Goal: Task Accomplishment & Management: Manage account settings

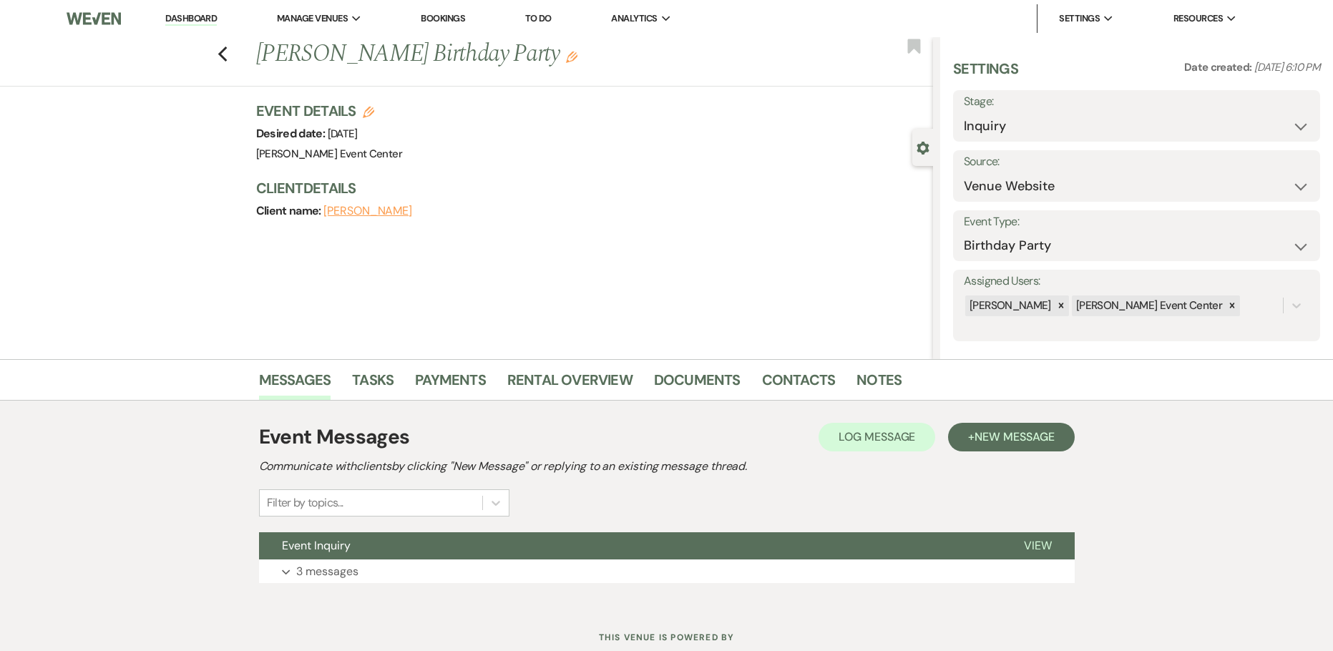
select select "5"
select select "4"
click at [714, 382] on link "Documents" at bounding box center [697, 383] width 87 height 31
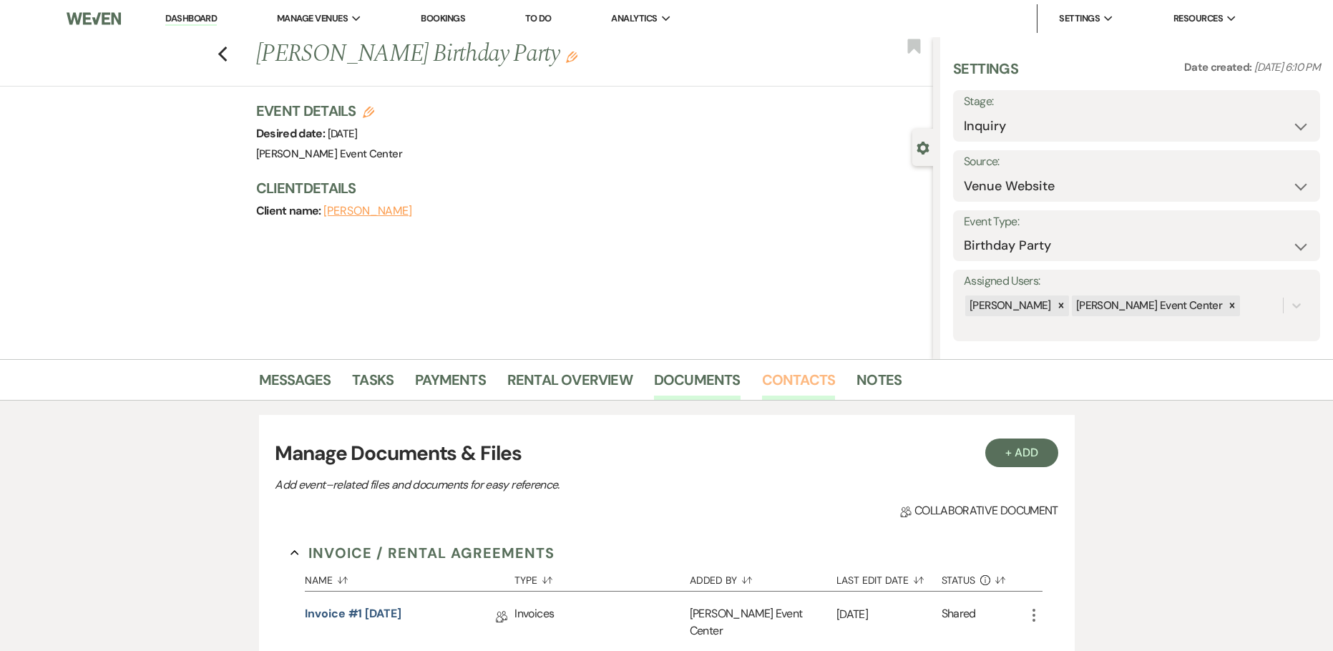
click at [805, 375] on link "Contacts" at bounding box center [799, 383] width 74 height 31
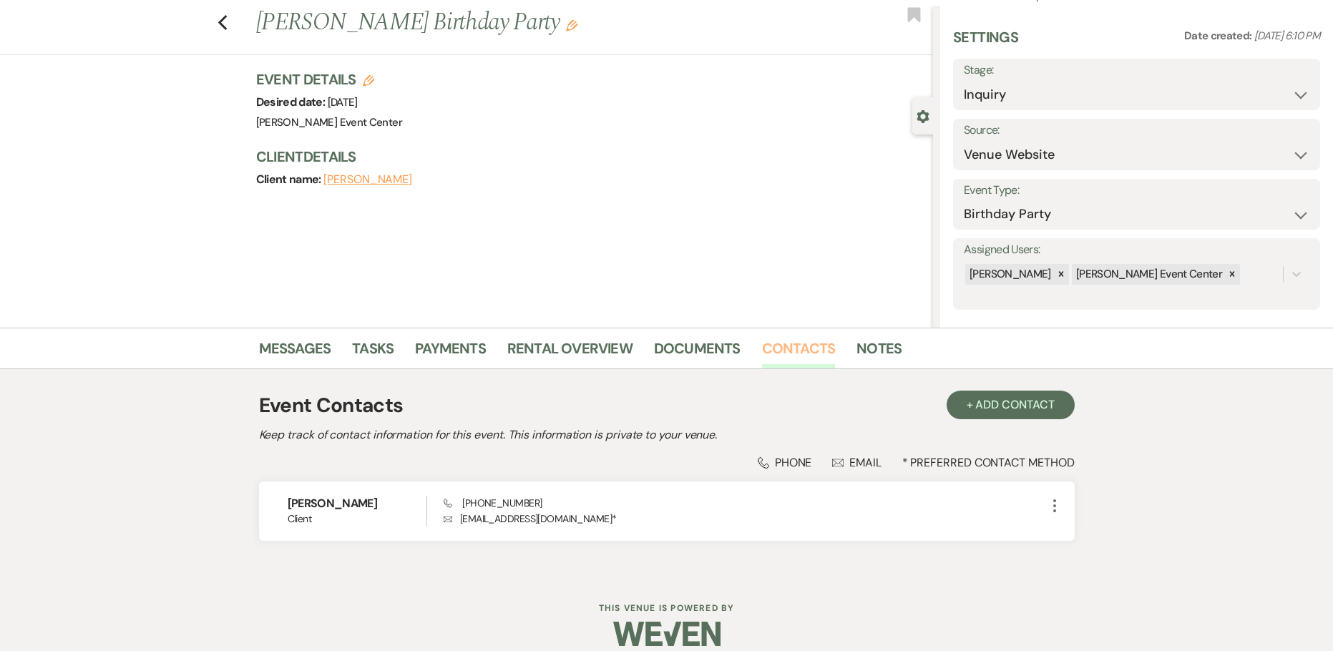
scroll to position [48, 0]
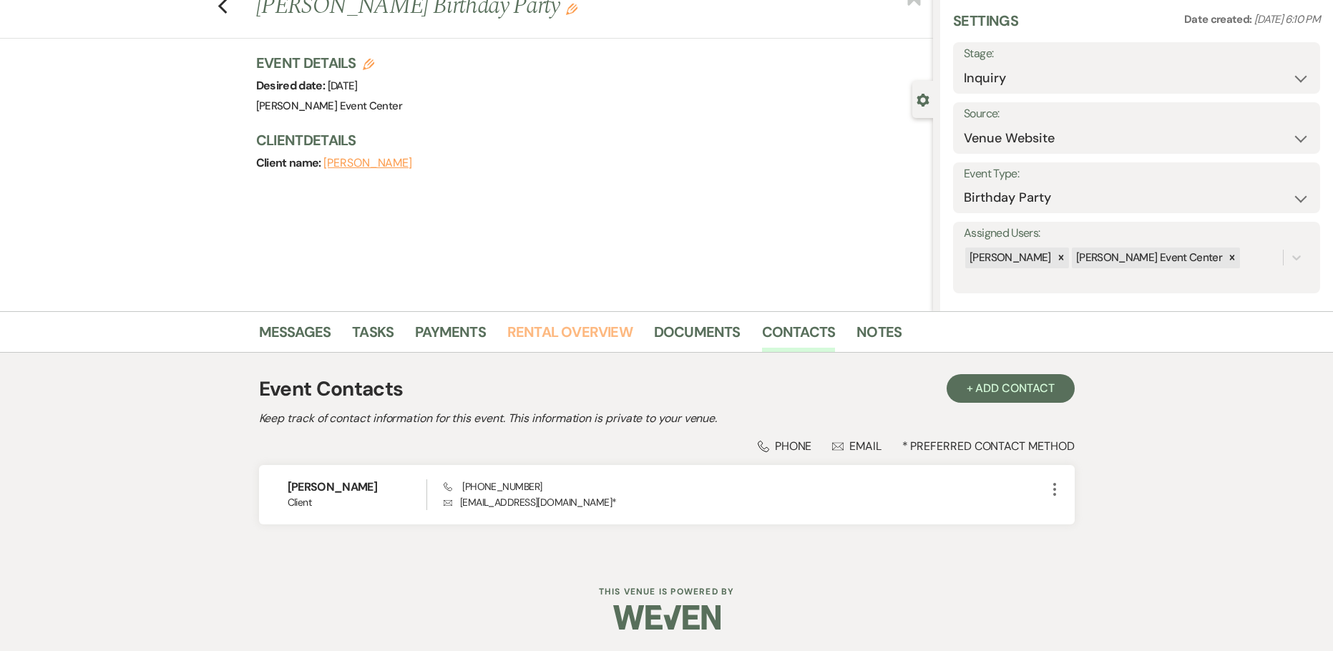
click at [596, 334] on link "Rental Overview" at bounding box center [569, 335] width 125 height 31
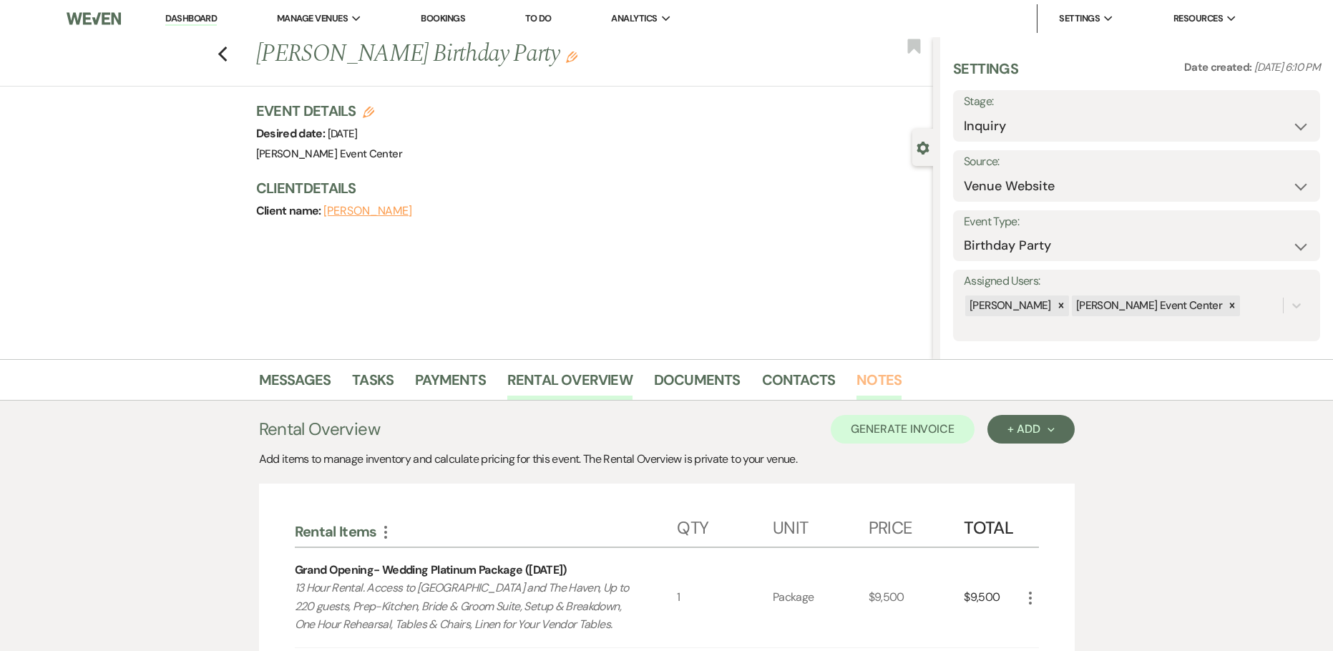
click at [862, 382] on link "Notes" at bounding box center [878, 383] width 45 height 31
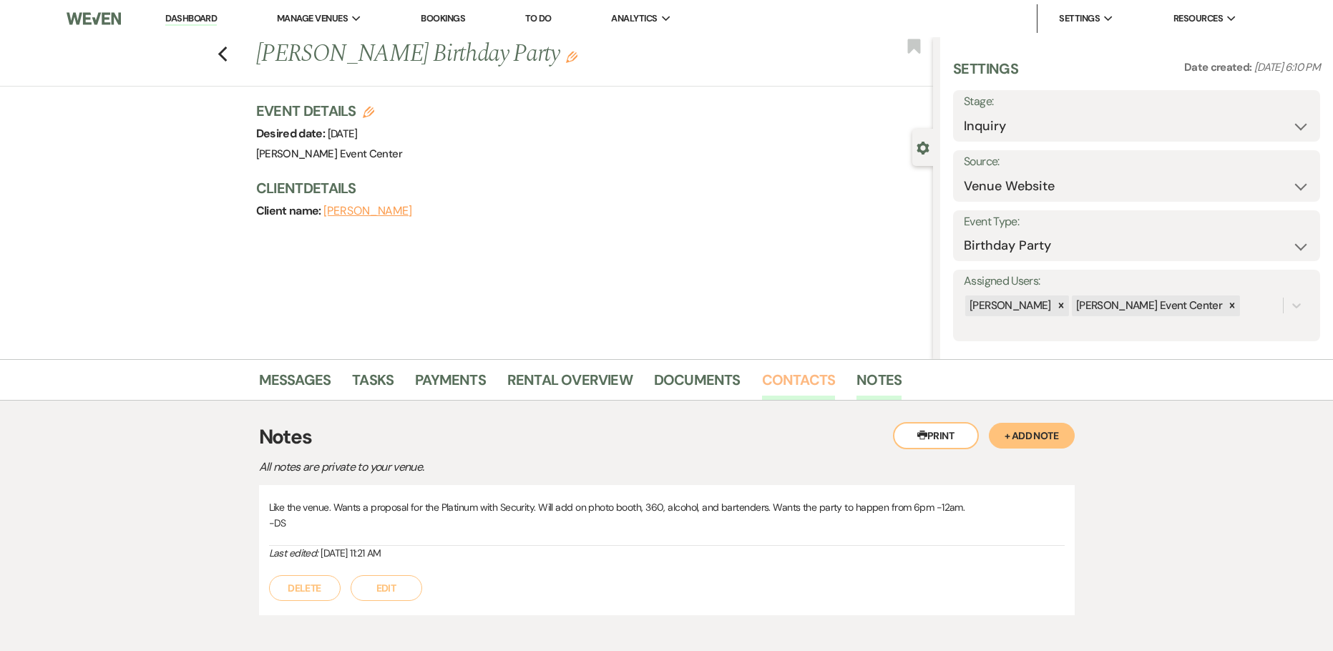
click at [809, 378] on link "Contacts" at bounding box center [799, 383] width 74 height 31
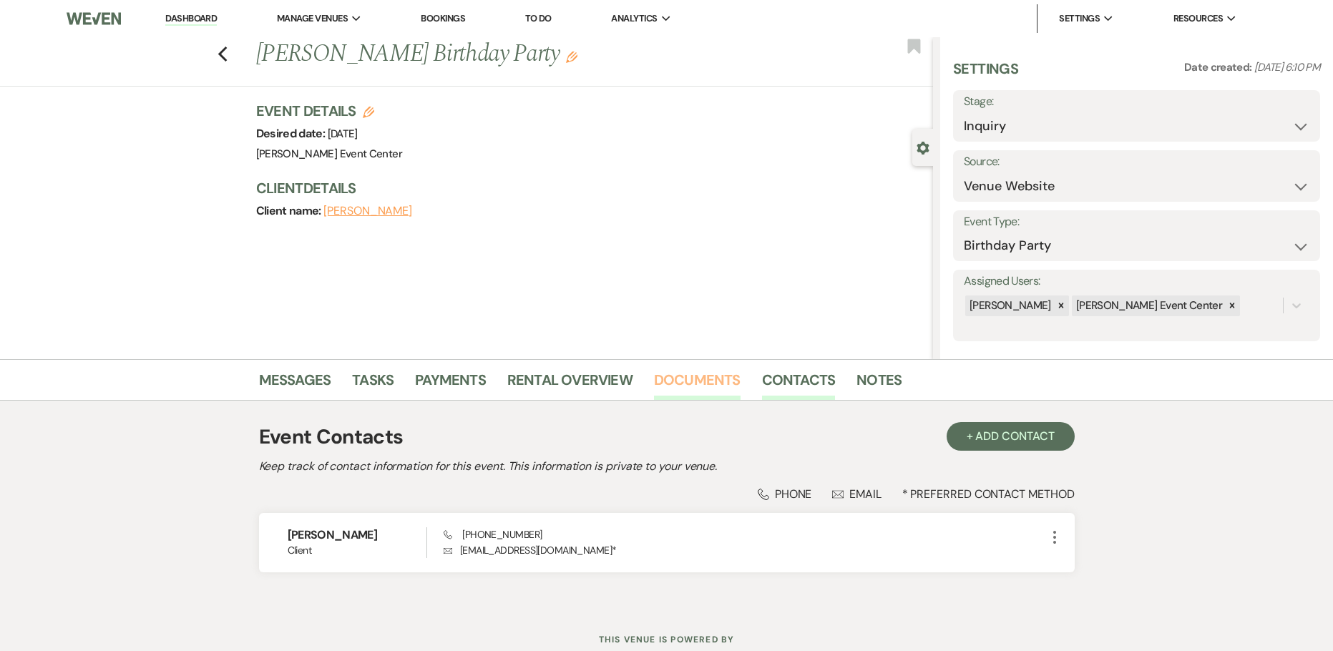
click at [675, 372] on link "Documents" at bounding box center [697, 383] width 87 height 31
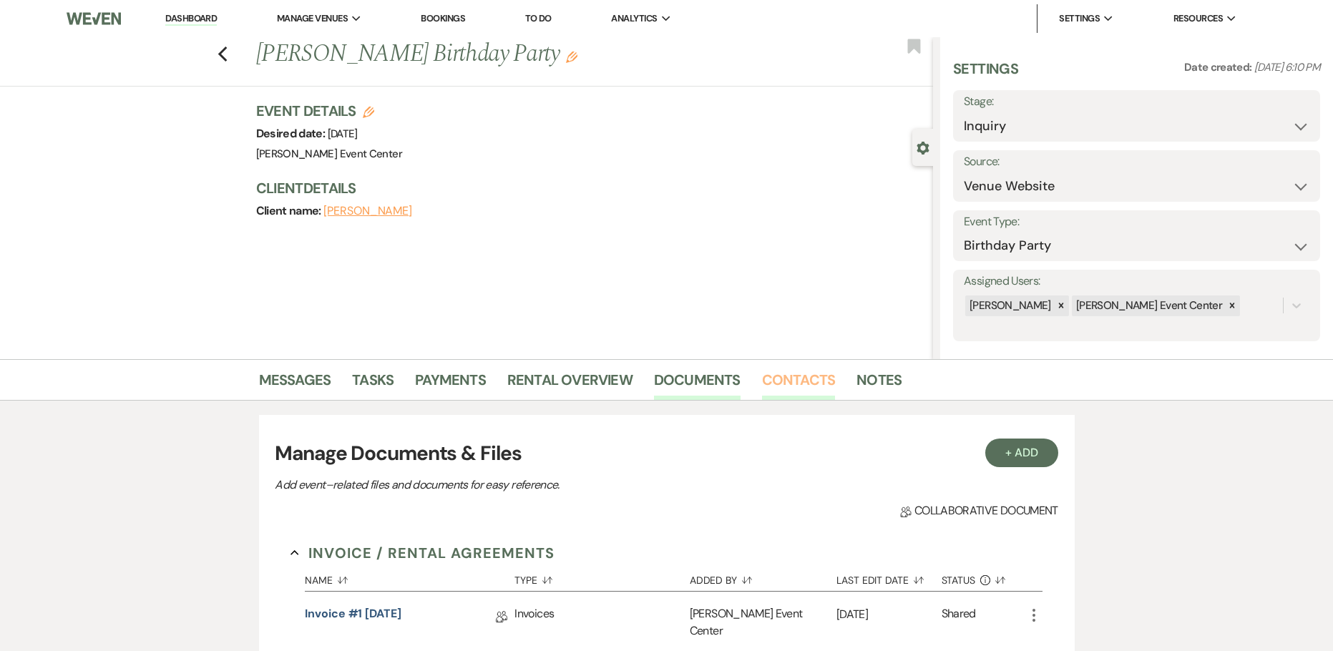
click at [812, 386] on link "Contacts" at bounding box center [799, 383] width 74 height 31
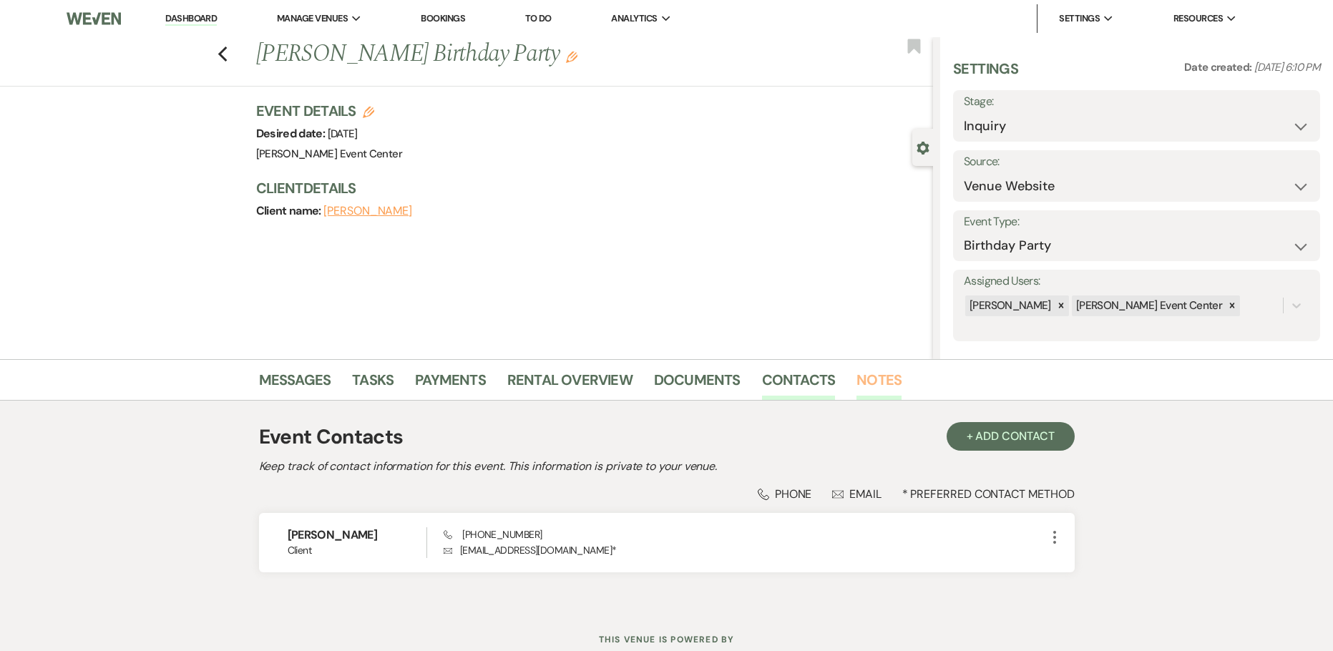
click at [856, 378] on link "Notes" at bounding box center [878, 383] width 45 height 31
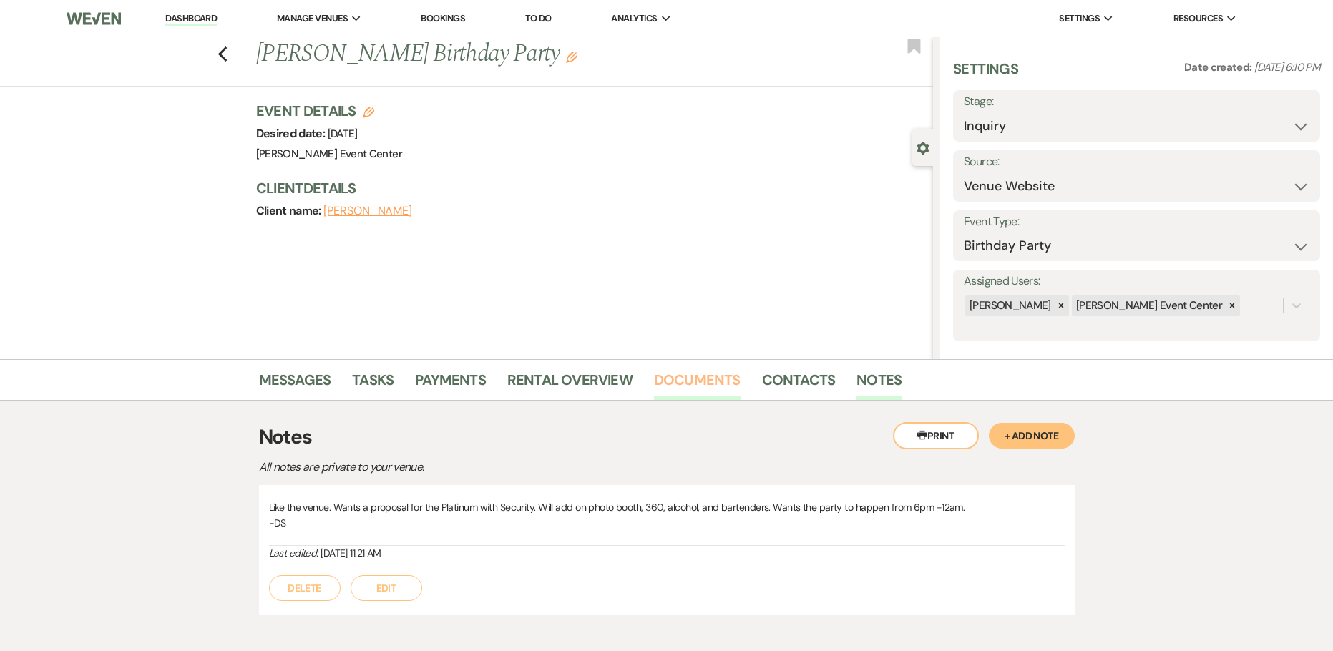
click at [697, 379] on link "Documents" at bounding box center [697, 383] width 87 height 31
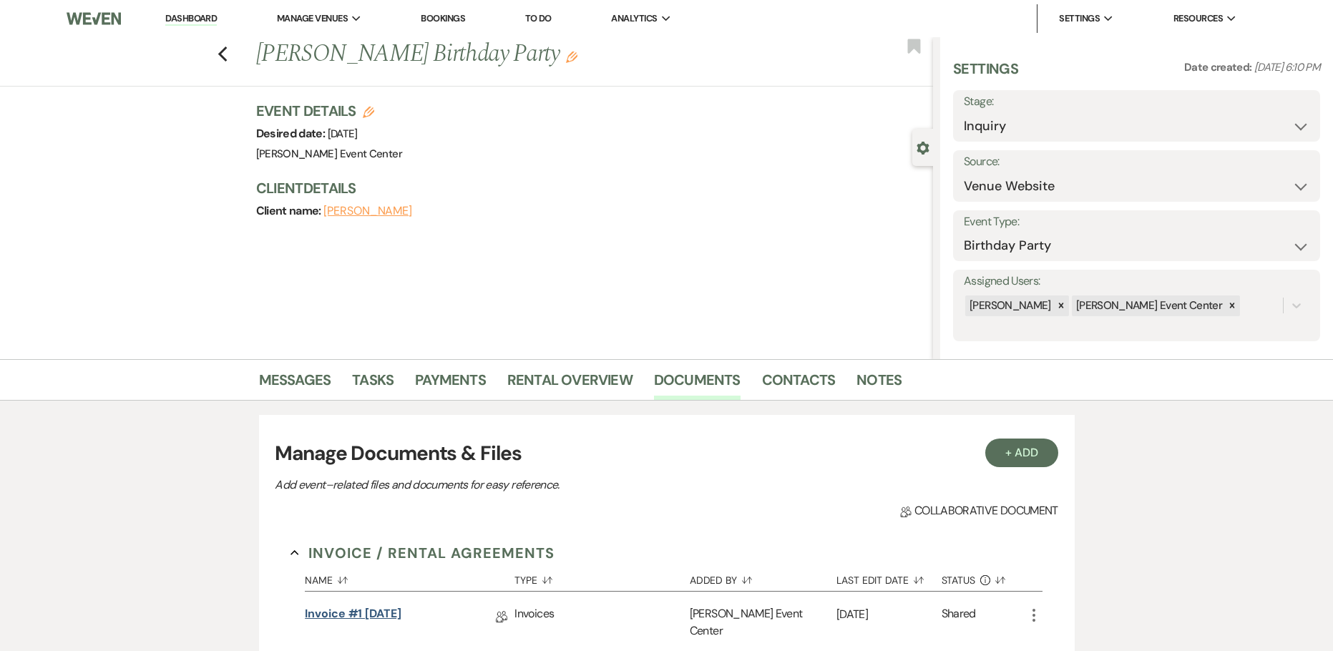
click at [373, 610] on link "Invoice #1 9-20-2025" at bounding box center [353, 616] width 97 height 22
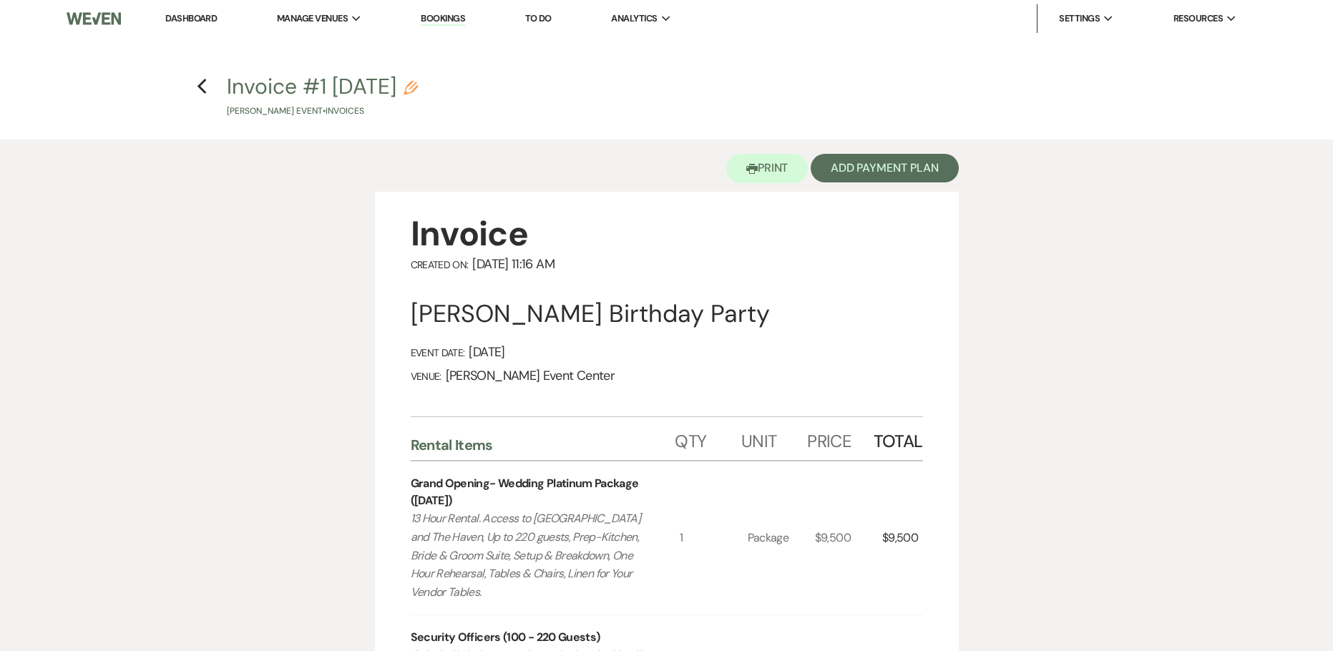
click at [418, 92] on use "button" at bounding box center [410, 88] width 14 height 14
select select "22"
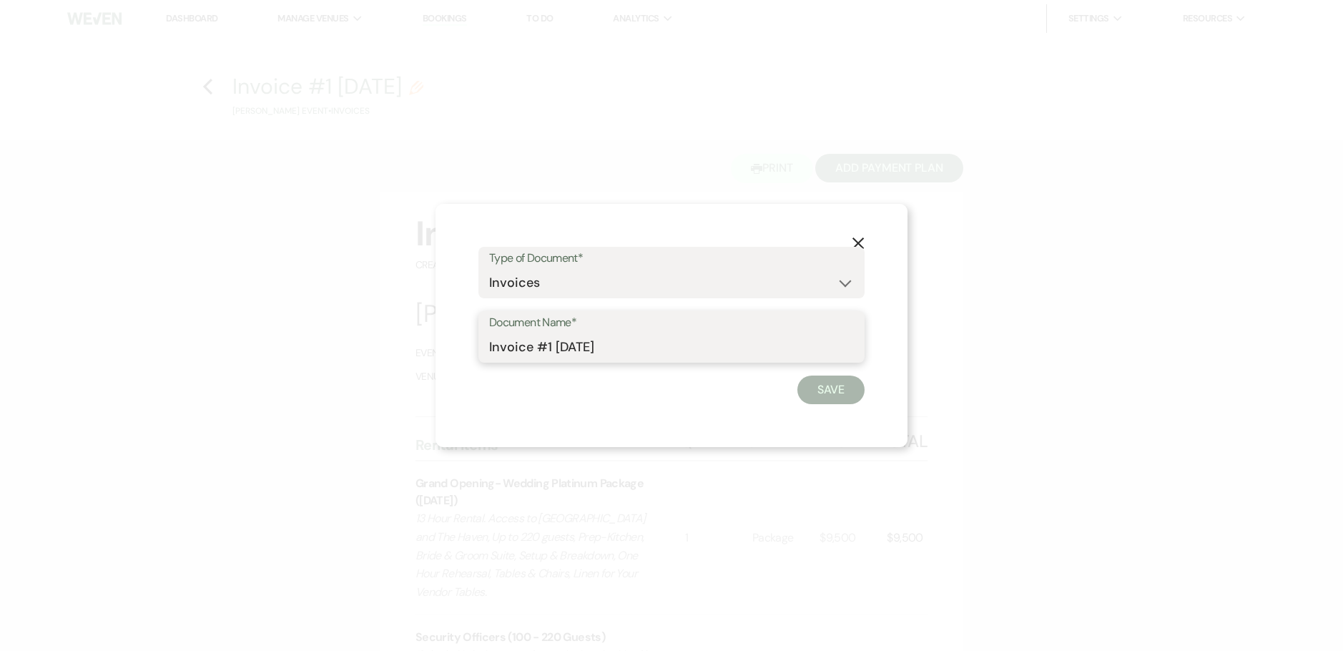
drag, startPoint x: 645, startPoint y: 350, endPoint x: 550, endPoint y: 341, distance: 95.5
click at [550, 341] on input "Invoice #1 9-20-2025" at bounding box center [671, 347] width 365 height 28
type input "Invoice #1-[PERSON_NAME]-Platinum-5.23.26"
click at [827, 398] on button "Save" at bounding box center [831, 390] width 67 height 29
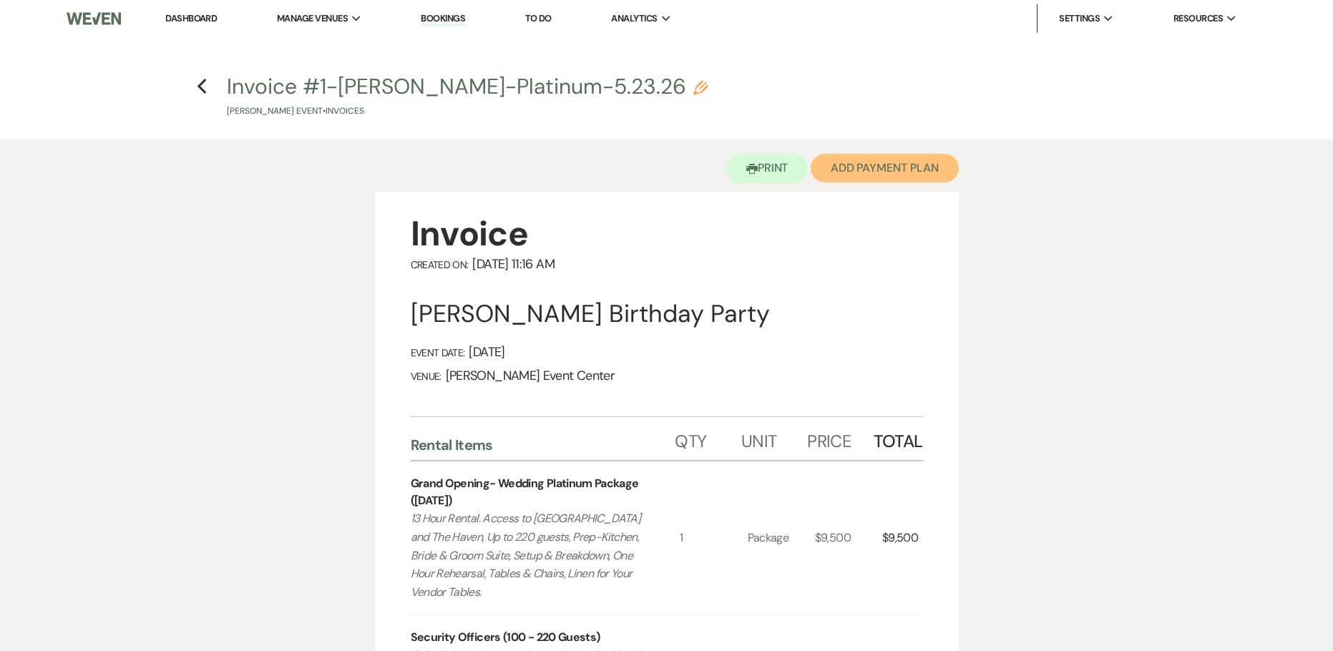
click at [864, 165] on button "Add Payment Plan" at bounding box center [884, 168] width 148 height 29
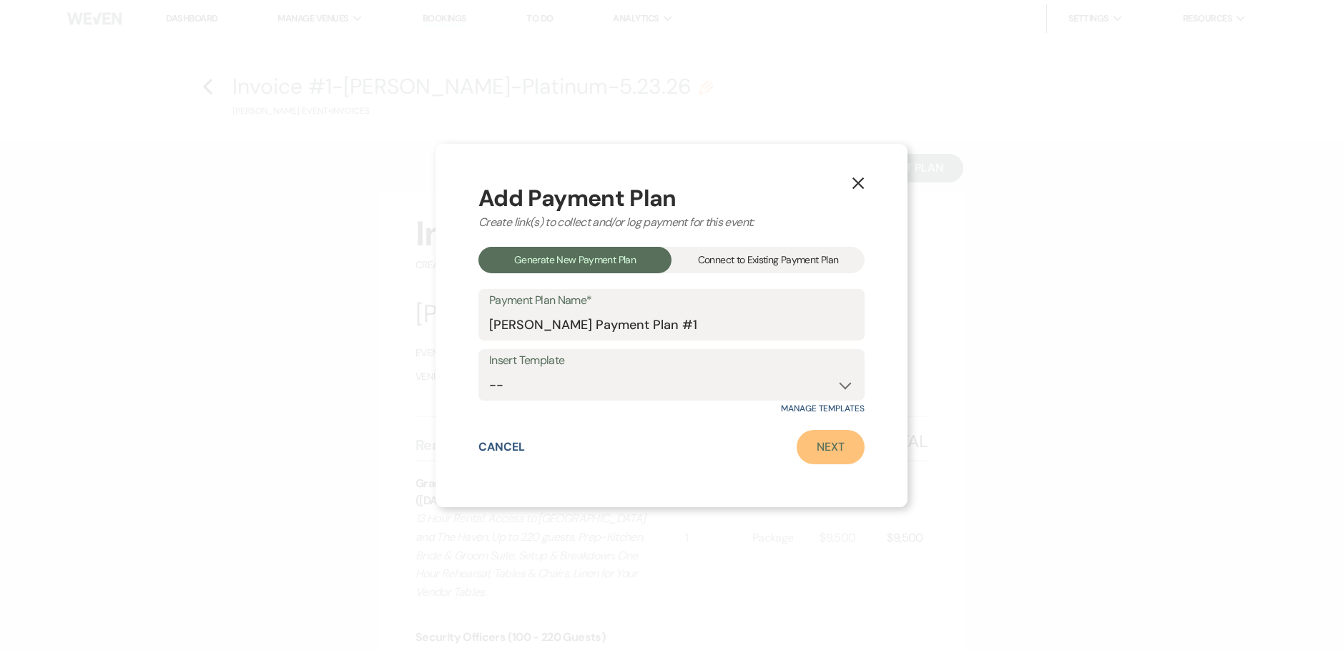
click at [827, 438] on link "Next" at bounding box center [831, 447] width 68 height 34
select select "28871"
select select "2"
select select "percentage"
select select "false"
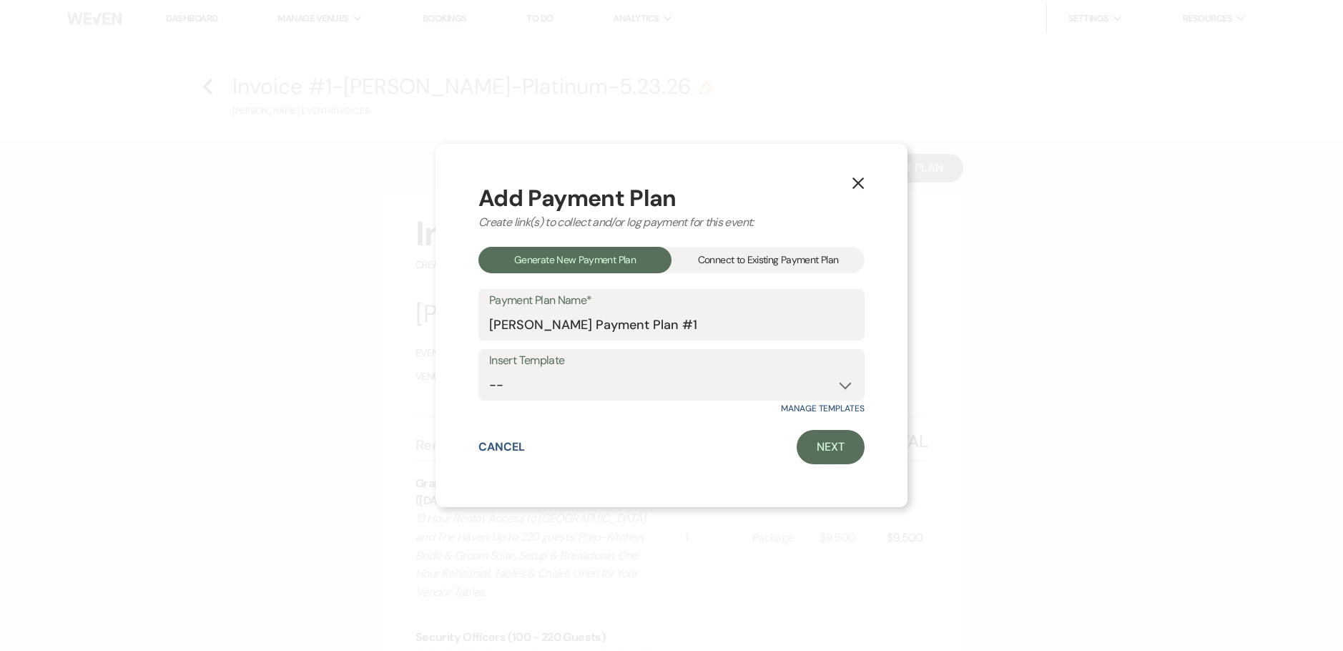
select select "client"
select select "weeks"
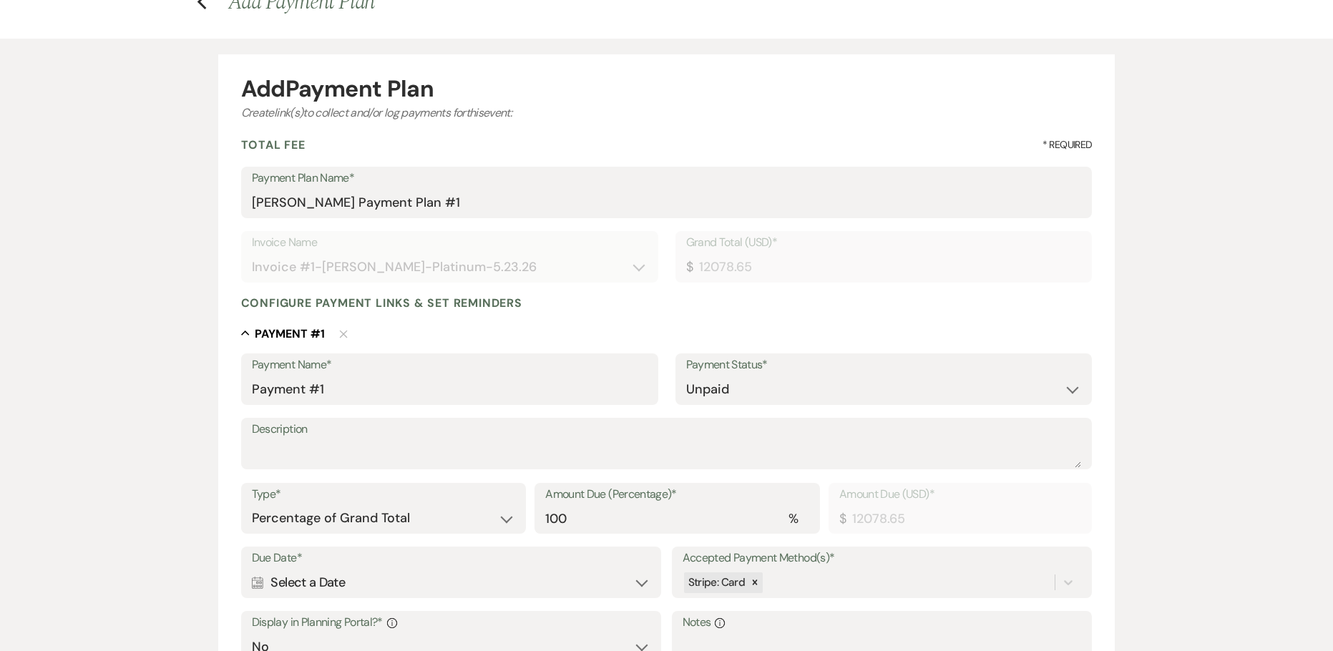
scroll to position [215, 0]
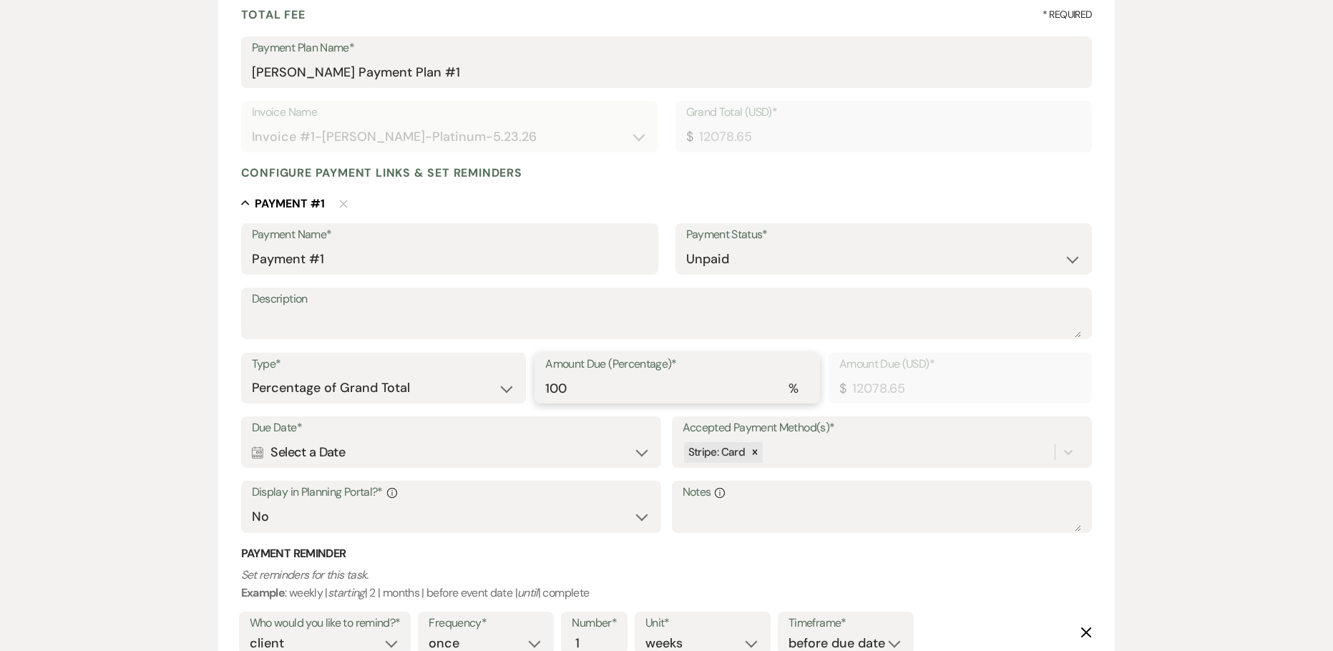
click at [576, 390] on input "100" at bounding box center [677, 388] width 264 height 28
type input "10"
type input "1207.87"
type input "10"
drag, startPoint x: 350, startPoint y: 261, endPoint x: 271, endPoint y: 246, distance: 80.1
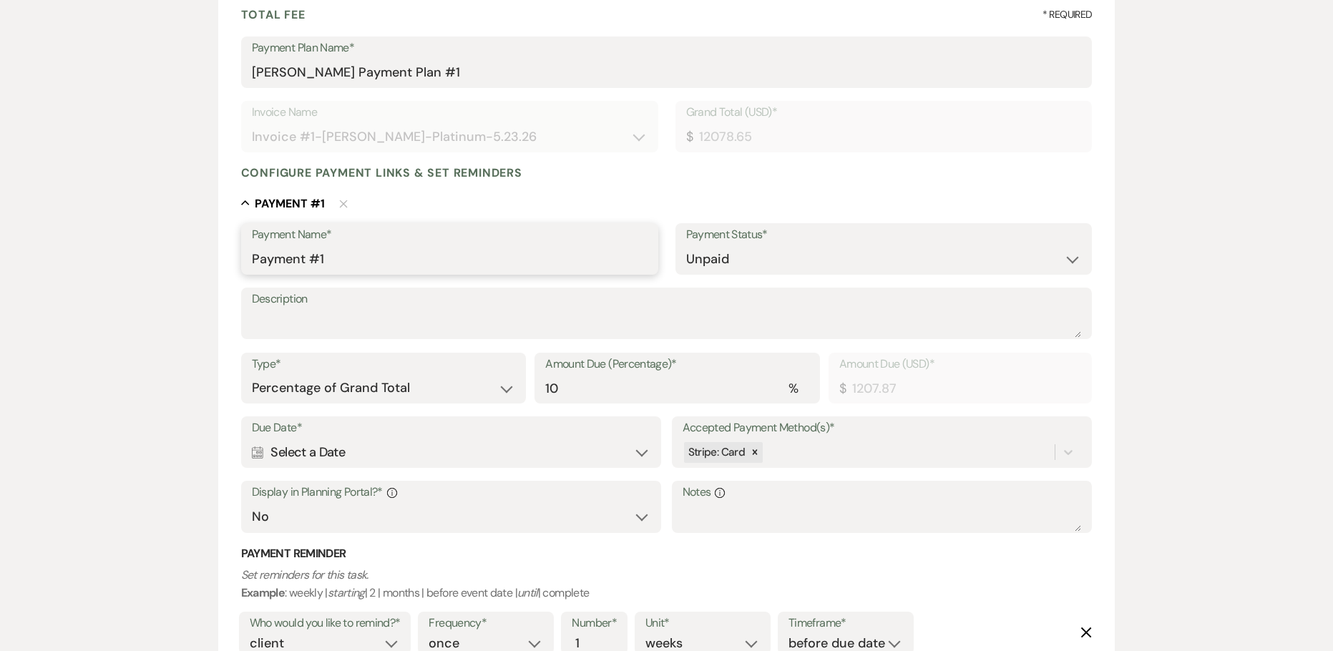
click at [271, 246] on input "Payment #1" at bounding box center [450, 259] width 396 height 28
click at [252, 258] on input "Payment #1" at bounding box center [450, 259] width 396 height 28
click at [442, 256] on input "Booking DepositPayment #1" at bounding box center [450, 259] width 396 height 28
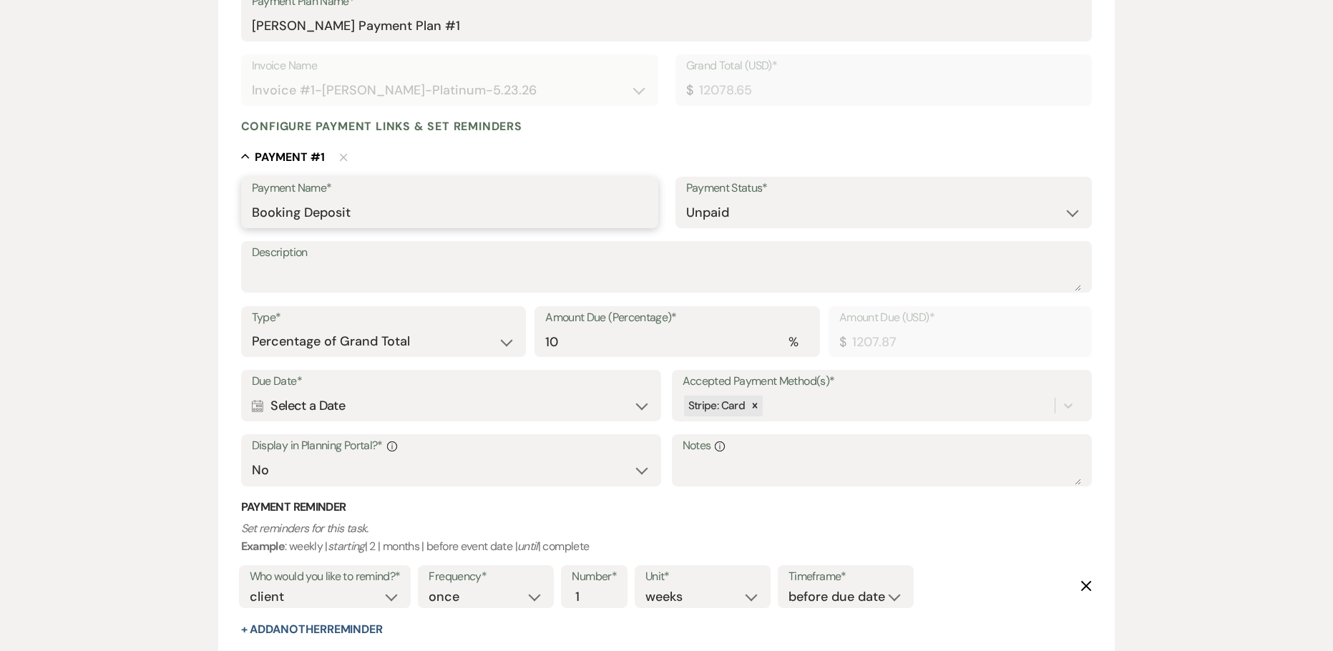
scroll to position [286, 0]
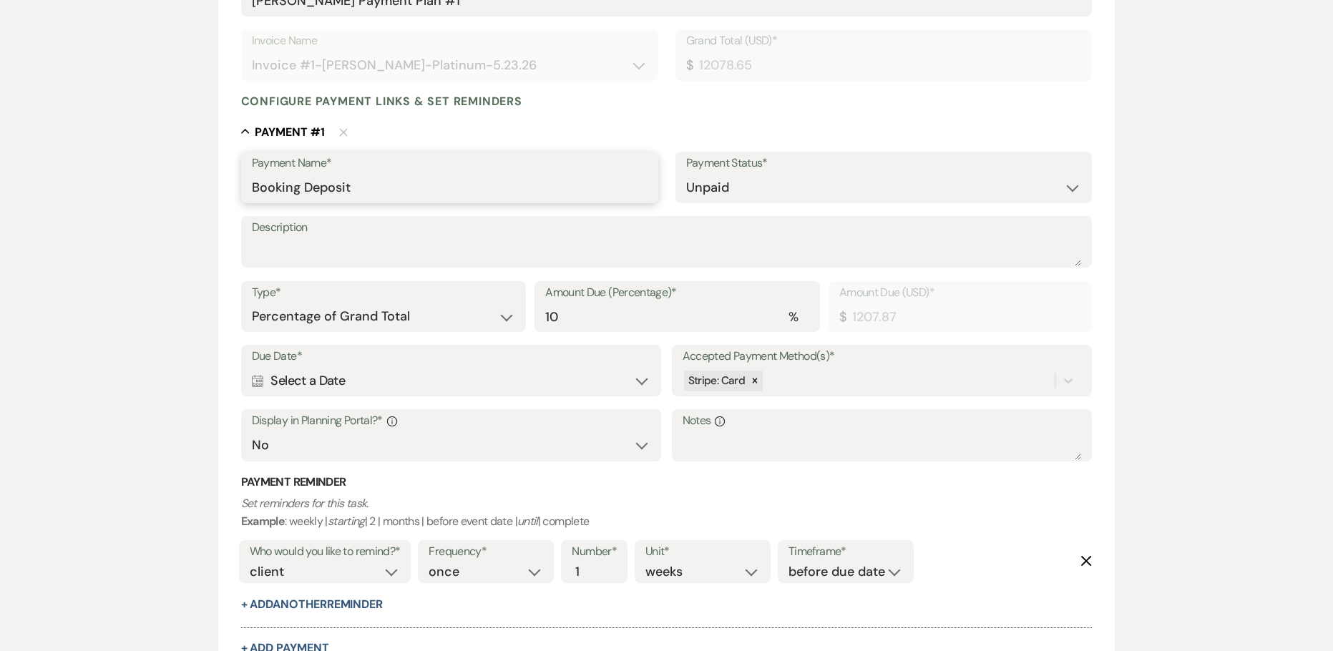
type input "Booking Deposit"
click at [359, 382] on div "Calendar Select a Date Expand" at bounding box center [451, 381] width 399 height 28
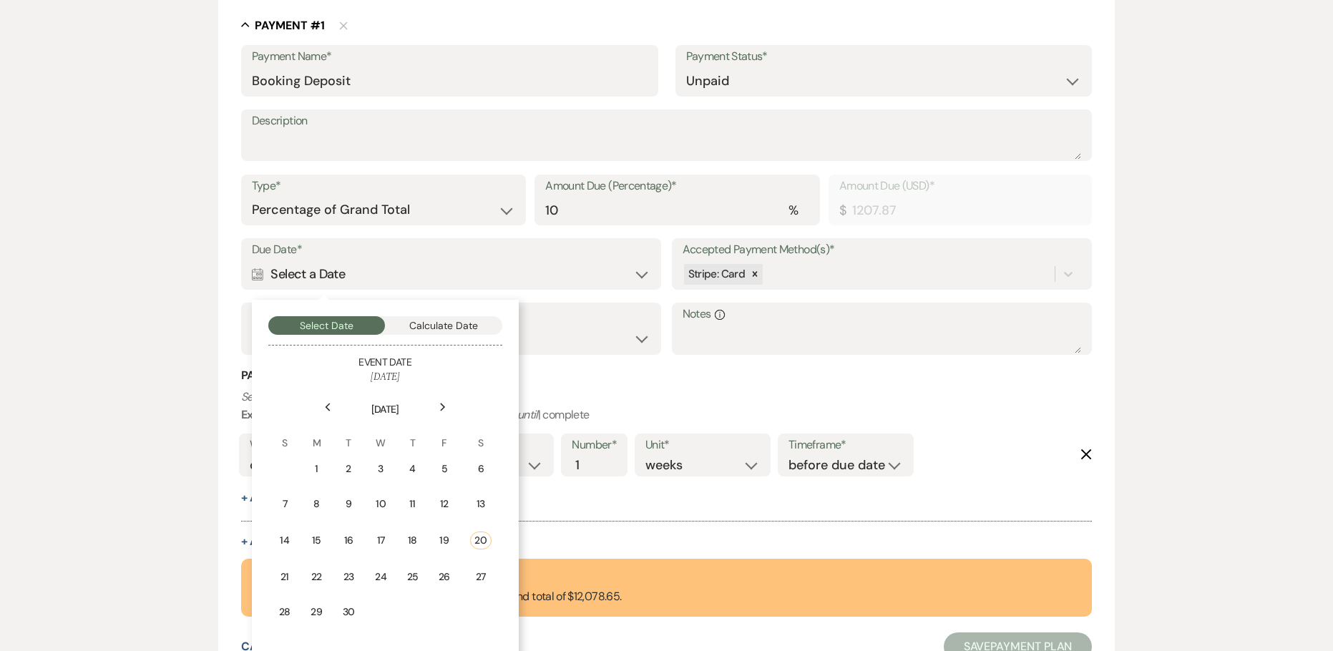
scroll to position [429, 0]
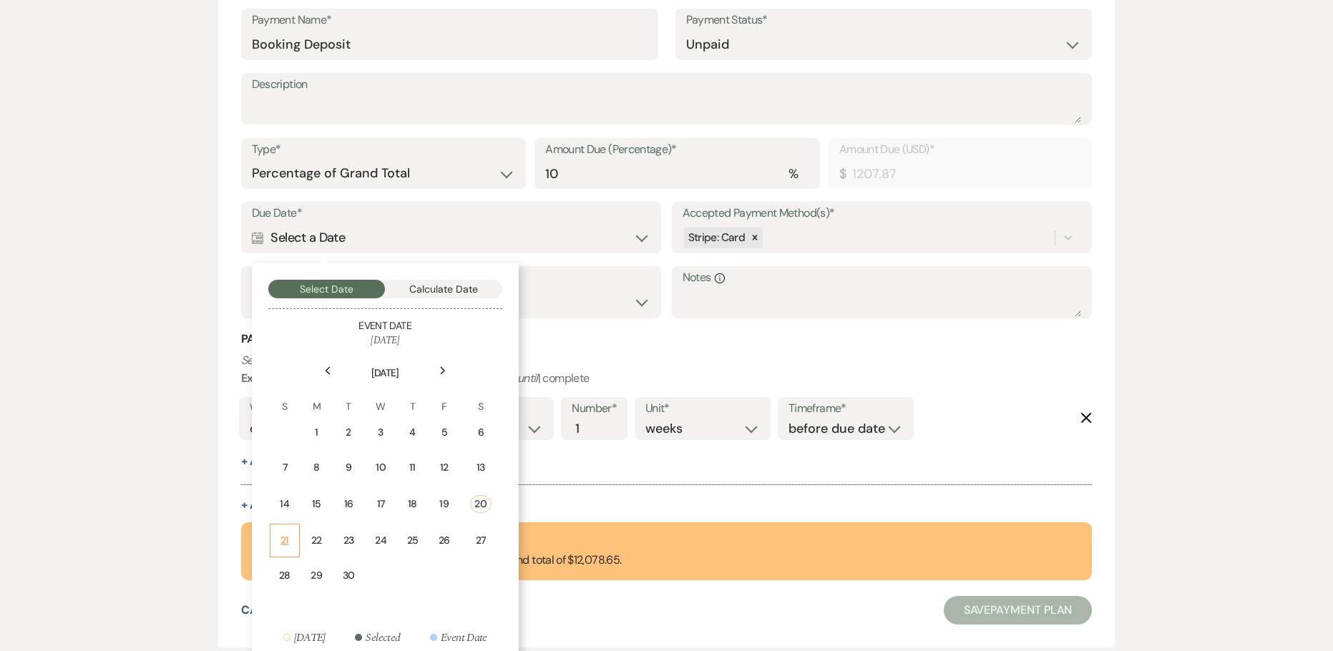
click at [287, 539] on div "21" at bounding box center [284, 540] width 11 height 15
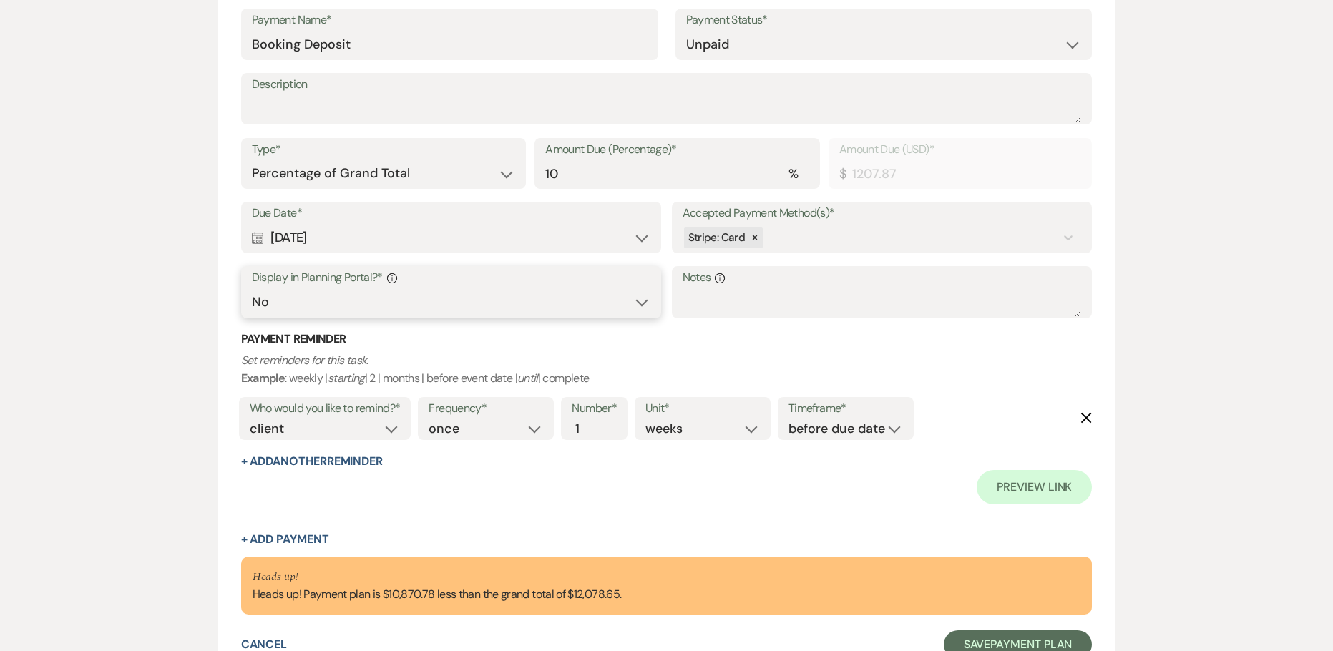
click at [366, 296] on select "Yes No" at bounding box center [451, 302] width 399 height 28
select select "true"
click at [252, 288] on select "Yes No" at bounding box center [451, 302] width 399 height 28
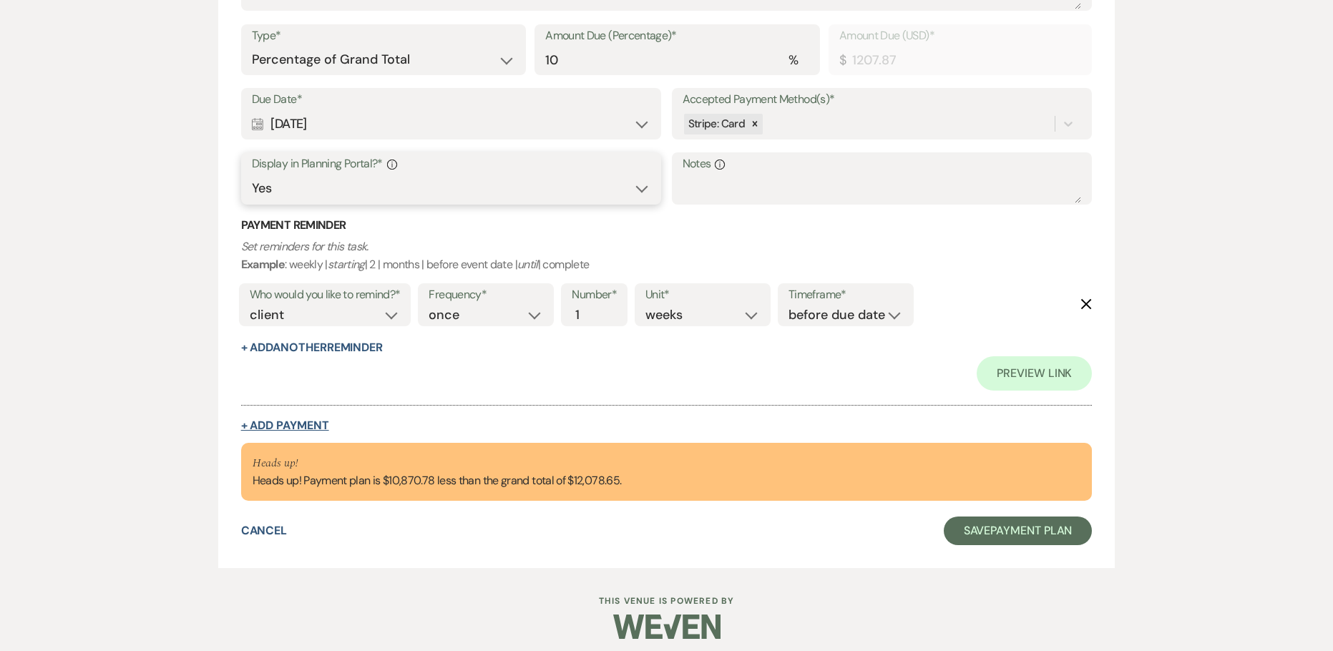
scroll to position [552, 0]
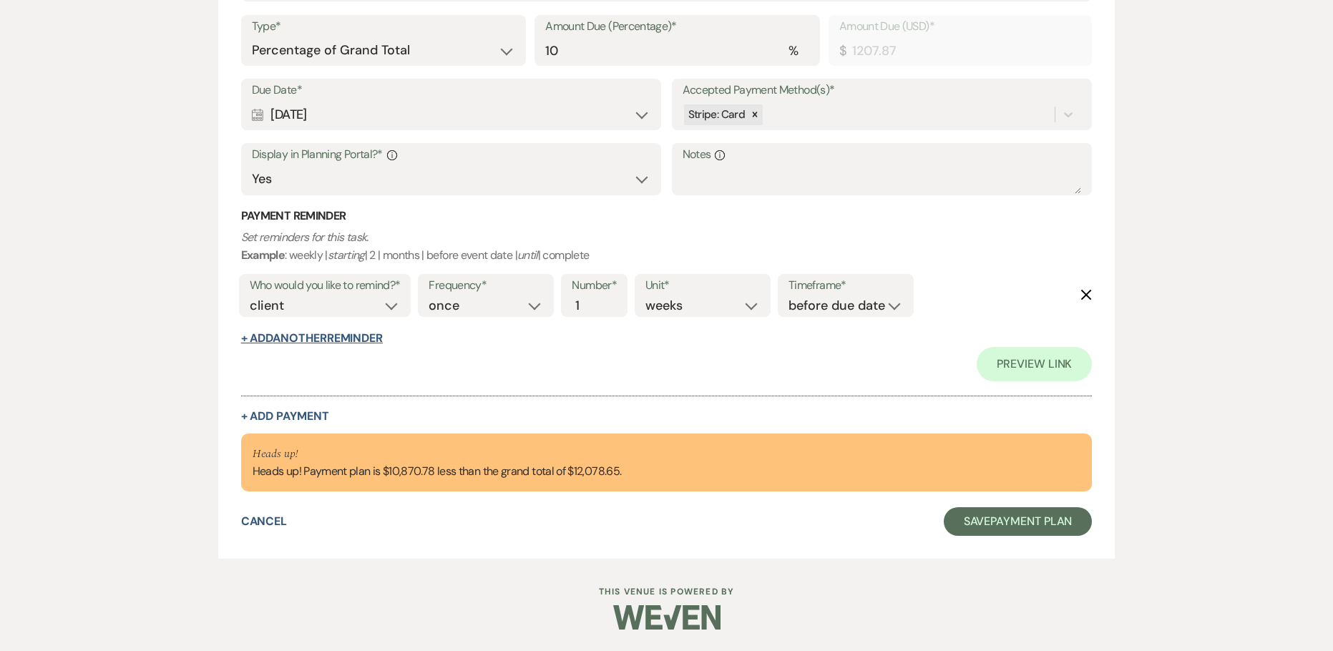
click at [345, 336] on button "+ Add Another Reminder" at bounding box center [312, 338] width 142 height 11
select select "client"
select select "days"
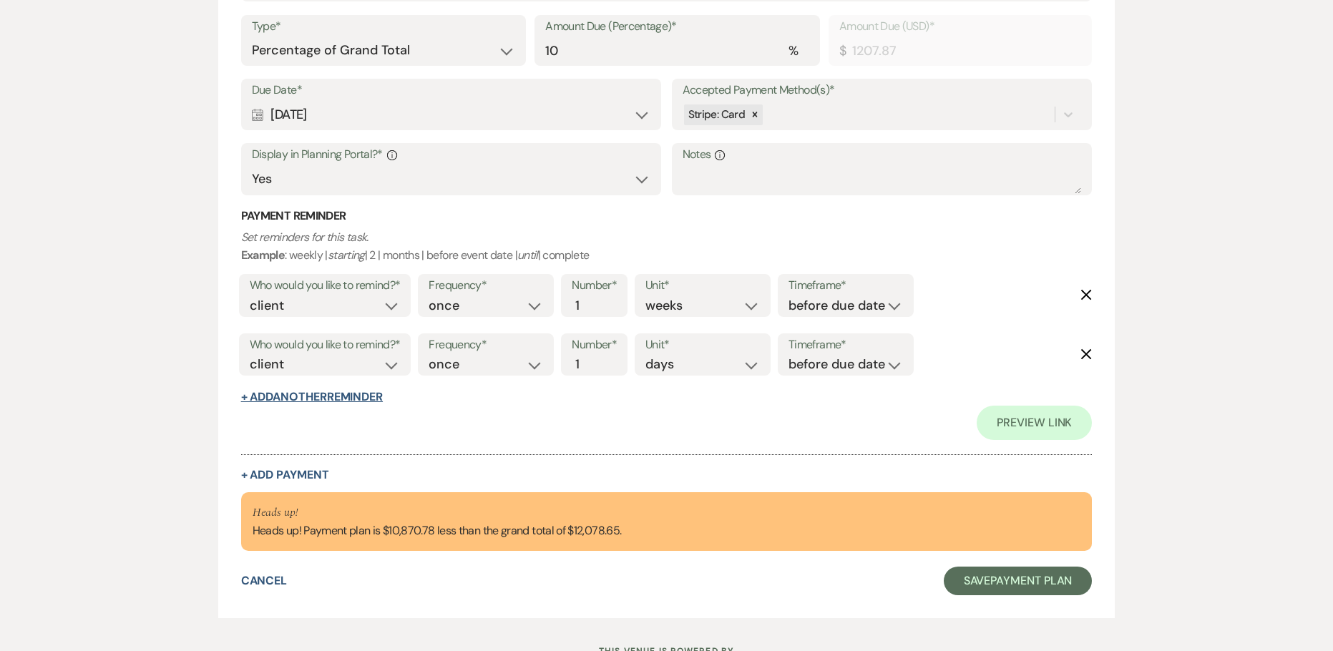
click at [340, 397] on button "+ Add Another Reminder" at bounding box center [312, 396] width 142 height 11
select select "client"
select select "days"
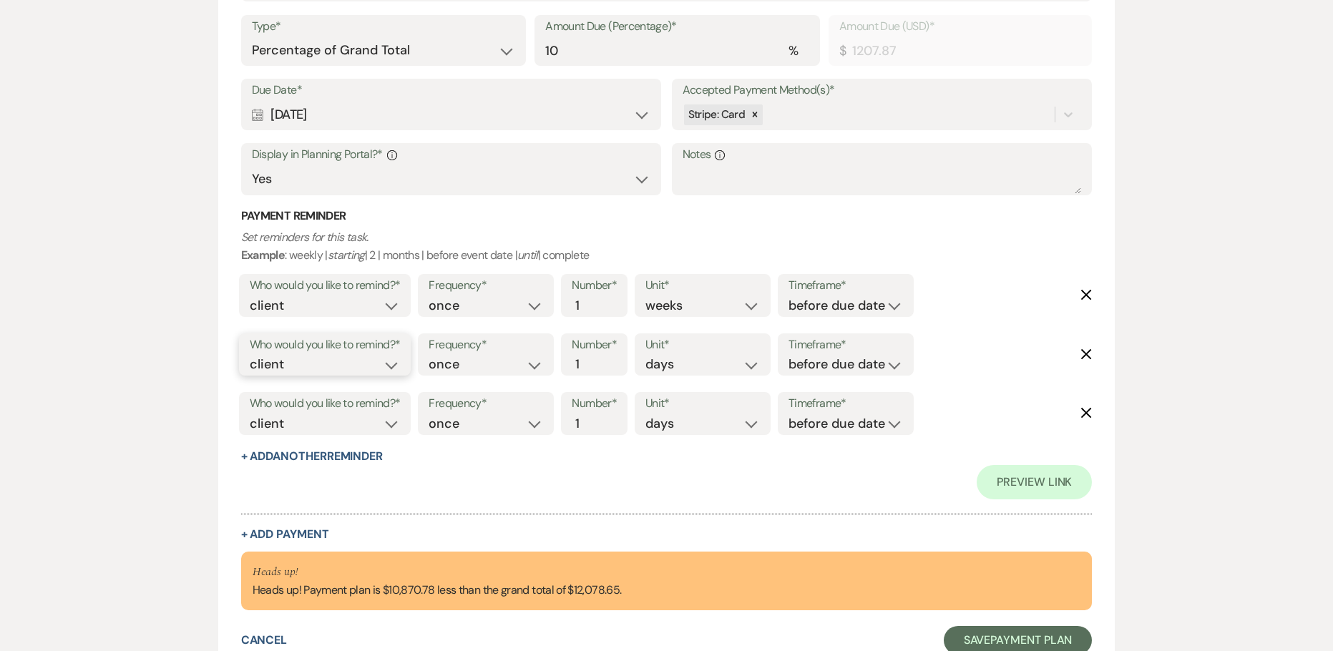
click at [354, 361] on select "client venue both" at bounding box center [325, 364] width 151 height 19
select select "both"
click at [250, 355] on select "client venue both" at bounding box center [325, 364] width 151 height 19
click at [824, 365] on select "before due date after due date on due date on custom date" at bounding box center [845, 364] width 114 height 19
select select "onDueDate"
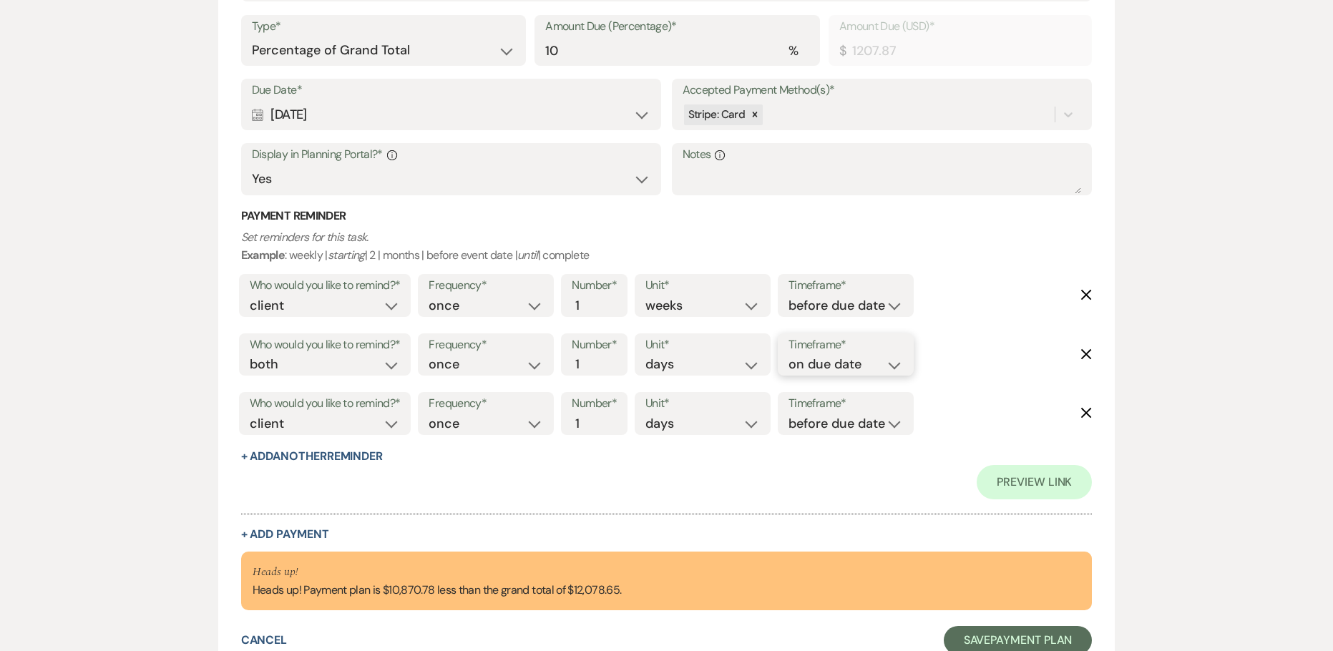
click at [788, 355] on select "before due date after due date on due date on custom date" at bounding box center [845, 364] width 114 height 19
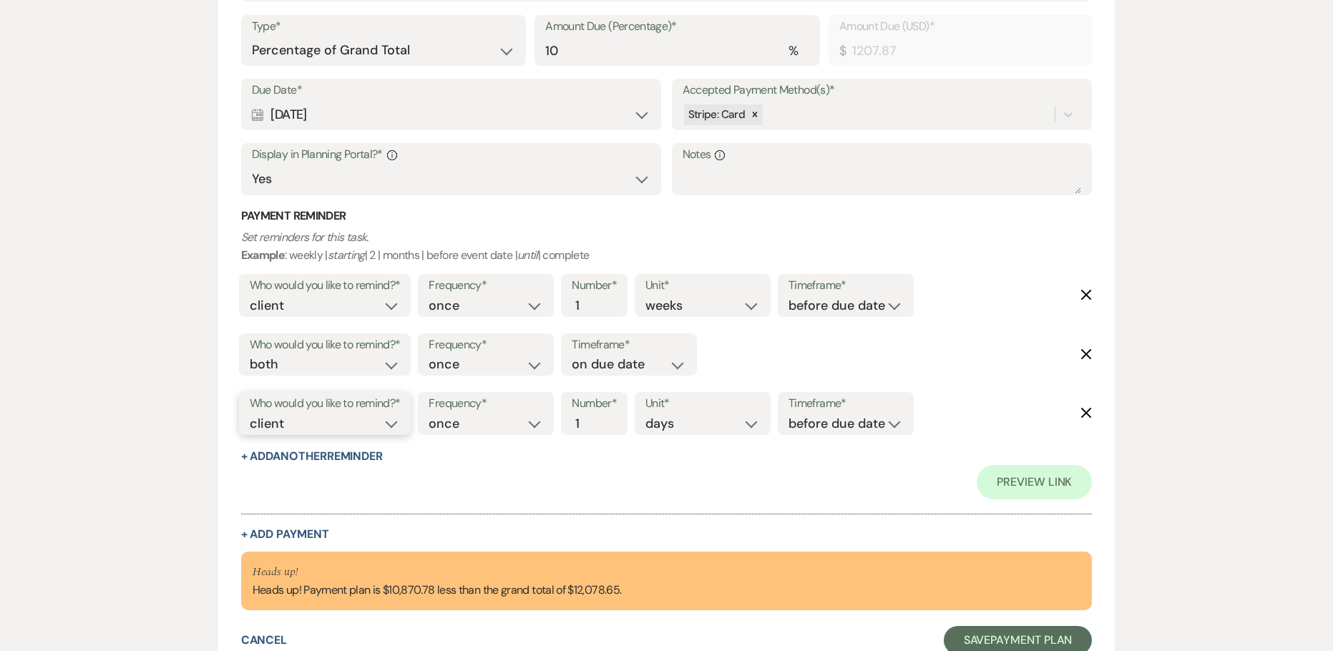
click at [369, 423] on select "client venue both" at bounding box center [325, 423] width 151 height 19
select select "host"
click at [250, 414] on select "client venue both" at bounding box center [325, 423] width 151 height 19
click at [594, 415] on input "2" at bounding box center [586, 423] width 30 height 19
type input "3"
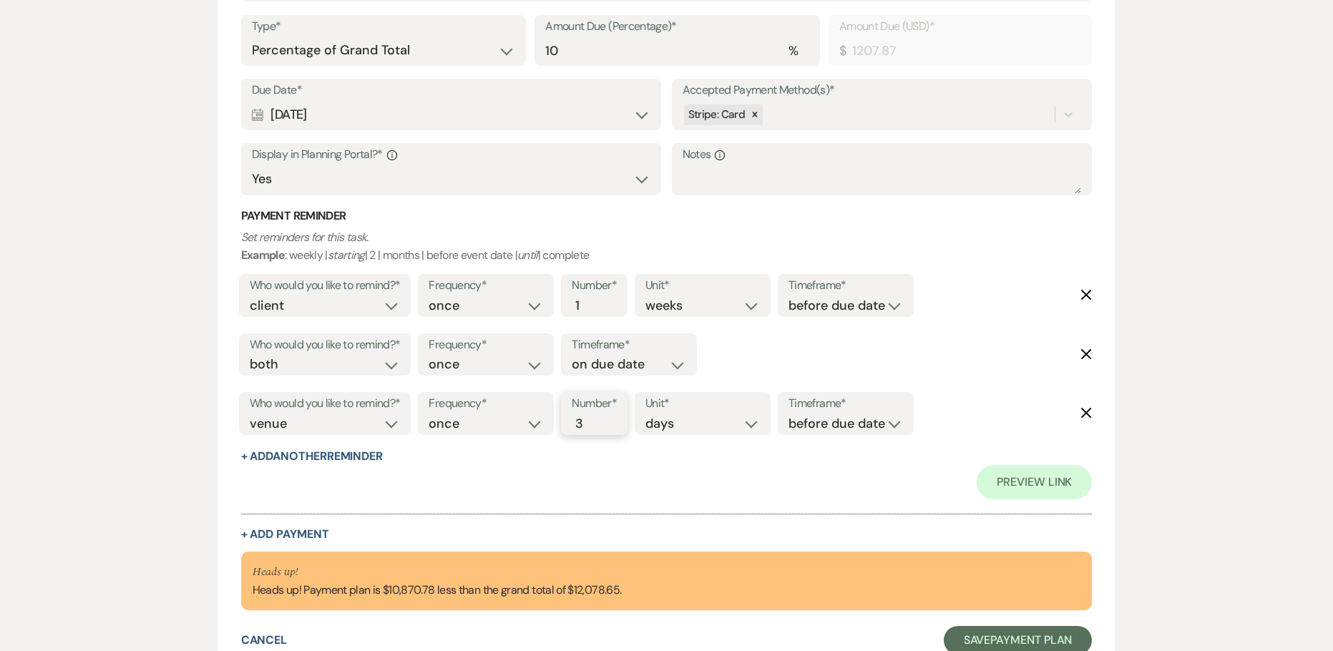
click at [594, 415] on input "3" at bounding box center [586, 423] width 30 height 19
click at [817, 422] on select "before due date after due date on due date on custom date" at bounding box center [845, 423] width 114 height 19
select select "afterDueDate"
click at [791, 414] on select "before due date after due date on due date on custom date" at bounding box center [845, 423] width 114 height 19
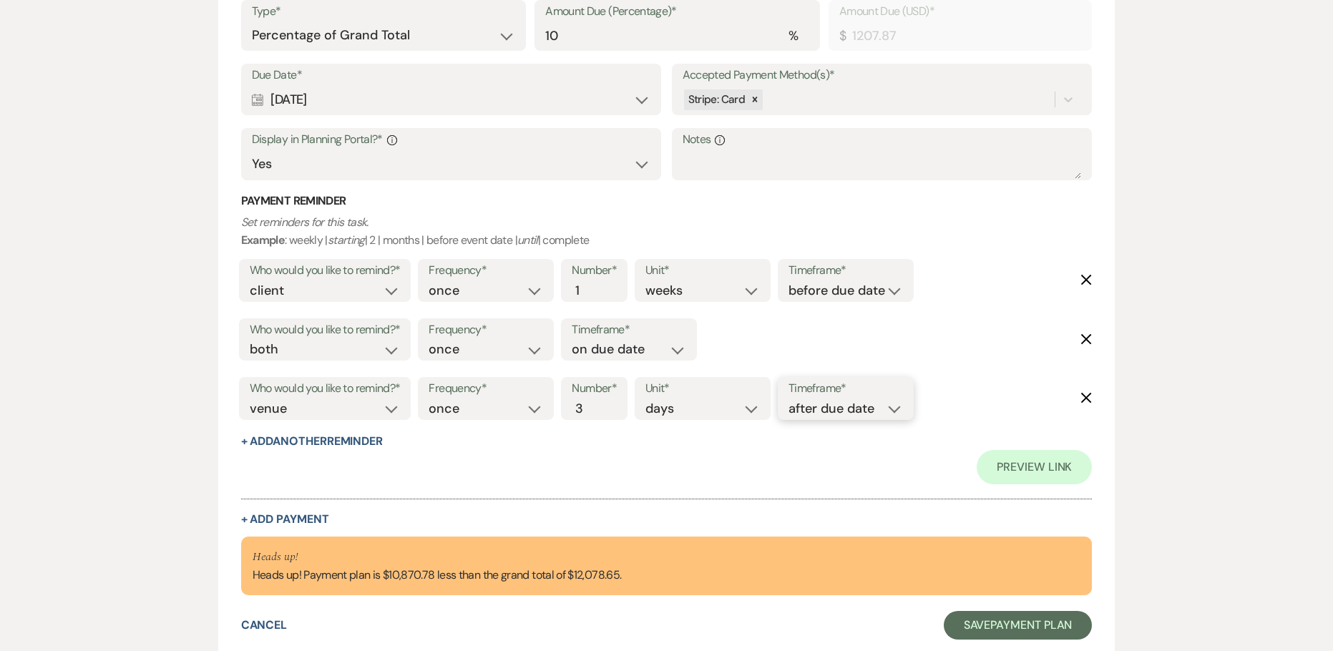
scroll to position [671, 0]
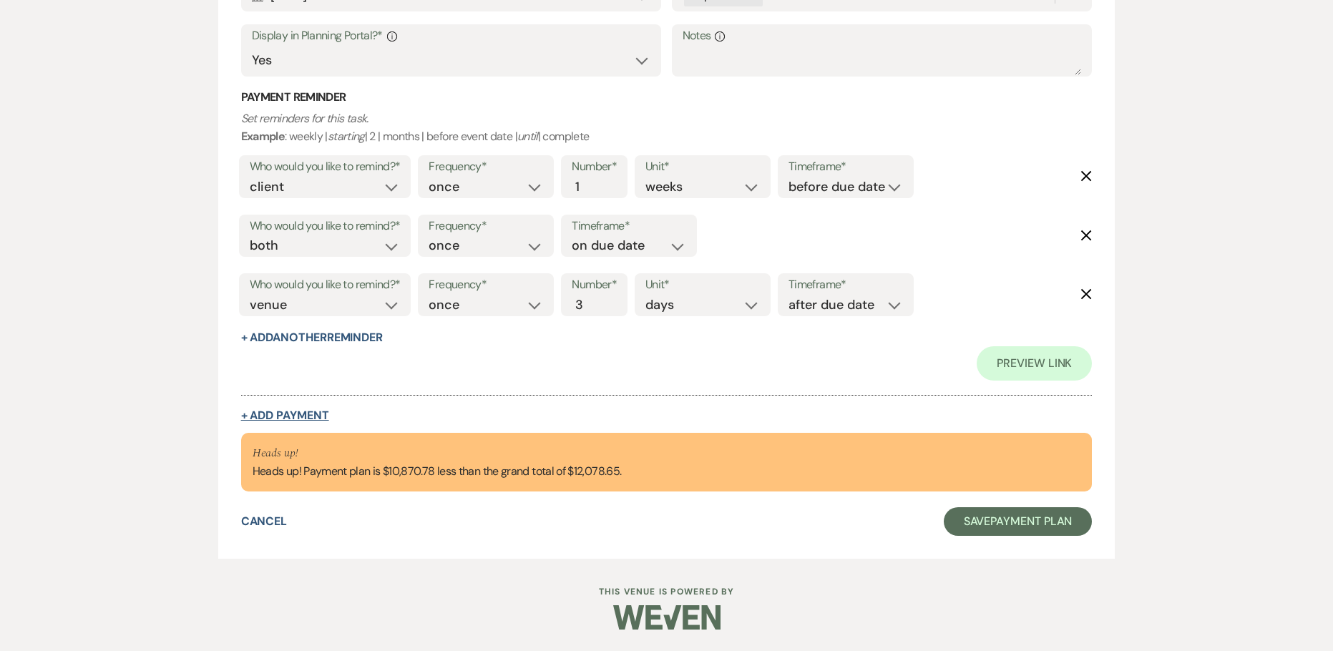
click at [314, 416] on button "+ Add Payment" at bounding box center [285, 415] width 88 height 11
select select "2"
select select "percentage"
select select "false"
select select "client"
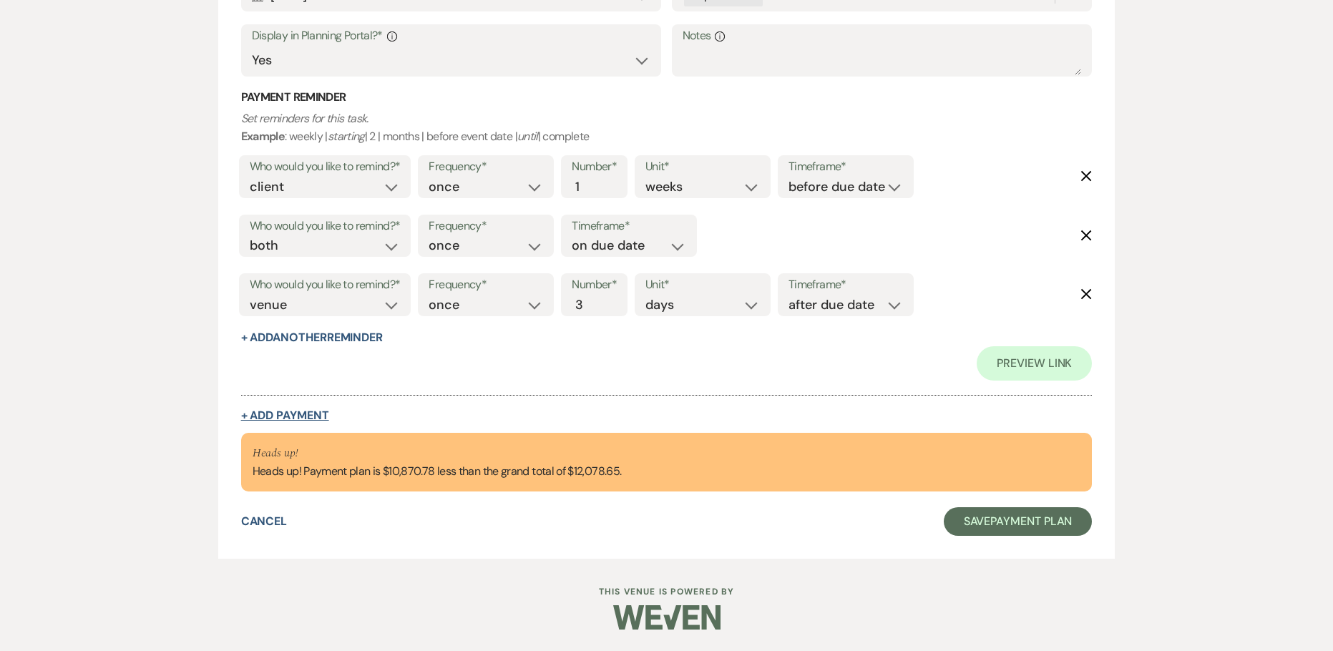
select select "weeks"
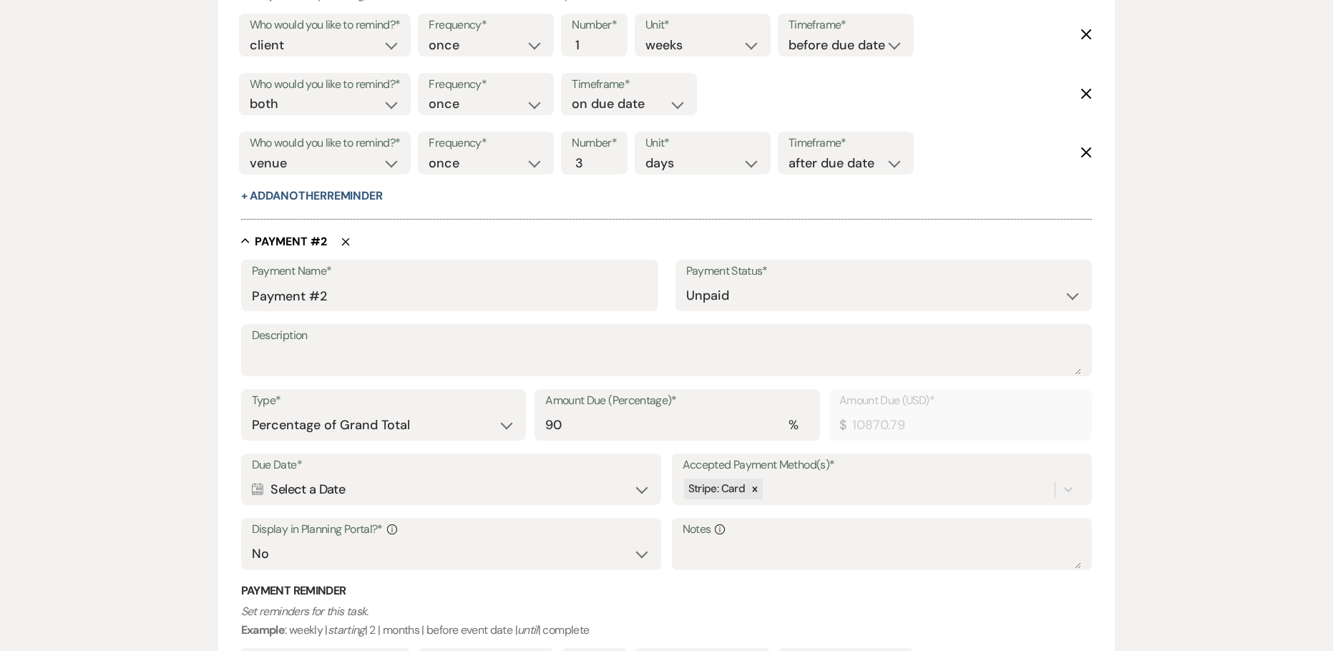
scroll to position [811, 0]
click at [454, 405] on div "Type* Dollar Amount Percentage of Grand Total Amount Due (Percentage)* % 90 Amo…" at bounding box center [666, 420] width 851 height 64
type input "1"
type input "120.79"
type input "15"
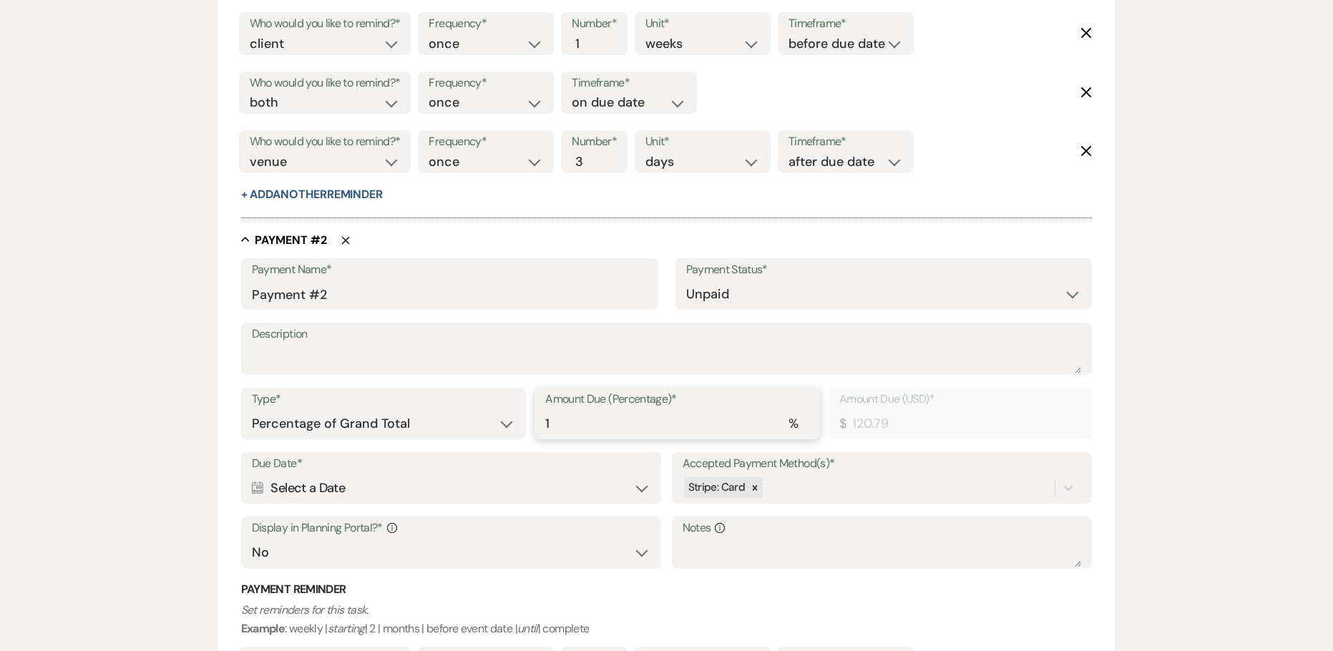
type input "1811.80"
type input "15"
click at [352, 489] on div "Calendar Select a Date Expand" at bounding box center [451, 488] width 399 height 28
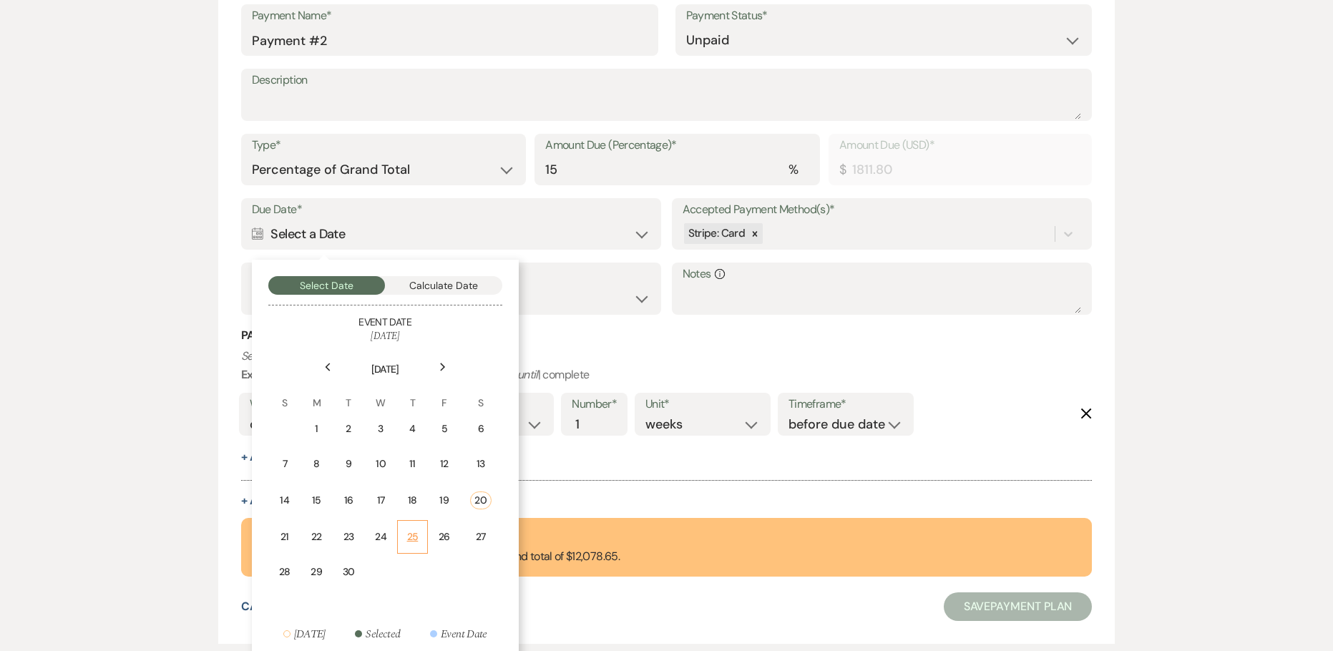
scroll to position [1097, 0]
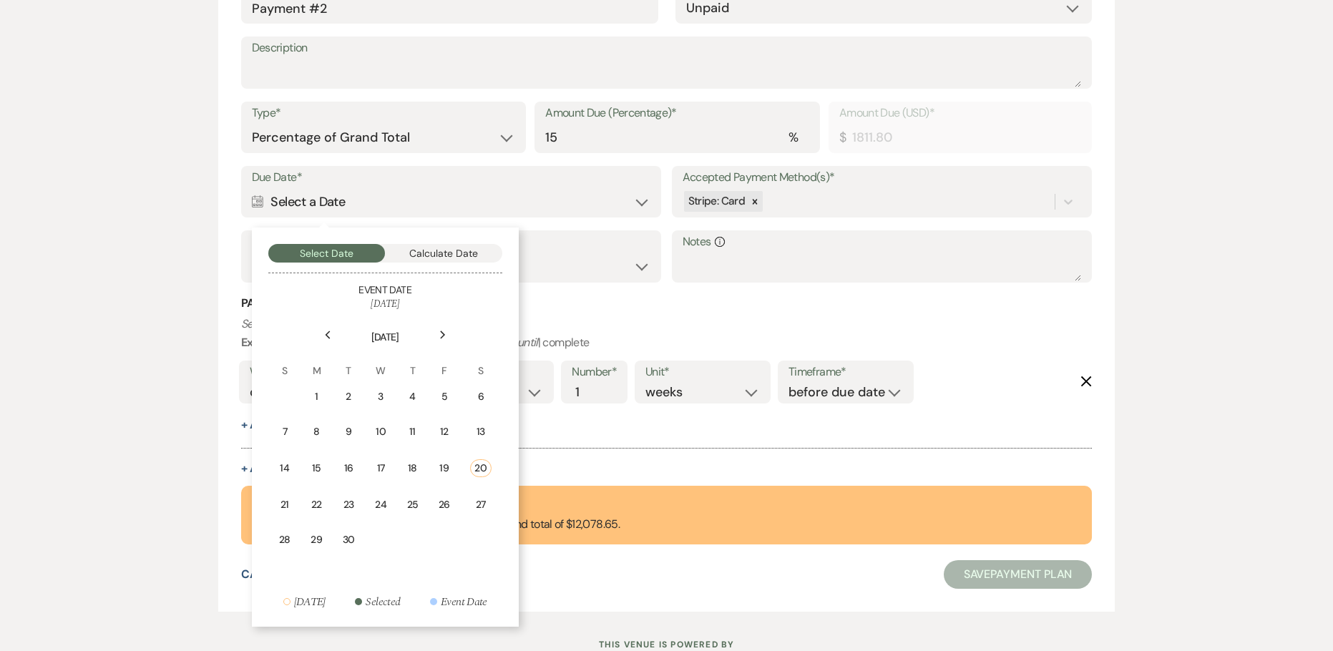
click at [441, 335] on icon "Next" at bounding box center [442, 334] width 7 height 9
click at [388, 465] on div "15" at bounding box center [384, 466] width 13 height 15
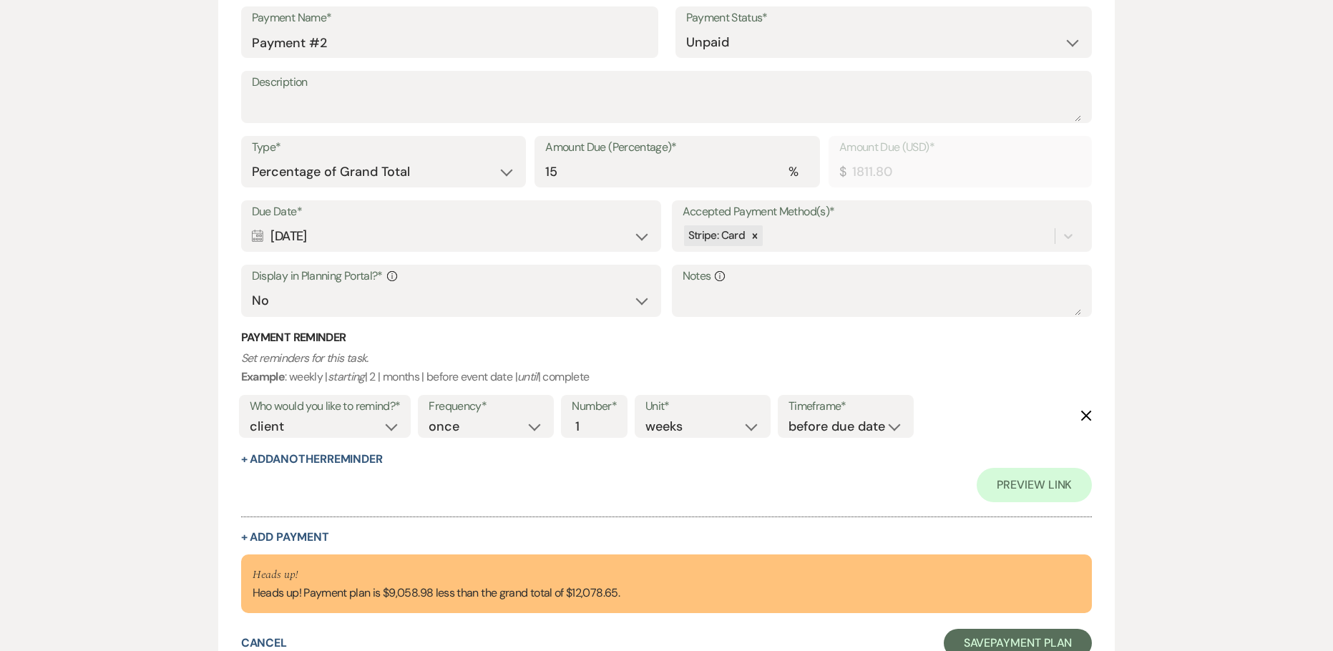
scroll to position [1132, 0]
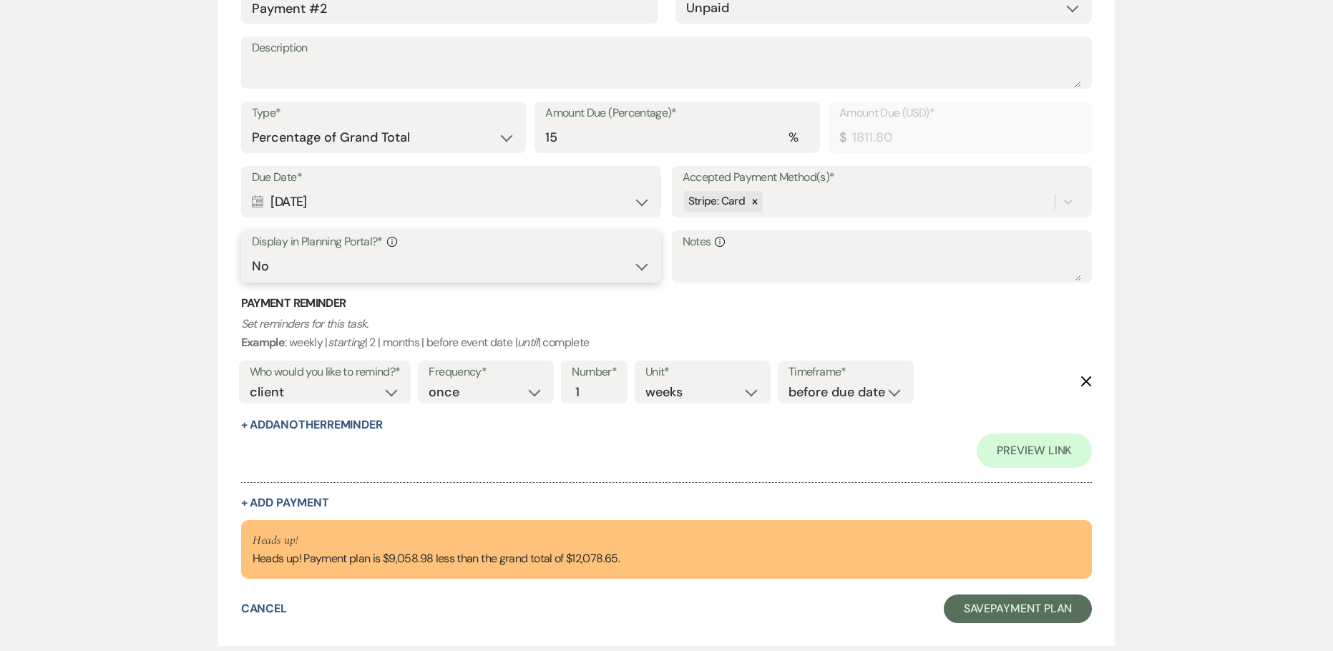
click at [553, 272] on select "Yes No" at bounding box center [451, 266] width 399 height 28
click at [606, 265] on select "Yes No" at bounding box center [451, 266] width 399 height 28
click at [481, 200] on div "Calendar Oct 15, 2025 Expand" at bounding box center [451, 202] width 399 height 28
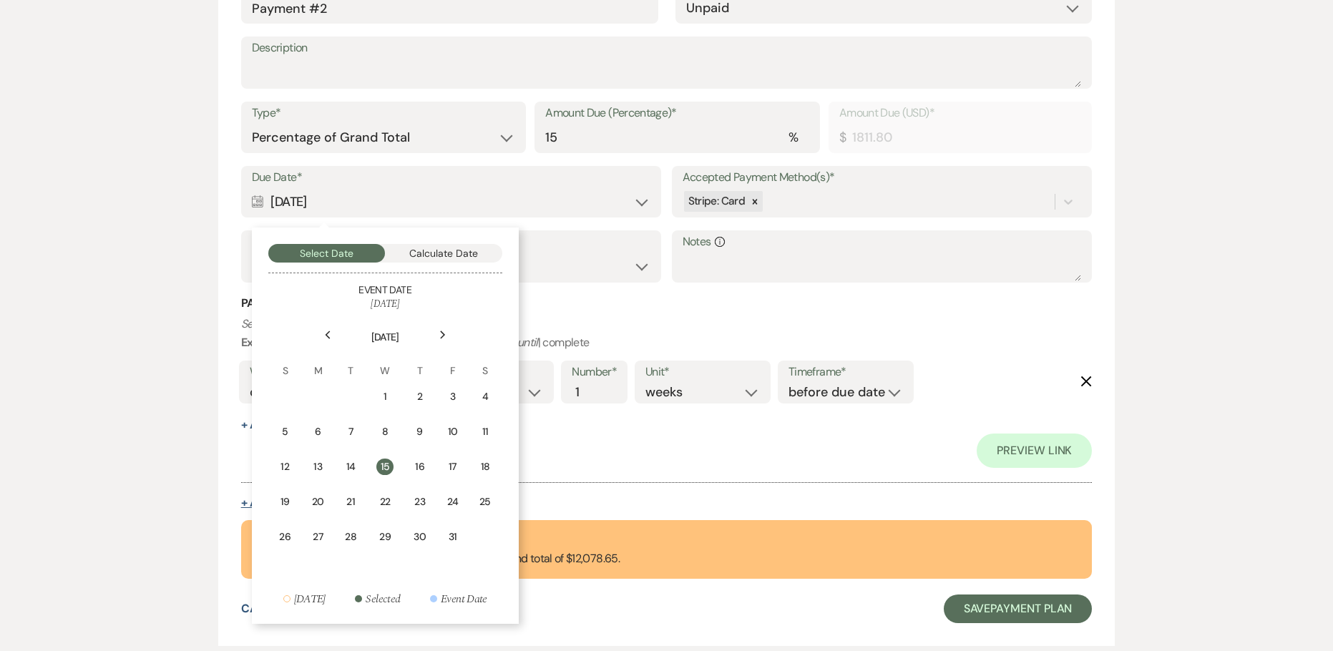
click at [326, 497] on td "20" at bounding box center [317, 502] width 31 height 34
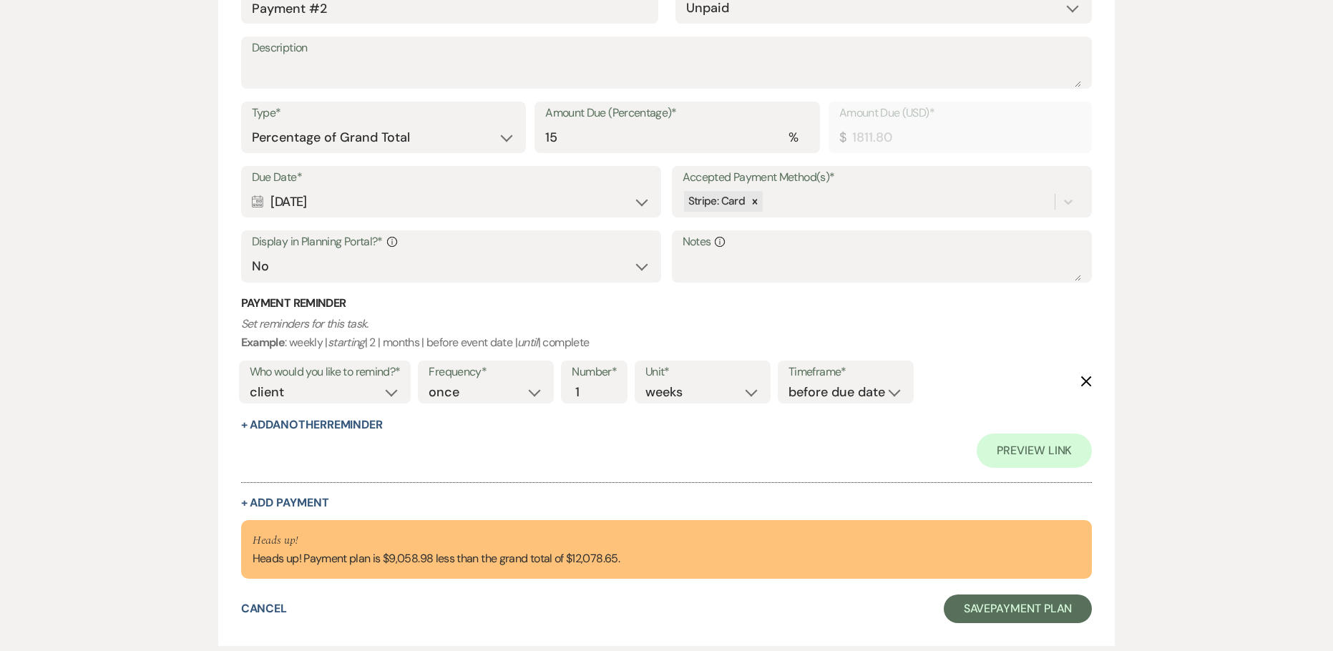
click at [324, 248] on label "Display in Planning Portal?* Info" at bounding box center [451, 242] width 399 height 21
click at [323, 265] on select "Yes No" at bounding box center [451, 266] width 399 height 28
select select "true"
click at [252, 252] on select "Yes No" at bounding box center [451, 266] width 399 height 28
click at [345, 421] on button "+ Add Another Reminder" at bounding box center [312, 424] width 142 height 11
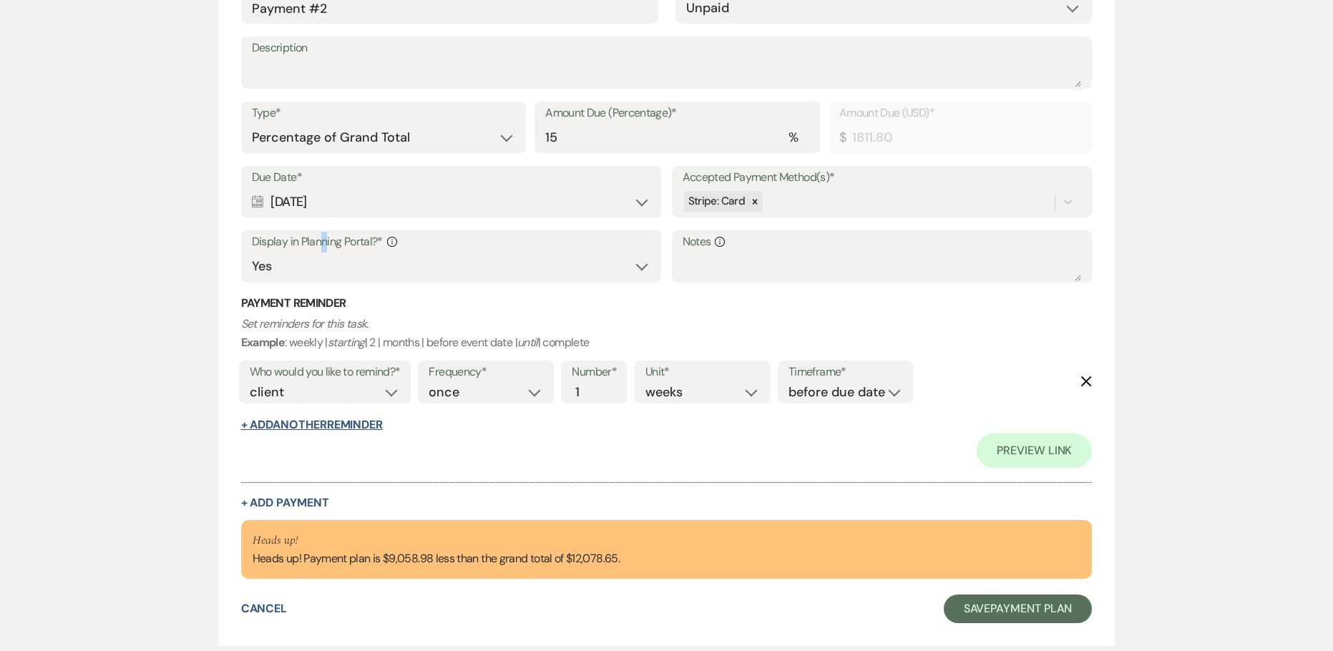
select select "client"
select select "days"
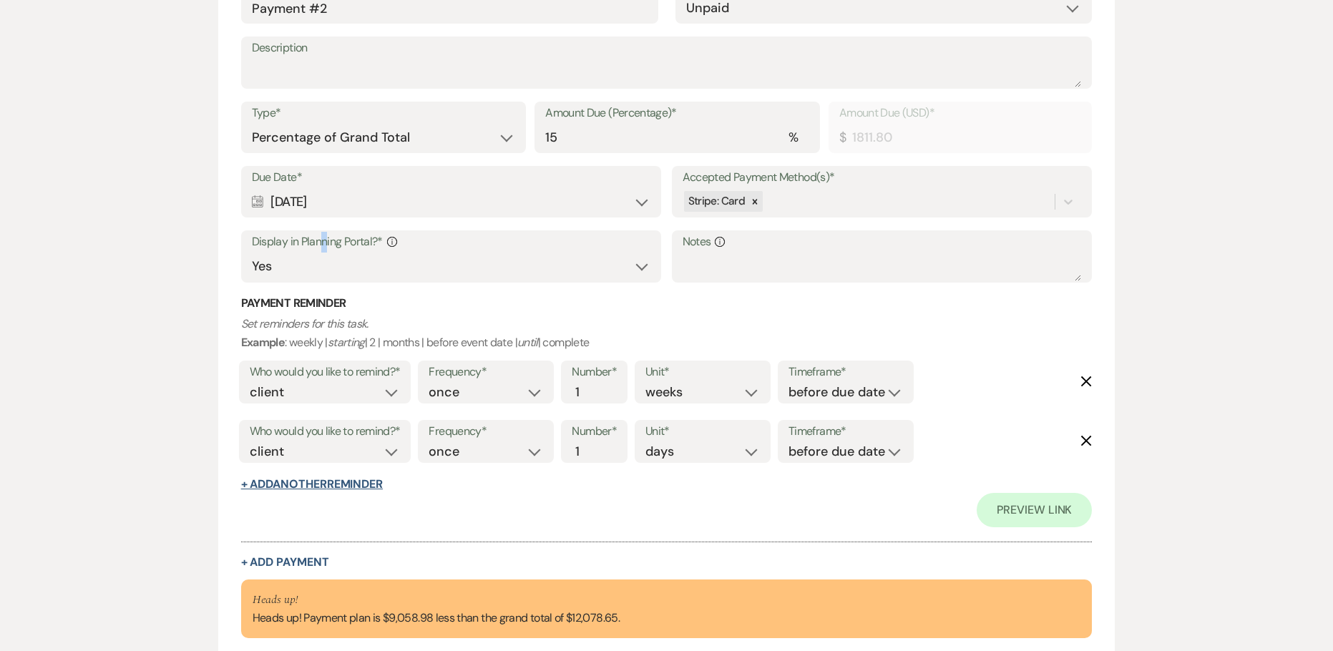
click at [329, 479] on button "+ Add Another Reminder" at bounding box center [312, 484] width 142 height 11
select select "client"
select select "days"
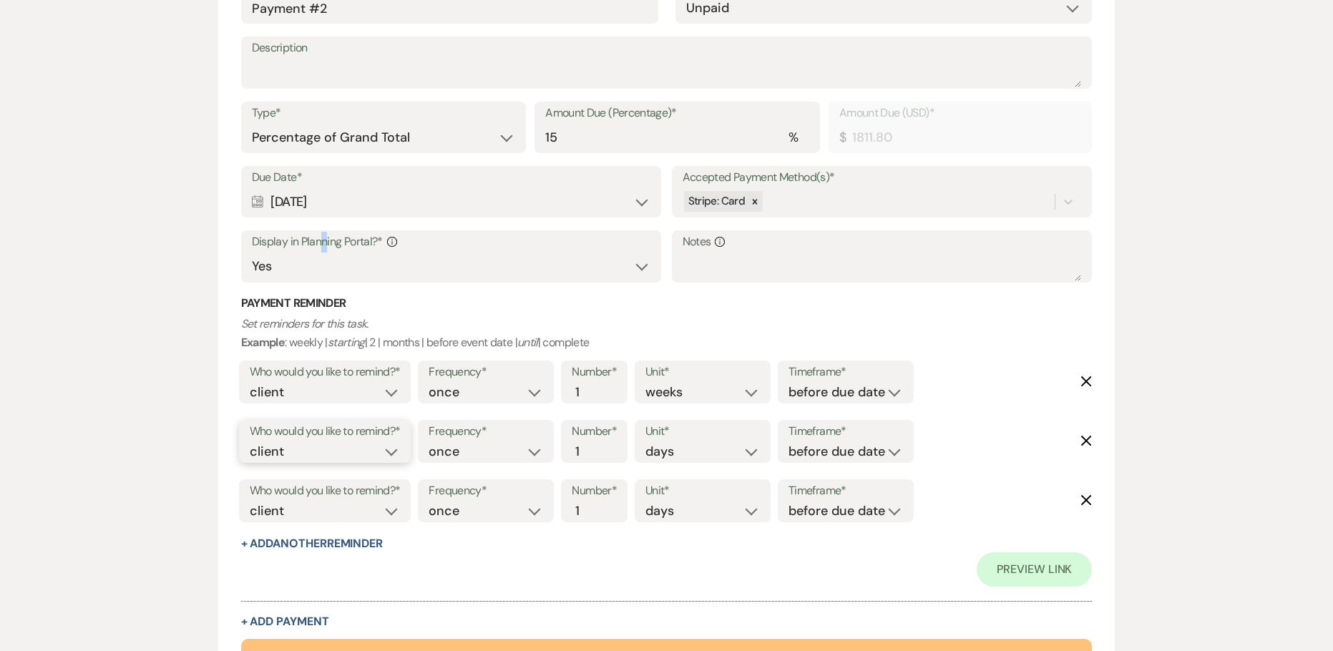
click at [385, 445] on select "client venue both" at bounding box center [325, 451] width 151 height 19
select select "both"
click at [250, 442] on select "client venue both" at bounding box center [325, 451] width 151 height 19
click at [838, 448] on select "before due date after due date on due date on custom date" at bounding box center [845, 451] width 114 height 19
select select "onDueDate"
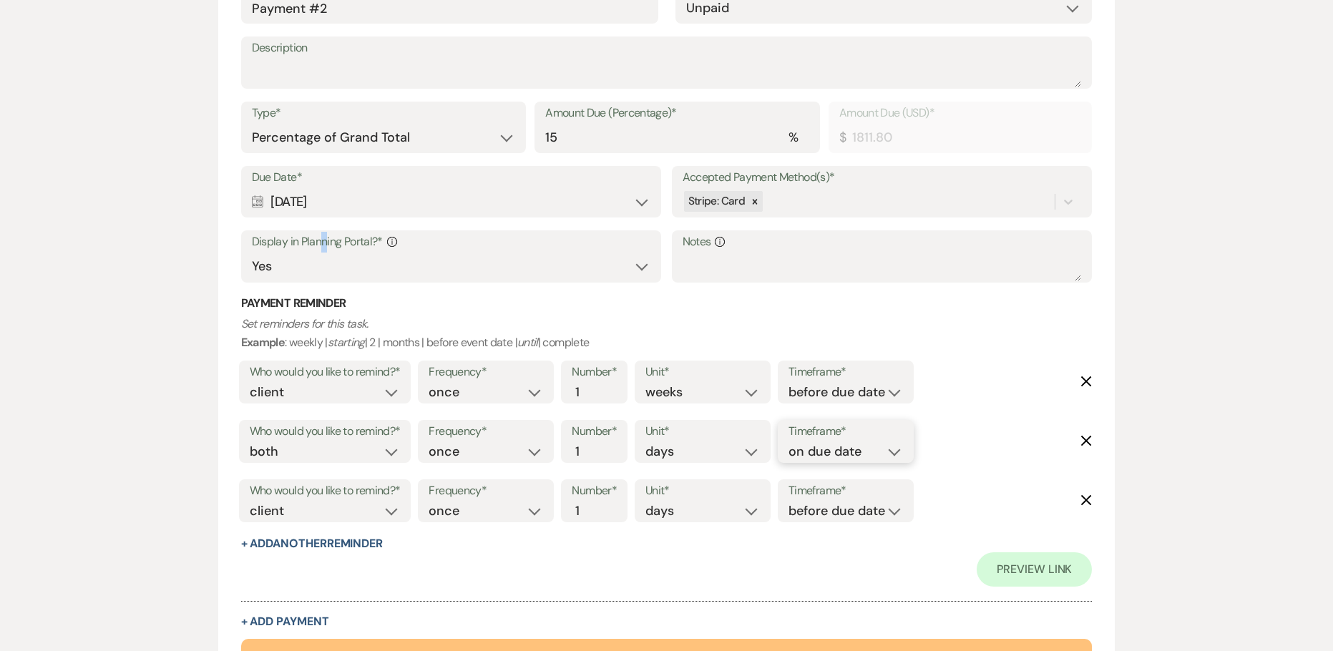
click at [788, 442] on select "before due date after due date on due date on custom date" at bounding box center [845, 451] width 114 height 19
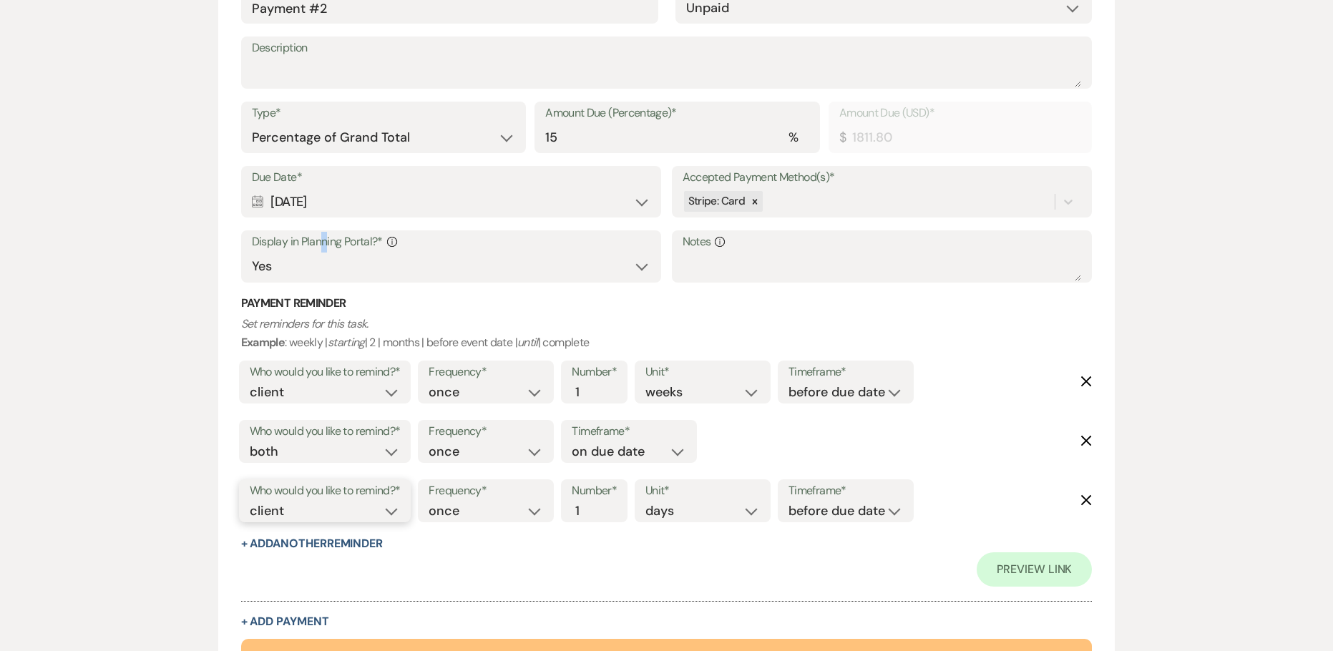
click at [383, 504] on select "client venue both" at bounding box center [325, 510] width 151 height 19
select select "host"
click at [250, 501] on select "client venue both" at bounding box center [325, 510] width 151 height 19
click at [594, 502] on input "2" at bounding box center [586, 510] width 30 height 19
type input "3"
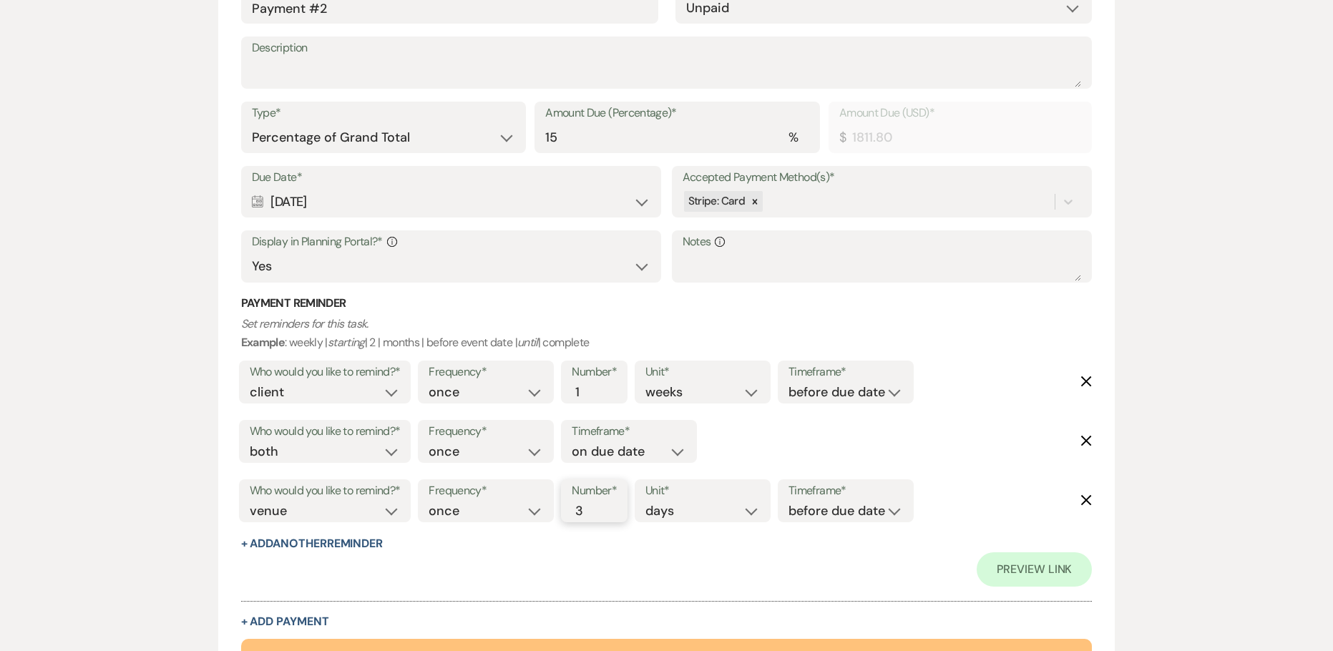
click at [594, 502] on input "3" at bounding box center [586, 510] width 30 height 19
click at [812, 507] on select "before due date after due date on due date on custom date" at bounding box center [845, 510] width 114 height 19
select select "afterDueDate"
click at [791, 501] on select "before due date after due date on due date on custom date" at bounding box center [845, 510] width 114 height 19
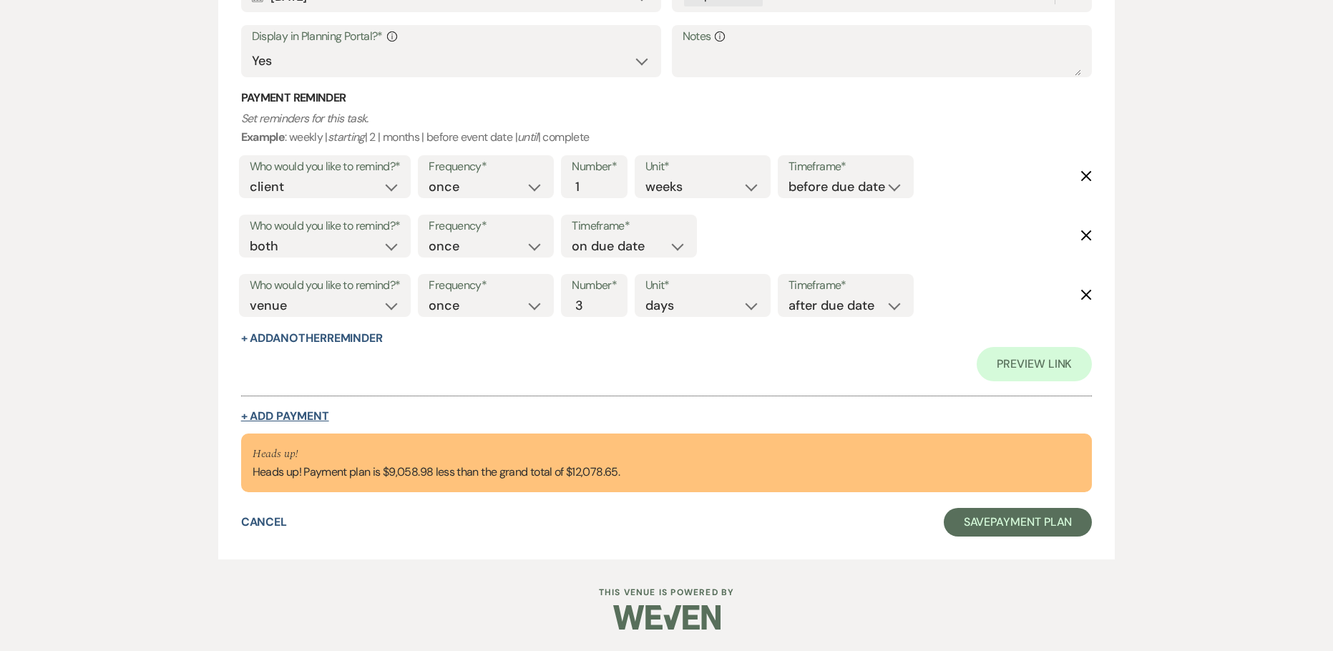
click at [313, 411] on button "+ Add Payment" at bounding box center [285, 416] width 88 height 11
select select "2"
select select "percentage"
select select "false"
select select "client"
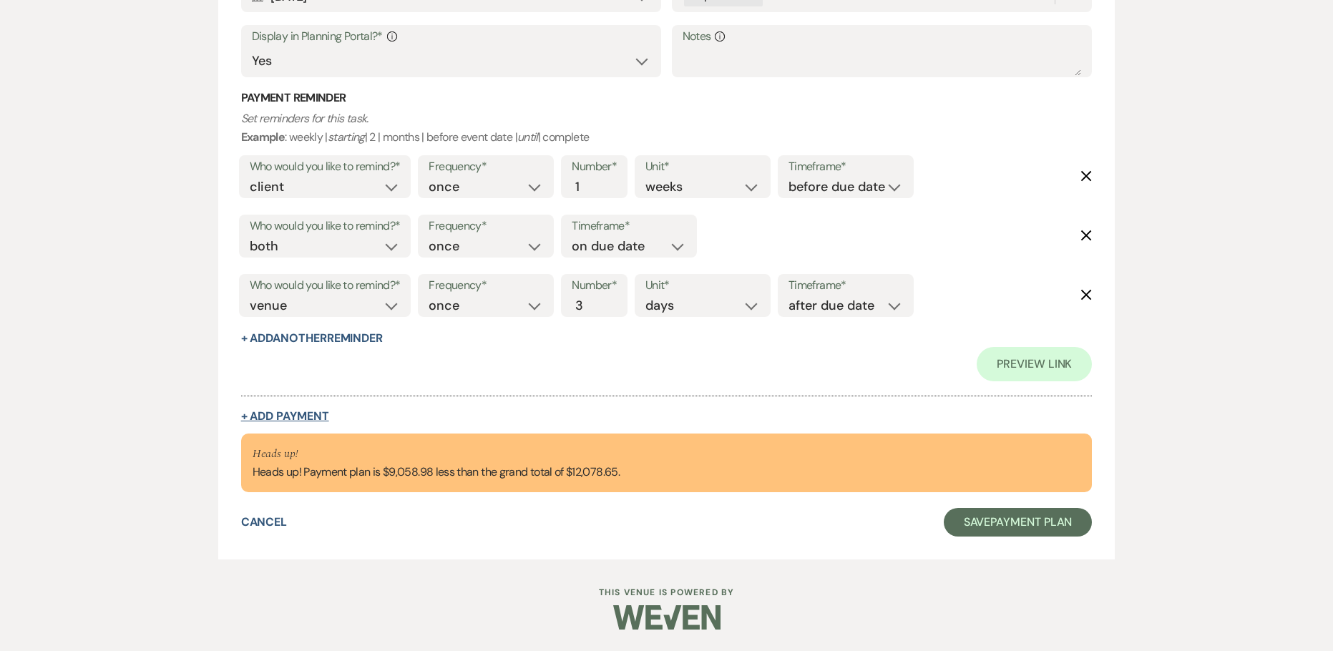
select select "weeks"
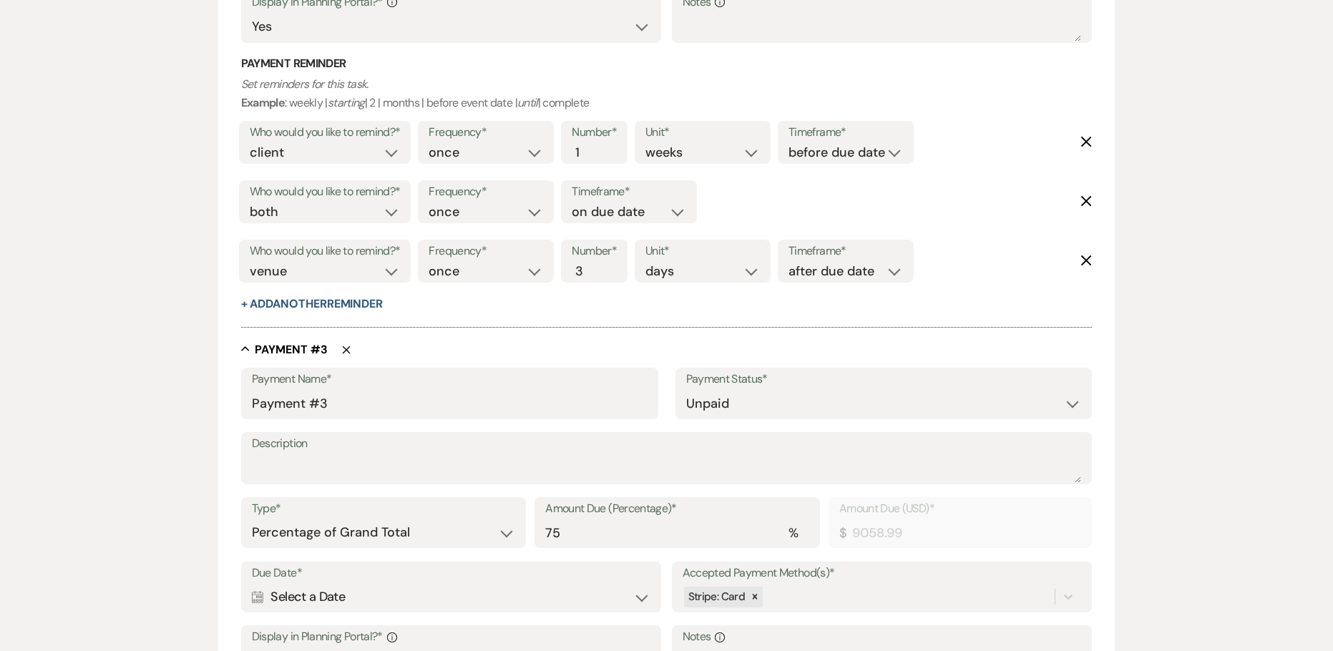
scroll to position [1302, 0]
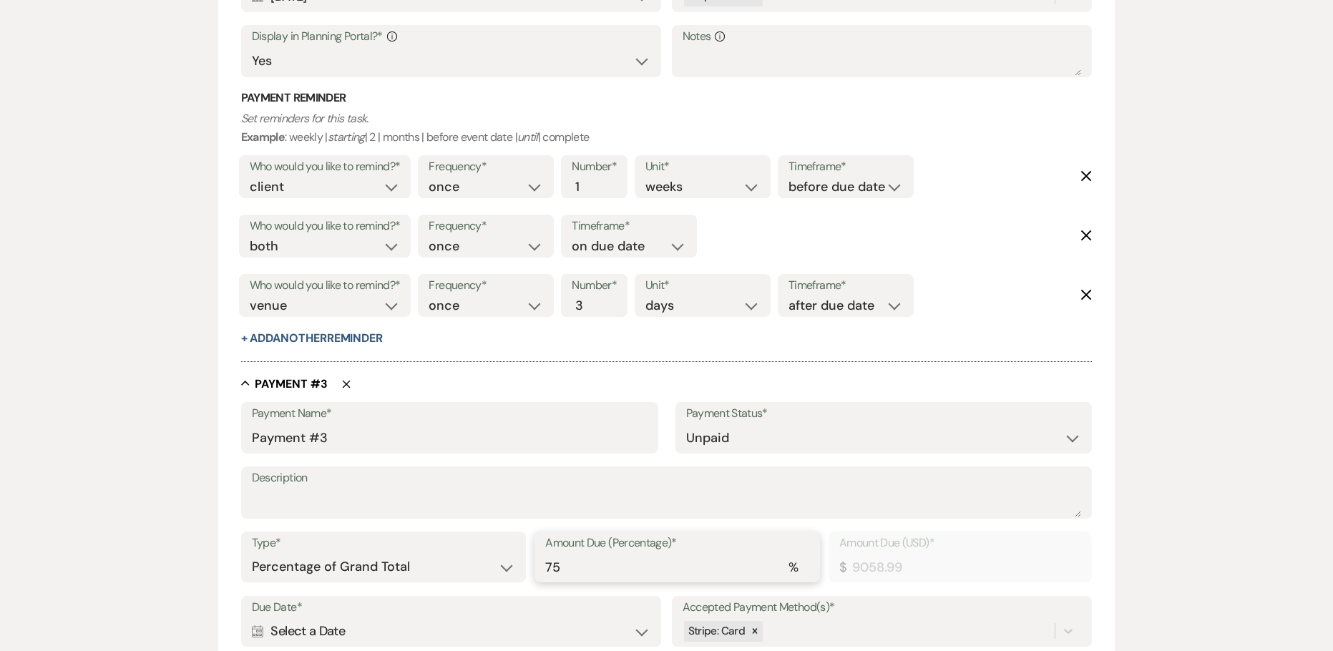
click at [576, 560] on input "75" at bounding box center [677, 567] width 264 height 28
type input "7"
type input "845.51"
type input "0.00"
type input "1"
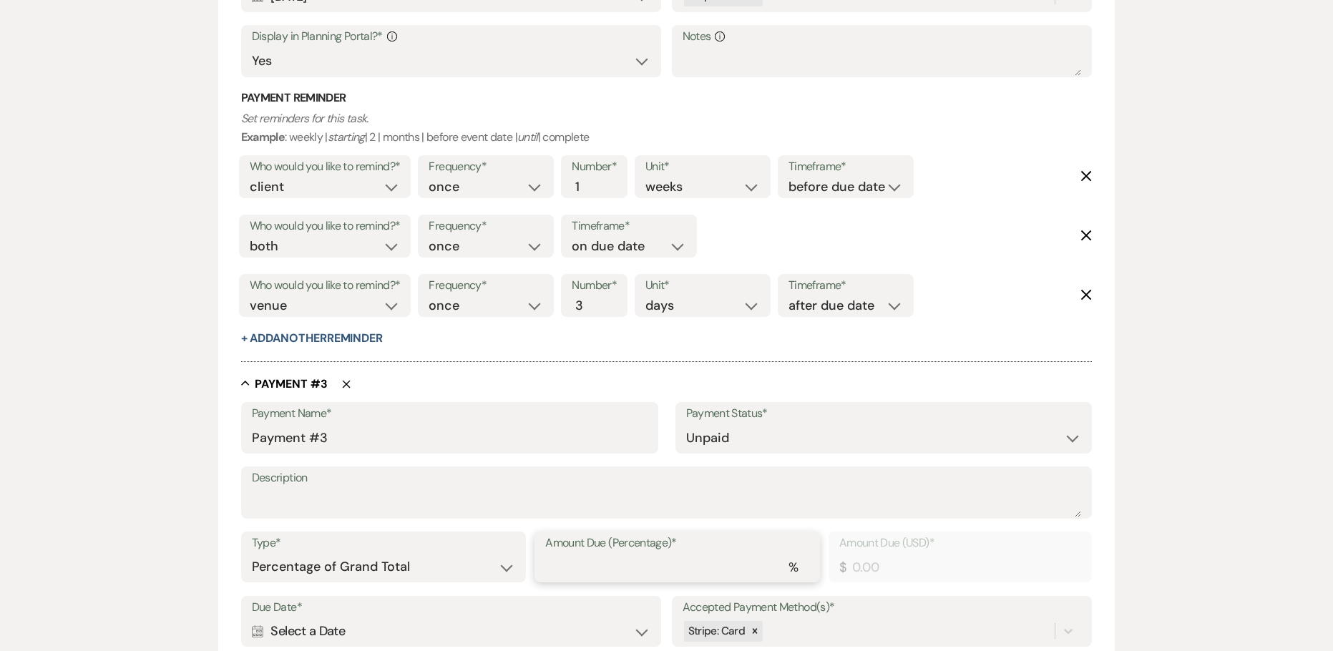
type input "120.79"
type input "15"
type input "1811.80"
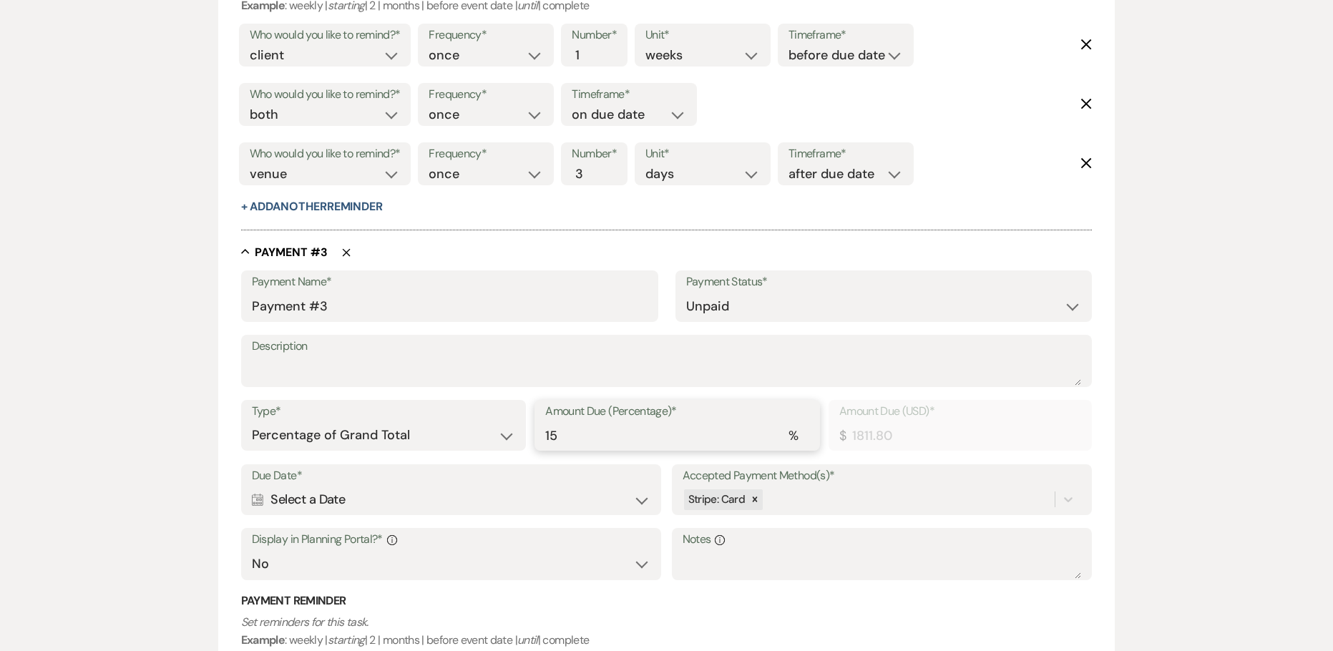
scroll to position [1517, 0]
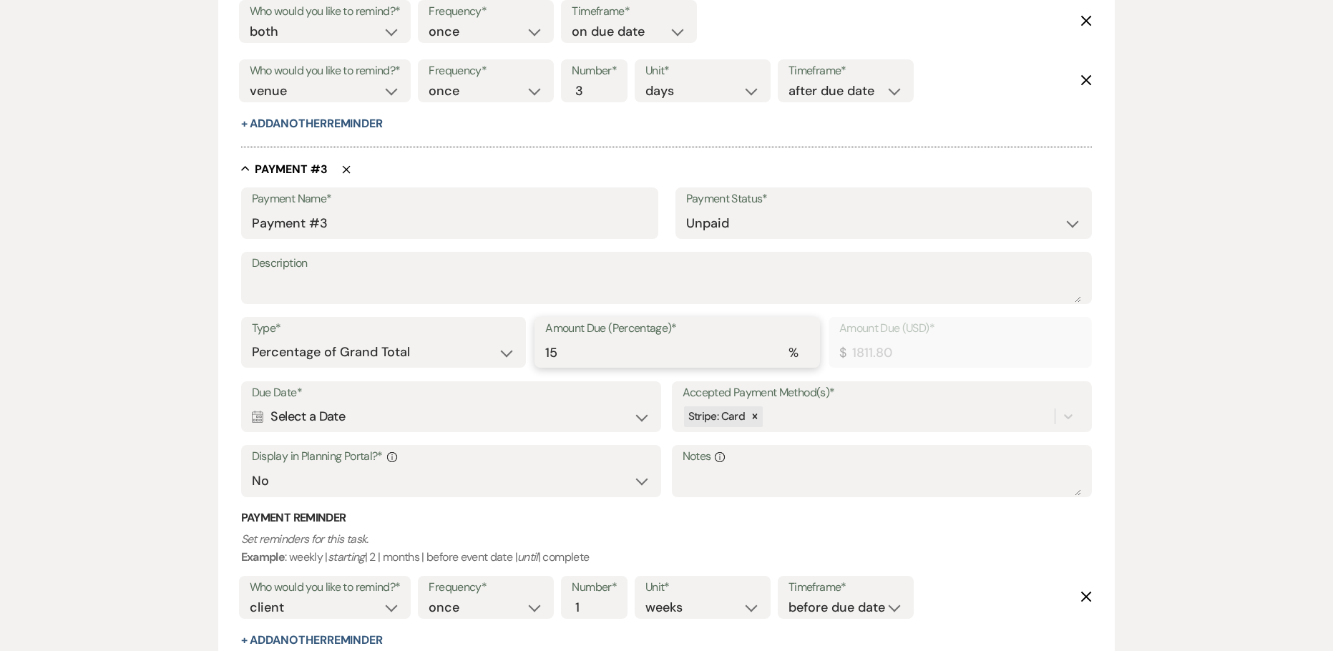
type input "15"
click at [343, 413] on div "Calendar Select a Date Expand" at bounding box center [451, 417] width 399 height 28
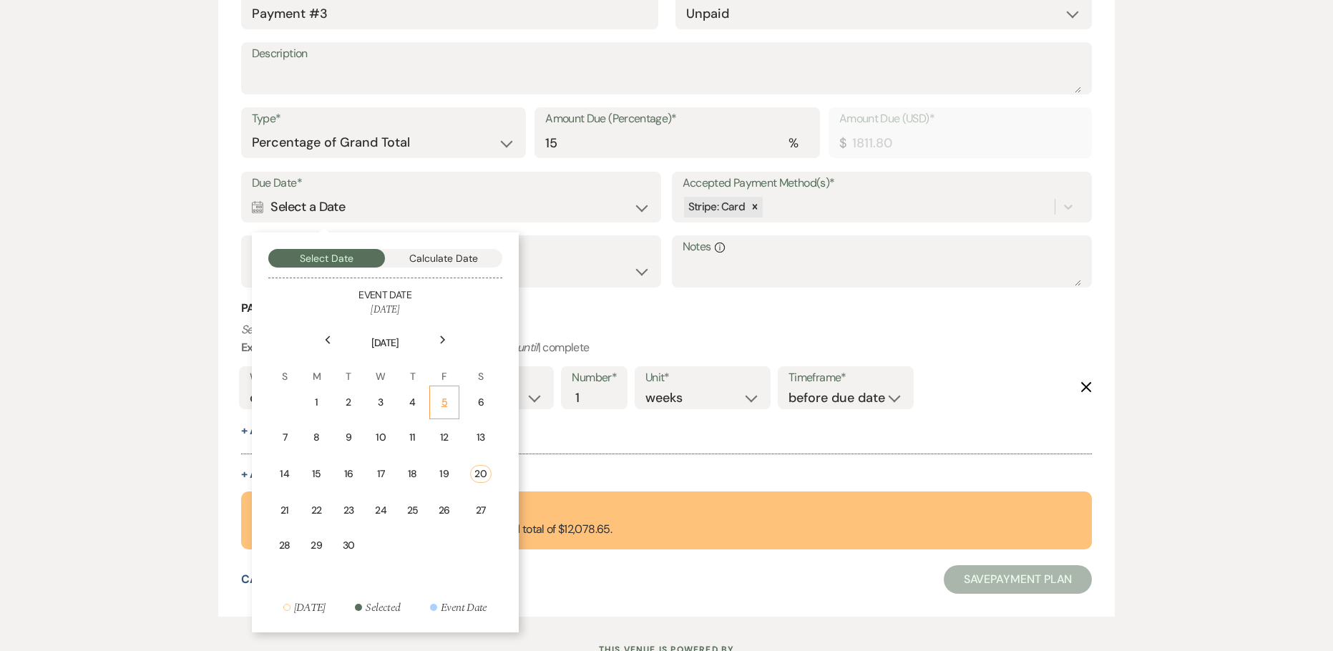
scroll to position [1732, 0]
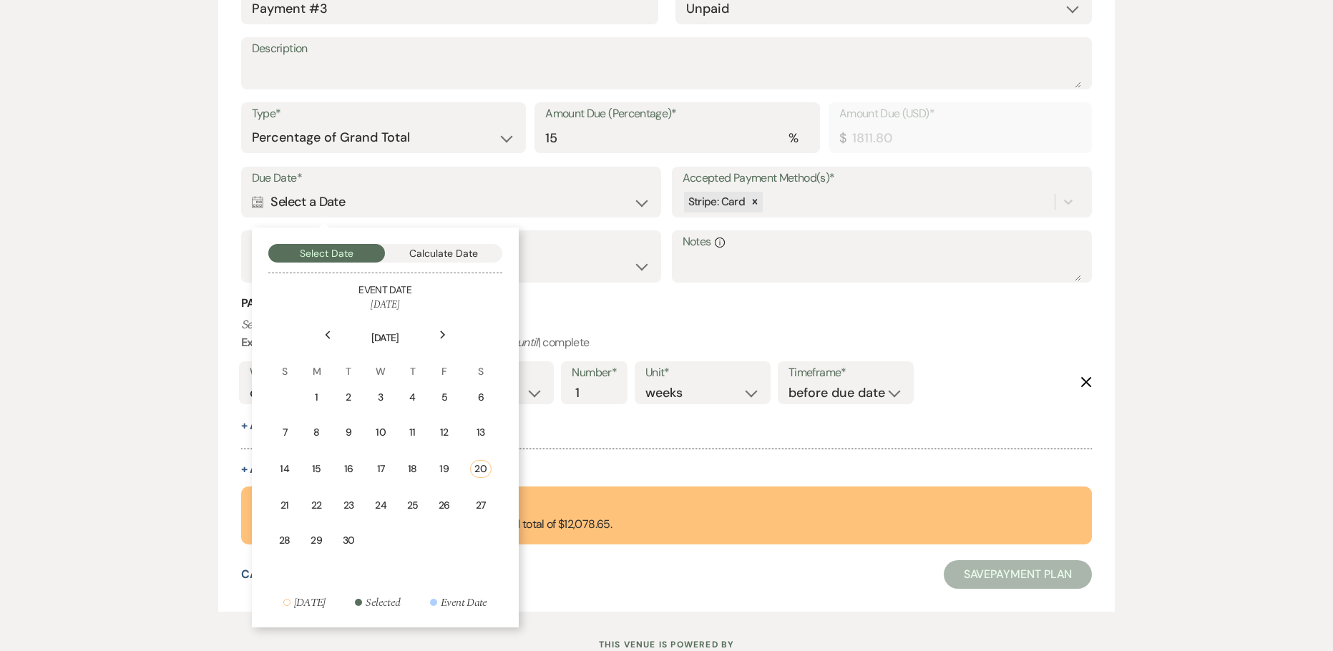
click at [446, 335] on icon "Next" at bounding box center [442, 334] width 7 height 9
click at [328, 330] on icon "Previous" at bounding box center [327, 334] width 7 height 9
click at [410, 503] on td "20" at bounding box center [418, 503] width 32 height 34
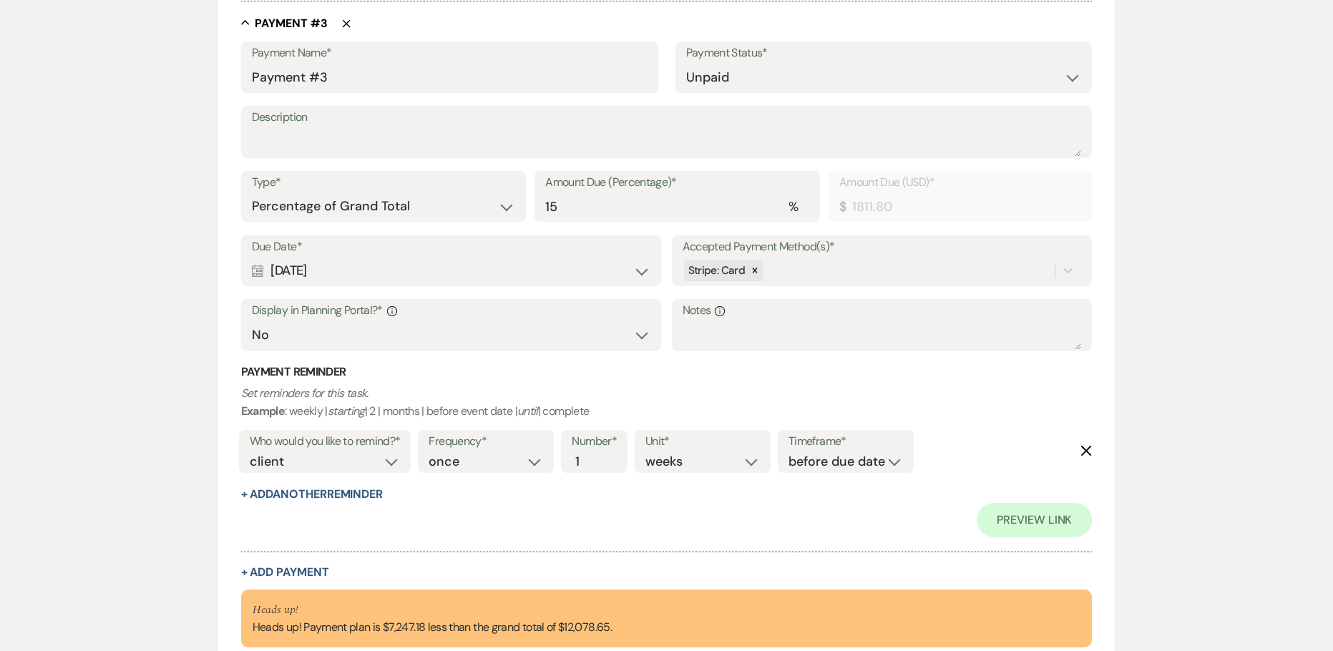
scroll to position [1800, 0]
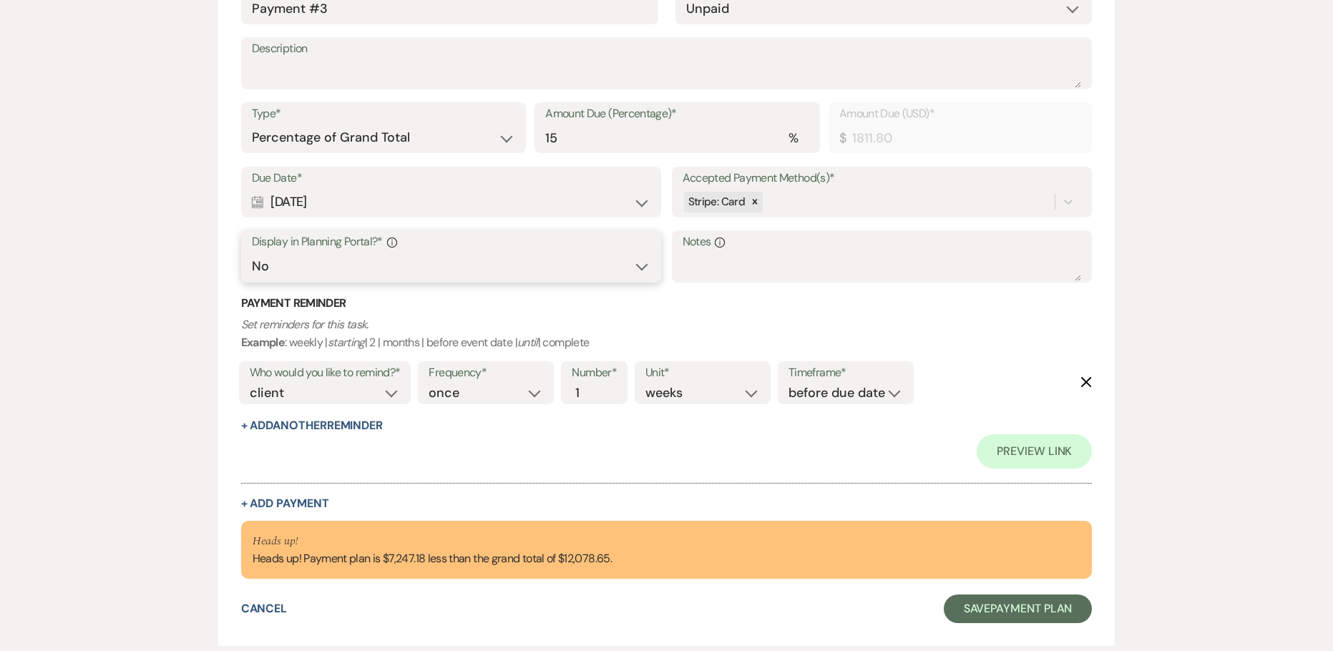
click at [341, 258] on select "Yes No" at bounding box center [451, 266] width 399 height 28
select select "true"
click at [252, 252] on select "Yes No" at bounding box center [451, 266] width 399 height 28
click at [323, 501] on button "+ Add Payment" at bounding box center [285, 503] width 88 height 11
select select "2"
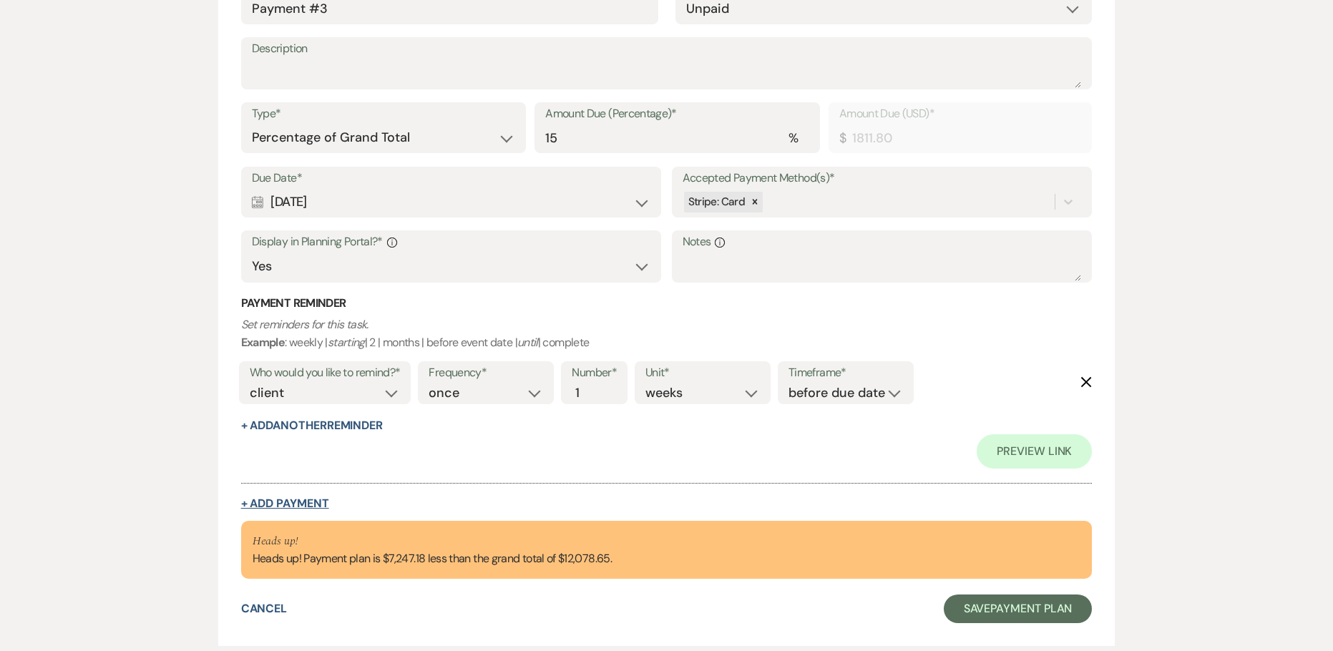
select select "percentage"
select select "false"
select select "client"
select select "weeks"
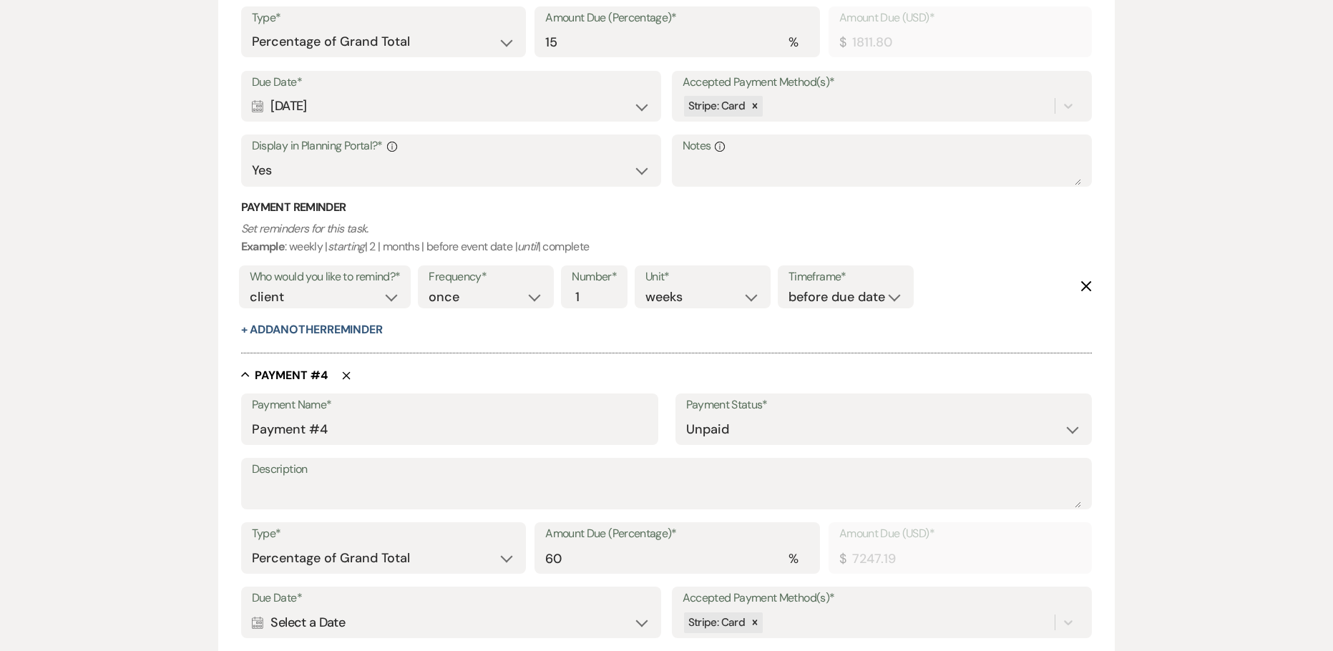
scroll to position [2089, 0]
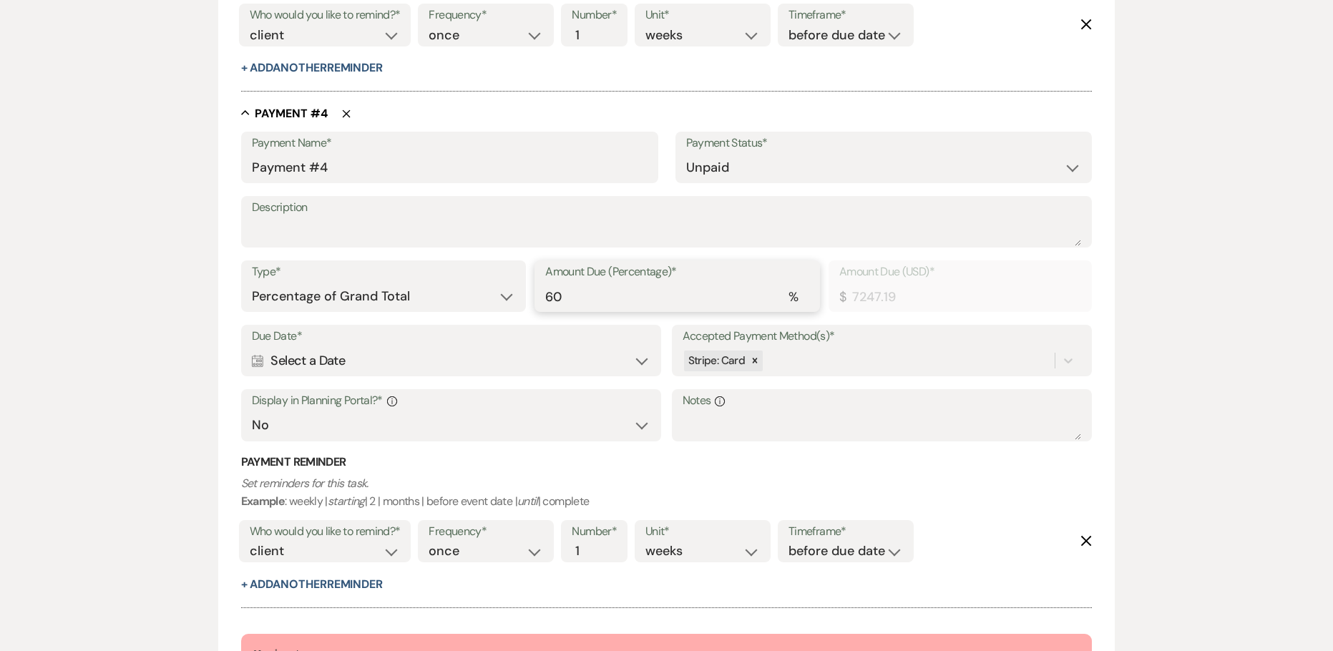
drag, startPoint x: 549, startPoint y: 297, endPoint x: 489, endPoint y: 295, distance: 59.4
click at [514, 297] on div "Type* Dollar Amount Percentage of Grand Total Amount Due (Percentage)* % 60 Amo…" at bounding box center [666, 292] width 851 height 64
type input "15"
type input "1811.80"
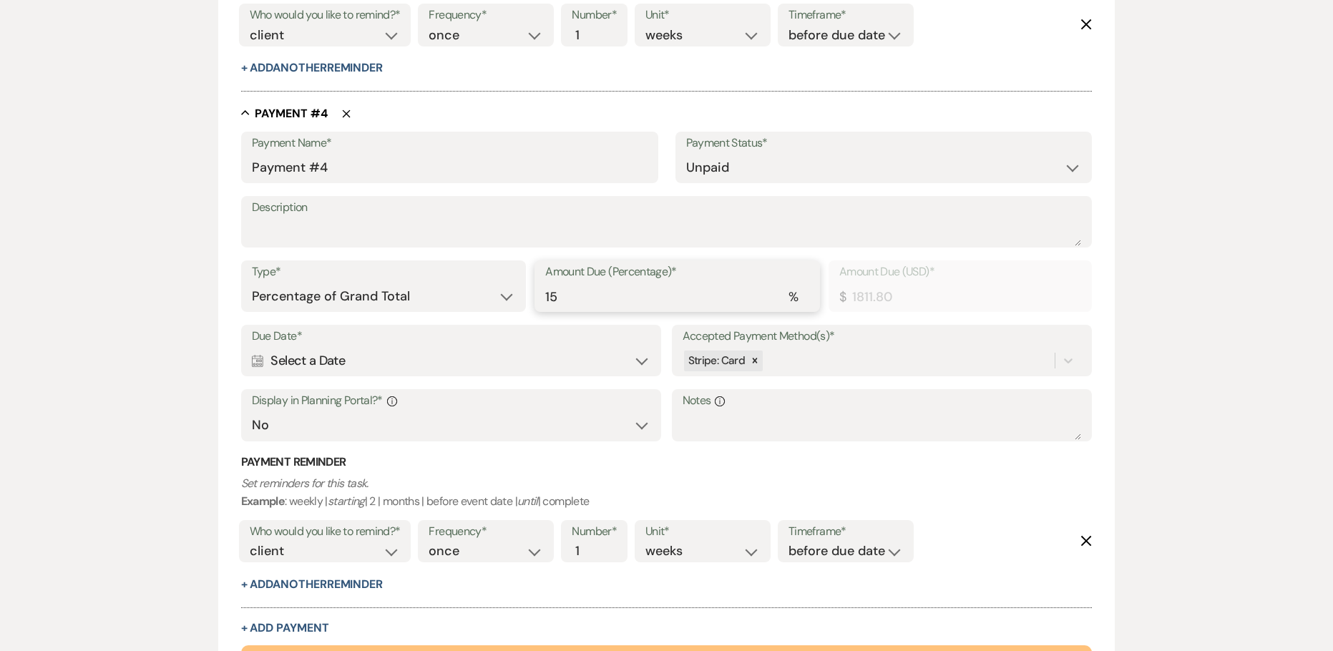
type input "15"
click at [419, 361] on div "Calendar Select a Date Expand" at bounding box center [451, 361] width 399 height 28
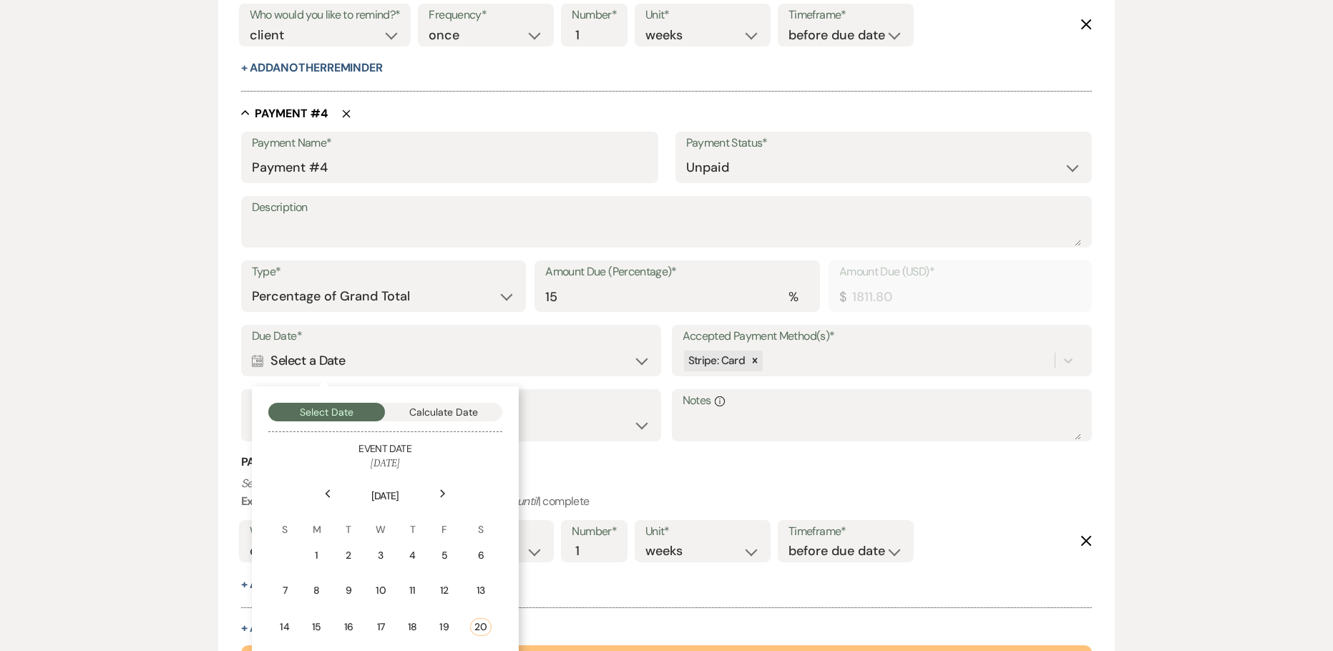
click at [443, 490] on icon "Next" at bounding box center [442, 493] width 7 height 9
click at [443, 491] on icon "Next" at bounding box center [442, 493] width 7 height 9
click at [336, 489] on div "Previous" at bounding box center [327, 493] width 23 height 23
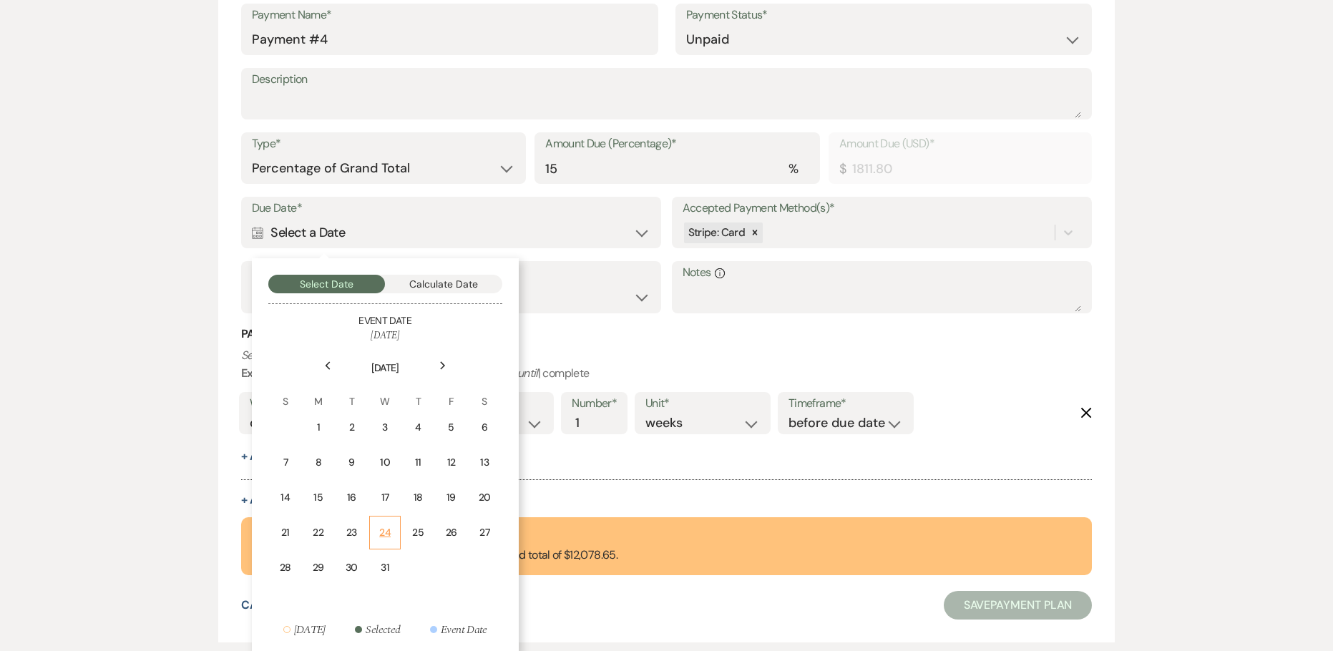
scroll to position [2232, 0]
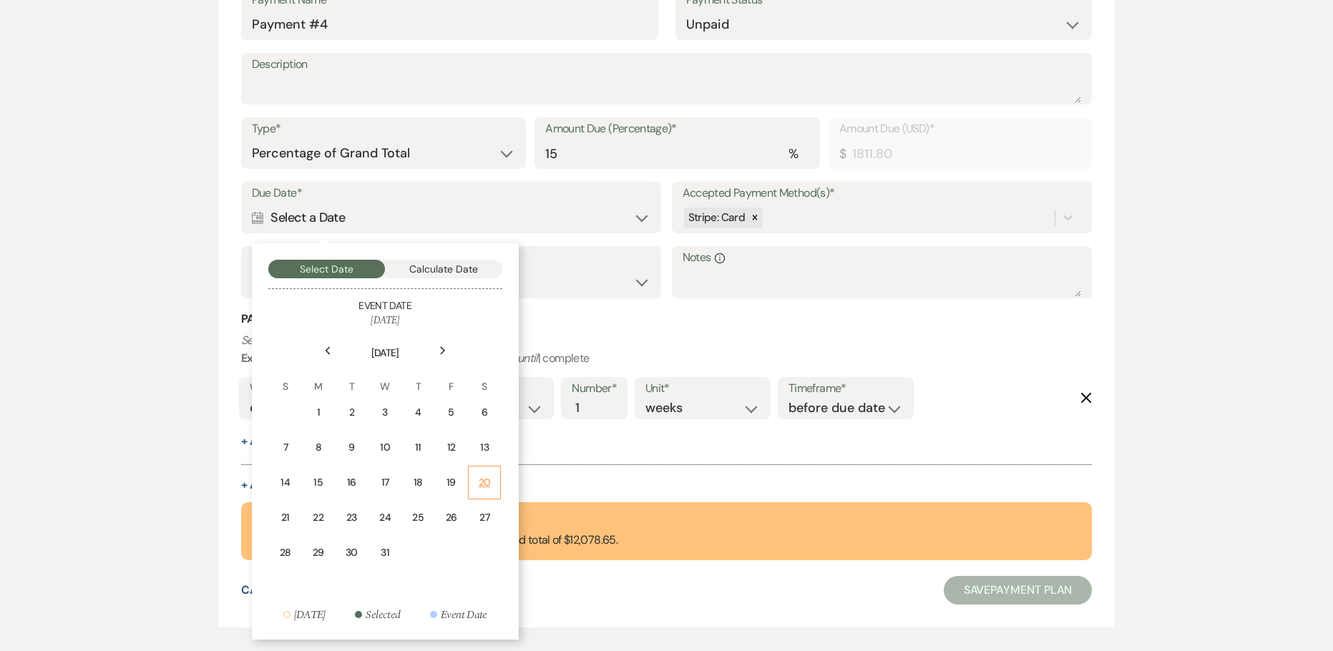
click at [475, 489] on td "20" at bounding box center [484, 483] width 32 height 34
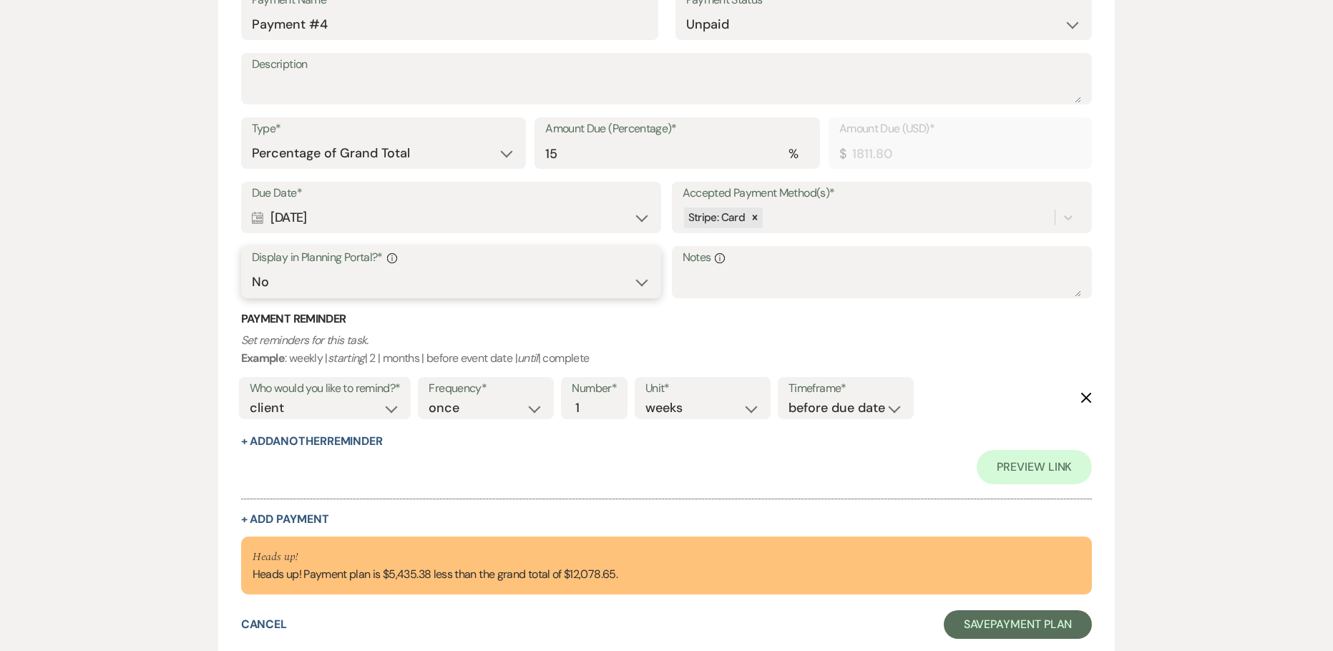
drag, startPoint x: 292, startPoint y: 286, endPoint x: 292, endPoint y: 294, distance: 7.9
click at [292, 286] on select "Yes No" at bounding box center [451, 282] width 399 height 28
select select "true"
click at [252, 268] on select "Yes No" at bounding box center [451, 282] width 399 height 28
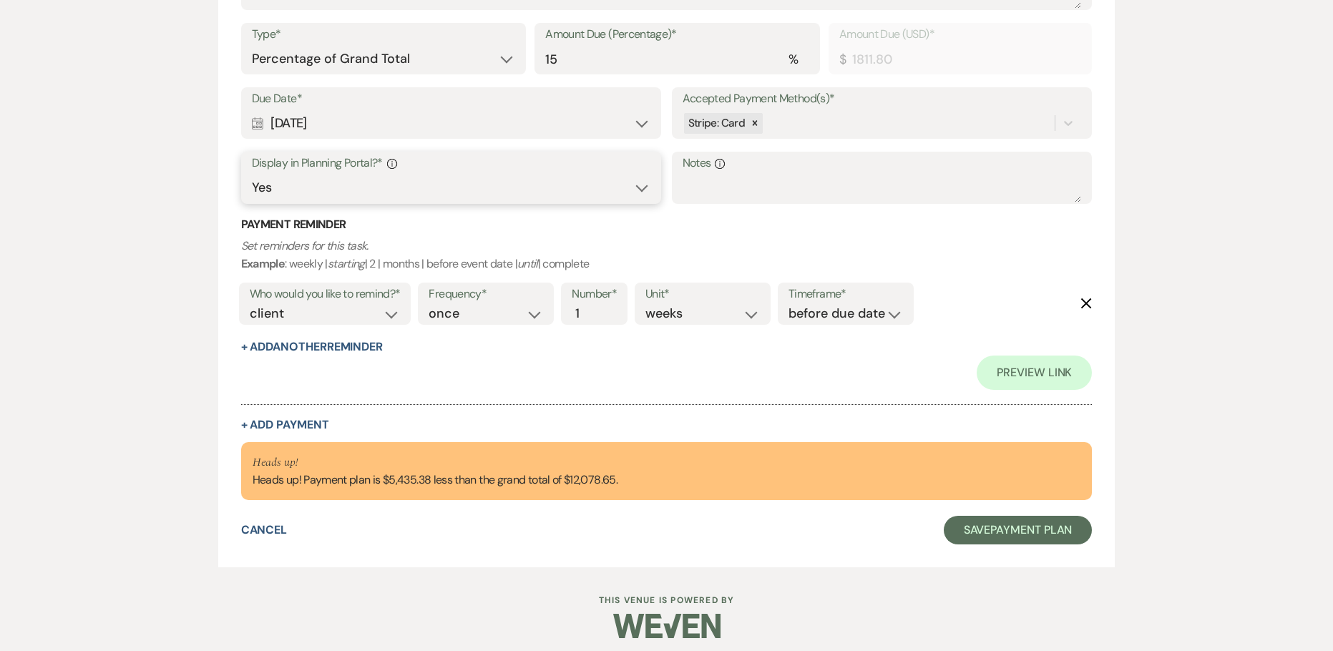
scroll to position [2438, 0]
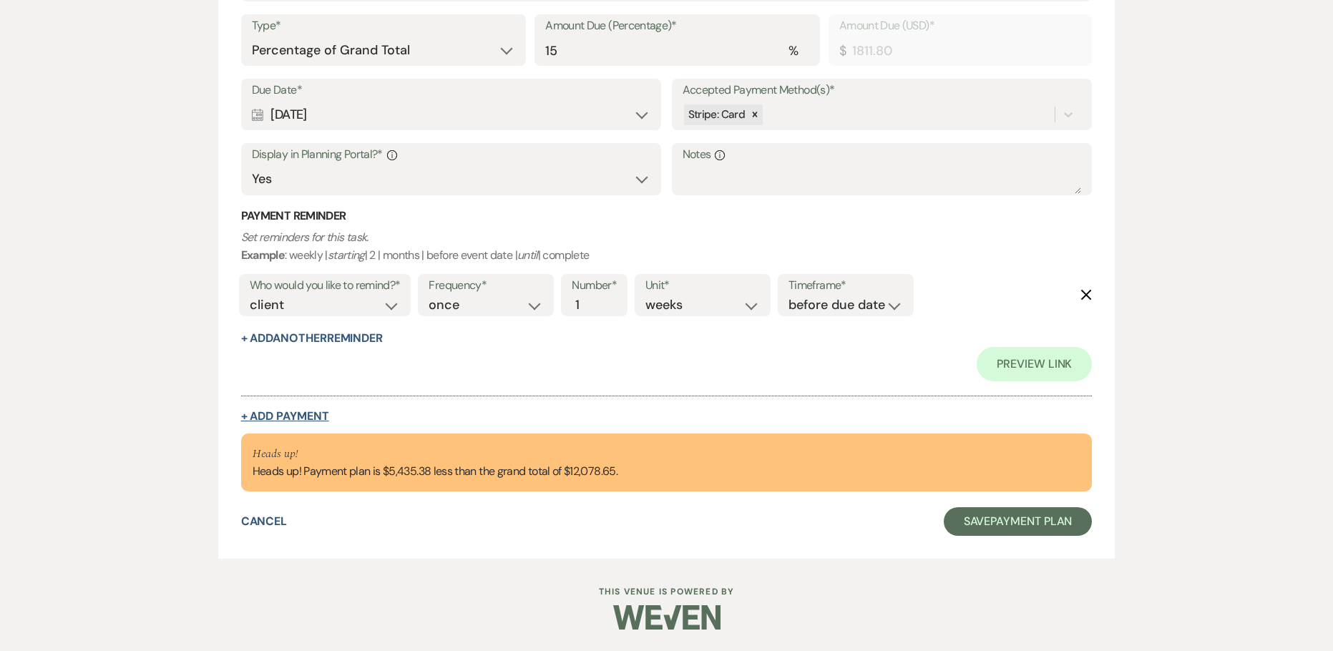
click at [285, 415] on button "+ Add Payment" at bounding box center [285, 416] width 88 height 11
select select "2"
select select "percentage"
select select "false"
select select "client"
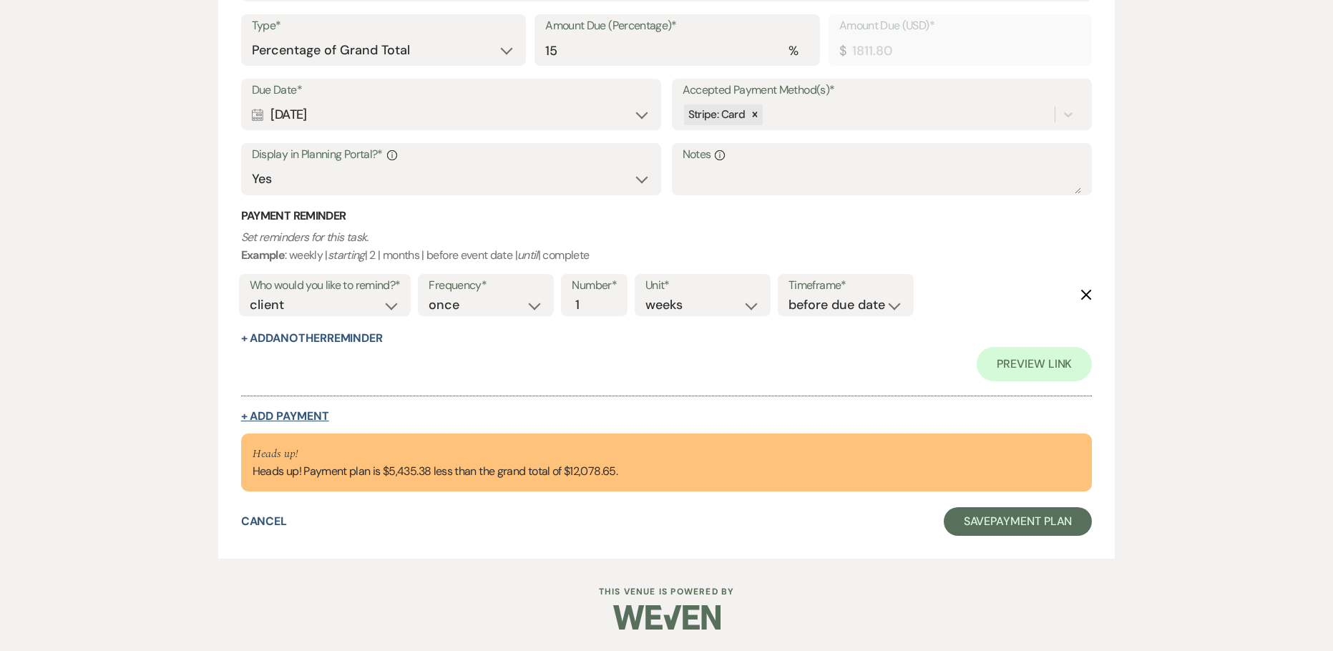
select select "weeks"
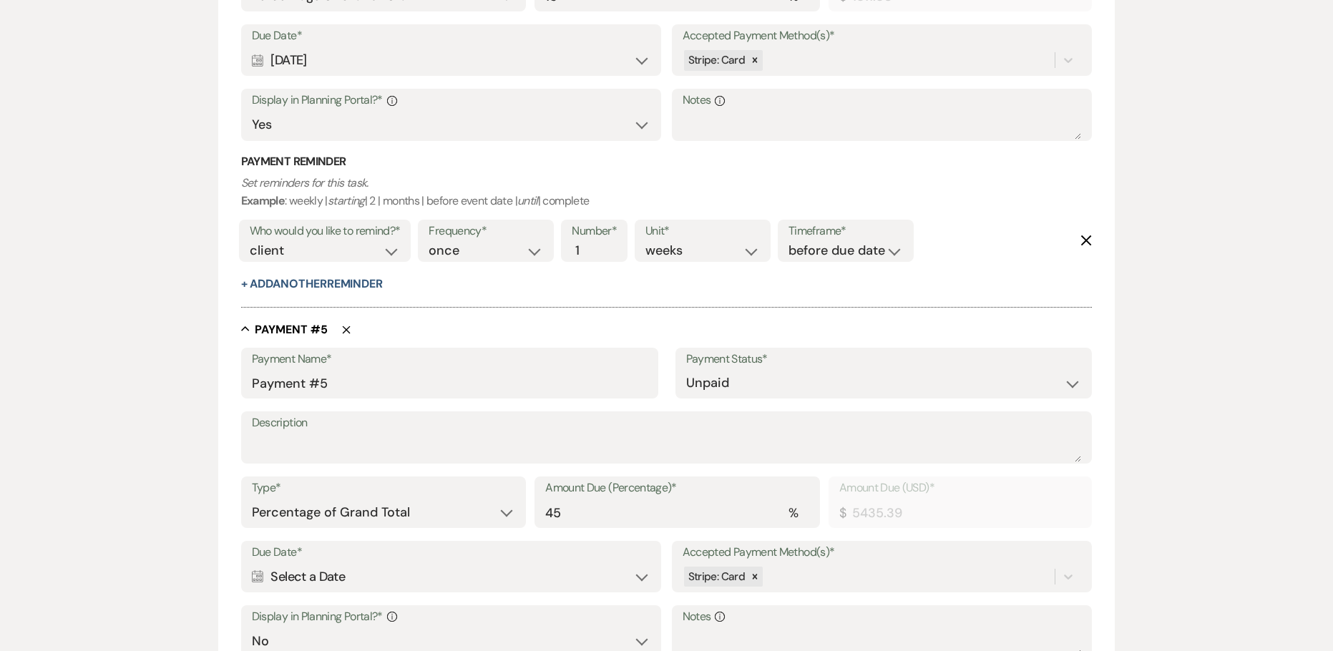
scroll to position [2550, 0]
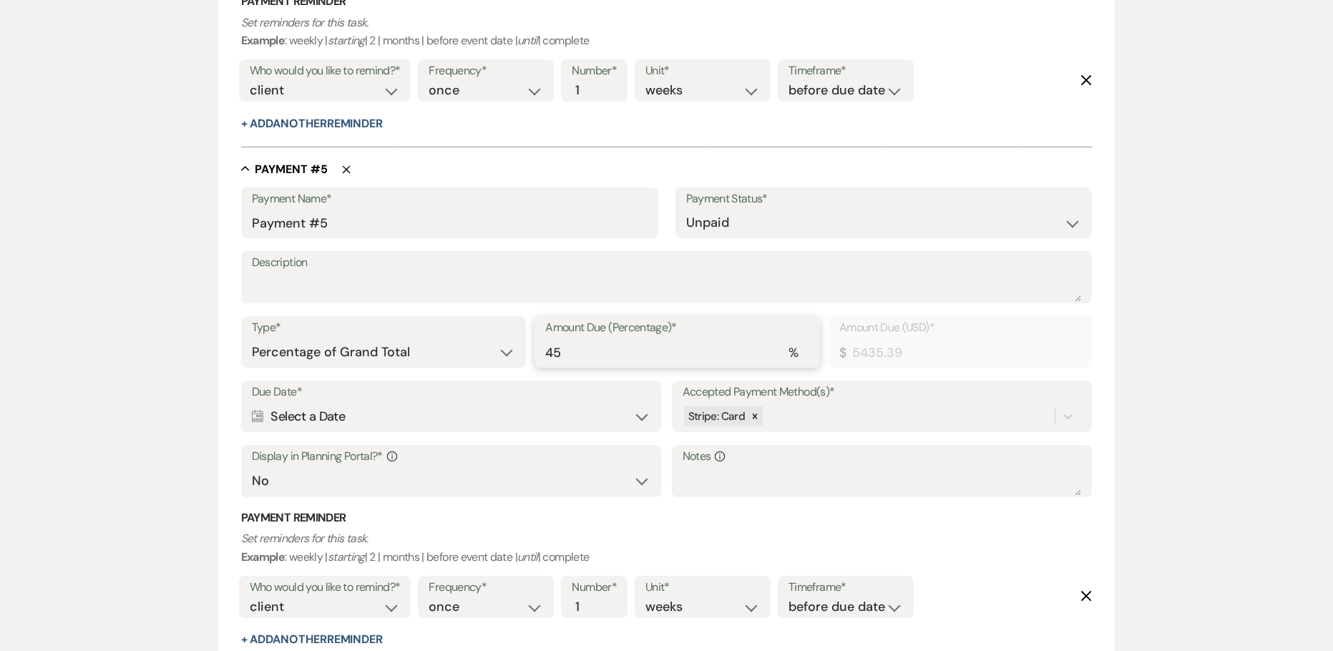
click at [579, 348] on input "45" at bounding box center [677, 352] width 264 height 28
drag, startPoint x: 579, startPoint y: 348, endPoint x: 455, endPoint y: 358, distance: 124.8
click at [465, 359] on div "Type* Dollar Amount Percentage of Grand Total Amount Due (Percentage)* % 45 Amo…" at bounding box center [666, 348] width 851 height 64
type input "15"
type input "1811.80"
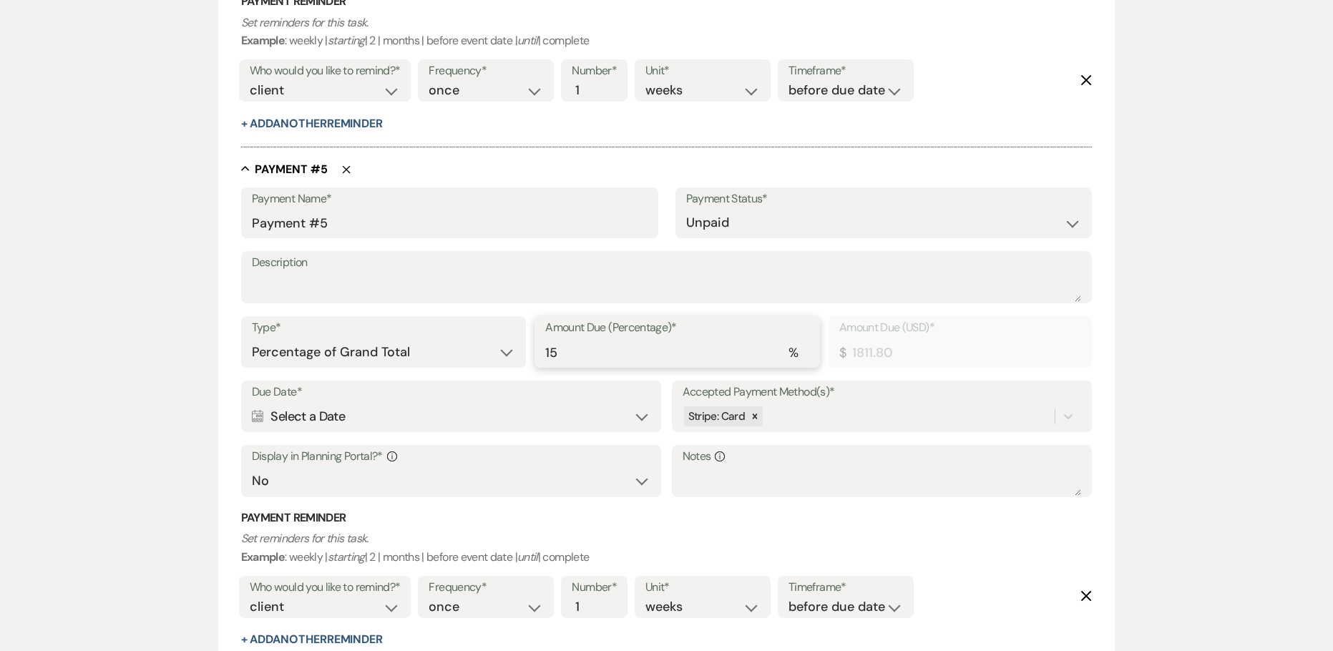
type input "15"
click at [374, 409] on div "Calendar Select a Date Expand" at bounding box center [451, 417] width 399 height 28
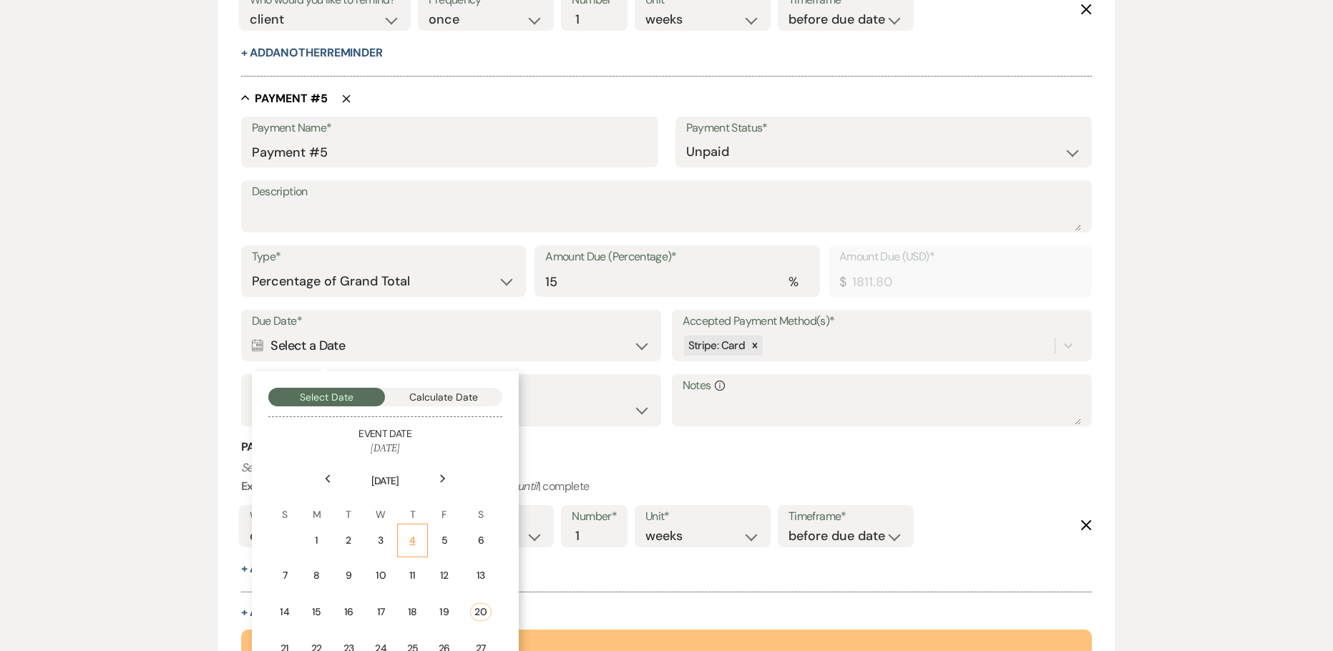
scroll to position [2693, 0]
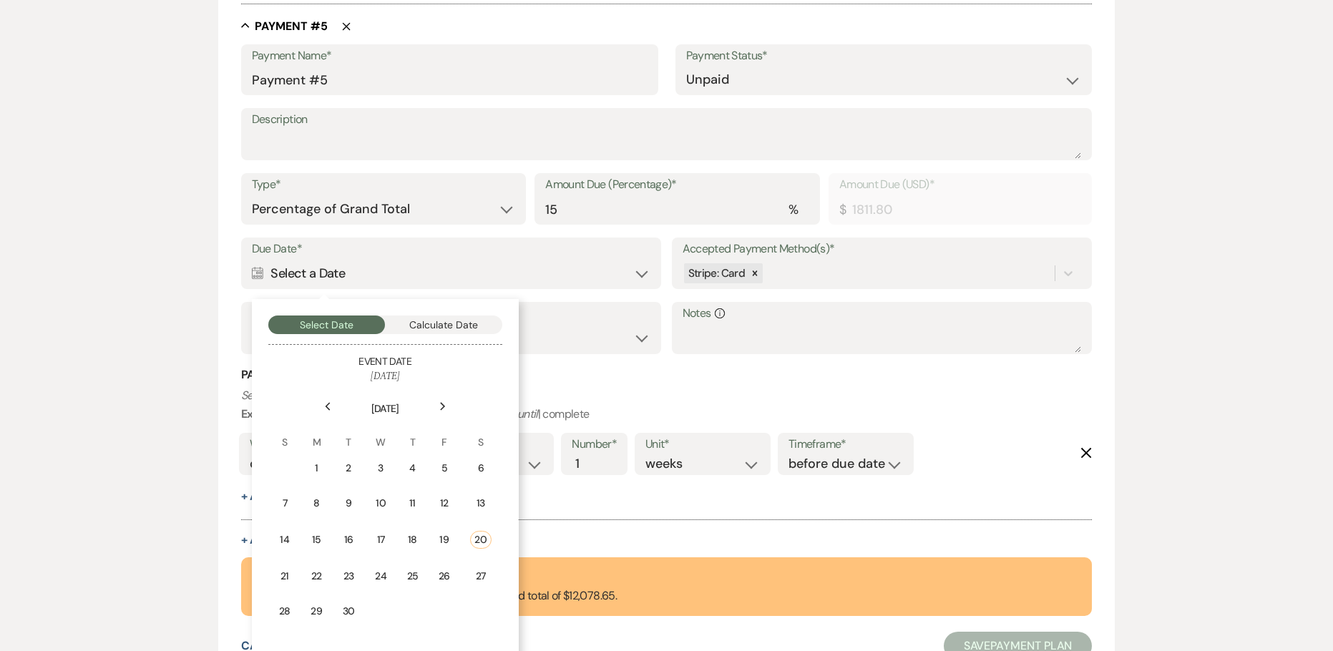
click at [445, 409] on icon "Next" at bounding box center [442, 406] width 7 height 9
click at [354, 574] on div "20" at bounding box center [352, 573] width 14 height 15
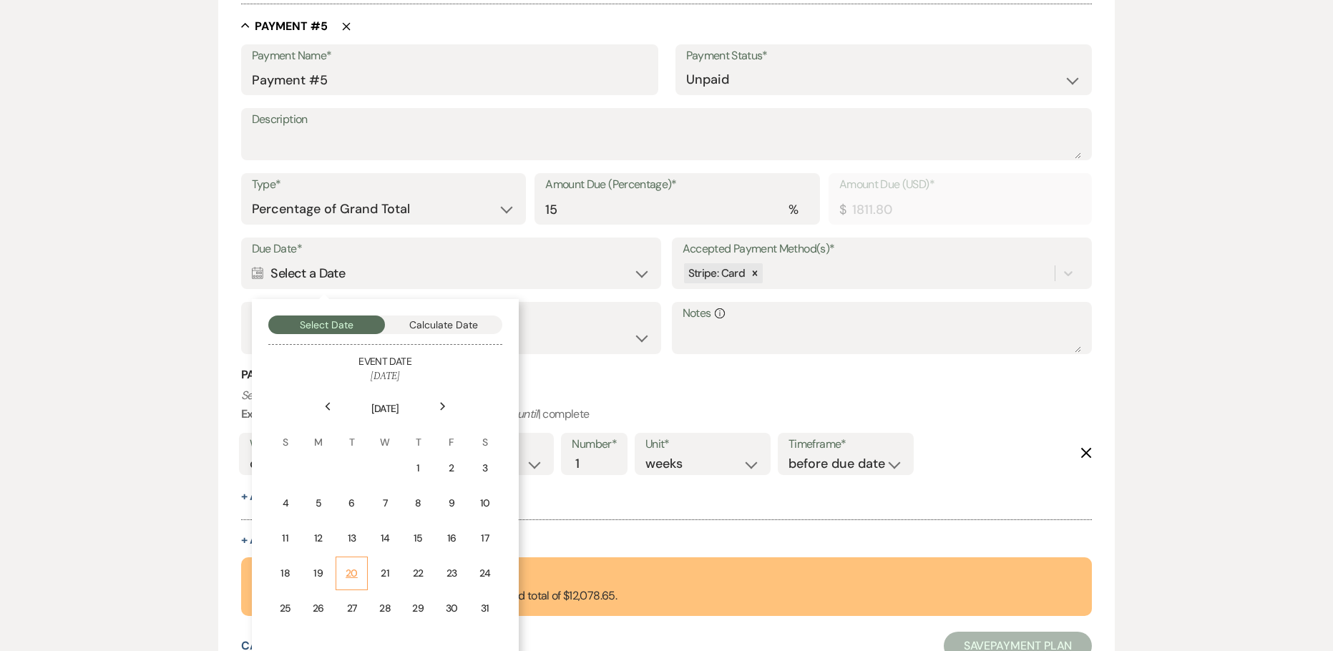
scroll to position [2830, 0]
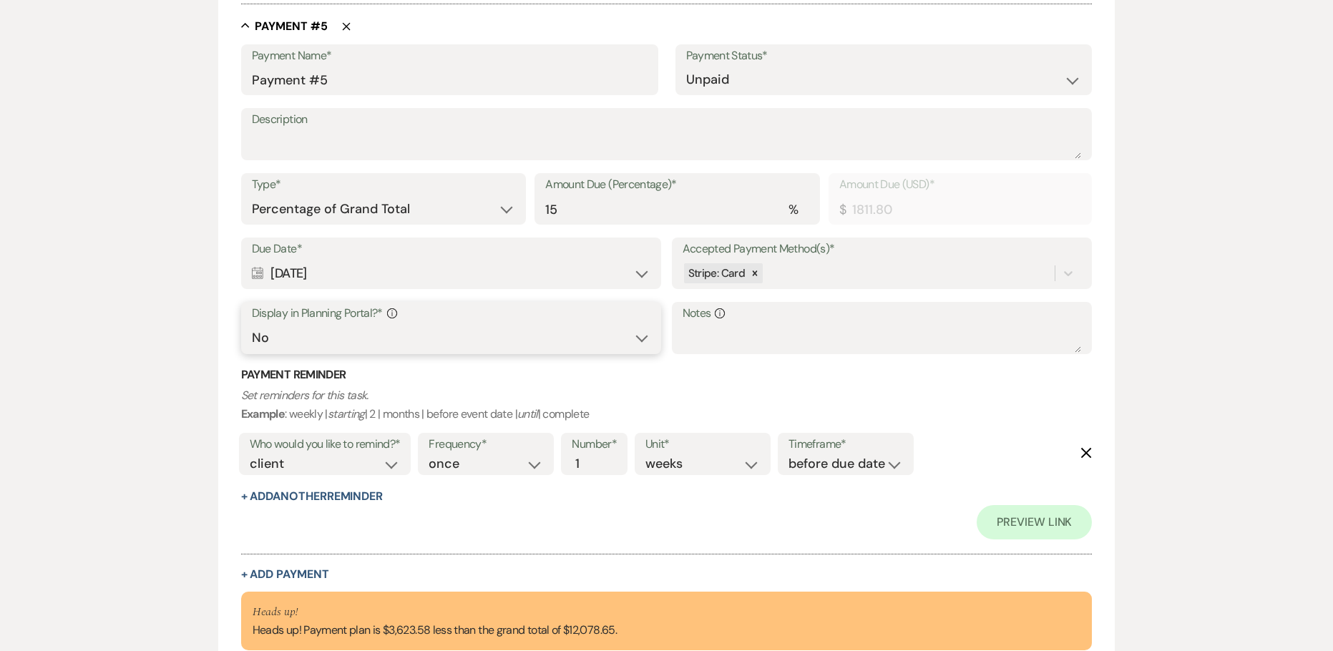
click at [369, 337] on select "Yes No" at bounding box center [451, 338] width 399 height 28
select select "true"
click at [252, 324] on select "Yes No" at bounding box center [451, 338] width 399 height 28
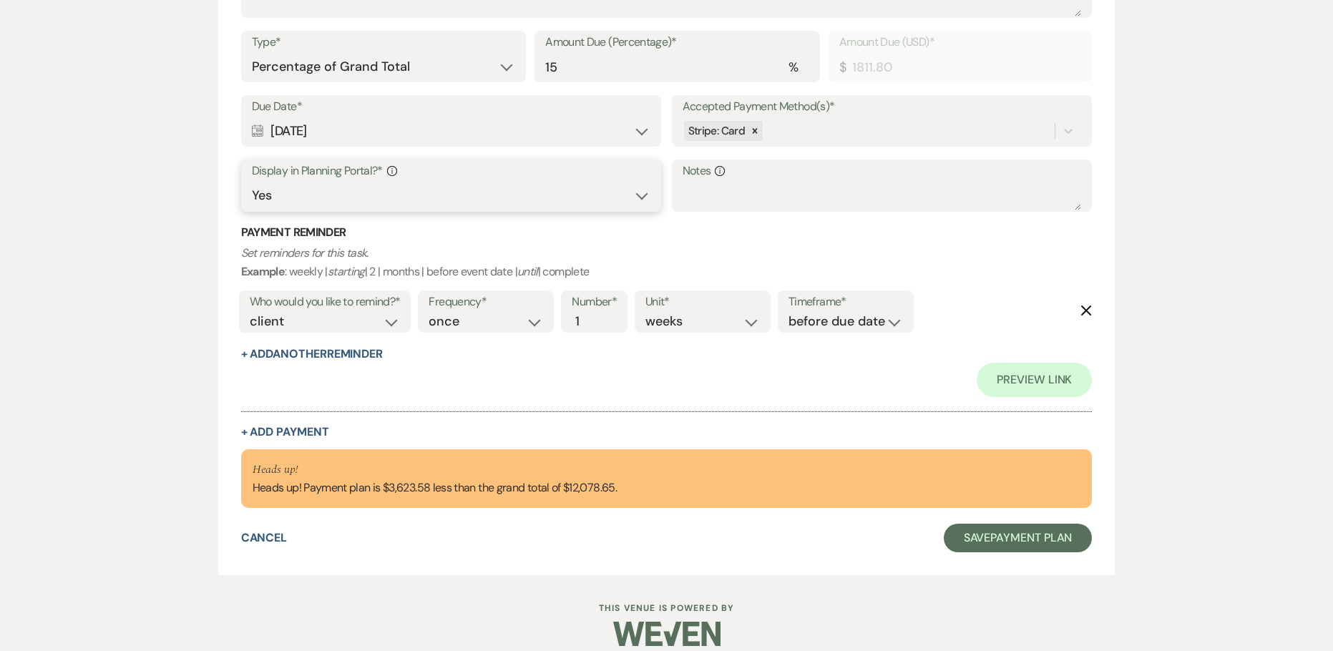
scroll to position [2973, 0]
click at [297, 432] on button "+ Add Payment" at bounding box center [285, 431] width 88 height 11
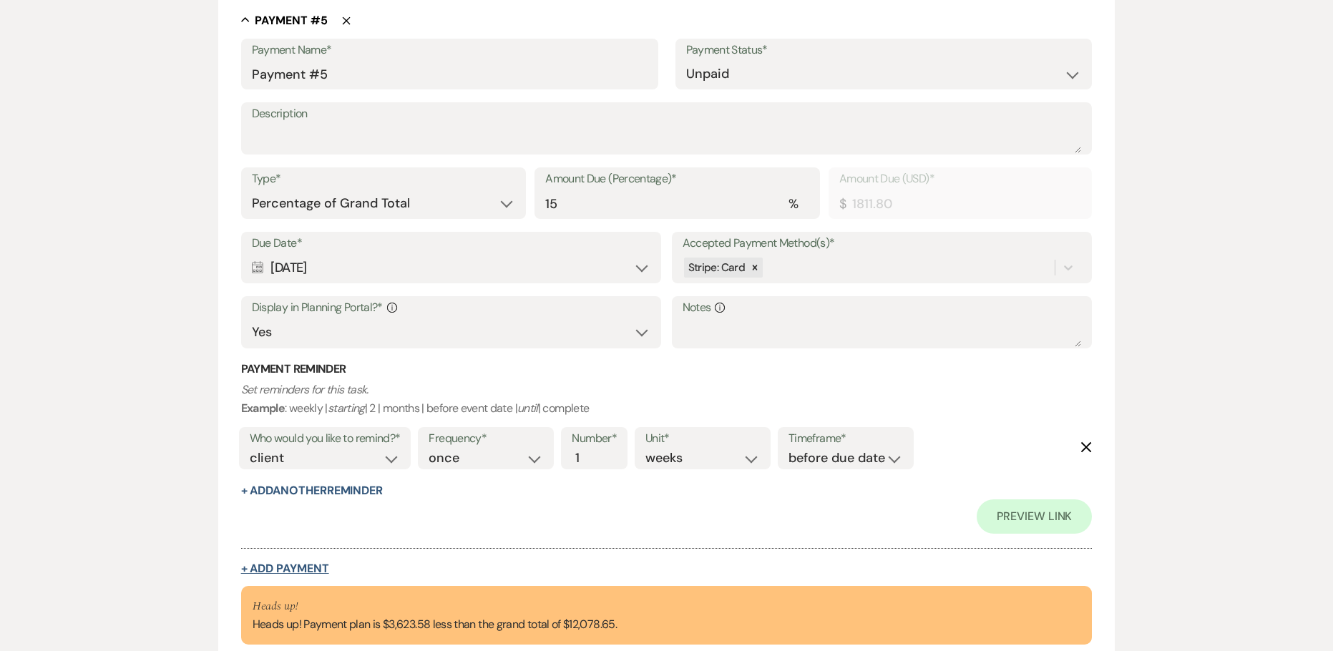
select select "2"
select select "percentage"
select select "false"
select select "client"
select select "weeks"
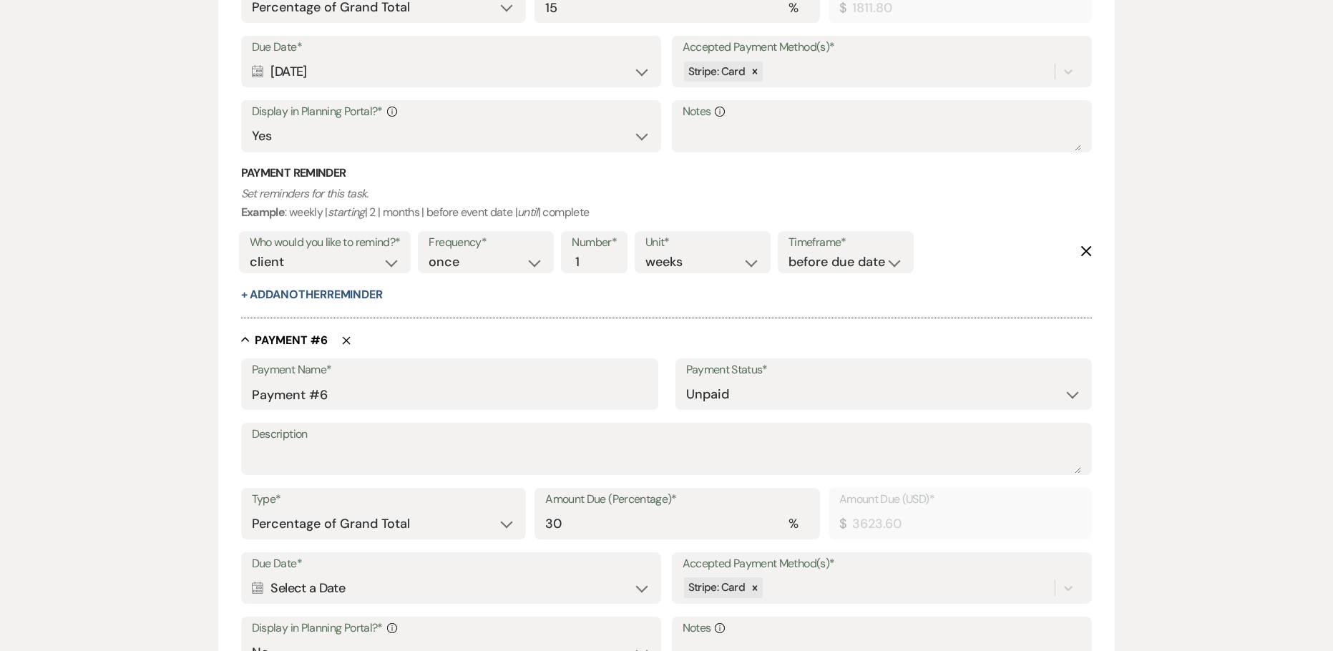
scroll to position [3051, 0]
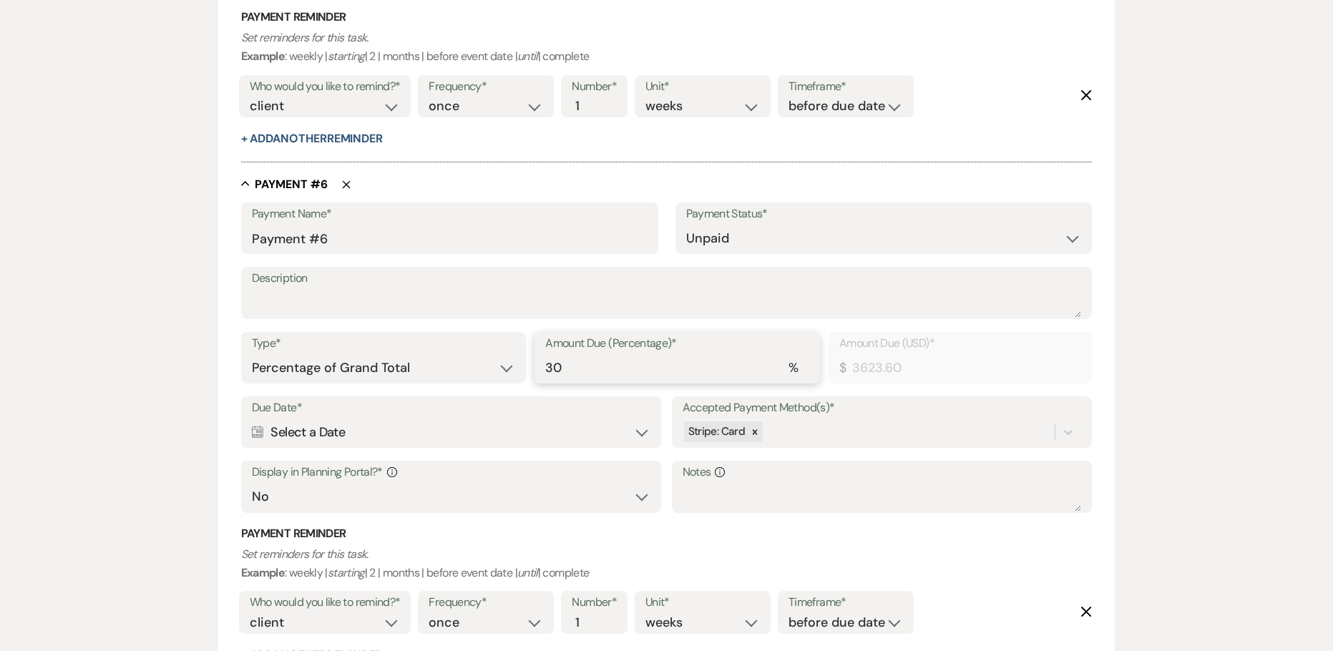
drag, startPoint x: 565, startPoint y: 373, endPoint x: 484, endPoint y: 382, distance: 82.1
click at [510, 383] on div "Type* Dollar Amount Percentage of Grand Total Amount Due (Percentage)* % 30 Amo…" at bounding box center [666, 364] width 851 height 64
type input "15"
type input "1811.80"
type input "15"
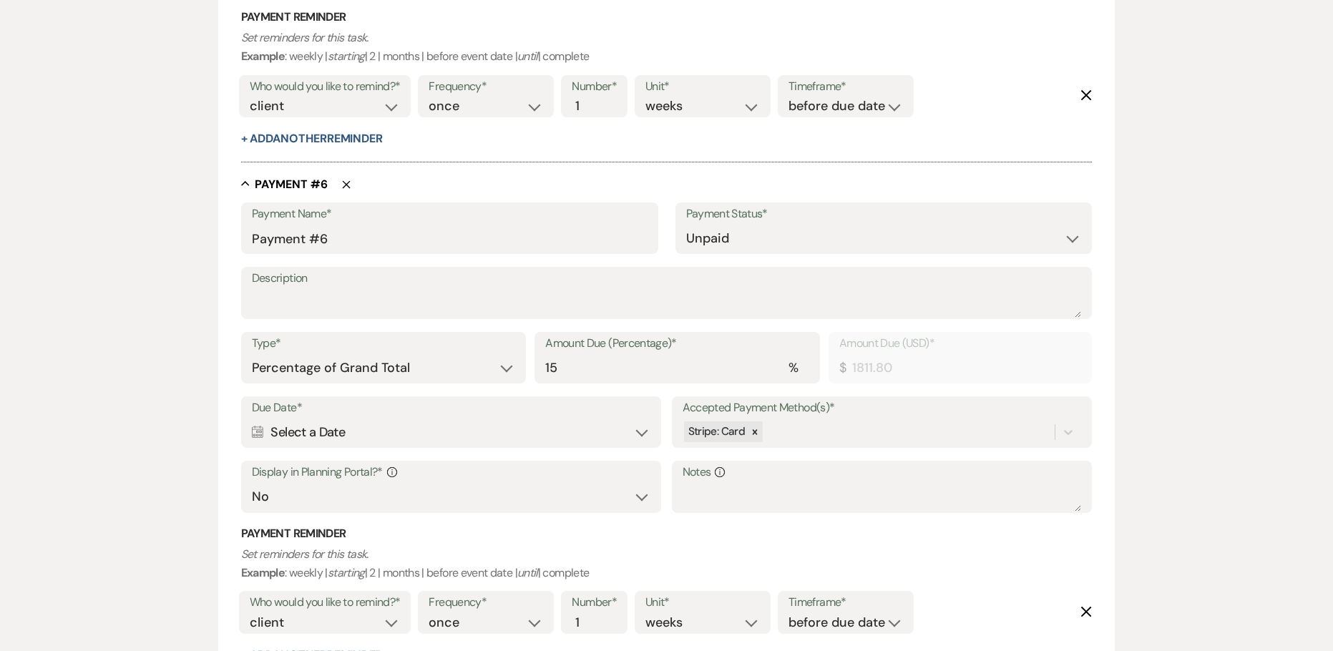
click at [441, 430] on div "Calendar Select a Date Expand" at bounding box center [451, 432] width 399 height 28
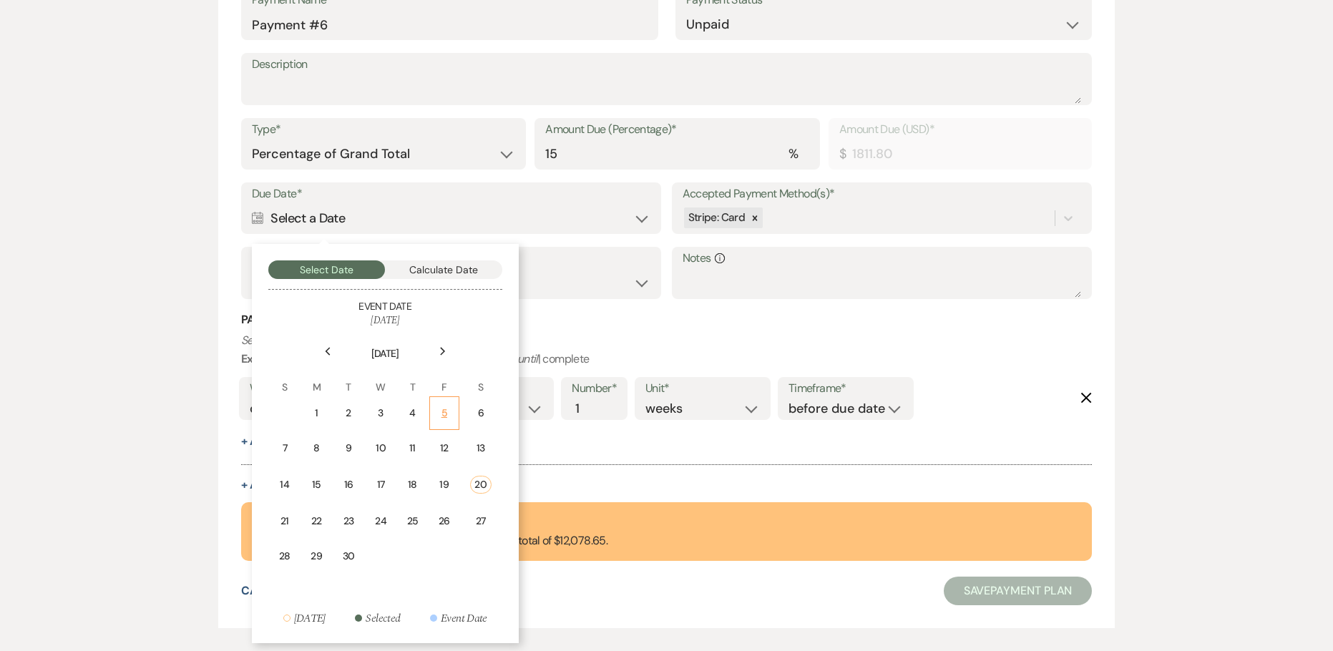
scroll to position [3265, 0]
click at [440, 350] on icon "Next" at bounding box center [442, 350] width 7 height 9
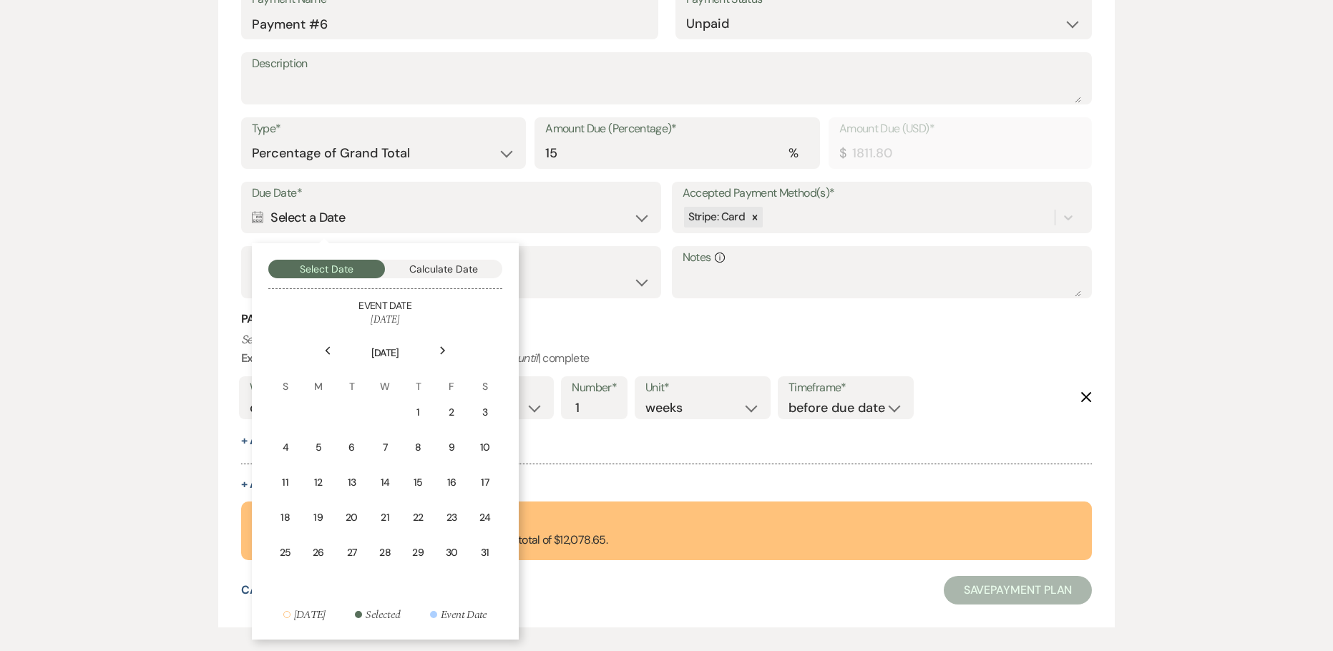
click at [440, 350] on icon "Next" at bounding box center [442, 350] width 7 height 9
click at [448, 486] on div "20" at bounding box center [450, 482] width 14 height 15
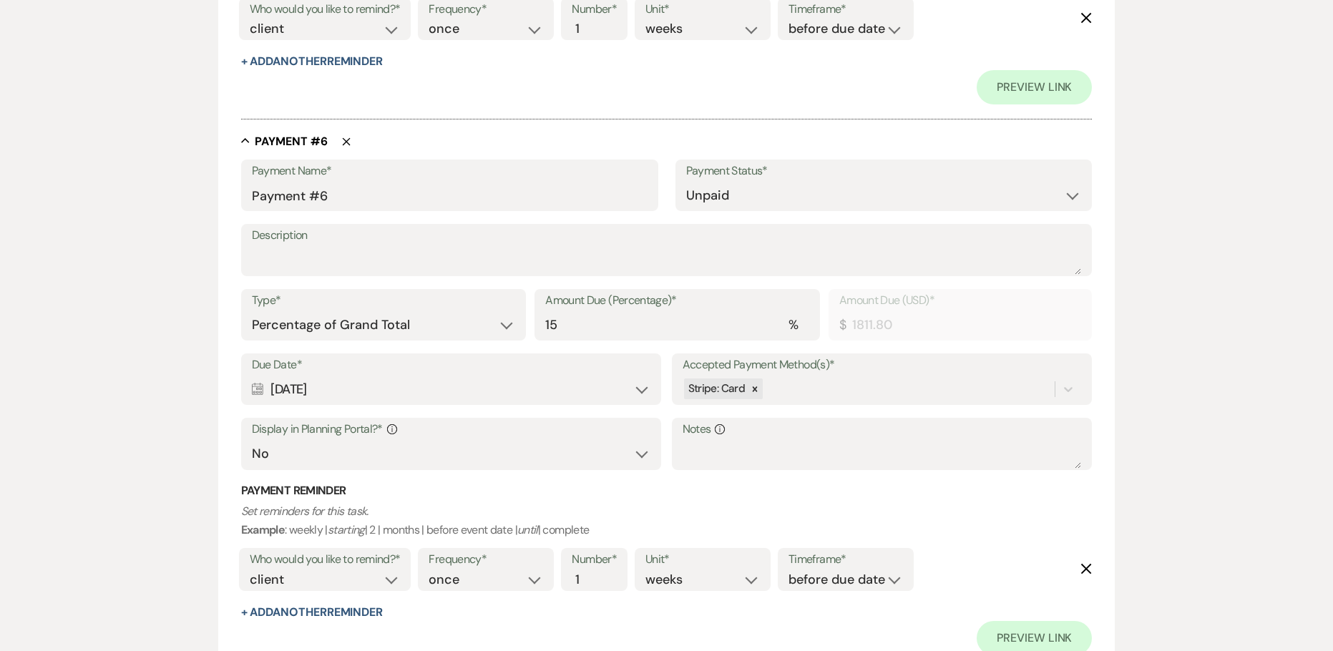
scroll to position [3437, 0]
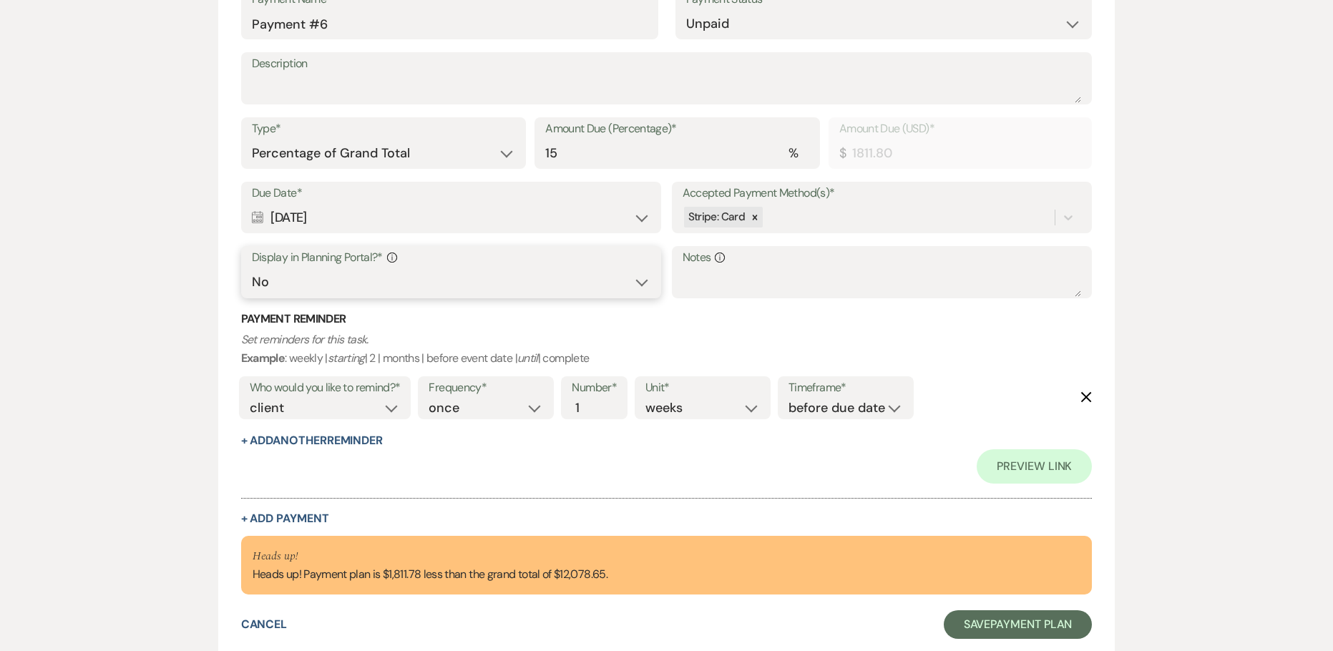
click at [392, 288] on select "Yes No" at bounding box center [451, 282] width 399 height 28
select select "true"
click at [252, 268] on select "Yes No" at bounding box center [451, 282] width 399 height 28
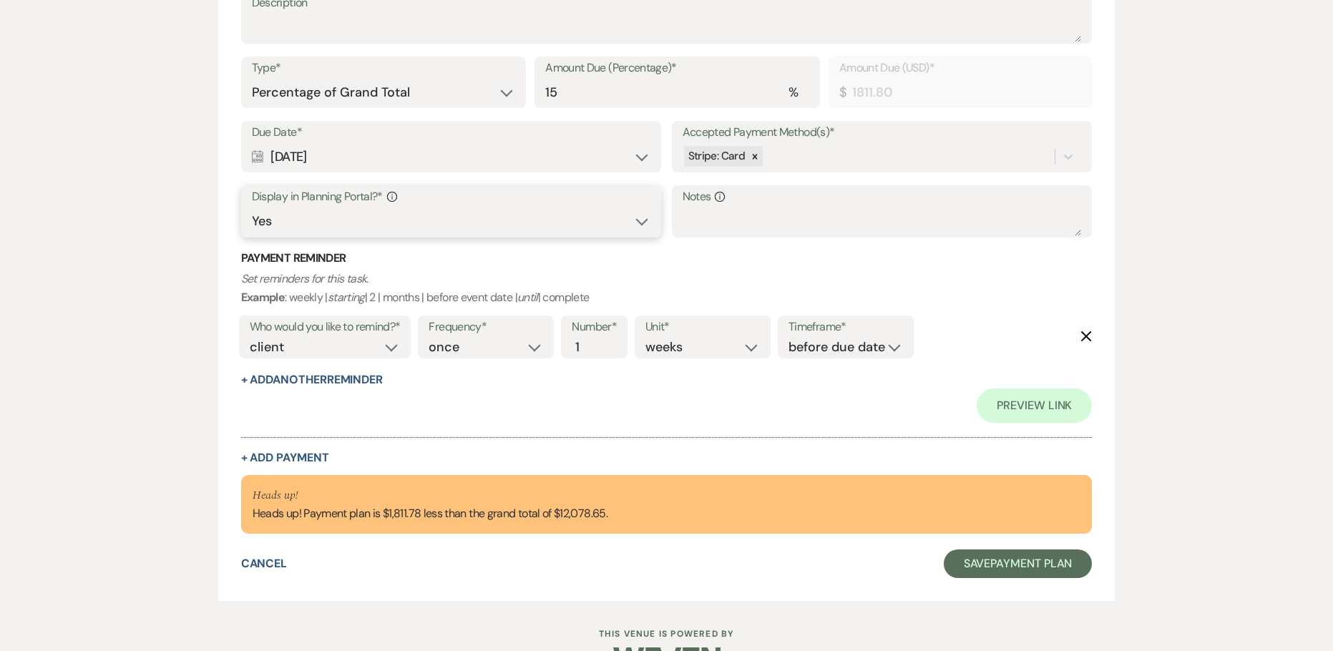
scroll to position [3508, 0]
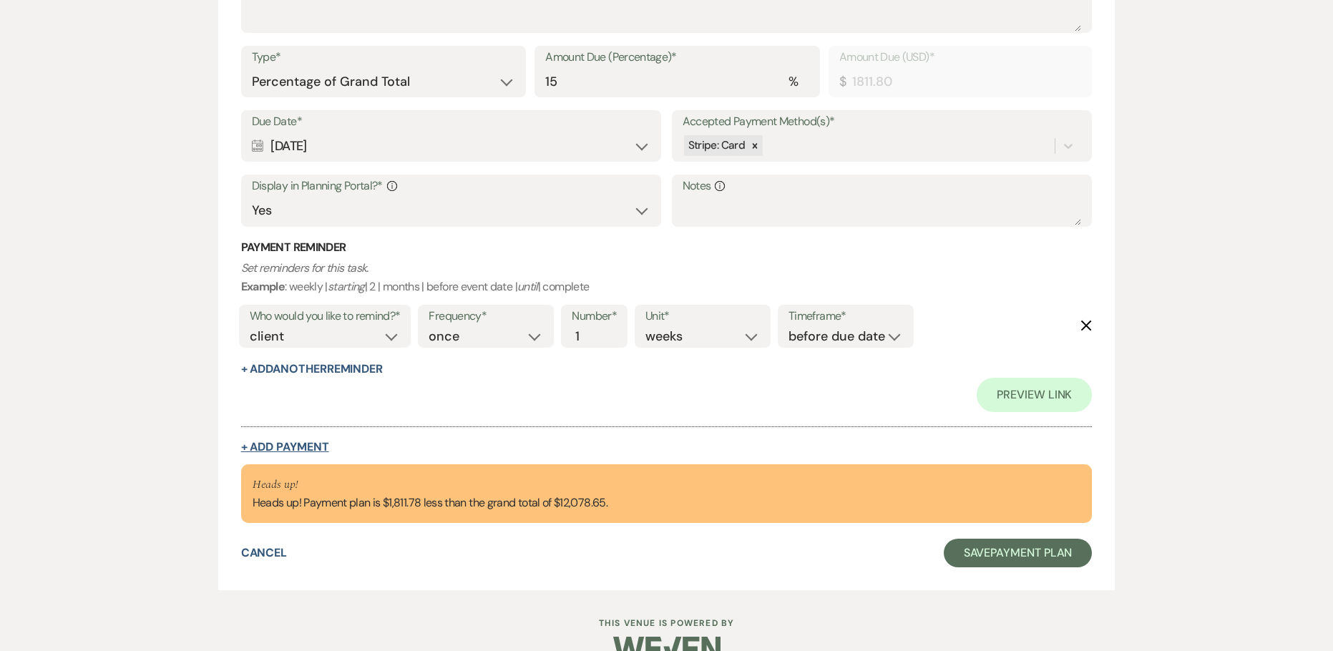
click at [294, 450] on button "+ Add Payment" at bounding box center [285, 446] width 88 height 11
select select "2"
select select "percentage"
select select "false"
select select "client"
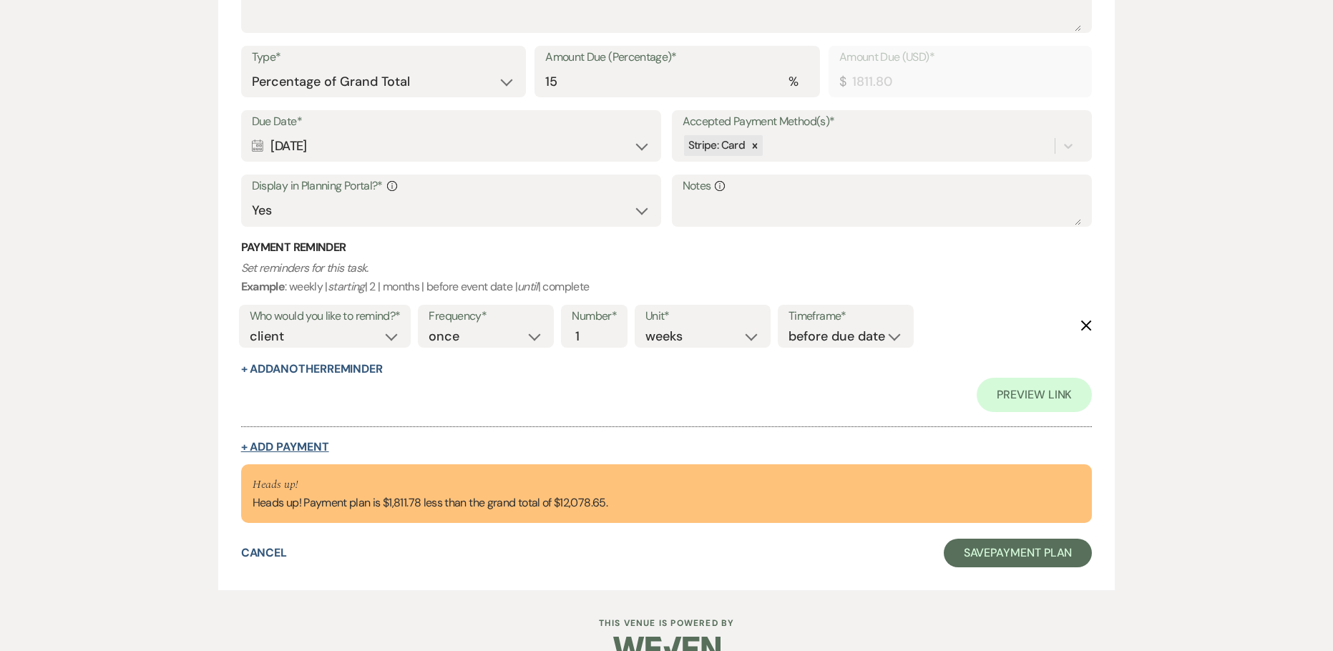
select select "weeks"
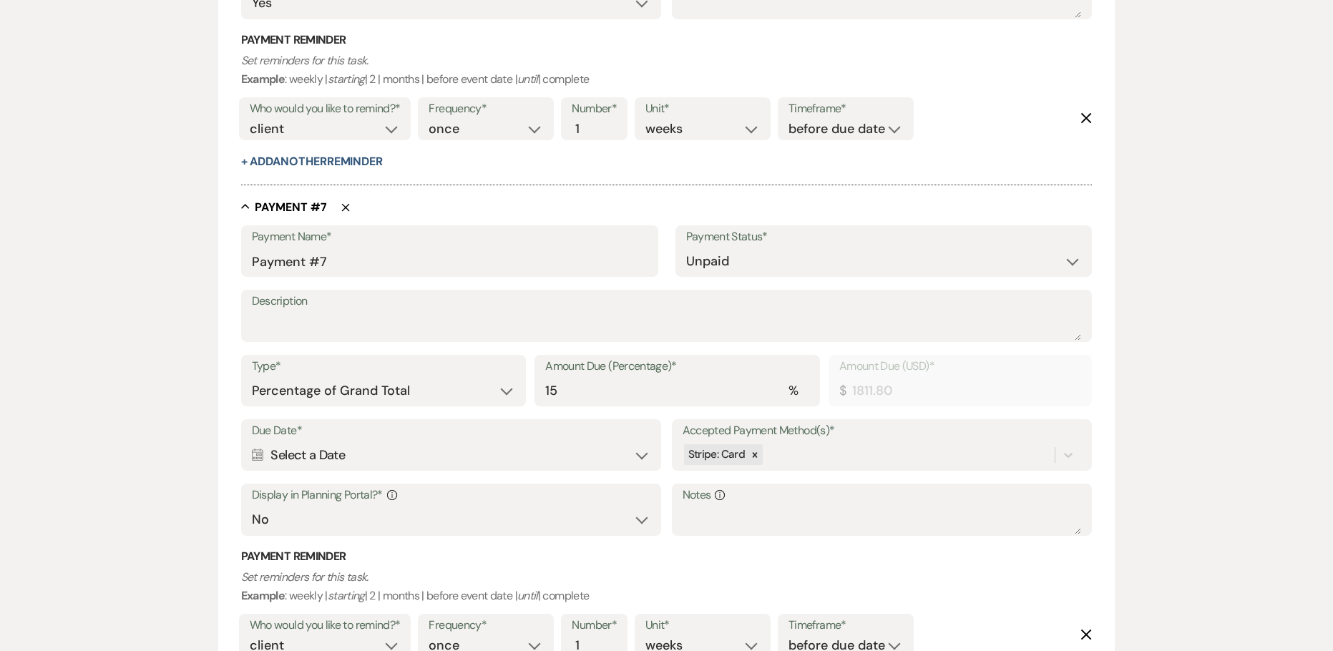
scroll to position [3551, 0]
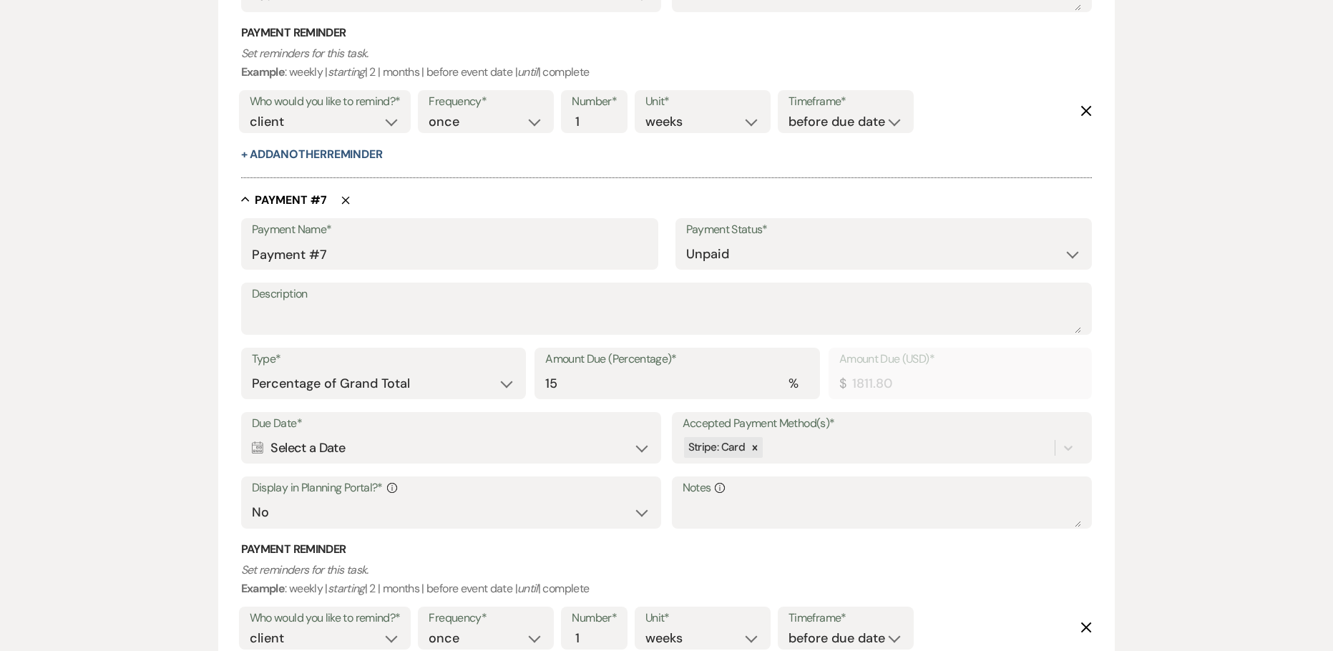
click at [406, 447] on div "Calendar Select a Date Expand" at bounding box center [451, 448] width 399 height 28
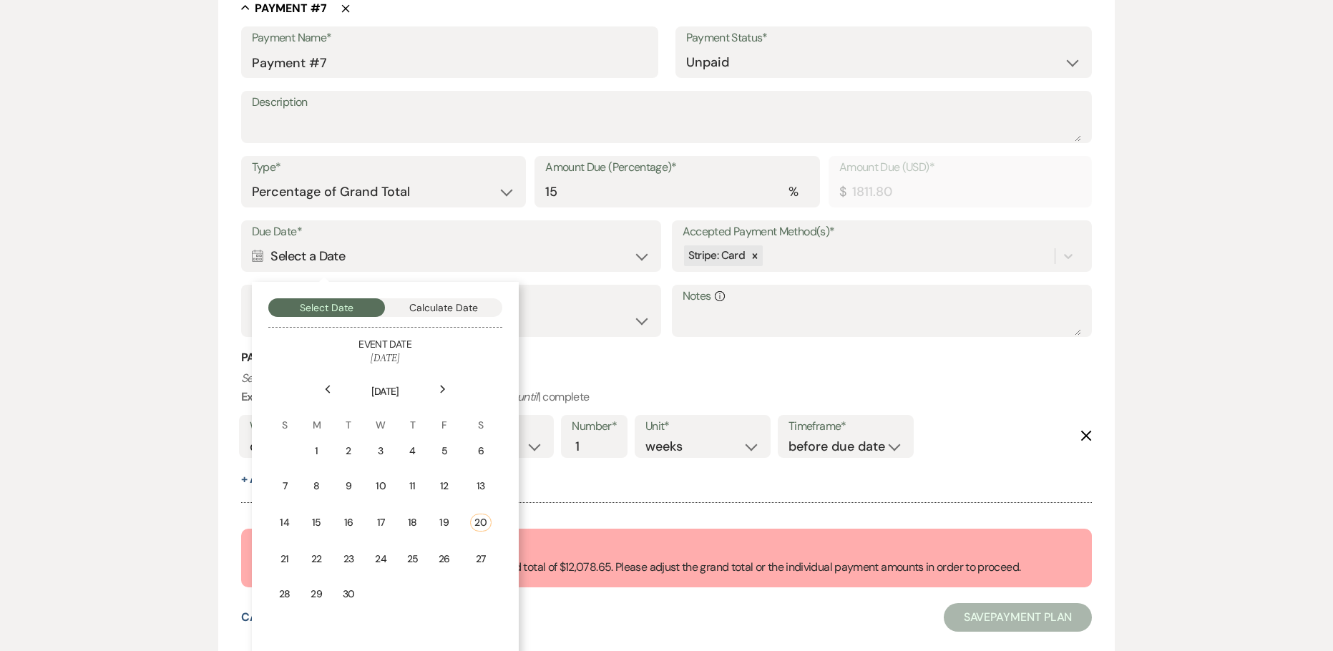
scroll to position [3766, 0]
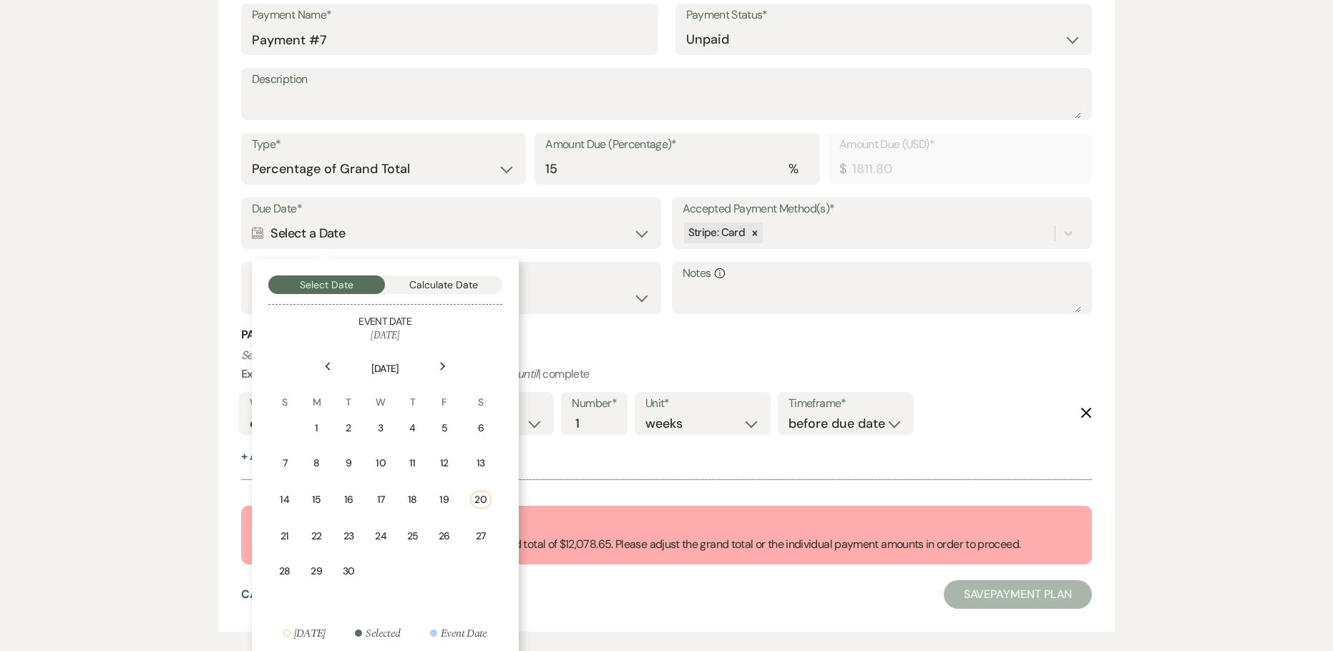
click at [456, 357] on th "[DATE]" at bounding box center [385, 360] width 231 height 32
drag, startPoint x: 456, startPoint y: 357, endPoint x: 445, endPoint y: 363, distance: 13.1
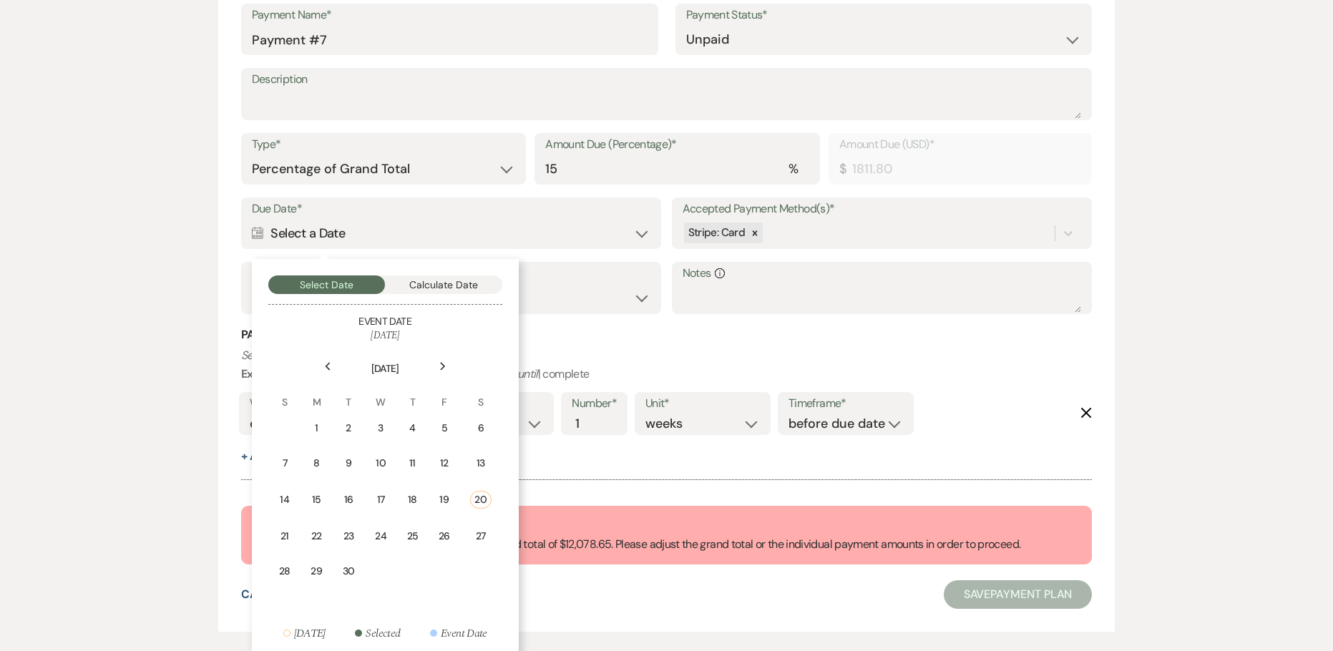
click at [450, 358] on div "Previous Next September 2025 S M T W T F S 1 2 3 4 5 6 7 8 9 10 11 12 13 14 15 …" at bounding box center [385, 492] width 234 height 299
click at [443, 371] on div "Next" at bounding box center [442, 366] width 23 height 23
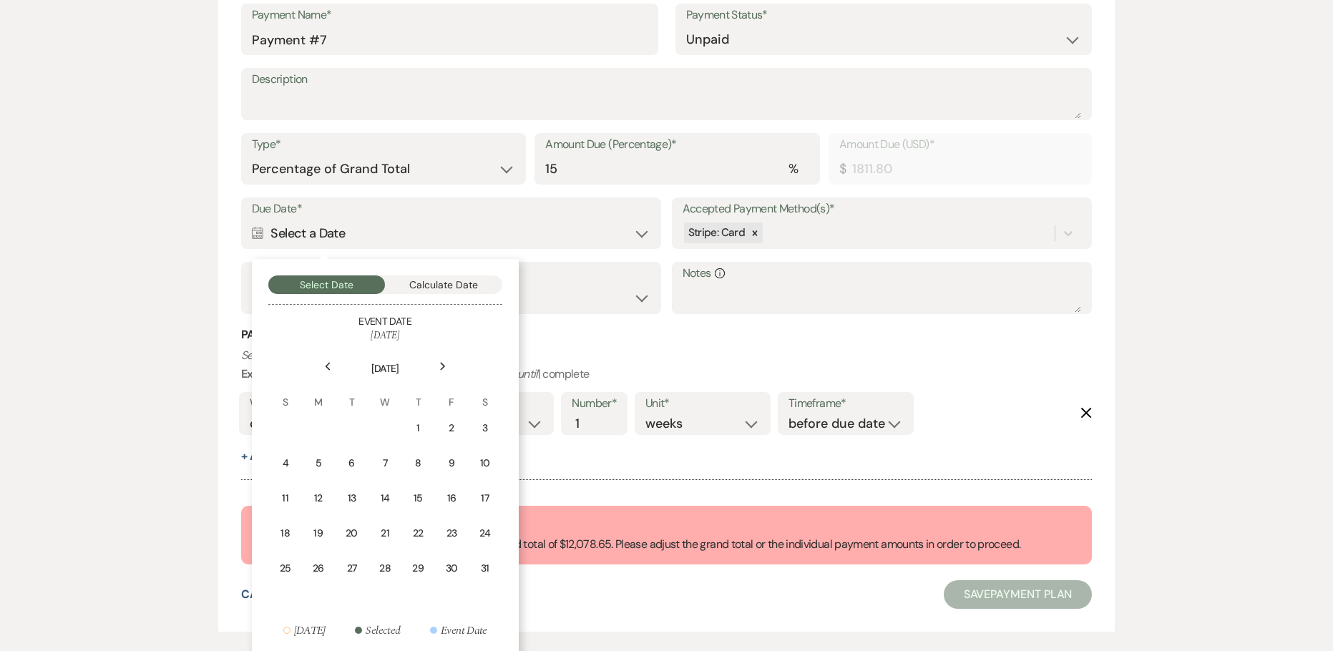
click at [443, 371] on div "Next" at bounding box center [442, 366] width 23 height 23
click at [335, 365] on div "Previous" at bounding box center [327, 366] width 23 height 23
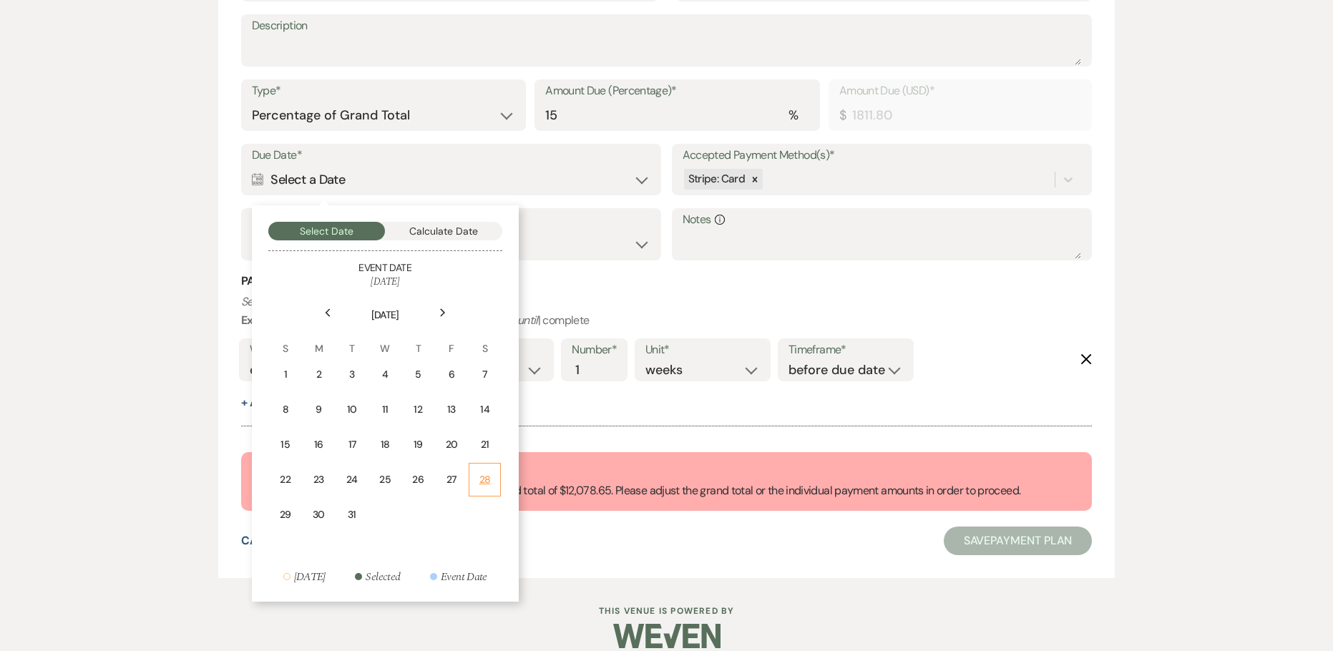
scroll to position [3837, 0]
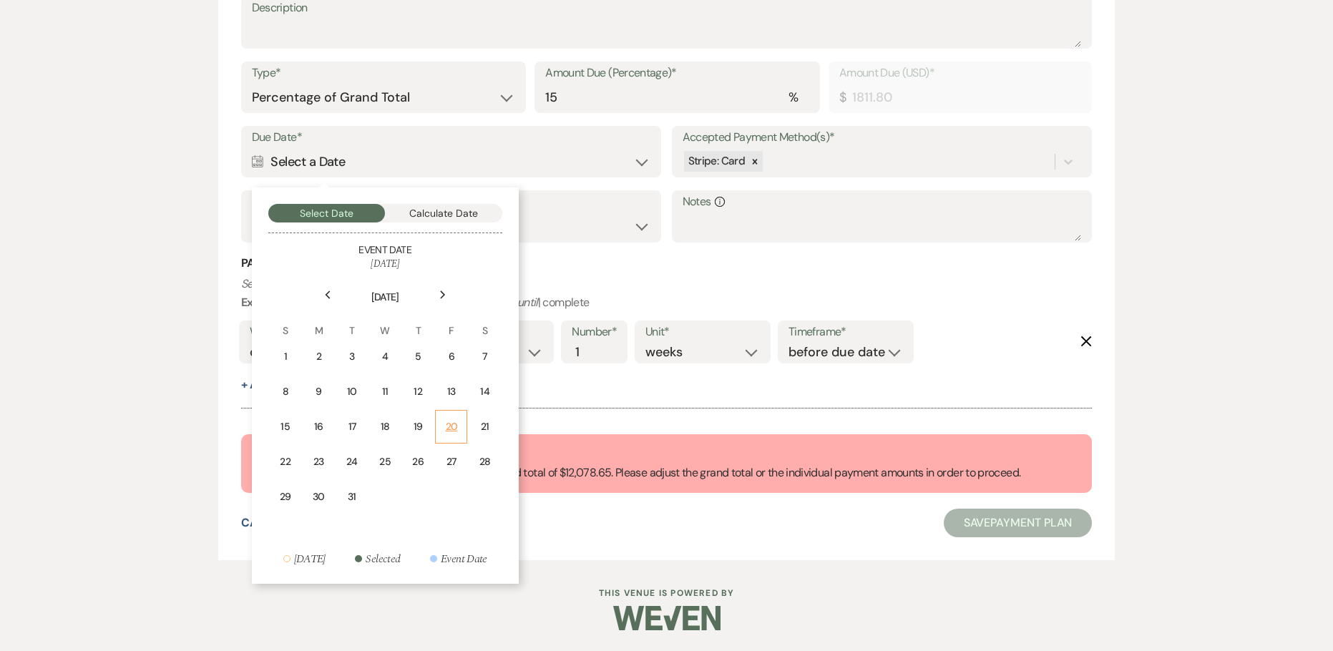
click at [449, 428] on div "20" at bounding box center [451, 426] width 14 height 15
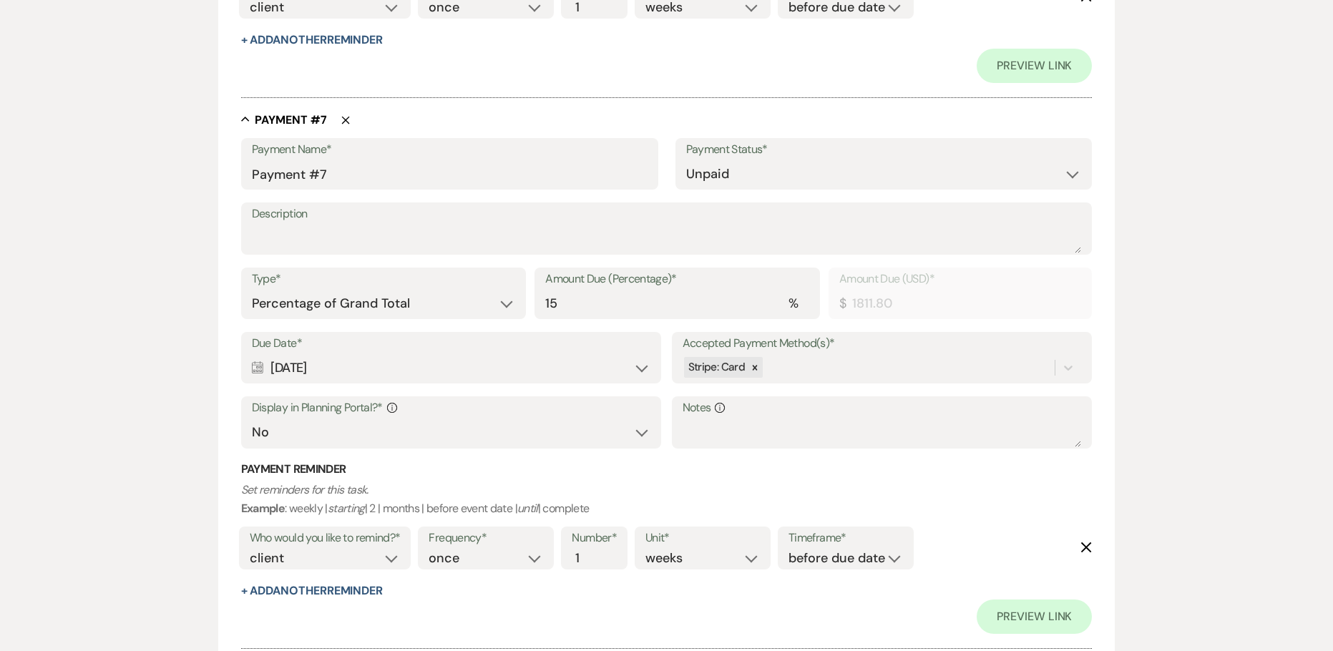
scroll to position [4043, 0]
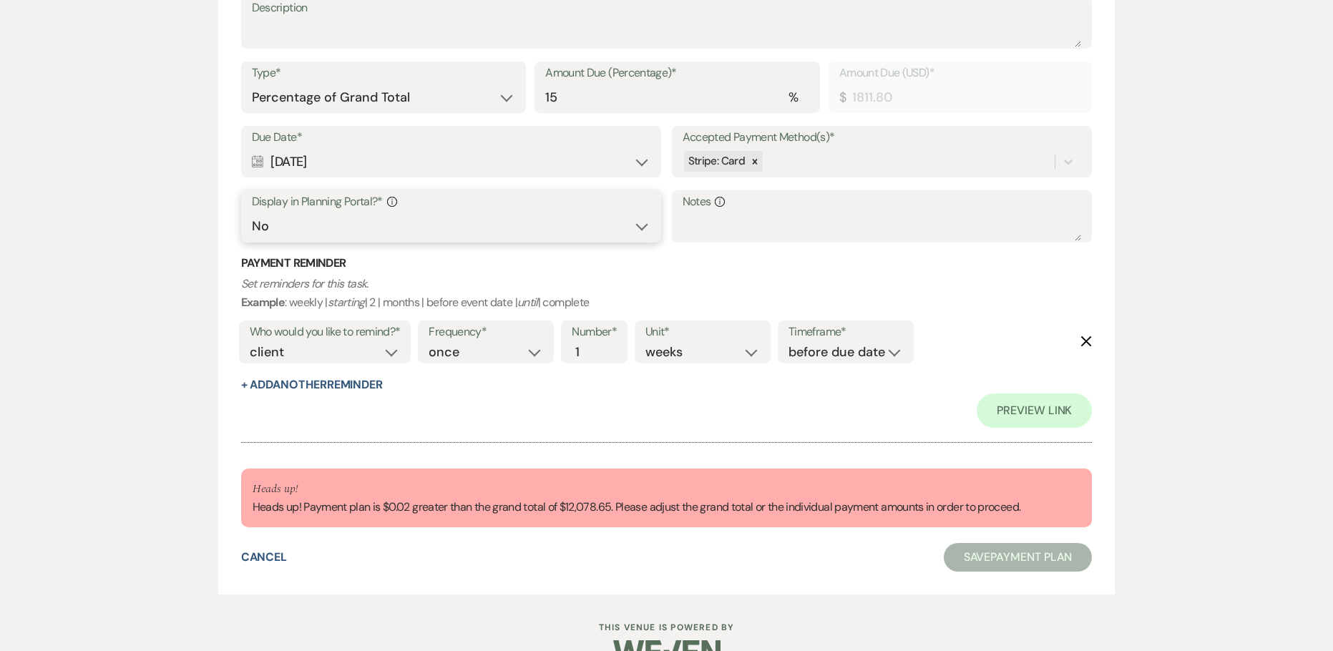
click at [363, 237] on select "Yes No" at bounding box center [451, 226] width 399 height 28
select select "true"
click at [252, 212] on select "Yes No" at bounding box center [451, 226] width 399 height 28
click at [307, 383] on button "+ Add Another Reminder" at bounding box center [312, 384] width 142 height 11
select select "client"
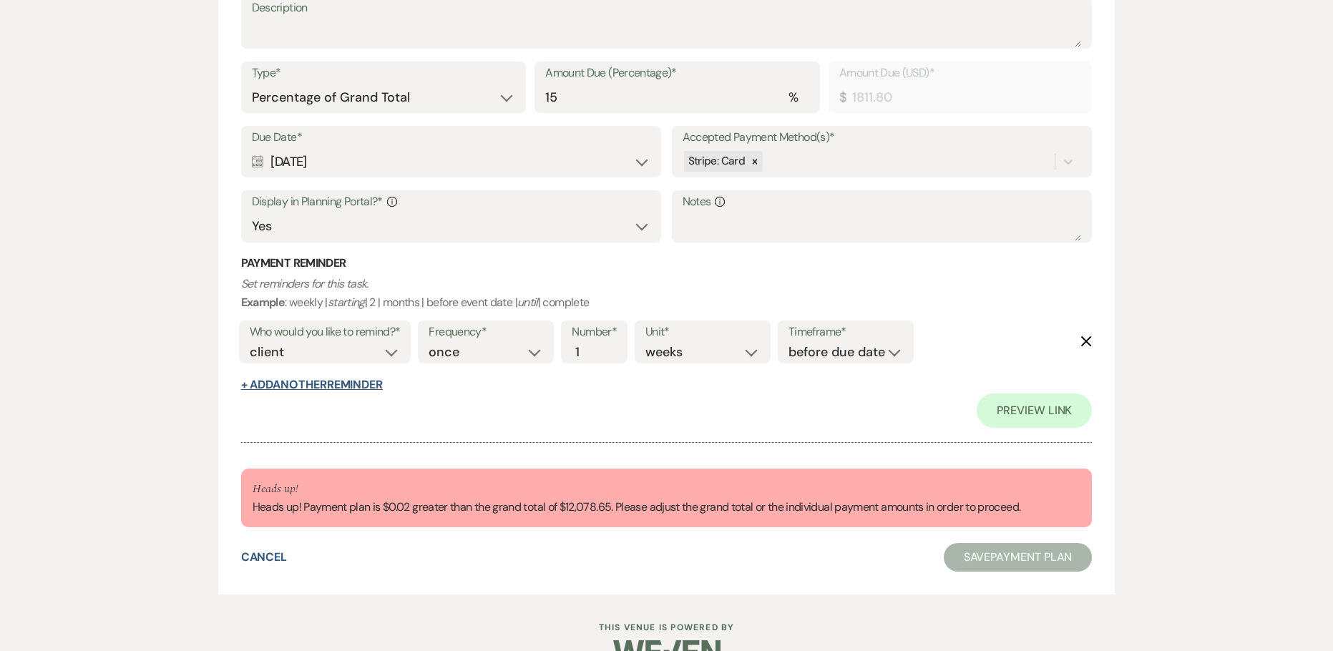
select select "days"
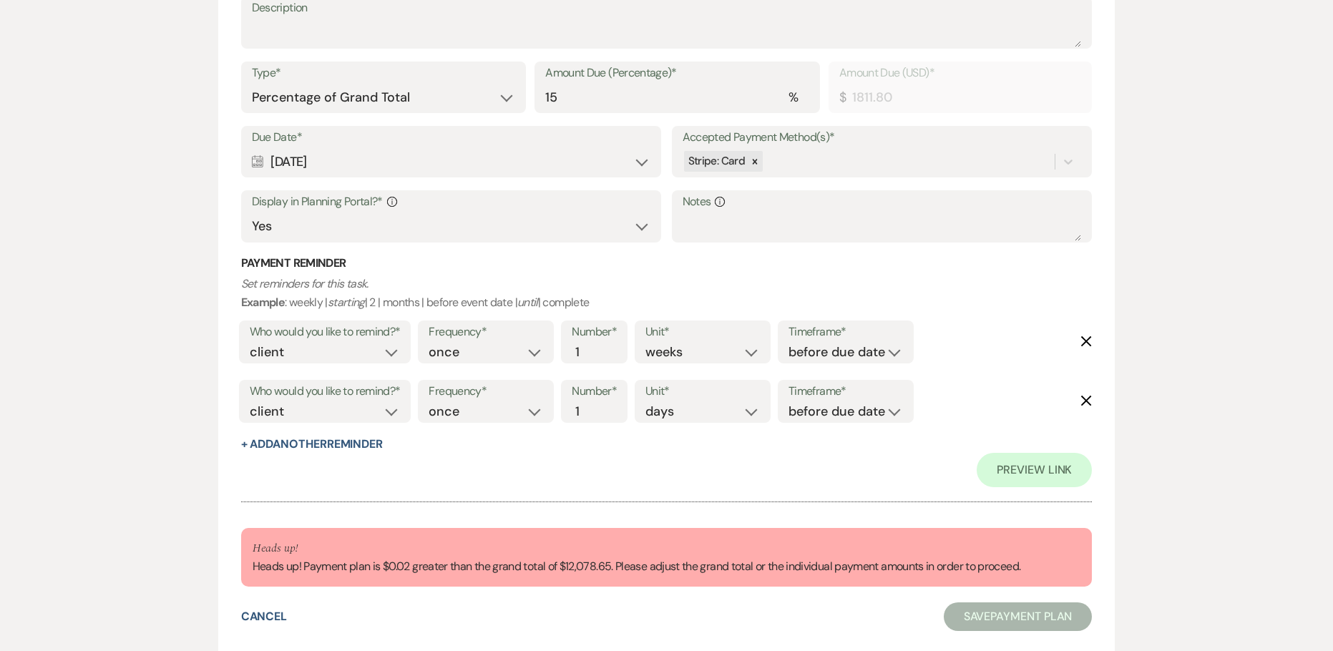
click at [333, 458] on div "Preview Link" at bounding box center [666, 470] width 851 height 34
click at [334, 448] on button "+ Add Another Reminder" at bounding box center [312, 443] width 142 height 11
select select "client"
select select "days"
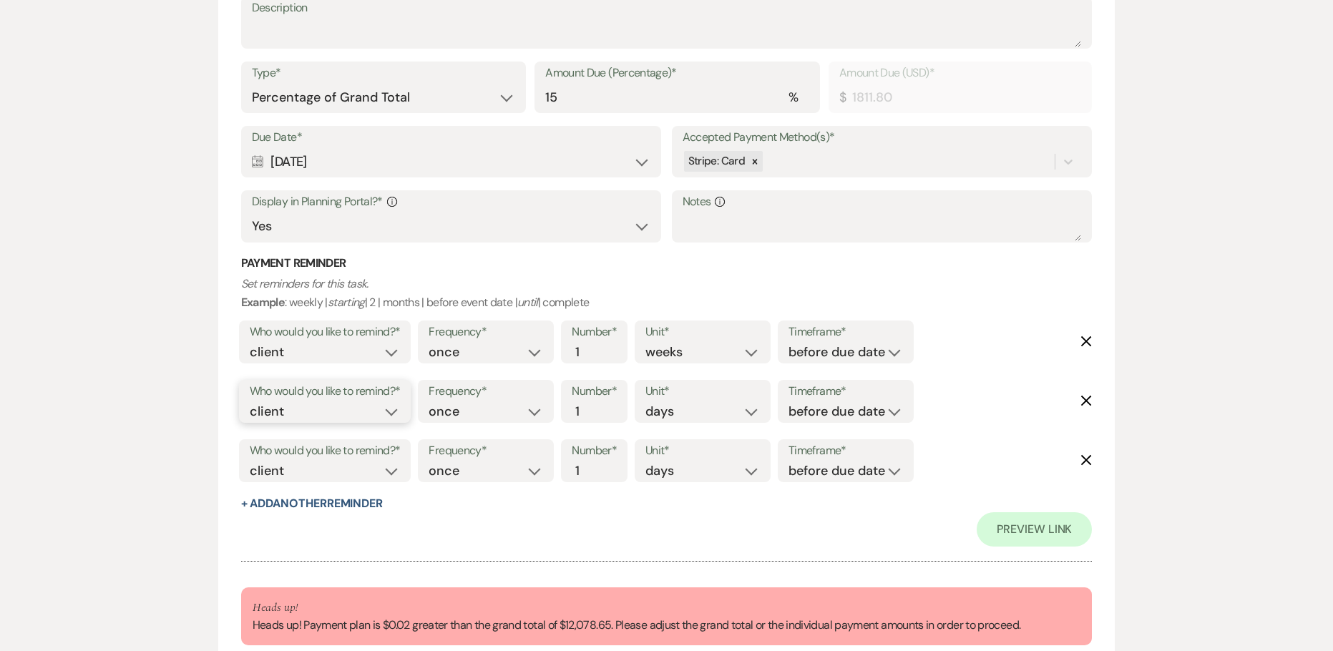
click at [343, 413] on select "client venue both" at bounding box center [325, 411] width 151 height 19
select select "both"
click at [250, 402] on select "client venue both" at bounding box center [325, 411] width 151 height 19
click at [817, 414] on select "before due date after due date on due date on custom date" at bounding box center [845, 411] width 114 height 19
select select "onDueDate"
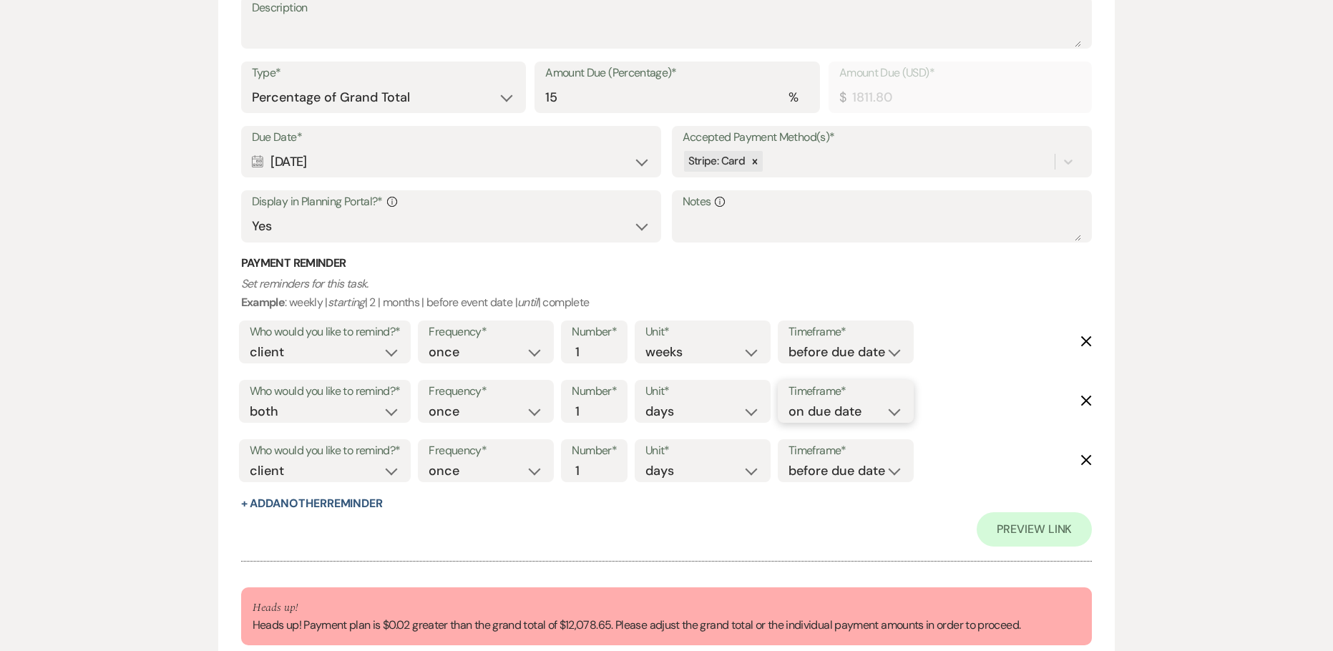
click at [788, 402] on select "before due date after due date on due date on custom date" at bounding box center [845, 411] width 114 height 19
click at [350, 463] on select "client venue both" at bounding box center [325, 470] width 151 height 19
select select "host"
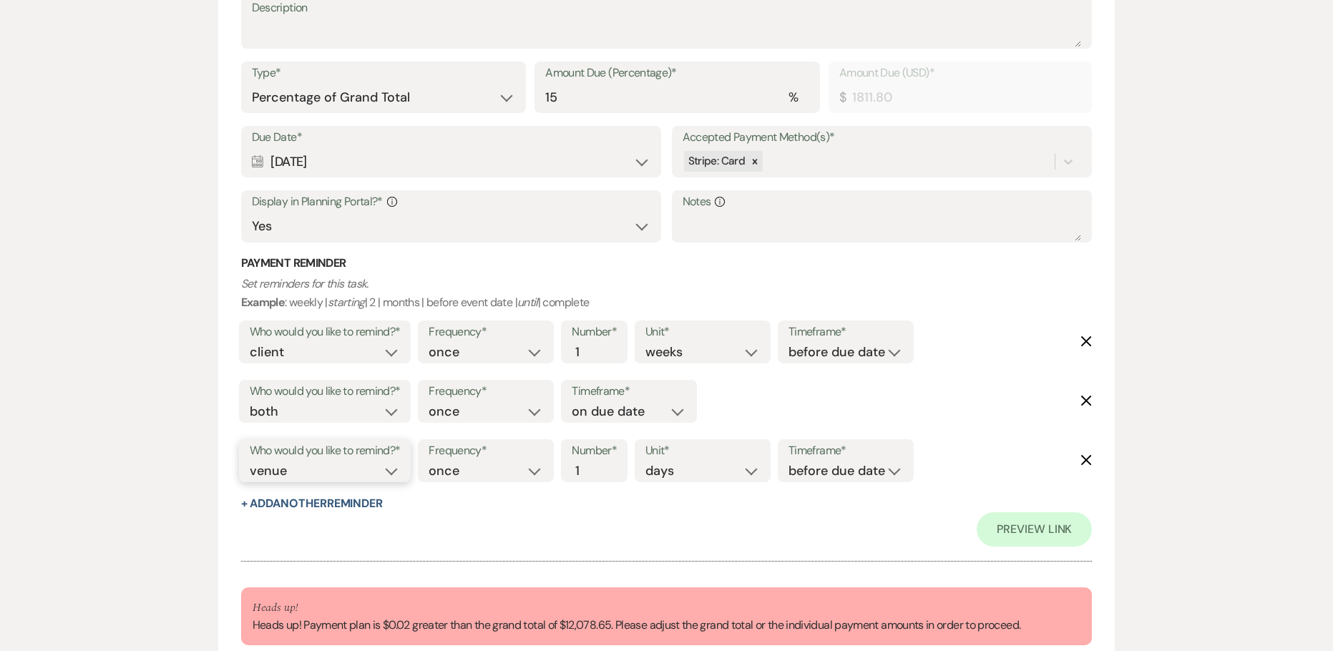
click at [250, 461] on select "client venue both" at bounding box center [325, 470] width 151 height 19
click at [595, 463] on input "2" at bounding box center [586, 470] width 30 height 19
drag, startPoint x: 595, startPoint y: 463, endPoint x: 589, endPoint y: 468, distance: 8.2
type input "3"
click at [589, 468] on input "3" at bounding box center [586, 470] width 30 height 19
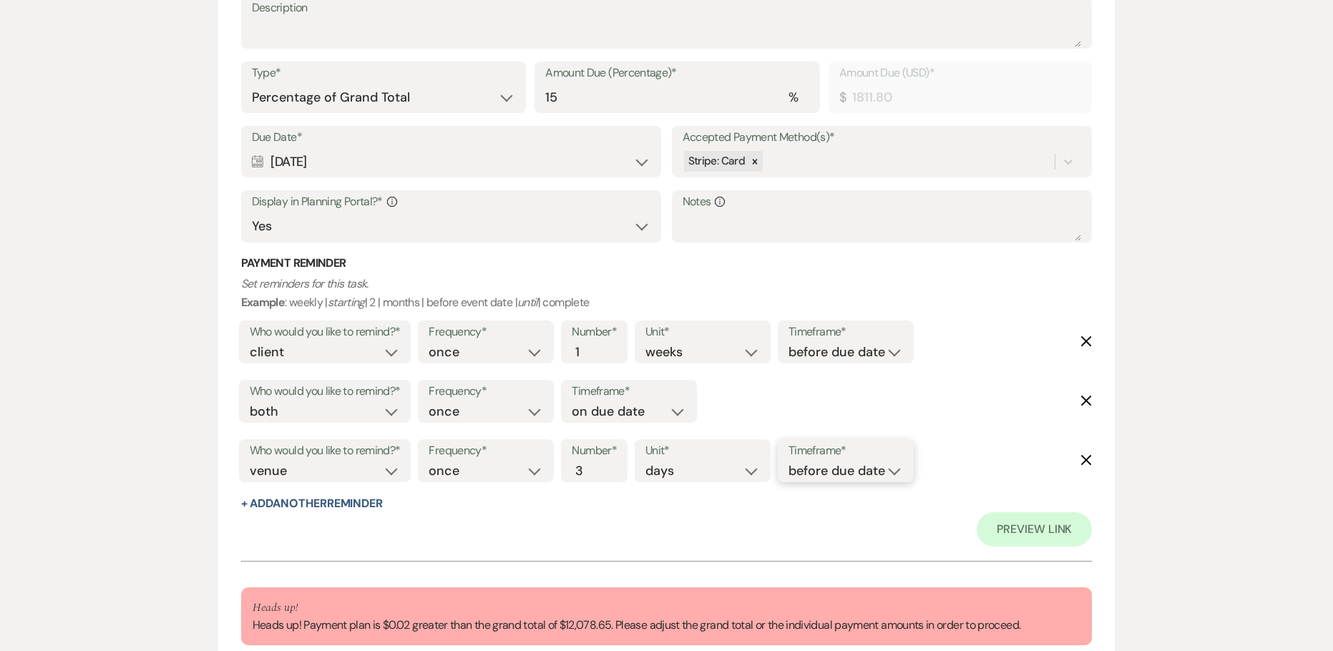
click at [843, 469] on select "before due date after due date on due date on custom date" at bounding box center [845, 470] width 114 height 19
select select "afterDueDate"
click at [791, 461] on select "before due date after due date on due date on custom date" at bounding box center [845, 470] width 114 height 19
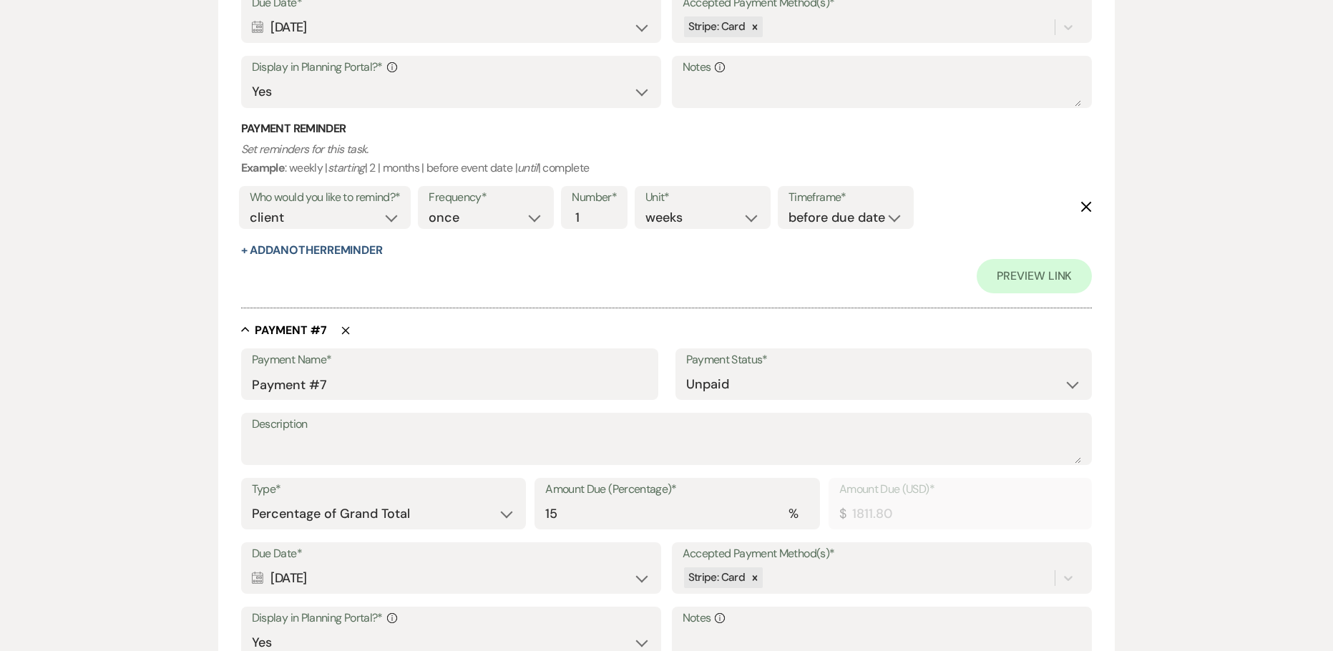
scroll to position [3543, 0]
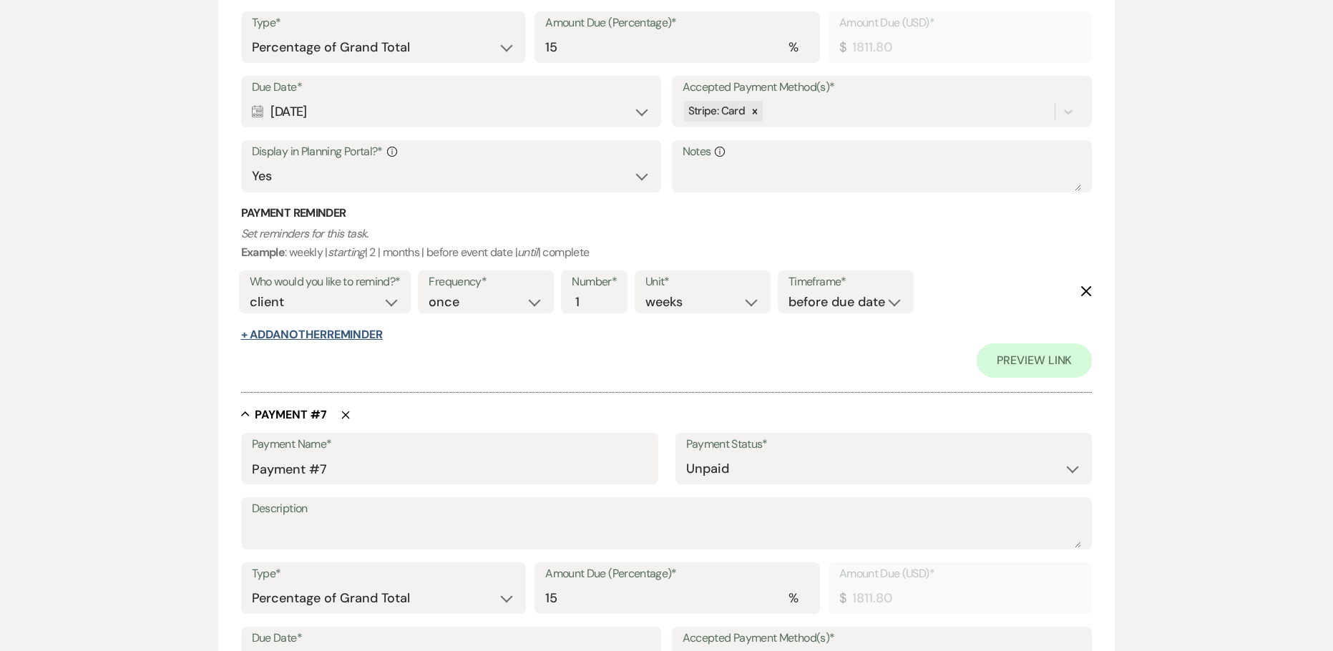
click at [268, 337] on button "+ Add Another Reminder" at bounding box center [312, 334] width 142 height 11
select select "client"
select select "days"
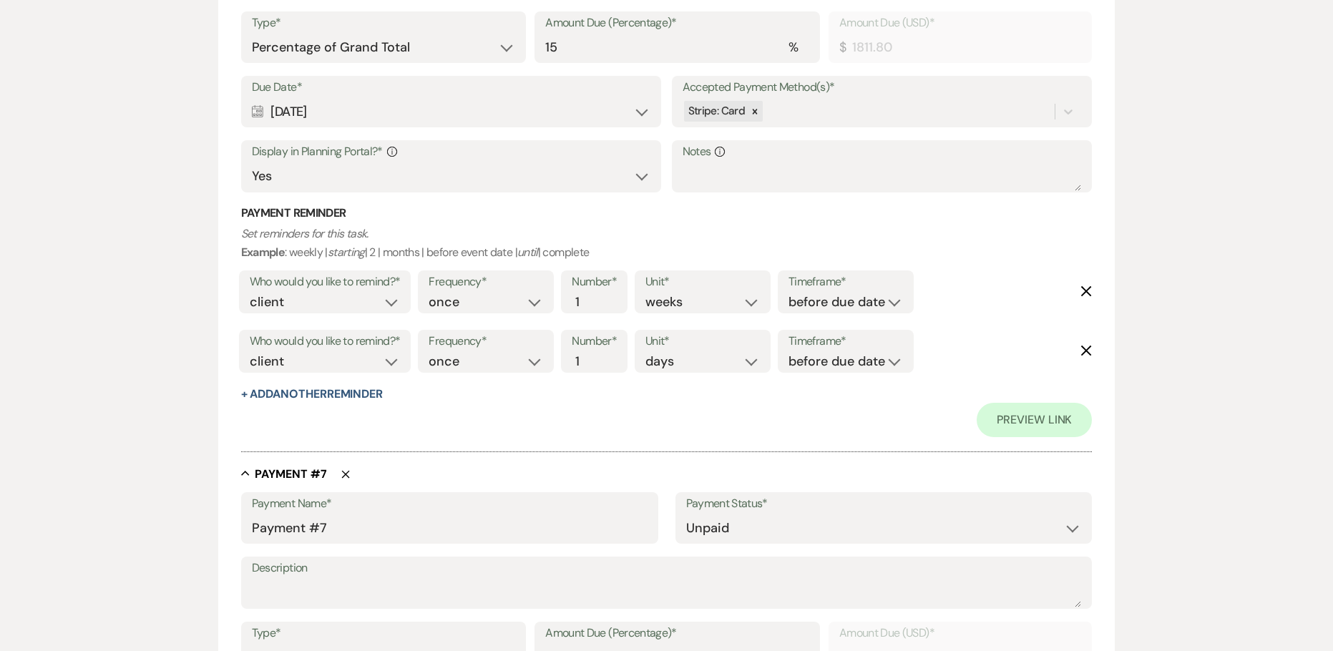
drag, startPoint x: 293, startPoint y: 389, endPoint x: 296, endPoint y: 381, distance: 8.4
click at [293, 393] on button "+ Add Another Reminder" at bounding box center [312, 393] width 142 height 11
select select "client"
select select "days"
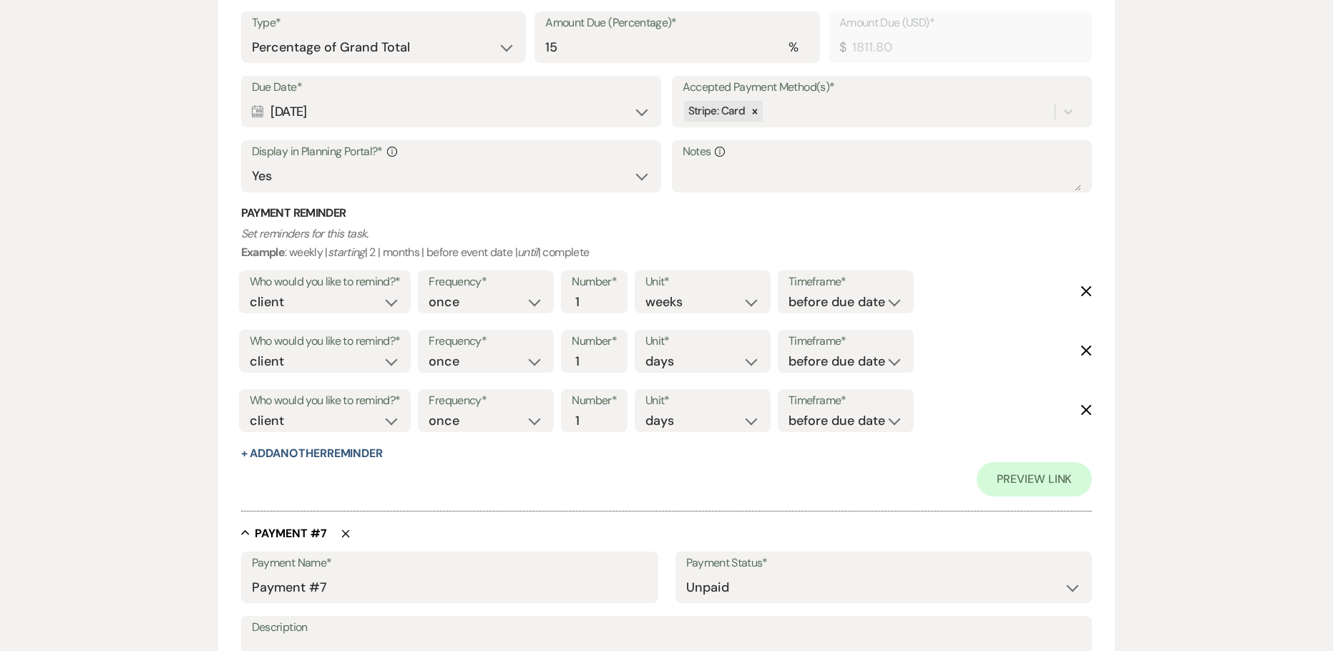
click at [320, 351] on label "Who would you like to remind?*" at bounding box center [325, 341] width 151 height 21
click at [320, 368] on select "client venue both" at bounding box center [325, 361] width 151 height 19
click at [250, 352] on select "client venue both" at bounding box center [325, 361] width 151 height 19
click at [289, 363] on select "client venue both" at bounding box center [325, 361] width 151 height 19
select select "both"
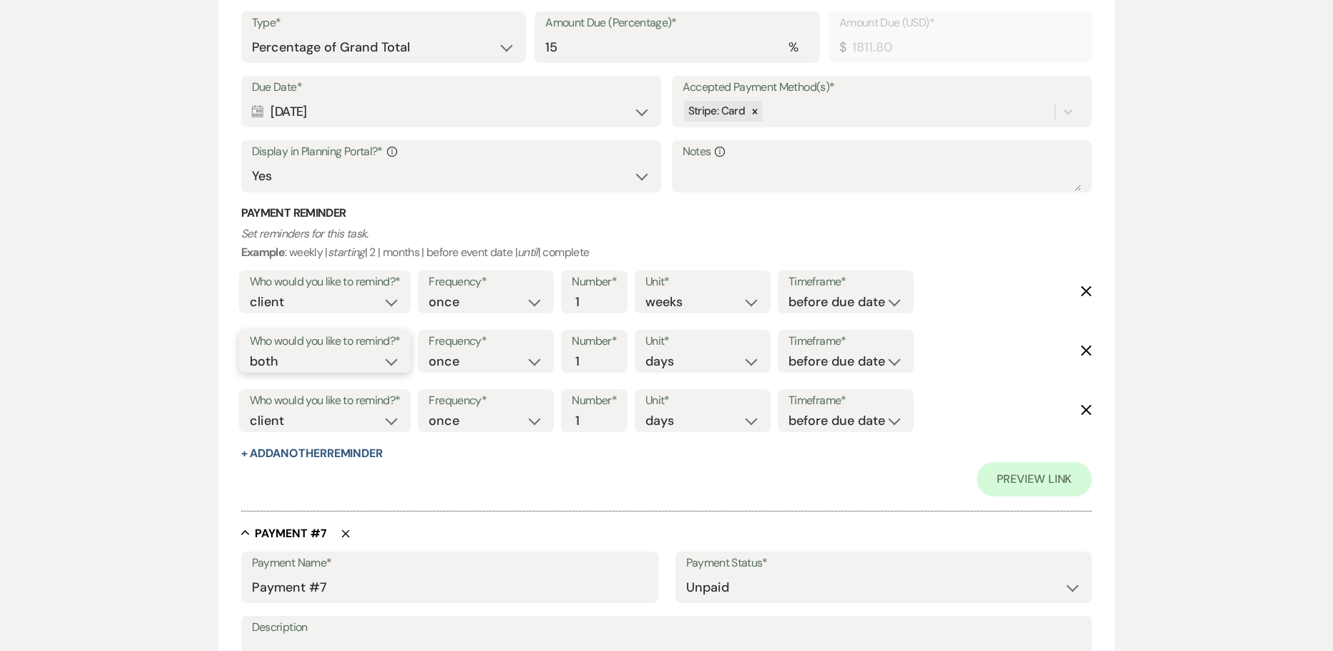
click at [250, 352] on select "client venue both" at bounding box center [325, 361] width 151 height 19
click at [823, 361] on select "before due date after due date on due date on custom date" at bounding box center [845, 361] width 114 height 19
select select "onDueDate"
click at [788, 352] on select "before due date after due date on due date on custom date" at bounding box center [845, 361] width 114 height 19
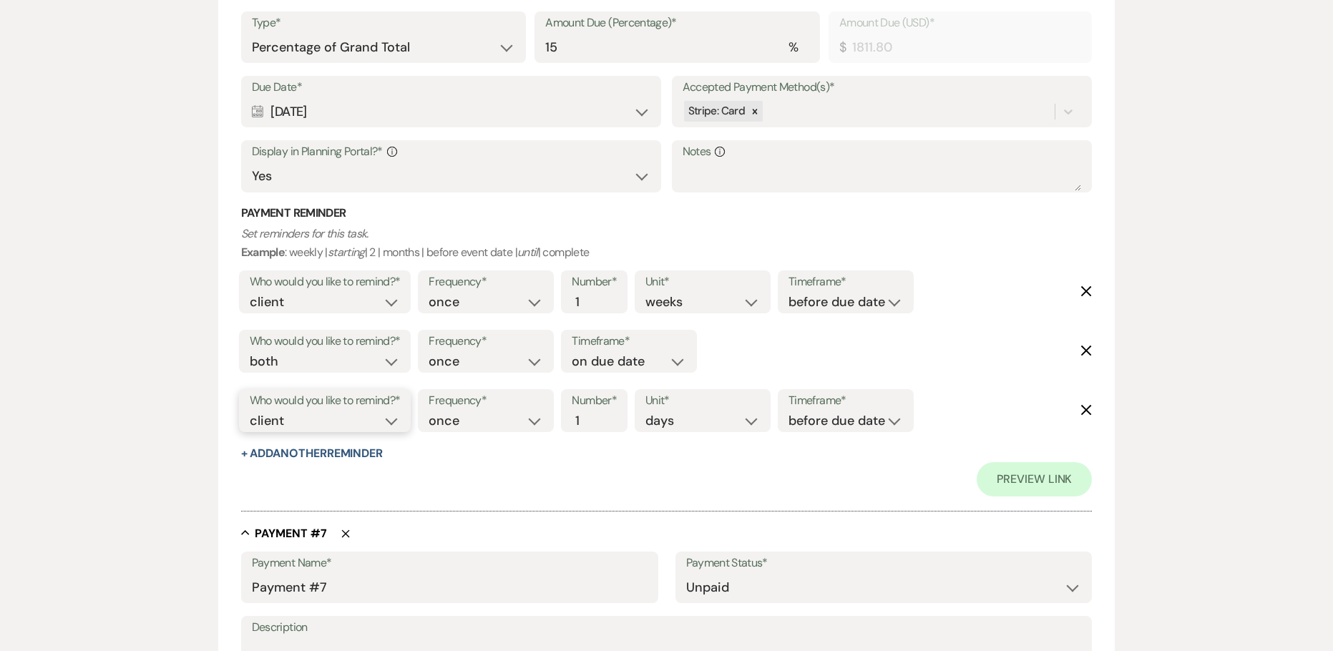
click at [305, 417] on select "client venue both" at bounding box center [325, 420] width 151 height 19
select select "host"
click at [250, 411] on select "client venue both" at bounding box center [325, 420] width 151 height 19
click at [592, 414] on input "2" at bounding box center [586, 420] width 30 height 19
type input "3"
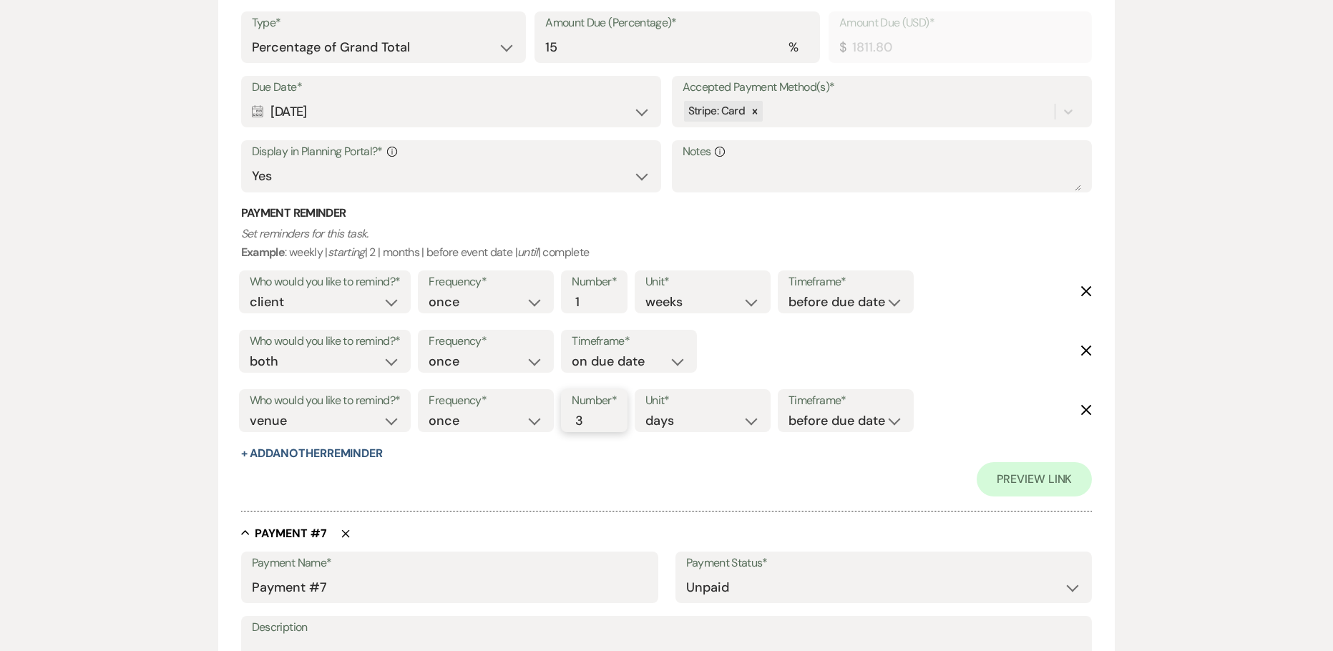
click at [592, 414] on input "3" at bounding box center [586, 420] width 30 height 19
drag, startPoint x: 850, startPoint y: 426, endPoint x: 841, endPoint y: 430, distance: 10.0
click at [850, 426] on select "before due date after due date on due date on custom date" at bounding box center [845, 420] width 114 height 19
select select "afterDueDate"
click at [791, 411] on select "before due date after due date on due date on custom date" at bounding box center [845, 420] width 114 height 19
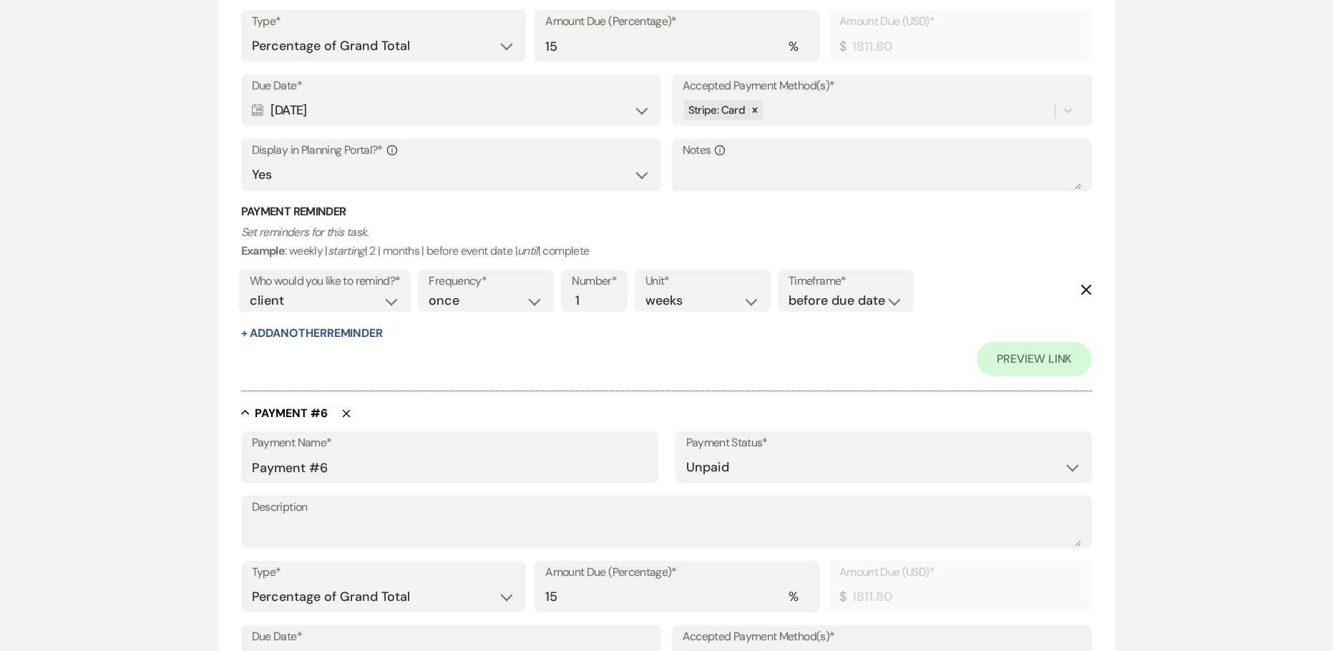
scroll to position [2970, 0]
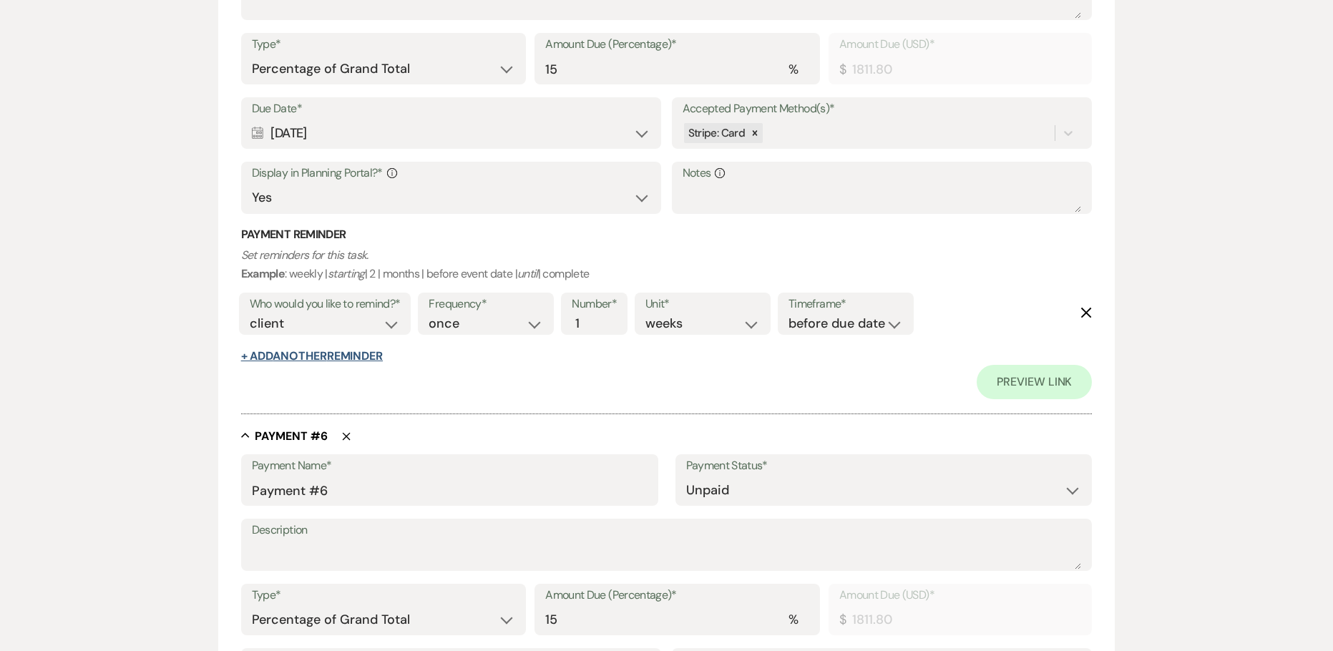
click at [318, 359] on button "+ Add Another Reminder" at bounding box center [312, 355] width 142 height 11
select select "client"
select select "days"
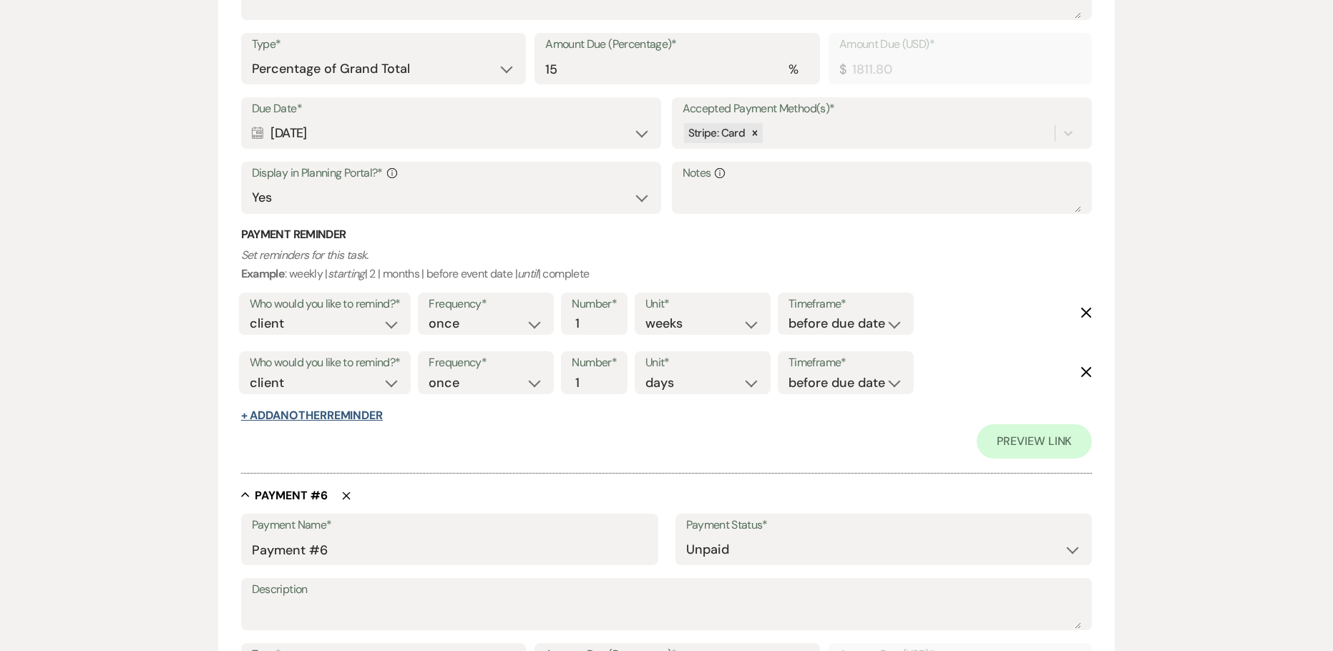
click at [318, 359] on label "Who would you like to remind?*" at bounding box center [325, 363] width 151 height 21
drag, startPoint x: 328, startPoint y: 412, endPoint x: 310, endPoint y: 388, distance: 30.2
click at [327, 414] on button "+ Add Another Reminder" at bounding box center [312, 415] width 142 height 11
select select "client"
select select "days"
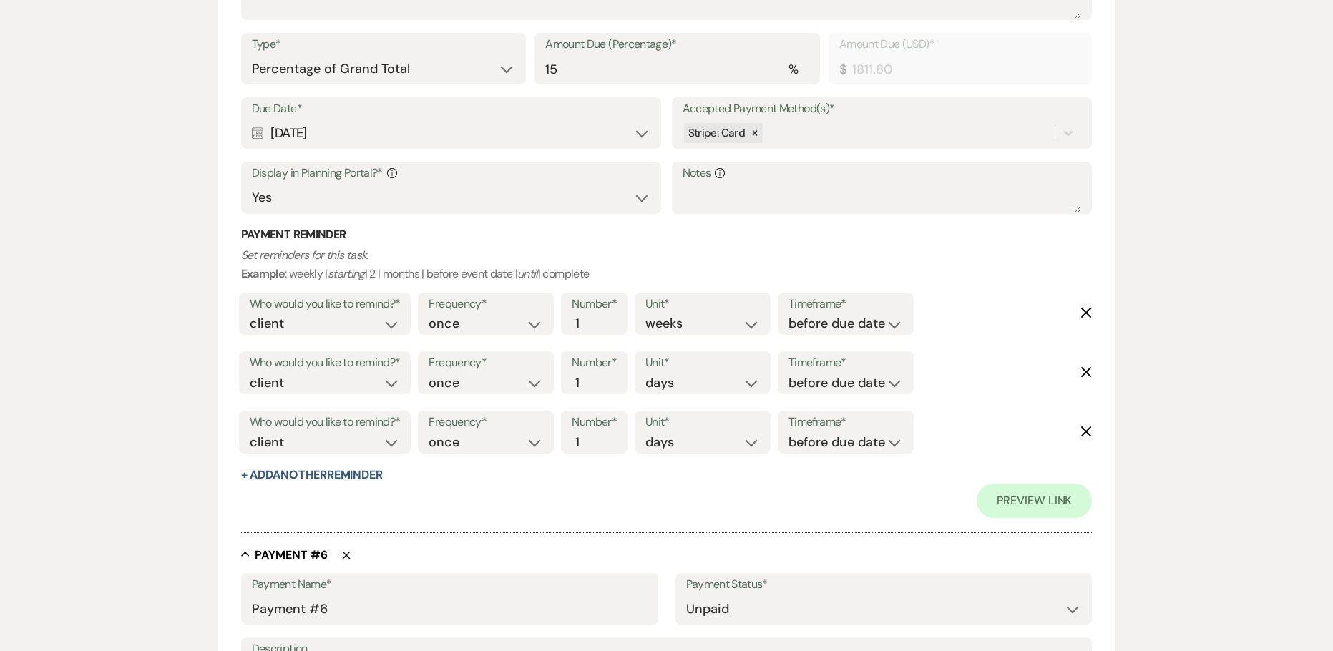
click at [298, 373] on div "Who would you like to remind?* client venue both" at bounding box center [325, 372] width 172 height 43
click at [296, 386] on select "client venue both" at bounding box center [325, 382] width 151 height 19
select select "both"
click at [250, 373] on select "client venue both" at bounding box center [325, 382] width 151 height 19
click at [825, 380] on select "before due date after due date on due date on custom date" at bounding box center [845, 382] width 114 height 19
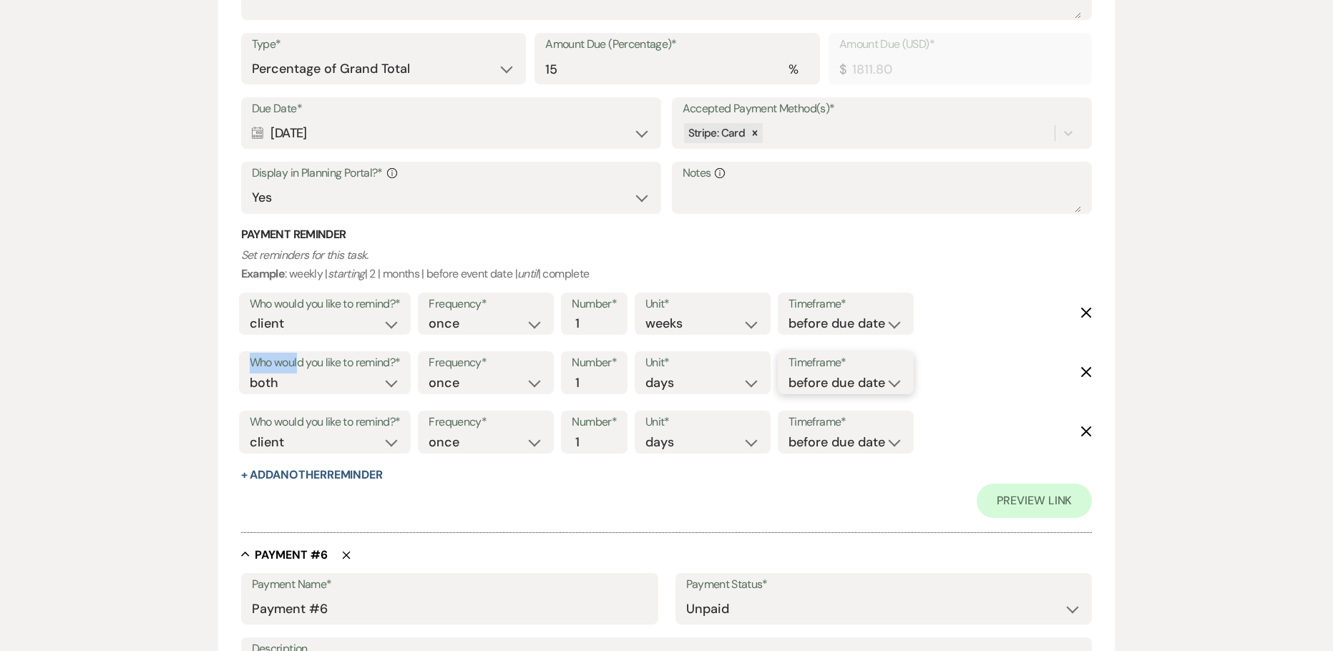
select select "onDueDate"
click at [788, 373] on select "before due date after due date on due date on custom date" at bounding box center [845, 382] width 114 height 19
click at [285, 440] on select "client venue both" at bounding box center [325, 442] width 151 height 19
select select "host"
click at [250, 433] on select "client venue both" at bounding box center [325, 442] width 151 height 19
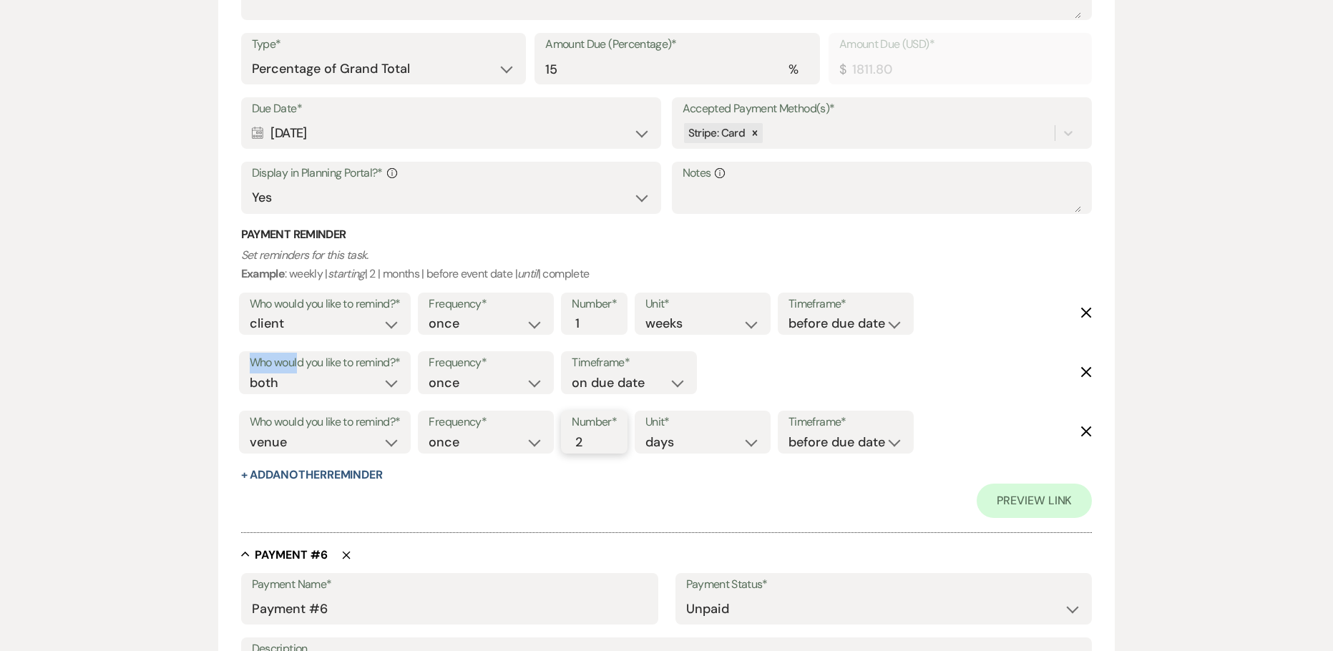
click at [592, 436] on input "2" at bounding box center [586, 442] width 30 height 19
type input "3"
click at [592, 436] on input "3" at bounding box center [586, 442] width 30 height 19
click at [899, 438] on select "before due date after due date on due date on custom date" at bounding box center [845, 442] width 114 height 19
select select "afterDueDate"
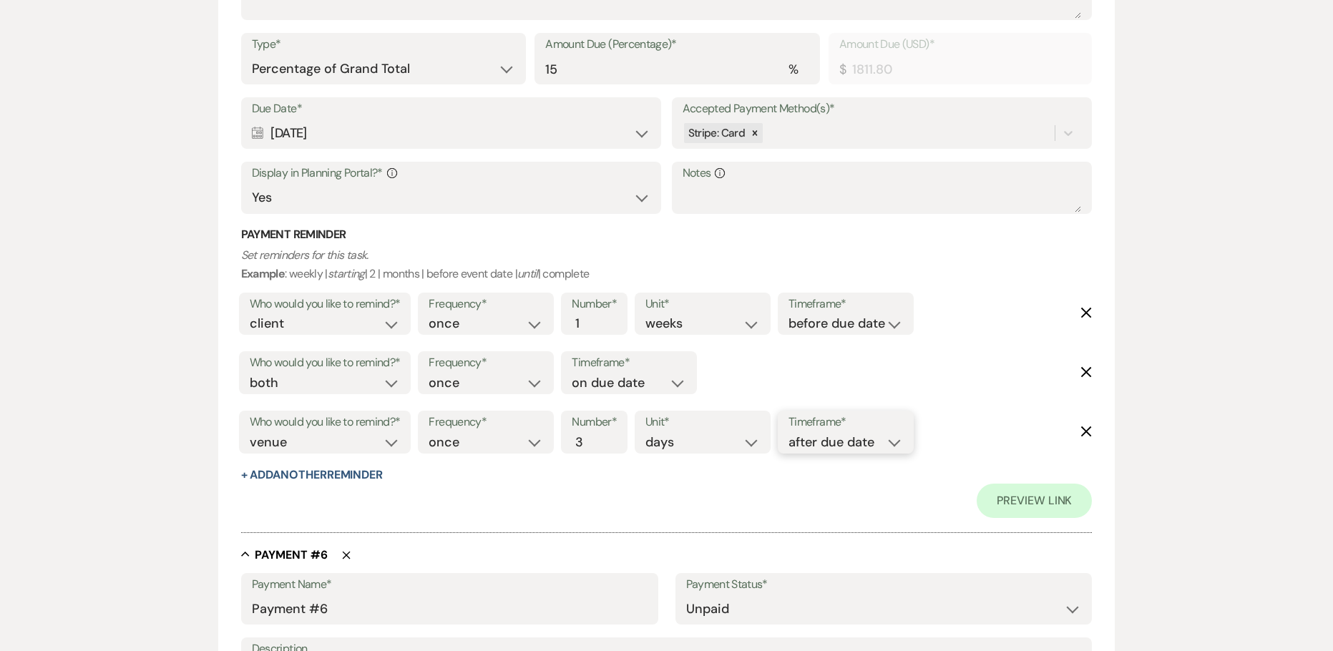
click at [791, 433] on select "before due date after due date on due date on custom date" at bounding box center [845, 442] width 114 height 19
click at [833, 491] on div "Preview Link" at bounding box center [666, 501] width 851 height 34
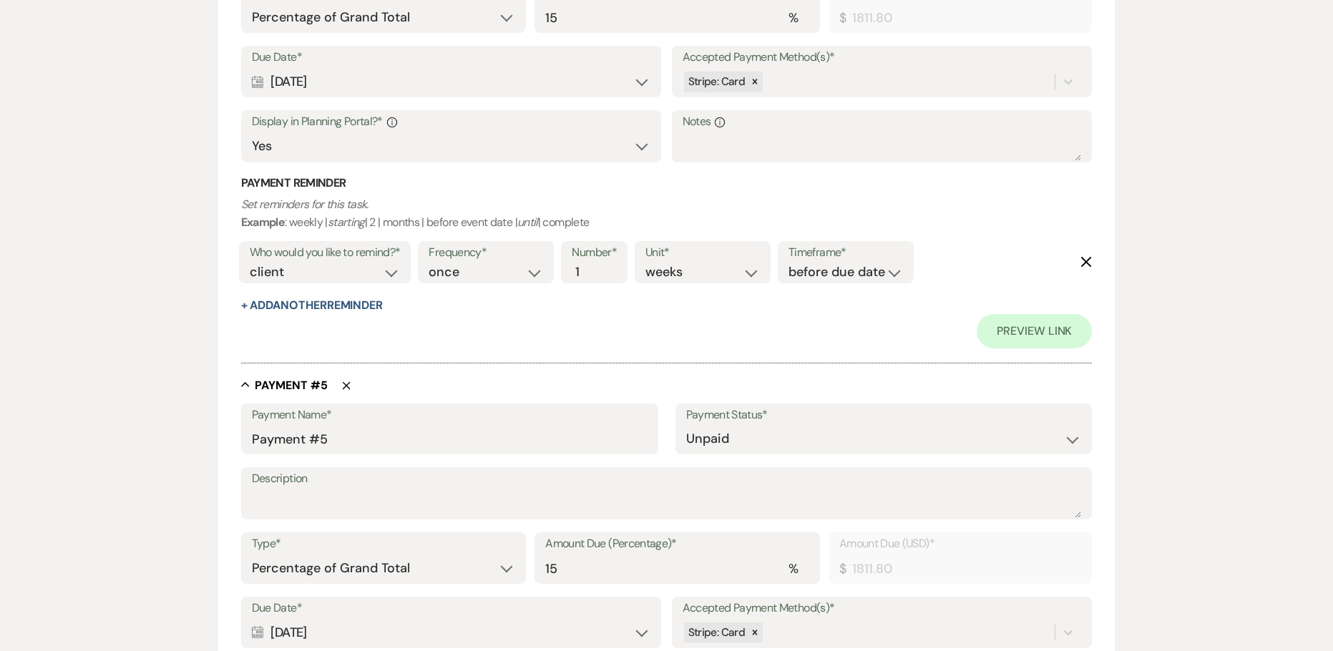
scroll to position [2470, 0]
click at [323, 317] on div "Payment Name* Payment #4 Payment Status* Paid Unpaid Description Type* Dollar A…" at bounding box center [666, 102] width 851 height 496
click at [324, 307] on button "+ Add Another Reminder" at bounding box center [312, 306] width 142 height 11
select select "client"
select select "days"
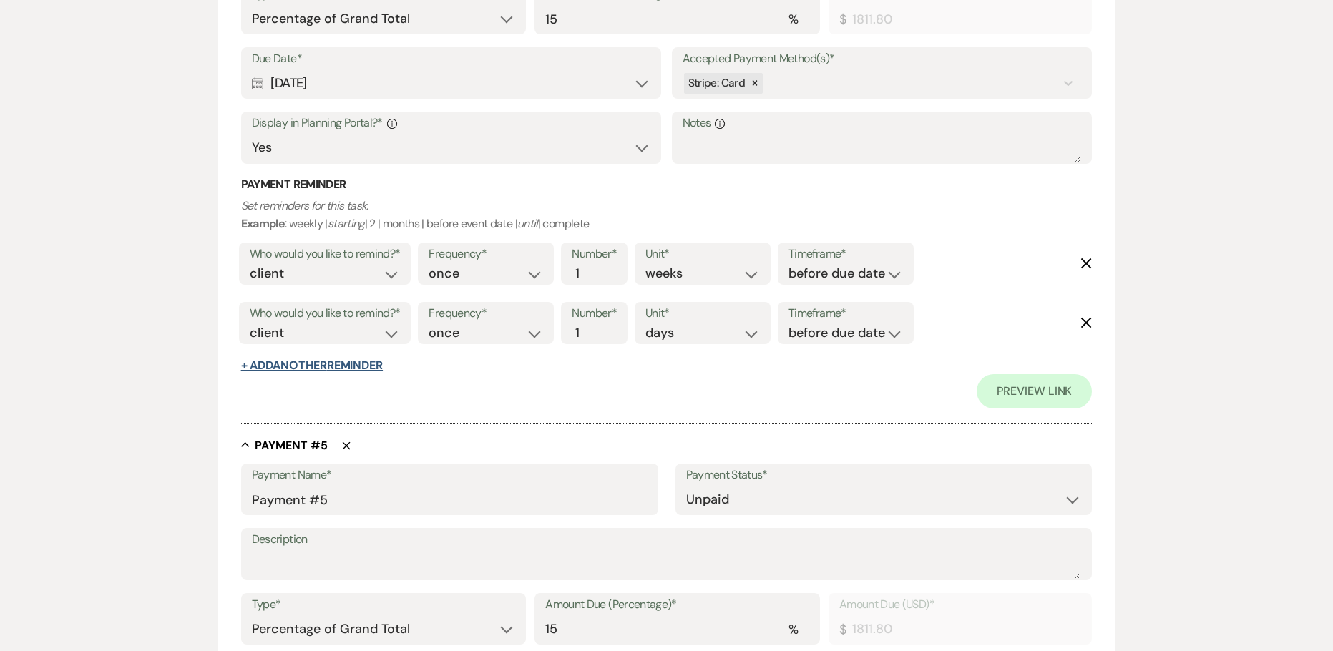
click at [325, 363] on button "+ Add Another Reminder" at bounding box center [312, 365] width 142 height 11
select select "client"
select select "days"
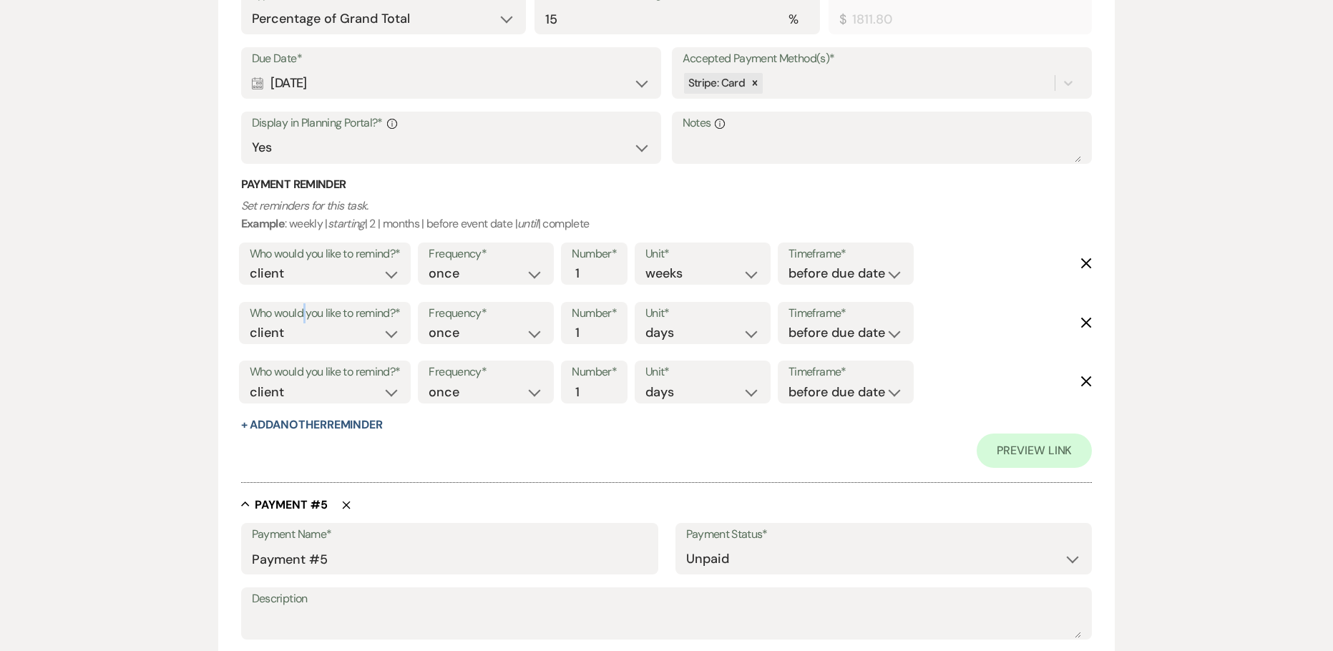
click at [305, 314] on label "Who would you like to remind?*" at bounding box center [325, 313] width 151 height 21
click at [298, 332] on select "client venue both" at bounding box center [325, 332] width 151 height 19
select select "both"
click at [250, 323] on select "client venue both" at bounding box center [325, 332] width 151 height 19
drag, startPoint x: 784, startPoint y: 321, endPoint x: 788, endPoint y: 329, distance: 9.0
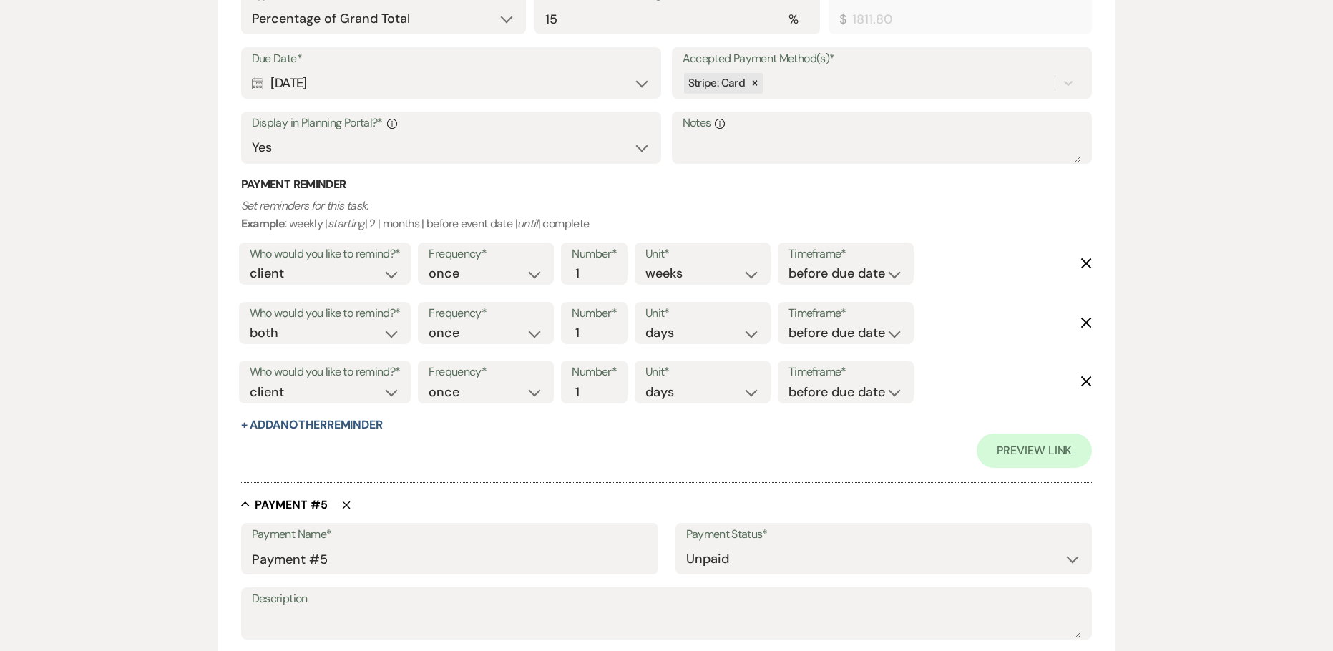
click at [784, 322] on div "Timeframe* before due date after due date on due date on custom date" at bounding box center [845, 323] width 136 height 43
click at [789, 329] on div "Timeframe* before due date after due date on due date on custom date" at bounding box center [845, 323] width 136 height 43
click at [808, 335] on select "before due date after due date on due date on custom date" at bounding box center [845, 332] width 114 height 19
select select "onDueDate"
click at [788, 323] on select "before due date after due date on due date on custom date" at bounding box center [845, 332] width 114 height 19
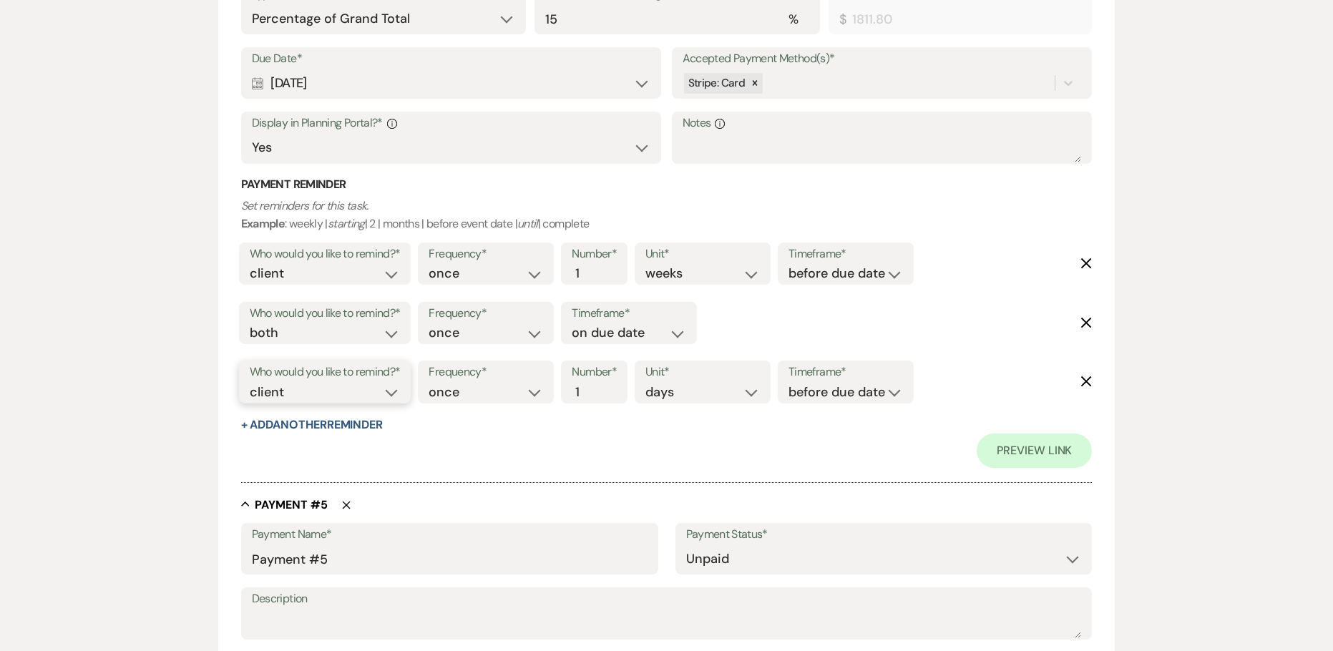
click at [333, 388] on select "client venue both" at bounding box center [325, 392] width 151 height 19
select select "host"
click at [250, 383] on select "client venue both" at bounding box center [325, 392] width 151 height 19
click at [594, 387] on input "2" at bounding box center [586, 392] width 30 height 19
type input "3"
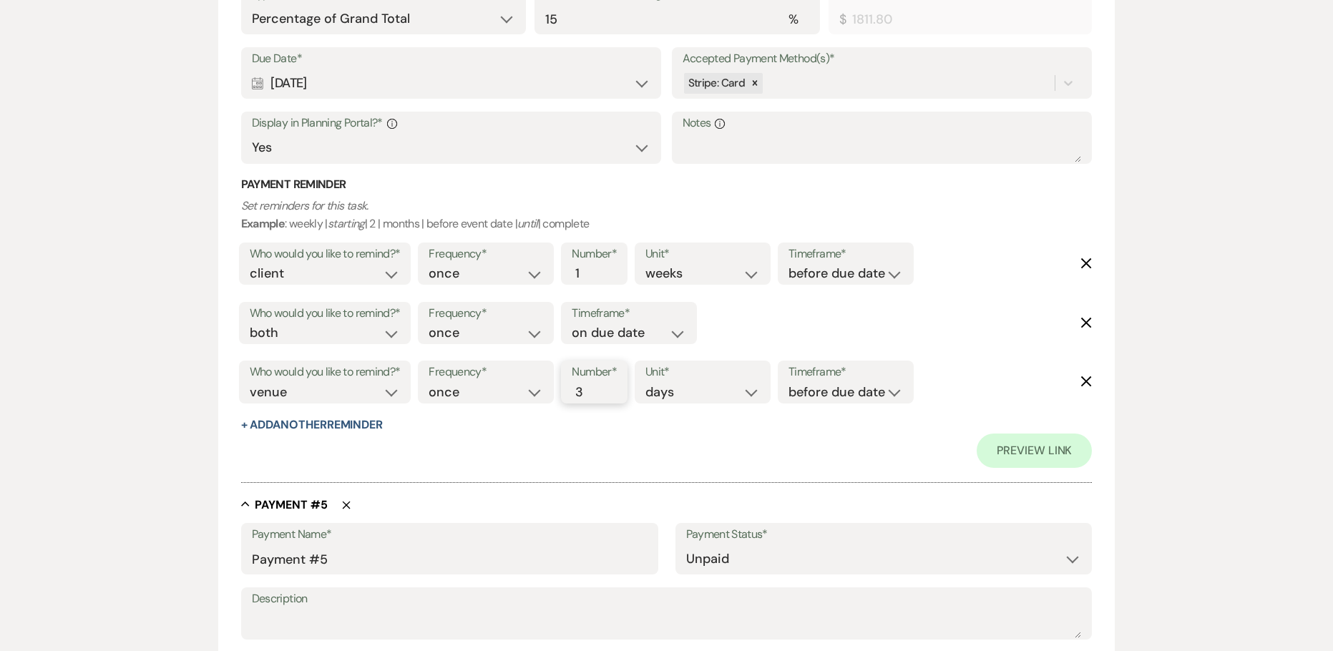
click at [594, 387] on input "3" at bounding box center [586, 392] width 30 height 19
click at [797, 387] on select "before due date after due date on due date on custom date" at bounding box center [845, 392] width 114 height 19
select select "afterDueDate"
click at [791, 383] on select "before due date after due date on due date on custom date" at bounding box center [845, 392] width 114 height 19
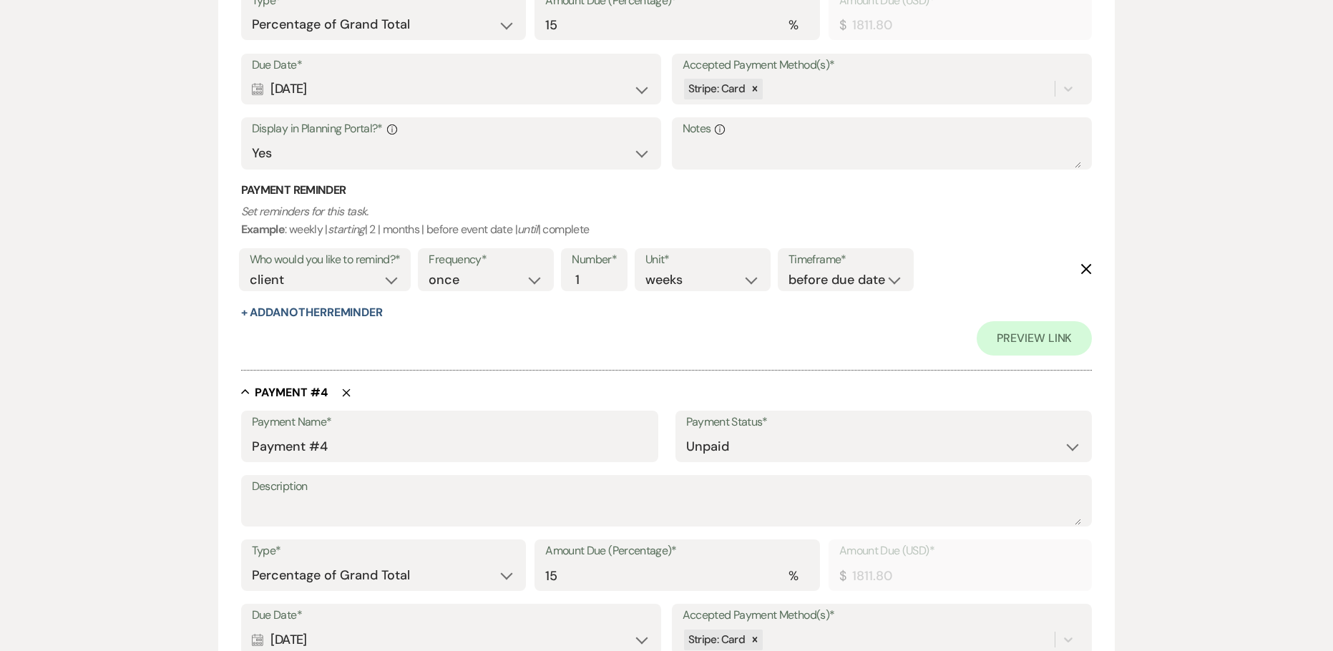
scroll to position [1898, 0]
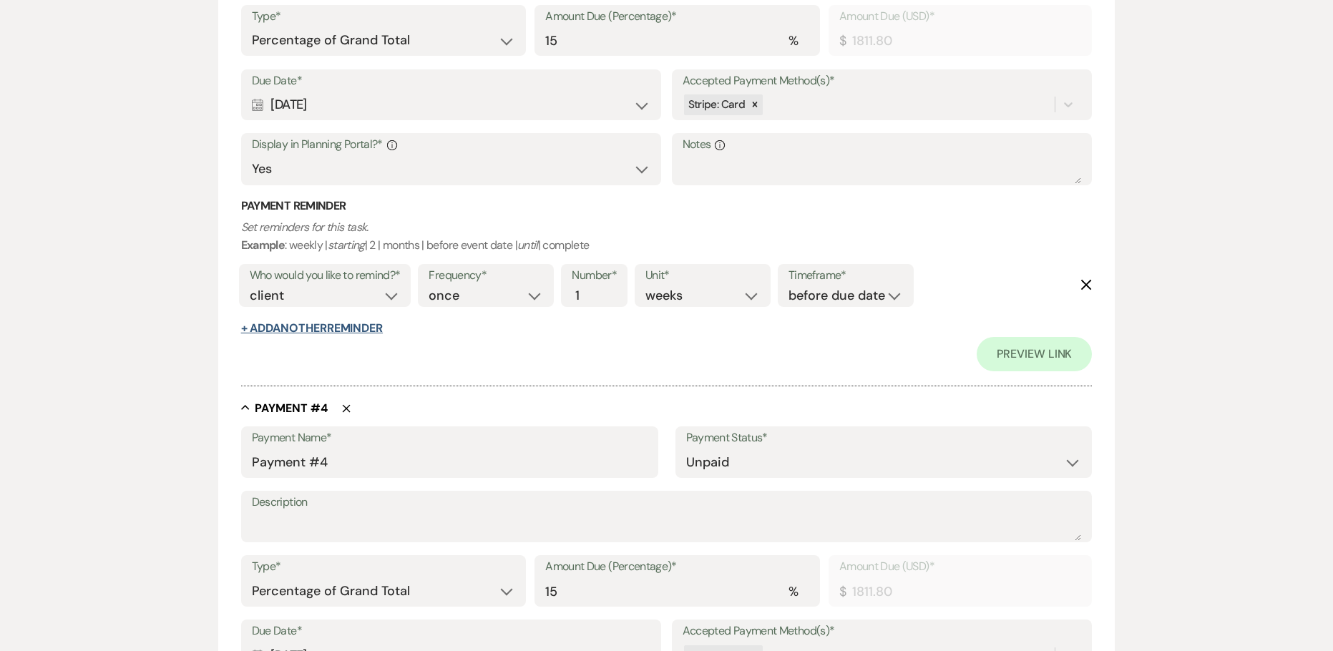
click at [345, 334] on button "+ Add Another Reminder" at bounding box center [312, 328] width 142 height 11
select select "client"
select select "days"
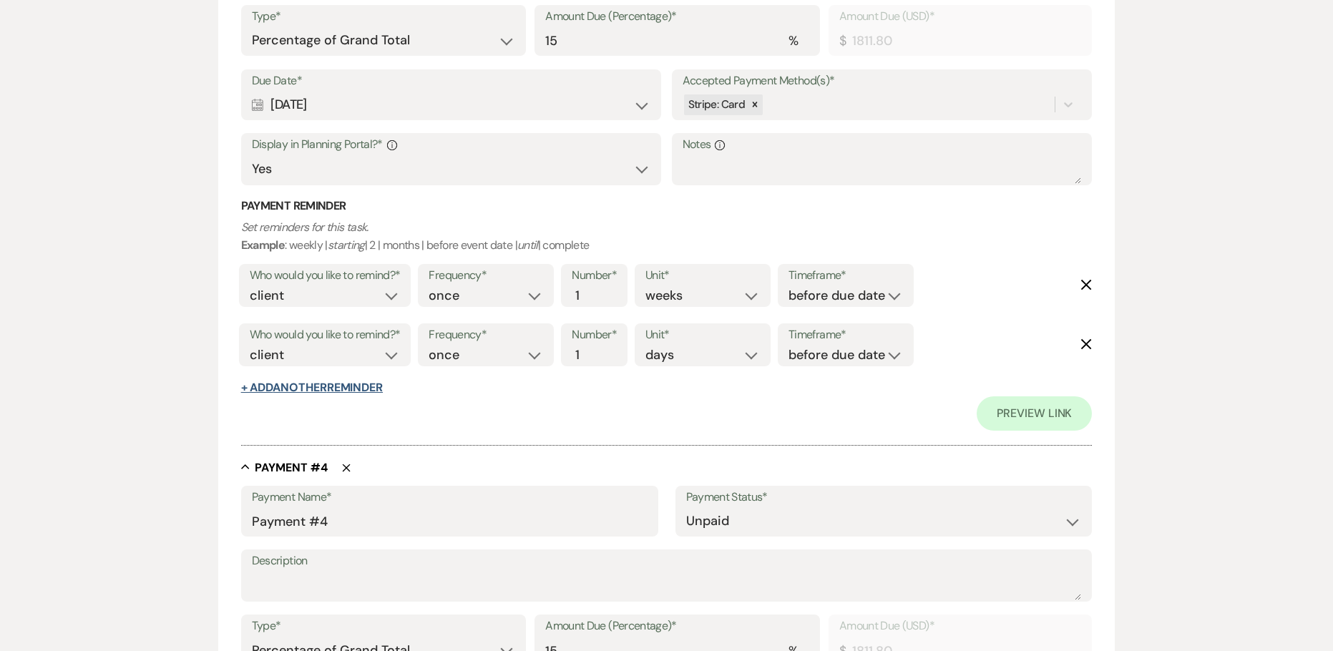
click at [301, 389] on button "+ Add Another Reminder" at bounding box center [312, 387] width 142 height 11
select select "client"
select select "days"
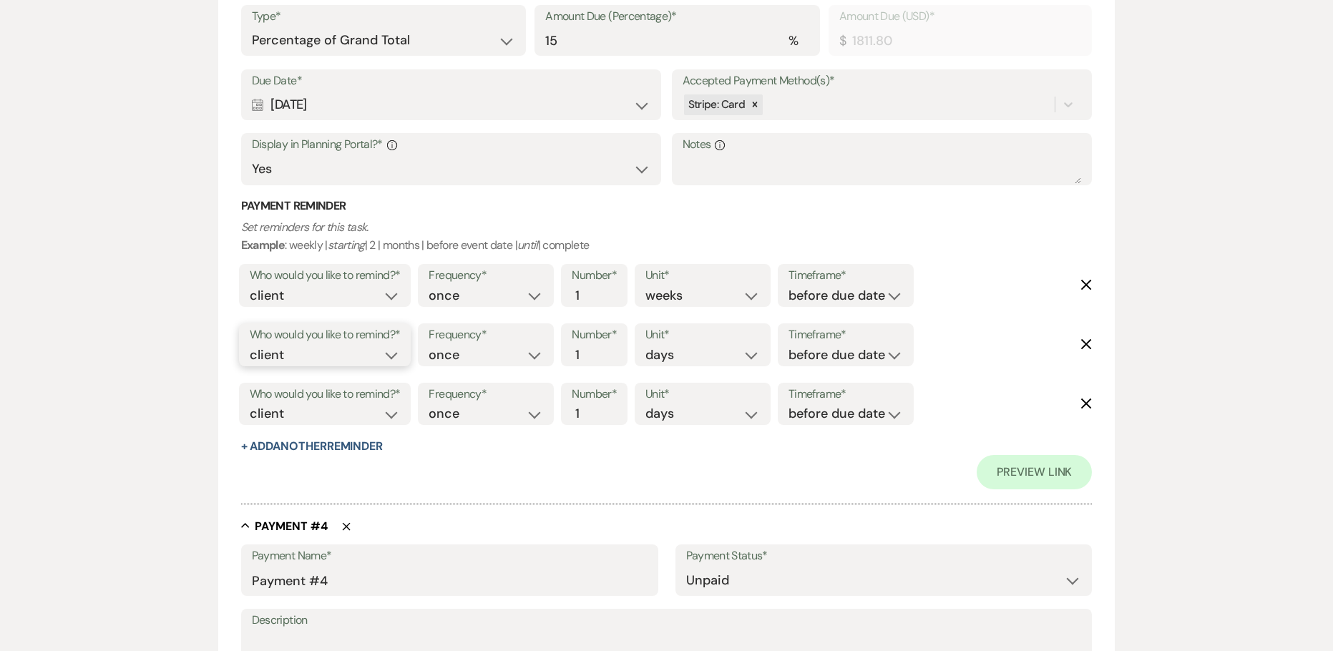
click at [311, 360] on select "client venue both" at bounding box center [325, 354] width 151 height 19
select select "both"
click at [250, 345] on select "client venue both" at bounding box center [325, 354] width 151 height 19
click at [860, 343] on label "Timeframe*" at bounding box center [845, 335] width 114 height 21
click at [850, 358] on select "before due date after due date on due date on custom date" at bounding box center [845, 354] width 114 height 19
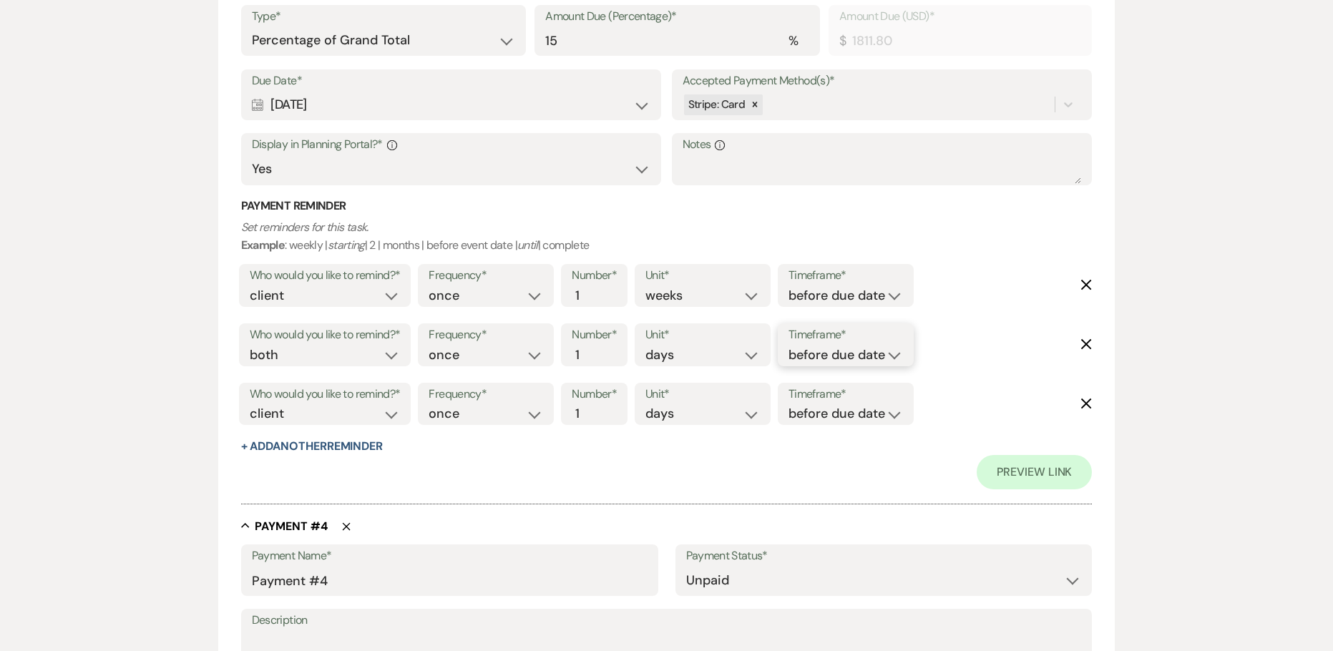
select select "onDueDate"
click at [788, 345] on select "before due date after due date on due date on custom date" at bounding box center [845, 354] width 114 height 19
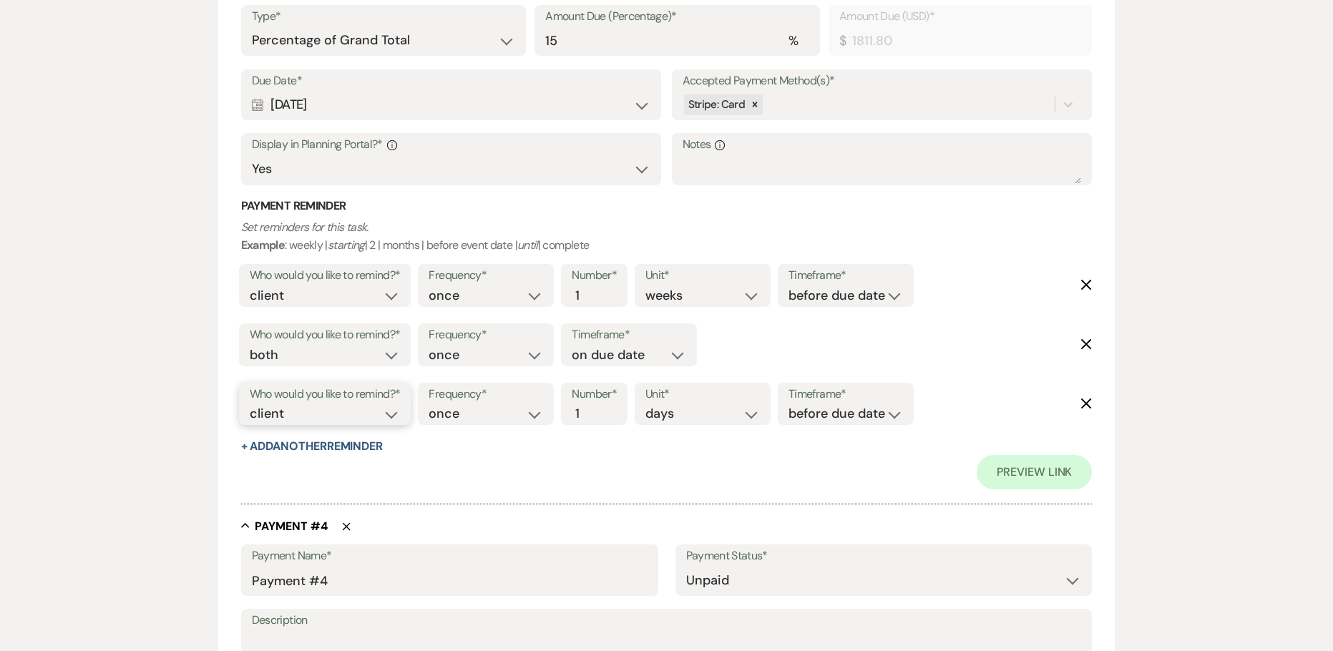
click at [371, 421] on select "client venue both" at bounding box center [325, 413] width 151 height 19
select select "host"
click at [250, 404] on select "client venue both" at bounding box center [325, 413] width 151 height 19
click at [597, 406] on input "2" at bounding box center [586, 413] width 30 height 19
type input "3"
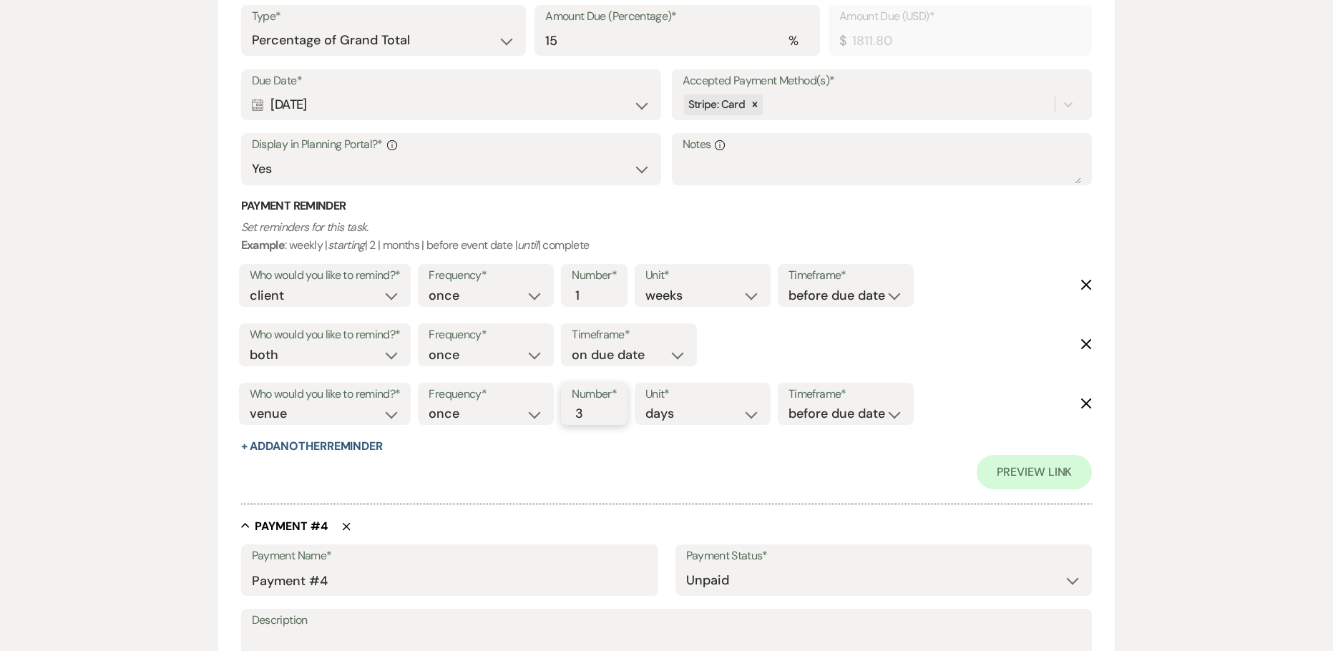
click at [597, 406] on input "3" at bounding box center [586, 413] width 30 height 19
click at [815, 403] on label "Timeframe*" at bounding box center [845, 394] width 114 height 21
click at [808, 420] on select "before due date after due date on due date on custom date" at bounding box center [845, 413] width 114 height 19
select select "afterDueDate"
click at [791, 404] on select "before due date after due date on due date on custom date" at bounding box center [845, 413] width 114 height 19
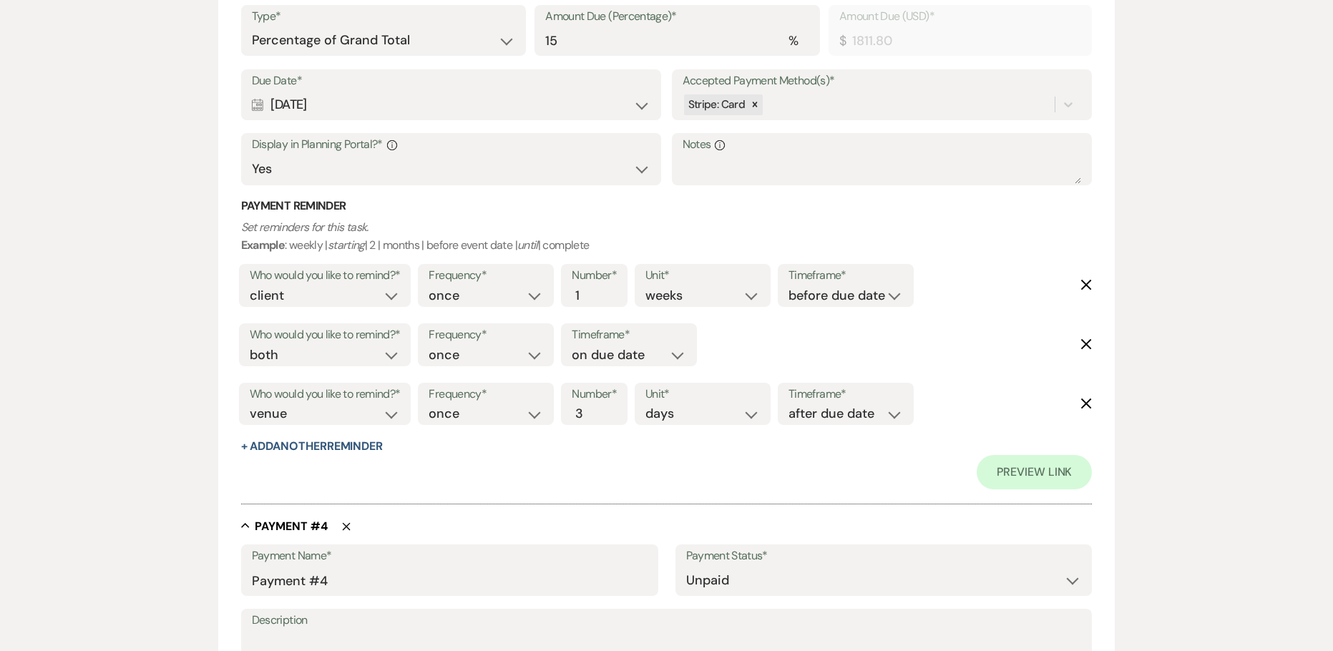
click at [734, 468] on div "Preview Link" at bounding box center [666, 472] width 851 height 34
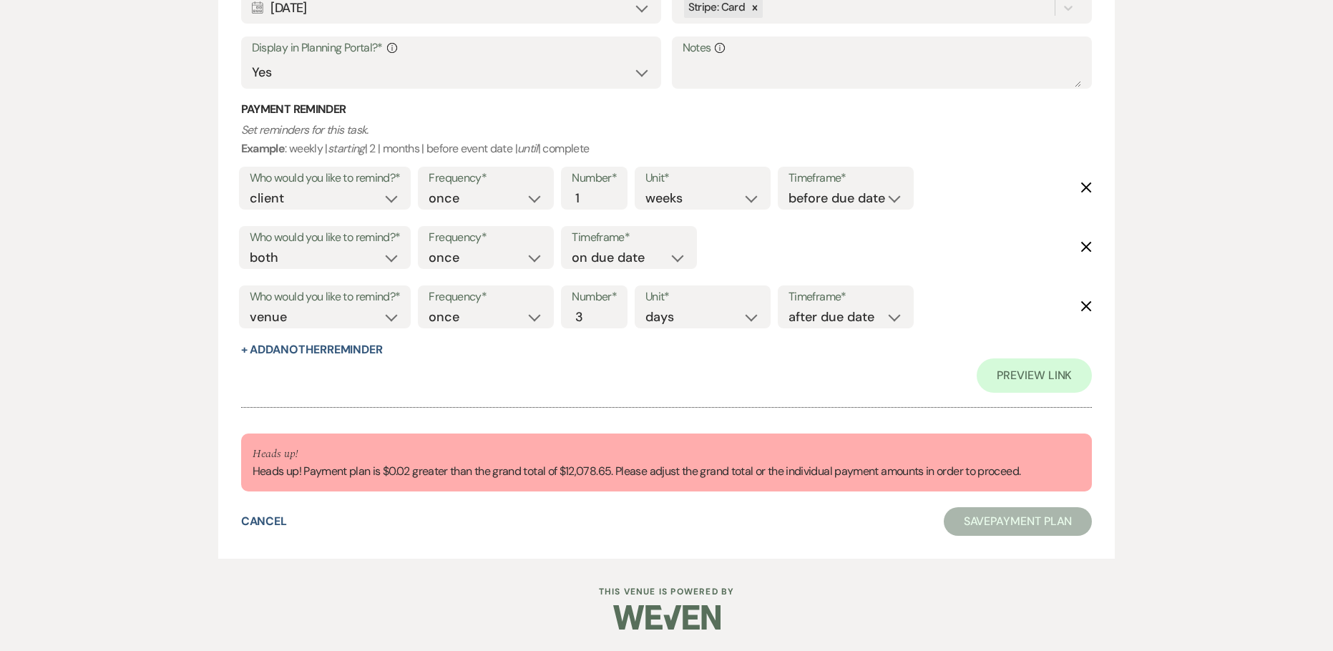
scroll to position [4385, 0]
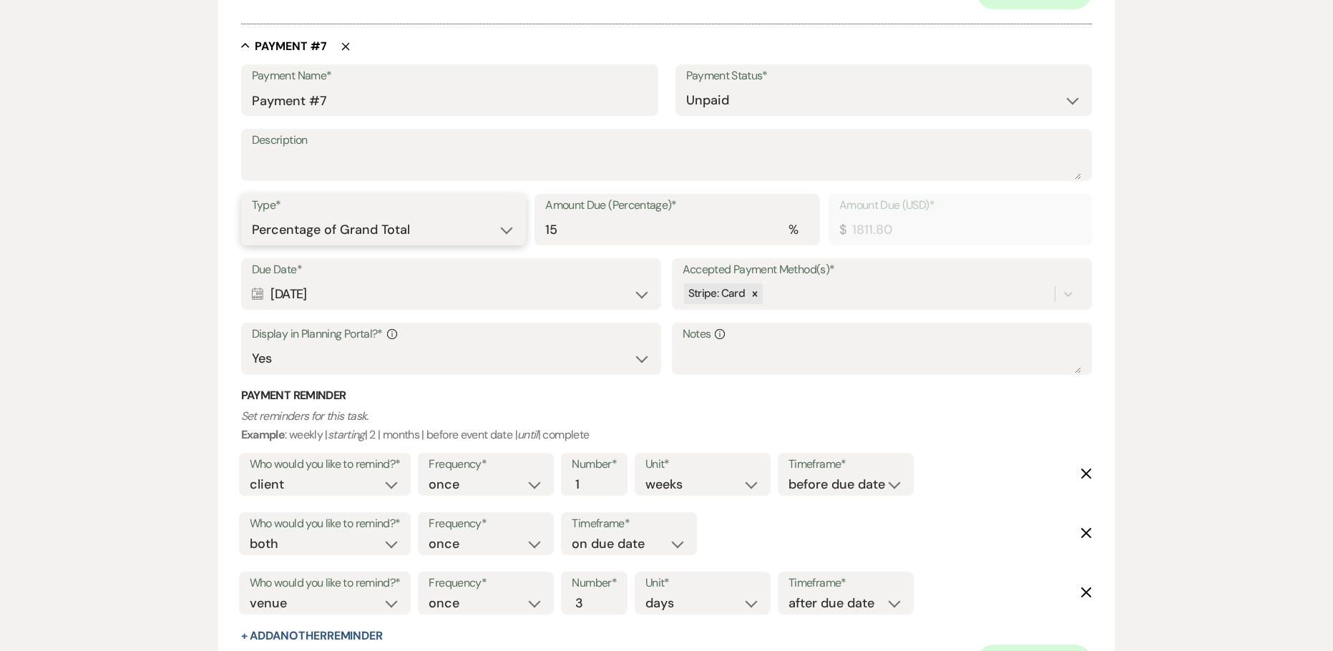
click at [453, 221] on select "Dollar Amount Percentage of Grand Total" at bounding box center [384, 230] width 264 height 28
select select "flat"
click at [252, 216] on select "Dollar Amount Percentage of Grand Total" at bounding box center [384, 230] width 264 height 28
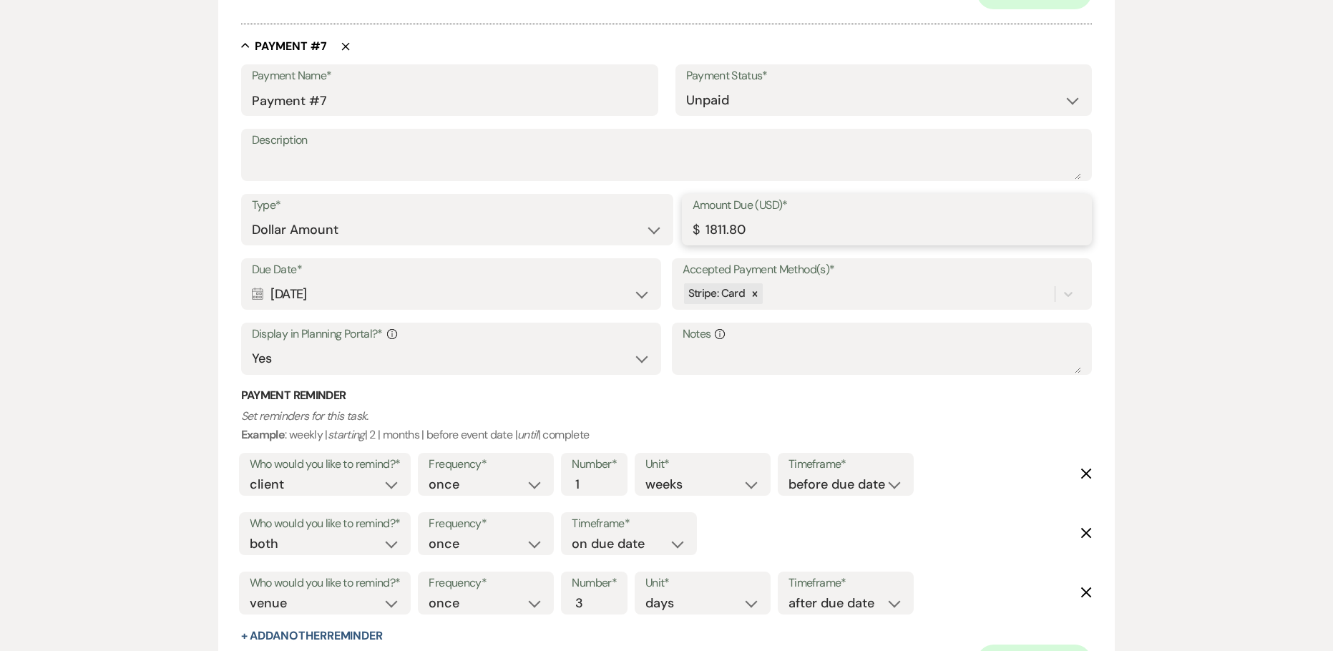
click at [819, 227] on input "1811.80" at bounding box center [886, 230] width 389 height 28
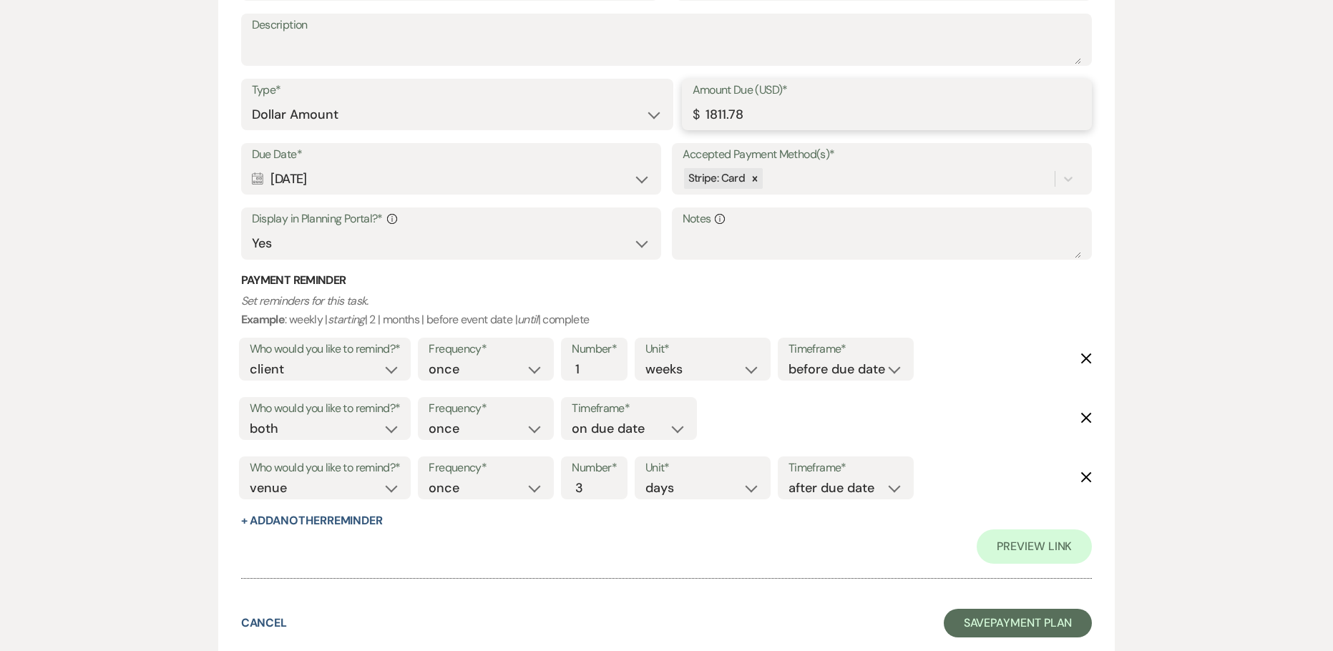
scroll to position [4602, 0]
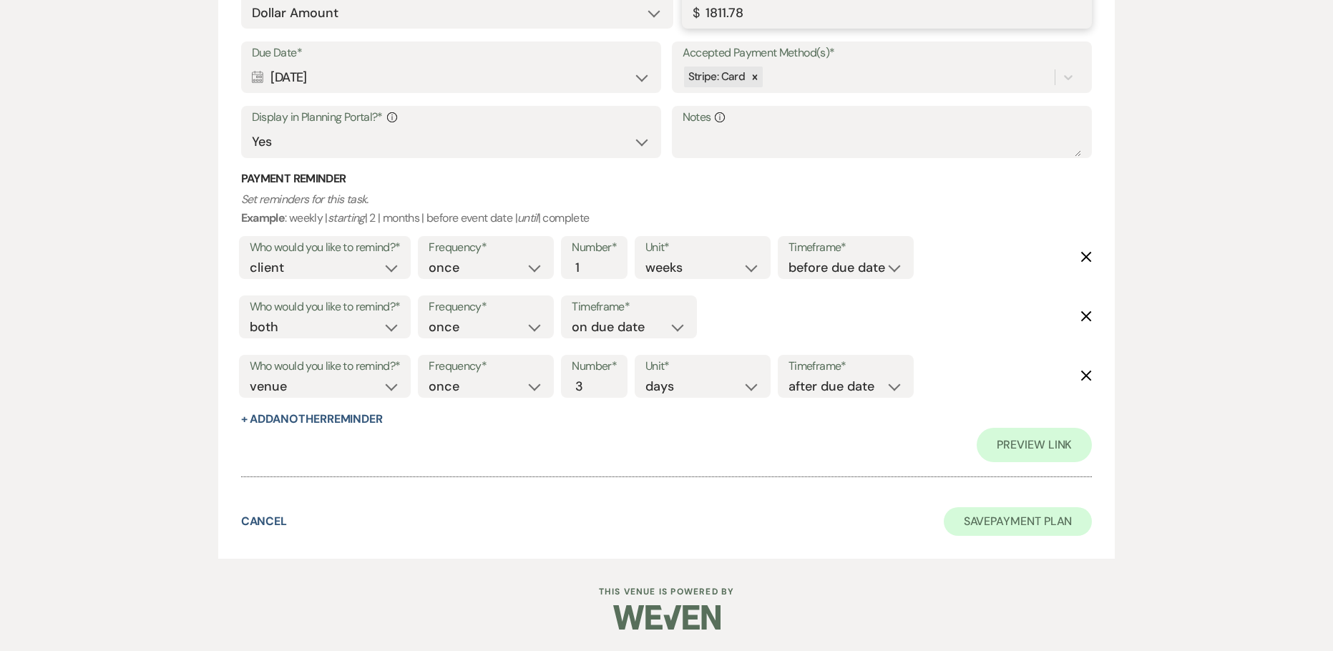
type input "1811.78"
click at [962, 519] on button "Save Payment Plan" at bounding box center [1017, 521] width 149 height 29
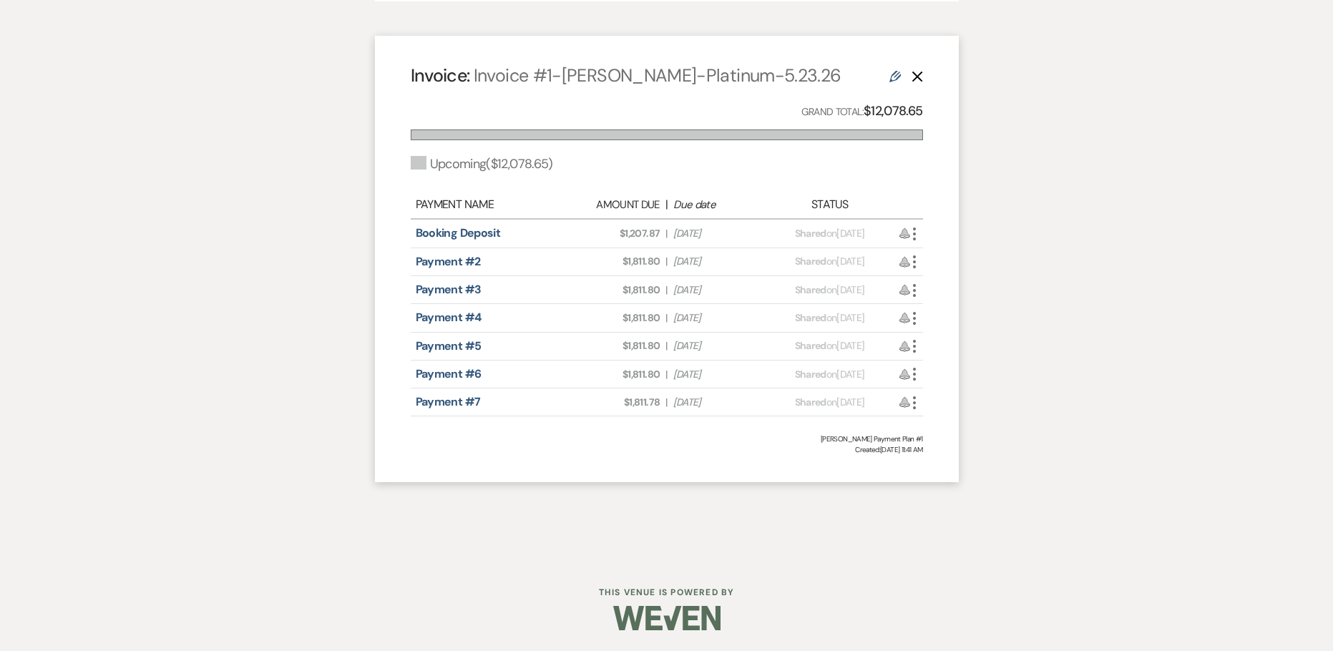
scroll to position [1104, 0]
click at [912, 259] on icon "More" at bounding box center [914, 260] width 17 height 17
click at [943, 365] on link "Pencil Edit" at bounding box center [978, 362] width 144 height 24
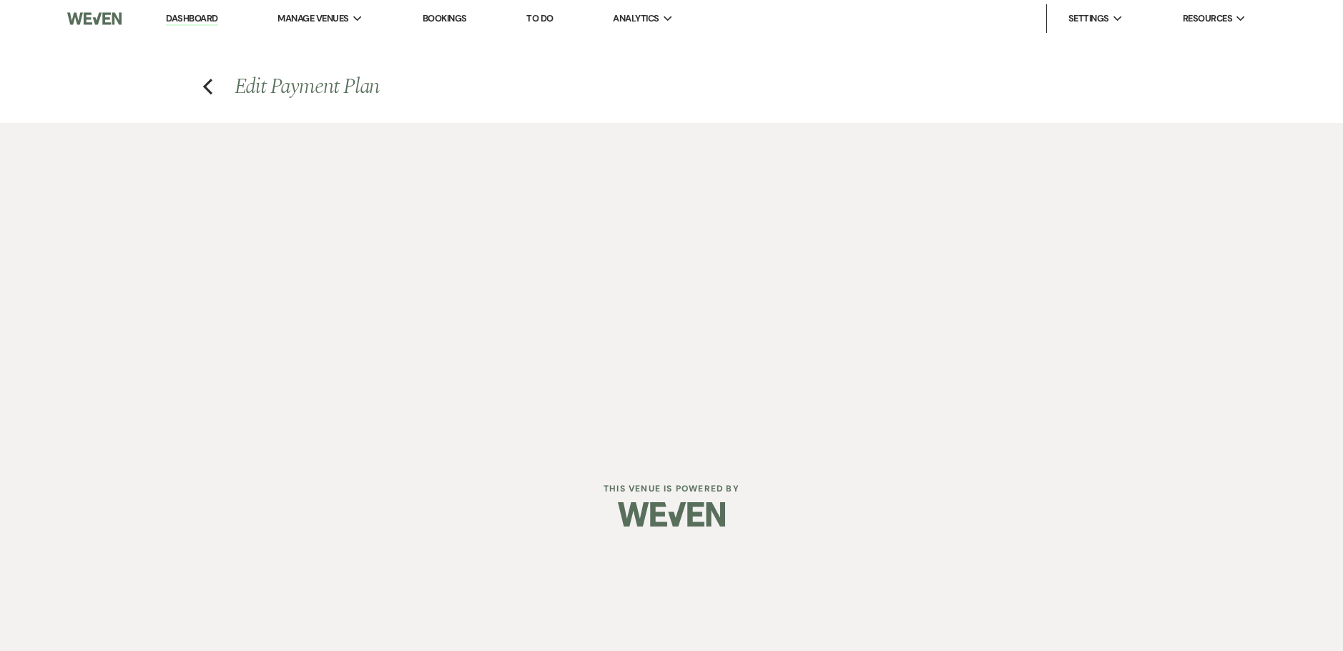
select select "28871"
select select "2"
select select "percentage"
select select "true"
select select "client"
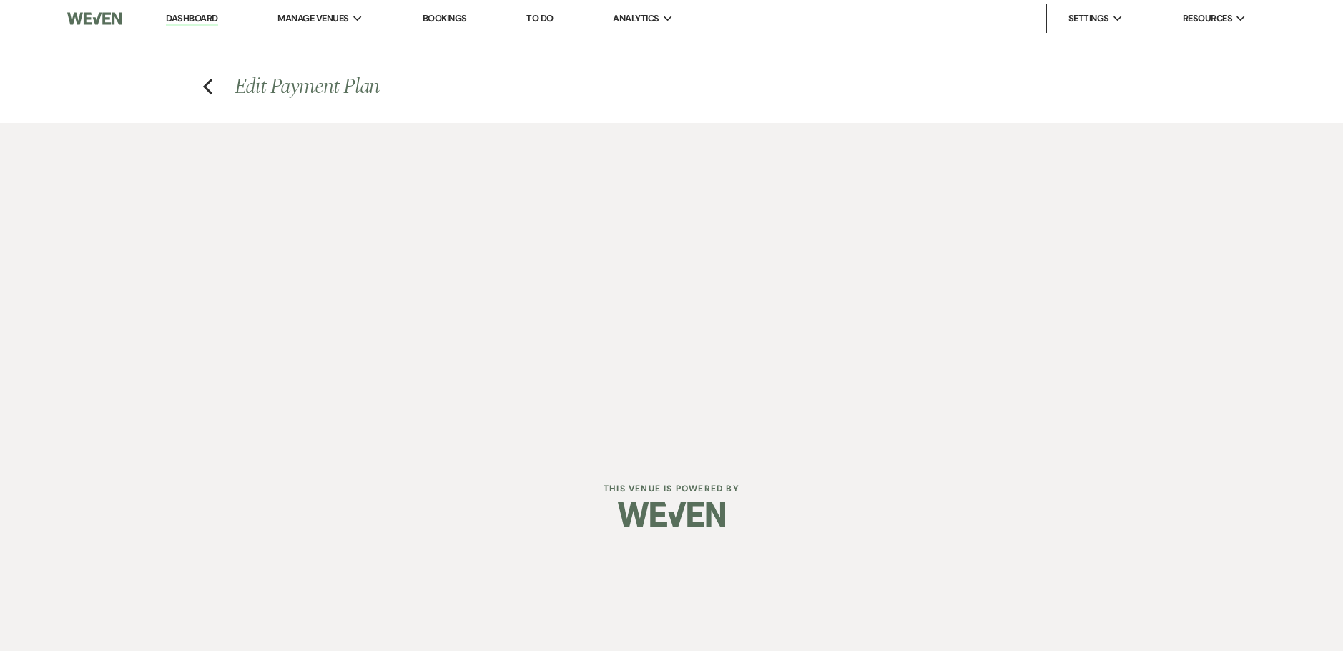
select select "weeks"
select select "both"
select select "onDueDate"
select select "host"
select select "days"
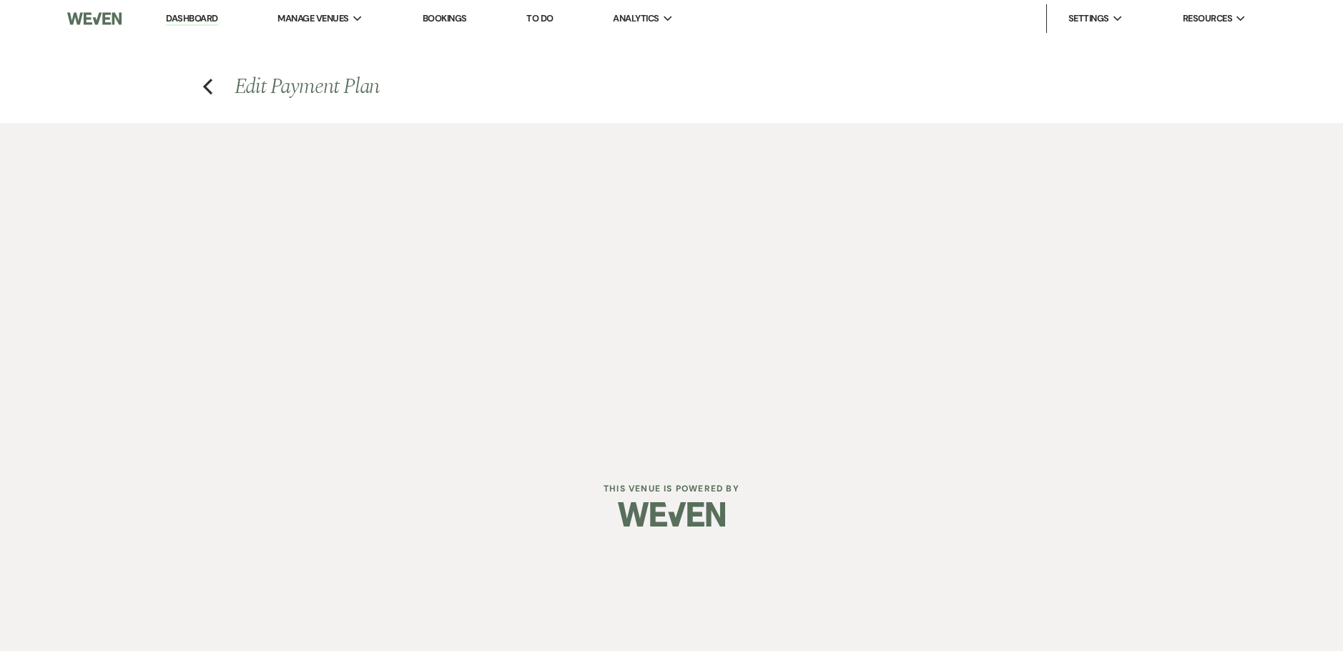
select select "afterDueDate"
select select "2"
select select "percentage"
select select "true"
select select "client"
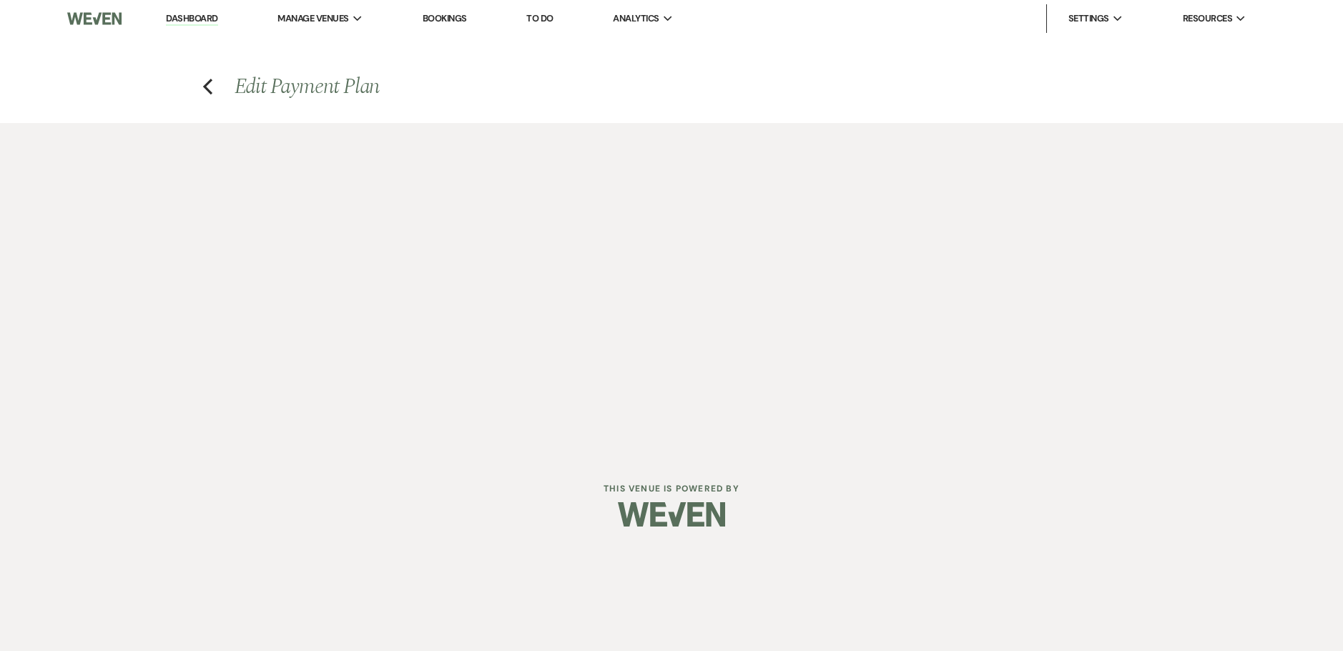
select select "weeks"
select select "both"
select select "onDueDate"
select select "host"
select select "days"
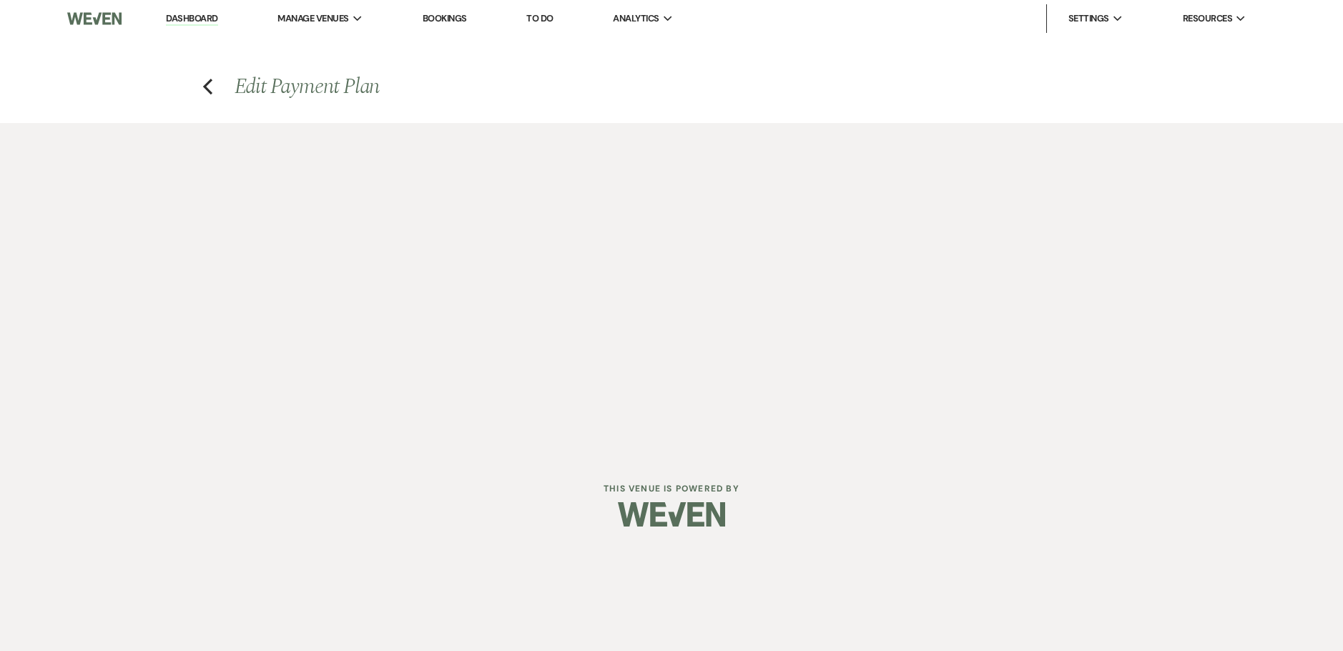
select select "afterDueDate"
select select "2"
select select "percentage"
select select "true"
select select "client"
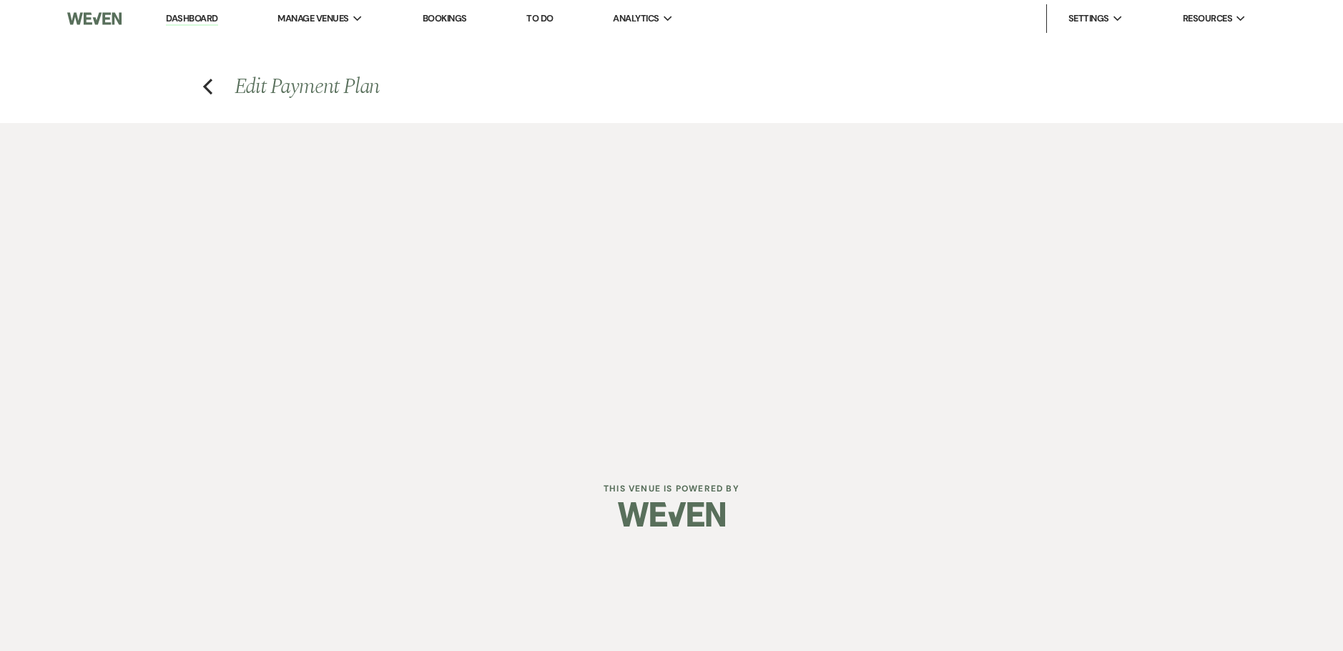
select select "weeks"
select select "both"
select select "onDueDate"
select select "host"
select select "days"
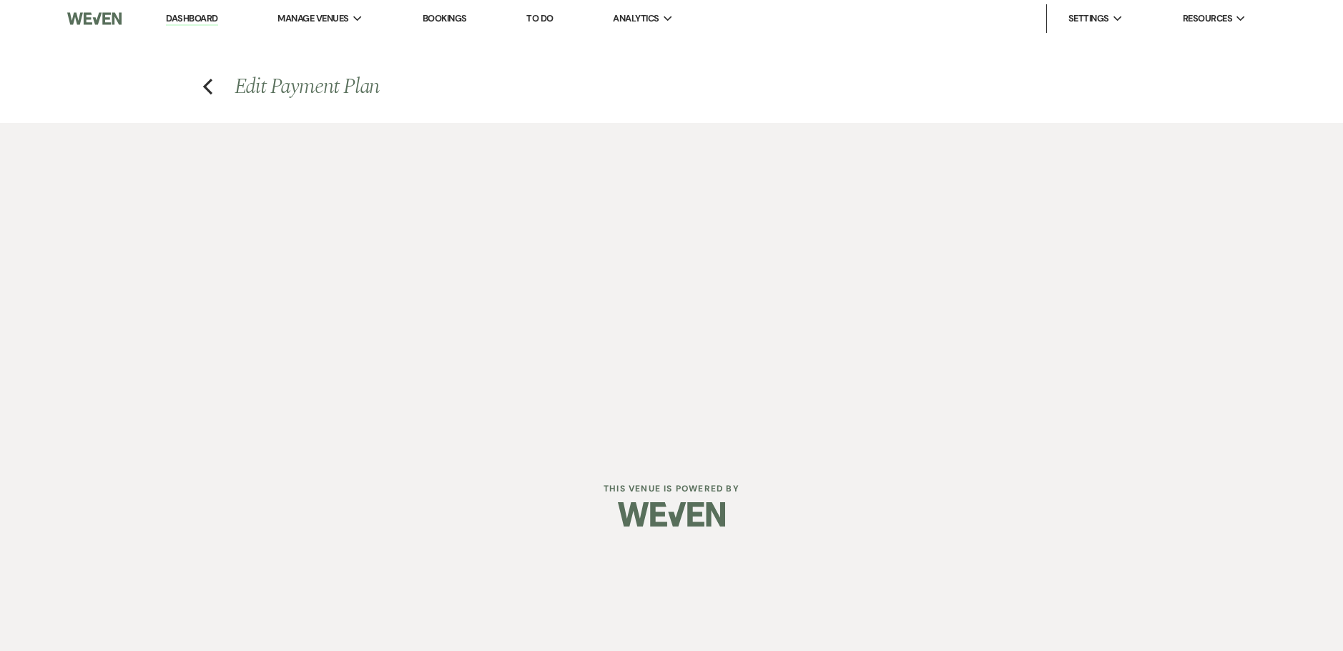
select select "afterDueDate"
select select "2"
select select "percentage"
select select "true"
select select "client"
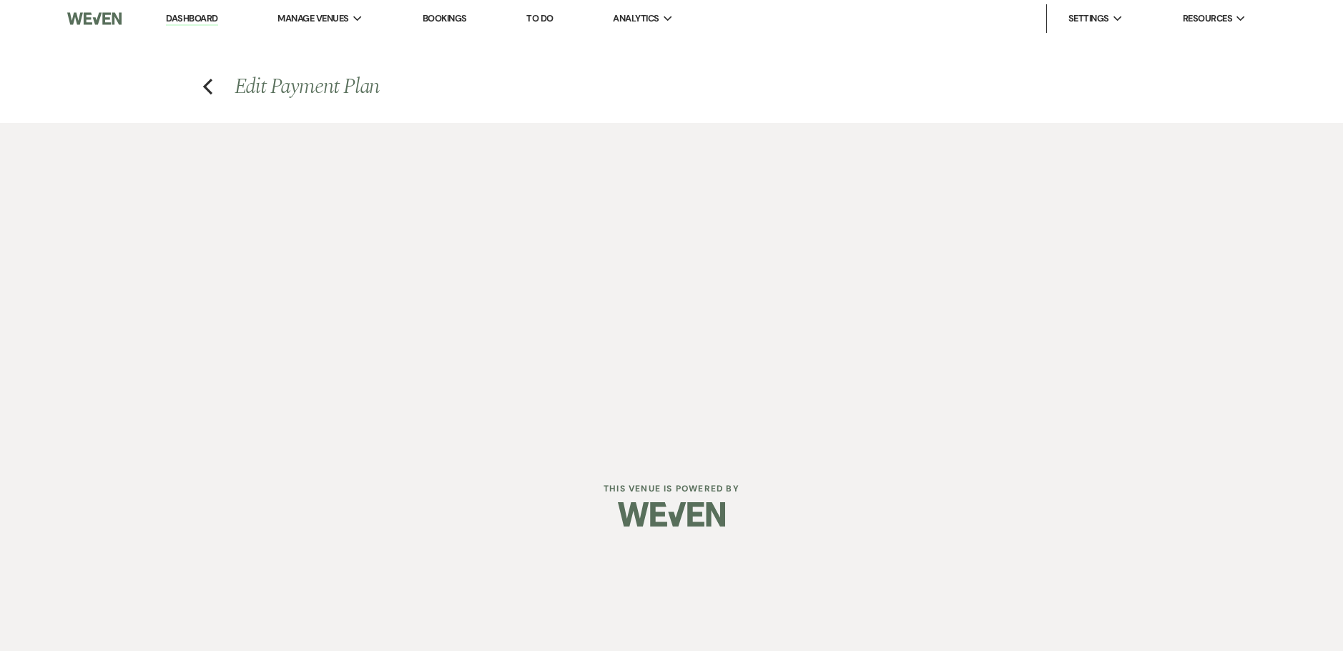
select select "weeks"
select select "both"
select select "onDueDate"
select select "host"
select select "days"
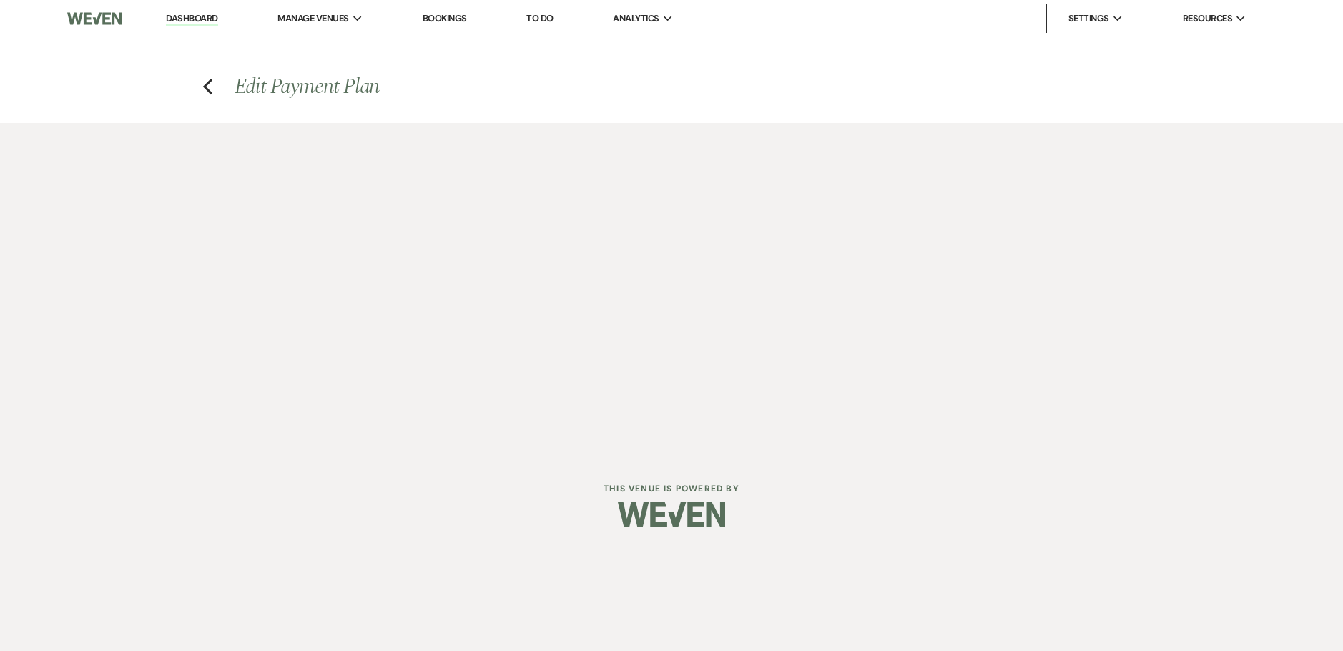
select select "afterDueDate"
select select "2"
select select "percentage"
select select "true"
select select "client"
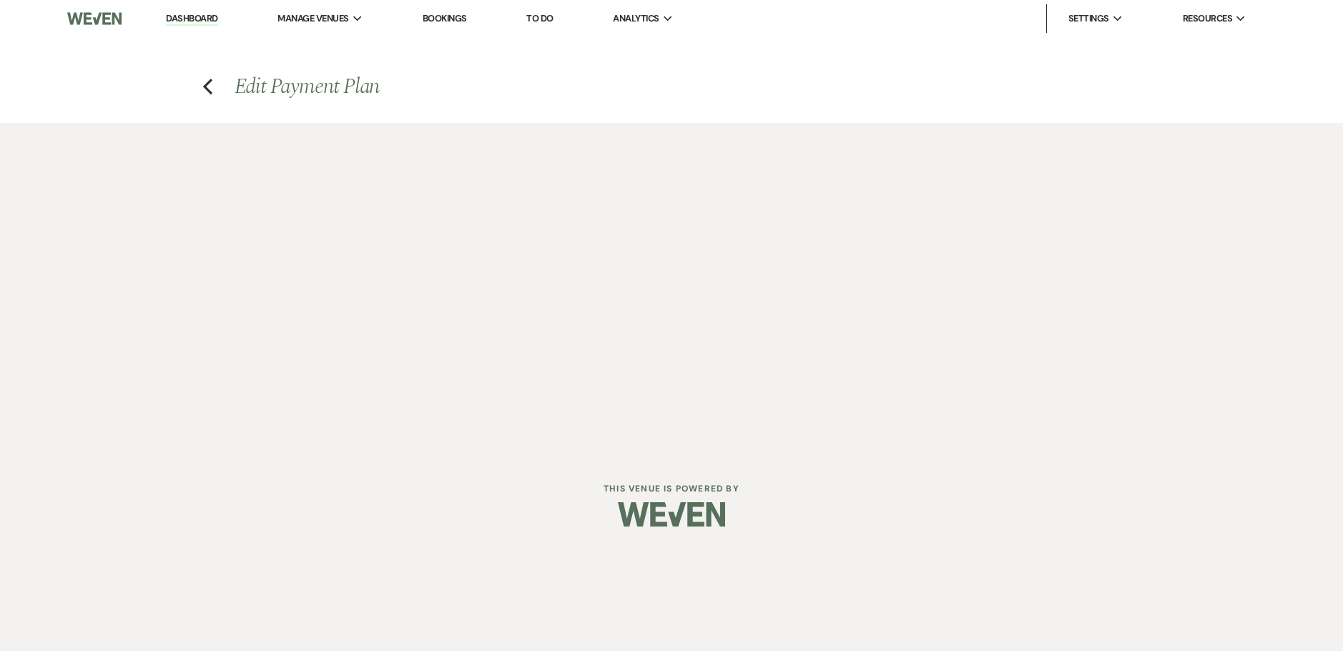
select select "weeks"
select select "both"
select select "onDueDate"
select select "host"
select select "days"
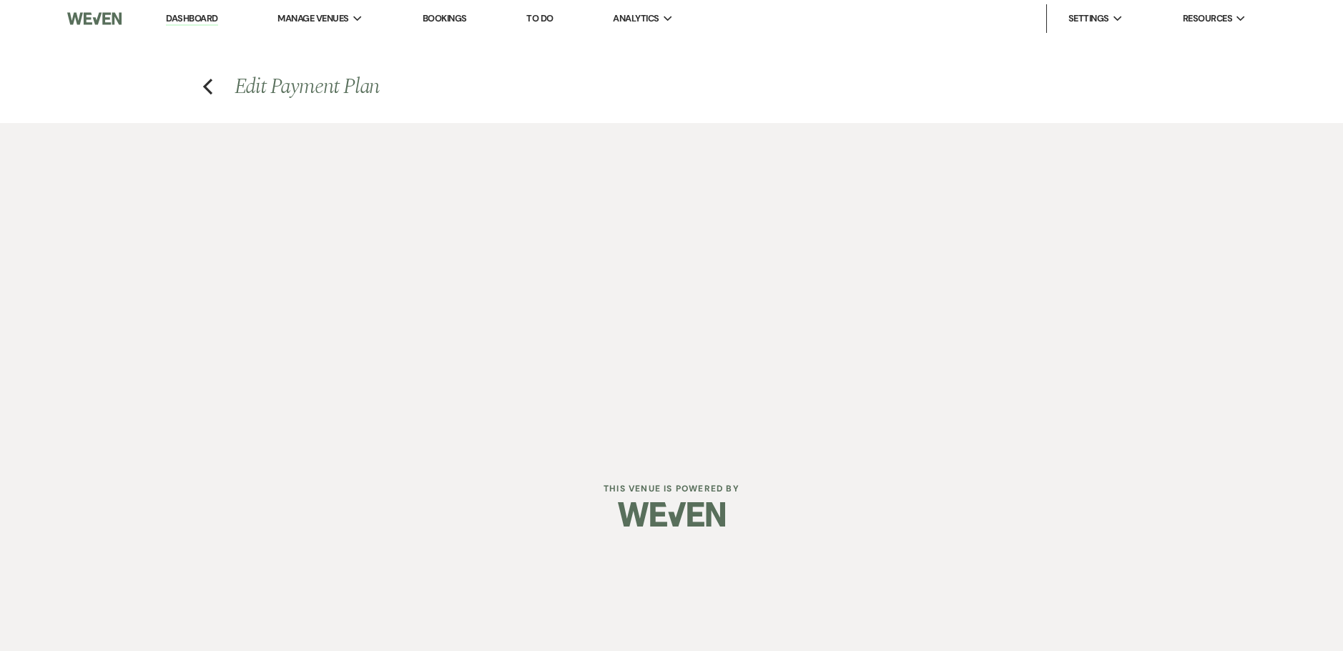
select select "afterDueDate"
select select "2"
select select "percentage"
select select "true"
select select "client"
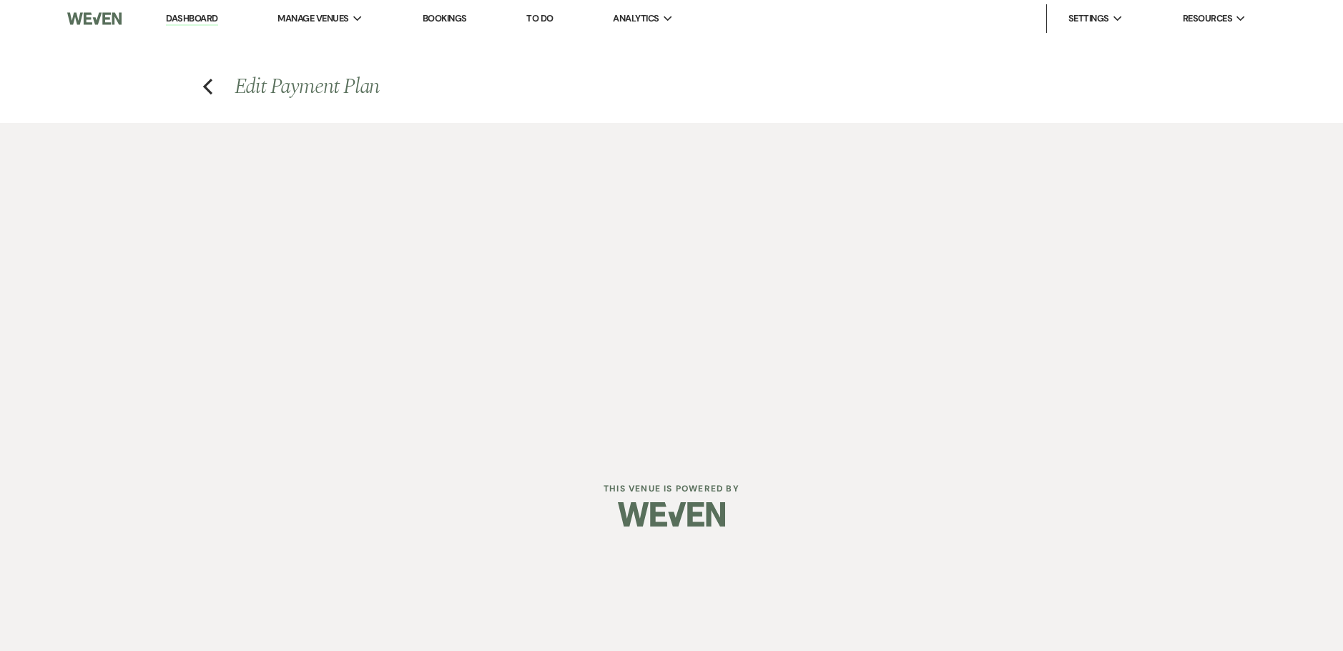
select select "weeks"
select select "both"
select select "onDueDate"
select select "host"
select select "days"
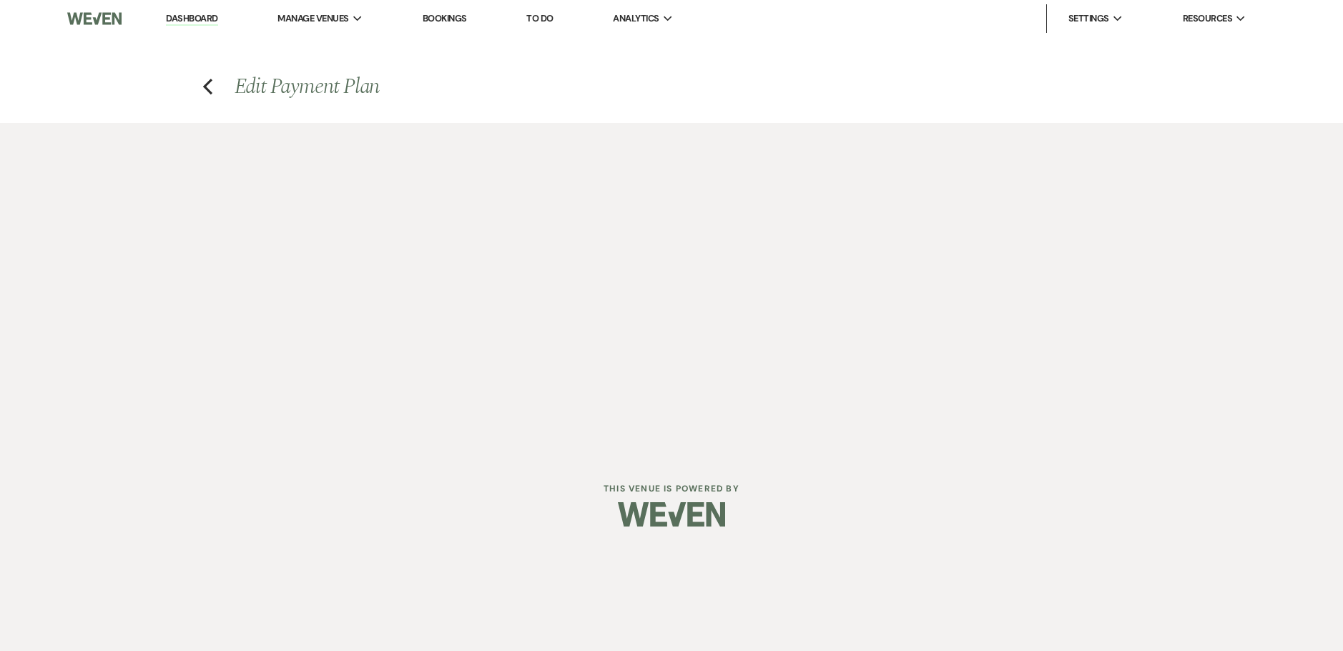
select select "afterDueDate"
select select "2"
select select "flat"
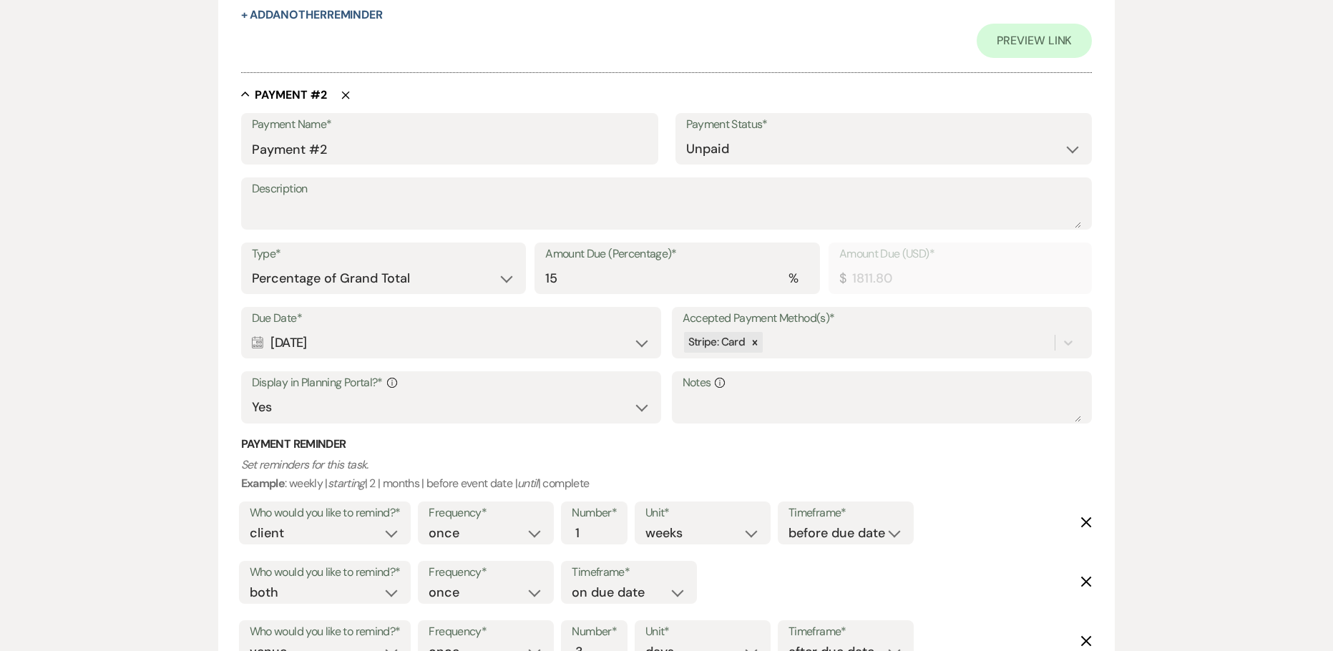
scroll to position [1001, 0]
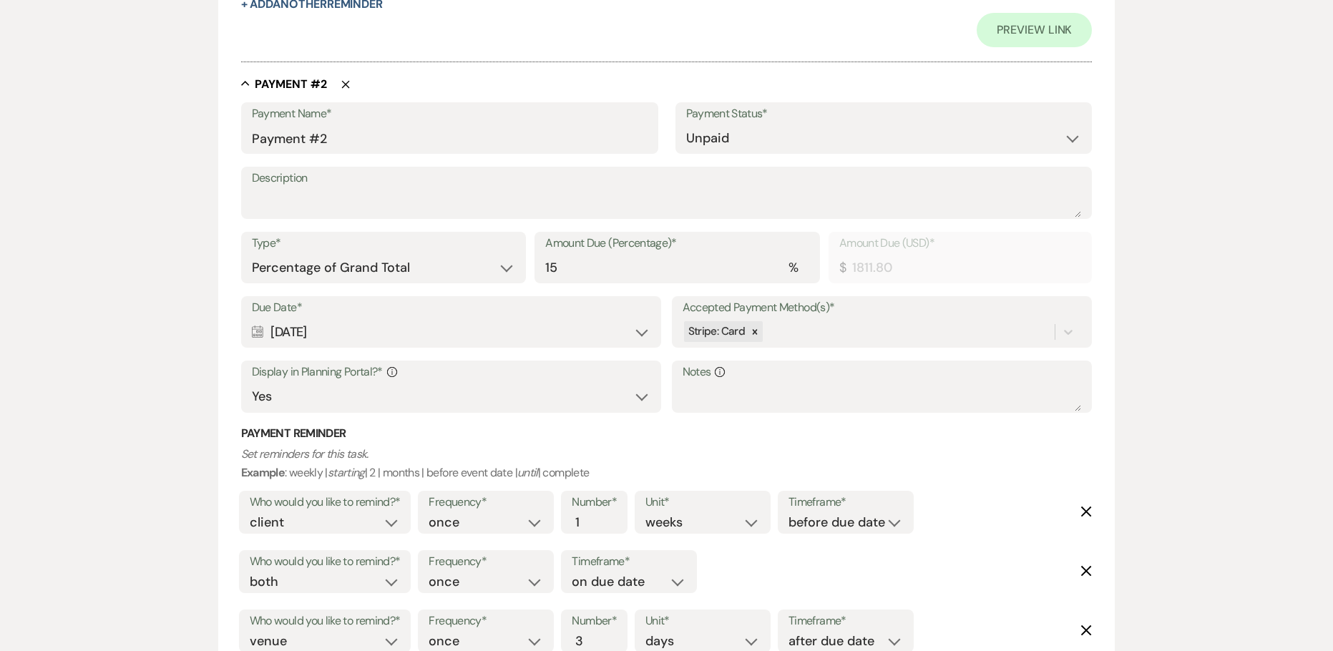
drag, startPoint x: 355, startPoint y: 328, endPoint x: 268, endPoint y: 331, distance: 87.3
click at [268, 331] on div "Calendar Oct 20, 2025 Expand" at bounding box center [451, 332] width 399 height 28
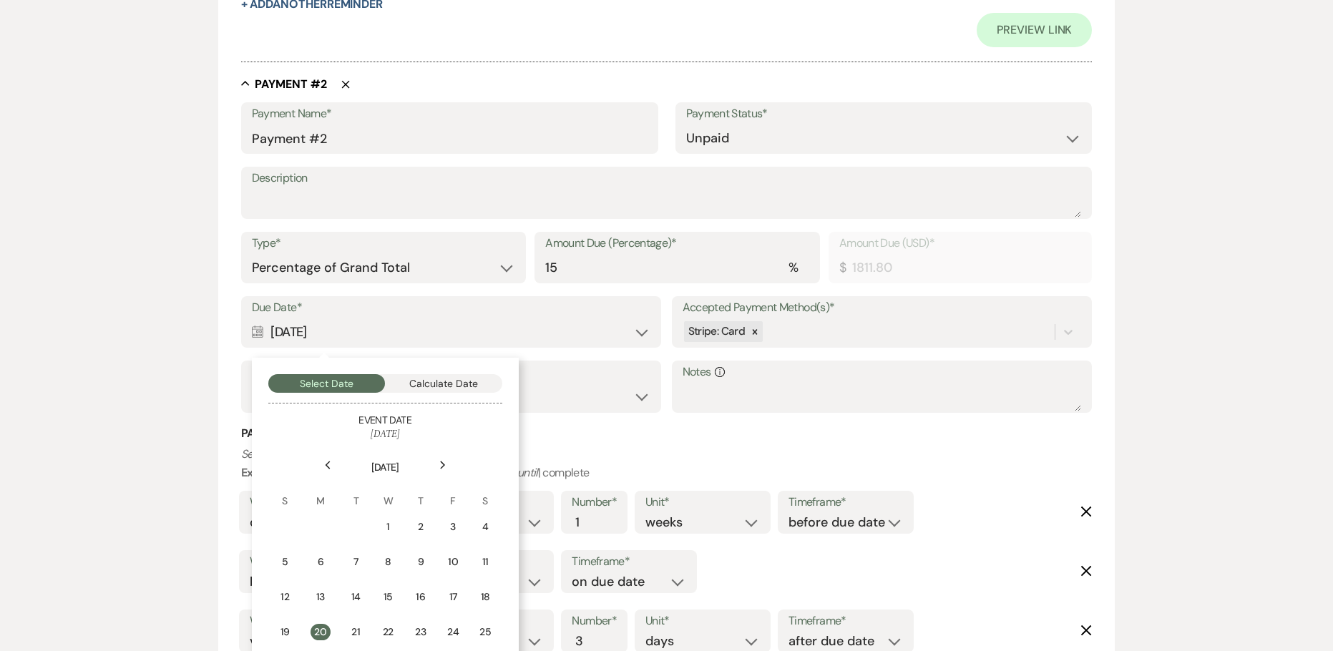
copy div "Oct 20, 2025"
click at [252, 134] on input "Payment #2" at bounding box center [450, 138] width 396 height 28
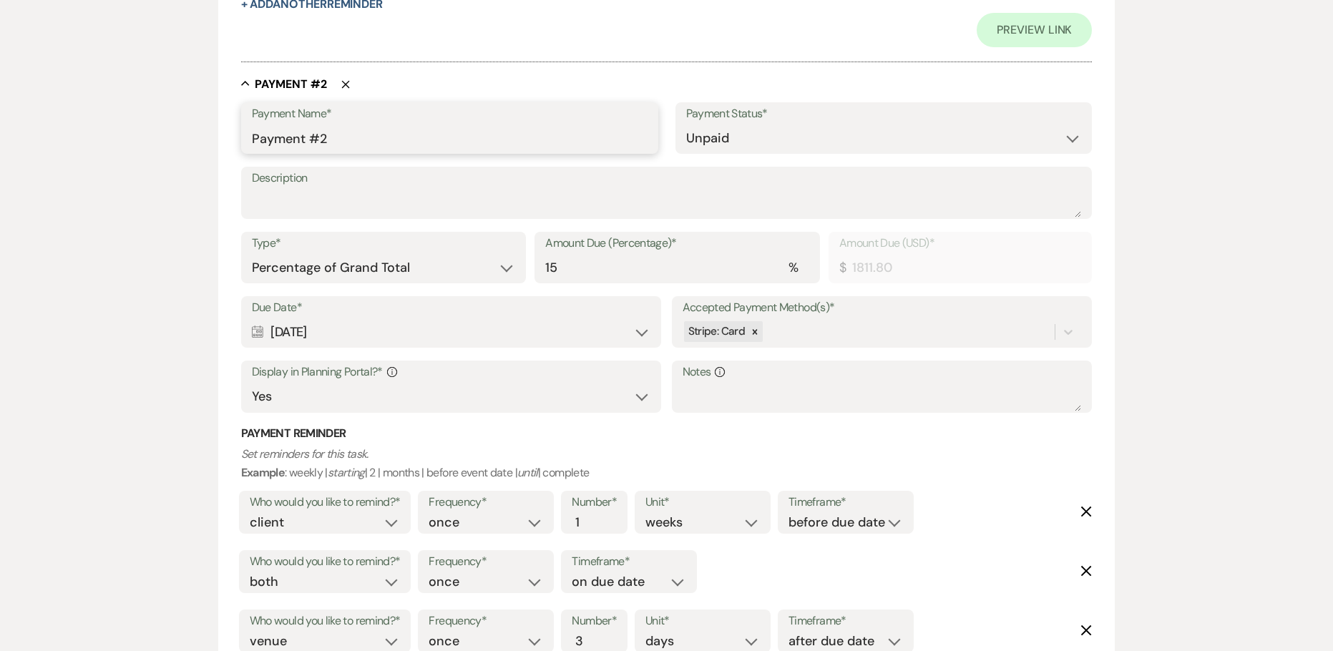
paste input "Oct 20, 2025"
click at [420, 140] on input "Oct 20, 2025 Payment #2" at bounding box center [450, 138] width 396 height 28
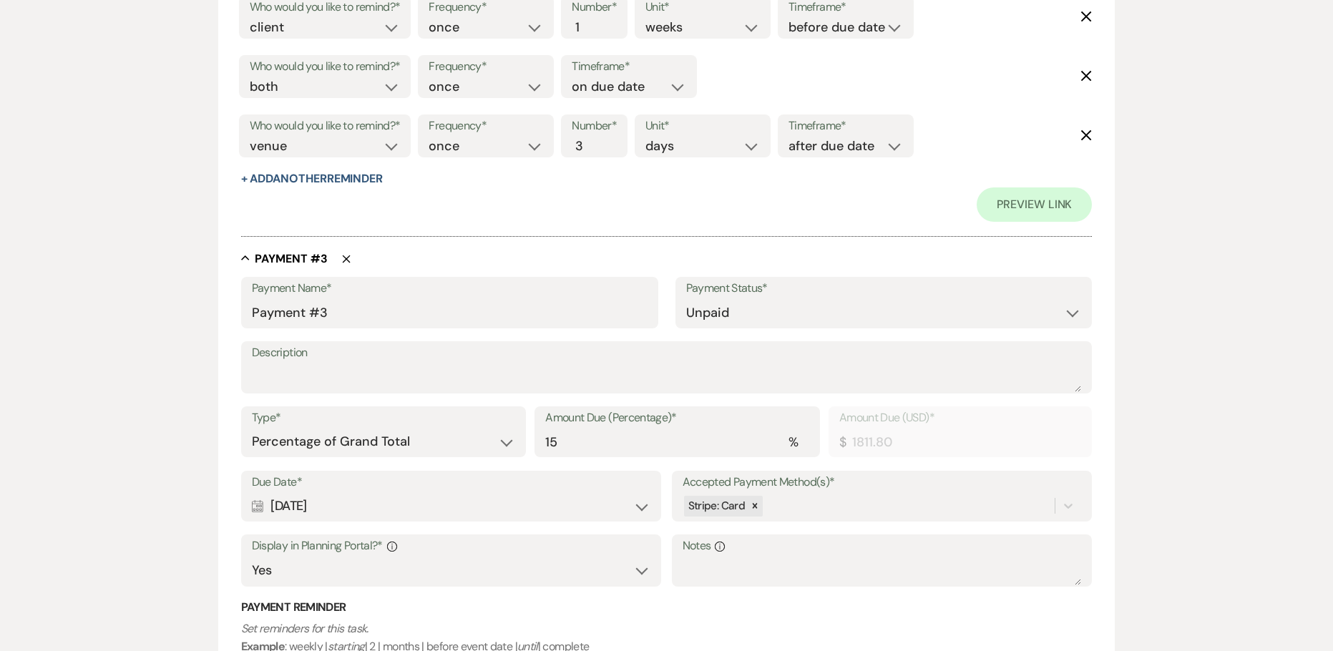
scroll to position [1502, 0]
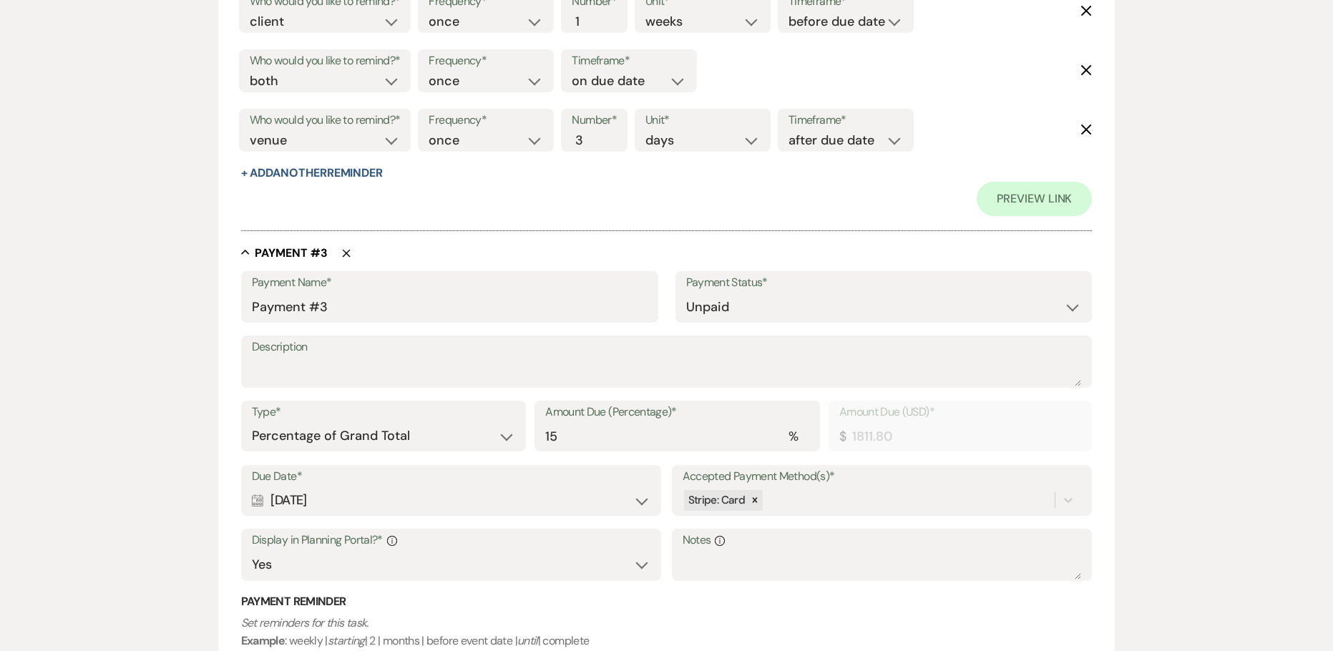
drag, startPoint x: 371, startPoint y: 498, endPoint x: 254, endPoint y: 494, distance: 117.4
click at [254, 494] on div "Calendar Nov 20, 2025 Expand" at bounding box center [451, 500] width 399 height 28
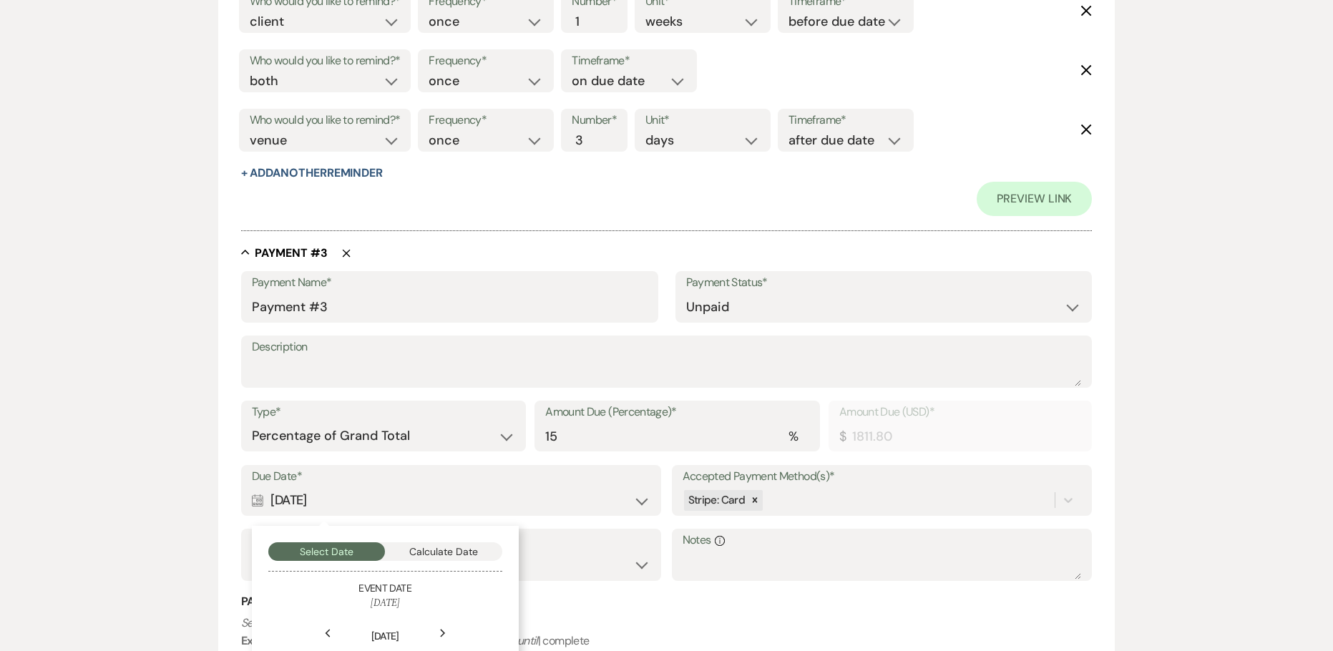
copy div "Nov 20, 2025"
click at [250, 311] on div "Payment Name* Payment #3" at bounding box center [449, 296] width 417 height 51
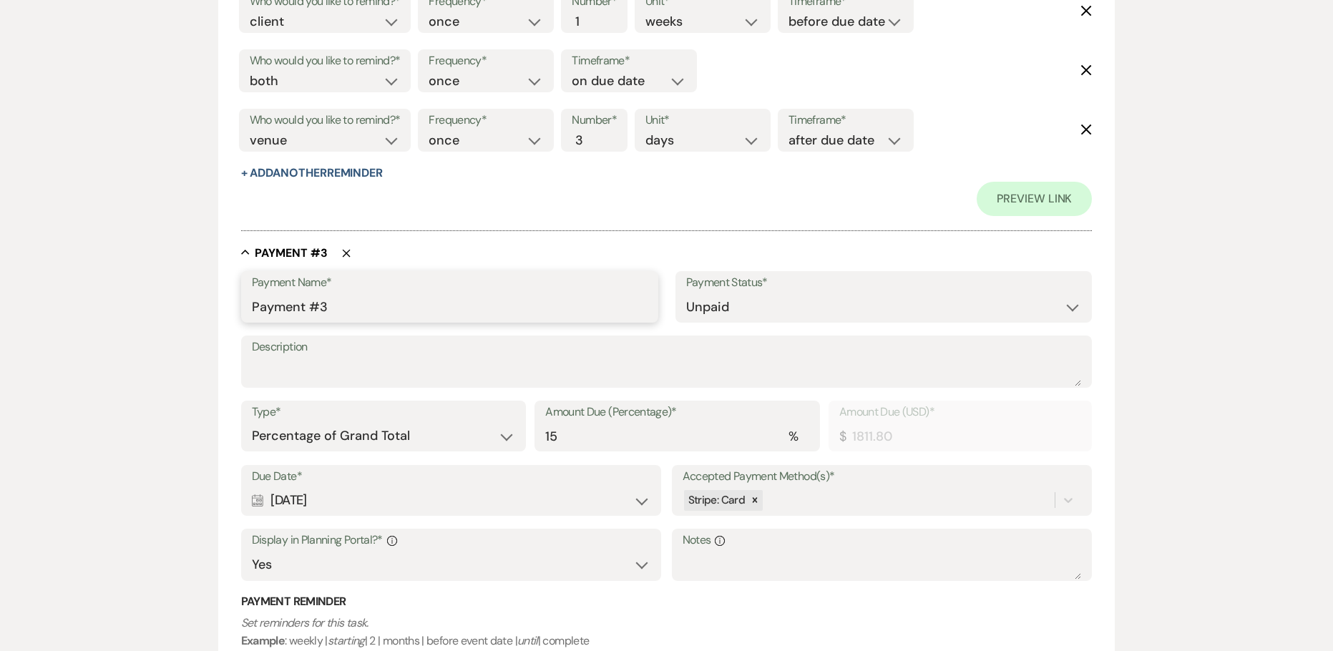
click at [252, 306] on input "Payment #3" at bounding box center [450, 307] width 396 height 28
paste input "Nov 20, 2025"
click at [428, 310] on input "Nov 20, 2025 Payment #3" at bounding box center [450, 307] width 396 height 28
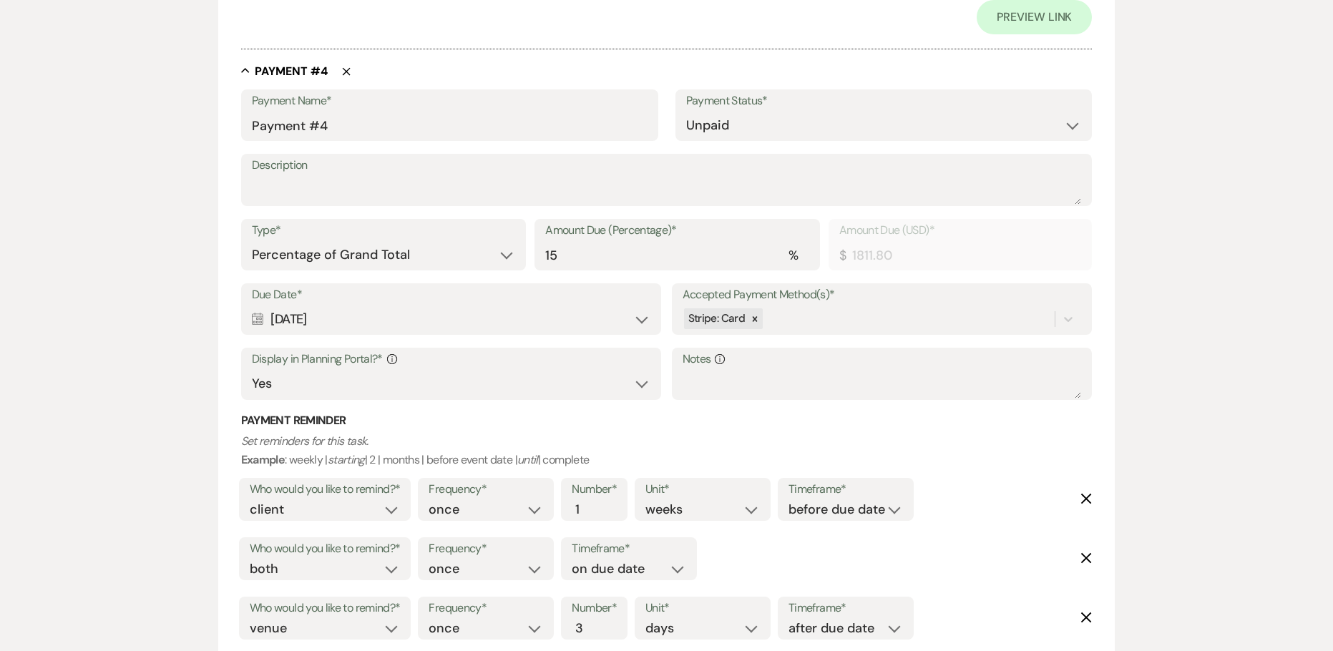
scroll to position [2360, 0]
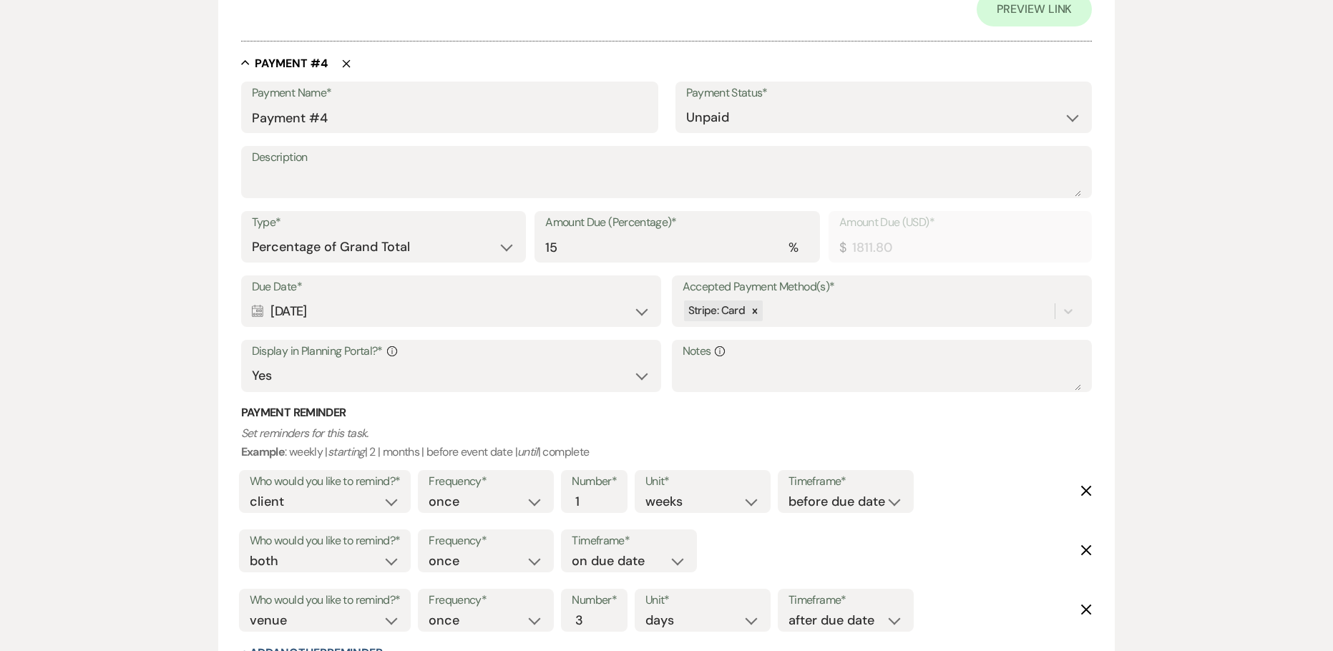
drag, startPoint x: 362, startPoint y: 320, endPoint x: 253, endPoint y: 308, distance: 109.5
click at [253, 308] on div "Calendar Dec 20, 2025 Expand" at bounding box center [451, 312] width 399 height 28
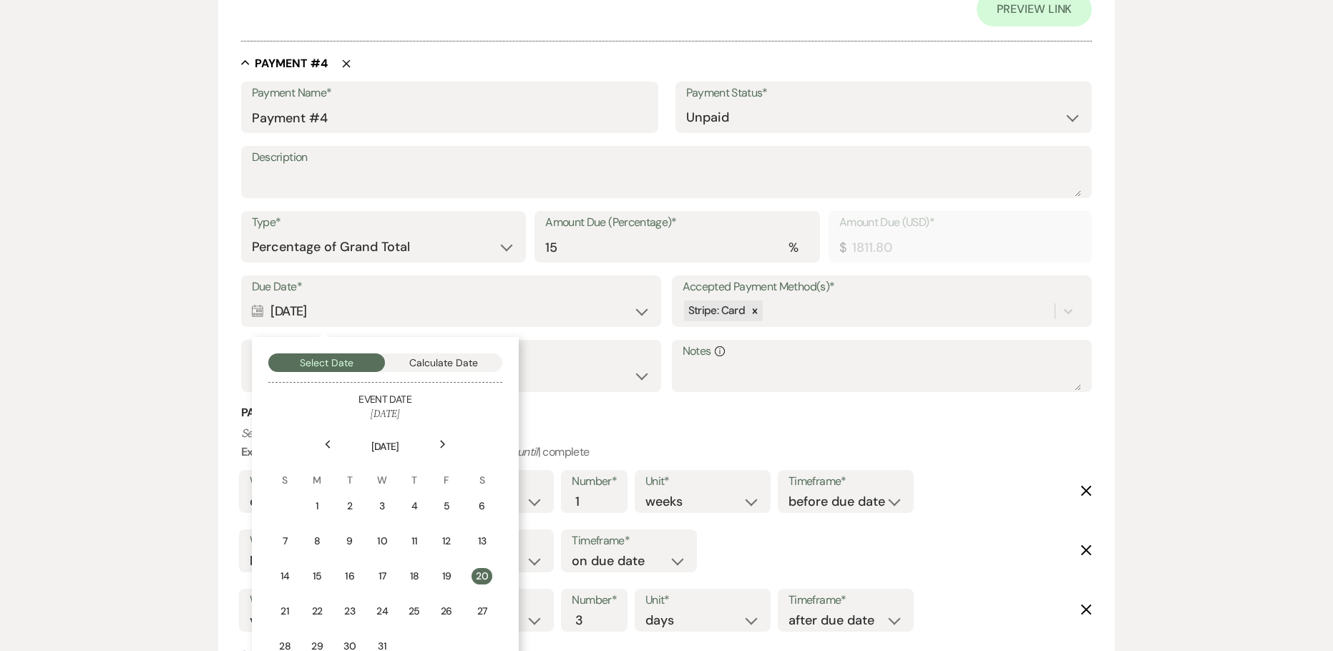
copy div "[DATE]"
click at [245, 107] on div "Payment Name* Payment #4" at bounding box center [449, 107] width 417 height 51
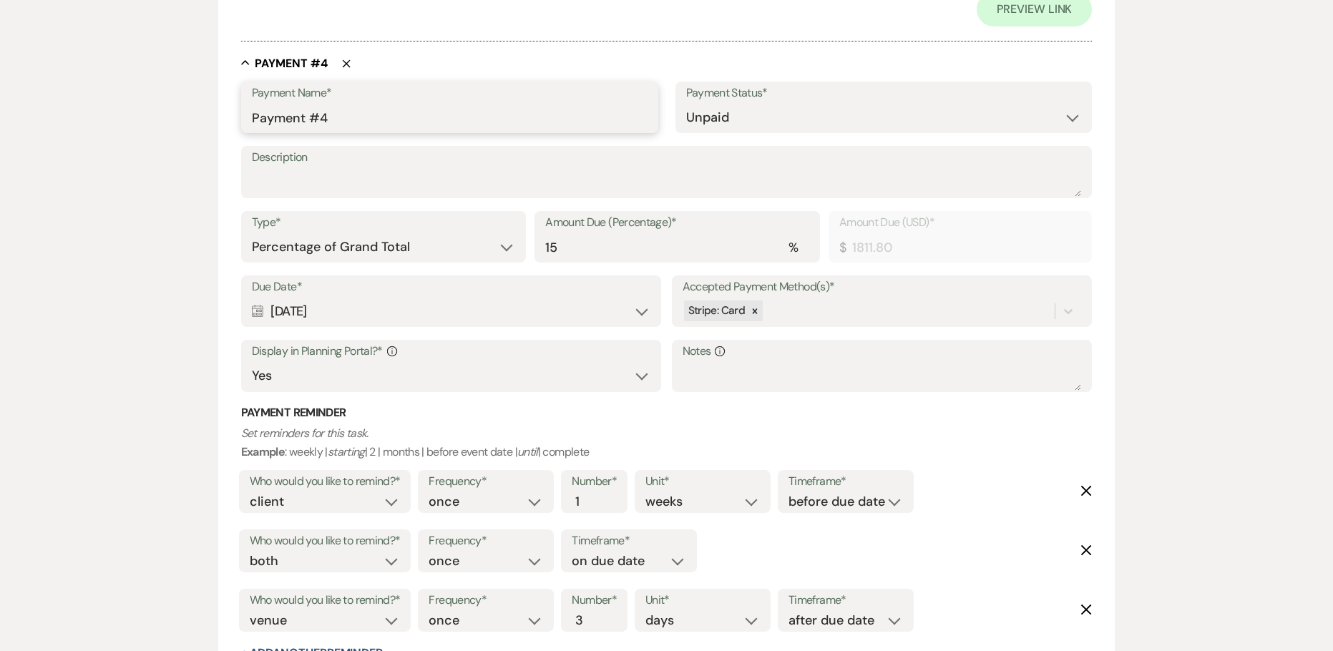
click at [255, 117] on input "Payment #4" at bounding box center [450, 118] width 396 height 28
paste input "[DATE]"
click at [474, 120] on input "Dec 20, 2025 Payment #4" at bounding box center [450, 118] width 396 height 28
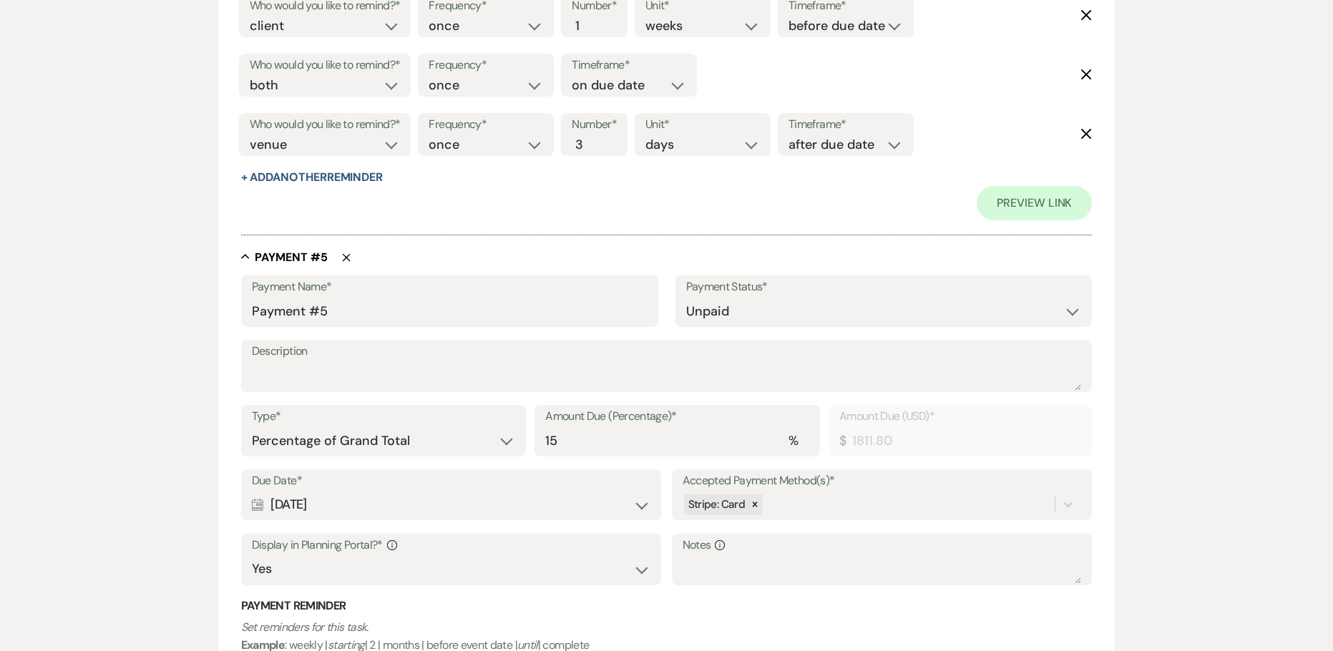
scroll to position [2861, 0]
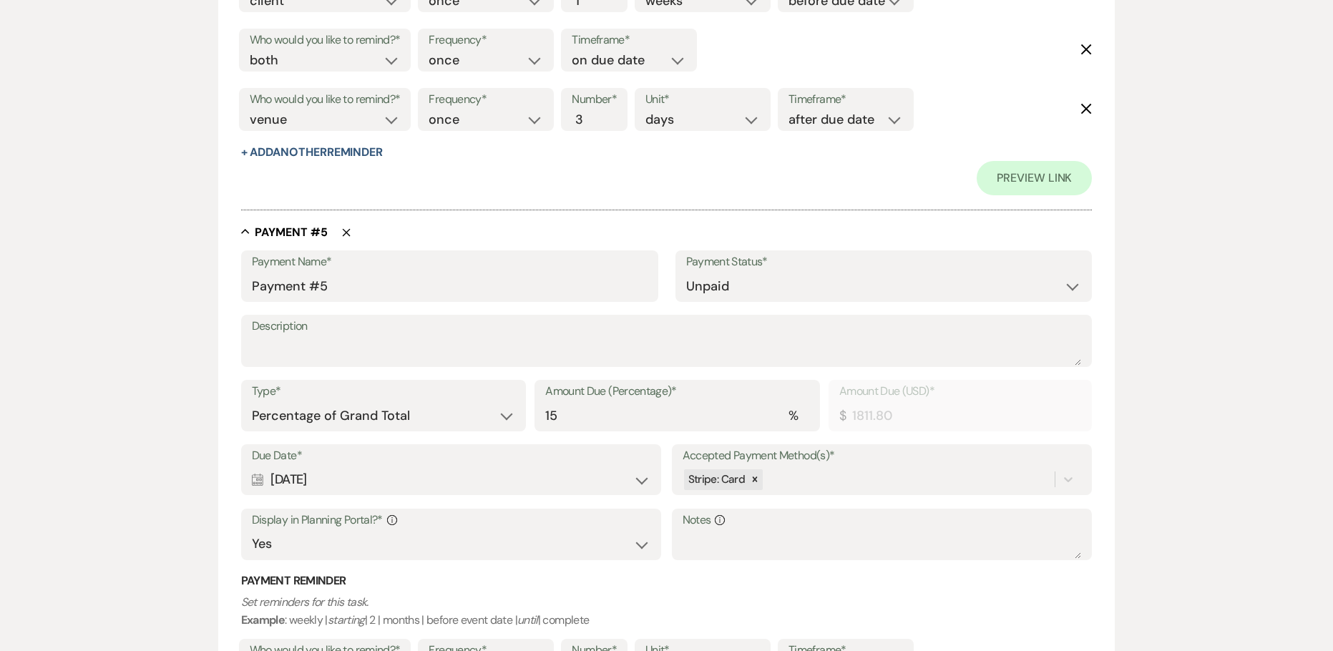
drag, startPoint x: 360, startPoint y: 477, endPoint x: 255, endPoint y: 462, distance: 106.2
click at [255, 462] on div "Due Date* Calendar Jan 20, 2026 Expand" at bounding box center [451, 469] width 421 height 51
click at [343, 469] on div "Calendar Jan 20, 2026 Expand" at bounding box center [451, 480] width 399 height 28
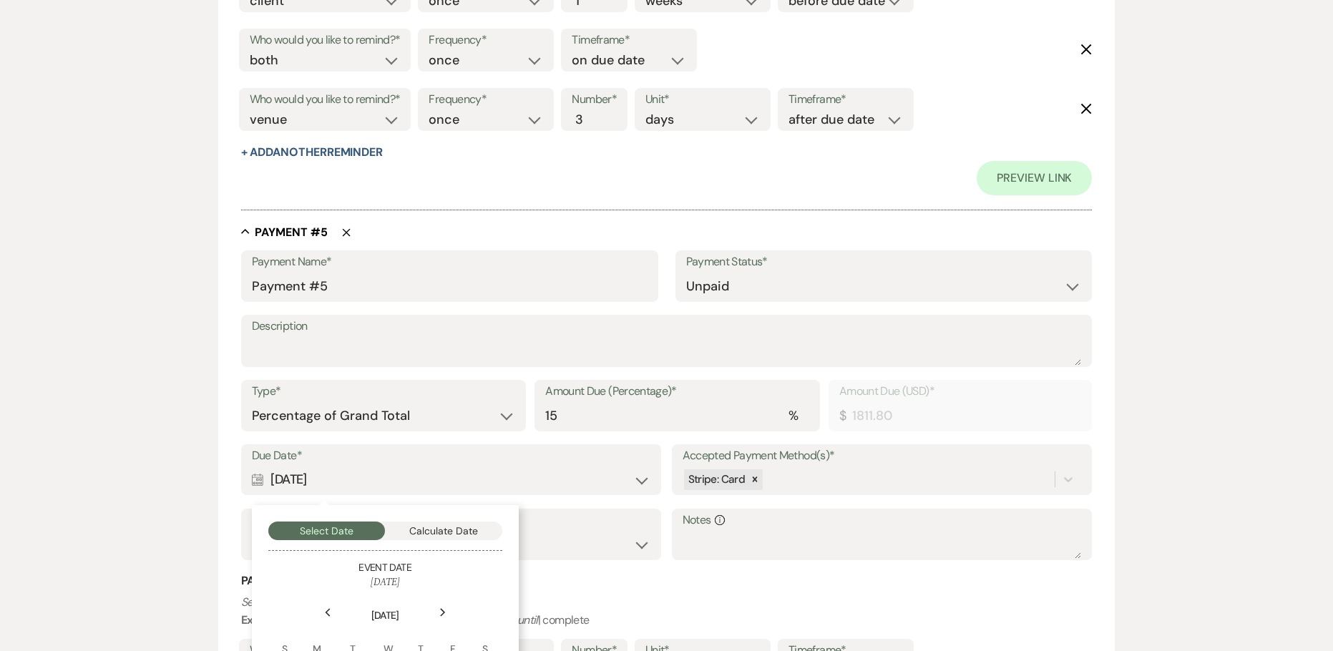
click at [348, 475] on div "Calendar Jan 20, 2026 Collapse" at bounding box center [451, 480] width 399 height 28
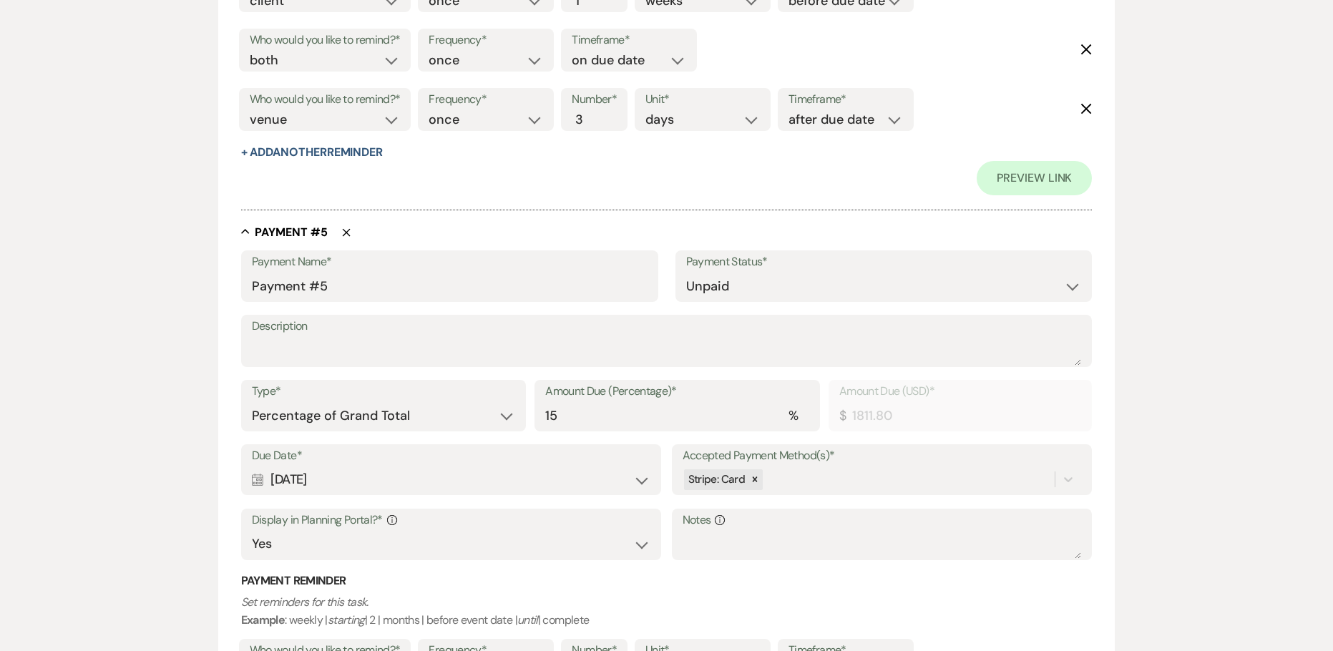
drag, startPoint x: 348, startPoint y: 476, endPoint x: 272, endPoint y: 473, distance: 75.9
click at [272, 473] on div "Calendar Jan 20, 2026 Expand" at bounding box center [451, 480] width 399 height 28
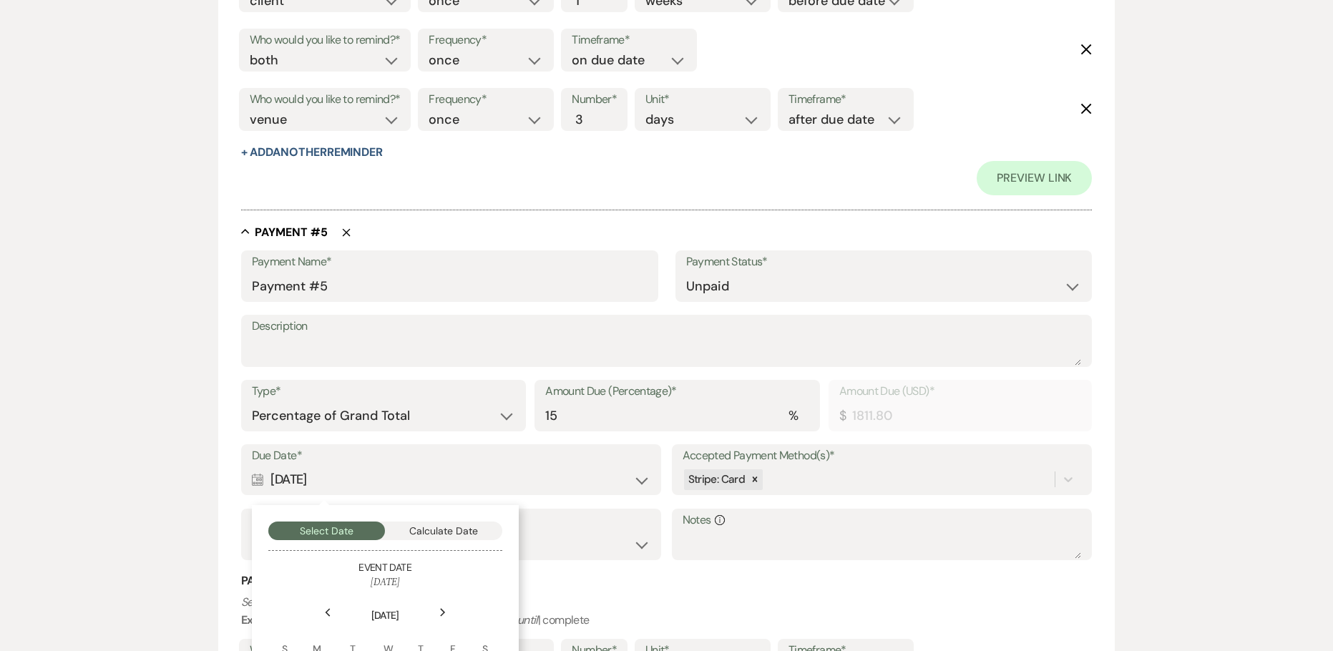
copy div "Jan 20, 2026"
click at [265, 284] on input "Payment #5" at bounding box center [450, 287] width 396 height 28
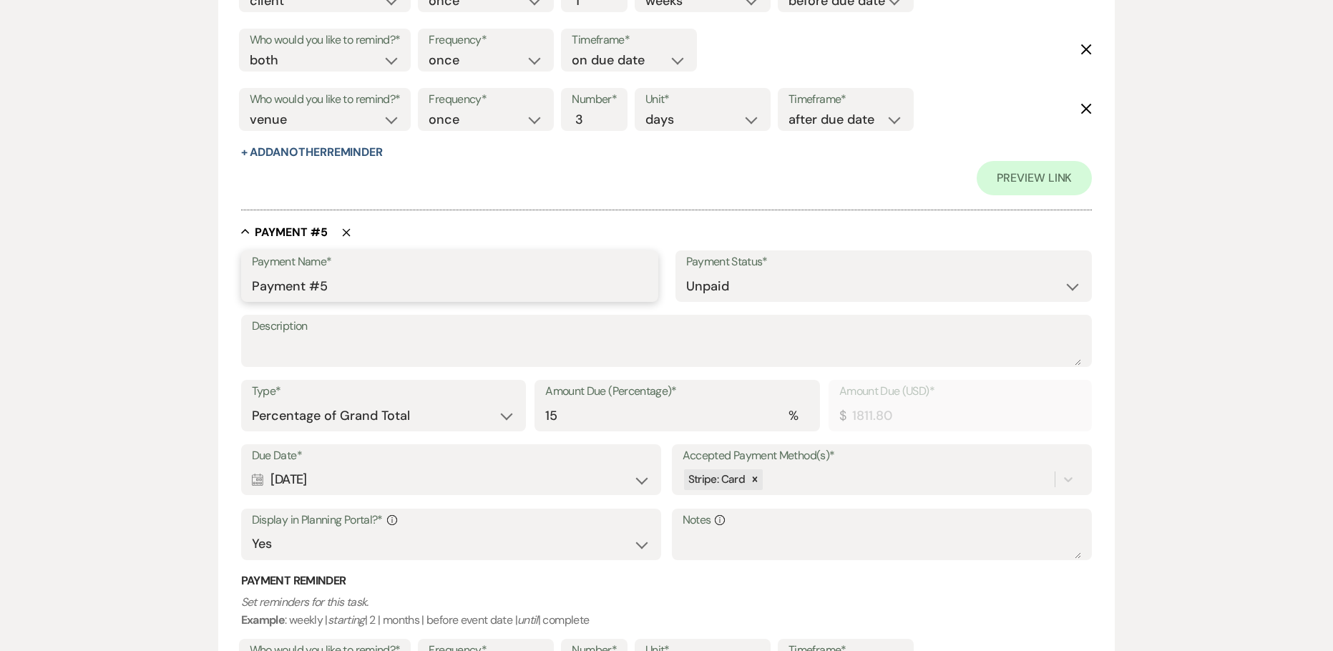
click at [253, 283] on input "Payment #5" at bounding box center [450, 287] width 396 height 28
paste input "Jan 20, 2026"
click at [411, 283] on input "Jan 20, 2026 Payment #5" at bounding box center [450, 287] width 396 height 28
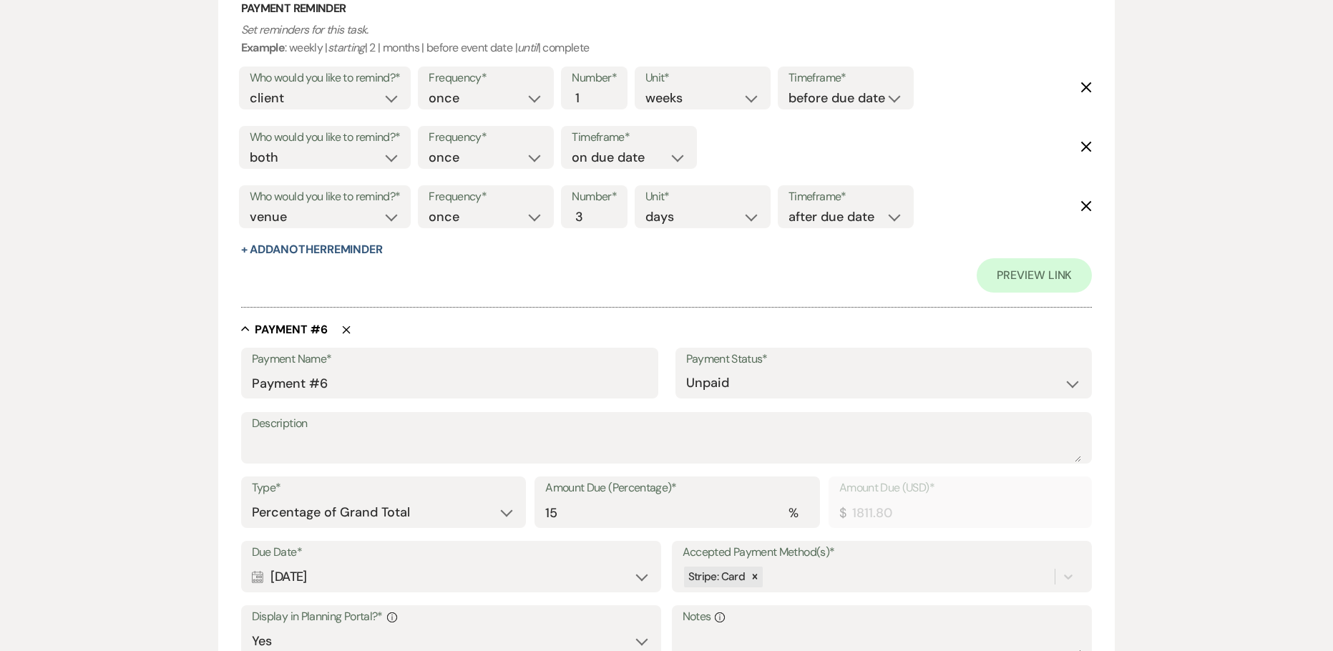
scroll to position [3505, 0]
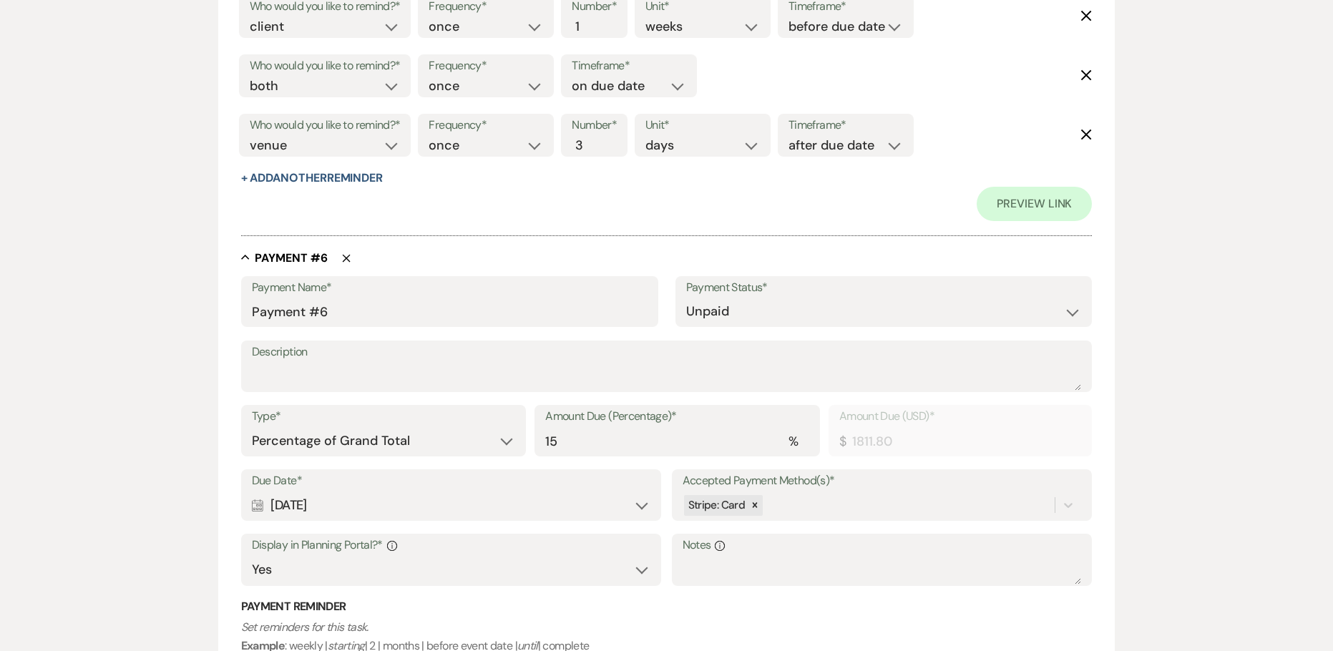
drag, startPoint x: 353, startPoint y: 501, endPoint x: 248, endPoint y: 491, distance: 105.0
click at [248, 491] on div "Due Date* Calendar Feb 20, 2026 Expand" at bounding box center [451, 494] width 421 height 51
click at [347, 500] on div "Calendar Feb 20, 2026 Expand" at bounding box center [451, 505] width 399 height 28
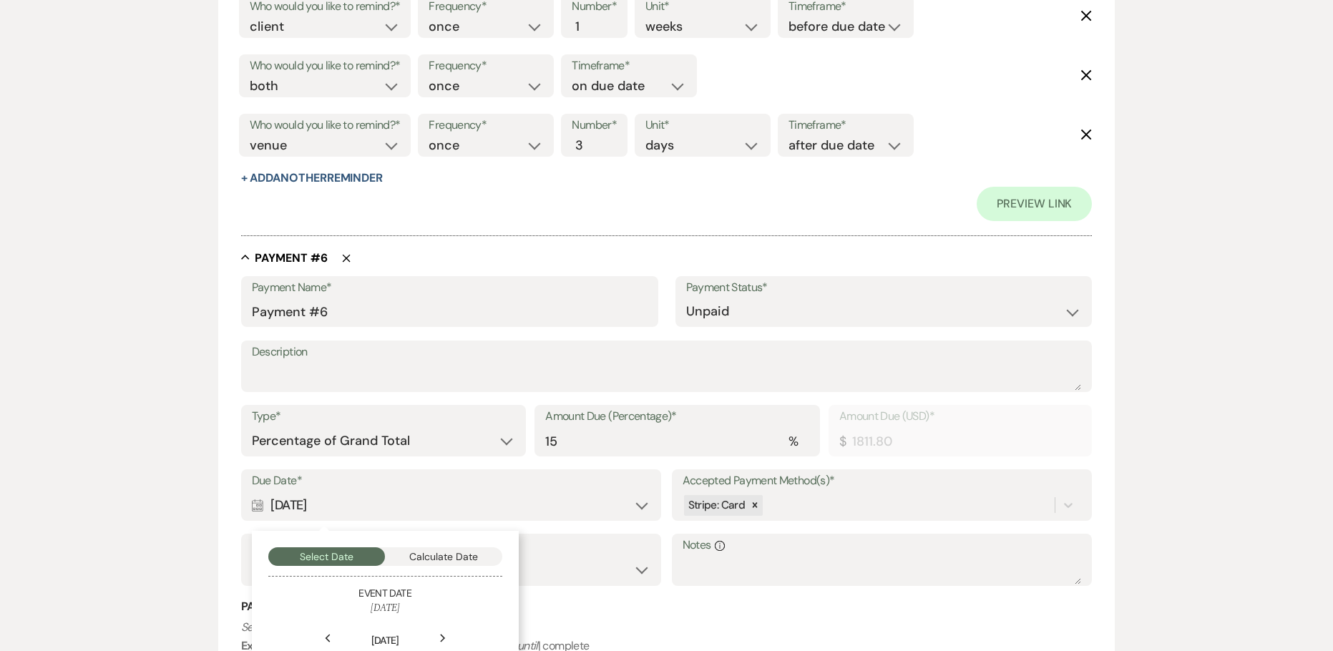
drag, startPoint x: 347, startPoint y: 507, endPoint x: 270, endPoint y: 499, distance: 77.0
click at [270, 499] on div "Calendar Feb 20, 2026 Collapse" at bounding box center [451, 505] width 399 height 28
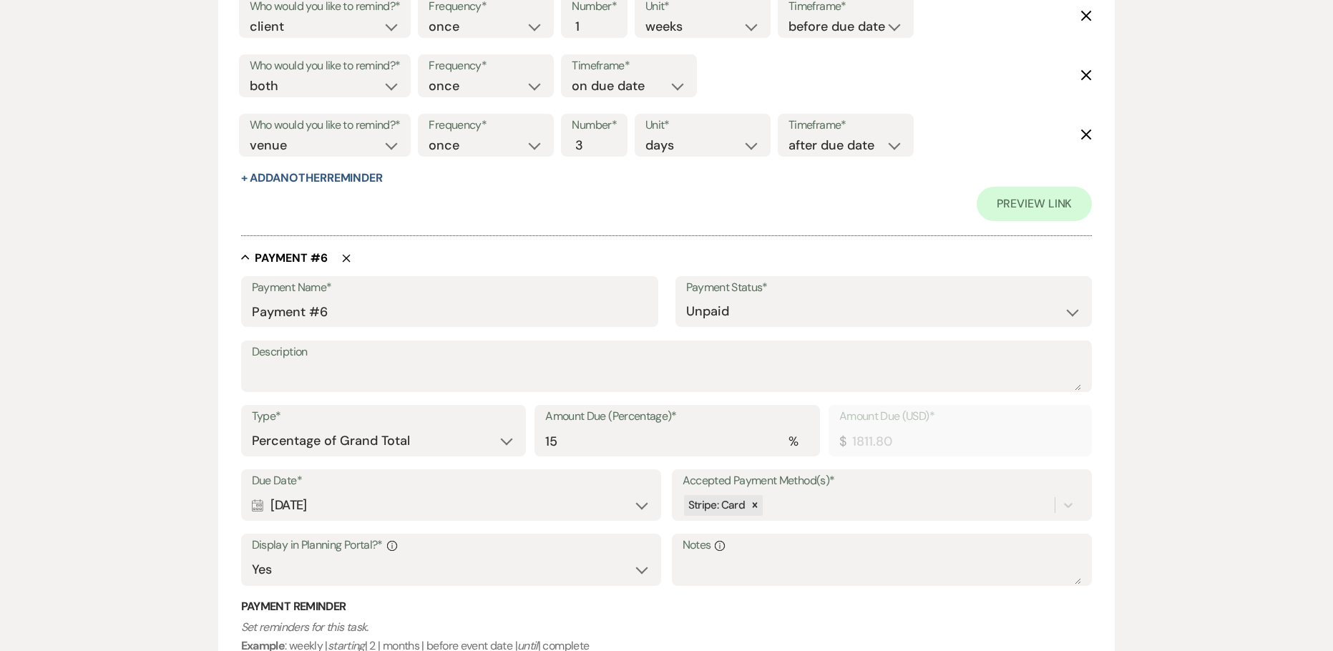
copy div "Feb 20, 2026"
click at [319, 312] on input "Payment #6" at bounding box center [450, 312] width 396 height 28
click at [254, 311] on input "Payment" at bounding box center [450, 312] width 396 height 28
paste input "Feb 20, 2026"
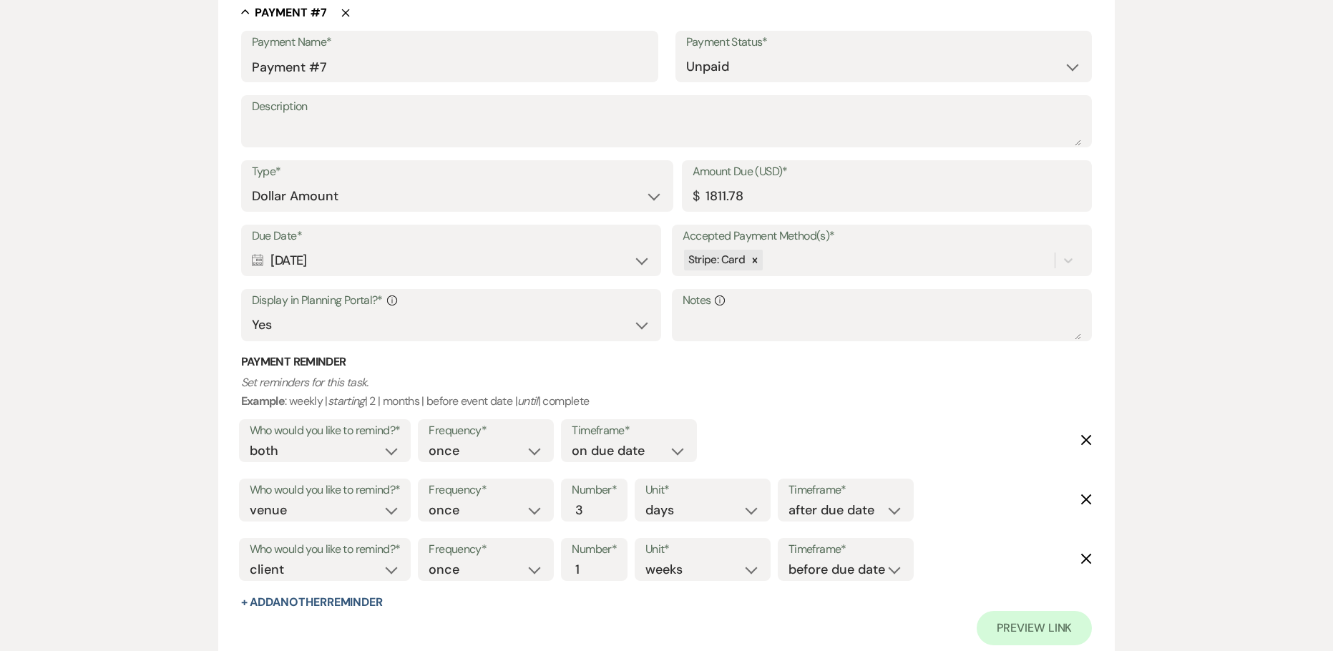
scroll to position [4435, 0]
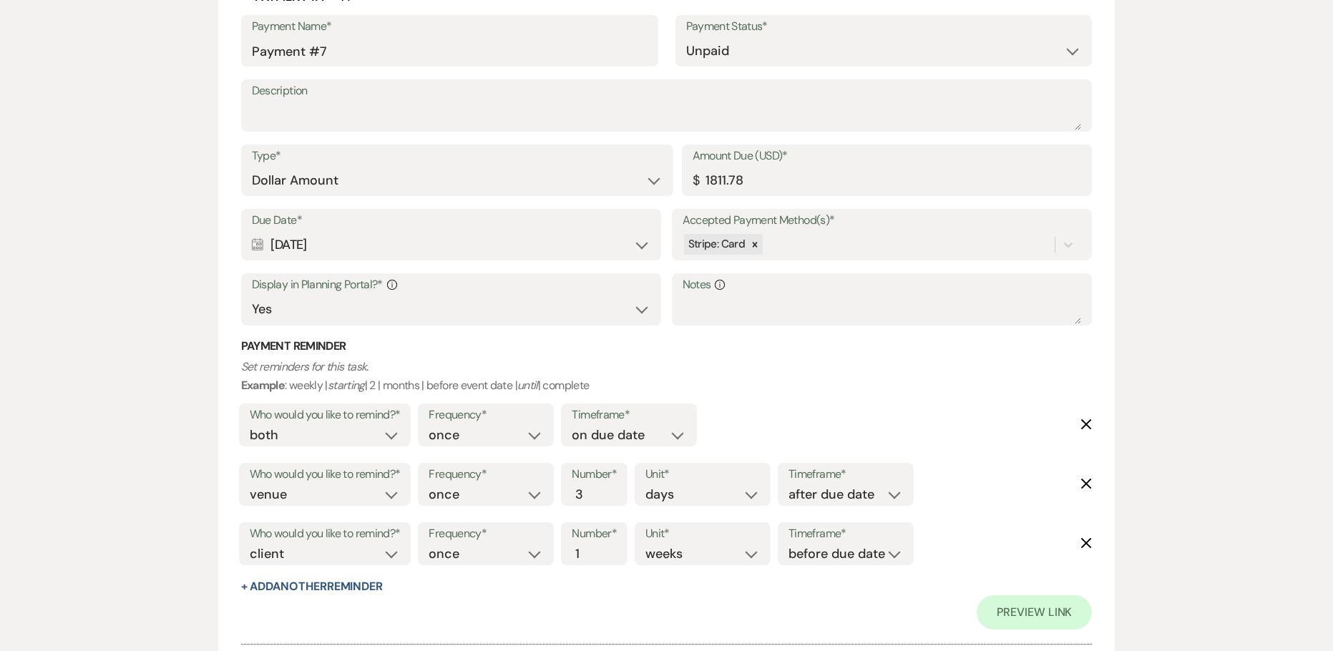
click at [347, 250] on div "Calendar Mar 20, 2026 Expand" at bounding box center [451, 245] width 399 height 28
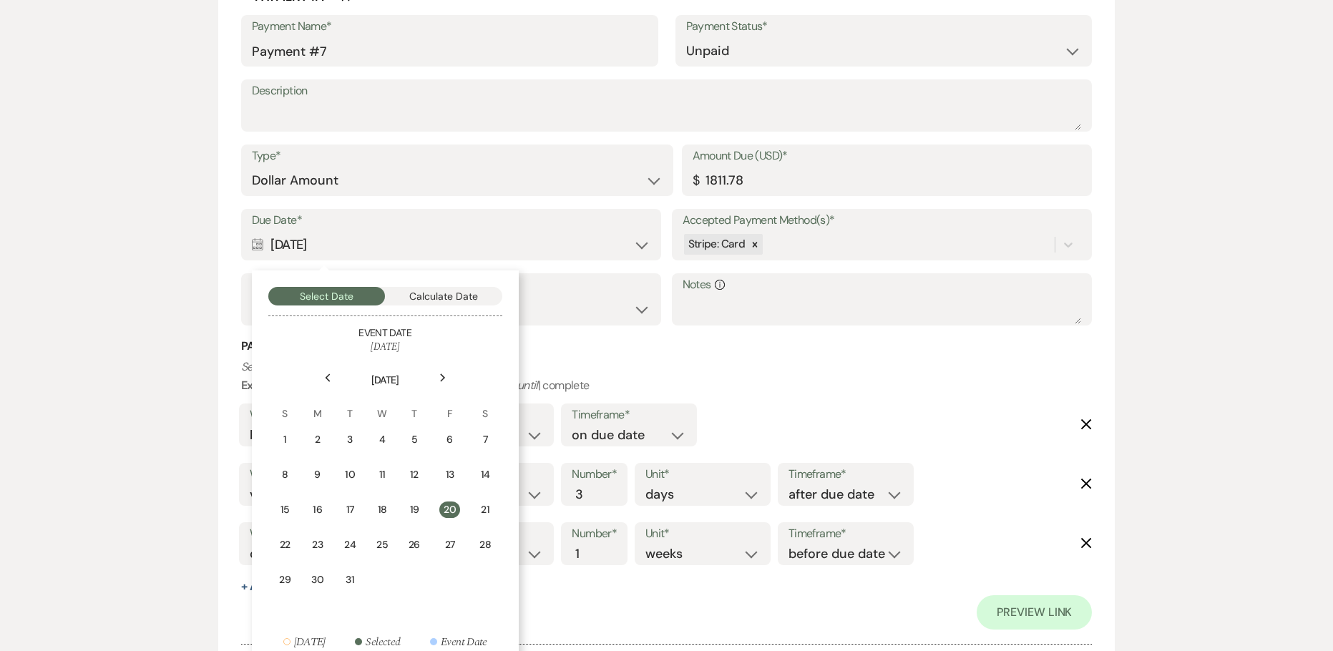
drag, startPoint x: 354, startPoint y: 242, endPoint x: 271, endPoint y: 245, distance: 83.0
click at [271, 245] on div "Calendar Mar 20, 2026 Collapse" at bounding box center [451, 245] width 399 height 28
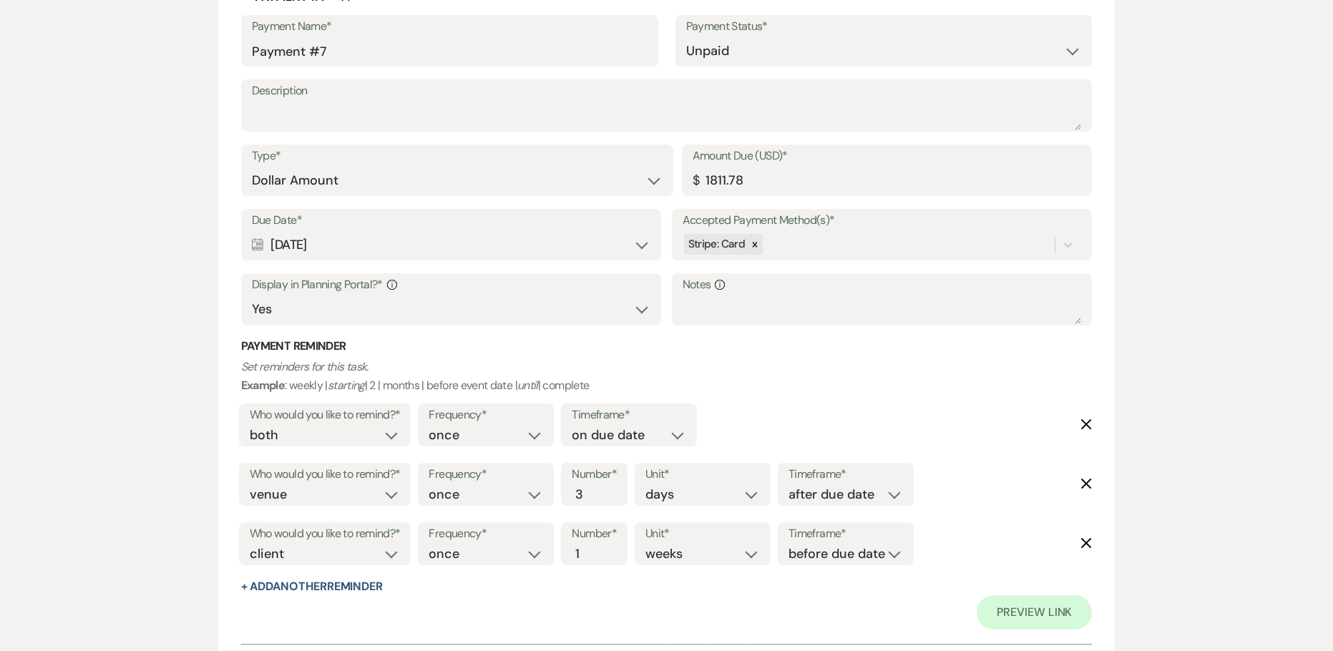
copy div "[DATE]"
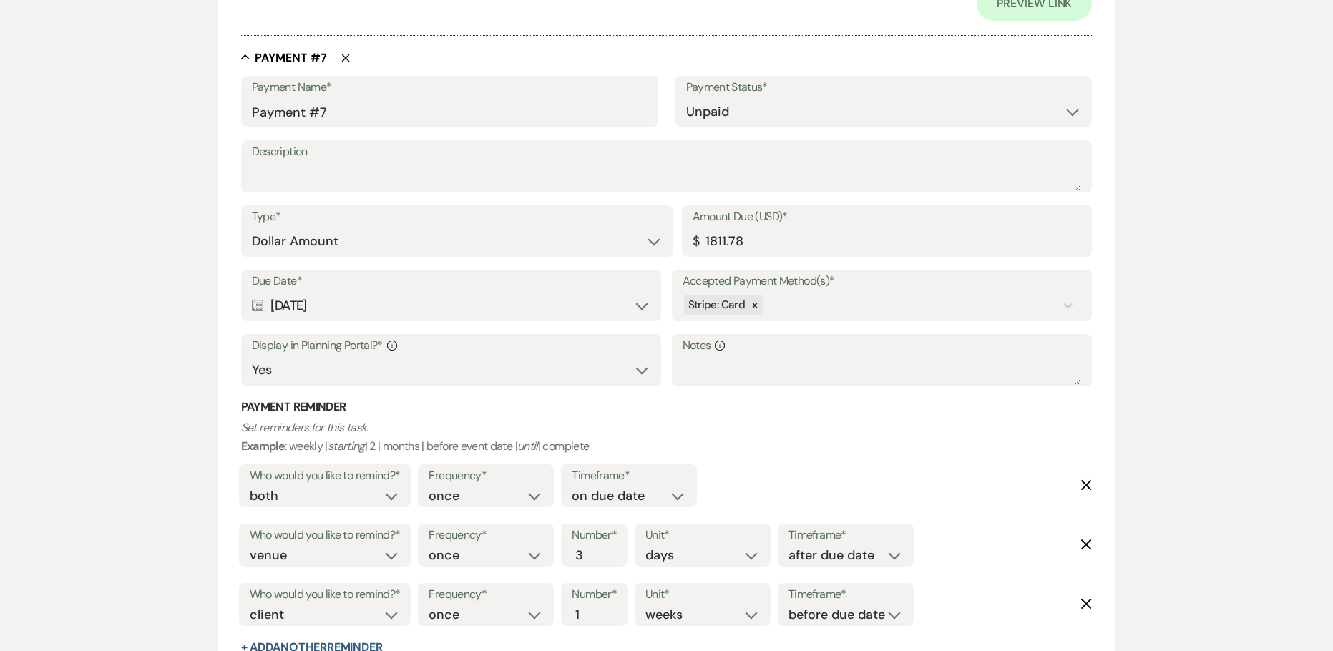
scroll to position [4292, 0]
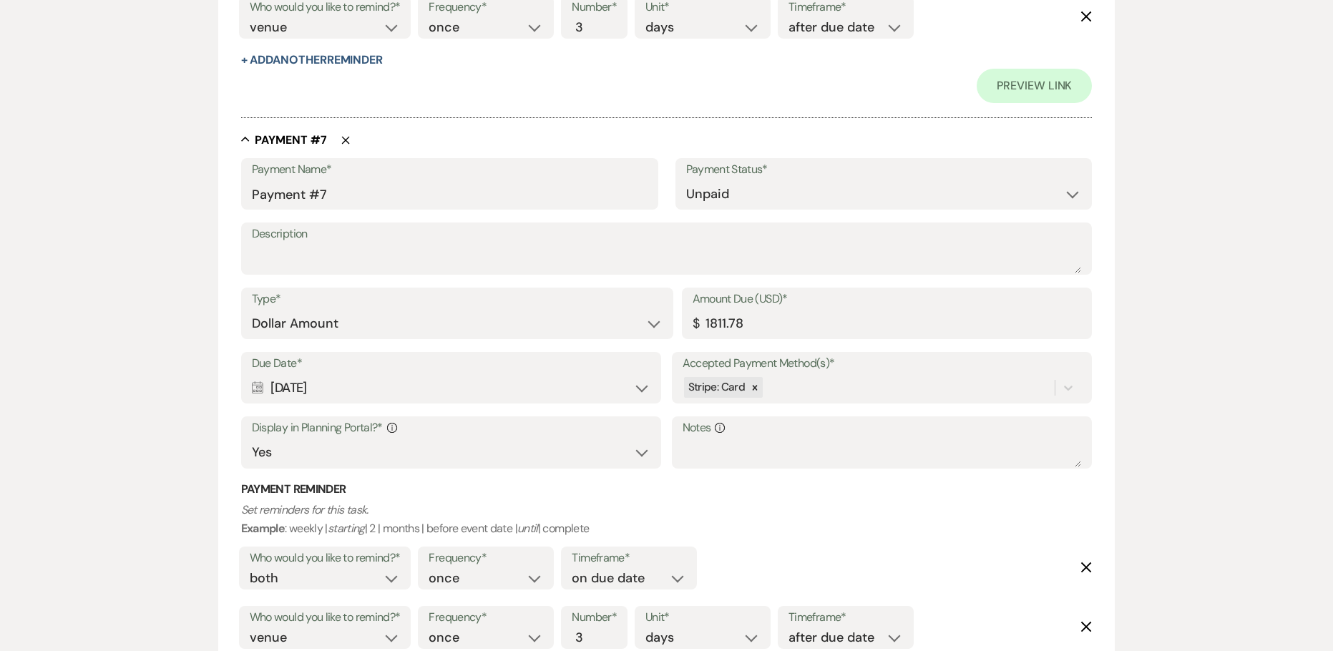
click at [247, 195] on div "Payment Name* Payment #7" at bounding box center [449, 183] width 417 height 51
click at [253, 192] on input "Payment #7" at bounding box center [450, 194] width 396 height 28
paste input "[DATE]"
click at [419, 195] on input "Mar 20, 2026 Payment #7" at bounding box center [450, 194] width 396 height 28
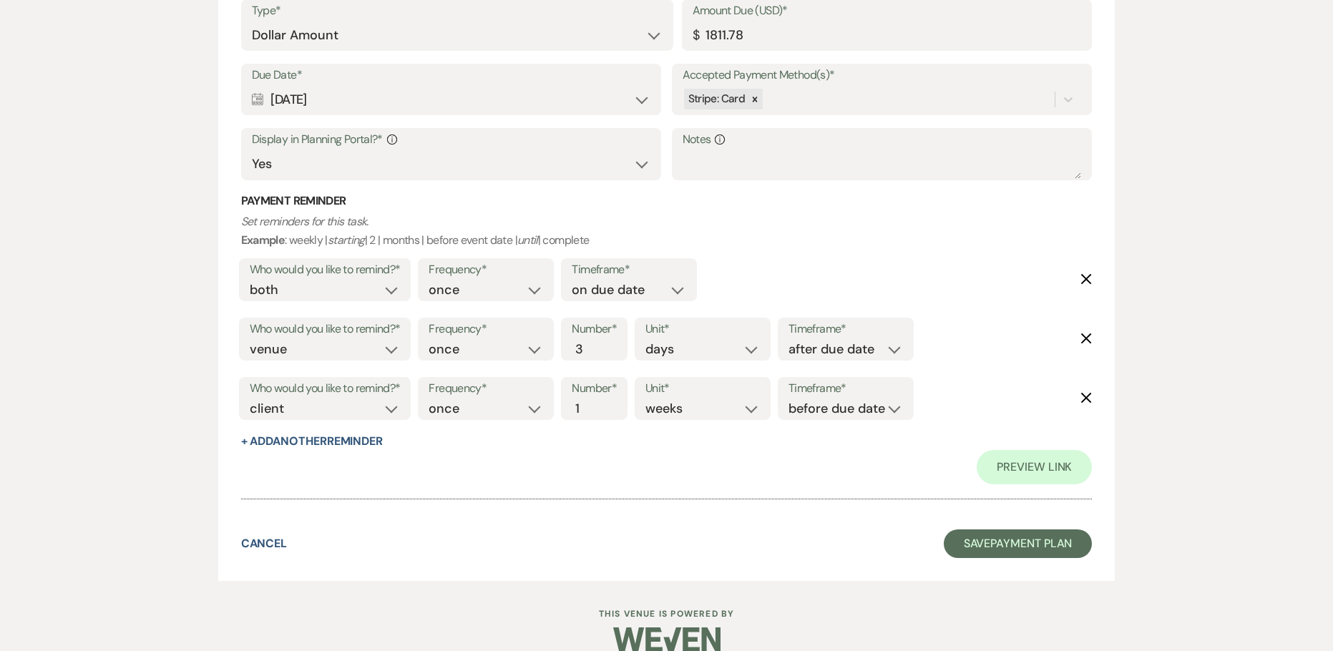
scroll to position [4602, 0]
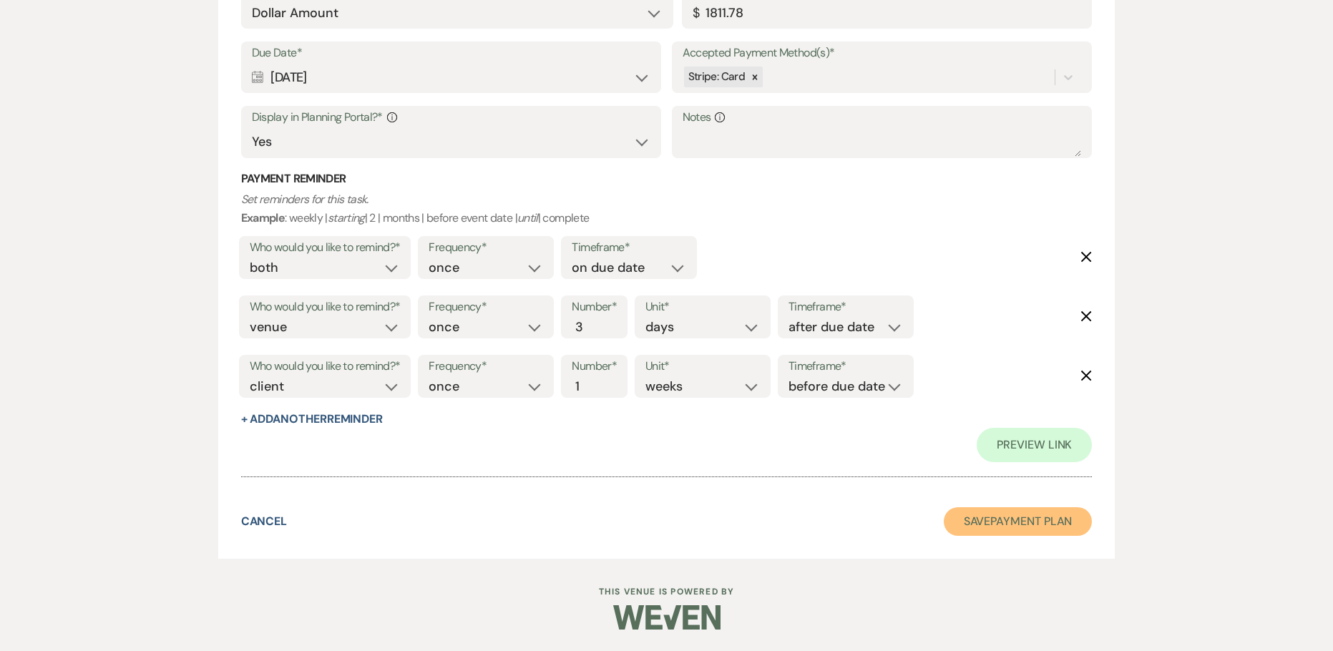
click at [998, 515] on button "Save Payment Plan" at bounding box center [1017, 521] width 149 height 29
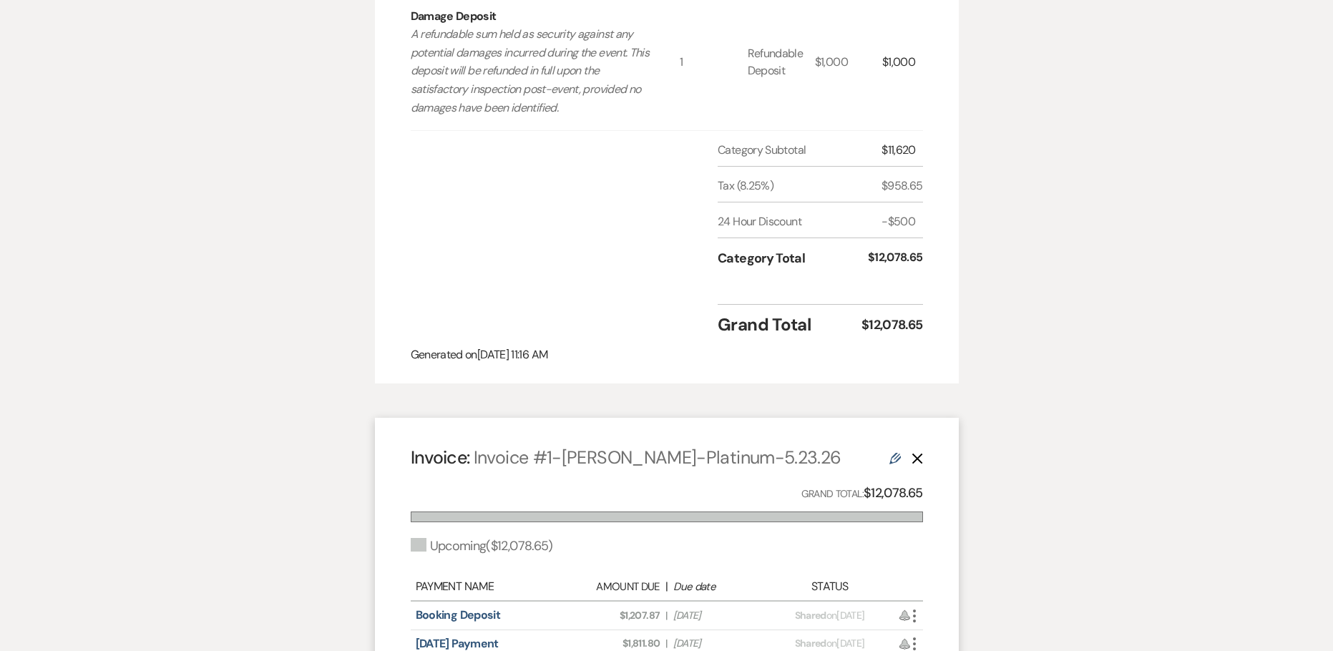
scroll to position [930, 0]
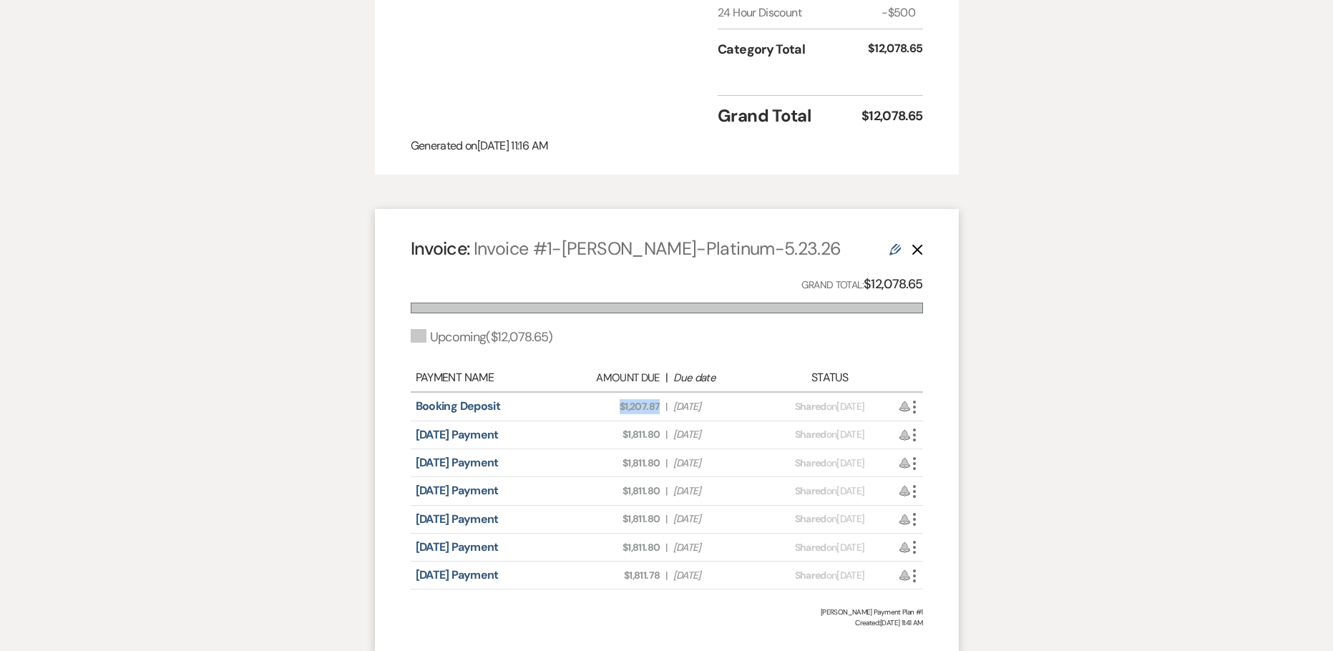
drag, startPoint x: 617, startPoint y: 409, endPoint x: 657, endPoint y: 405, distance: 41.0
click at [657, 405] on span "Amount Due: $1,207.87" at bounding box center [617, 406] width 86 height 15
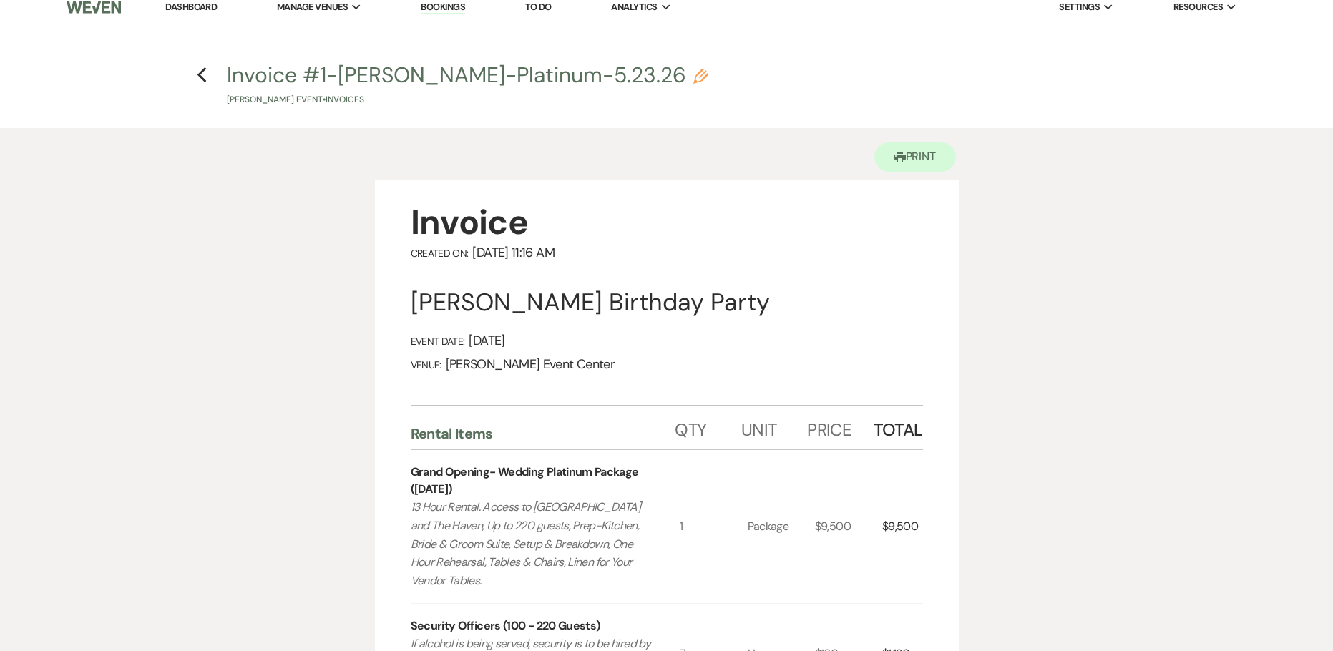
scroll to position [0, 0]
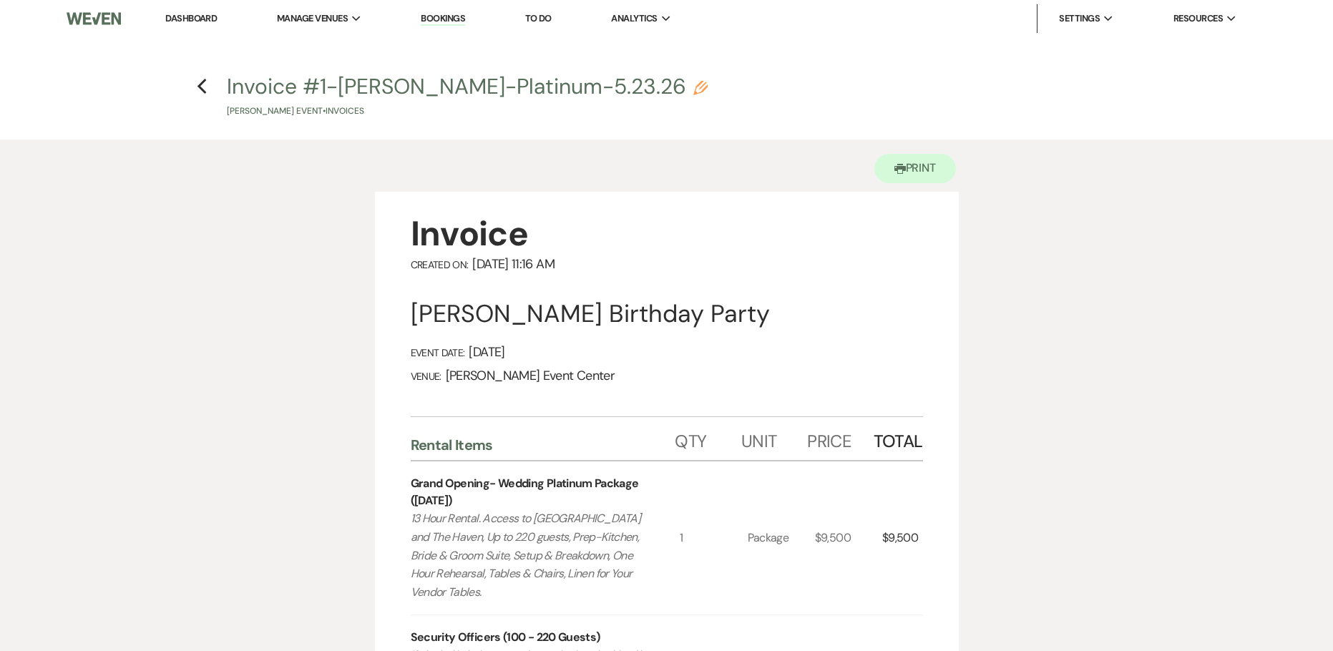
click at [693, 84] on use "button" at bounding box center [700, 88] width 14 height 14
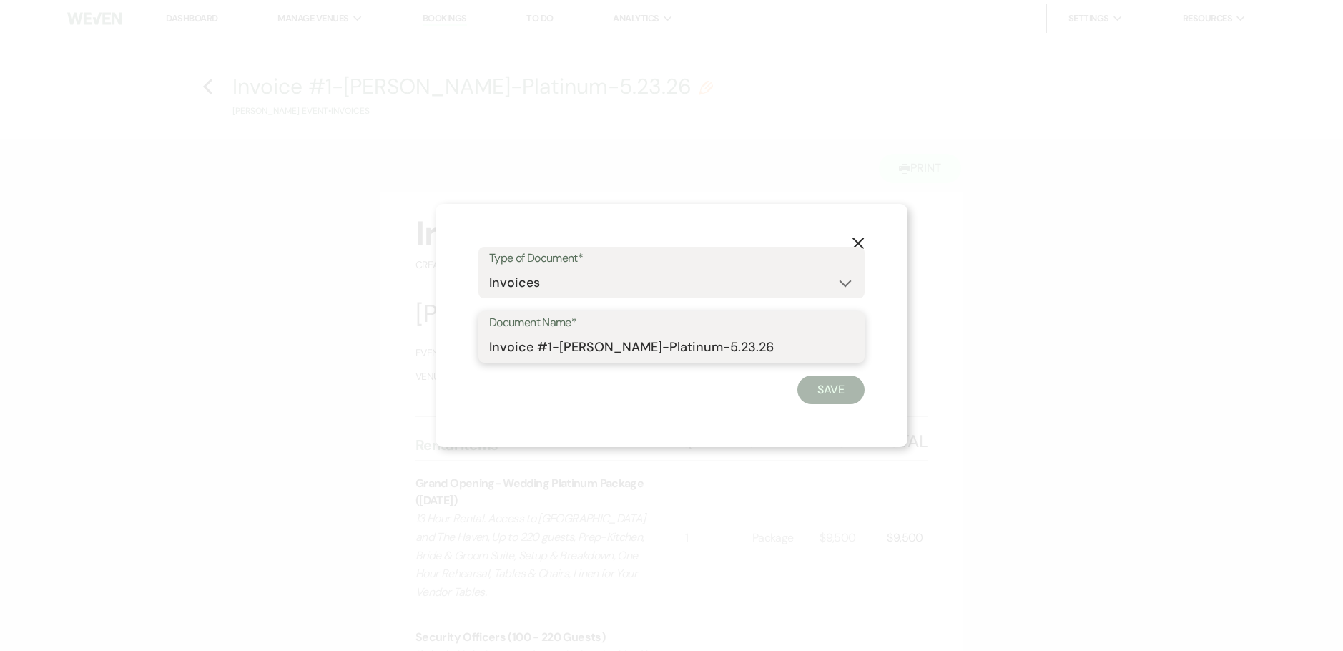
drag, startPoint x: 735, startPoint y: 343, endPoint x: 461, endPoint y: 333, distance: 273.4
click at [461, 333] on div "X Type of Document* Special Event Insurance Vendor Certificate of Insurance Con…" at bounding box center [672, 325] width 472 height 243
click at [497, 349] on input "Invoice #1-Rory Price-Platinum-5.23.26" at bounding box center [671, 347] width 365 height 28
click at [740, 348] on input "Invoice #1-Rory Price-Platinum-5.23.26" at bounding box center [671, 347] width 365 height 28
drag, startPoint x: 740, startPoint y: 348, endPoint x: 544, endPoint y: 333, distance: 196.6
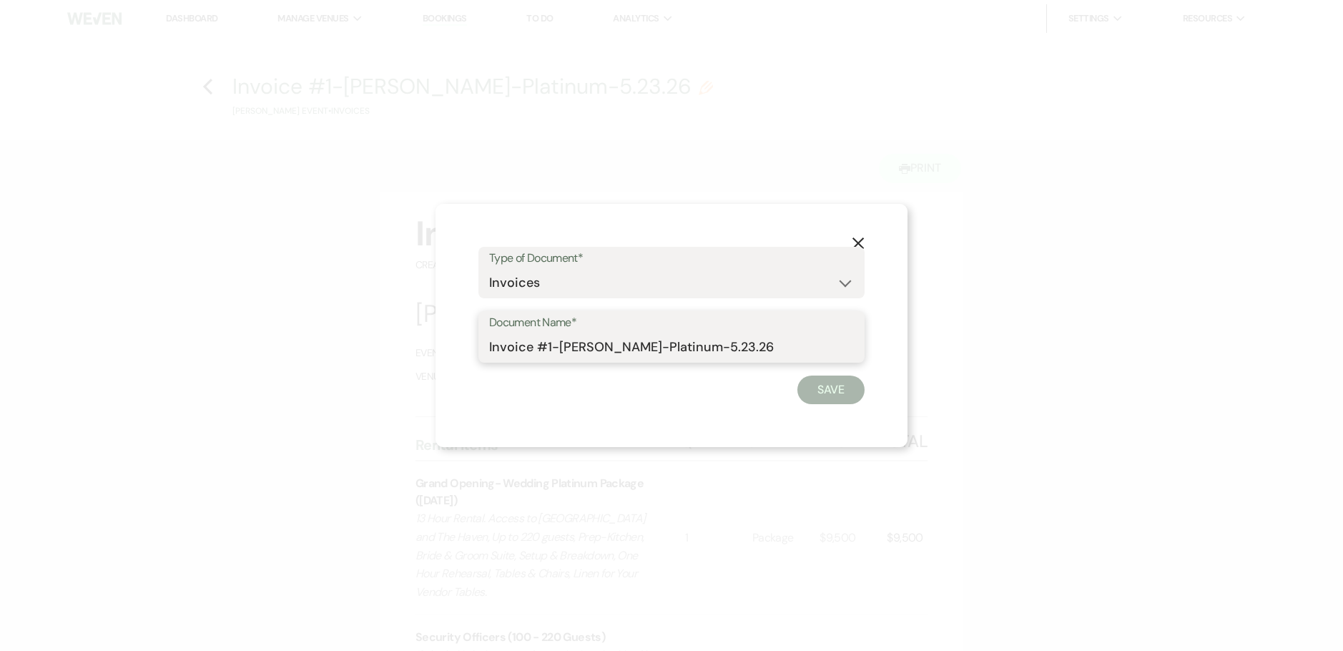
click at [544, 333] on div "Document Name* Invoice #1-Rory Price-Platinum-5.23.26" at bounding box center [672, 336] width 386 height 51
click at [843, 393] on button "Save" at bounding box center [831, 390] width 67 height 29
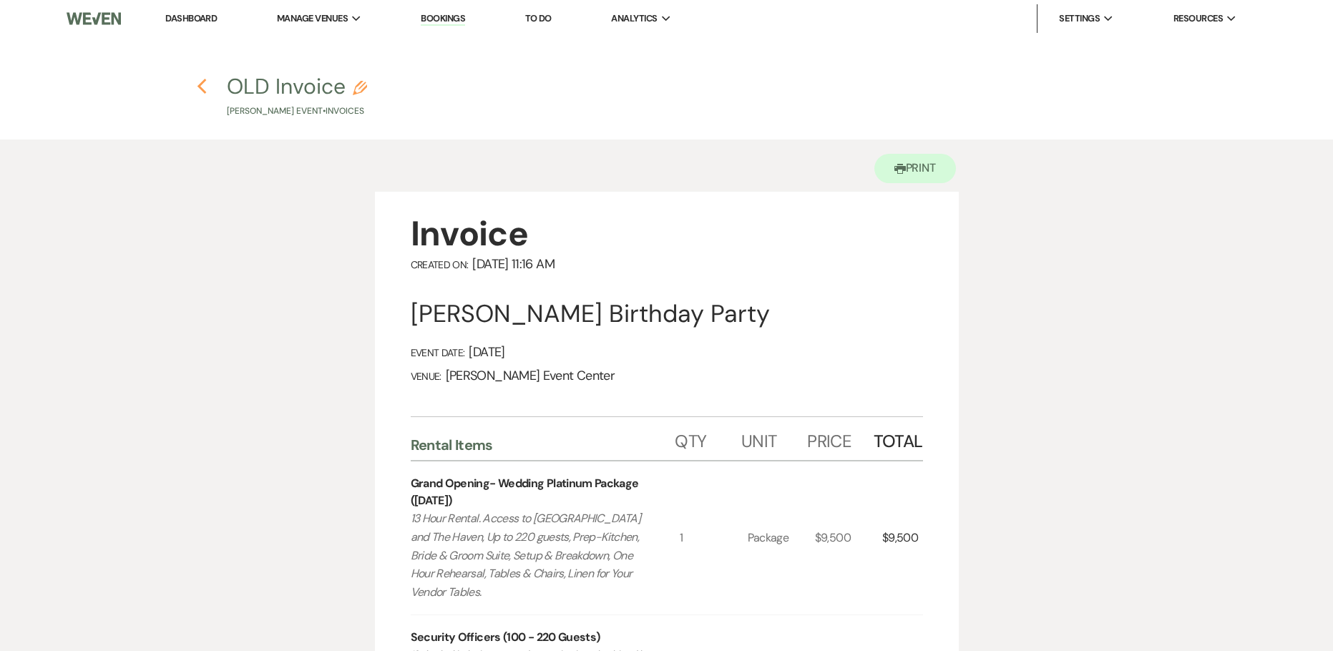
click at [206, 82] on icon "Previous" at bounding box center [202, 86] width 11 height 17
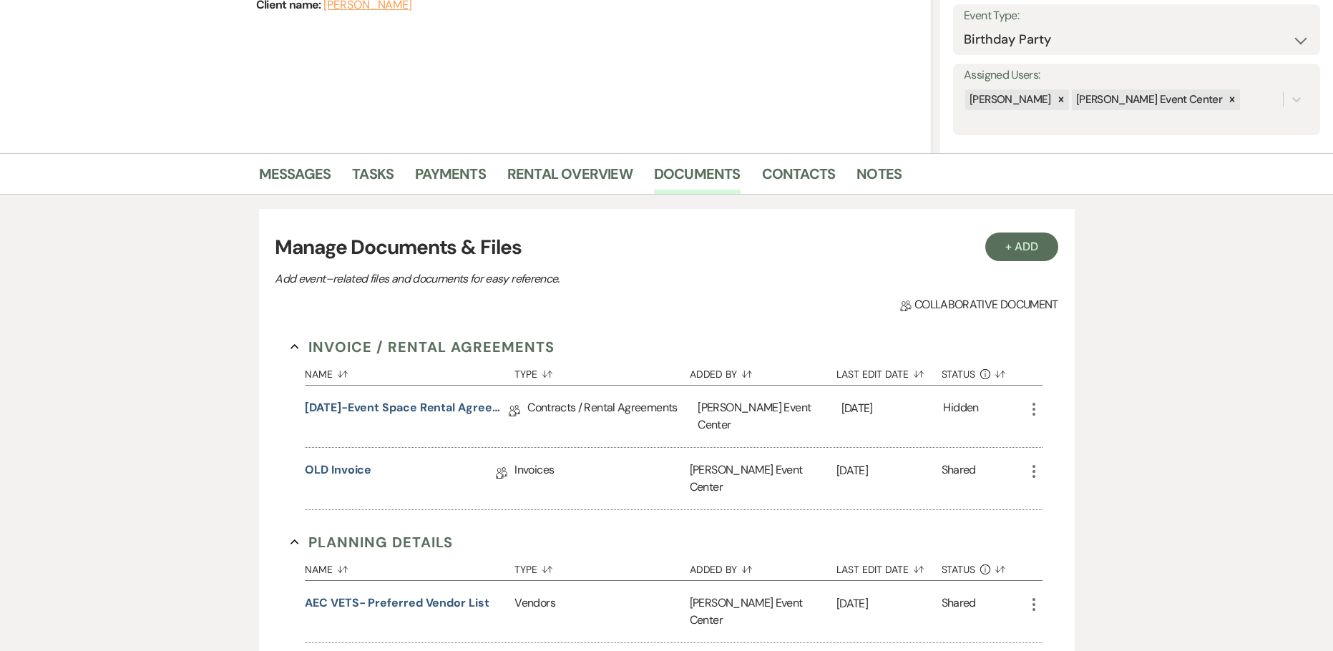
scroll to position [215, 0]
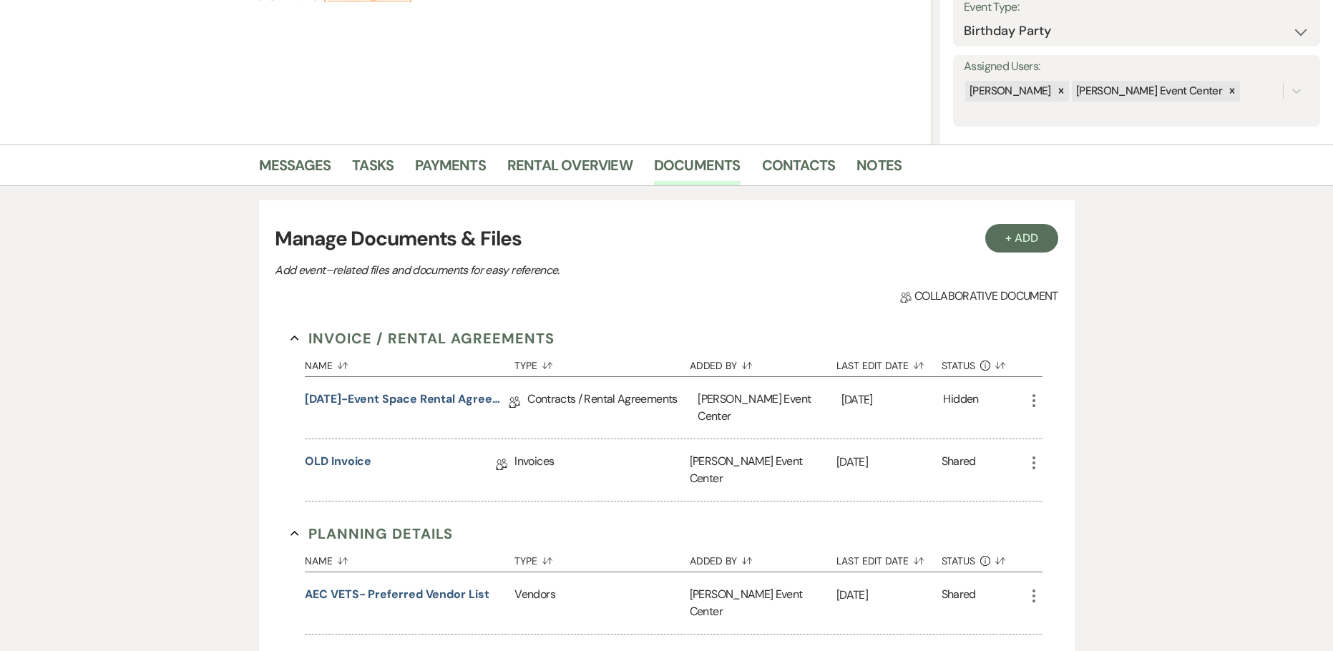
click at [1033, 456] on use "button" at bounding box center [1033, 462] width 3 height 13
click at [647, 465] on div "Invoices" at bounding box center [601, 470] width 175 height 62
click at [1034, 456] on use "button" at bounding box center [1033, 462] width 3 height 13
click at [406, 475] on div "OLD Invoice Collab Doc" at bounding box center [410, 470] width 210 height 62
click at [338, 453] on link "OLD Invoice" at bounding box center [338, 464] width 67 height 22
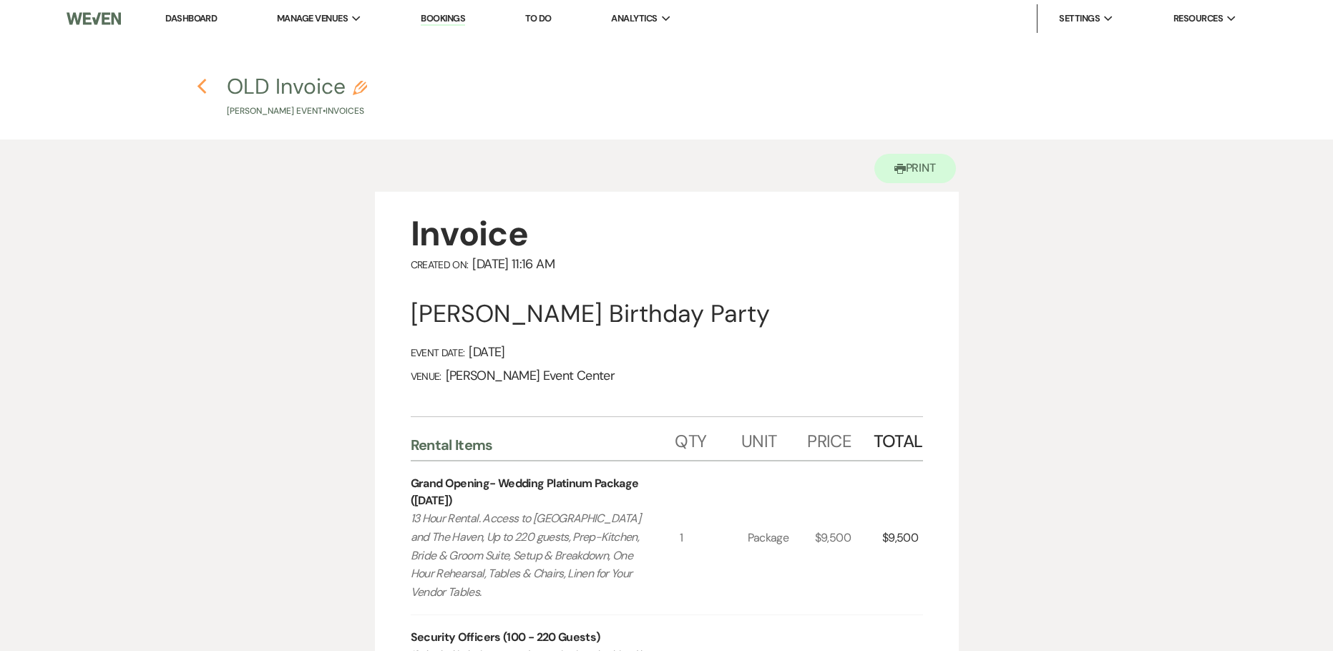
click at [200, 92] on icon "Previous" at bounding box center [202, 86] width 11 height 17
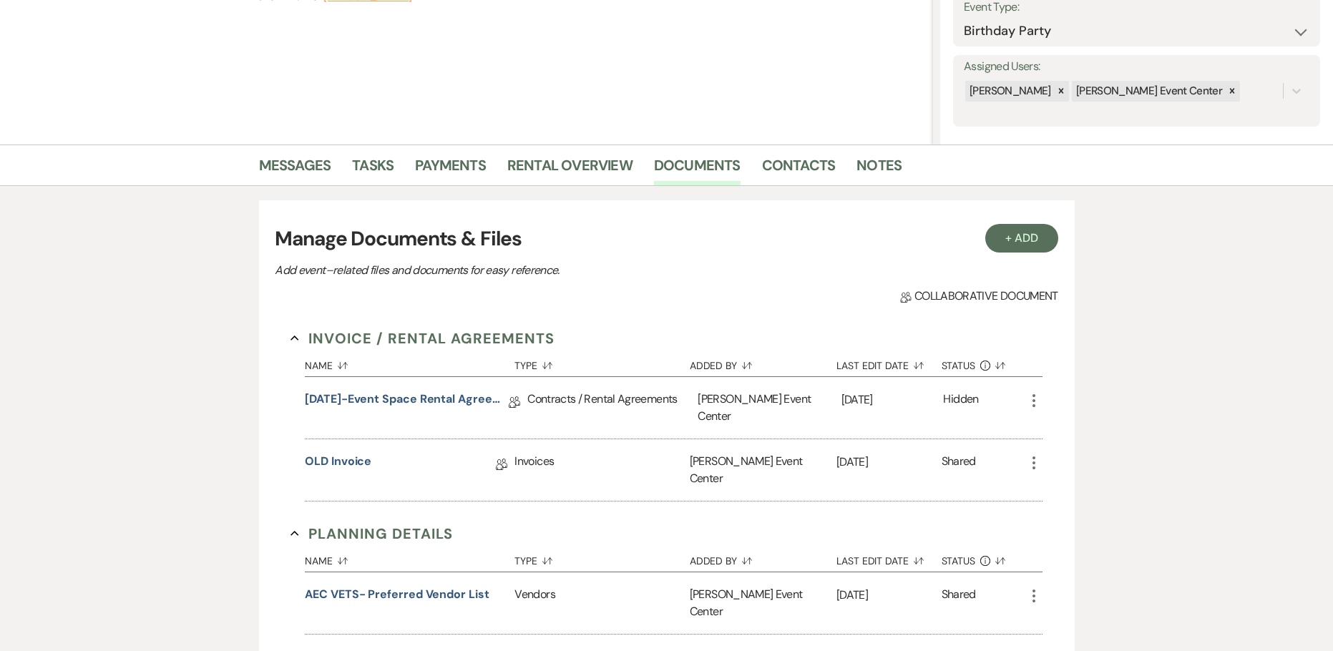
click at [1029, 454] on icon "More" at bounding box center [1033, 462] width 17 height 17
click at [1114, 420] on div "Messages Tasks Payments Rental Overview Documents Contacts Notes + Add Manage D…" at bounding box center [666, 614] width 1333 height 940
click at [315, 453] on link "OLD Invoice" at bounding box center [338, 464] width 67 height 22
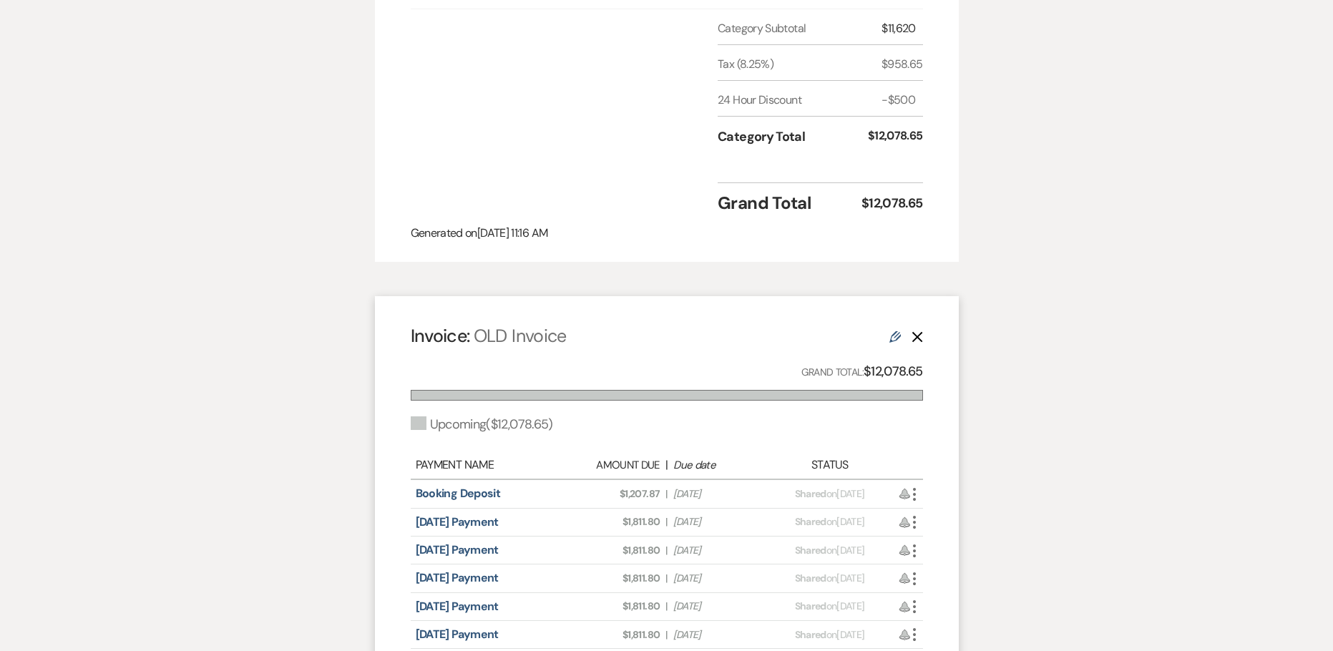
scroll to position [1001, 0]
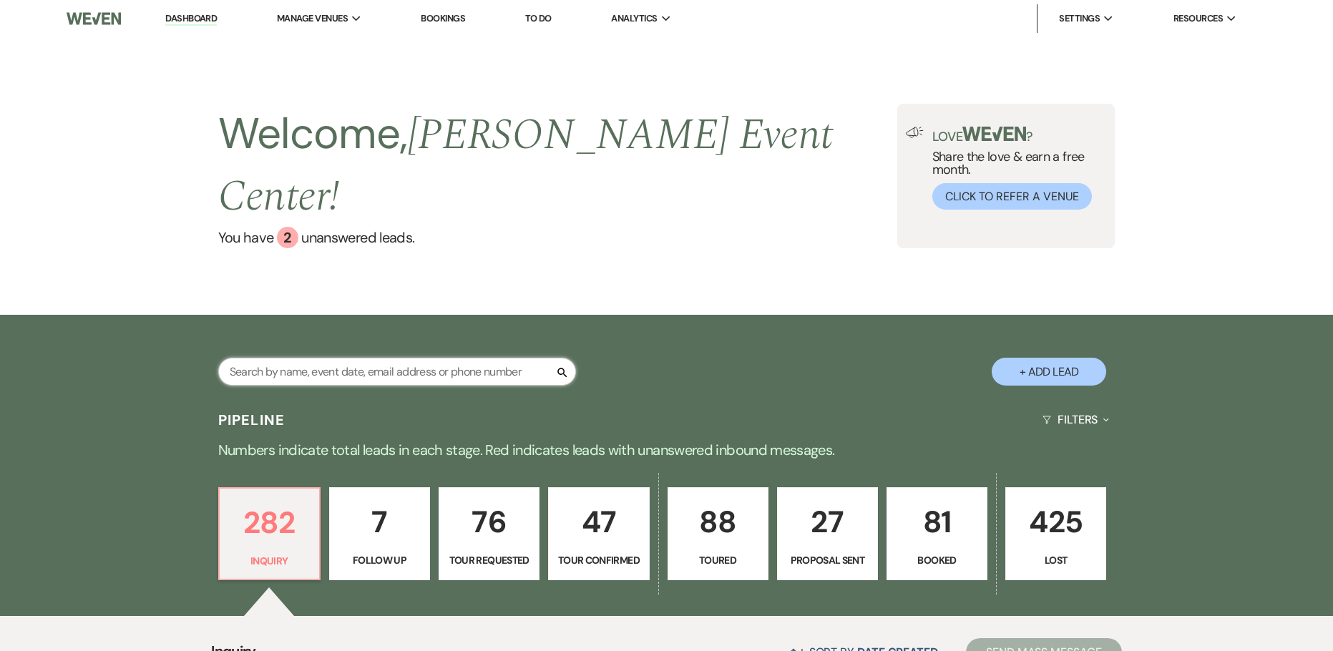
click at [415, 358] on input "text" at bounding box center [397, 372] width 358 height 28
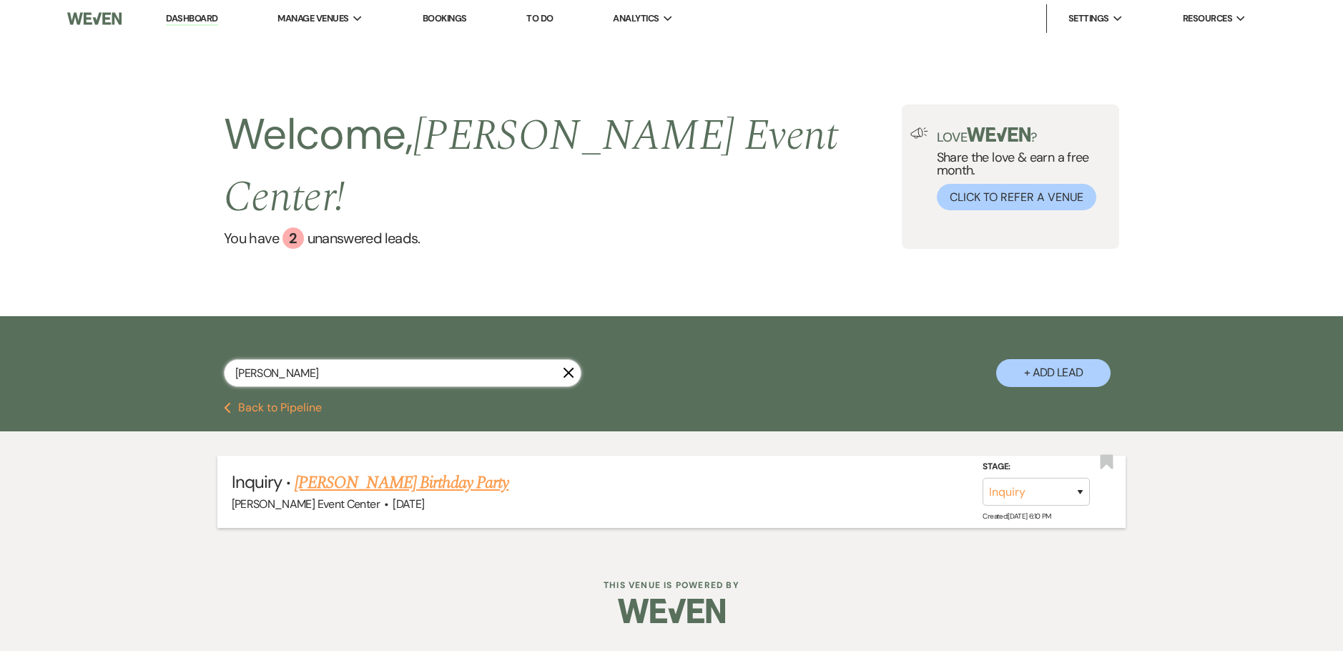
type input "[PERSON_NAME]"
click at [352, 470] on link "[PERSON_NAME] Birthday Party" at bounding box center [402, 483] width 214 height 26
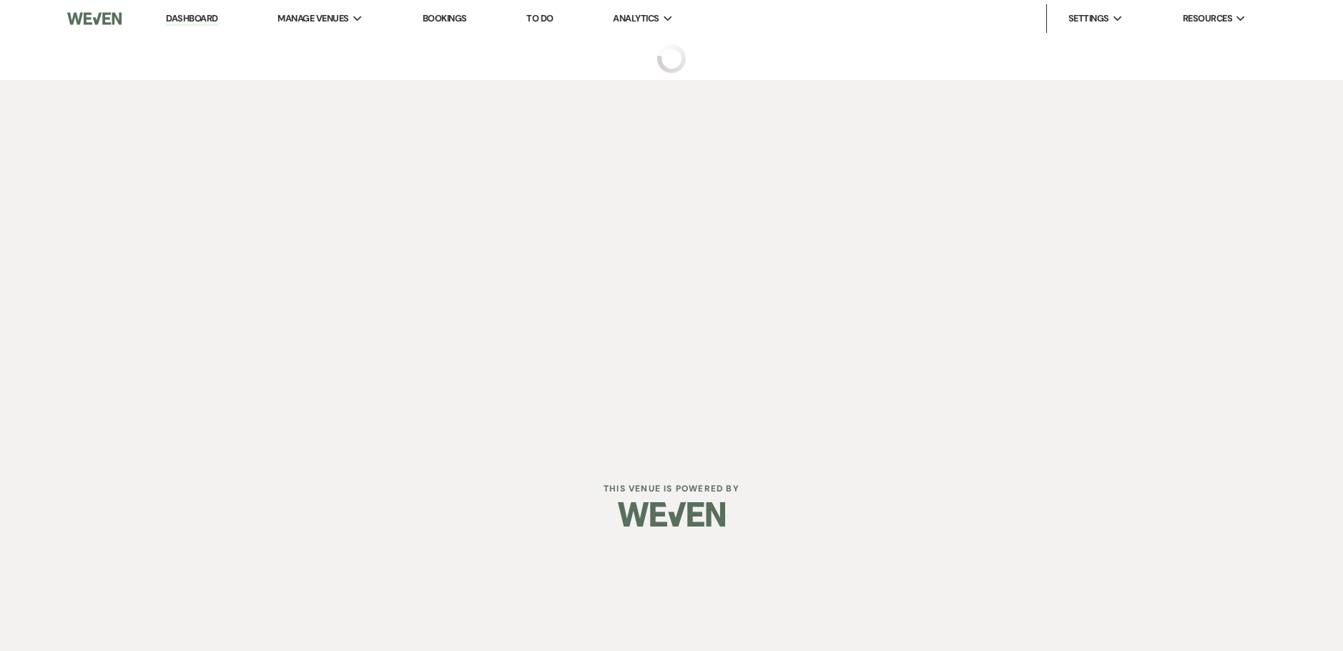
select select "5"
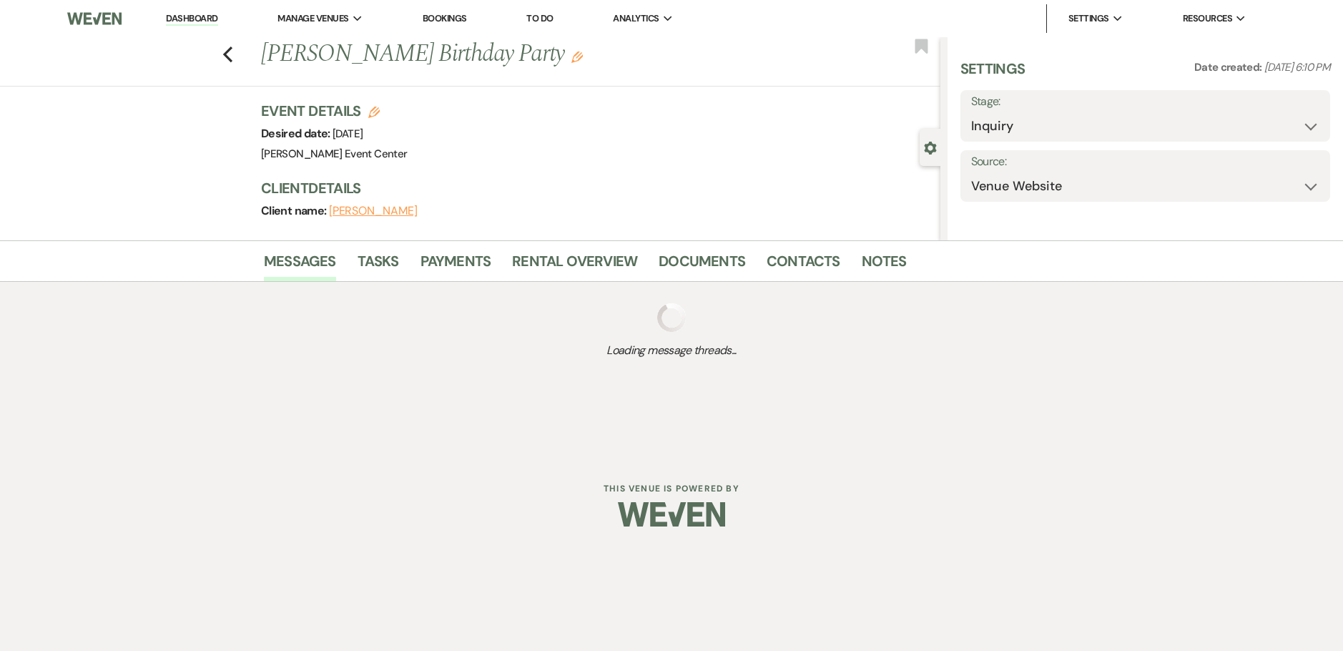
select select "4"
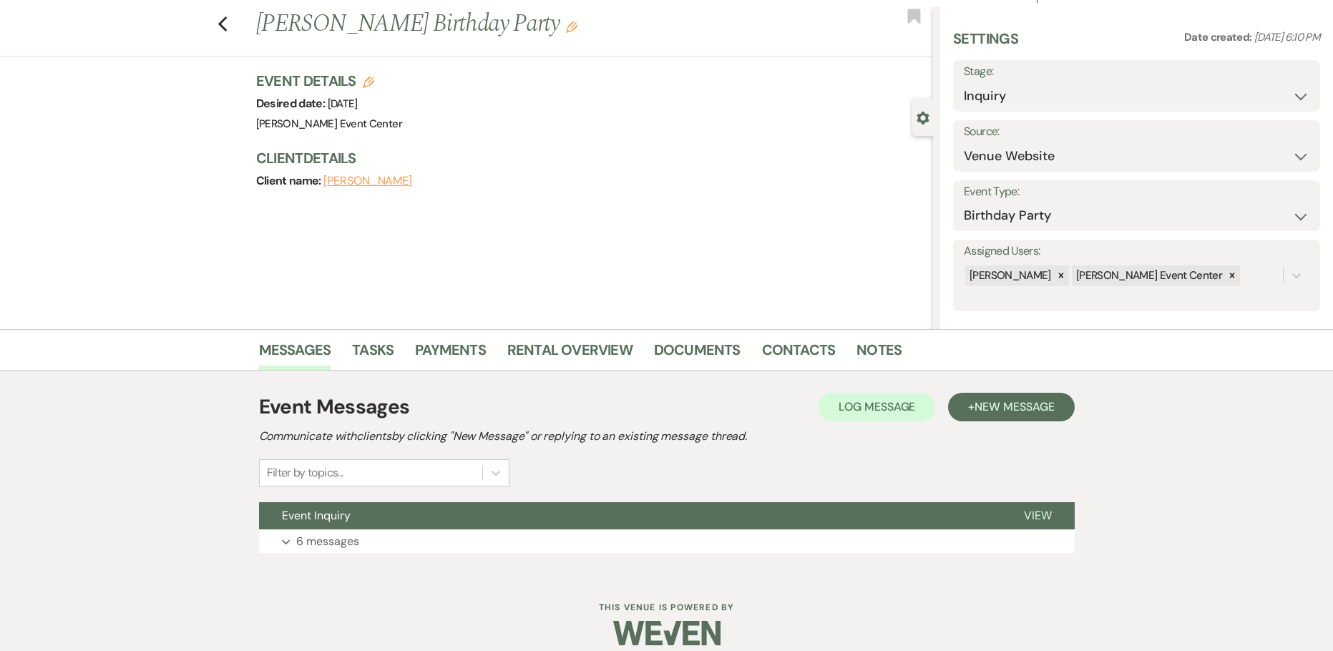
scroll to position [46, 0]
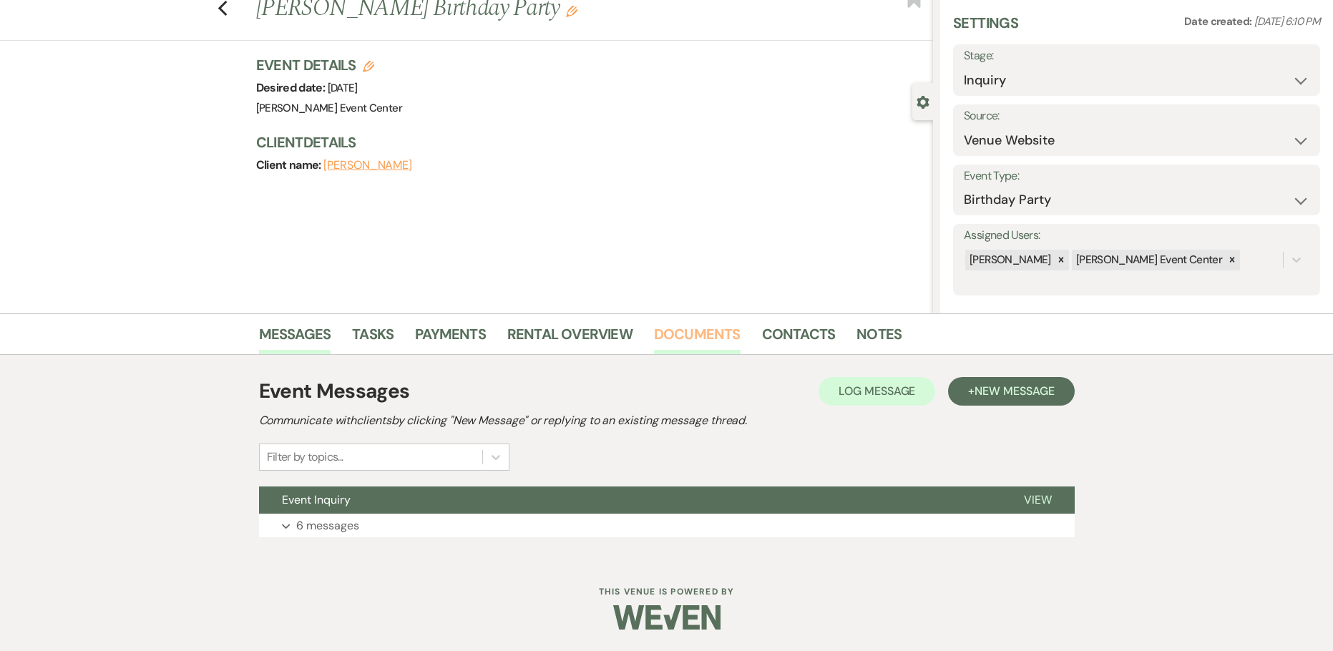
click at [669, 333] on link "Documents" at bounding box center [697, 338] width 87 height 31
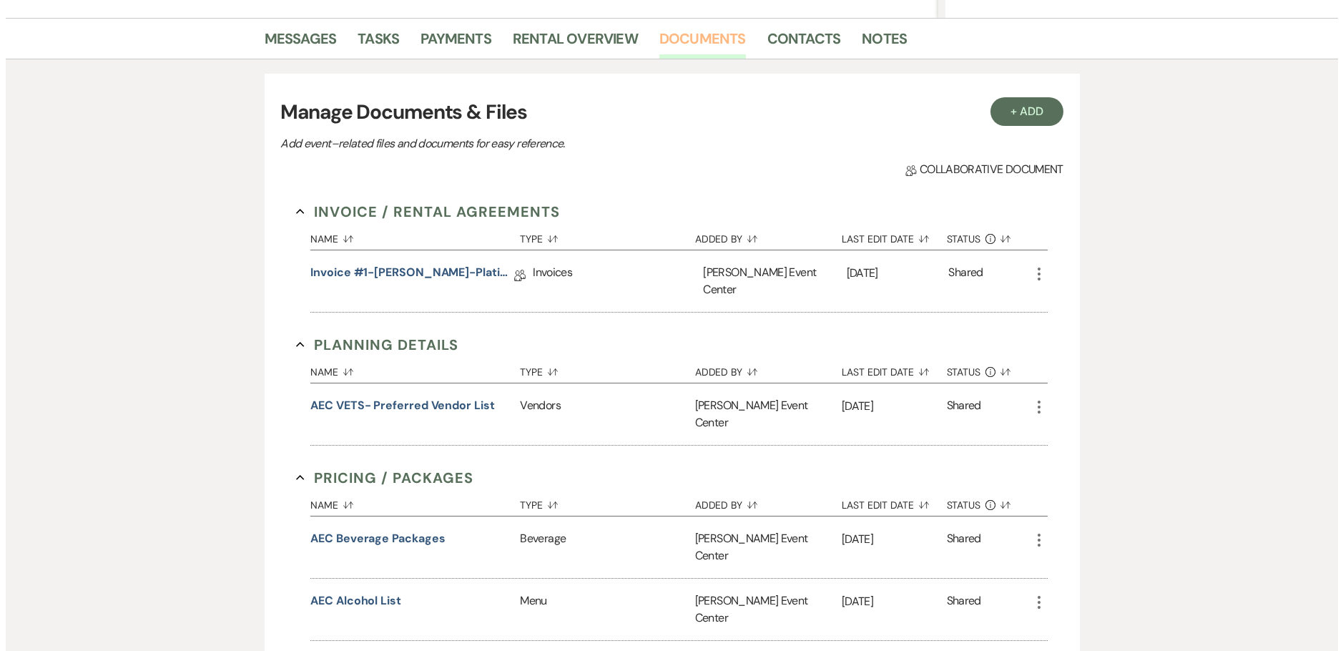
scroll to position [260, 0]
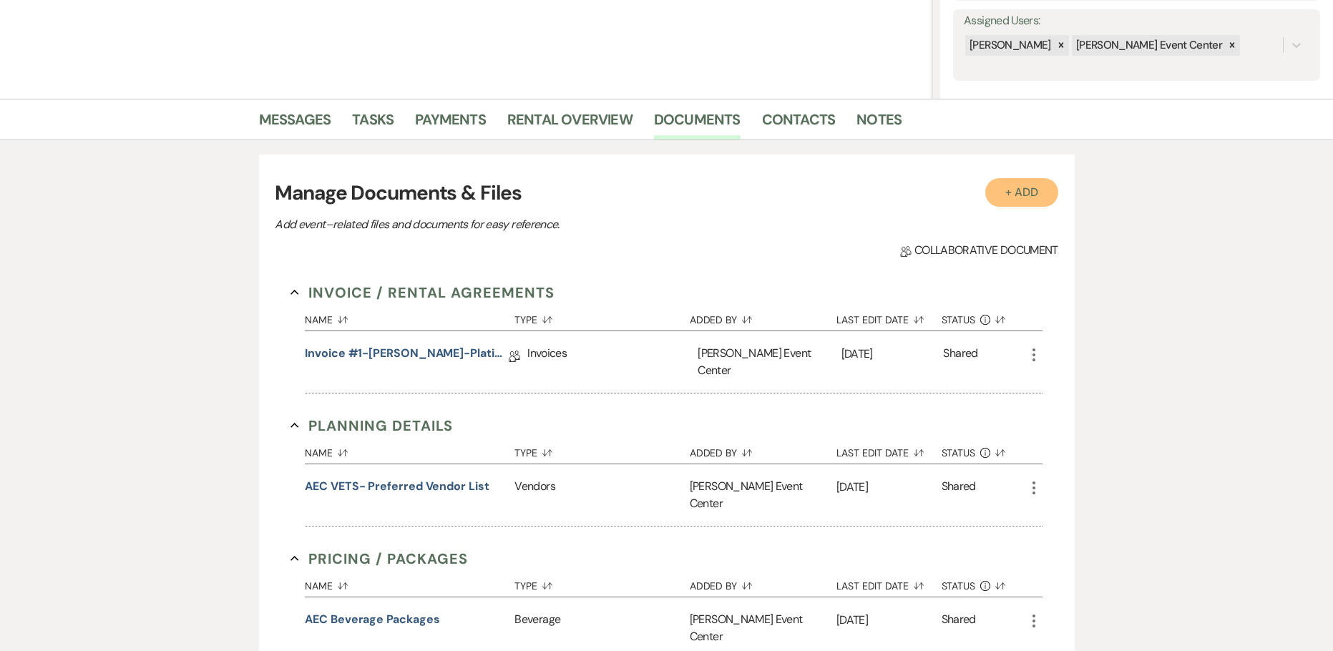
click at [1014, 192] on button "+ Add" at bounding box center [1021, 192] width 73 height 29
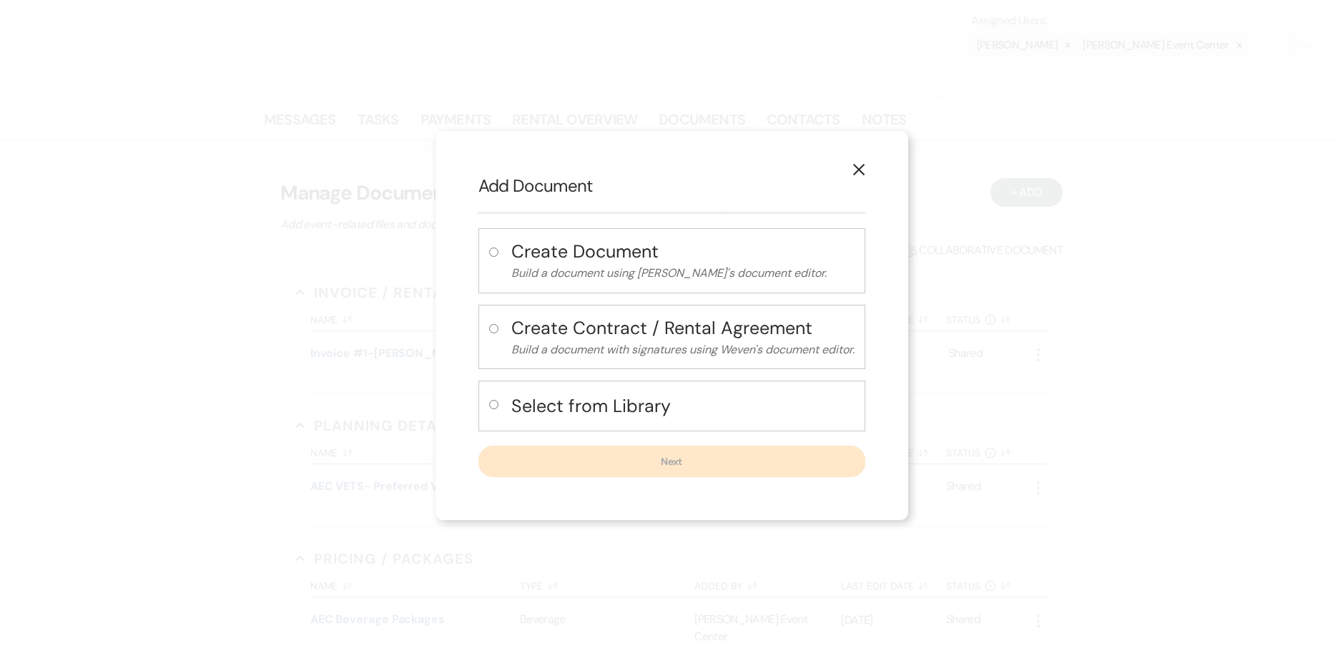
click at [601, 396] on h4 "Select from Library" at bounding box center [682, 405] width 343 height 25
radio input "true"
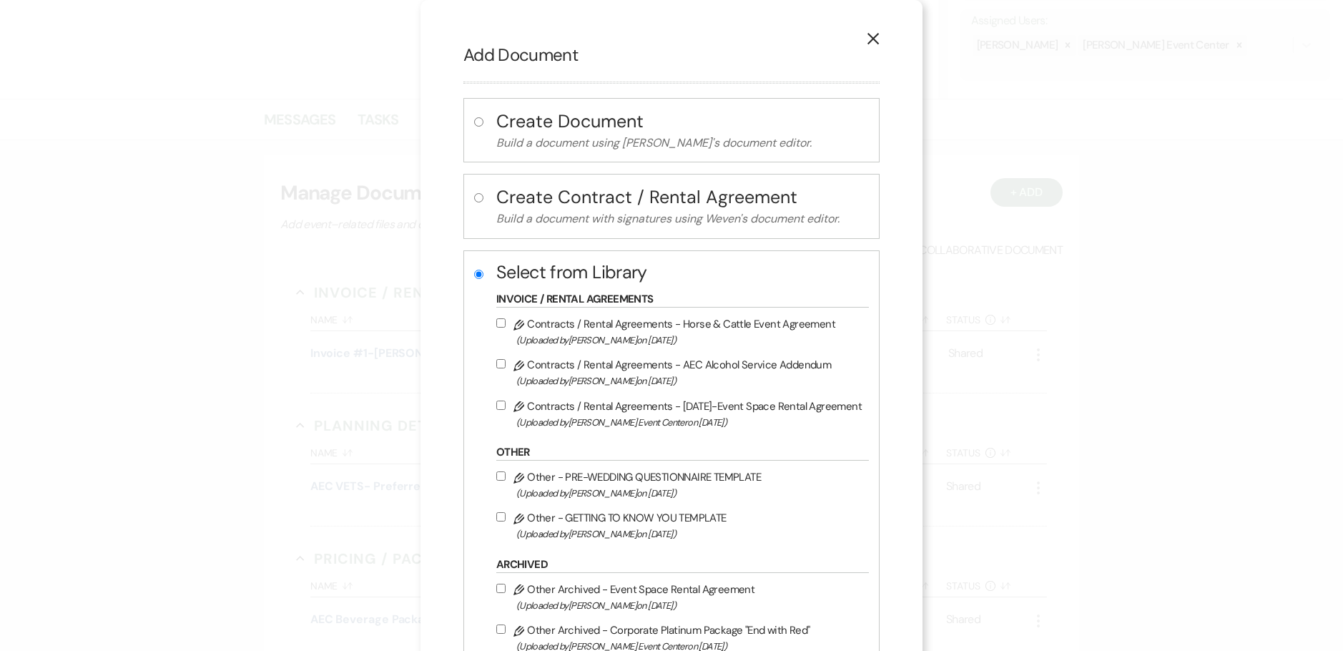
scroll to position [72, 0]
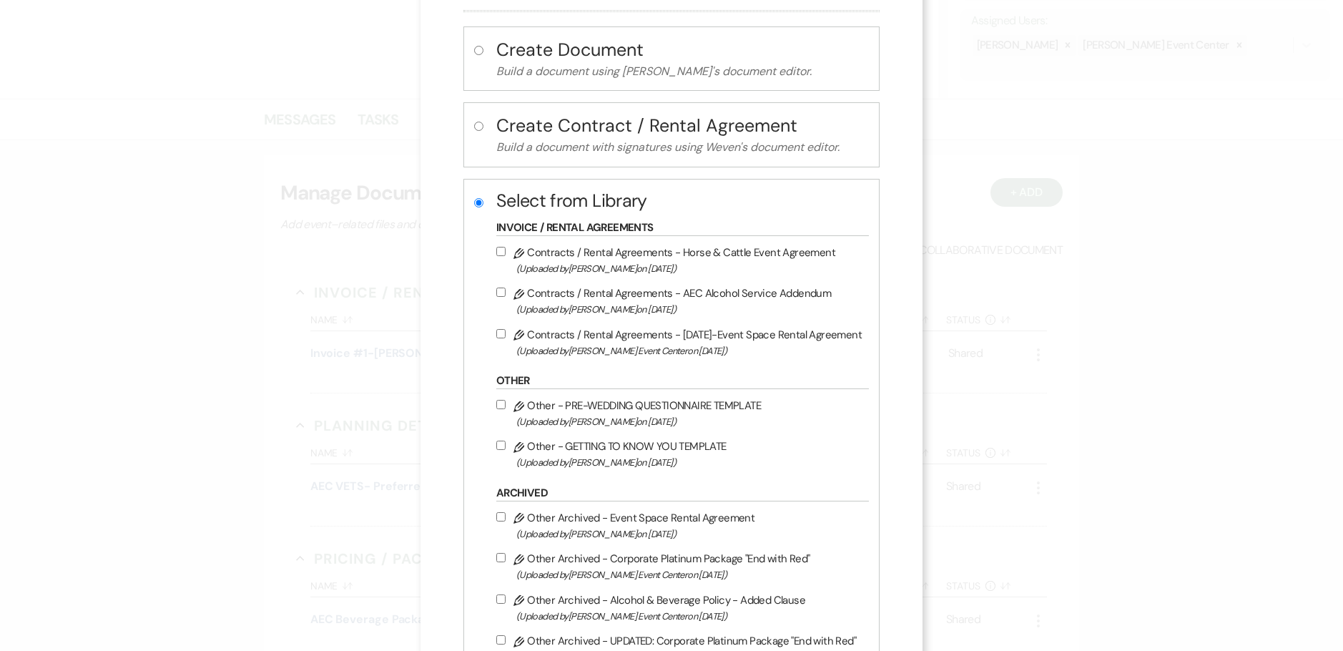
click at [497, 338] on input "Pencil Contracts / Rental Agreements - 9.10.25-Event Space Rental Agreement (Up…" at bounding box center [500, 333] width 9 height 9
checkbox input "true"
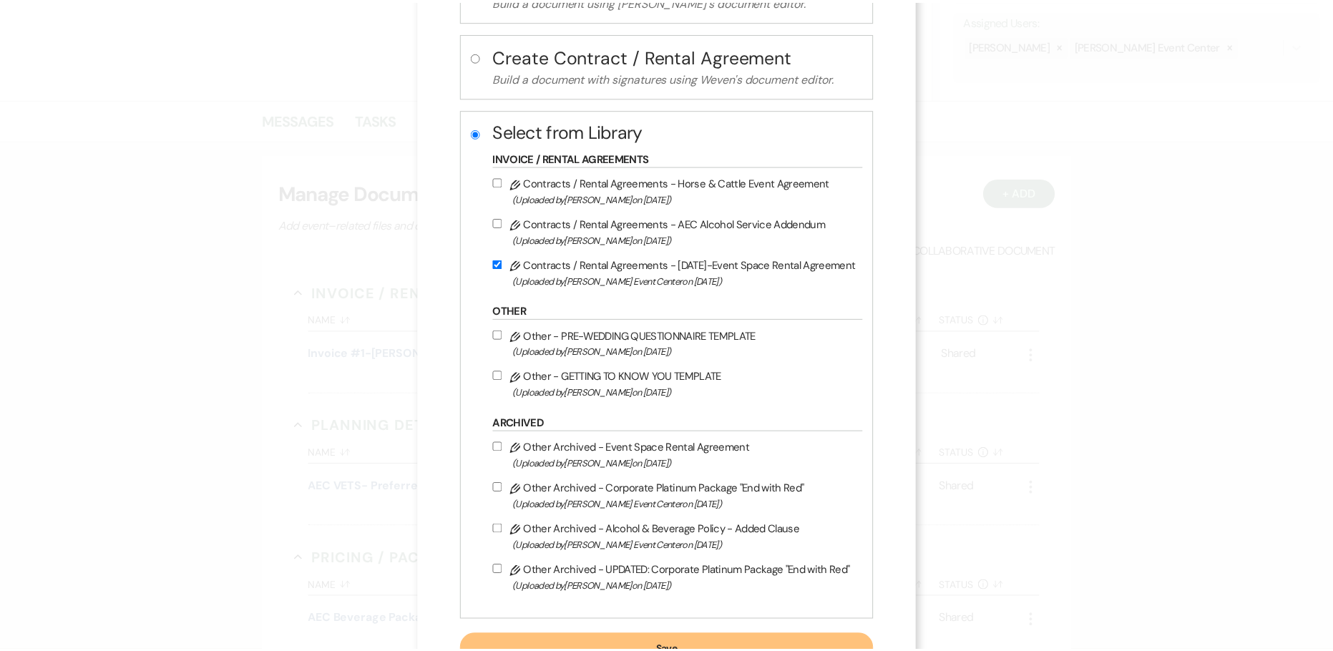
scroll to position [200, 0]
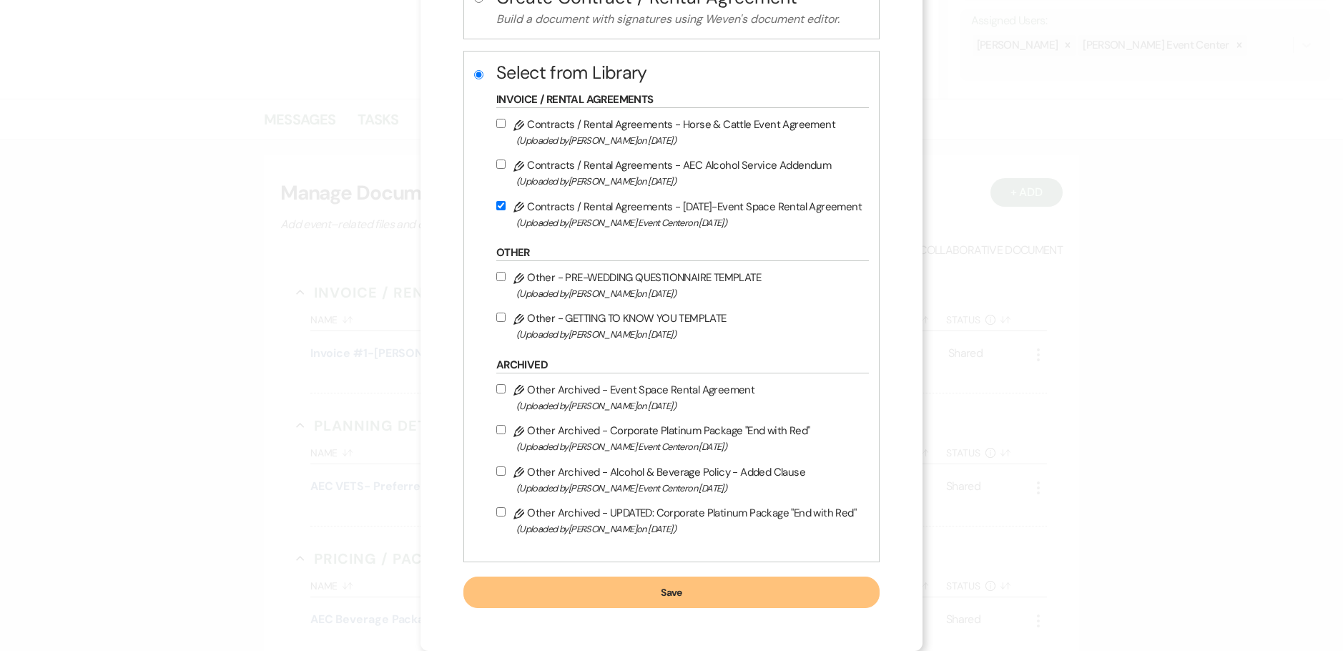
click at [691, 590] on button "Save" at bounding box center [671, 591] width 416 height 31
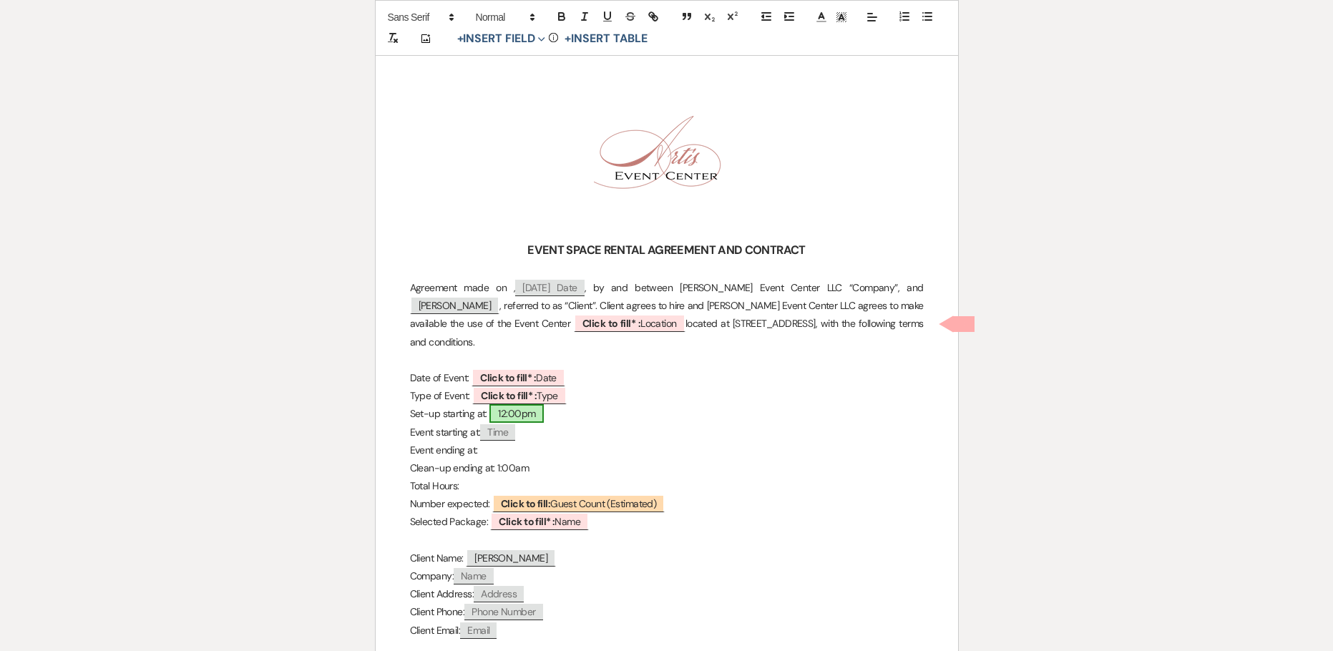
scroll to position [215, 0]
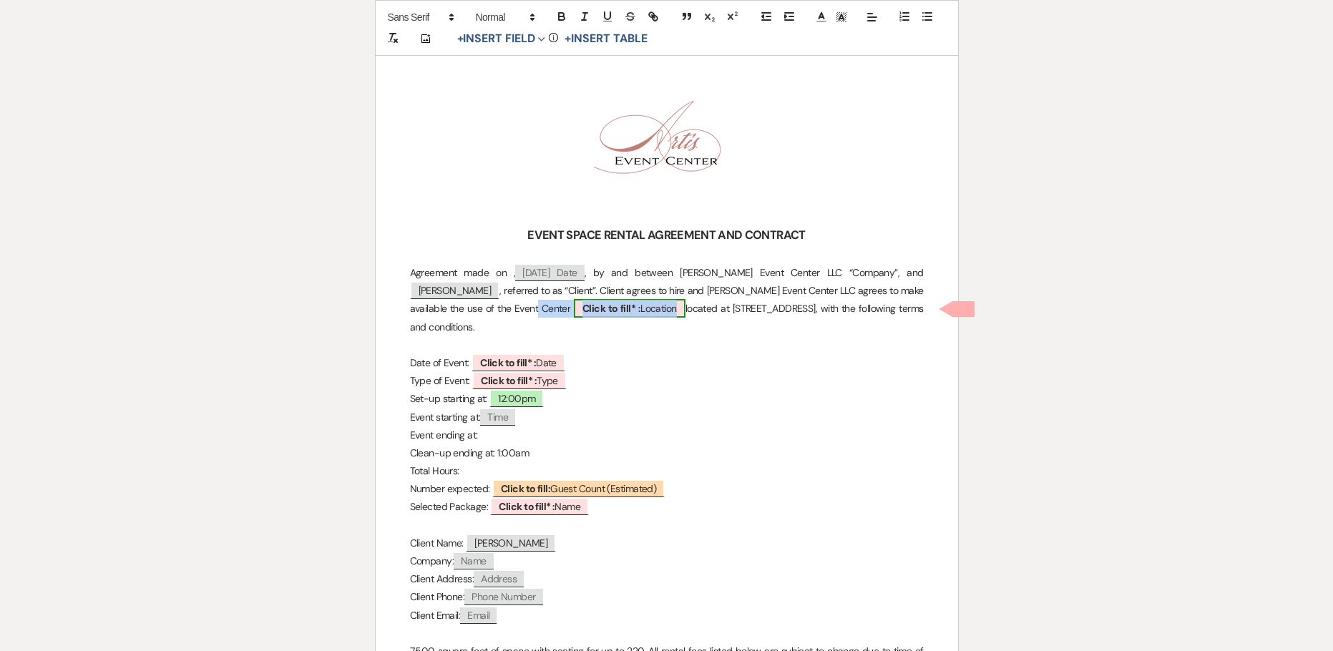
click at [574, 310] on span "Click to fill* : Location" at bounding box center [630, 308] width 112 height 19
select select "owner"
select select "Location"
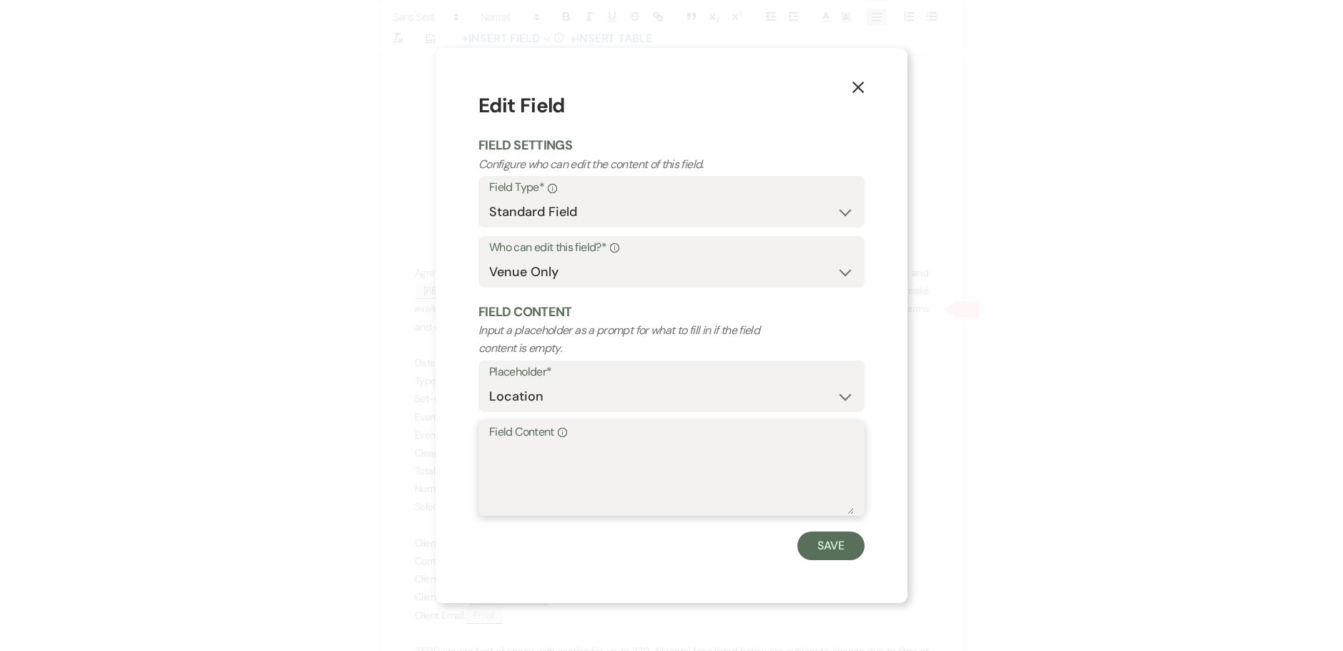
click at [530, 463] on textarea "Field Content Info" at bounding box center [671, 479] width 365 height 72
type textarea "AEC Ballroom and Oasis"
click at [831, 549] on button "Save" at bounding box center [831, 545] width 67 height 29
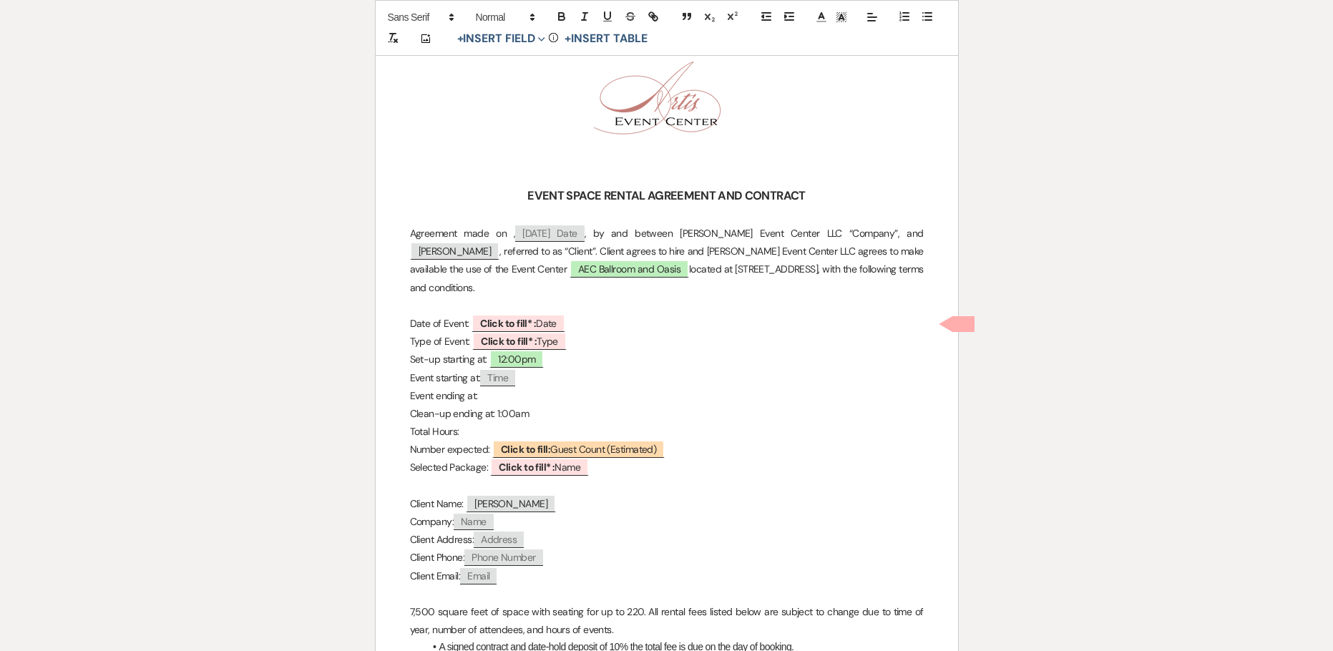
scroll to position [286, 0]
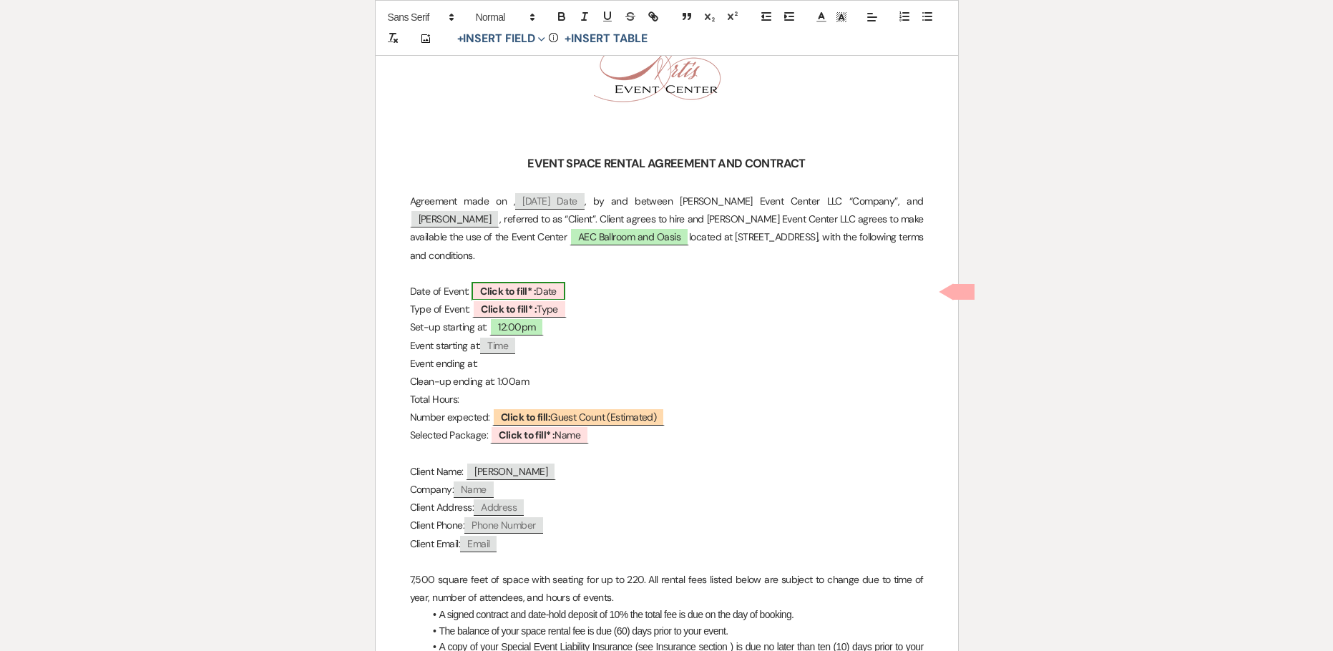
click at [533, 287] on b "Click to fill* :" at bounding box center [508, 291] width 56 height 13
select select "owner"
select select "Date"
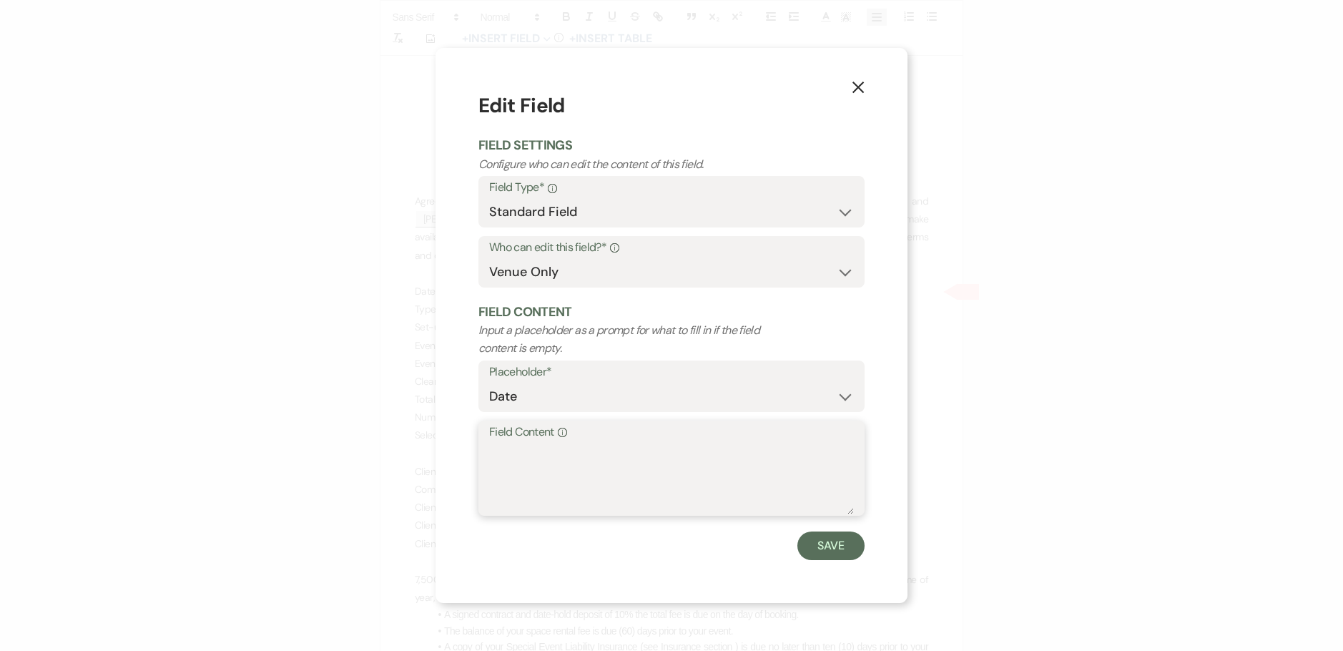
click at [521, 457] on textarea "Field Content Info" at bounding box center [671, 479] width 365 height 72
click at [495, 456] on textarea "[DATE]" at bounding box center [671, 479] width 365 height 72
type textarea "Saturday, May 23, 2026"
click at [832, 545] on button "Save" at bounding box center [831, 545] width 67 height 29
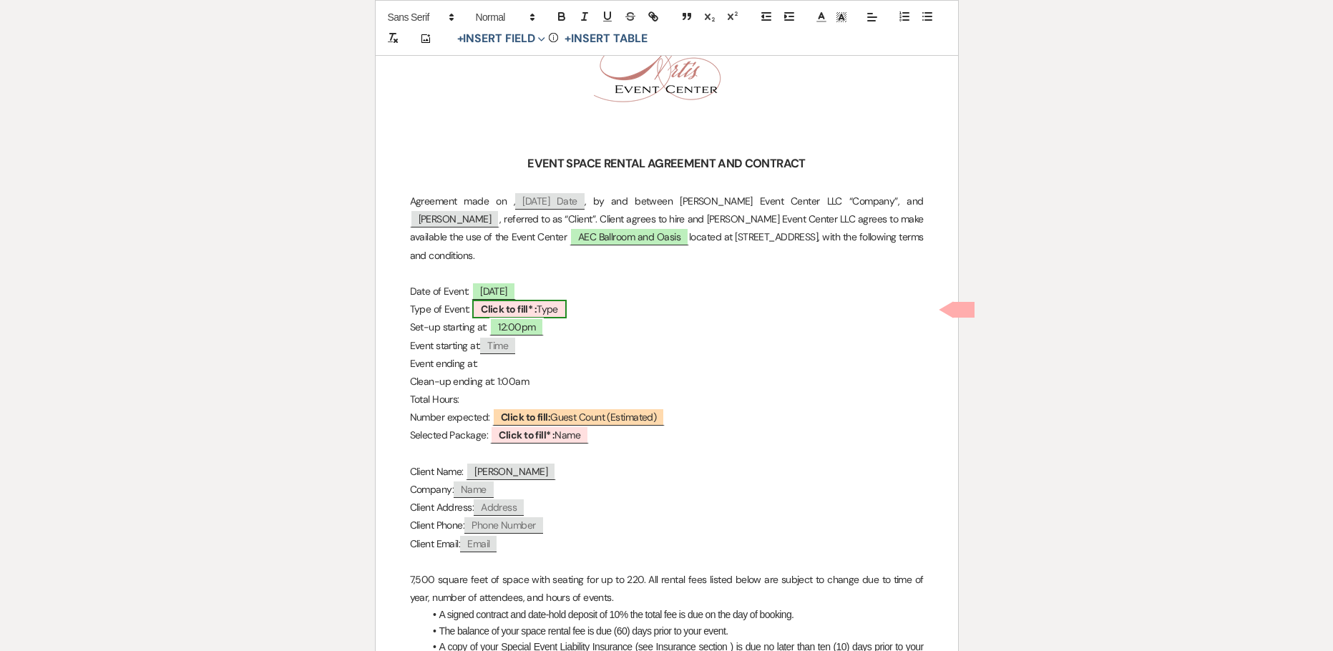
click at [536, 310] on b "Click to fill* :" at bounding box center [509, 309] width 56 height 13
select select "owner"
select select "Type"
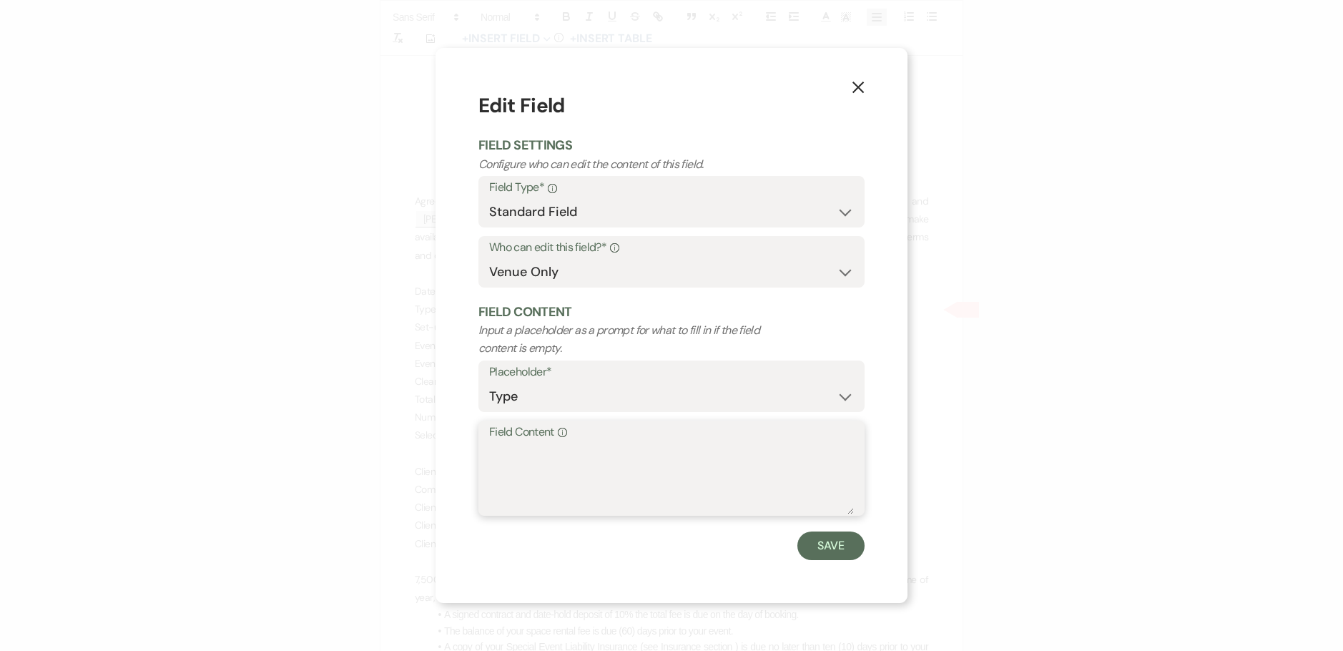
click at [503, 453] on textarea "Field Content Info" at bounding box center [671, 479] width 365 height 72
drag, startPoint x: 585, startPoint y: 467, endPoint x: 500, endPoint y: 92, distance: 384.3
click at [500, 92] on form "Edit Field Field Settings Configure who can edit the content of this field. Fie…" at bounding box center [672, 325] width 386 height 468
click at [498, 166] on p "Configure who can edit the content of this field." at bounding box center [633, 164] width 309 height 19
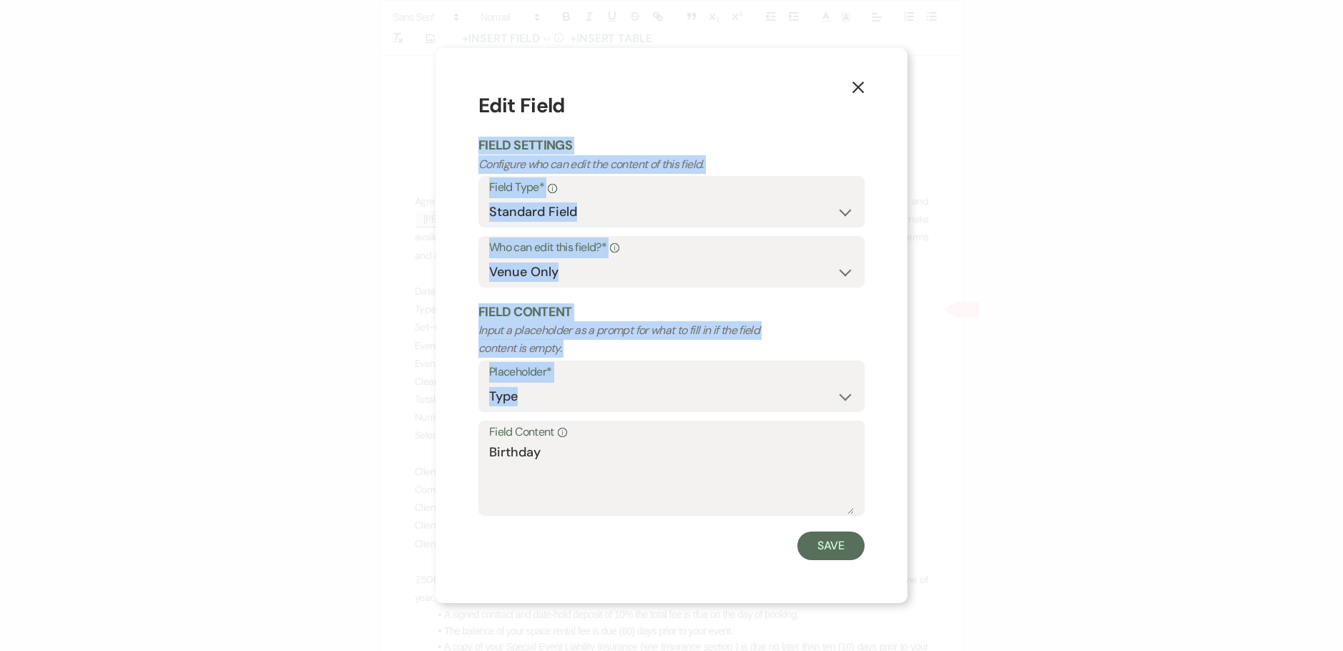
drag, startPoint x: 476, startPoint y: 144, endPoint x: 540, endPoint y: 466, distance: 328.1
click at [540, 466] on div "X Edit Field Field Settings Configure who can edit the content of this field. F…" at bounding box center [672, 325] width 472 height 554
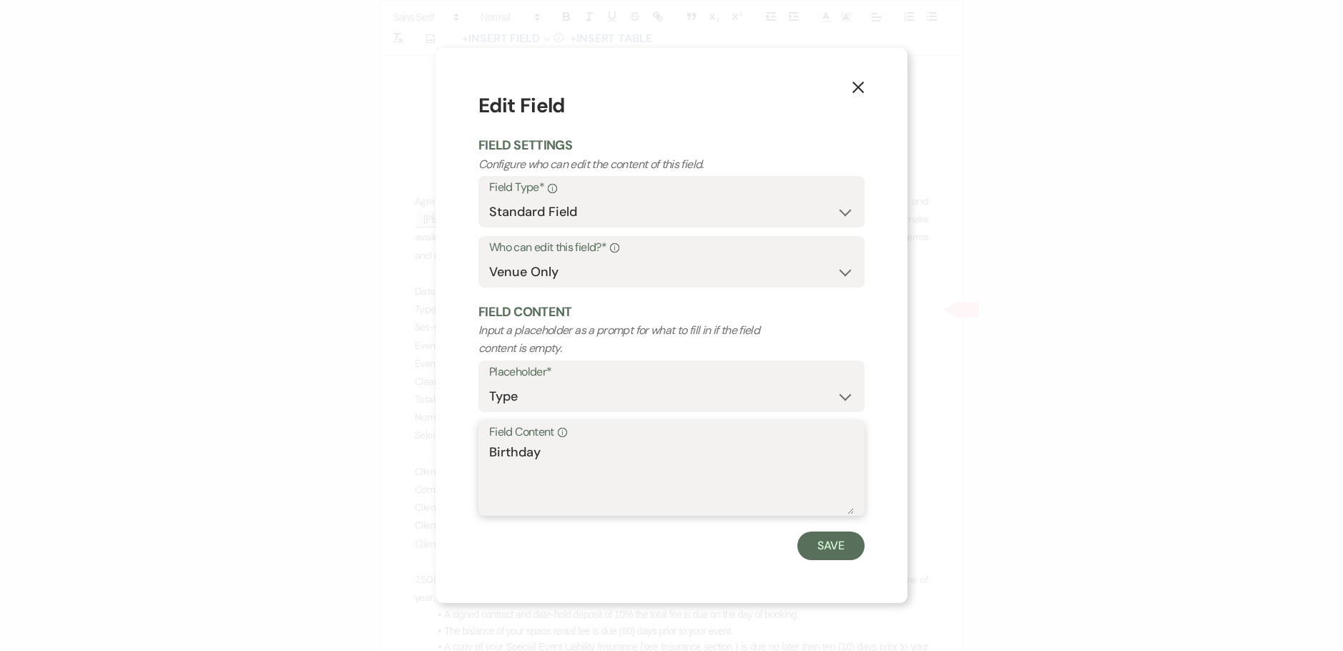
click at [541, 455] on textarea "Birthday" at bounding box center [671, 479] width 365 height 72
click at [544, 459] on textarea "Birthday" at bounding box center [671, 479] width 365 height 72
click at [579, 463] on textarea "Birthday" at bounding box center [671, 479] width 365 height 72
type textarea "Birthday Party"
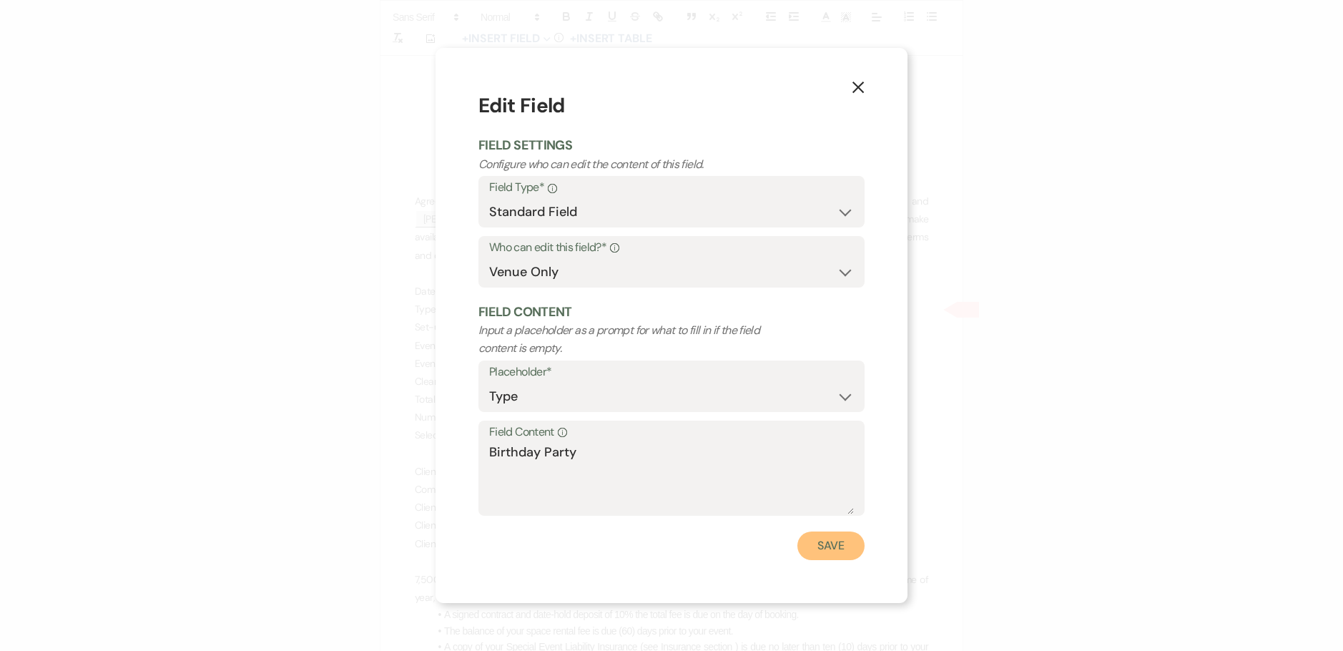
click at [835, 547] on button "Save" at bounding box center [831, 545] width 67 height 29
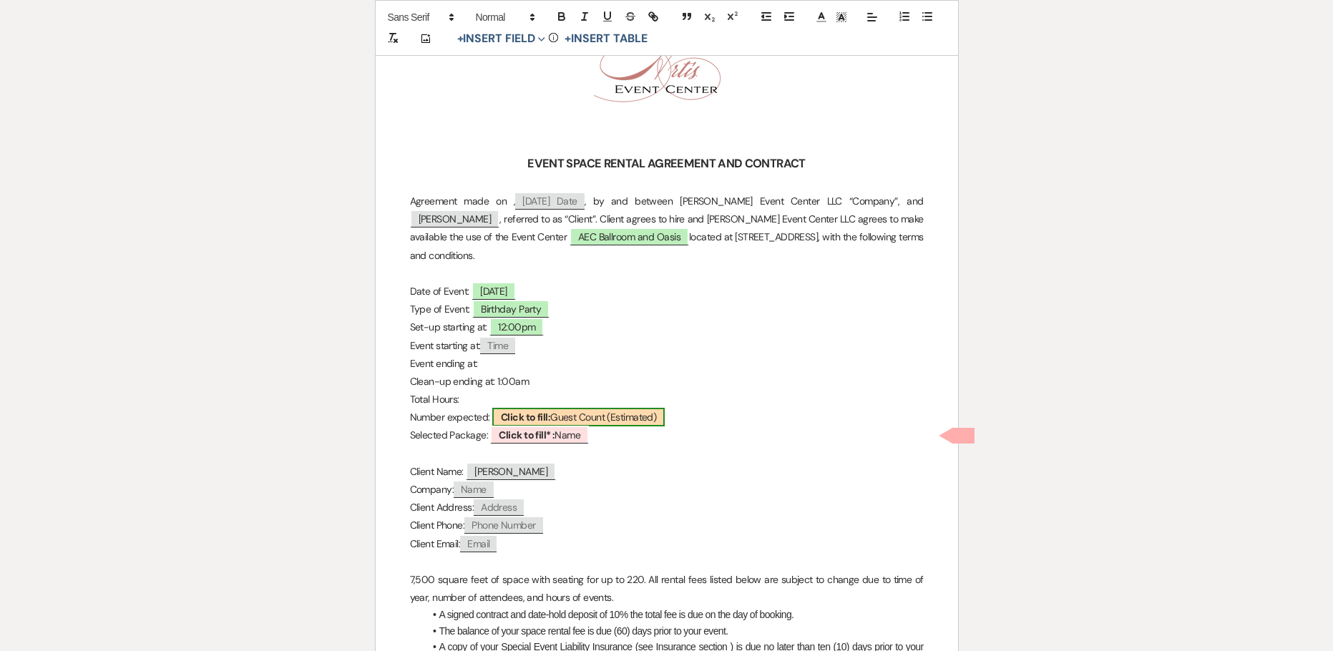
click at [554, 417] on span "Click to fill: Guest Count (Estimated)" at bounding box center [578, 417] width 172 height 19
select select "custom_placeholder"
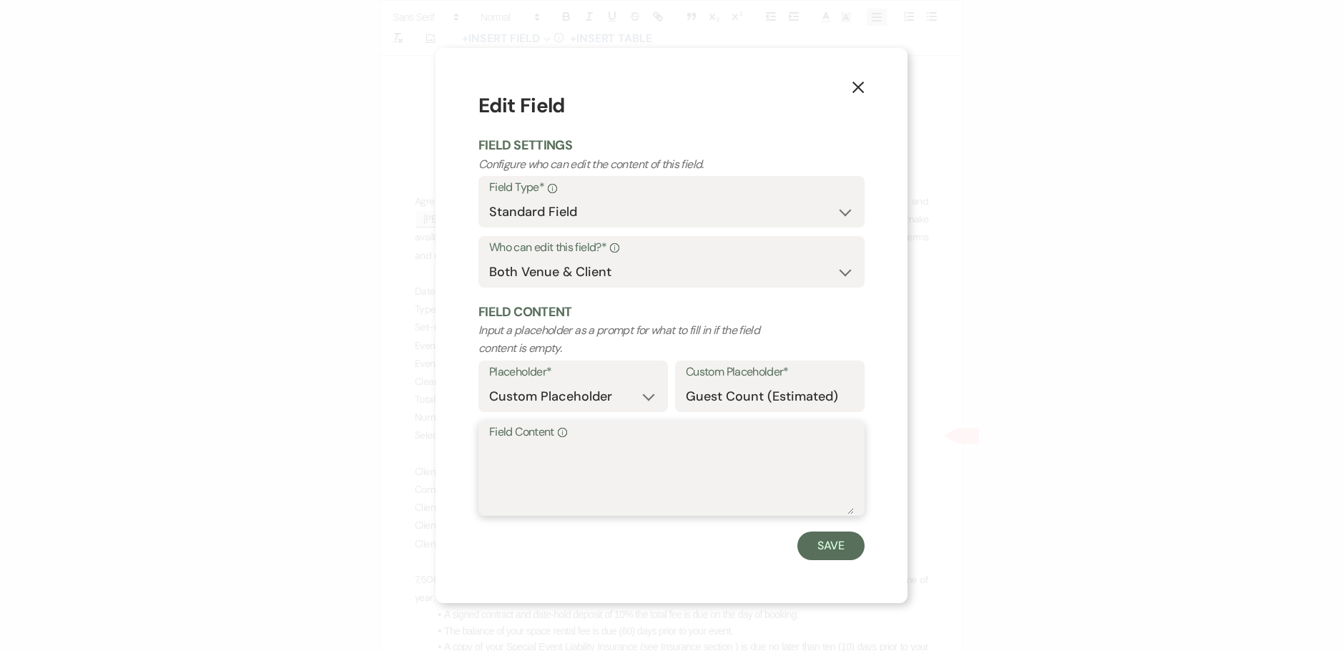
click at [538, 461] on textarea "Field Content Info" at bounding box center [671, 479] width 365 height 72
type textarea "175"
click at [843, 549] on button "Save" at bounding box center [831, 545] width 67 height 29
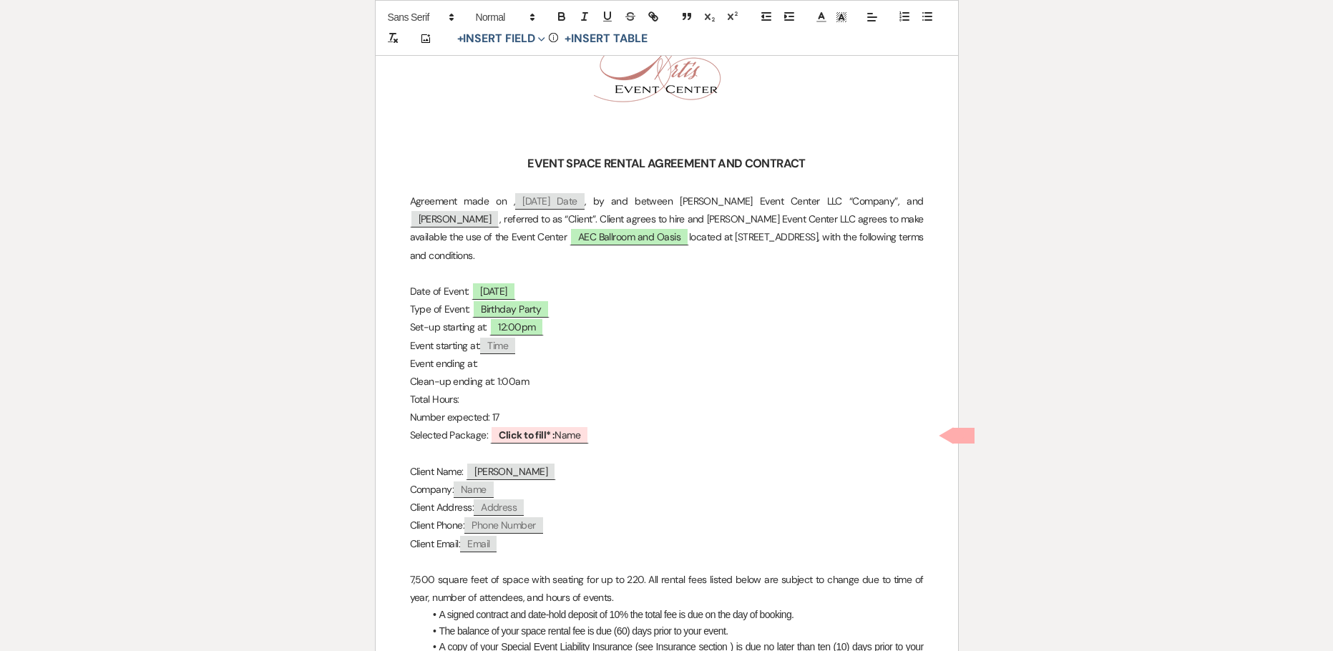
click at [497, 364] on p "Event ending at:" at bounding box center [667, 364] width 514 height 18
click at [486, 402] on p "Total Hours:" at bounding box center [667, 400] width 514 height 18
click at [536, 418] on p "Number expected: 17" at bounding box center [667, 417] width 514 height 18
click at [496, 415] on p "Number expected: 17" at bounding box center [667, 417] width 514 height 18
click at [505, 413] on b "Click to fill:" at bounding box center [525, 417] width 49 height 13
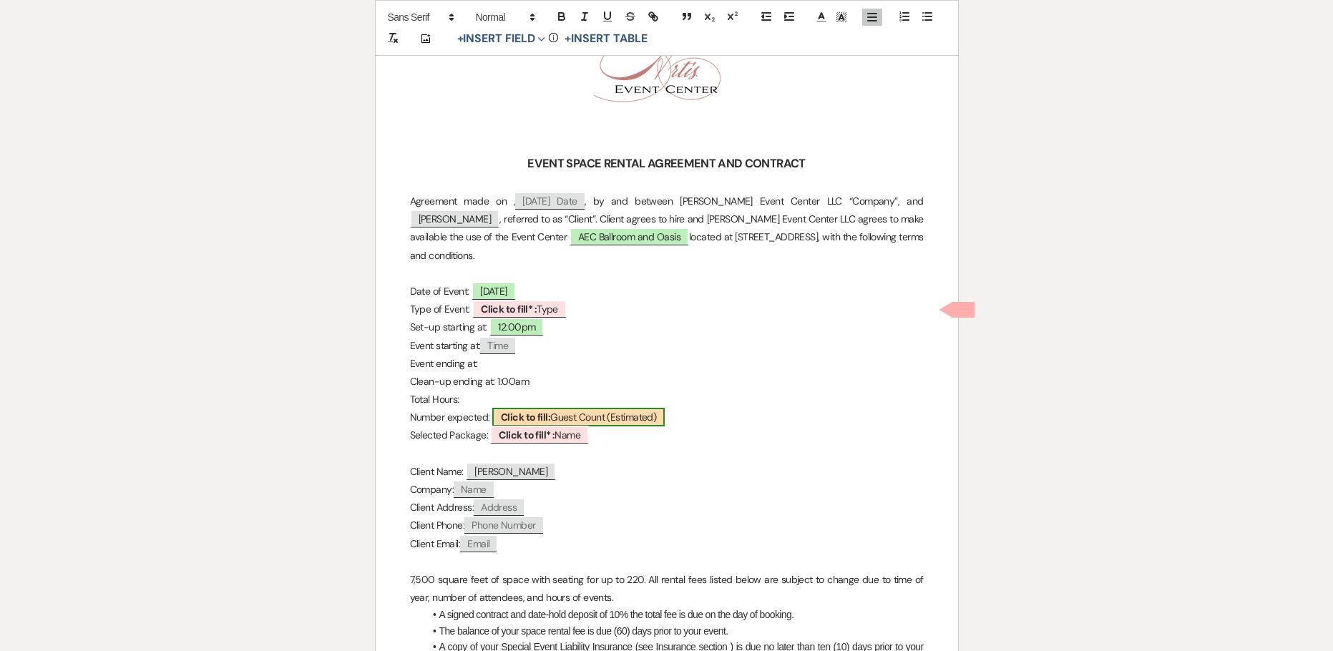
select select "custom_placeholder"
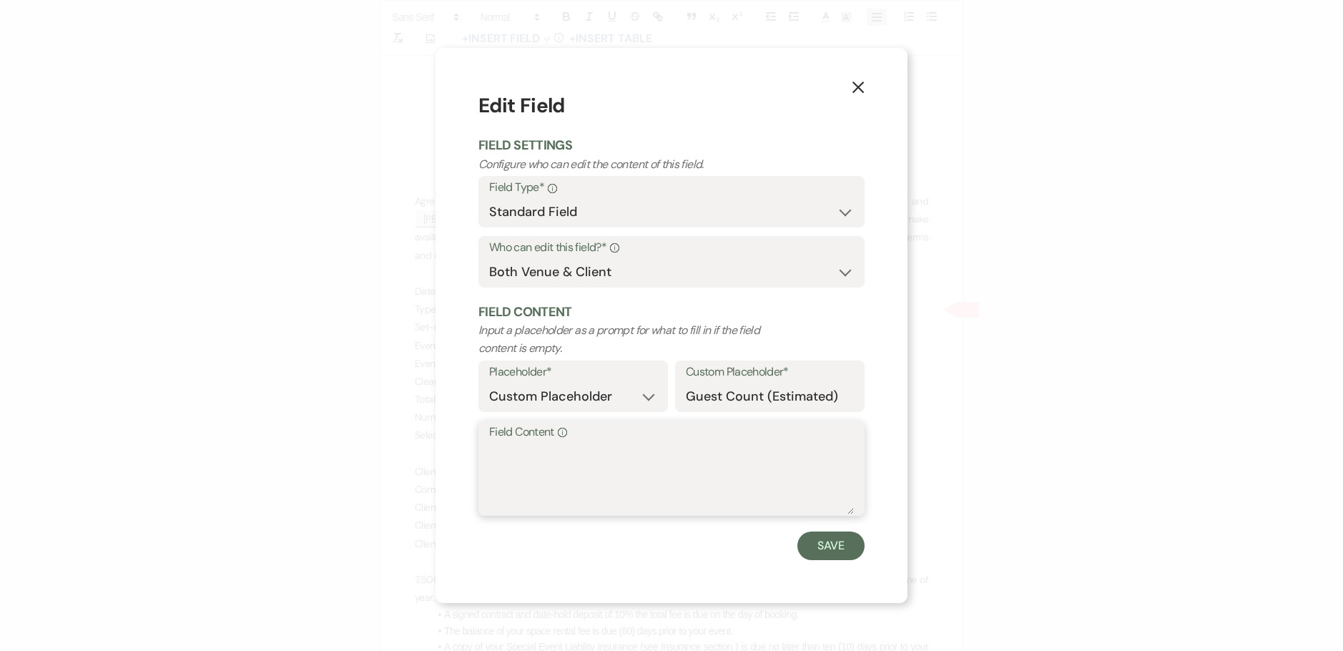
click at [506, 477] on textarea "Field Content Info" at bounding box center [671, 479] width 365 height 72
type textarea "175"
click at [812, 544] on button "Save" at bounding box center [831, 545] width 67 height 29
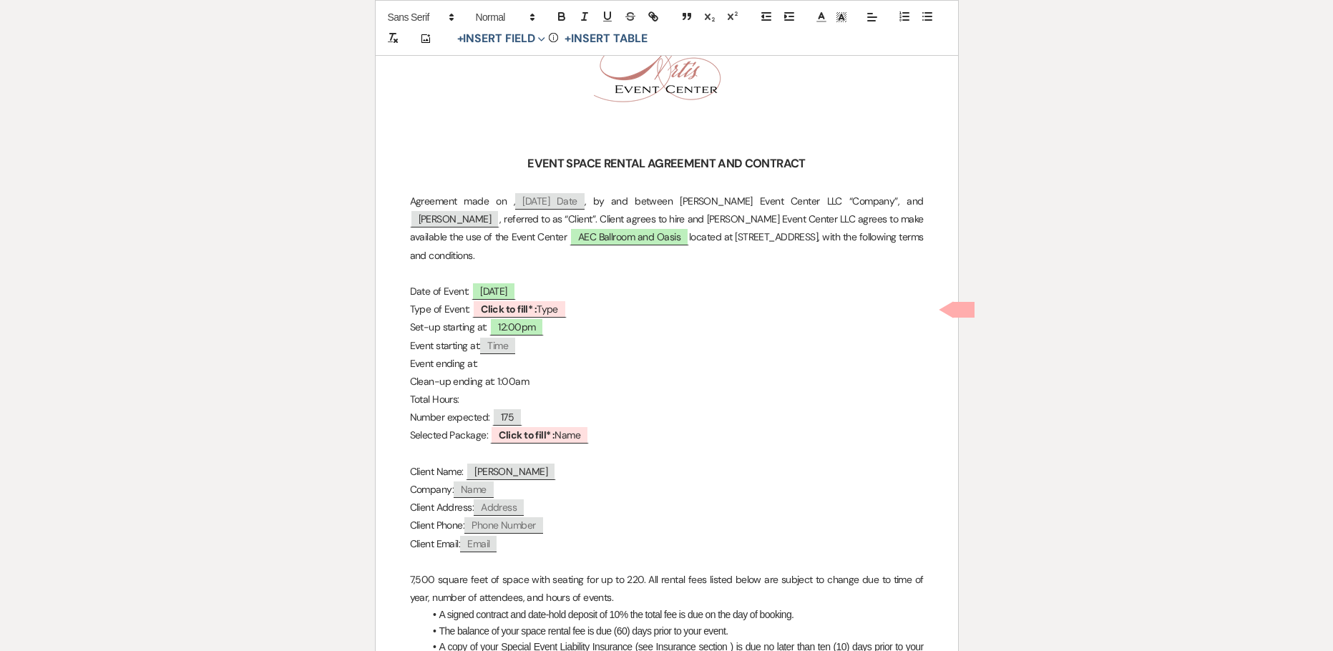
click at [504, 365] on p "Event ending at:" at bounding box center [667, 364] width 514 height 18
click at [544, 312] on span "Click to fill* : Type" at bounding box center [519, 309] width 94 height 19
select select "owner"
select select "Type"
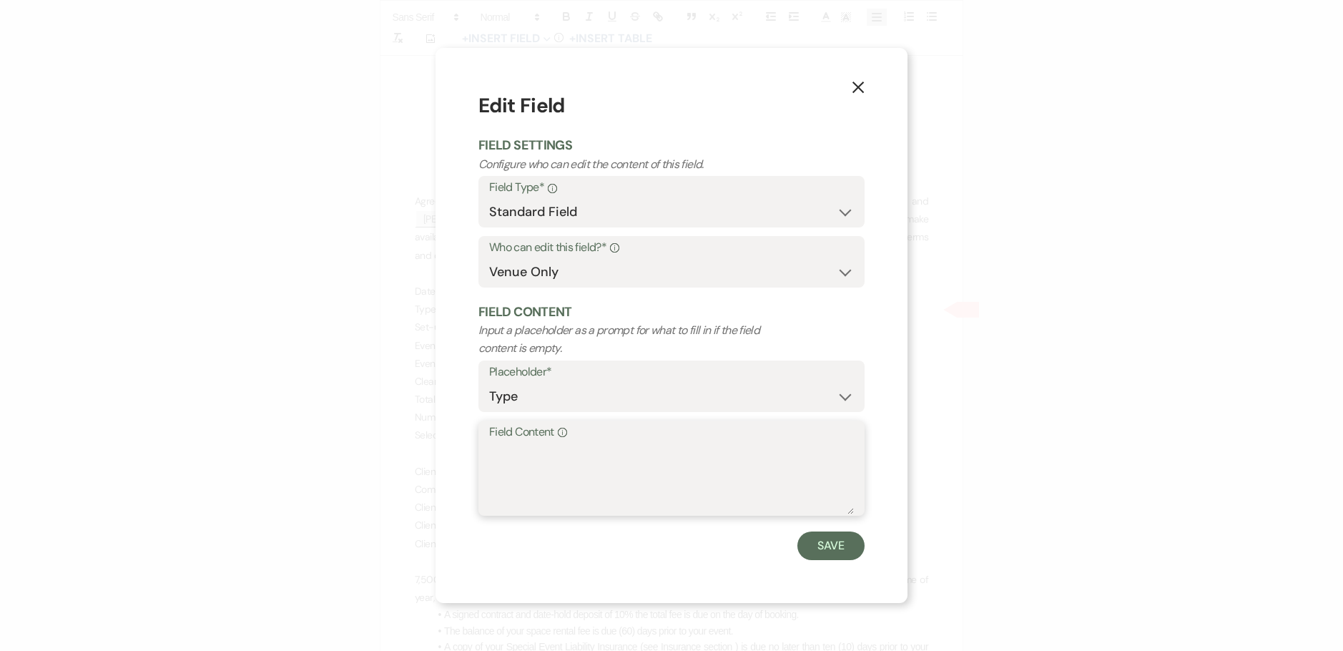
click at [530, 446] on textarea "Field Content Info" at bounding box center [671, 479] width 365 height 72
click at [556, 452] on textarea "Birthday party" at bounding box center [671, 479] width 365 height 72
click at [553, 453] on textarea "Birthday party" at bounding box center [671, 479] width 365 height 72
type textarea "Birthday Party"
click at [818, 541] on button "Save" at bounding box center [831, 545] width 67 height 29
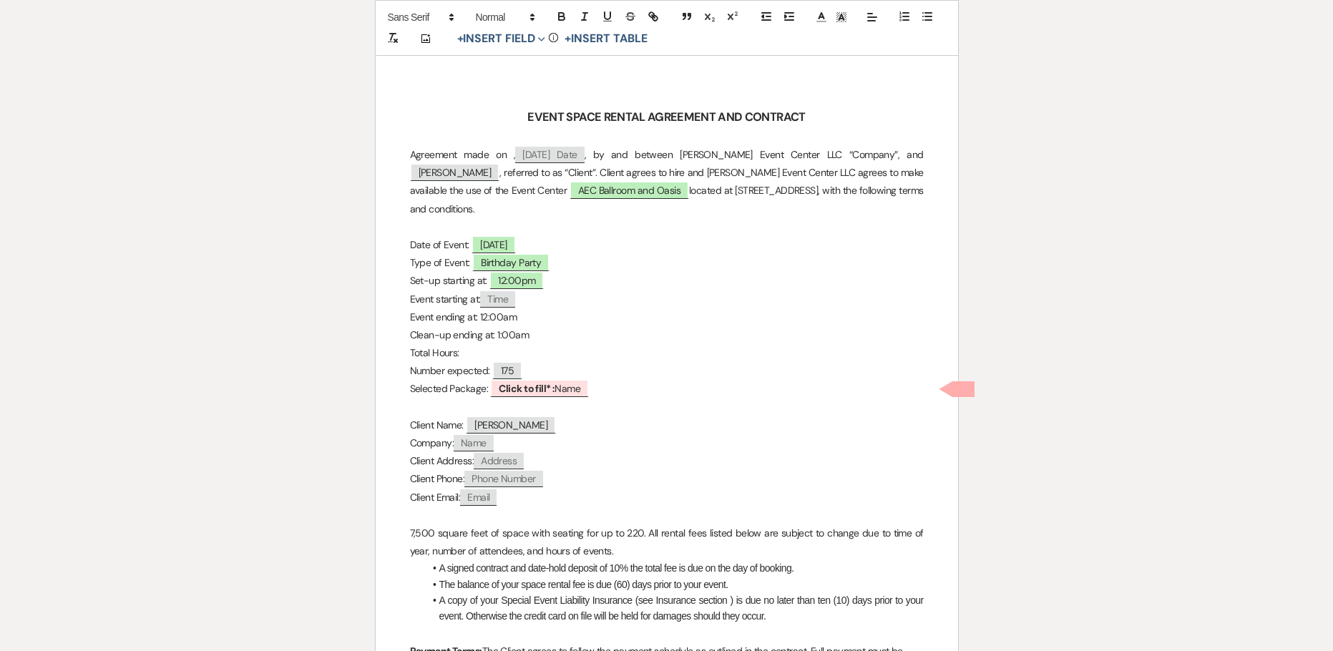
scroll to position [358, 0]
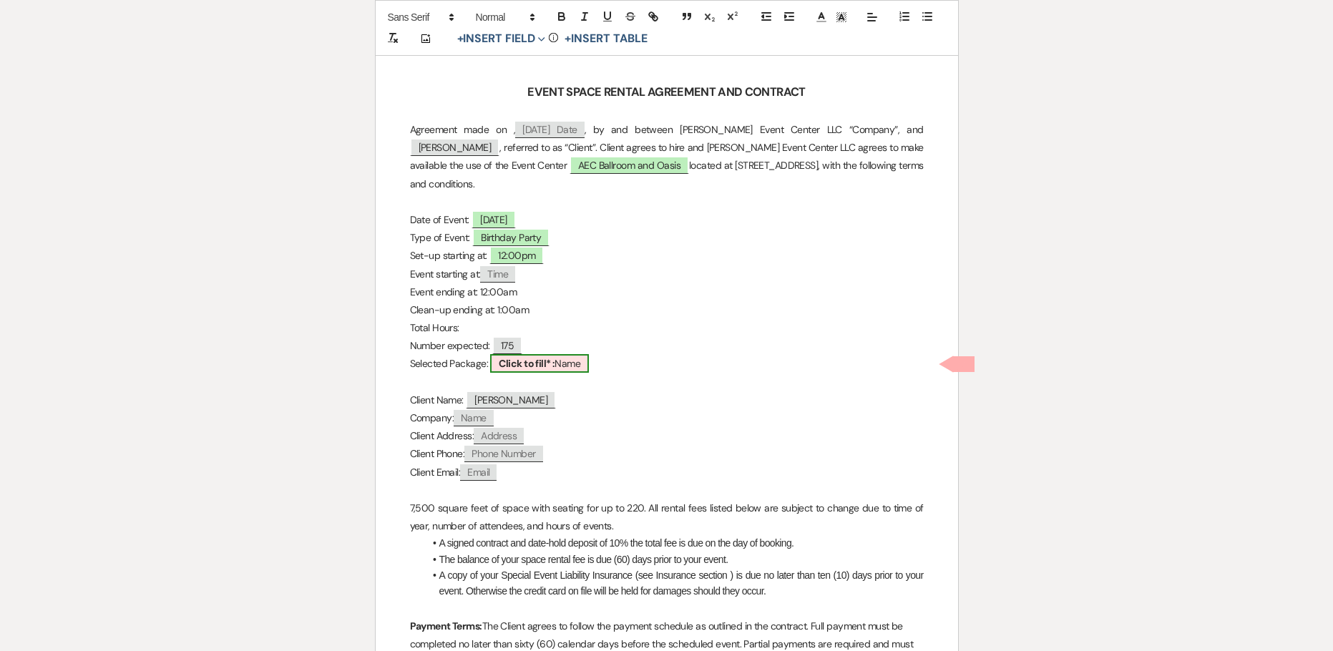
click at [516, 361] on b "Click to fill* :" at bounding box center [527, 363] width 56 height 13
select select "owner"
select select "Name"
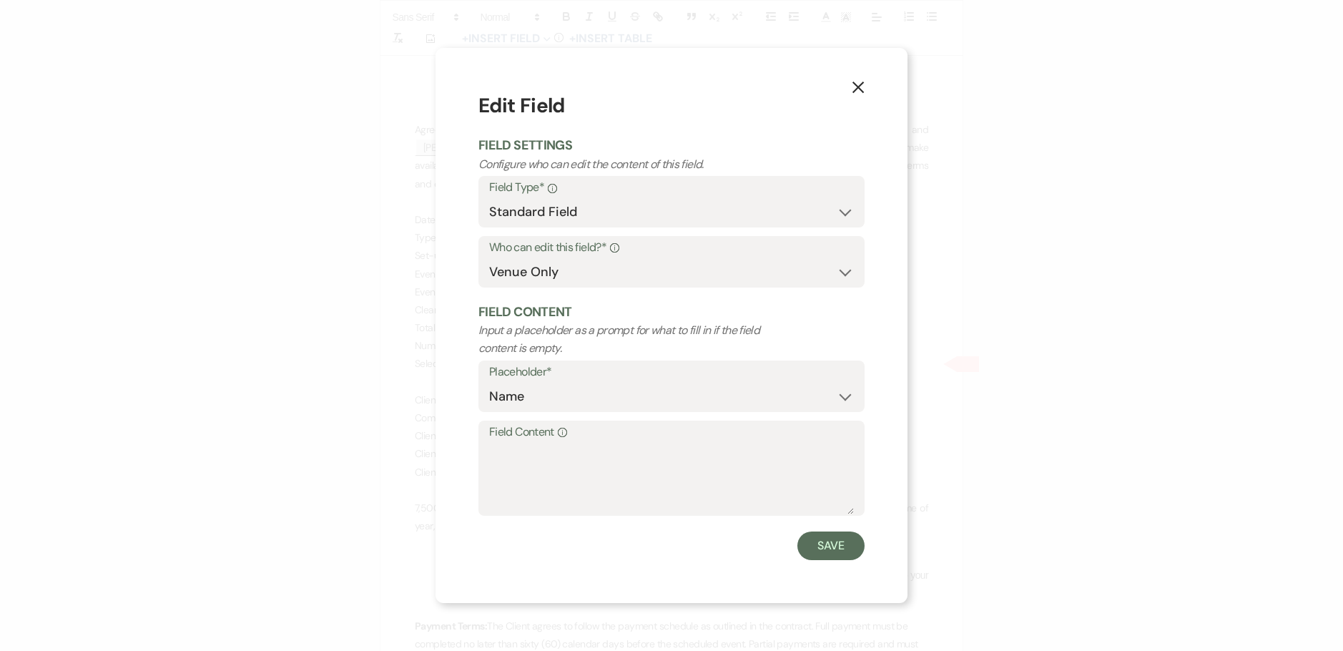
click at [522, 441] on label "Field Content Info" at bounding box center [671, 432] width 365 height 21
click at [522, 443] on textarea "Field Content Info" at bounding box center [671, 479] width 365 height 72
drag, startPoint x: 662, startPoint y: 456, endPoint x: 480, endPoint y: 447, distance: 182.6
click at [480, 447] on div "Field Content Info Grand Opening Platinum" at bounding box center [672, 468] width 386 height 95
type textarea "Grand Opening Platinum"
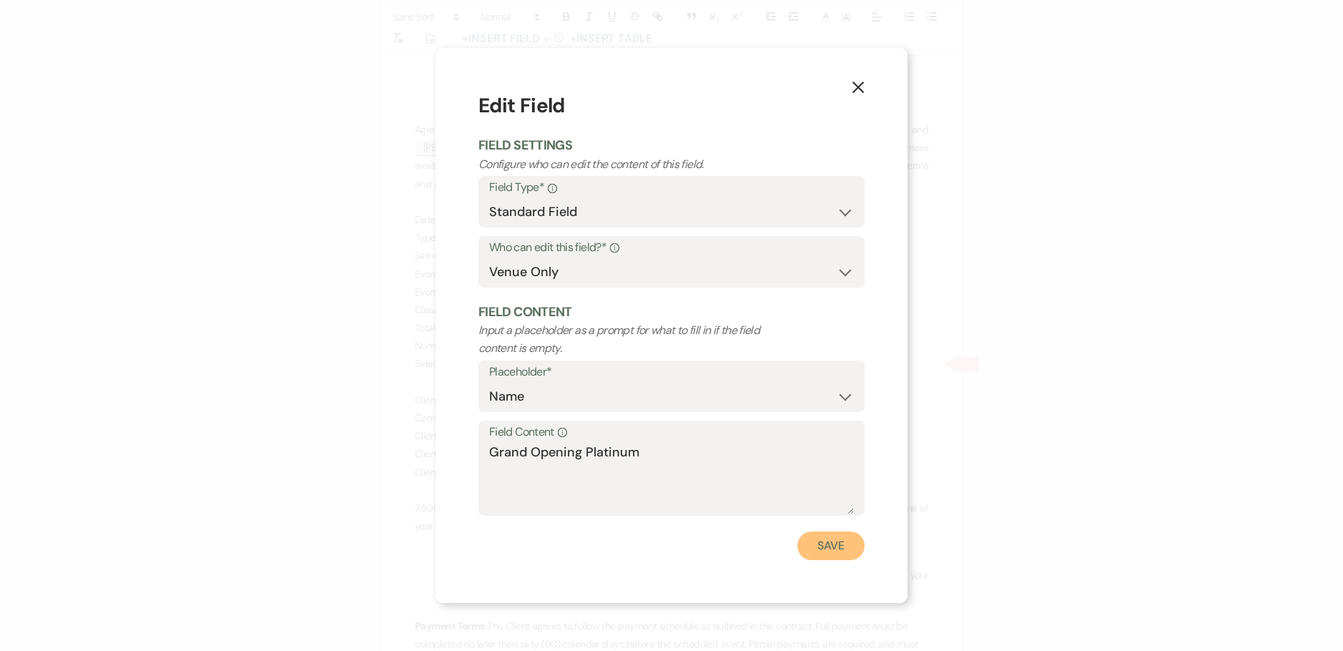
click at [846, 553] on button "Save" at bounding box center [831, 545] width 67 height 29
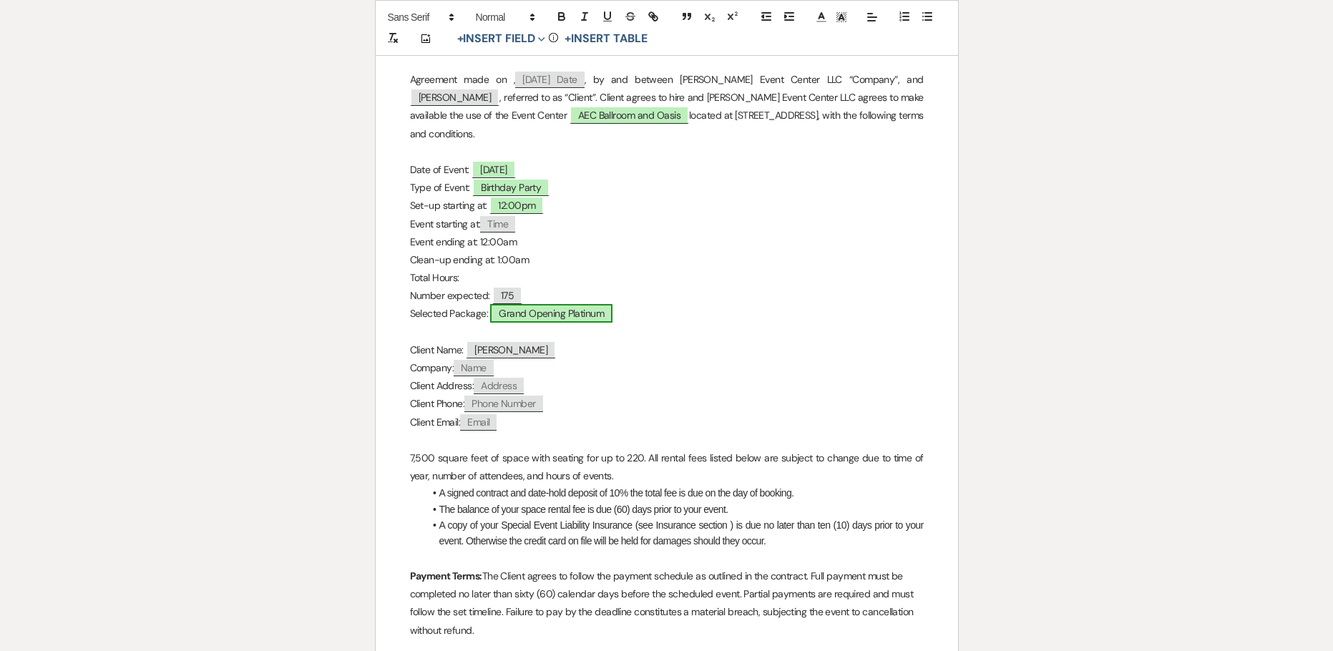
scroll to position [429, 0]
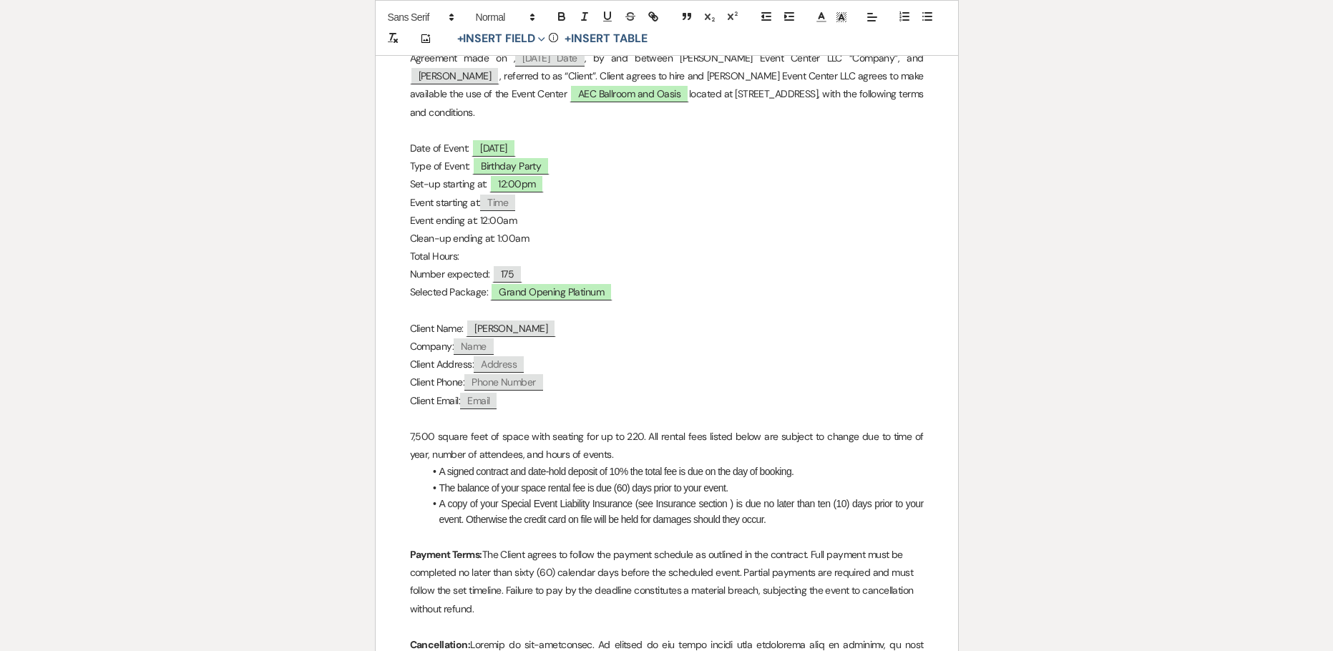
click at [472, 254] on p "Total Hours:" at bounding box center [667, 256] width 514 height 18
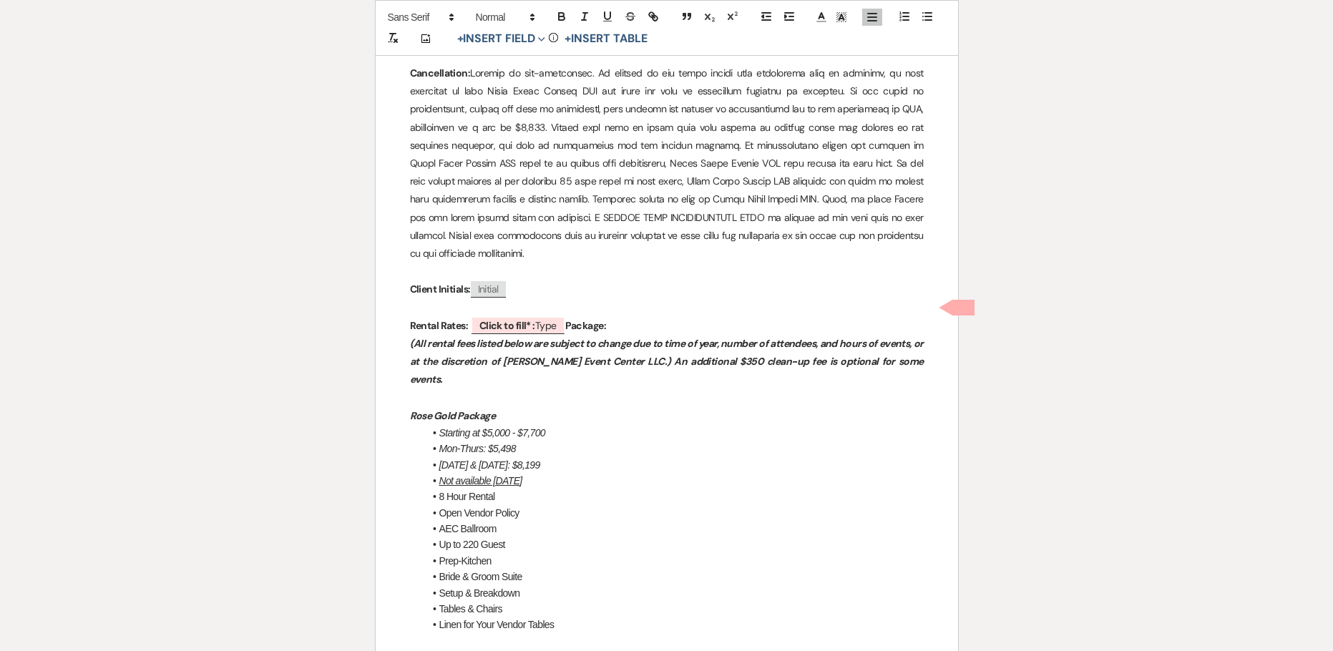
scroll to position [1001, 0]
click at [623, 316] on p "Rental Rates: ﻿ Click to fill* : Type ﻿ Package:" at bounding box center [667, 325] width 514 height 18
click at [488, 318] on b "Click to fill* :" at bounding box center [507, 324] width 56 height 13
select select "owner"
select select "Type"
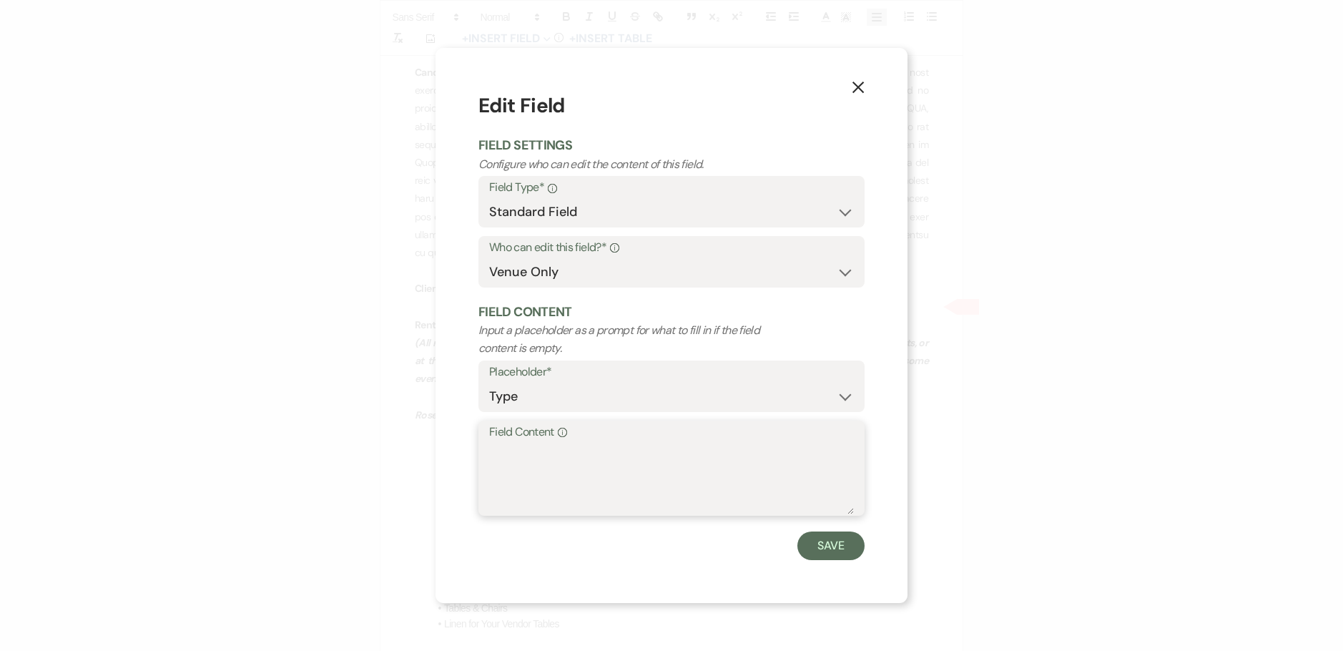
click at [531, 449] on textarea "Field Content Info" at bounding box center [671, 479] width 365 height 72
type textarea "$9,500"
click at [848, 541] on button "Save" at bounding box center [831, 545] width 67 height 29
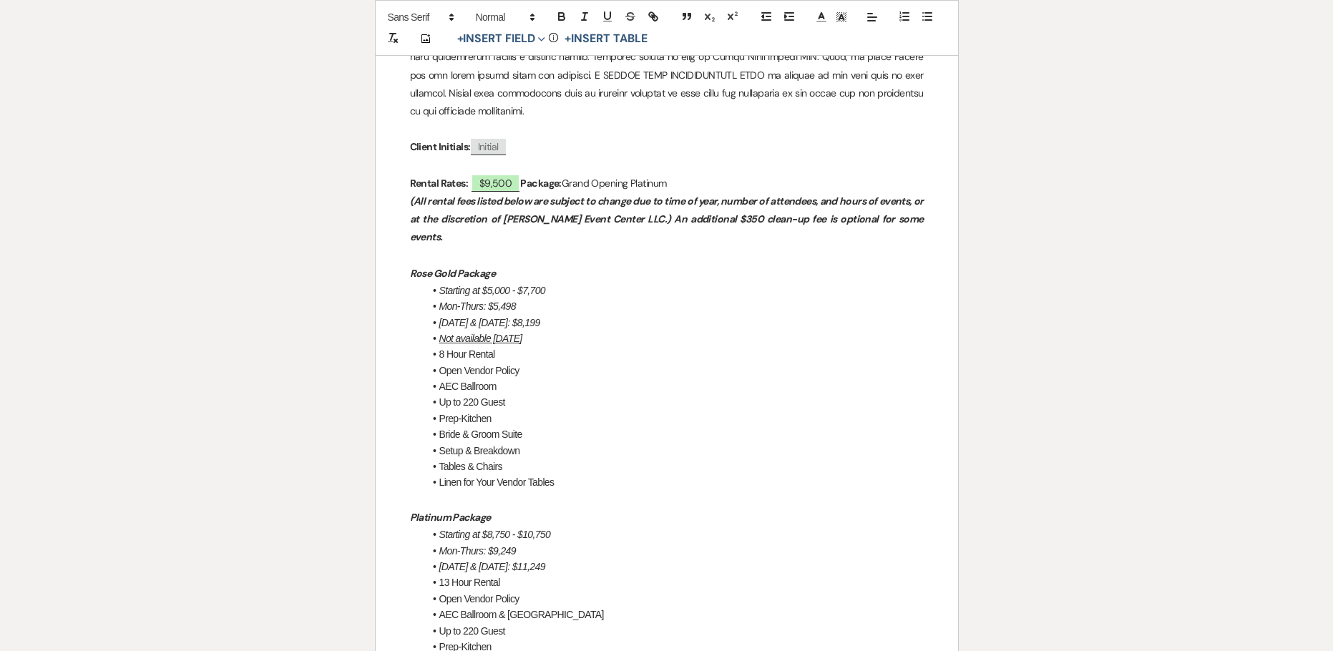
scroll to position [1144, 0]
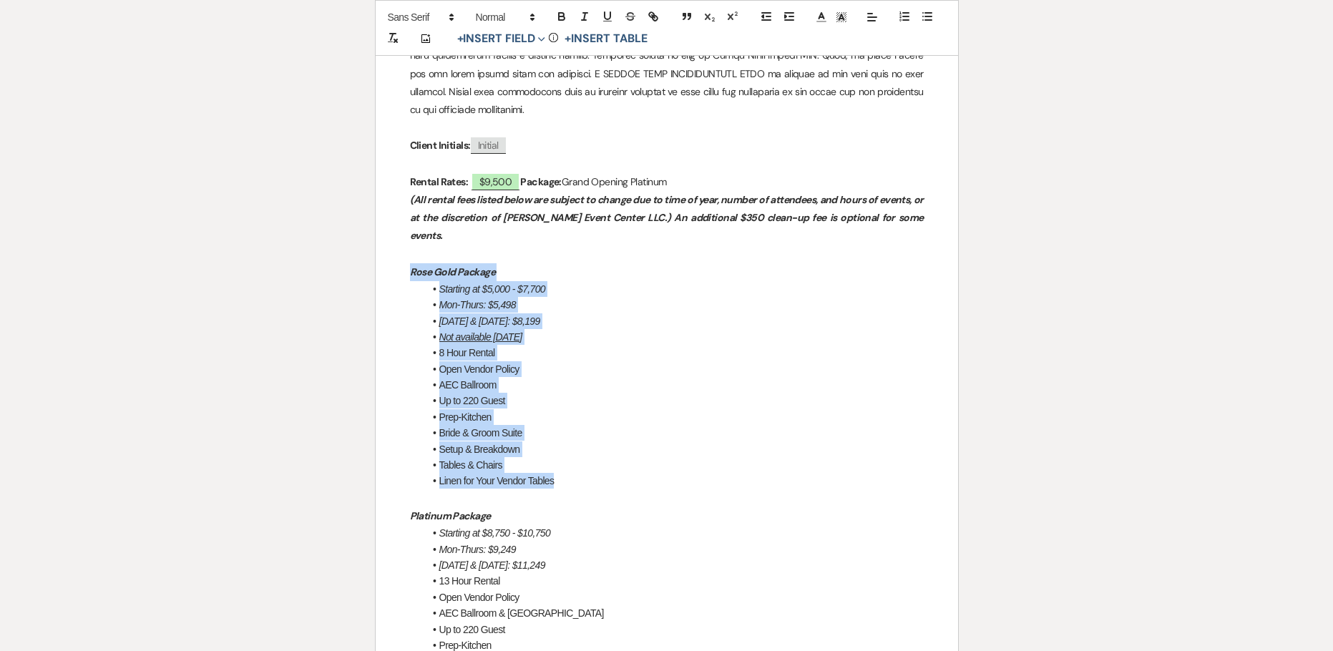
drag, startPoint x: 568, startPoint y: 447, endPoint x: 381, endPoint y: 240, distance: 279.1
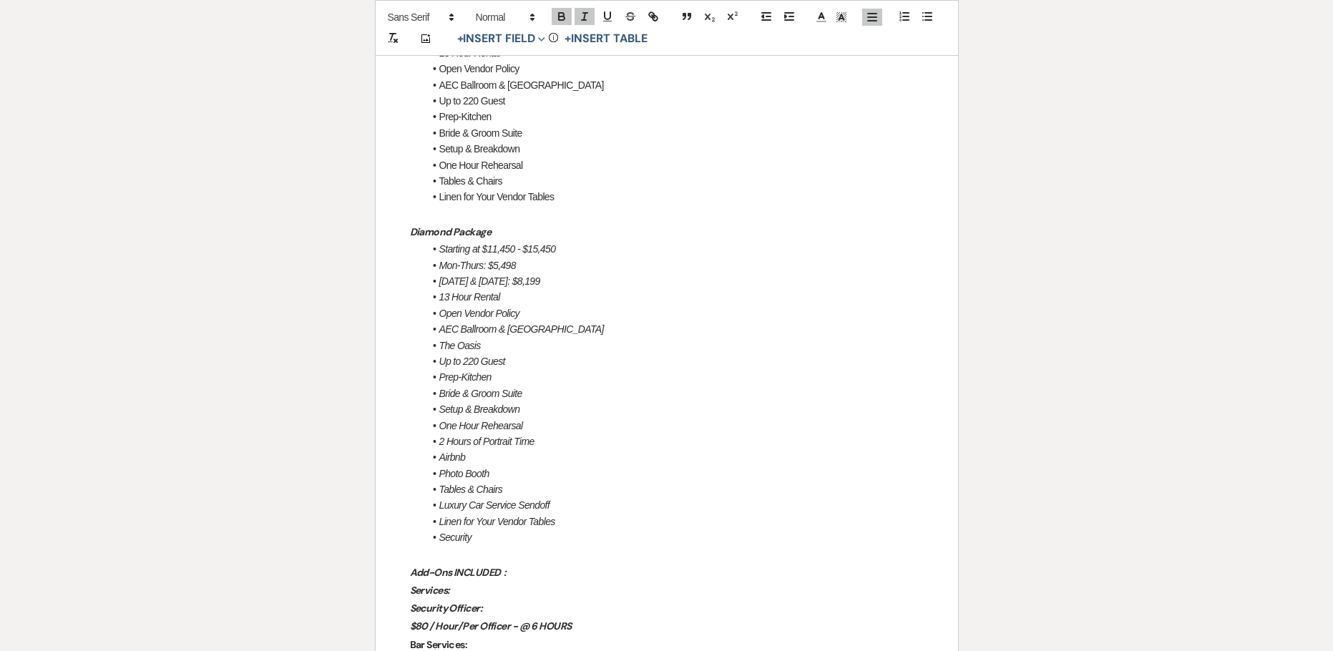
scroll to position [1431, 0]
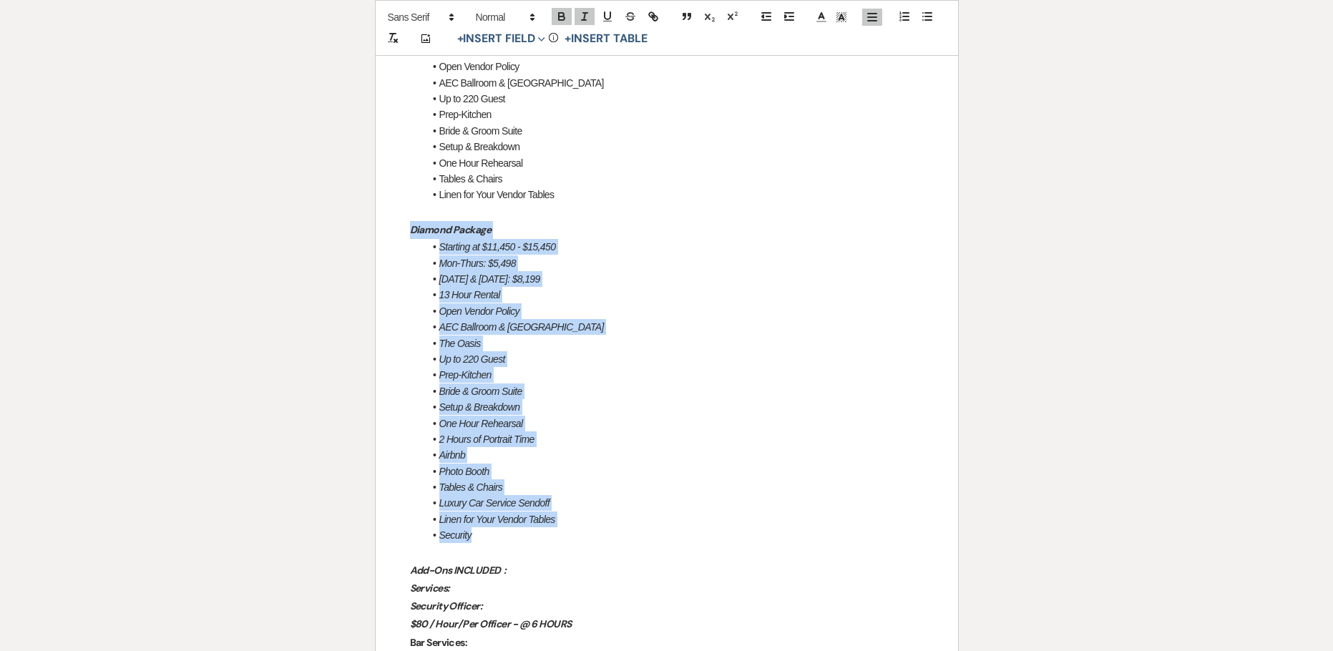
drag, startPoint x: 497, startPoint y: 504, endPoint x: 393, endPoint y: 193, distance: 327.5
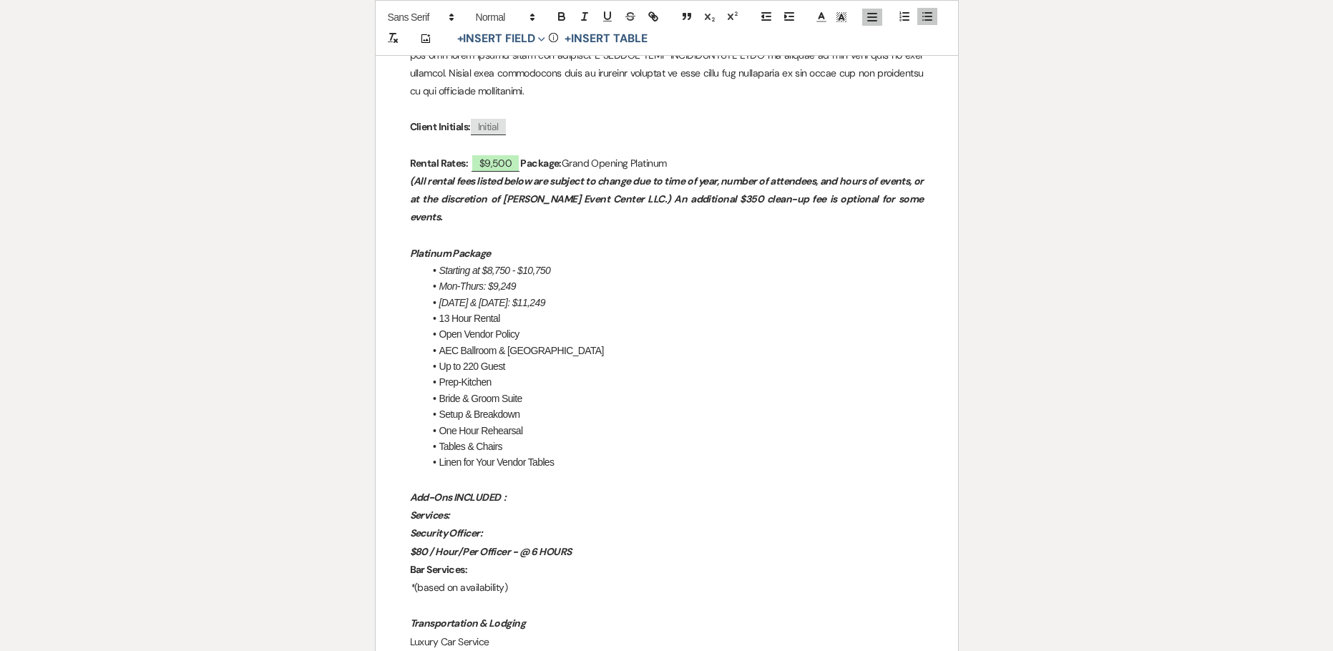
scroll to position [1144, 0]
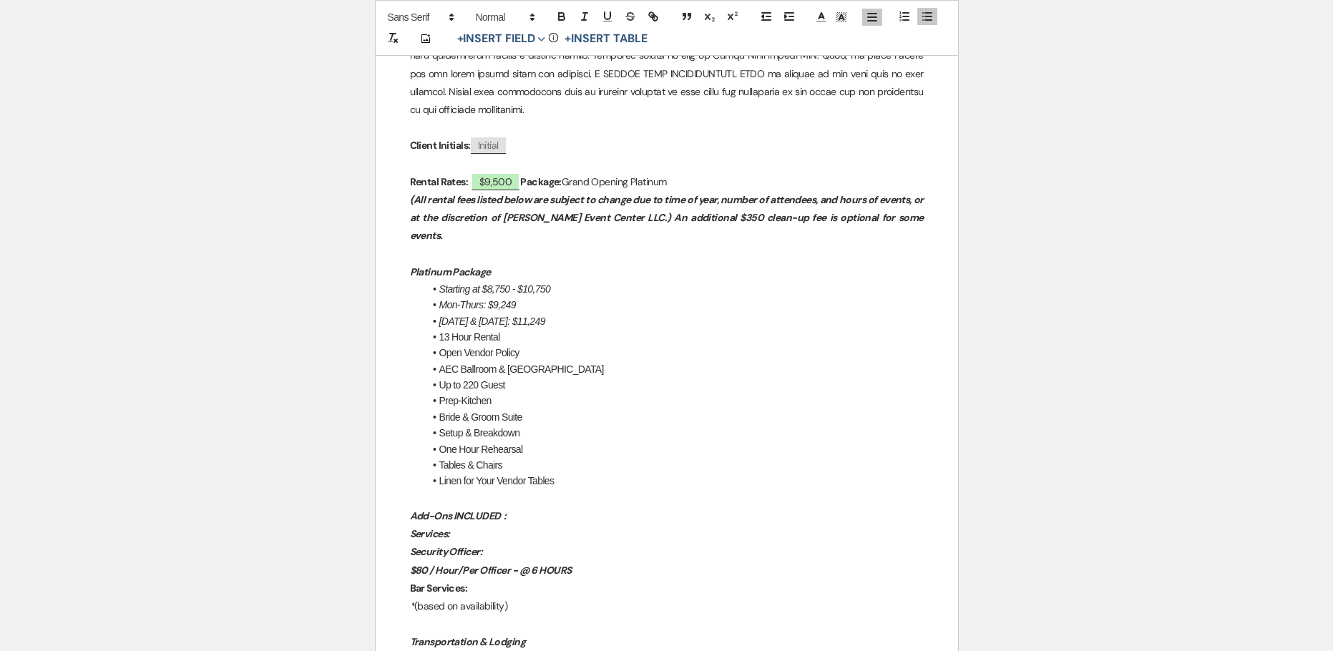
click at [554, 361] on li "AEC Ballroom & The Haven" at bounding box center [673, 369] width 499 height 16
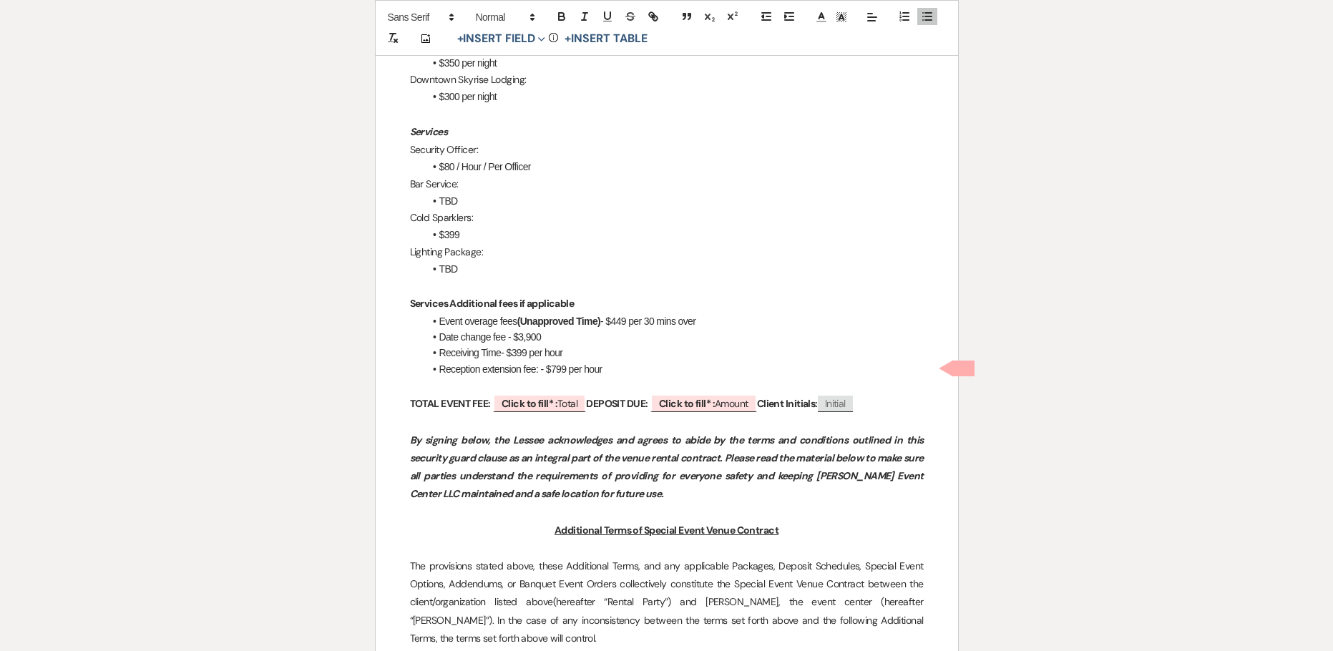
scroll to position [1860, 0]
click at [534, 396] on b "Click to fill* :" at bounding box center [529, 402] width 56 height 13
select select "owner"
select select "Total"
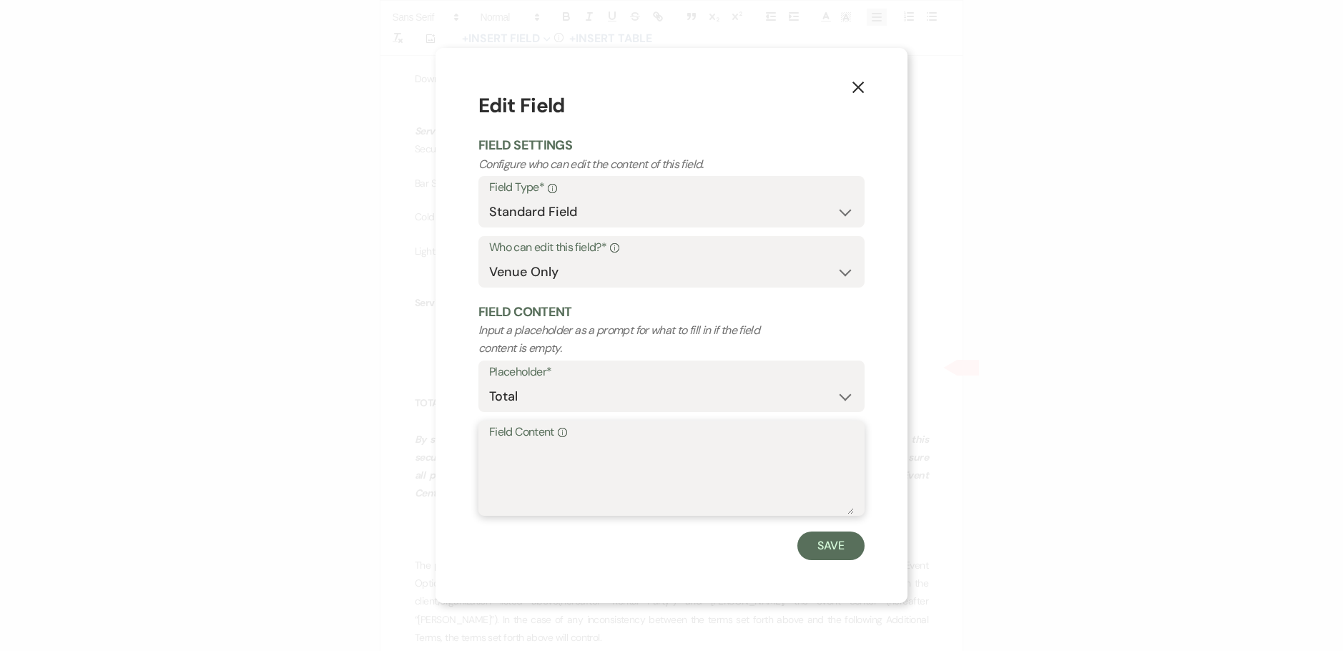
click at [511, 445] on textarea "Field Content Info" at bounding box center [671, 479] width 365 height 72
type textarea "1"
type textarea "$12,078.65"
click at [810, 538] on button "Save" at bounding box center [831, 545] width 67 height 29
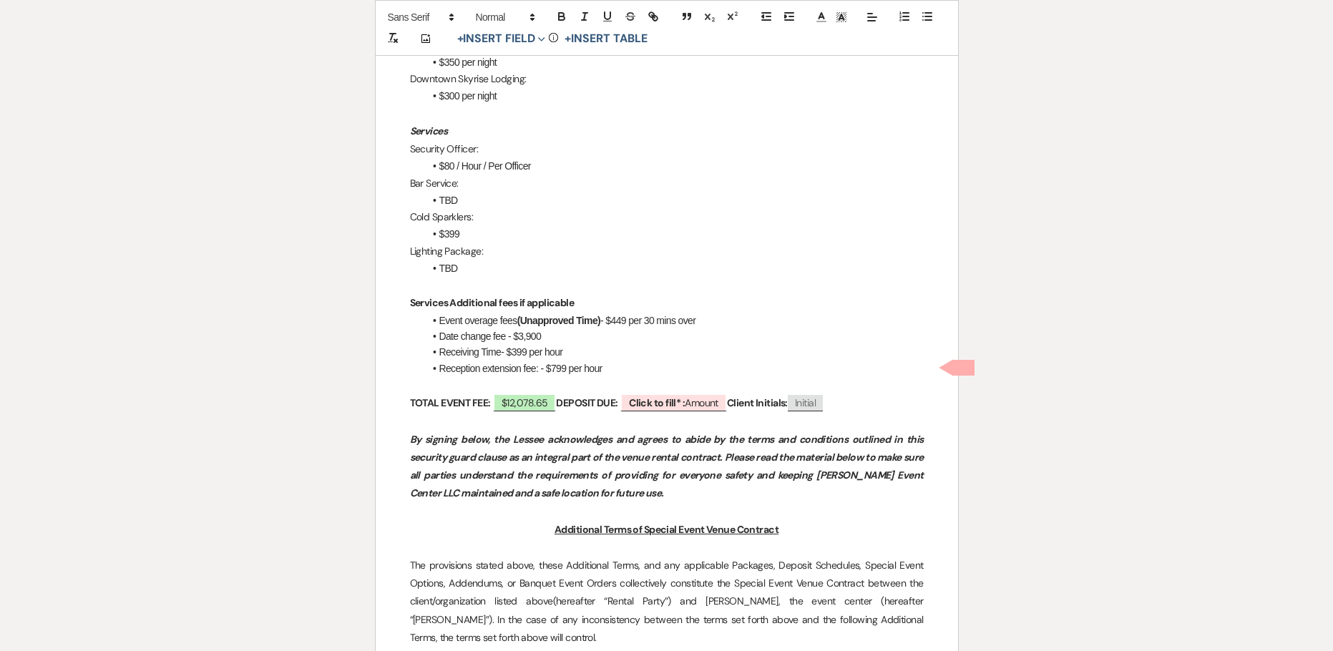
click at [672, 376] on p at bounding box center [667, 385] width 514 height 18
click at [672, 396] on b "Click to fill* :" at bounding box center [657, 402] width 56 height 13
select select "owner"
select select "Amount"
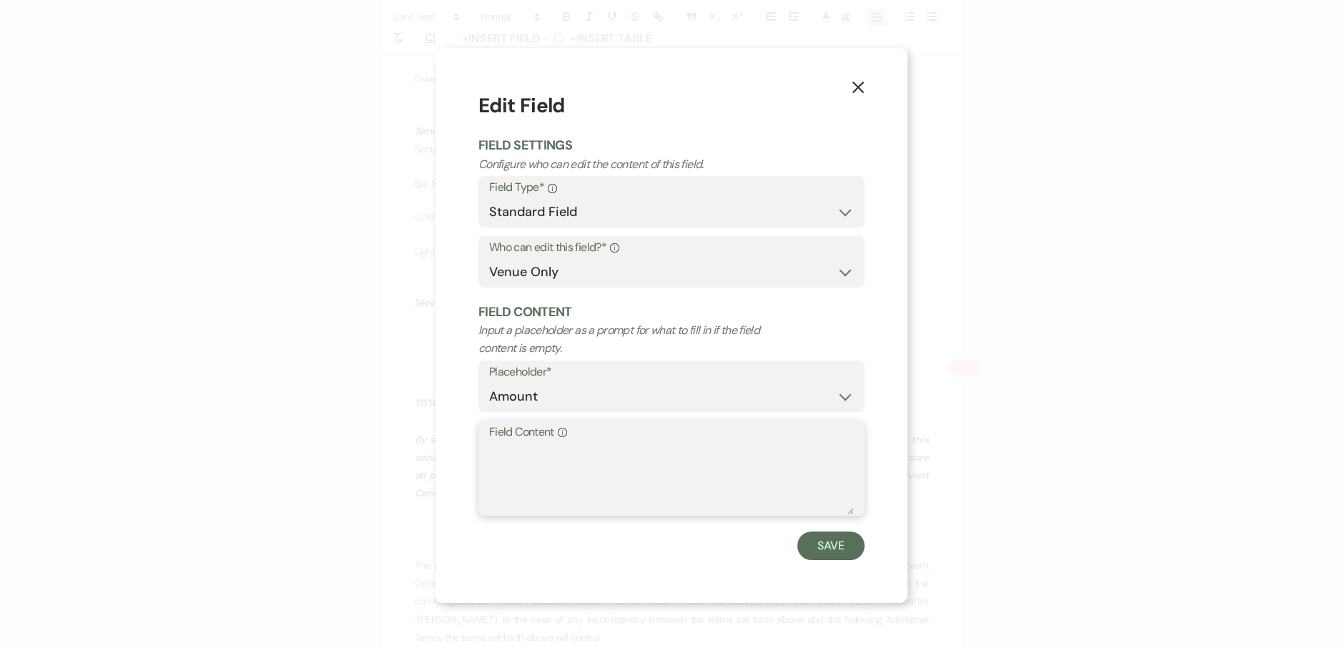
click at [604, 492] on textarea "Field Content Info" at bounding box center [671, 479] width 365 height 72
paste textarea "$1,207.87"
type textarea "$1,207.87"
click at [834, 544] on button "Save" at bounding box center [831, 545] width 67 height 29
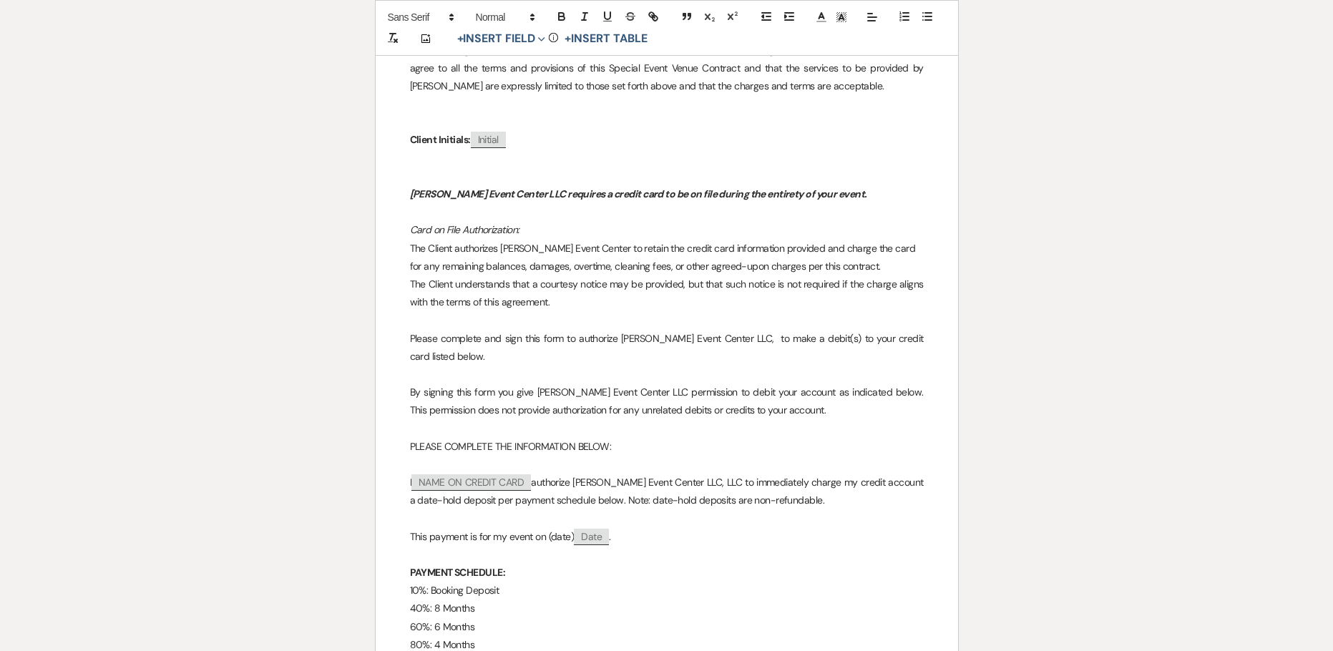
scroll to position [11730, 0]
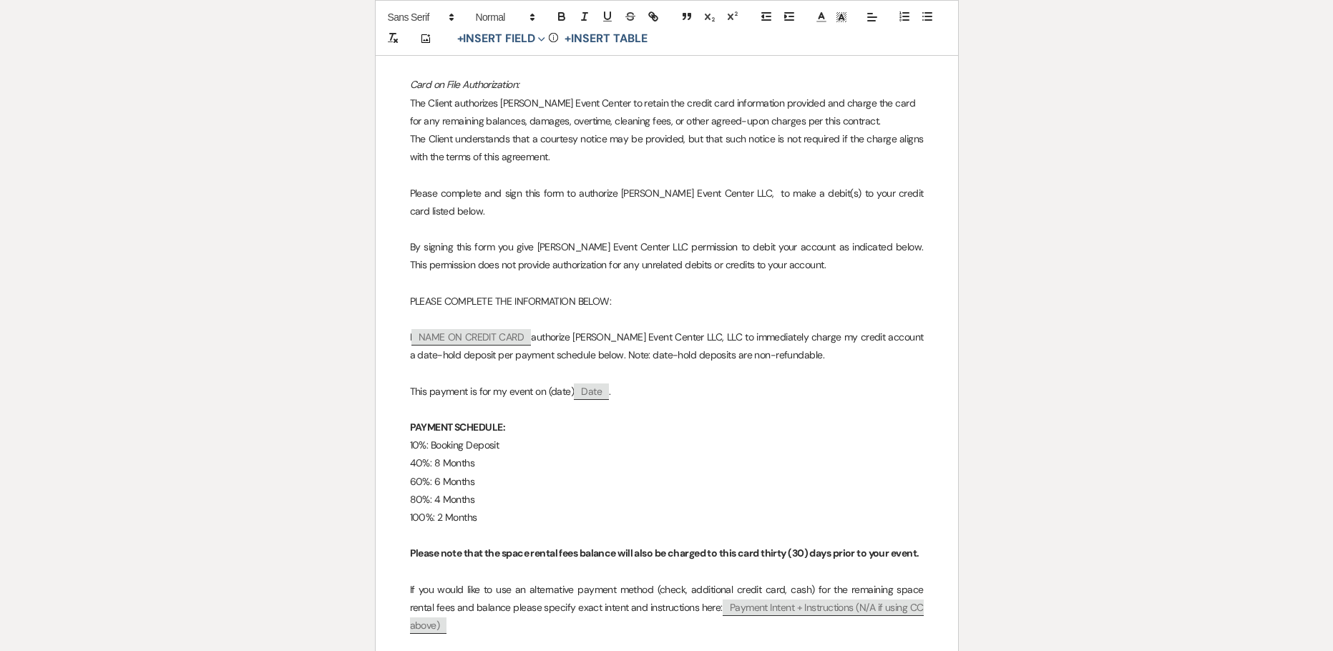
click at [425, 436] on p "10%: Booking Deposit" at bounding box center [667, 445] width 514 height 18
click at [501, 436] on p "(Booking Deposit" at bounding box center [667, 445] width 514 height 18
click at [410, 436] on p "(Booking Deposit)" at bounding box center [667, 445] width 514 height 18
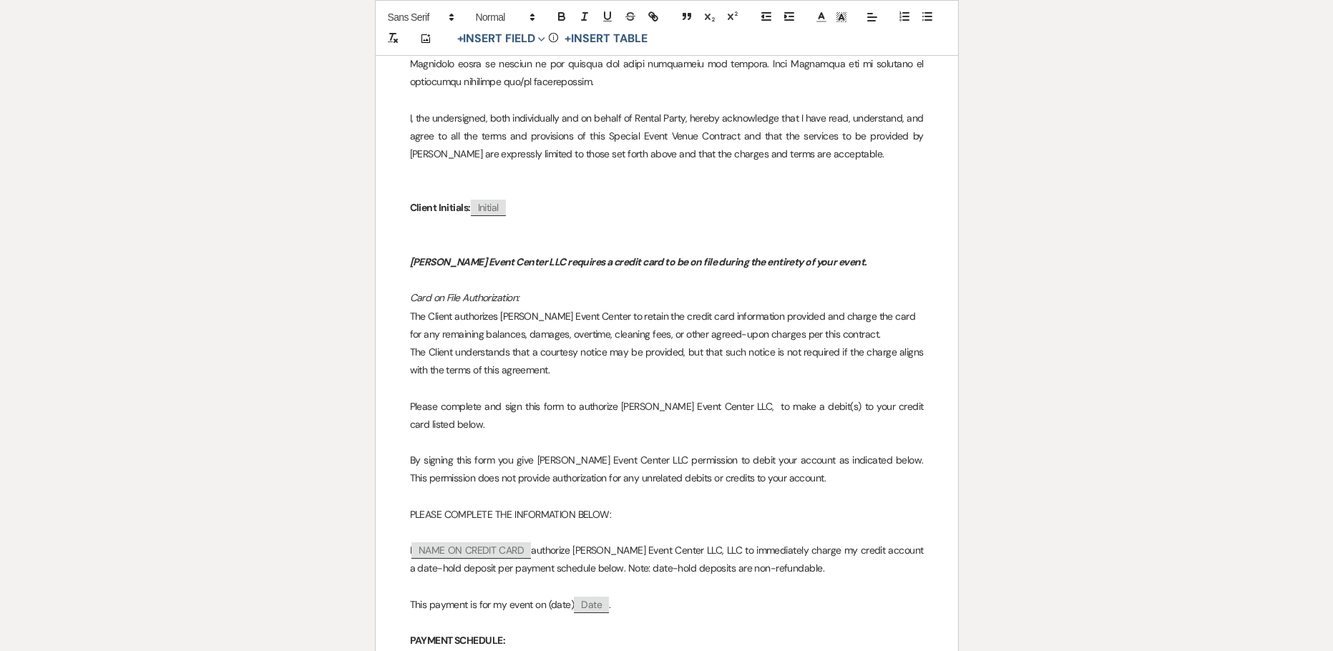
scroll to position [11516, 0]
drag, startPoint x: 483, startPoint y: 411, endPoint x: 399, endPoint y: 361, distance: 97.5
drag, startPoint x: 526, startPoint y: 354, endPoint x: 411, endPoint y: 355, distance: 114.4
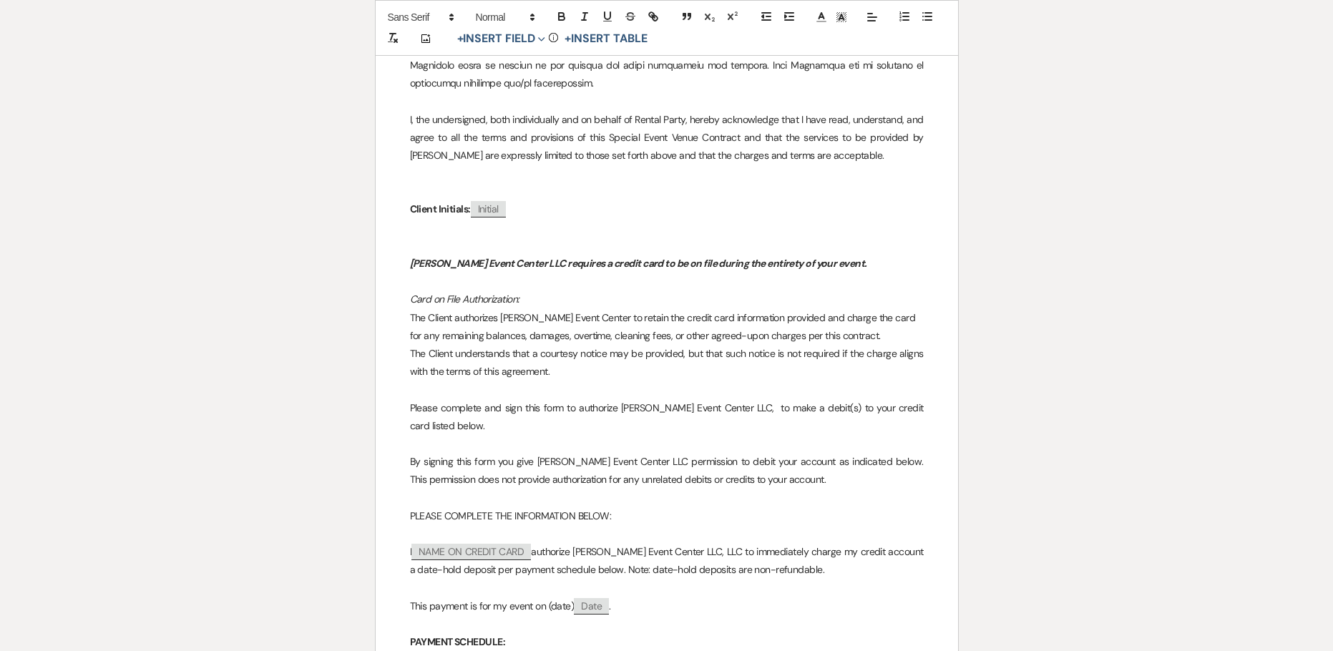
copy p "October 20, 2025: $1,811.80"
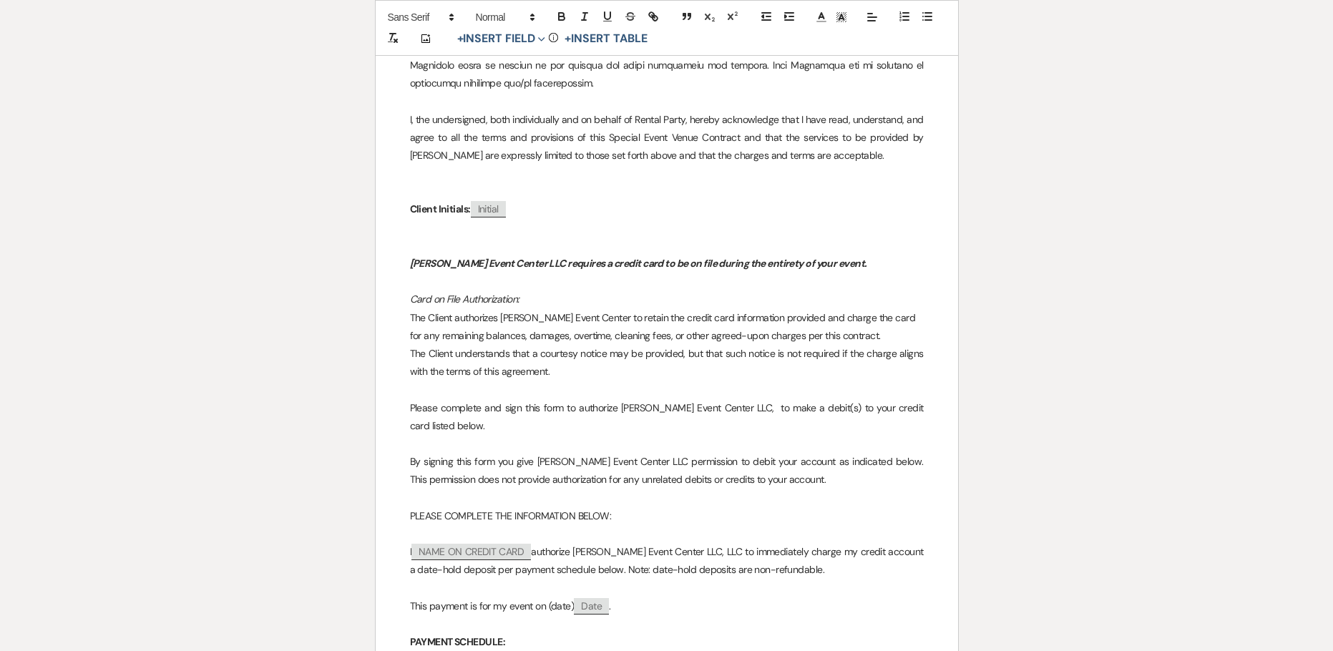
drag, startPoint x: 541, startPoint y: 465, endPoint x: 413, endPoint y: 463, distance: 127.3
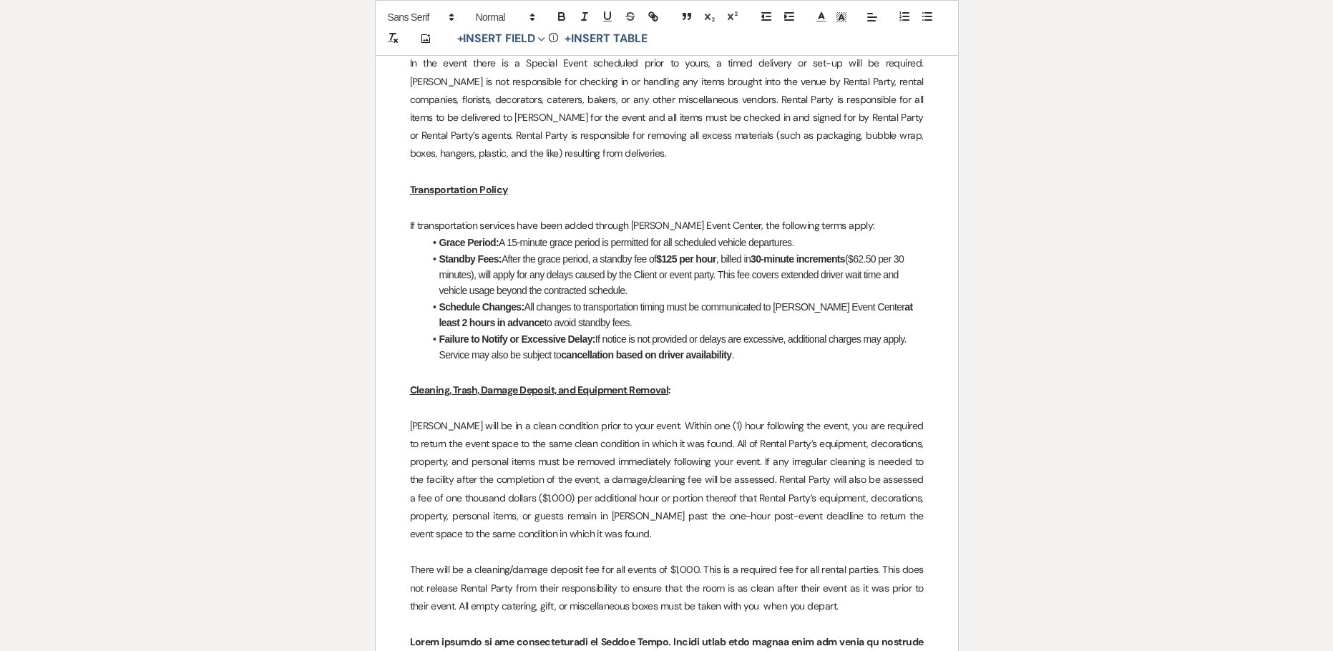
scroll to position [7226, 0]
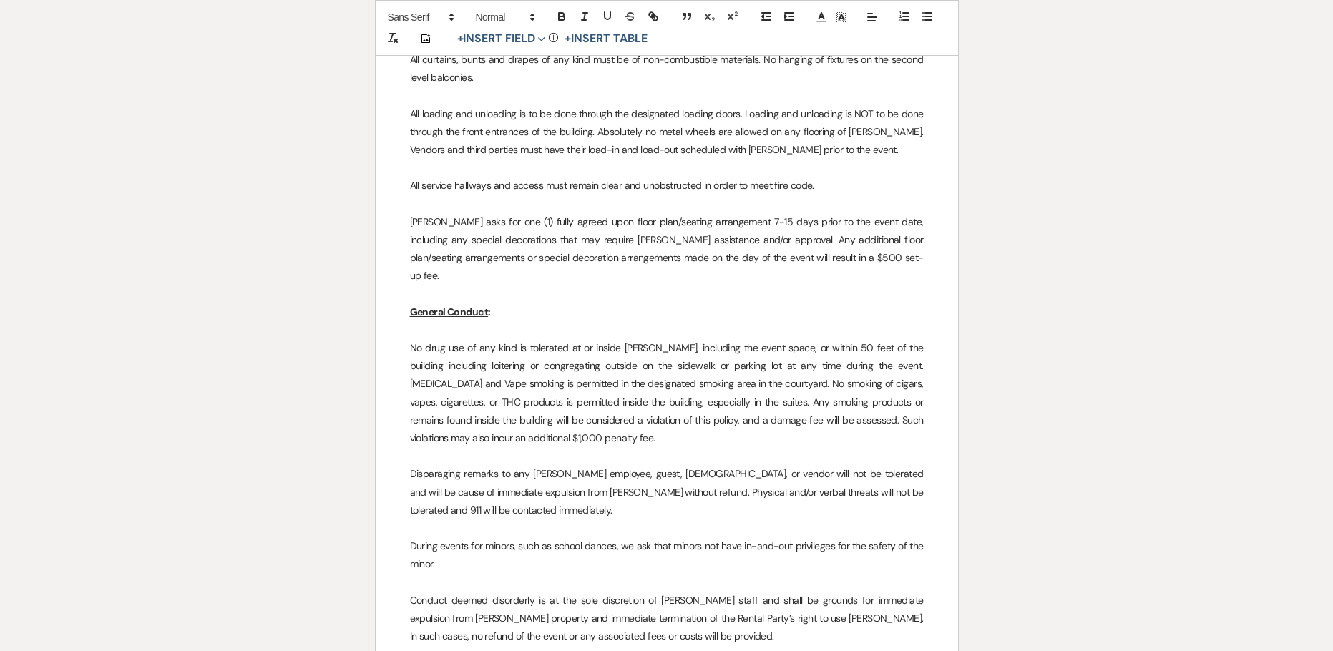
drag, startPoint x: 599, startPoint y: 499, endPoint x: 609, endPoint y: 496, distance: 9.5
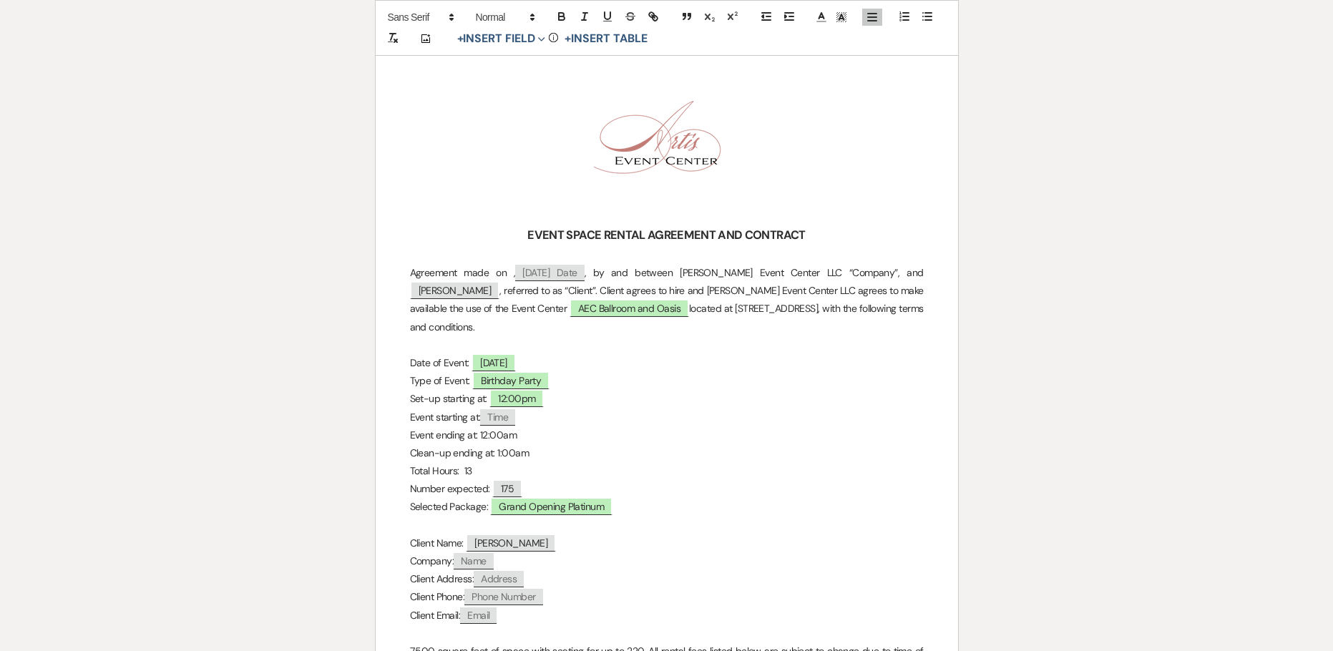
scroll to position [0, 0]
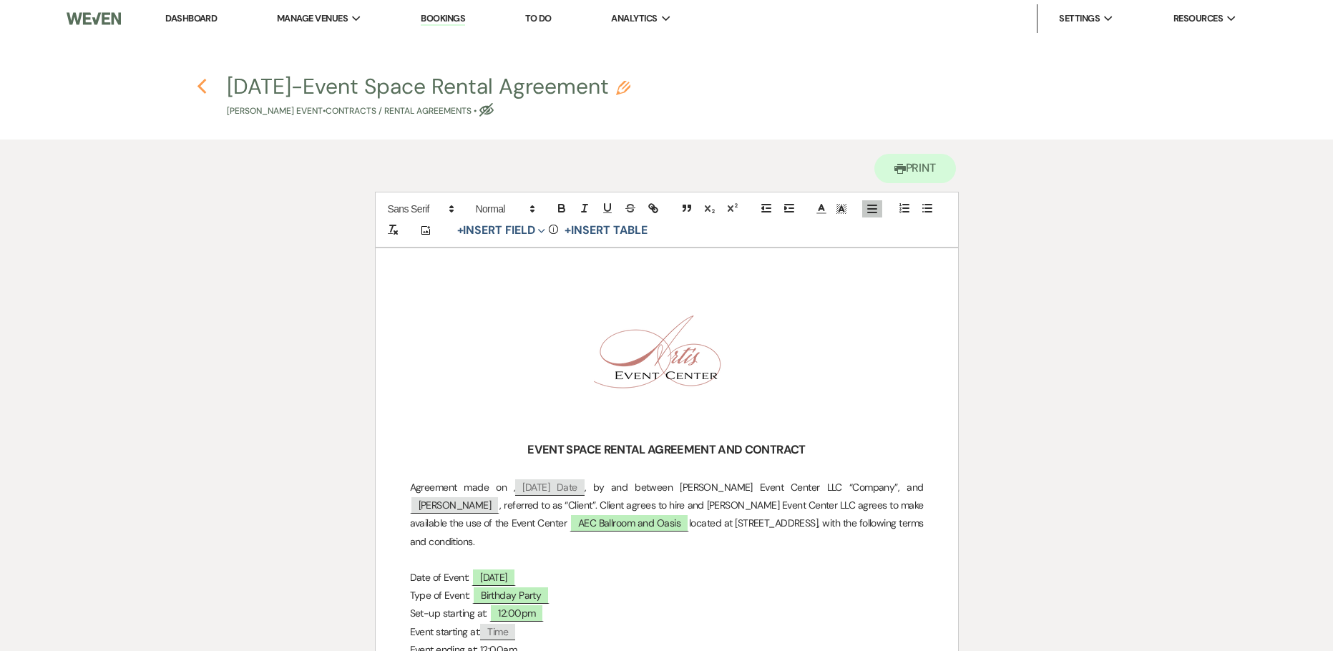
click at [202, 87] on icon "Previous" at bounding box center [202, 86] width 11 height 17
select select "5"
select select "4"
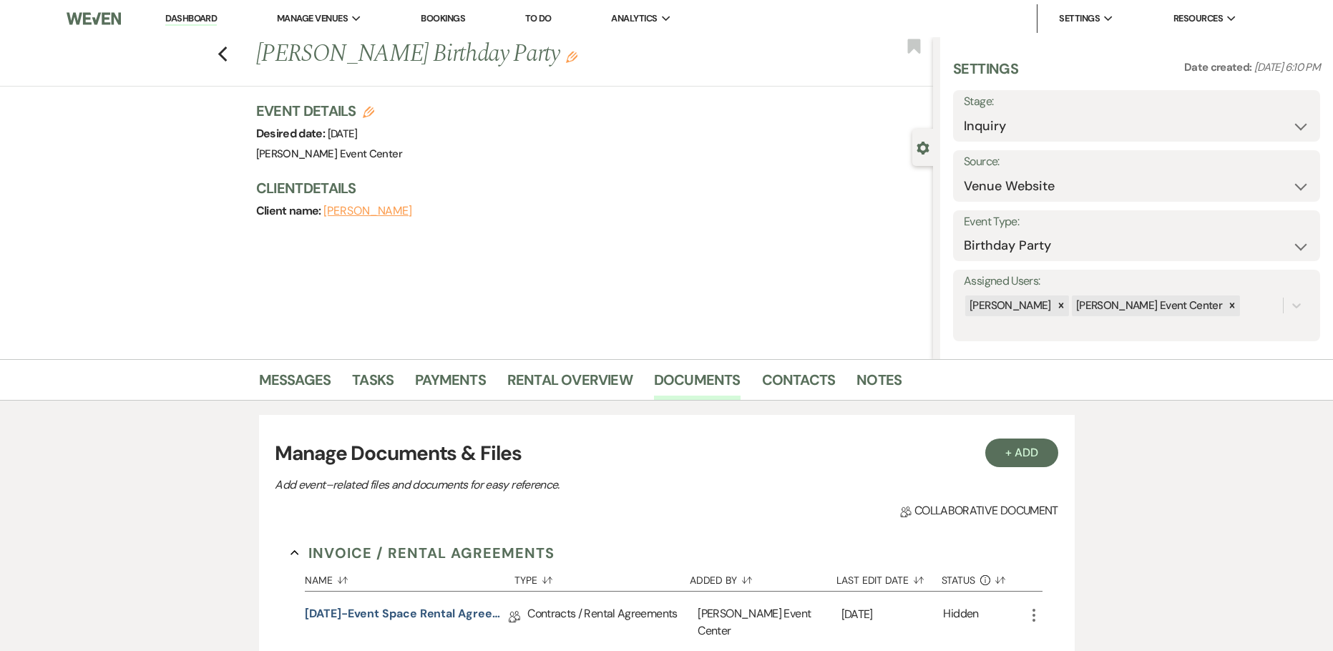
scroll to position [260, 0]
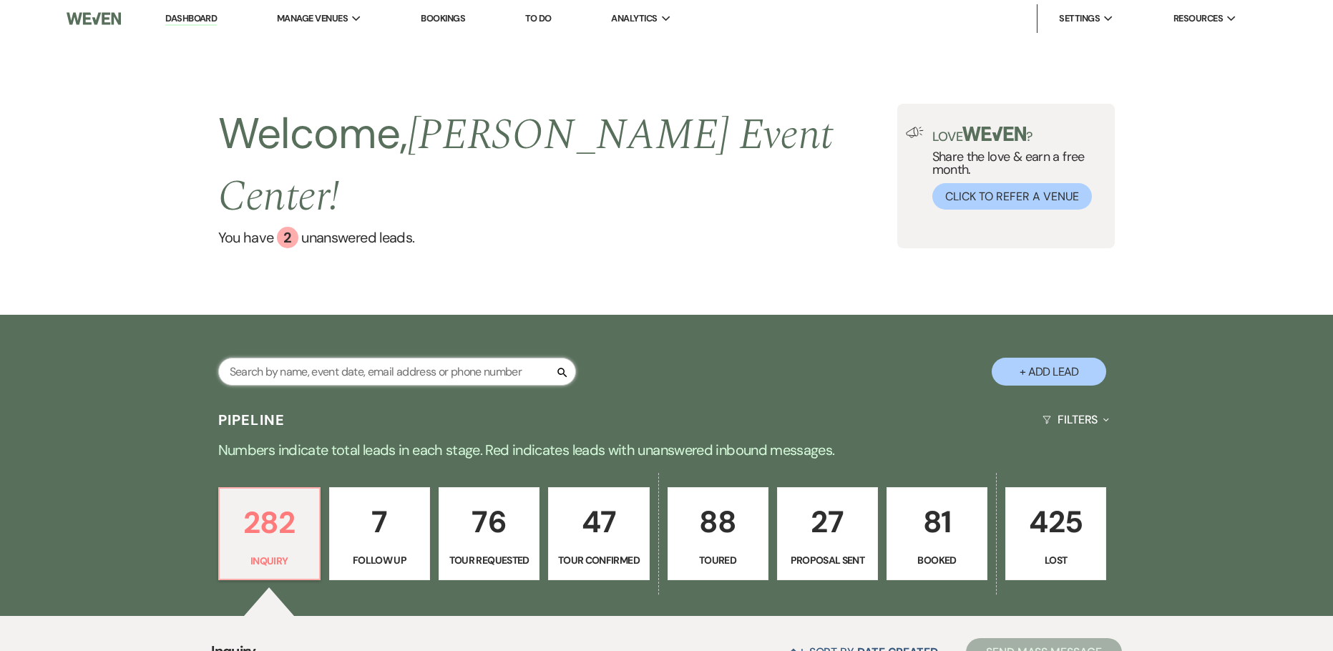
click at [355, 358] on input "text" at bounding box center [397, 372] width 358 height 28
type input "jen"
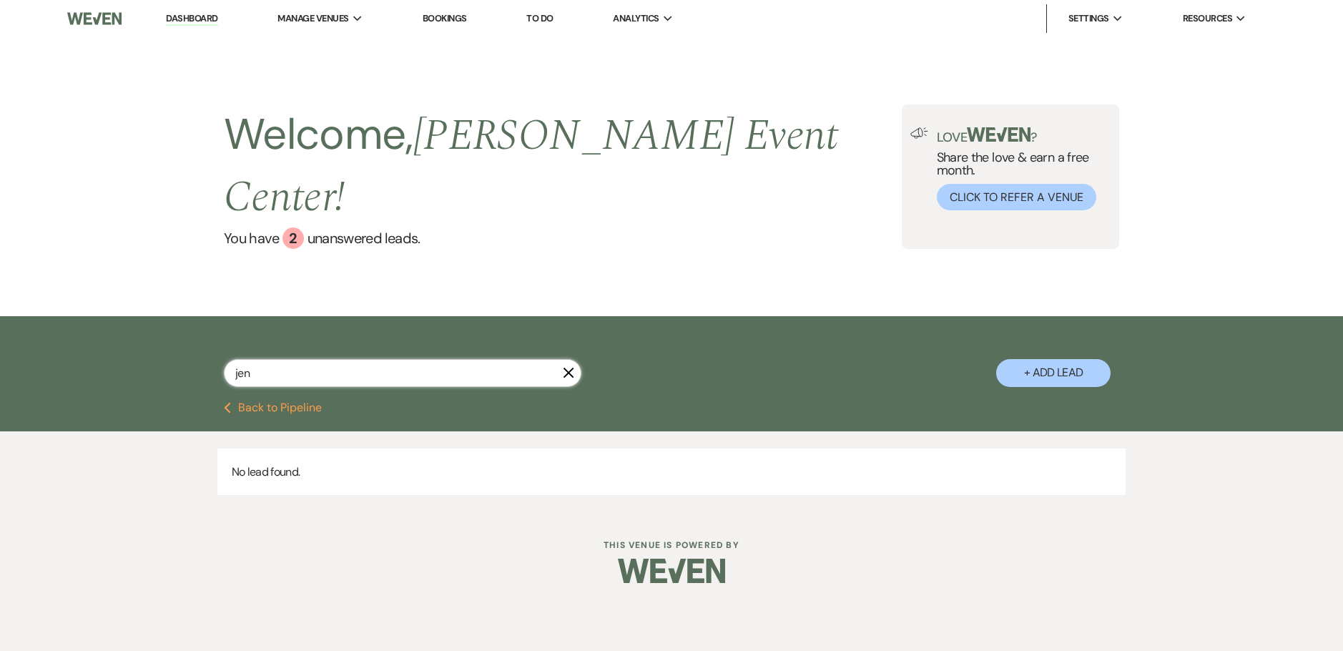
select select "2"
select select "8"
select select "4"
select select "5"
select select "4"
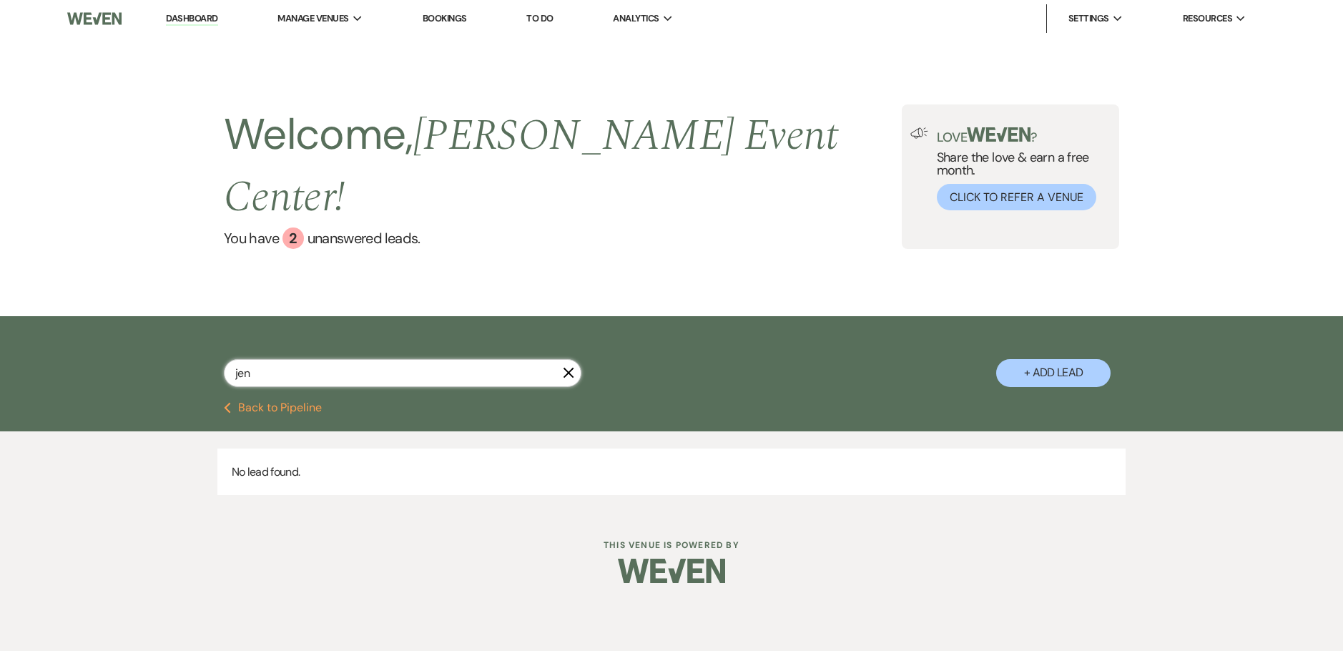
select select "8"
select select "4"
select select "8"
select select "4"
select select "8"
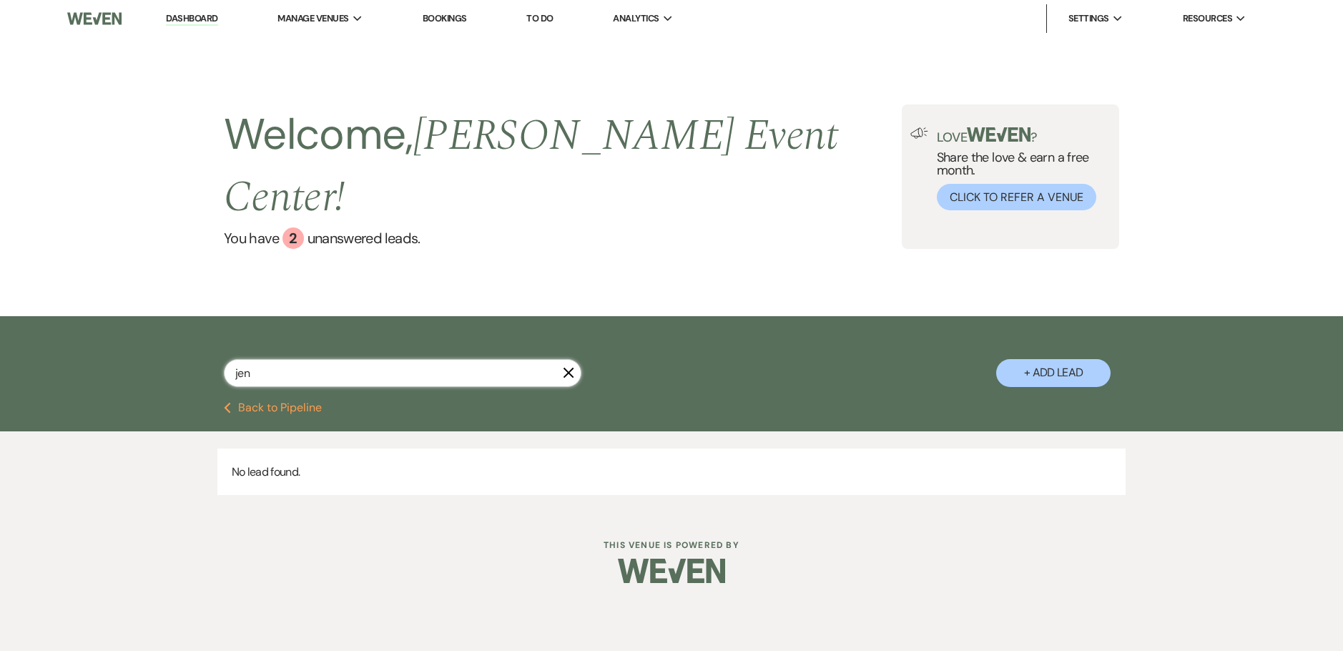
select select "3"
select select "8"
select select "4"
select select "8"
select select "2"
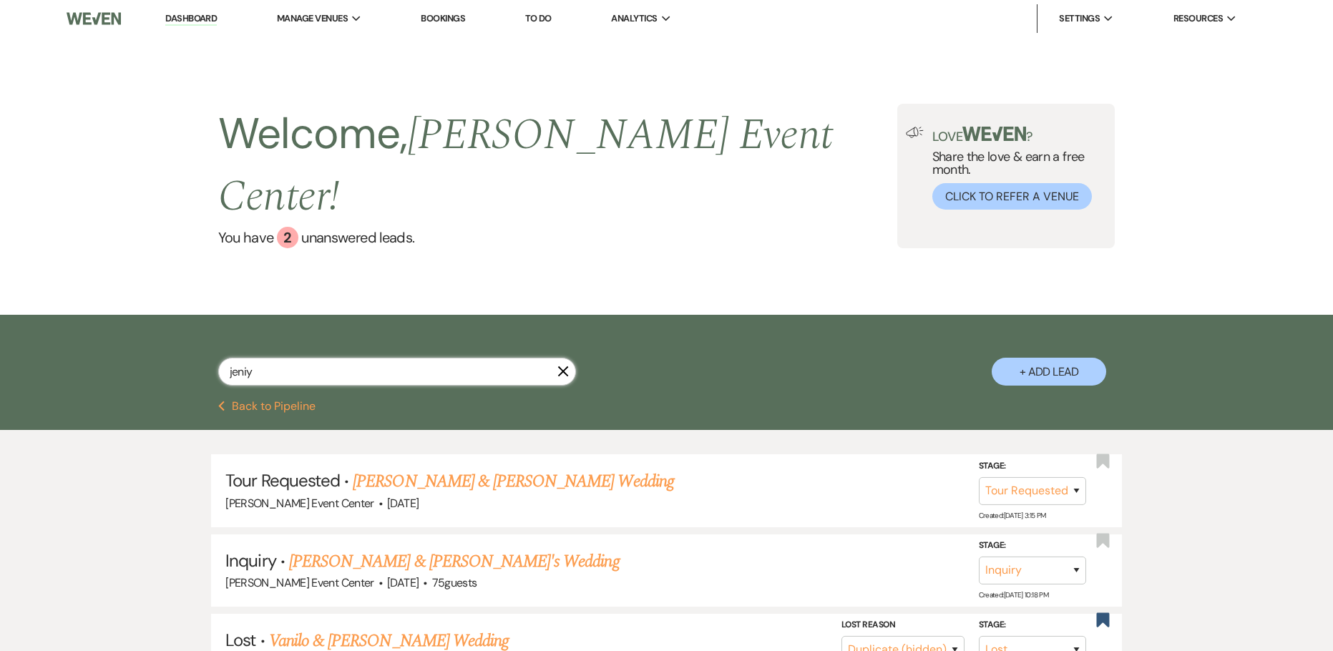
type input "jeniya"
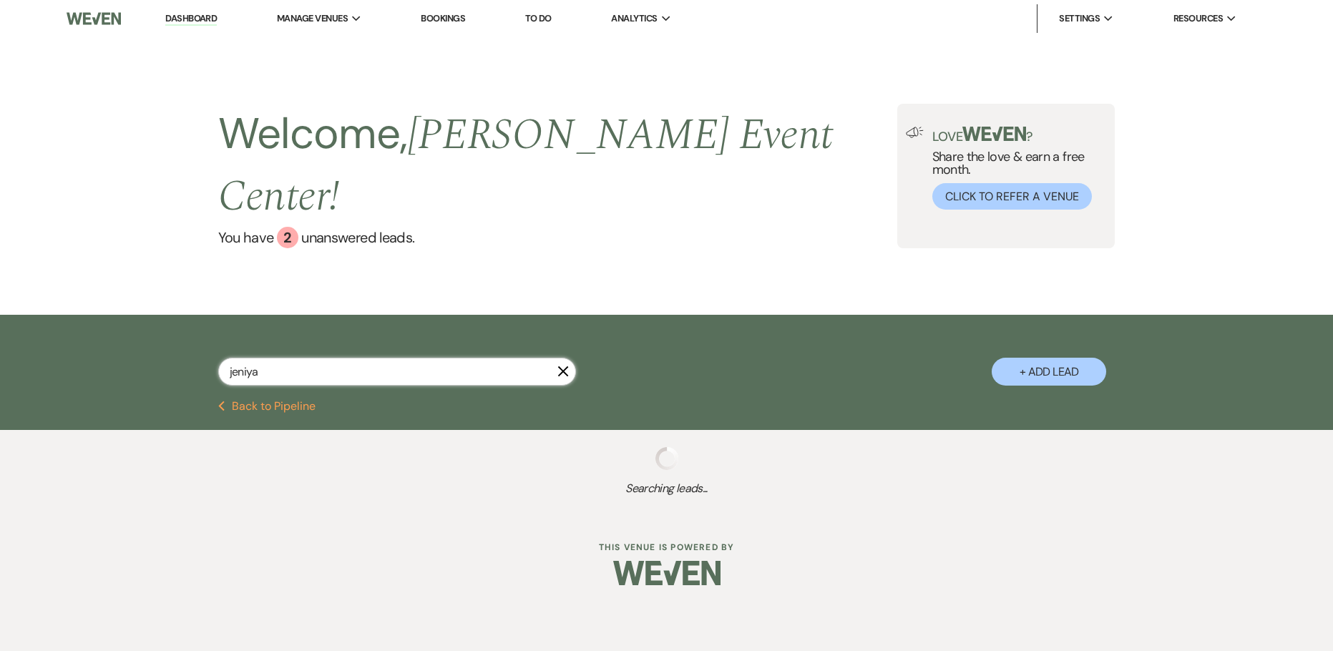
select select "8"
select select "4"
select select "8"
select select "4"
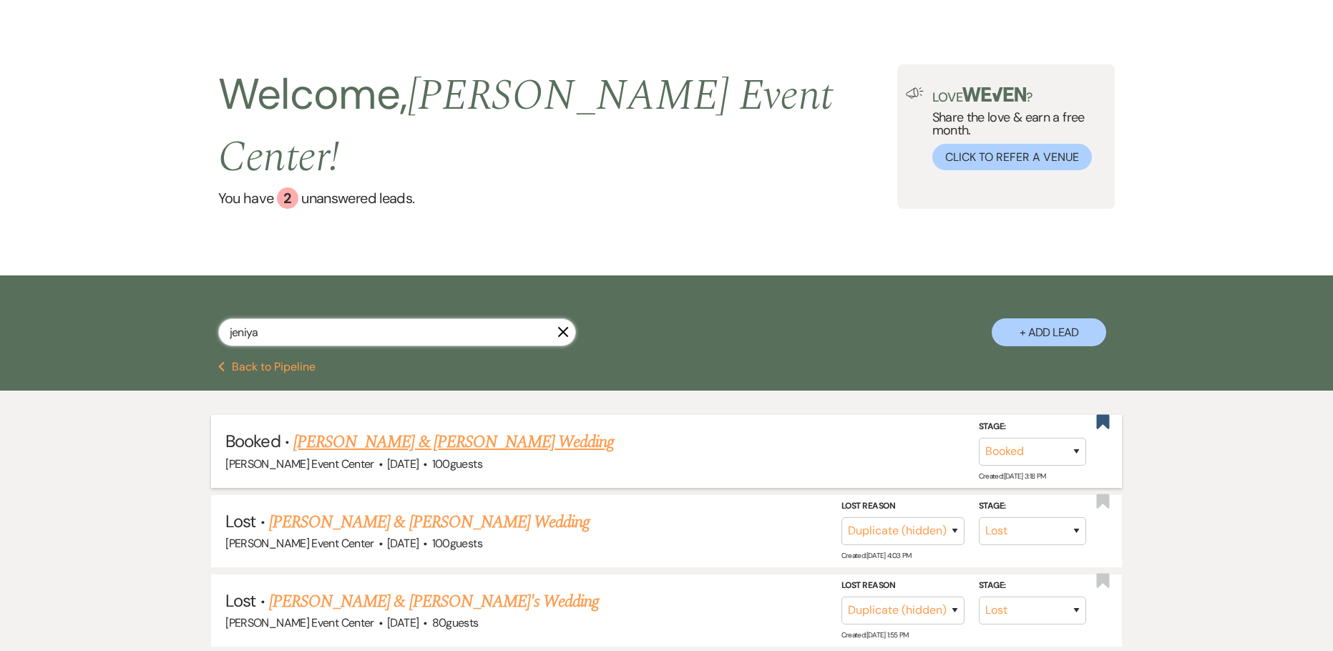
scroll to position [117, 0]
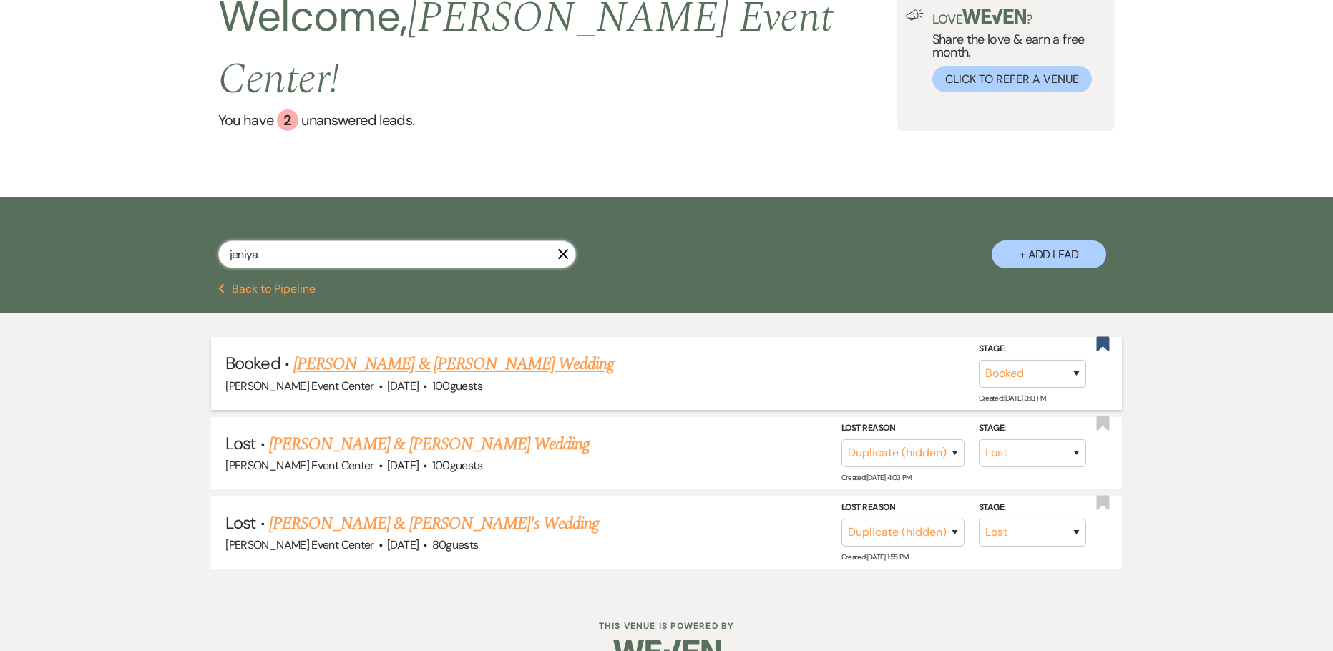
type input "jeniya"
click at [421, 351] on link "Jeniya Staton & Jahmil Walker's Wedding" at bounding box center [453, 364] width 320 height 26
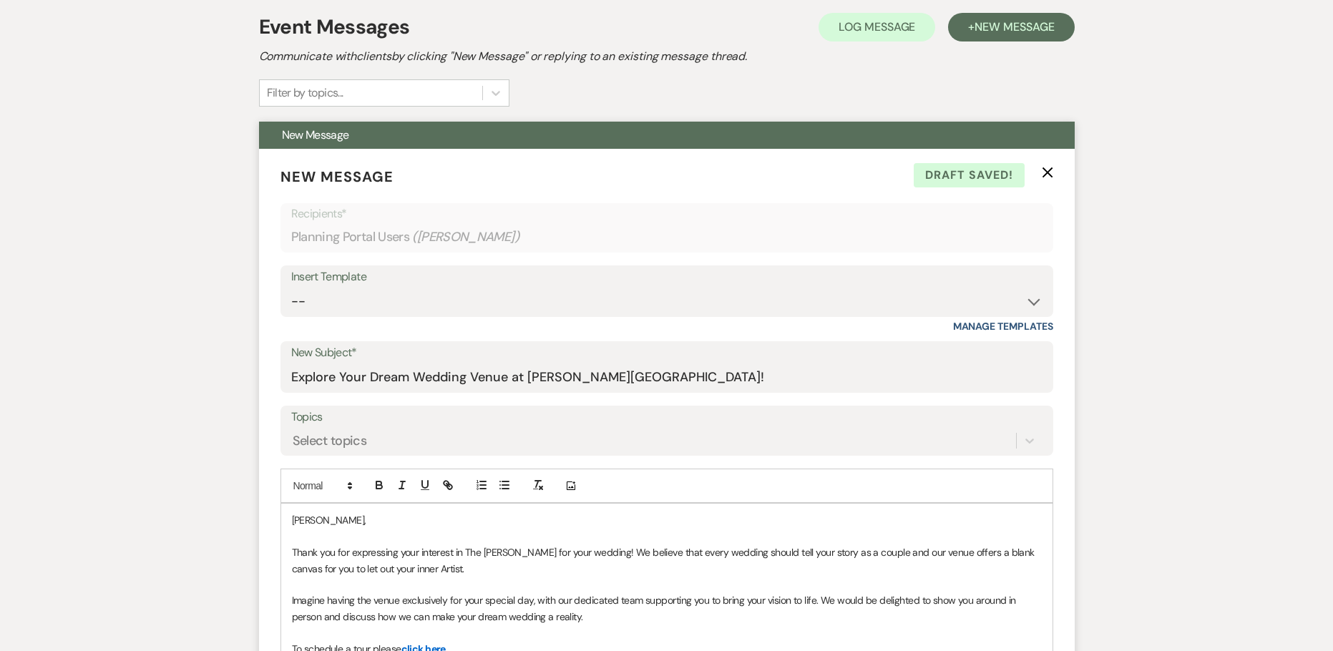
scroll to position [215, 0]
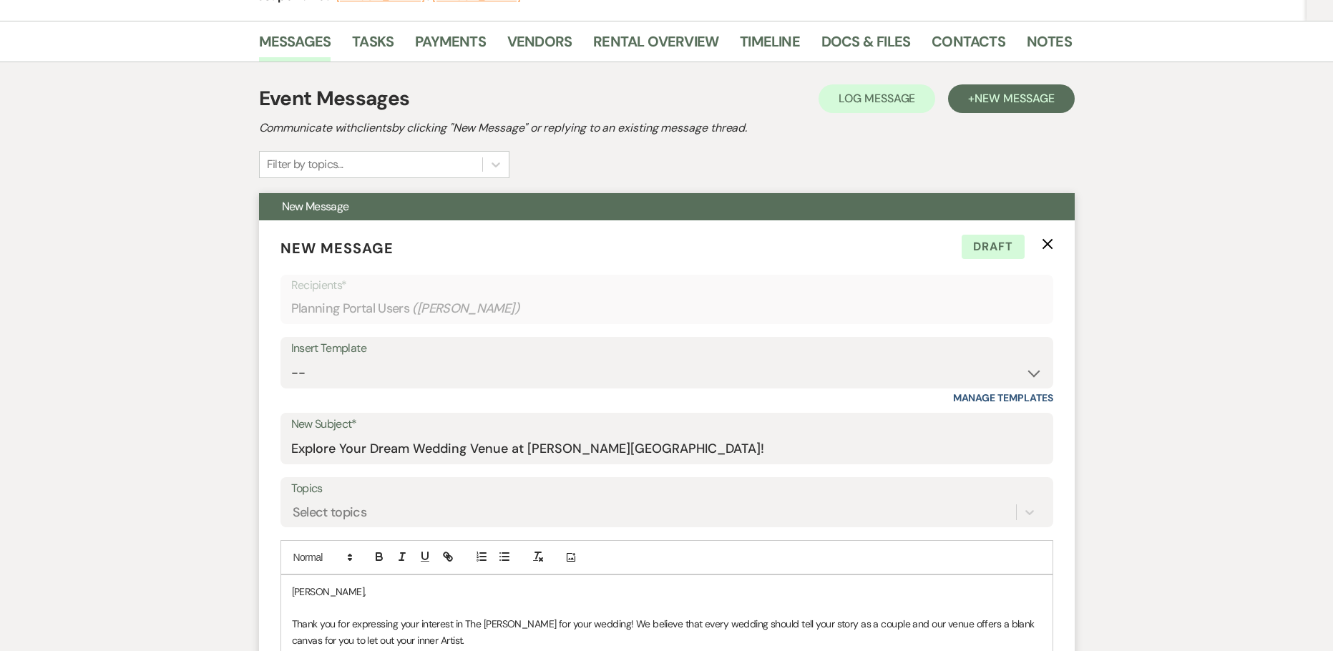
click at [1049, 247] on icon "X" at bounding box center [1046, 243] width 11 height 11
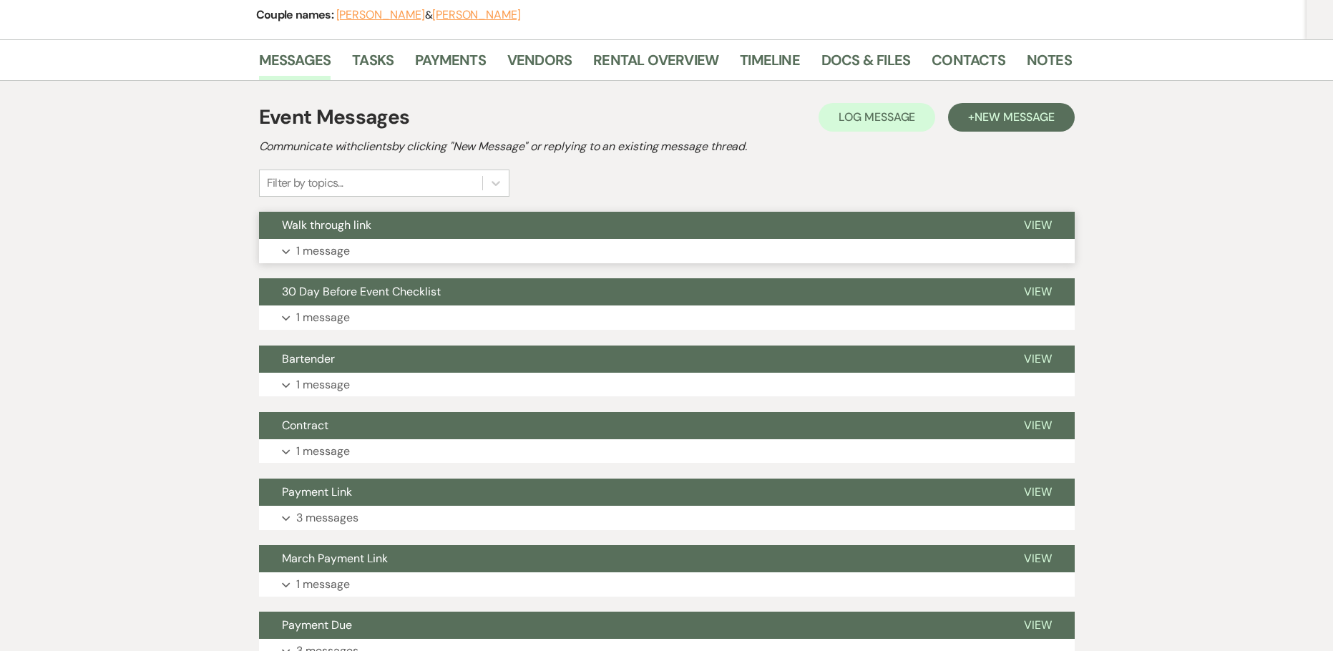
scroll to position [134, 0]
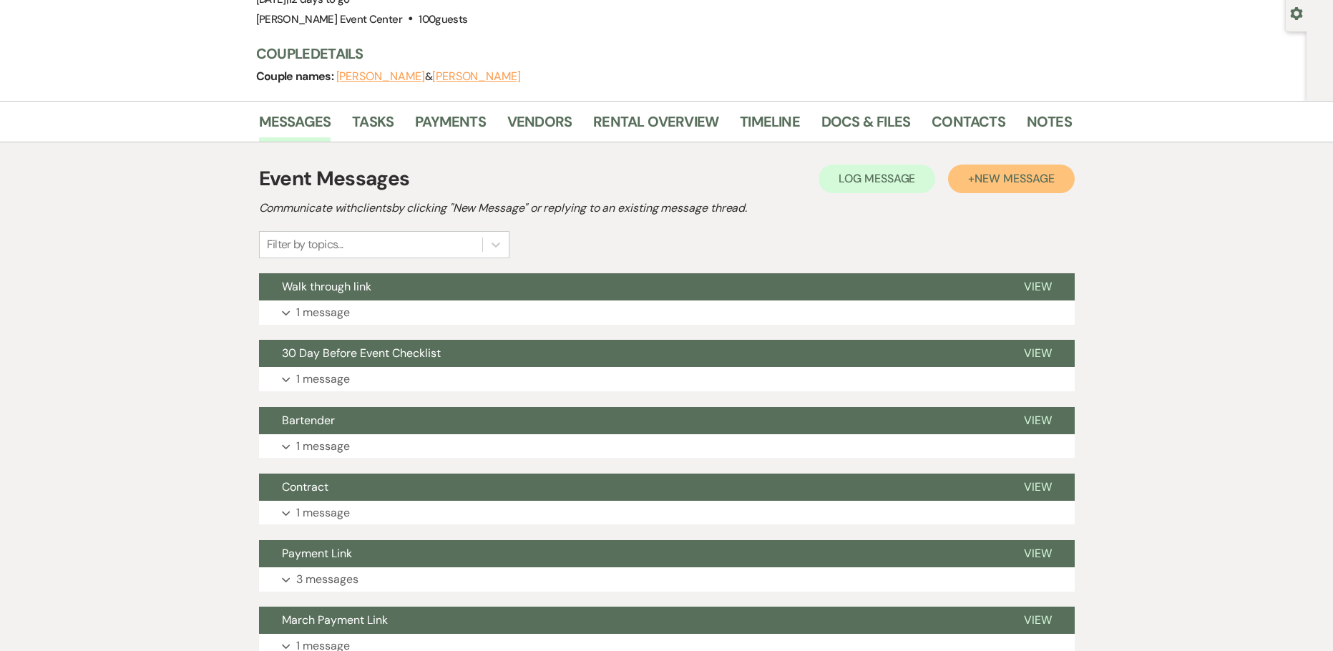
click at [996, 180] on span "New Message" at bounding box center [1013, 178] width 79 height 15
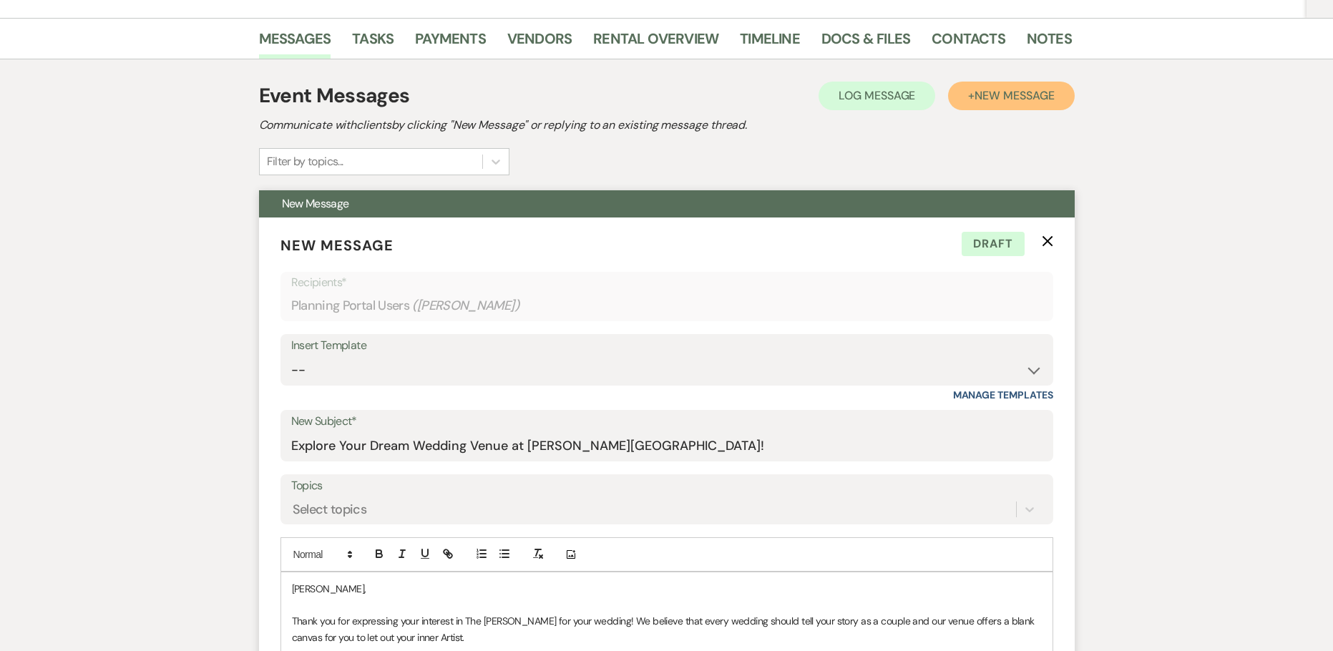
scroll to position [349, 0]
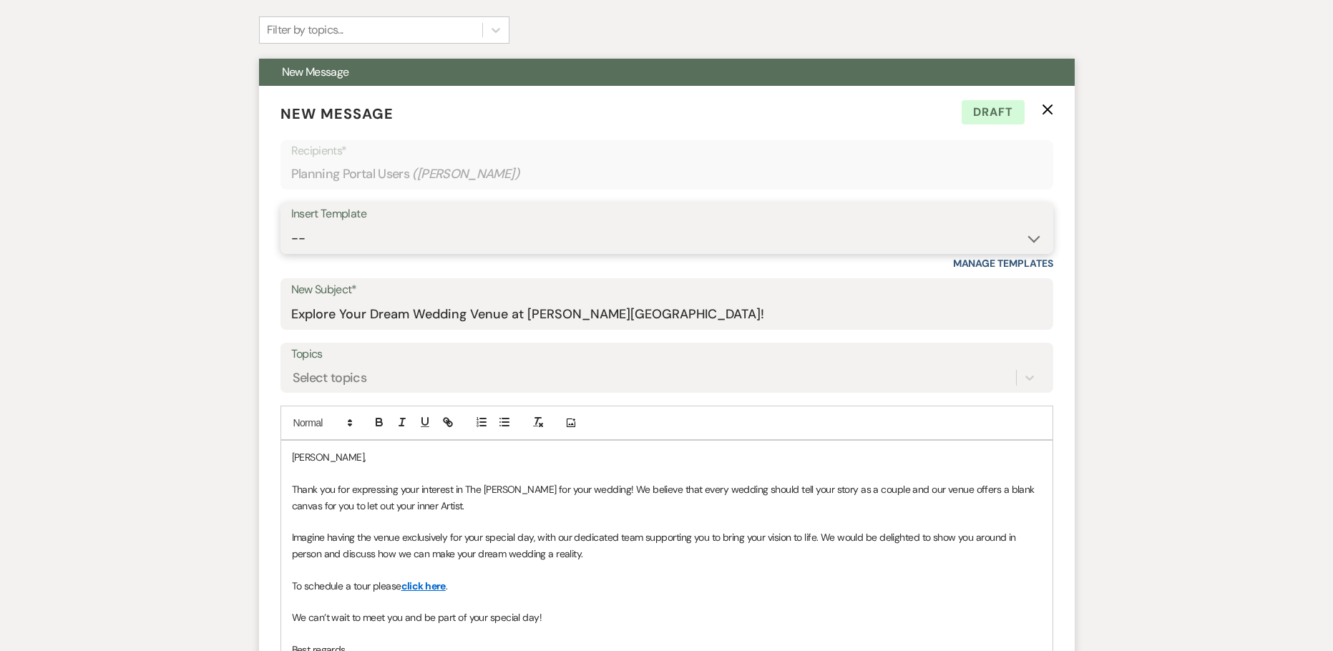
click at [552, 239] on select "-- Weven Planning Portal Introduction (Booked Events) Initial Inquiry Response …" at bounding box center [666, 239] width 751 height 28
select select "6154"
click at [291, 225] on select "-- Weven Planning Portal Introduction (Booked Events) Initial Inquiry Response …" at bounding box center [666, 239] width 751 height 28
type input "Thank You for Considering Us"
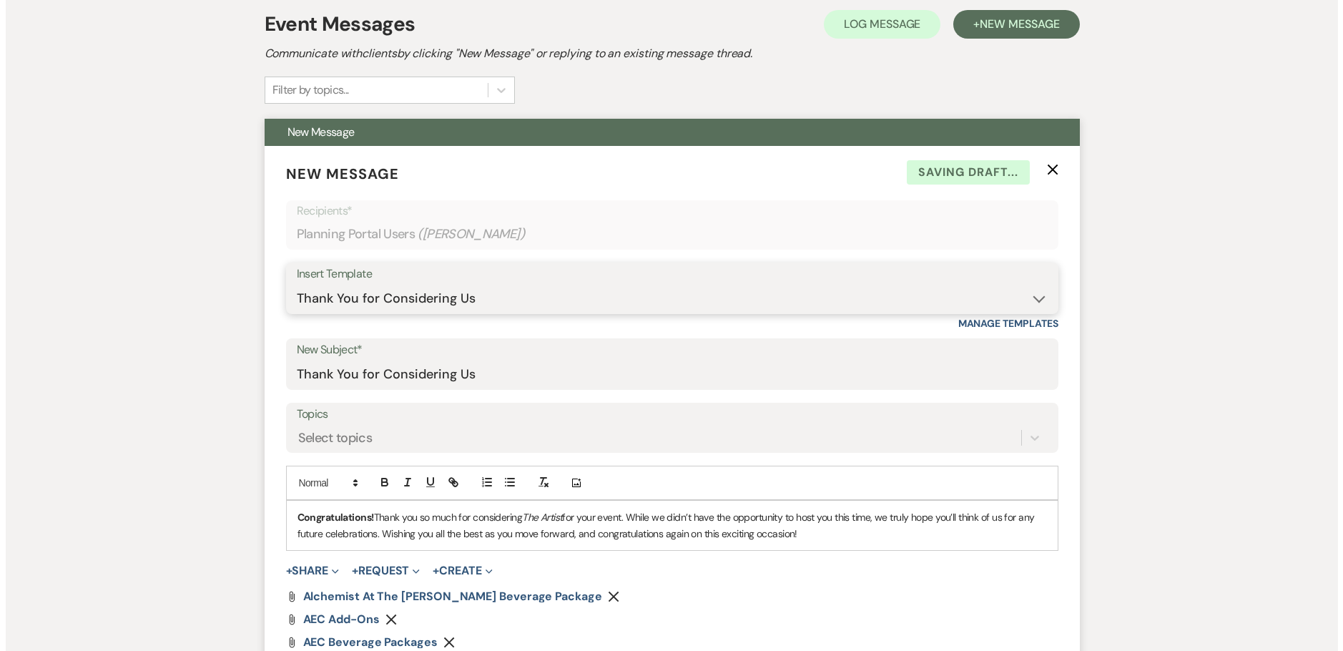
scroll to position [492, 0]
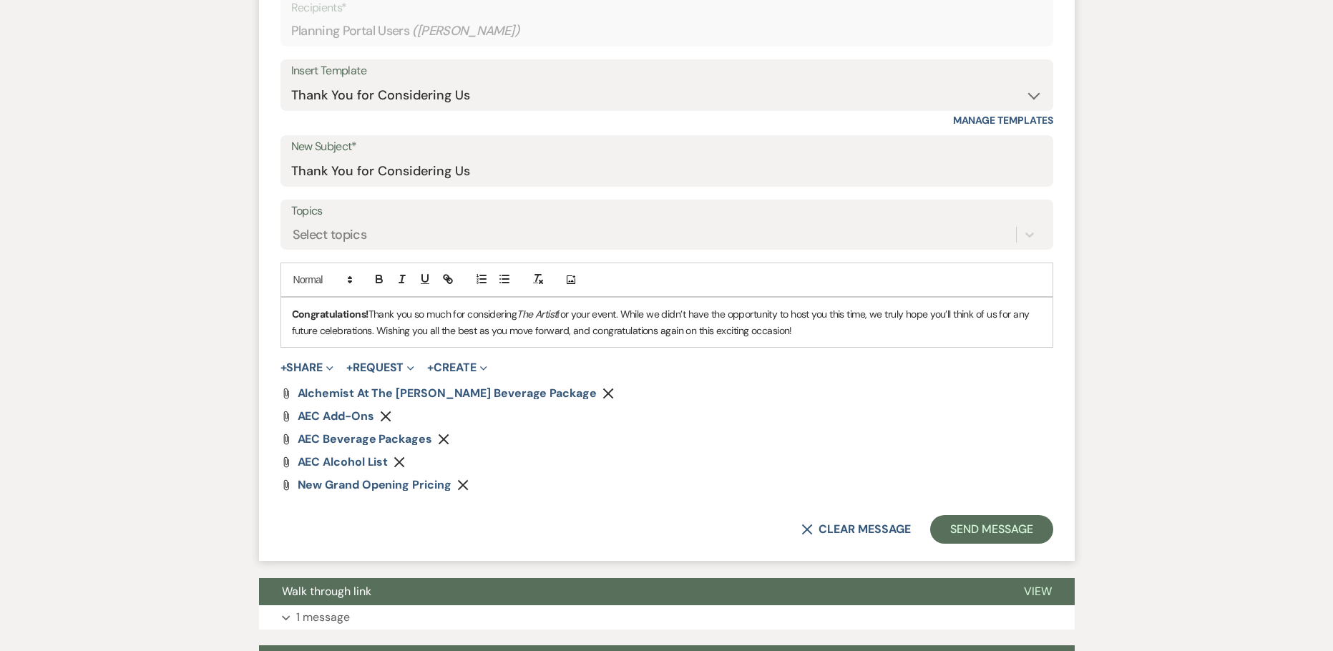
click at [602, 389] on icon "Remove" at bounding box center [607, 393] width 11 height 11
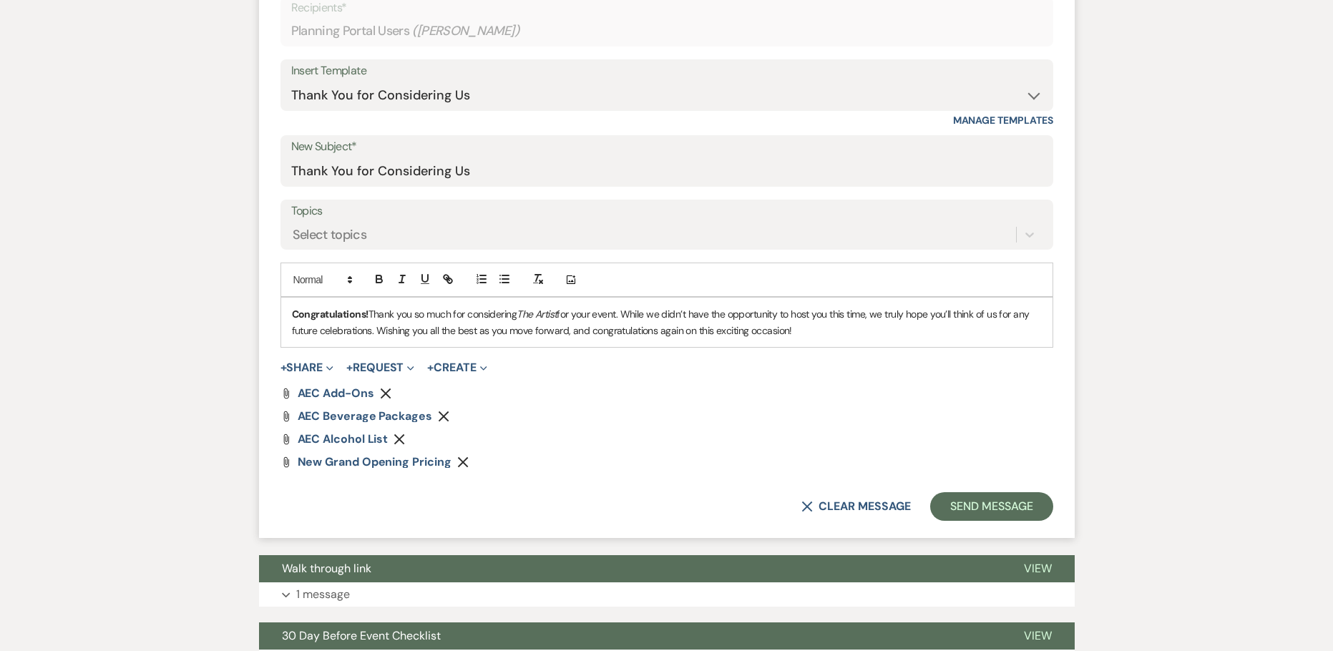
click at [383, 396] on icon "Remove" at bounding box center [385, 393] width 11 height 11
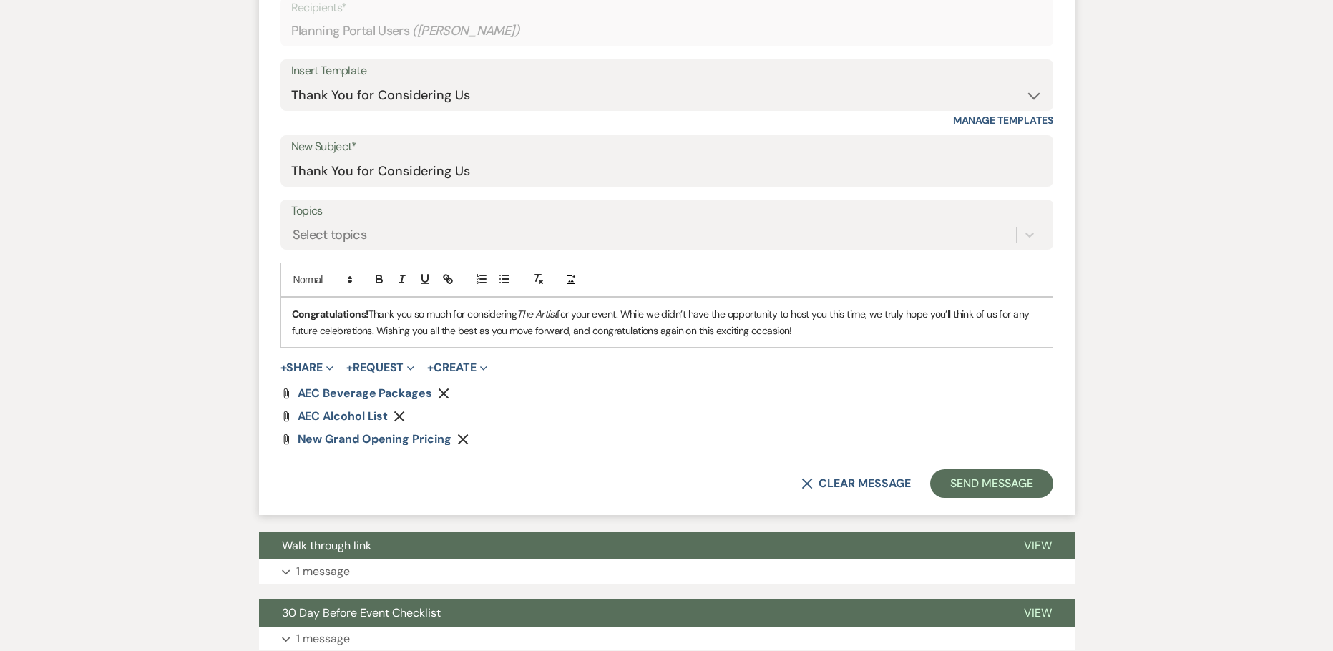
click at [442, 389] on icon "Remove" at bounding box center [443, 393] width 11 height 11
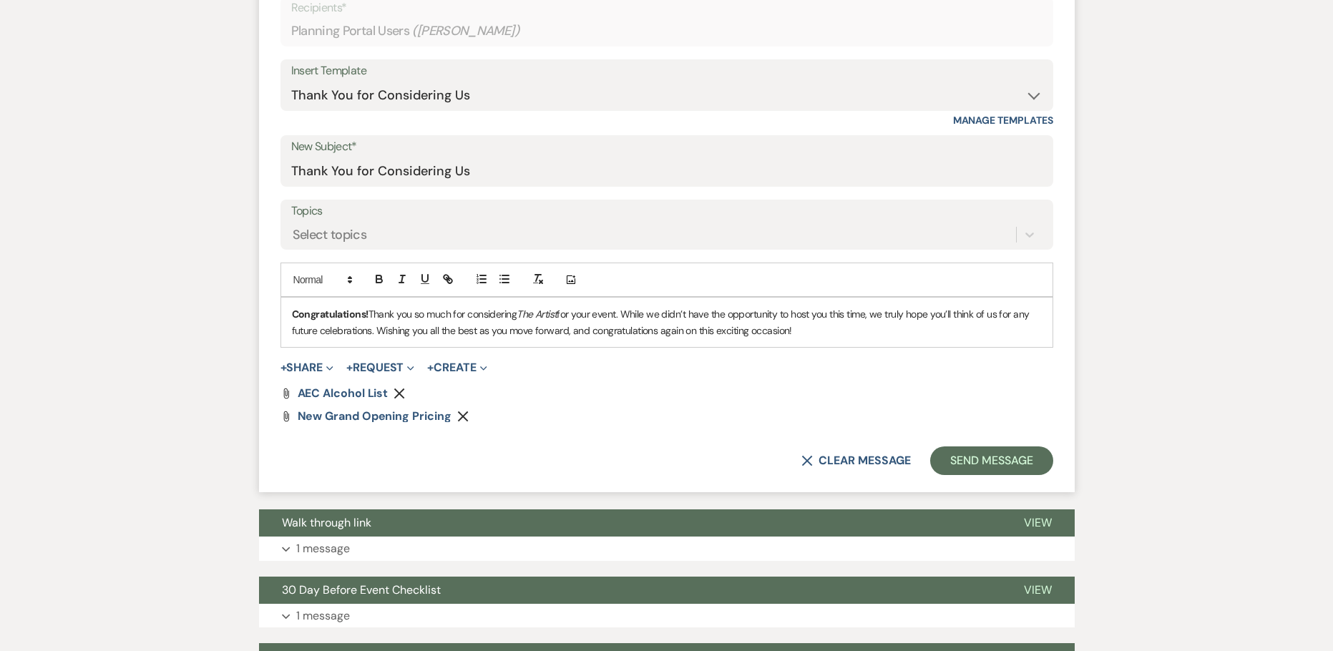
click at [396, 391] on icon "Remove" at bounding box center [398, 393] width 11 height 11
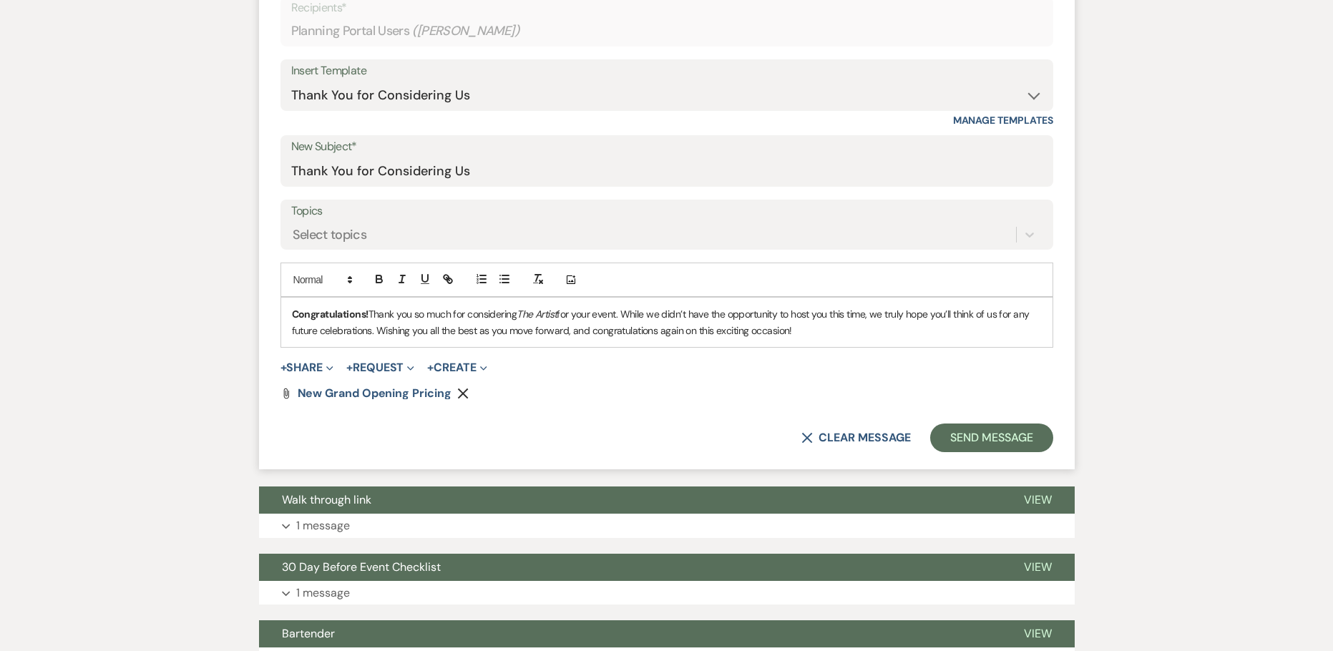
click at [463, 388] on icon "Remove" at bounding box center [462, 393] width 11 height 11
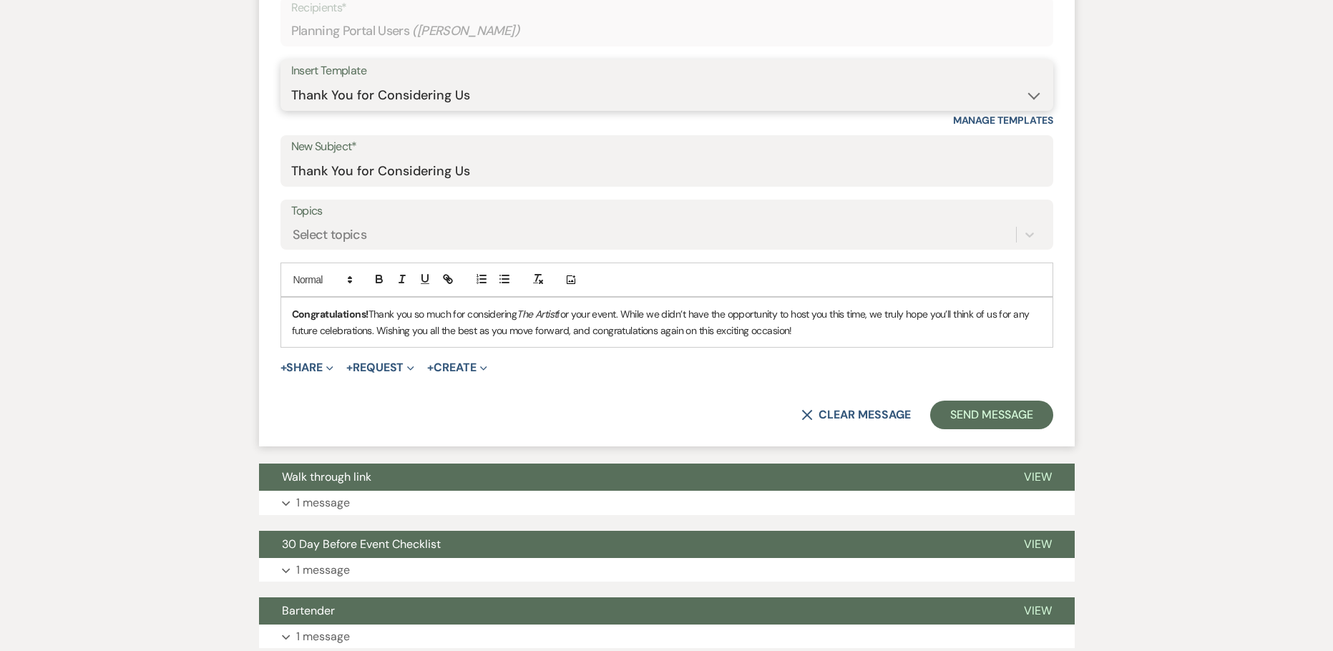
click at [598, 107] on select "-- Weven Planning Portal Introduction (Booked Events) Initial Inquiry Response …" at bounding box center [666, 96] width 751 height 28
click at [211, 44] on div "Messages Tasks Payments Vendors Rental Overview Timeline Docs & Files Contacts …" at bounding box center [666, 639] width 1333 height 1793
click at [566, 91] on select "-- Weven Planning Portal Introduction (Booked Events) Initial Inquiry Response …" at bounding box center [666, 96] width 751 height 28
select select "0"
click at [291, 82] on select "-- Weven Planning Portal Introduction (Booked Events) Initial Inquiry Response …" at bounding box center [666, 96] width 751 height 28
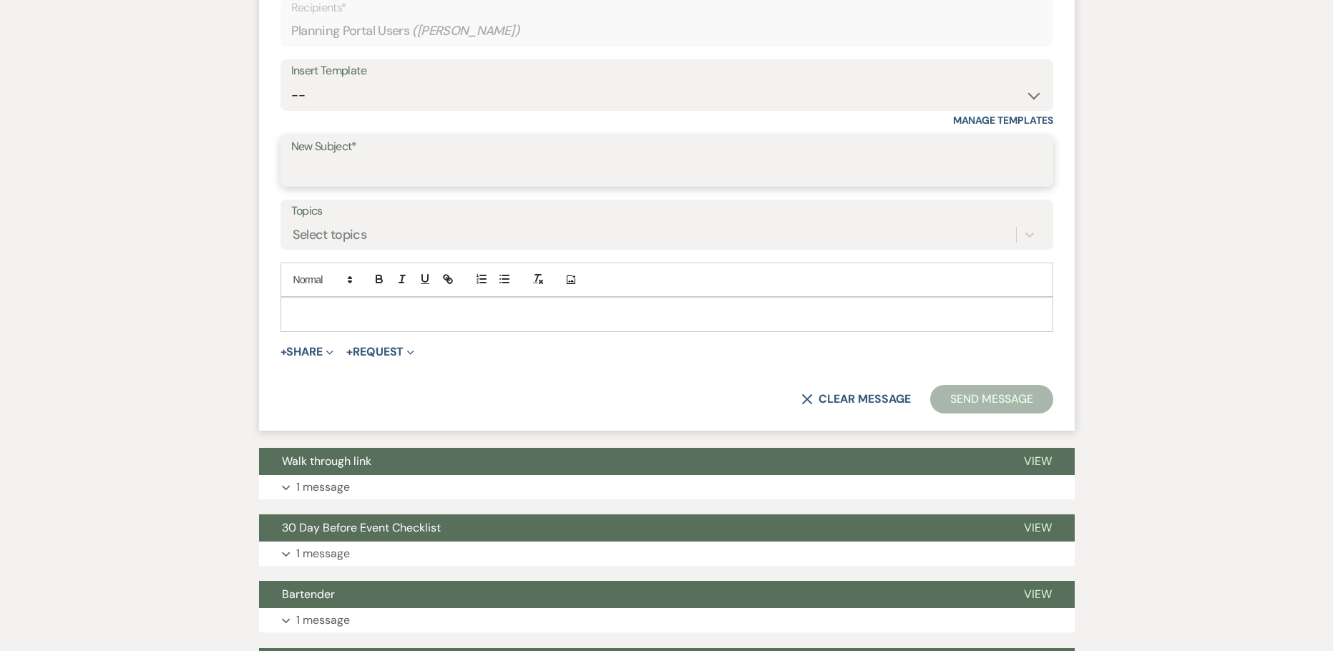
click at [431, 162] on input "New Subject*" at bounding box center [666, 171] width 751 height 28
type input "Airbnb"
click at [321, 351] on button "+ Share Expand" at bounding box center [307, 351] width 54 height 11
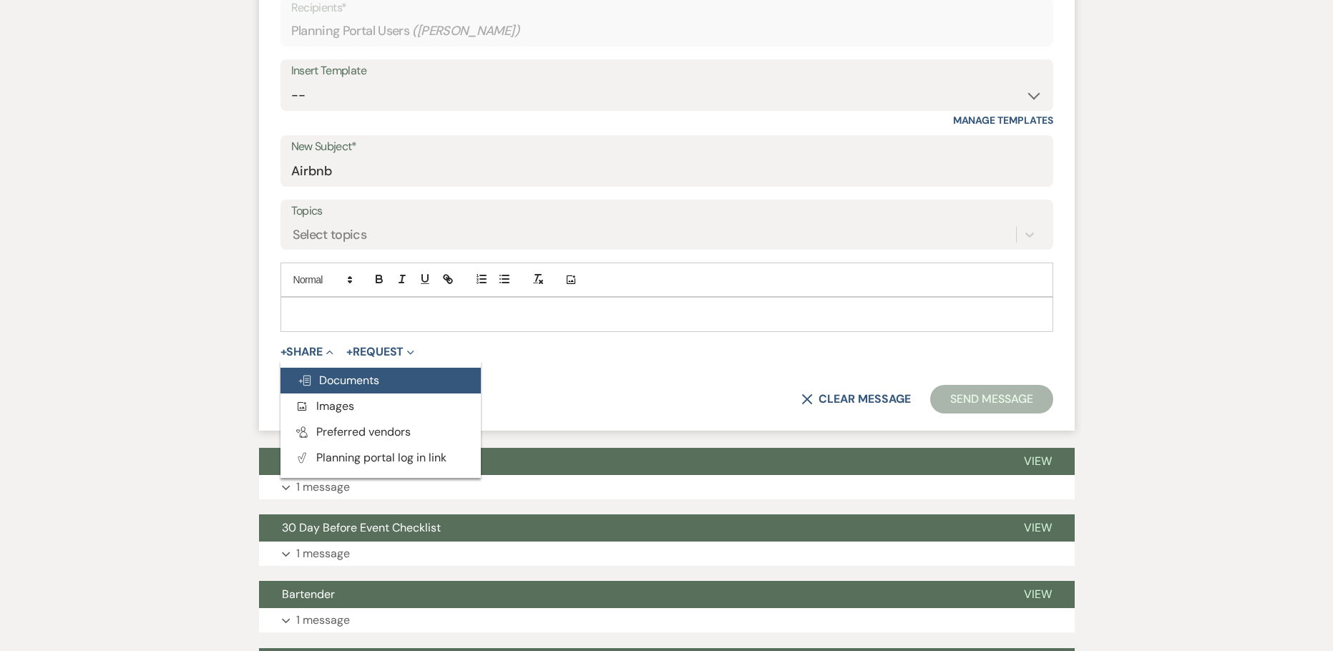
click at [327, 379] on span "Doc Upload Documents" at bounding box center [339, 380] width 82 height 15
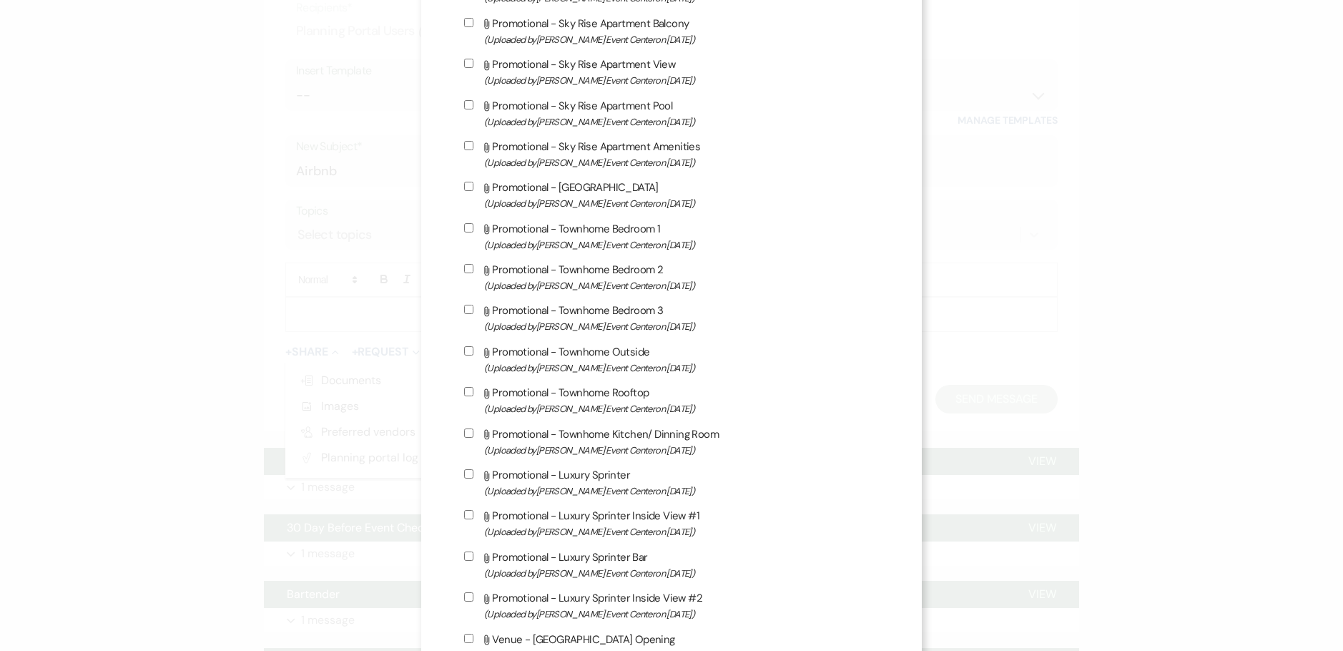
scroll to position [1216, 0]
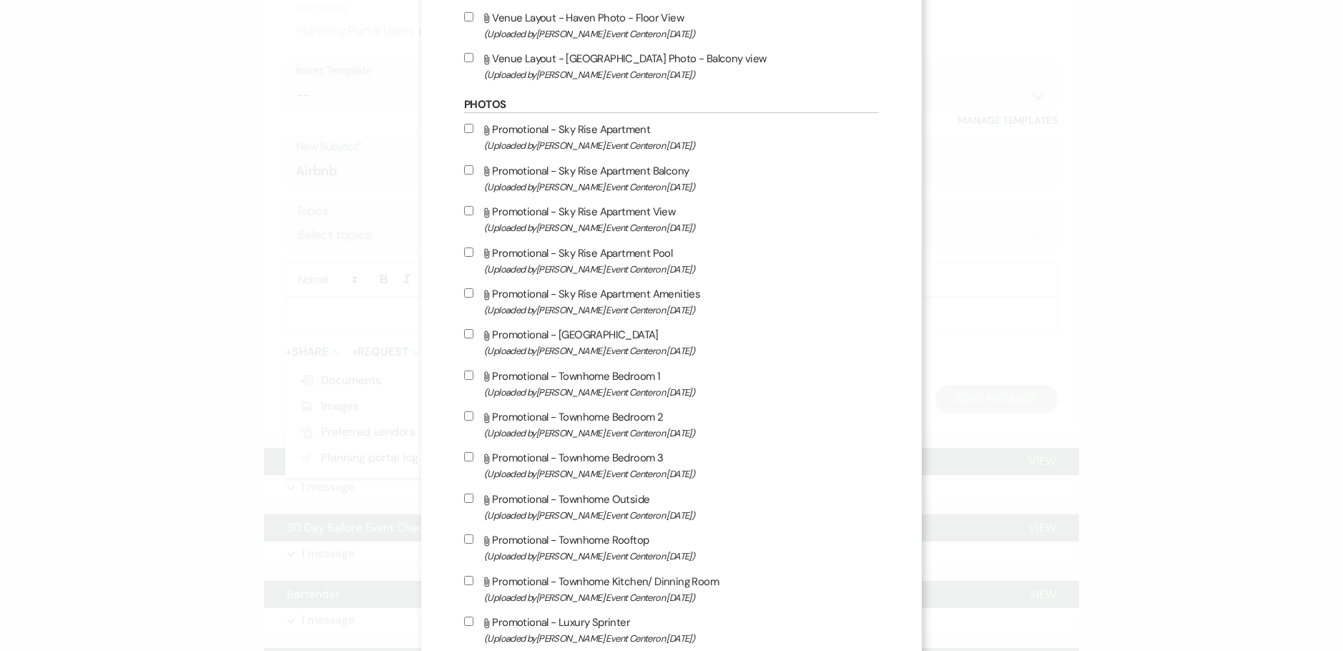
click at [466, 126] on input "Attach File Promotional - Sky Rise Apartment (Uploaded by Artis Event Center on…" at bounding box center [468, 128] width 9 height 9
checkbox input "true"
click at [464, 170] on input "Attach File Promotional - Sky Rise Apartment Balcony (Uploaded by Artis Event C…" at bounding box center [468, 169] width 9 height 9
checkbox input "true"
click at [464, 210] on input "Attach File Promotional - Sky Rise Apartment View (Uploaded by Artis Event Cent…" at bounding box center [468, 210] width 9 height 9
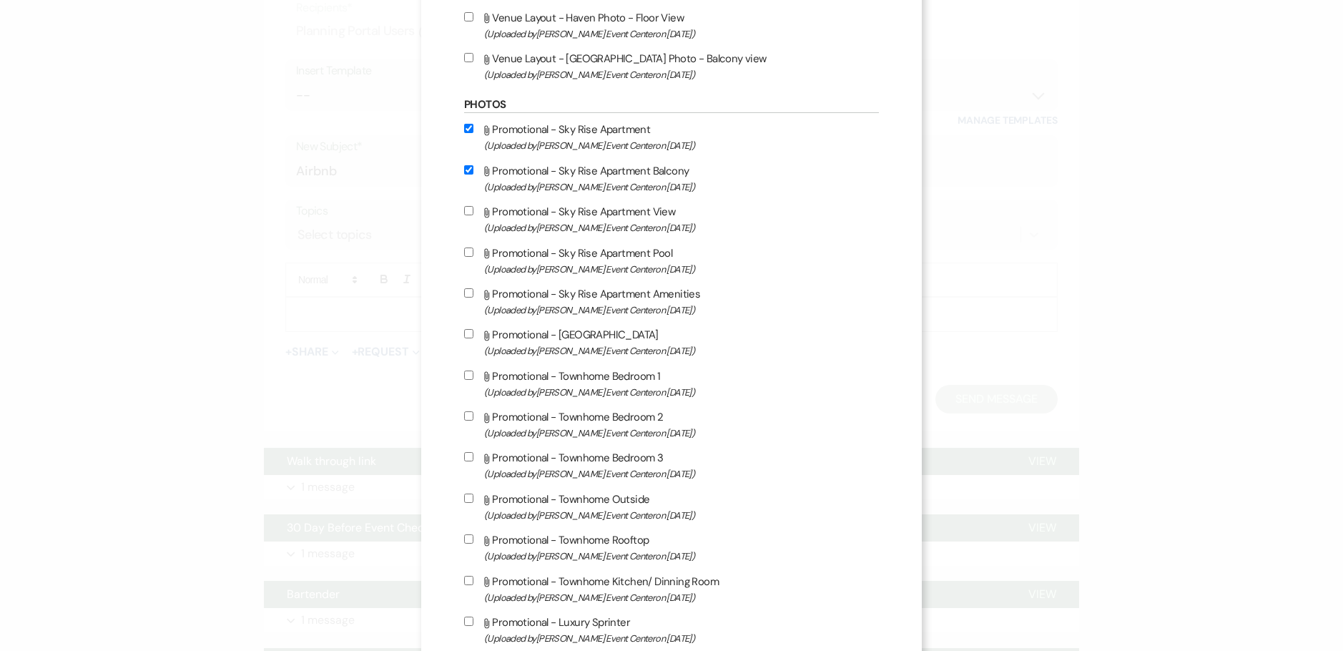
checkbox input "true"
click at [465, 247] on input "Attach File Promotional - Sky Rise Apartment Pool (Uploaded by Artis Event Cent…" at bounding box center [468, 251] width 9 height 9
checkbox input "true"
click at [464, 298] on label "Attach File Promotional - Sky Rise Apartment Amenities (Uploaded by Artis Event…" at bounding box center [671, 302] width 415 height 34
click at [464, 298] on input "Attach File Promotional - Sky Rise Apartment Amenities (Uploaded by Artis Event…" at bounding box center [468, 292] width 9 height 9
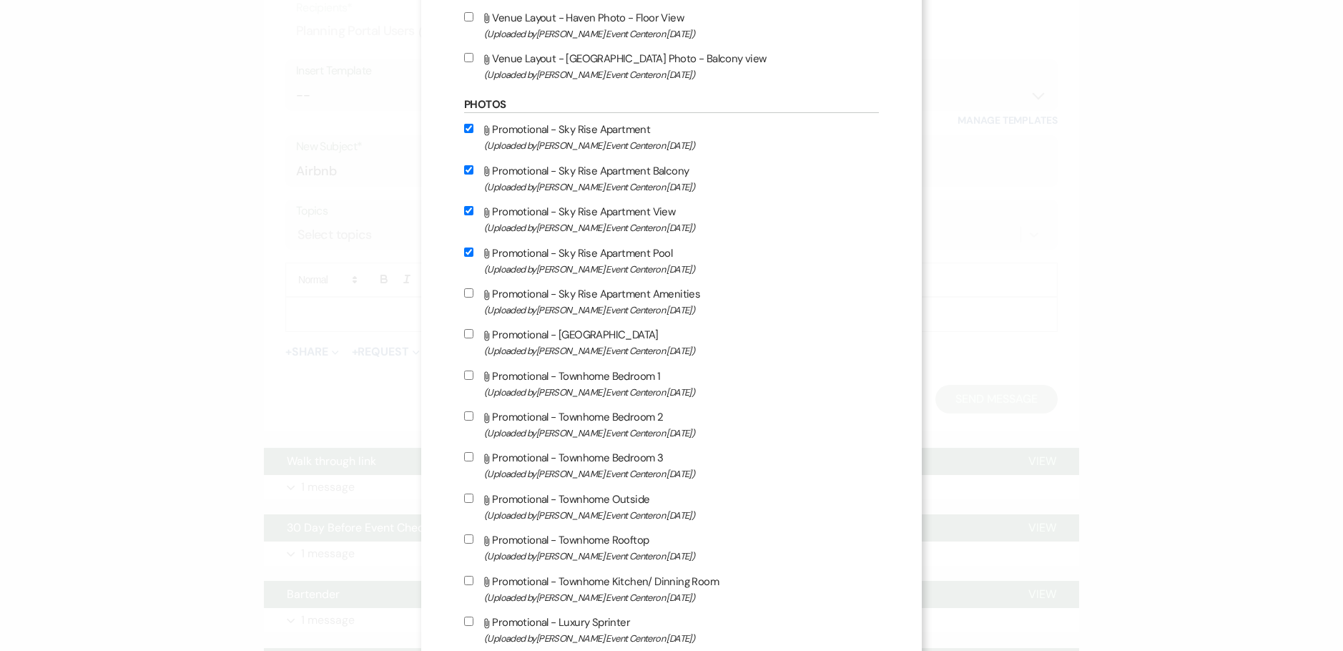
checkbox input "true"
click at [464, 333] on input "Attach File Promotional - Sky Rise Apartment Lounge (Uploaded by Artis Event Ce…" at bounding box center [468, 333] width 9 height 9
checkbox input "true"
click at [469, 373] on label "Attach File Promotional - Townhome Bedroom 1 (Uploaded by Artis Event Center on…" at bounding box center [671, 384] width 415 height 34
click at [469, 373] on input "Attach File Promotional - Townhome Bedroom 1 (Uploaded by Artis Event Center on…" at bounding box center [468, 375] width 9 height 9
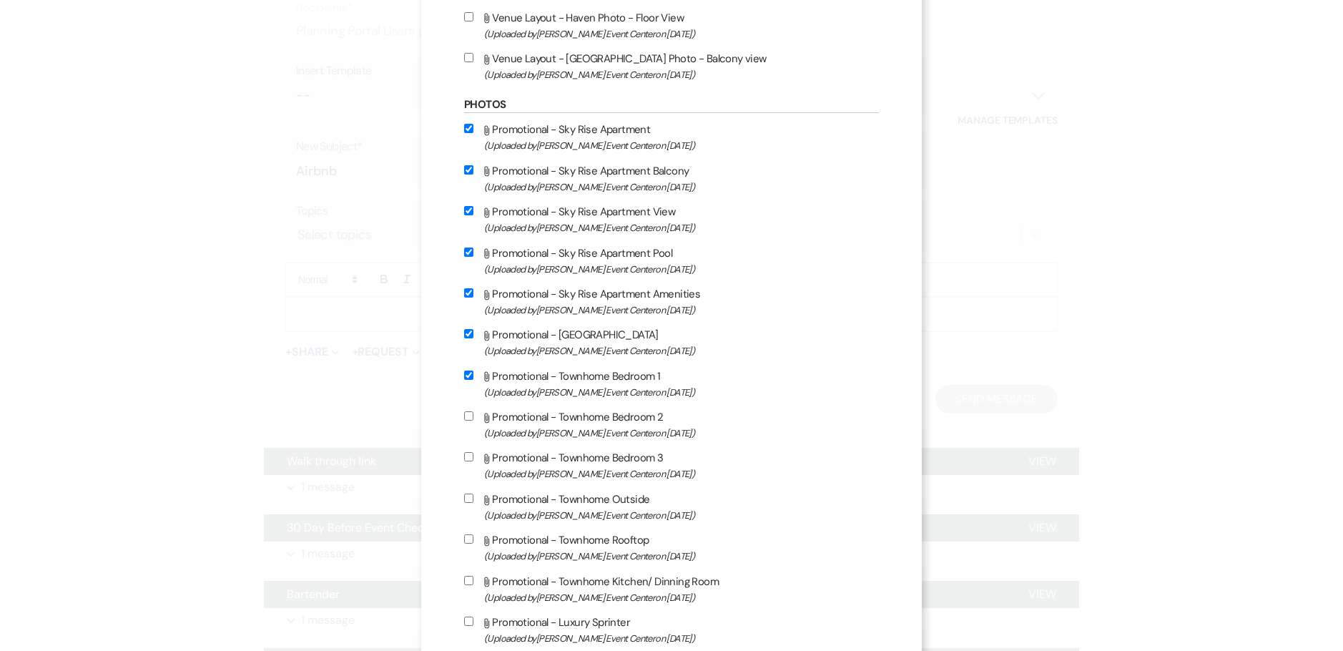
checkbox input "true"
click at [464, 416] on input "Attach File Promotional - Townhome Bedroom 2 (Uploaded by Artis Event Center on…" at bounding box center [468, 415] width 9 height 9
checkbox input "true"
click at [464, 458] on input "Attach File Promotional - Townhome Bedroom 3 (Uploaded by Artis Event Center on…" at bounding box center [468, 456] width 9 height 9
checkbox input "true"
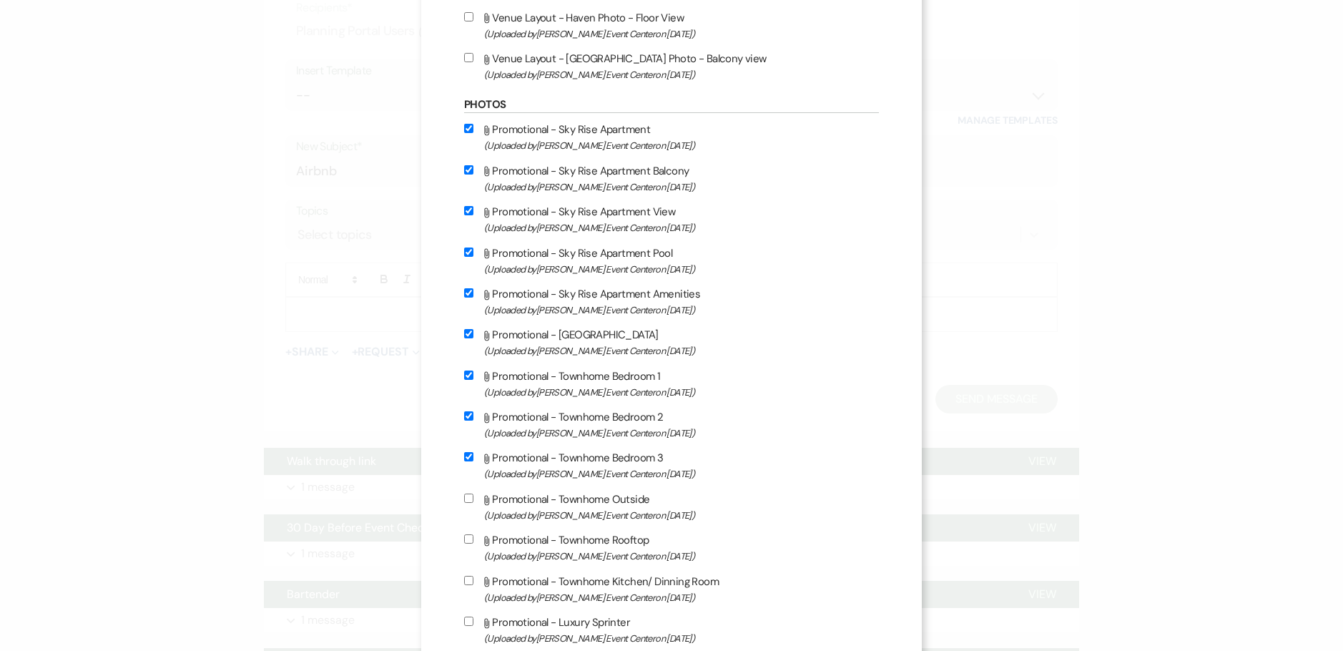
click at [464, 497] on input "Attach File Promotional - Townhome Outside (Uploaded by Artis Event Center on A…" at bounding box center [468, 498] width 9 height 9
checkbox input "true"
click at [464, 537] on input "Attach File Promotional - Townhome Rooftop (Uploaded by Artis Event Center on A…" at bounding box center [468, 538] width 9 height 9
checkbox input "true"
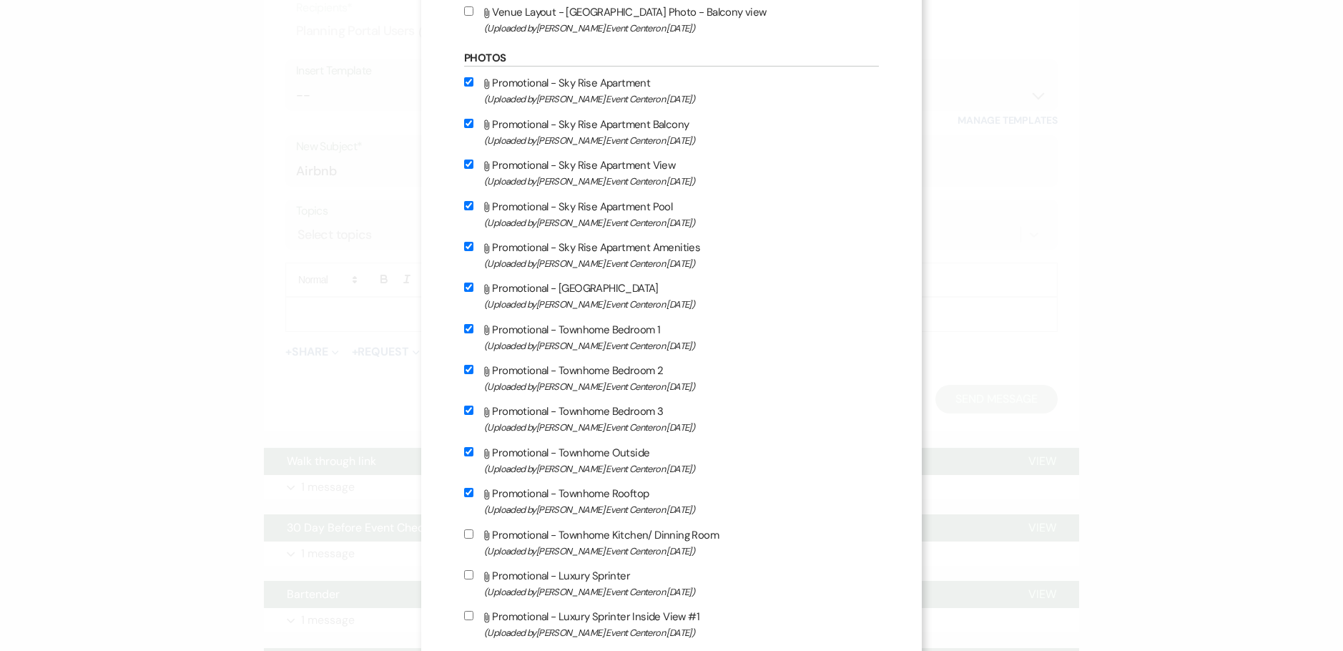
scroll to position [1287, 0]
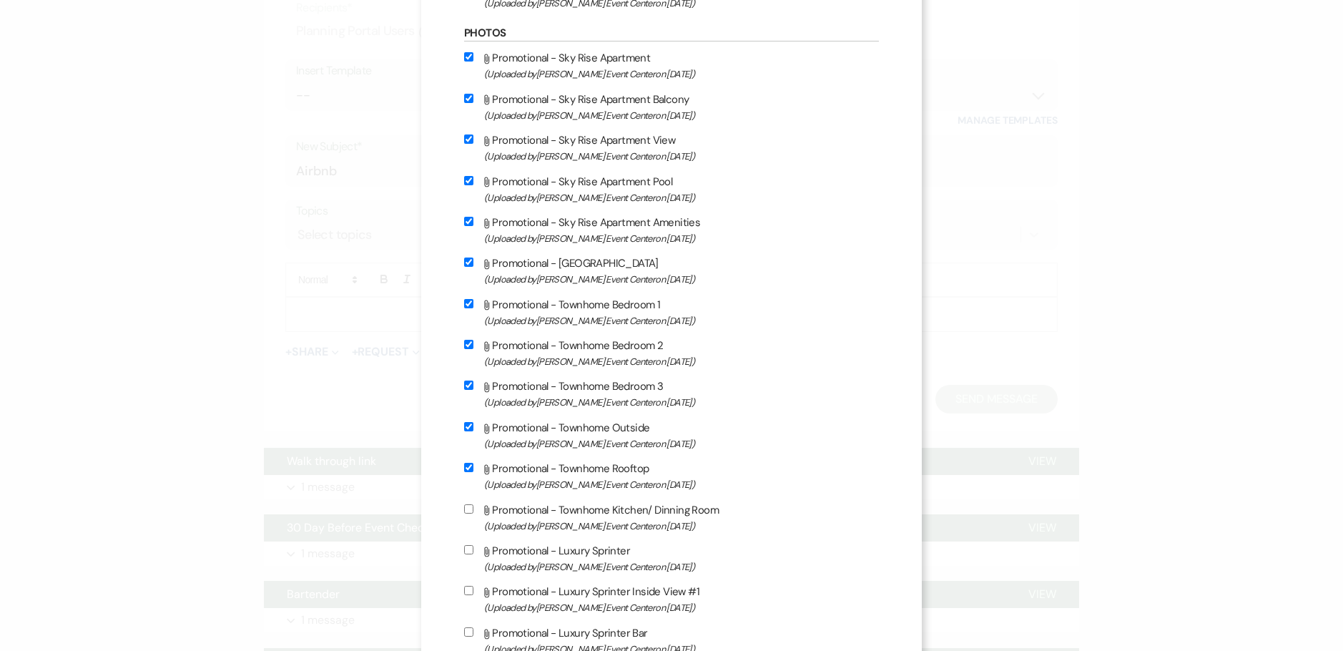
click at [465, 510] on input "Attach File Promotional - Townhome Kitchen/ Dinning Room (Uploaded by Artis Eve…" at bounding box center [468, 508] width 9 height 9
checkbox input "true"
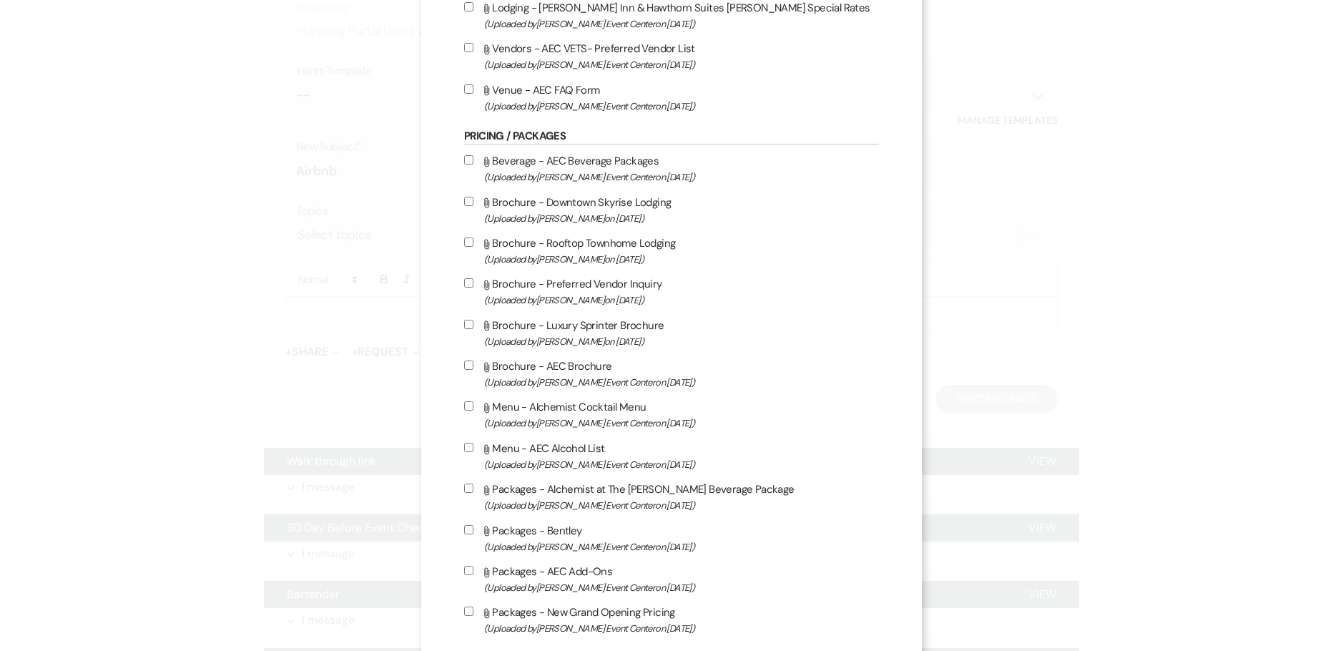
scroll to position [2432, 0]
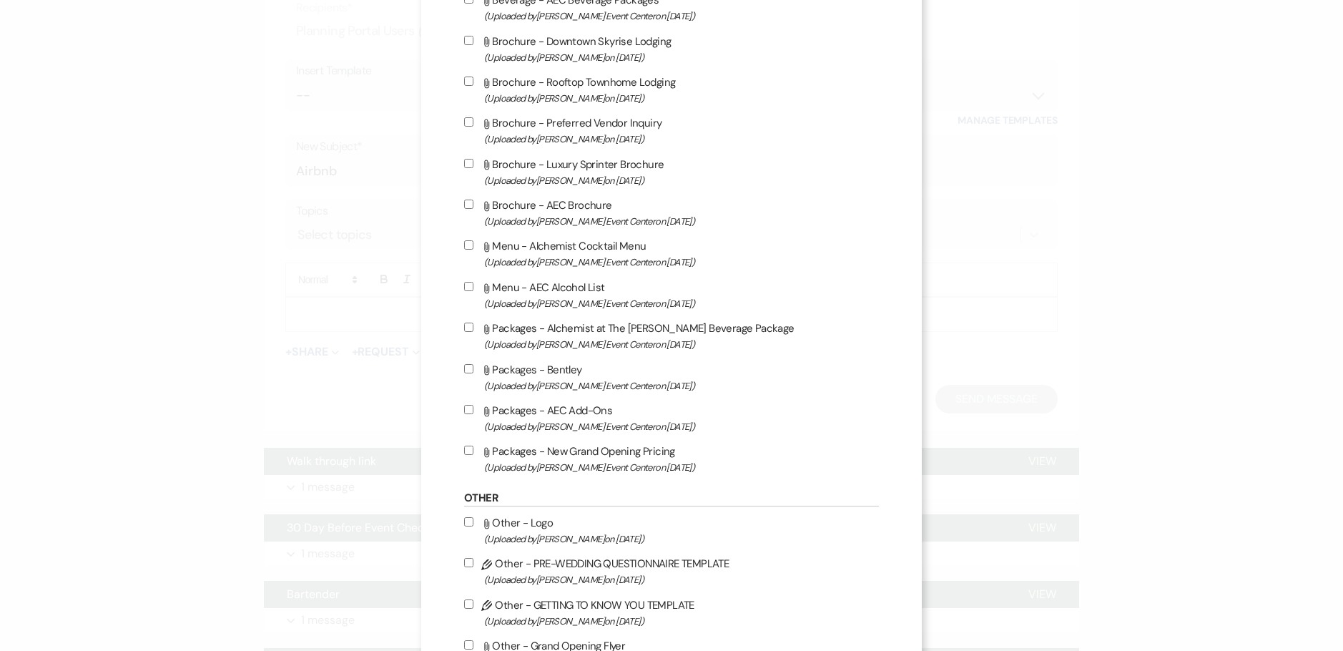
click at [464, 406] on input "Attach File Packages - AEC Add-Ons (Uploaded by Artis Event Center on Feb 13th,…" at bounding box center [468, 409] width 9 height 9
checkbox input "true"
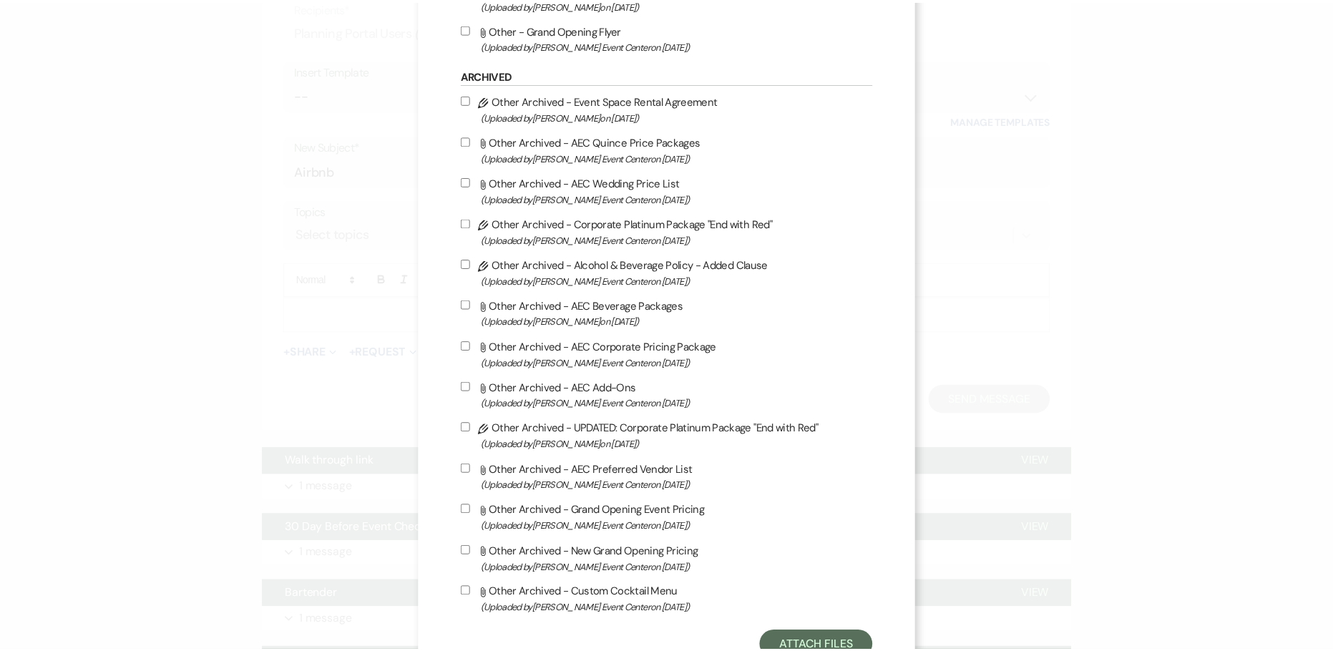
scroll to position [3101, 0]
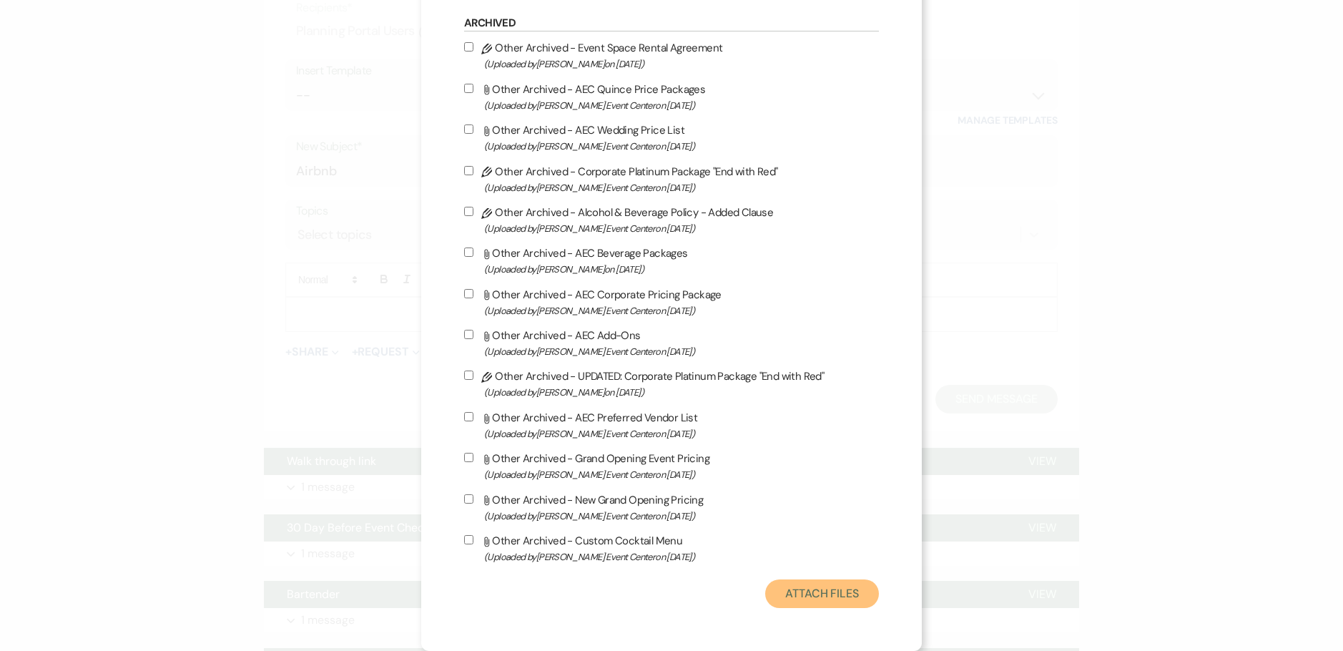
click at [786, 590] on button "Attach Files" at bounding box center [822, 593] width 114 height 29
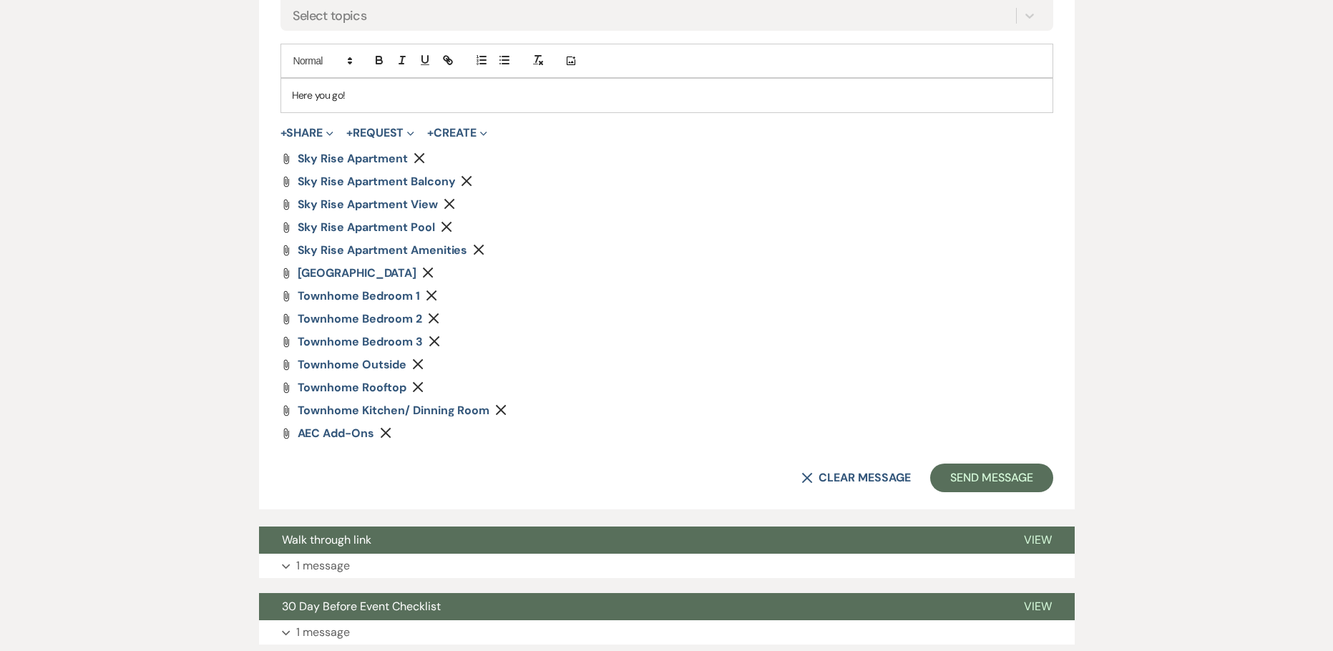
scroll to position [993, 0]
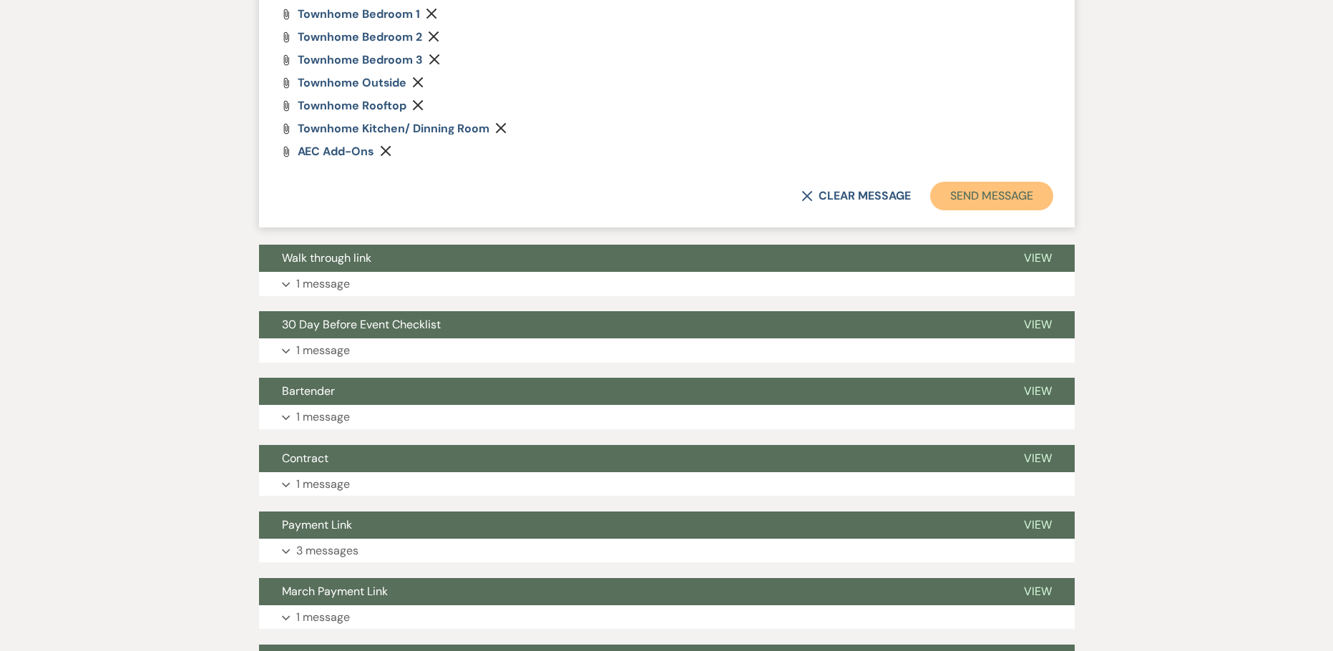
click at [961, 190] on button "Send Message" at bounding box center [991, 196] width 122 height 29
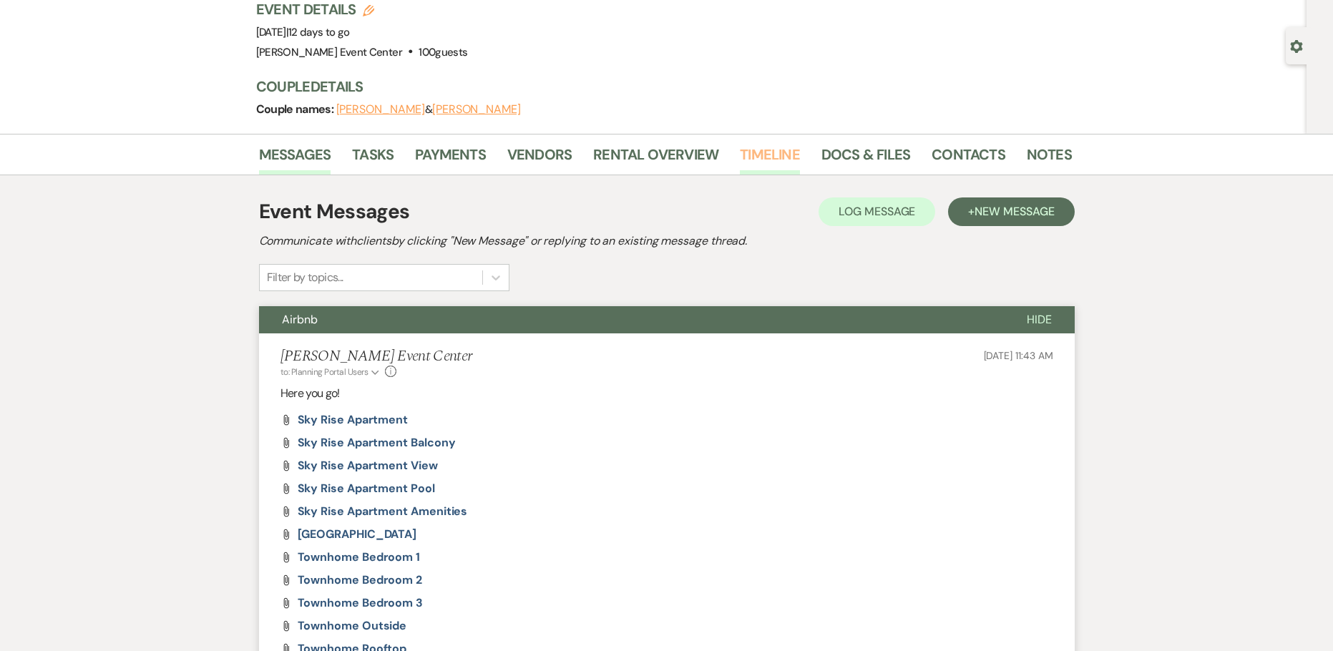
scroll to position [20, 0]
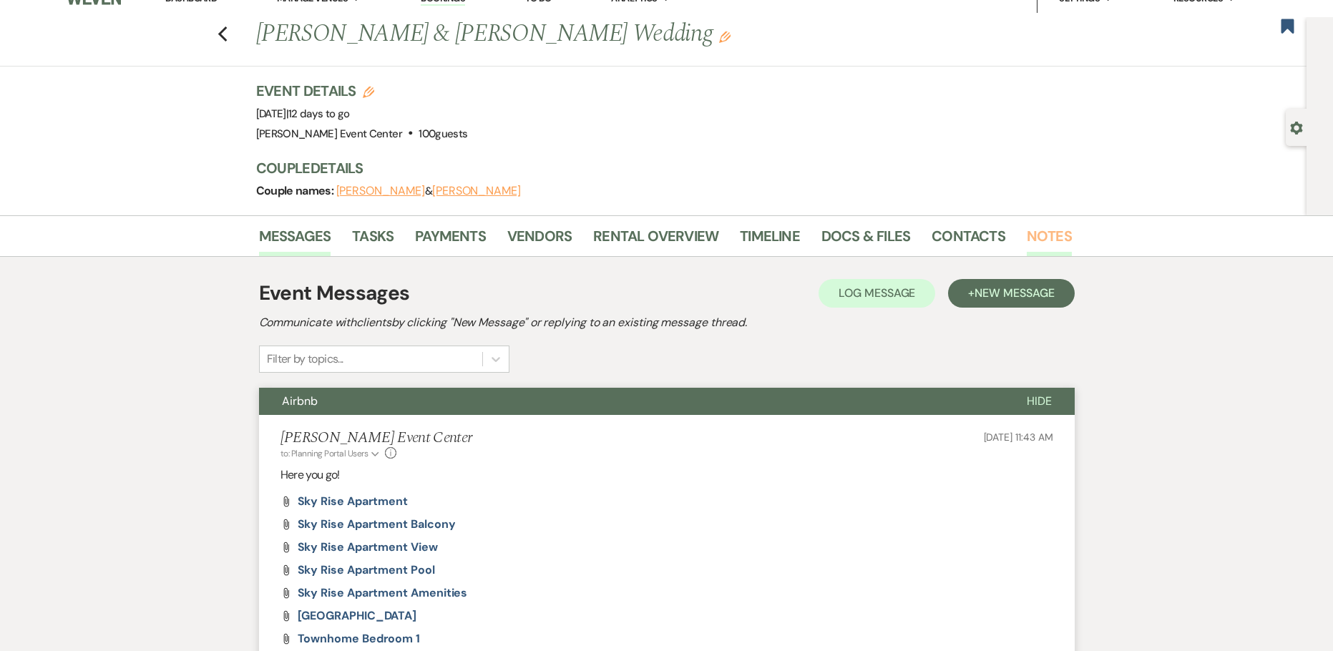
click at [1026, 228] on link "Notes" at bounding box center [1048, 240] width 45 height 31
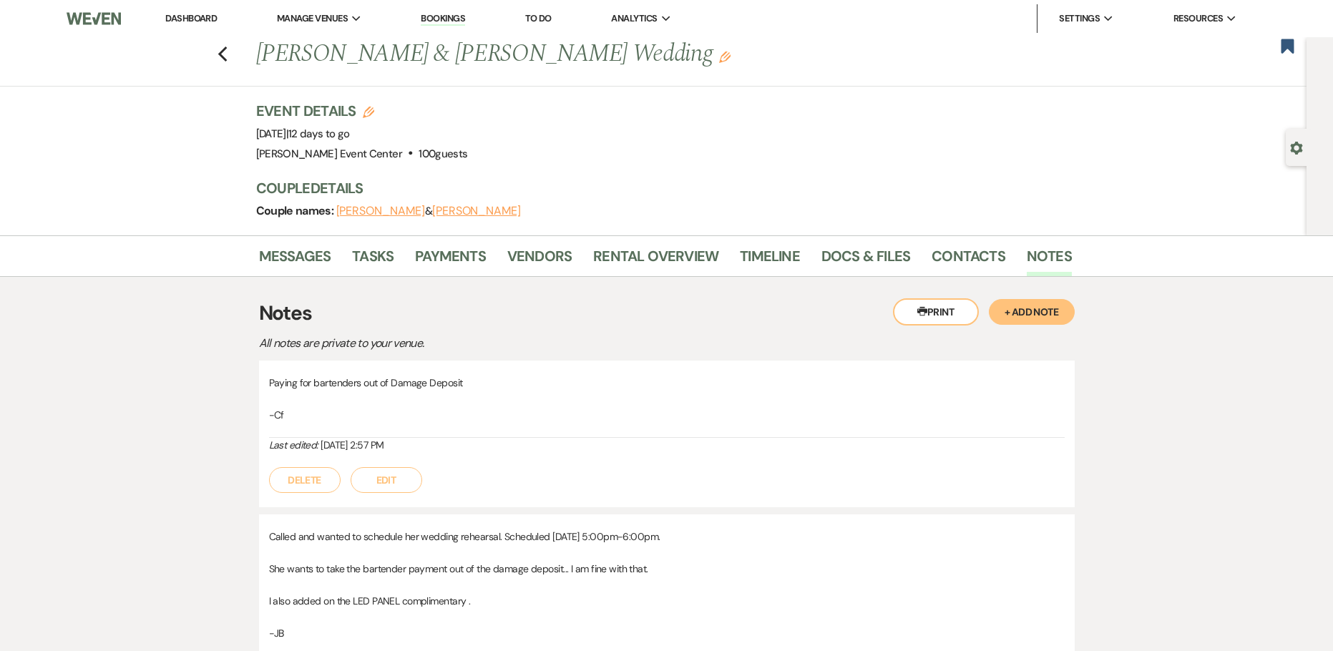
click at [1063, 312] on button "+ Add Note" at bounding box center [1031, 312] width 86 height 26
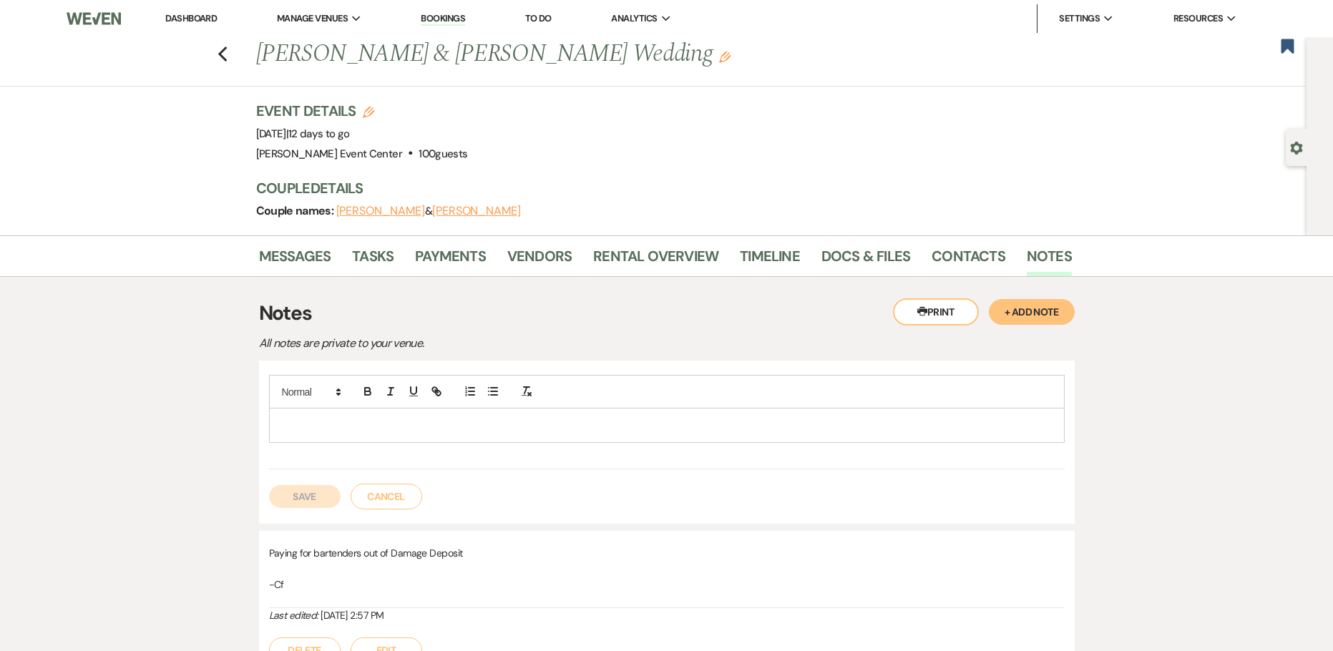
click at [525, 426] on p at bounding box center [666, 425] width 772 height 16
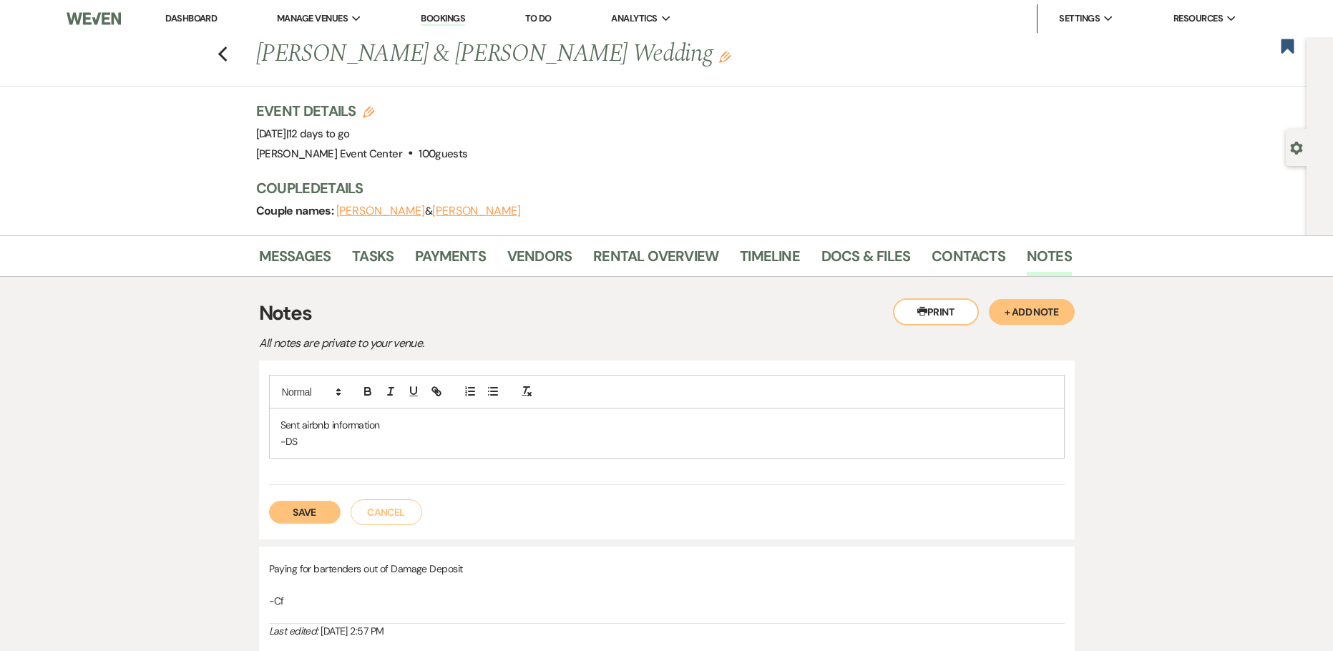
click at [442, 429] on p "Sent airbnb information" at bounding box center [666, 425] width 772 height 16
click at [325, 519] on button "Save" at bounding box center [305, 512] width 72 height 23
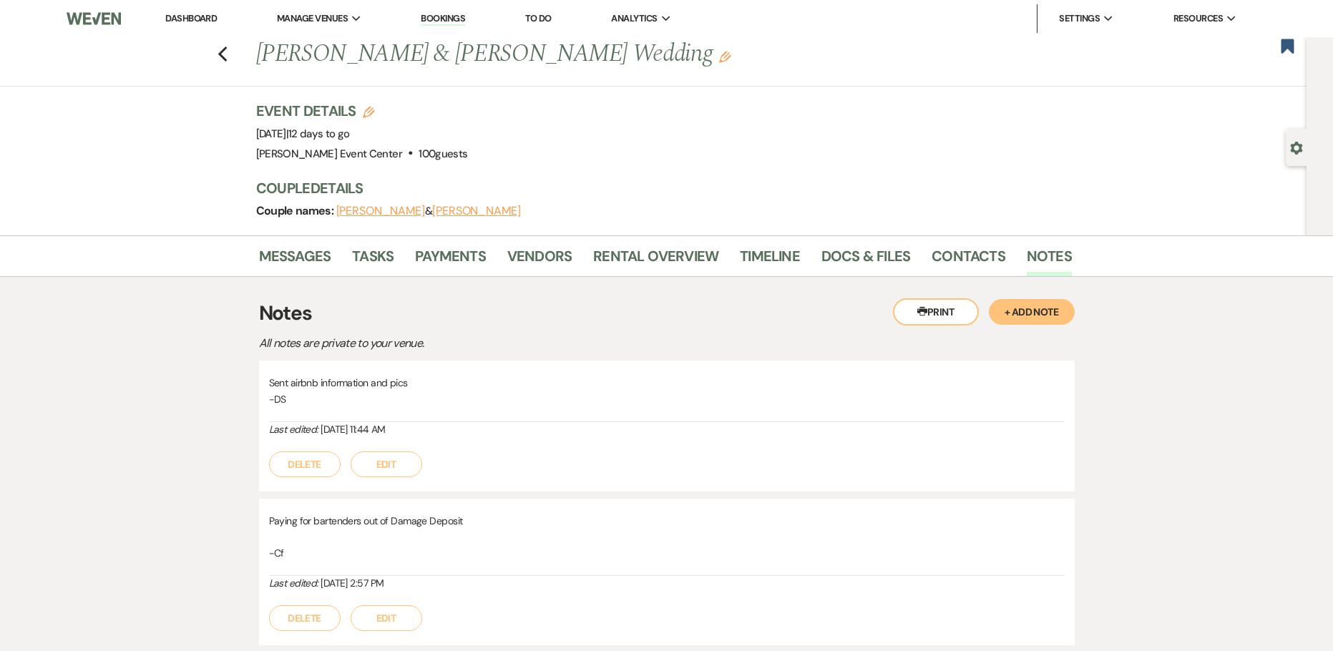
click at [400, 456] on button "Edit" at bounding box center [386, 464] width 72 height 26
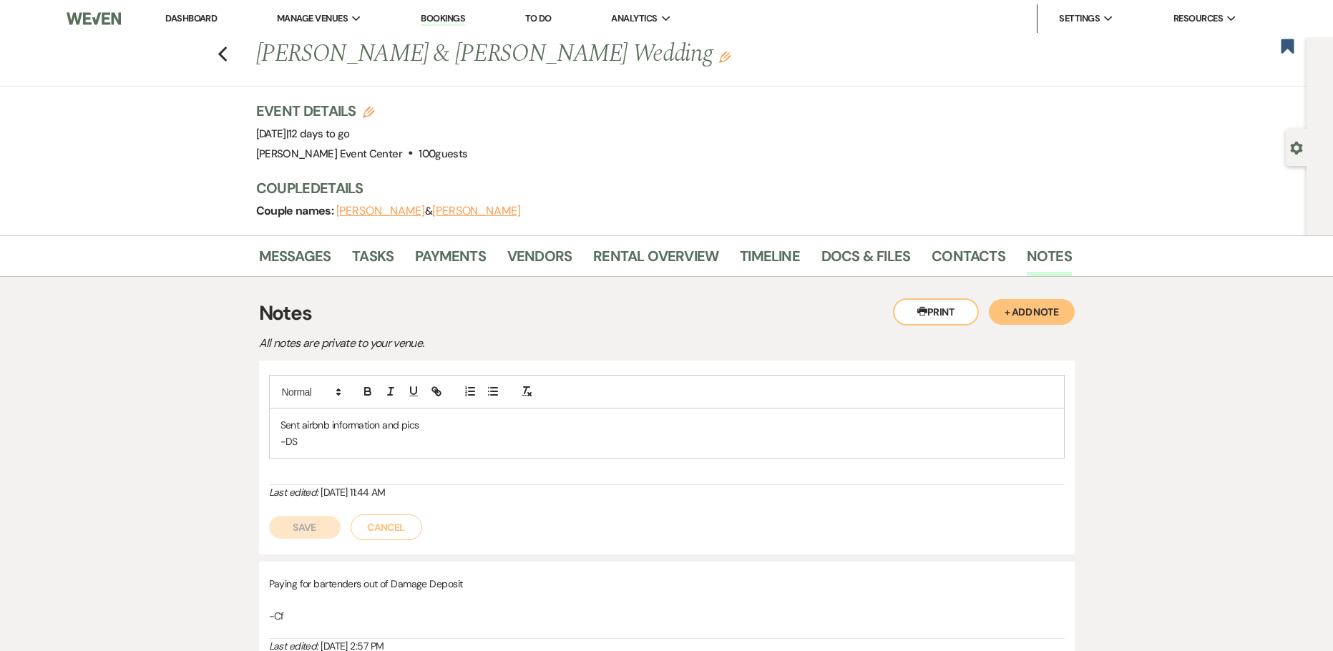
click at [495, 416] on div "Sent airbnb information and pics -DS" at bounding box center [667, 432] width 794 height 49
click at [504, 418] on p "Sent airbnb information and pics. Looking to rent 10/3 to 10/5. Checkout is on …" at bounding box center [666, 425] width 772 height 16
click at [293, 529] on button "Save" at bounding box center [305, 527] width 72 height 23
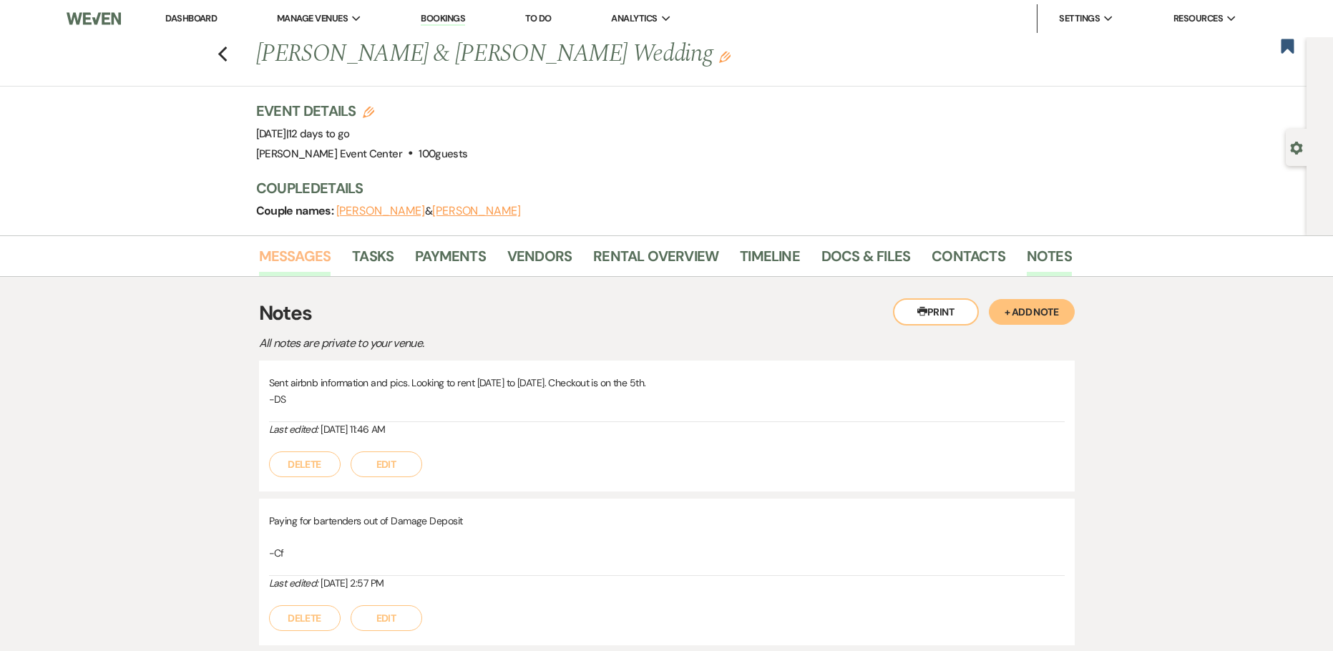
click at [295, 262] on link "Messages" at bounding box center [295, 260] width 72 height 31
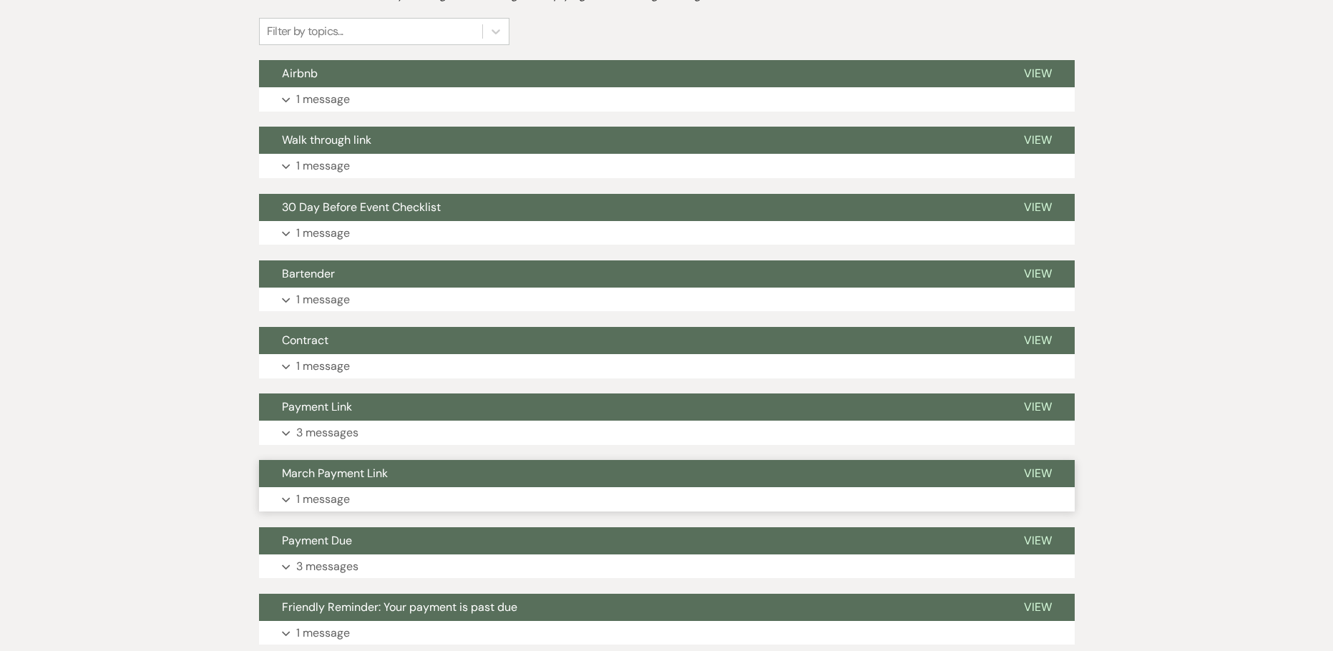
scroll to position [488, 0]
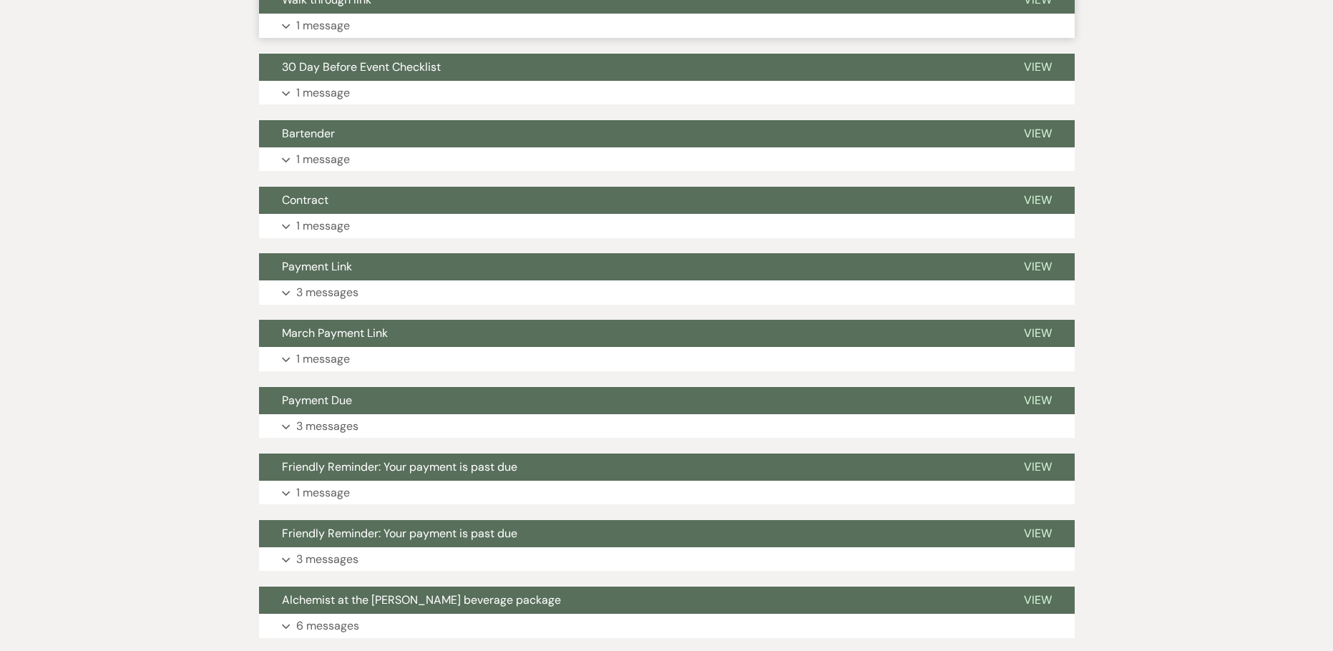
click at [342, 22] on p "1 message" at bounding box center [323, 25] width 54 height 19
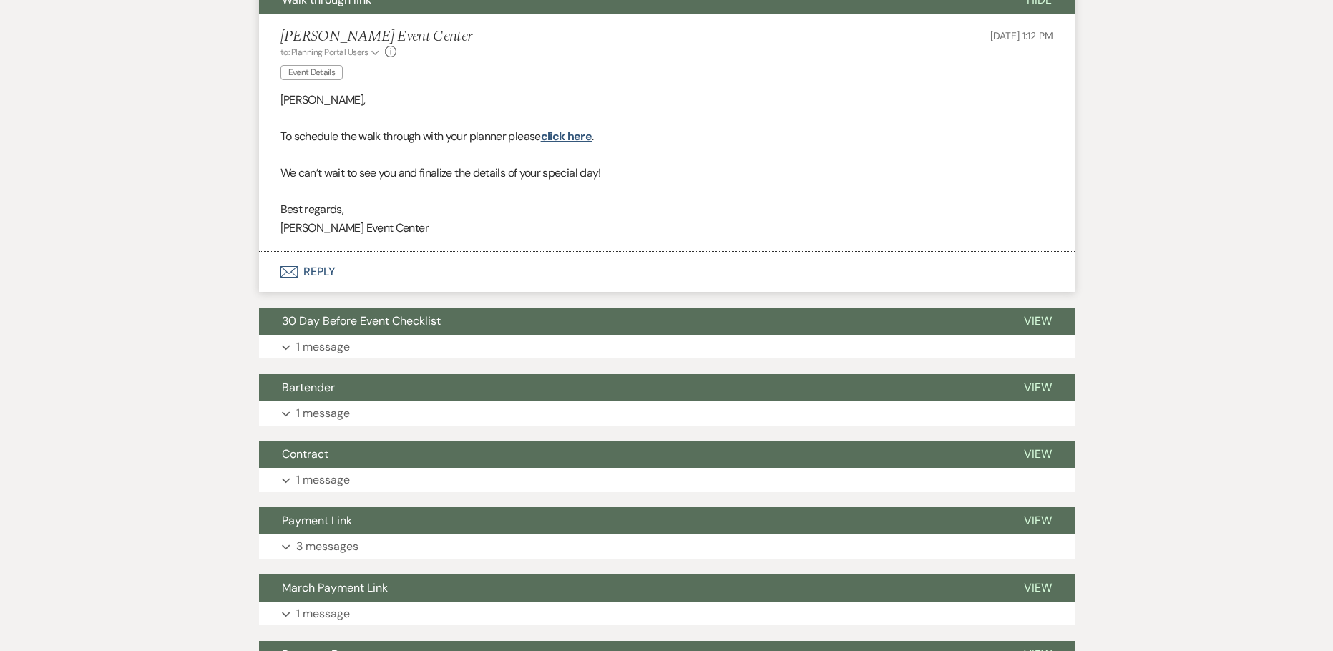
click at [328, 270] on button "Envelope Reply" at bounding box center [666, 272] width 815 height 40
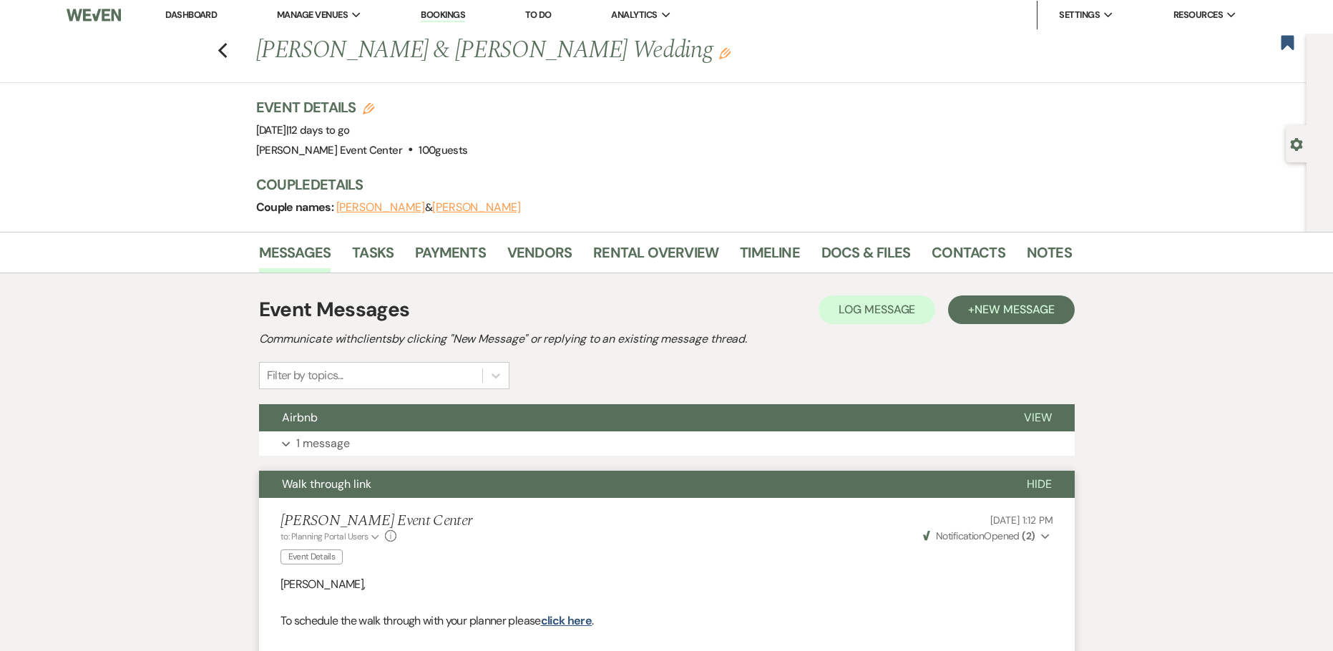
scroll to position [0, 0]
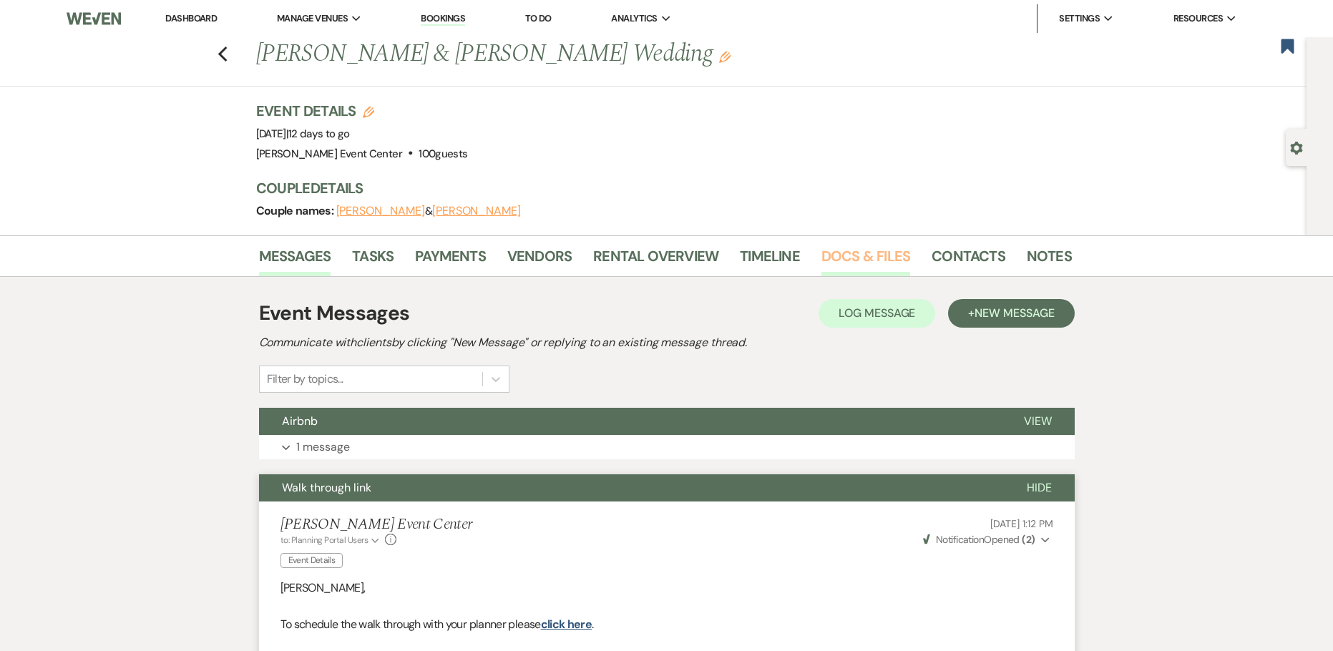
click at [835, 256] on link "Docs & Files" at bounding box center [865, 260] width 89 height 31
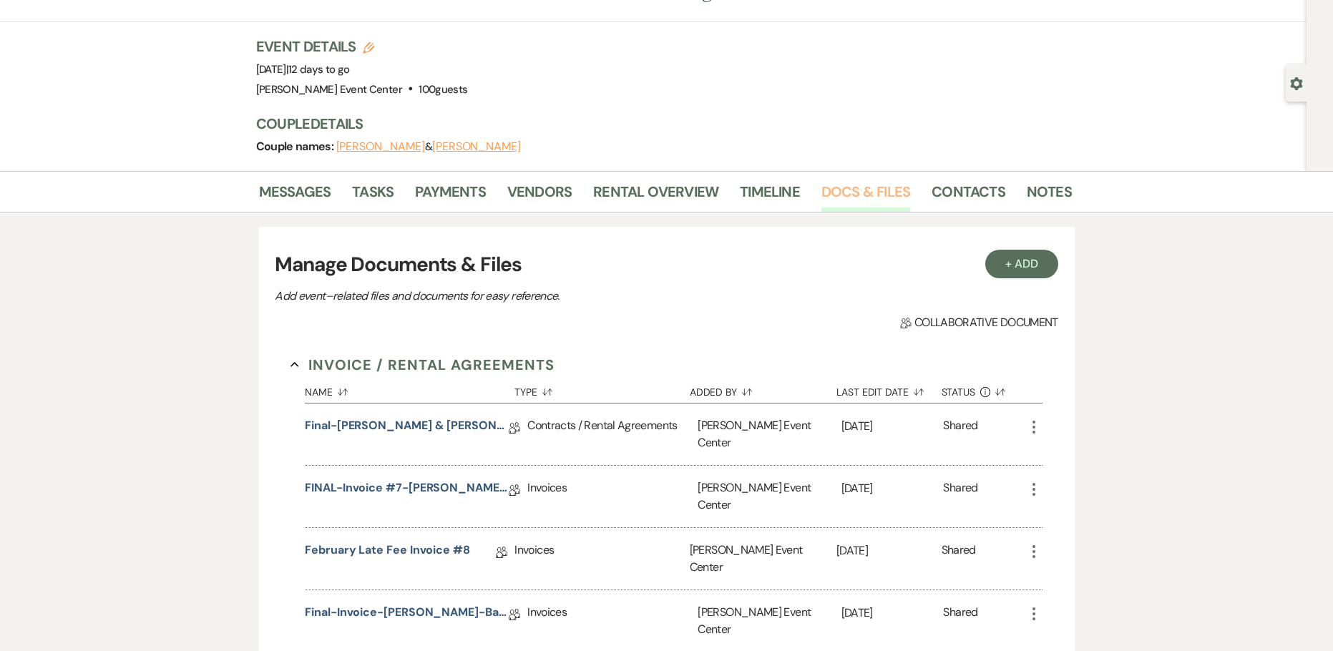
scroll to position [143, 0]
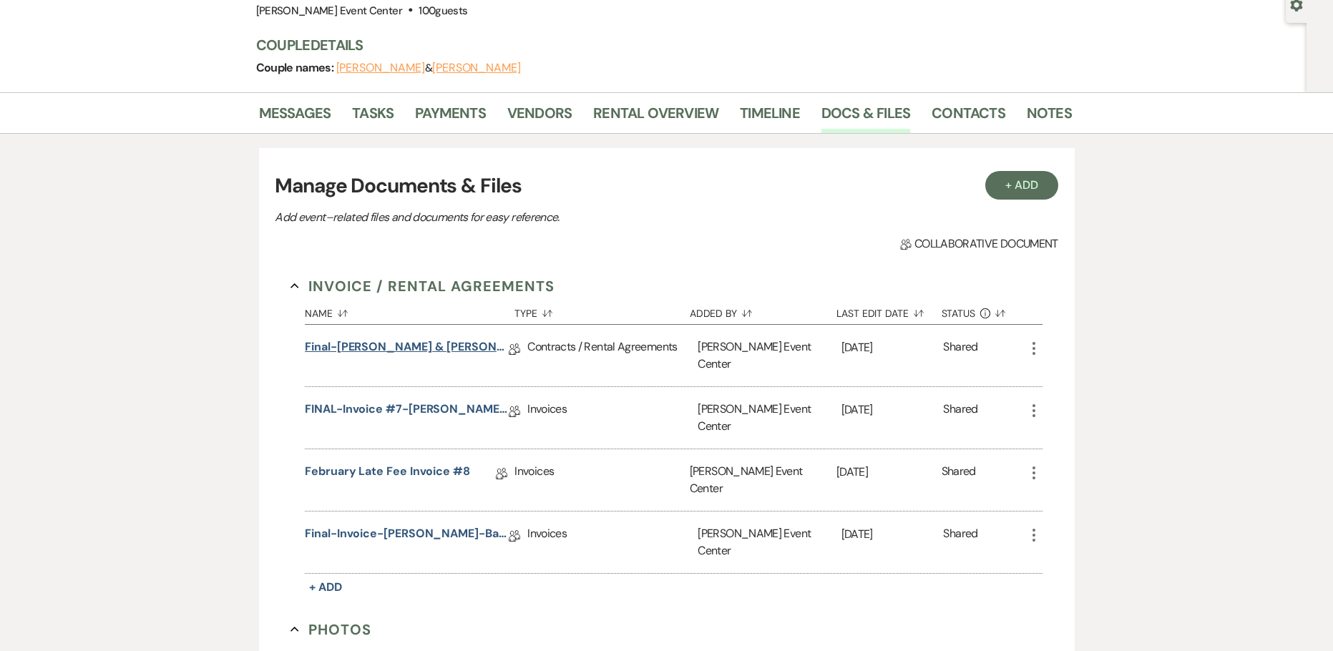
click at [390, 346] on link "Final-Jeniya Staton & Jamal Walker-Diamond-10.03.25" at bounding box center [407, 349] width 204 height 22
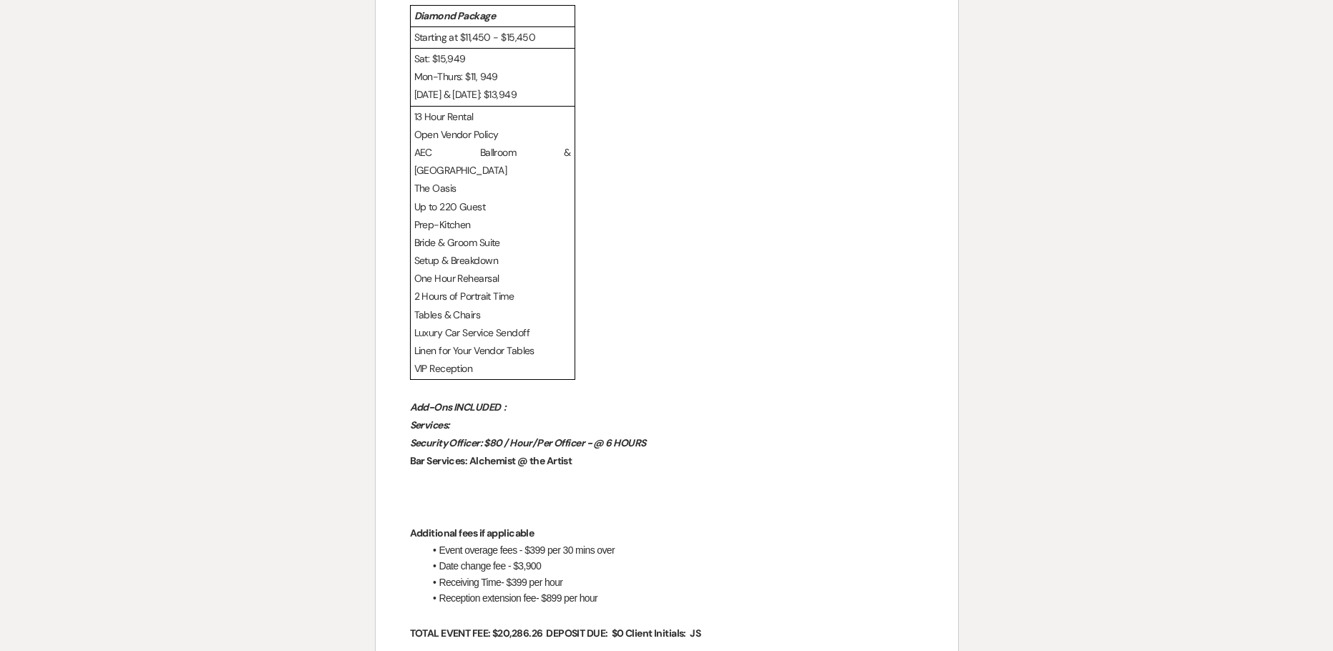
scroll to position [1287, 0]
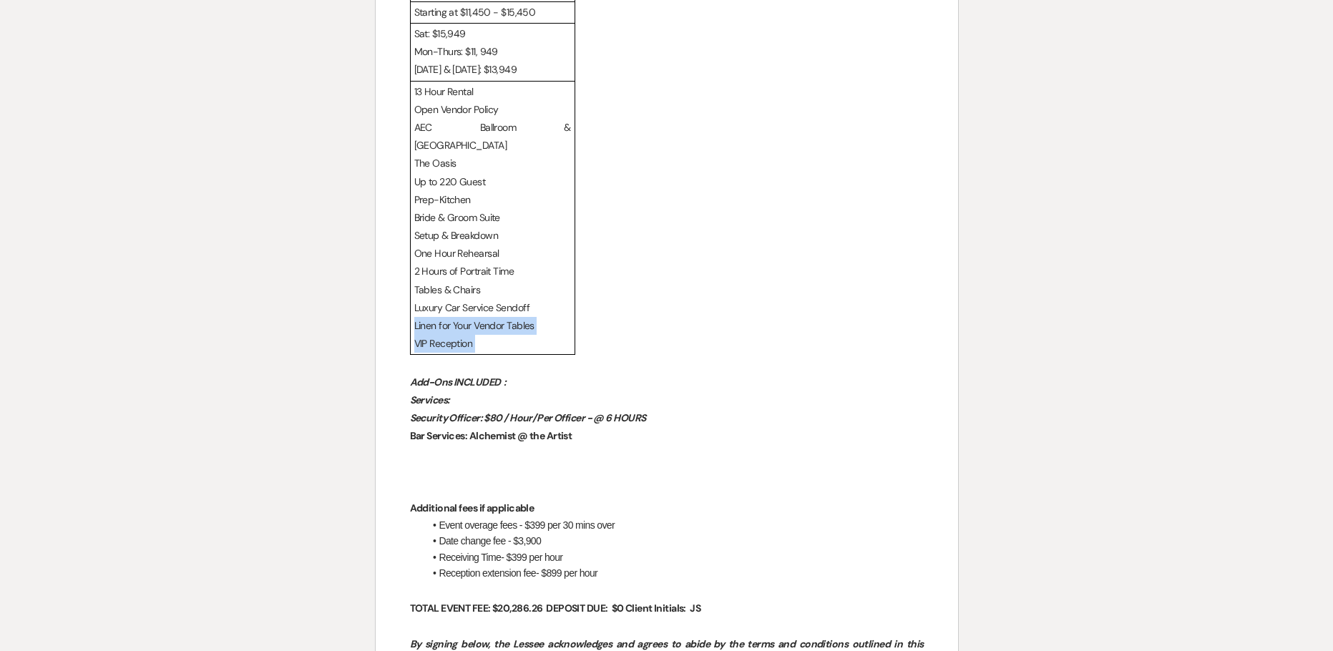
drag, startPoint x: 496, startPoint y: 297, endPoint x: 413, endPoint y: 268, distance: 87.3
click at [413, 268] on td "13 Hour Rental Open Vendor Policy AEC Ballroom & The Haven The Oasis Up to 220 …" at bounding box center [492, 218] width 165 height 274
drag, startPoint x: 533, startPoint y: 269, endPoint x: 521, endPoint y: 284, distance: 19.3
click at [529, 319] on span "Linen for Your Vendor Tables" at bounding box center [474, 325] width 120 height 13
click at [501, 335] on p "VIP Reception" at bounding box center [492, 344] width 157 height 18
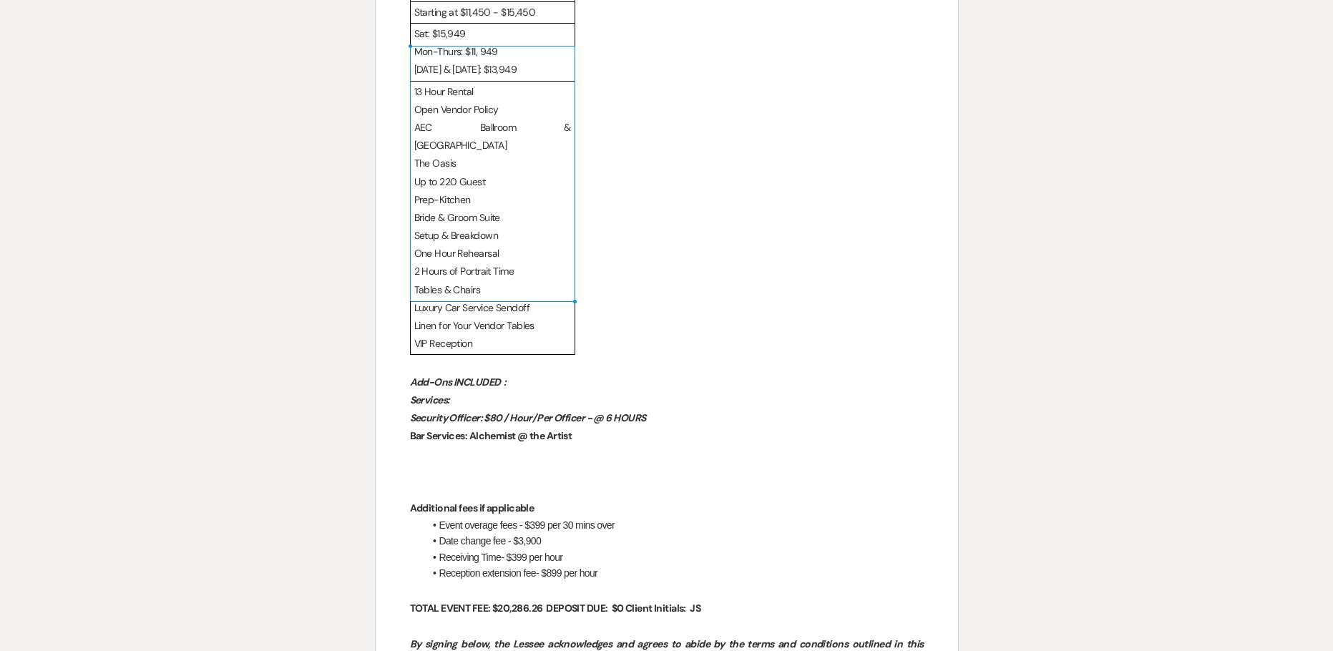
click at [627, 265] on div "Diamond Package Starting at $11,450 - $15,450 Sat: $15,949 Mon-Thurs: $11, 949 …" at bounding box center [667, 168] width 514 height 376
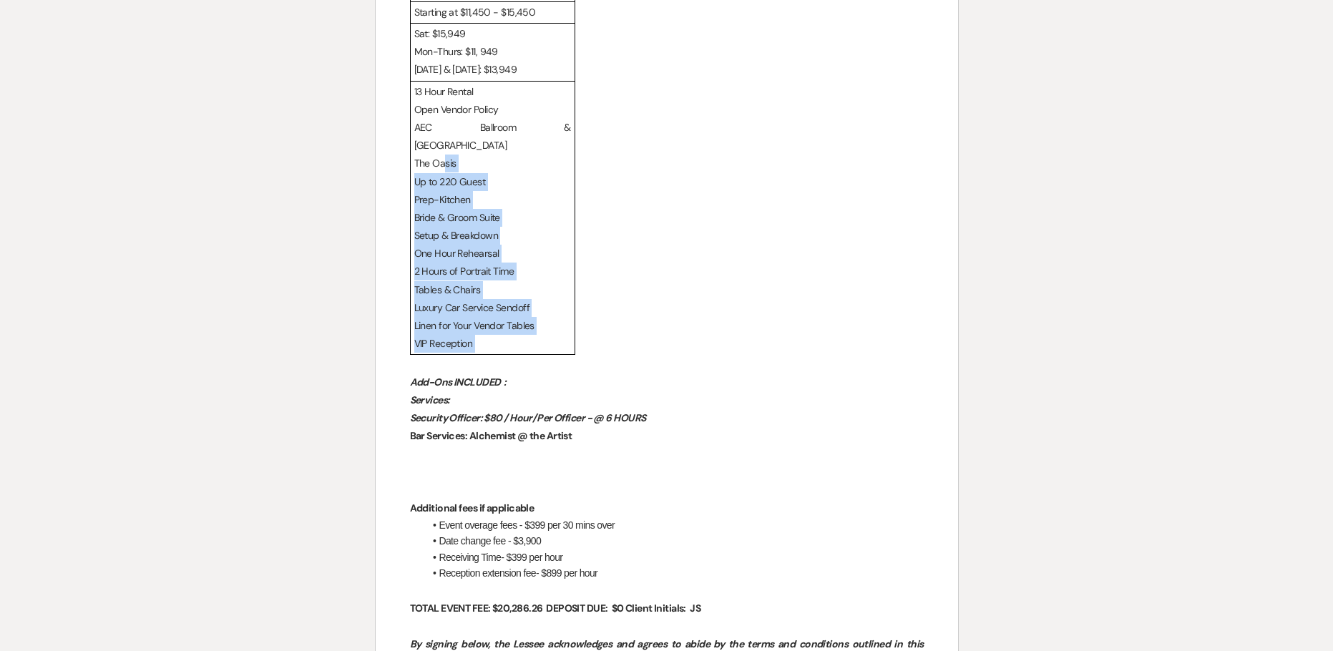
drag, startPoint x: 489, startPoint y: 288, endPoint x: 443, endPoint y: 100, distance: 193.6
click at [443, 100] on td "13 Hour Rental Open Vendor Policy AEC Ballroom & The Haven The Oasis Up to 220 …" at bounding box center [492, 218] width 165 height 274
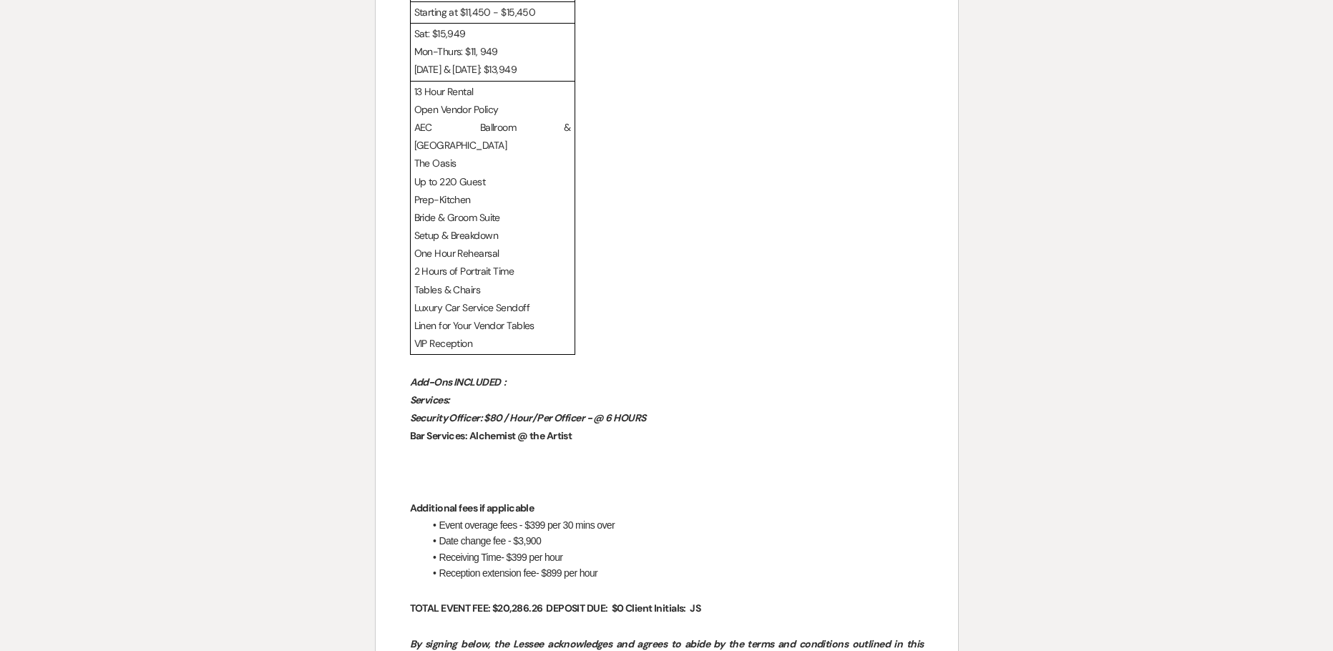
click at [649, 172] on div "Diamond Package Starting at $11,450 - $15,450 Sat: $15,949 Mon-Thurs: $11, 949 …" at bounding box center [667, 168] width 514 height 376
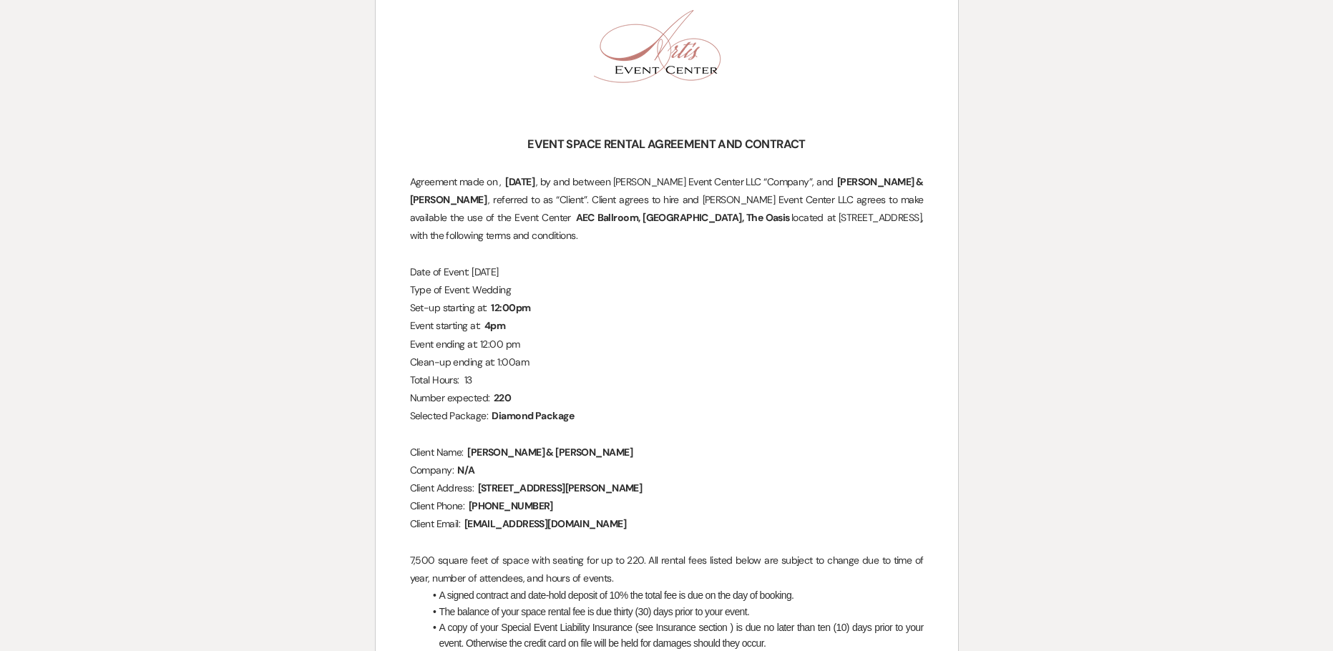
scroll to position [0, 0]
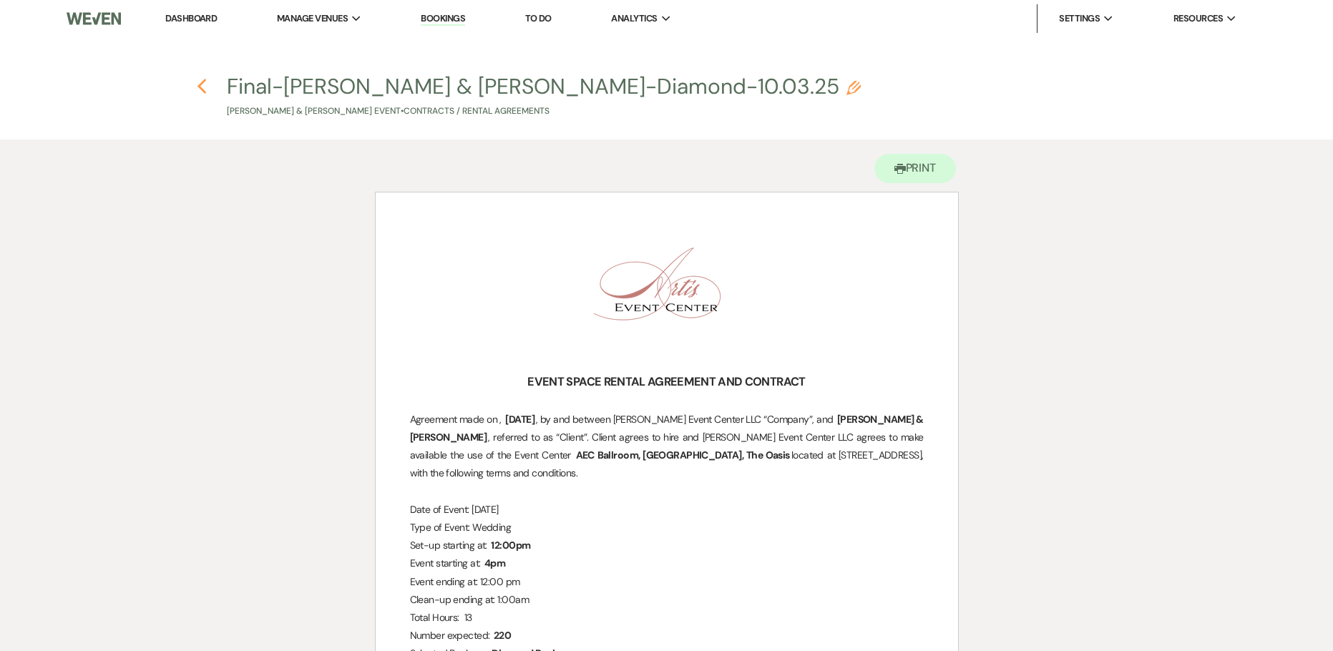
click at [202, 84] on icon "Previous" at bounding box center [202, 86] width 11 height 17
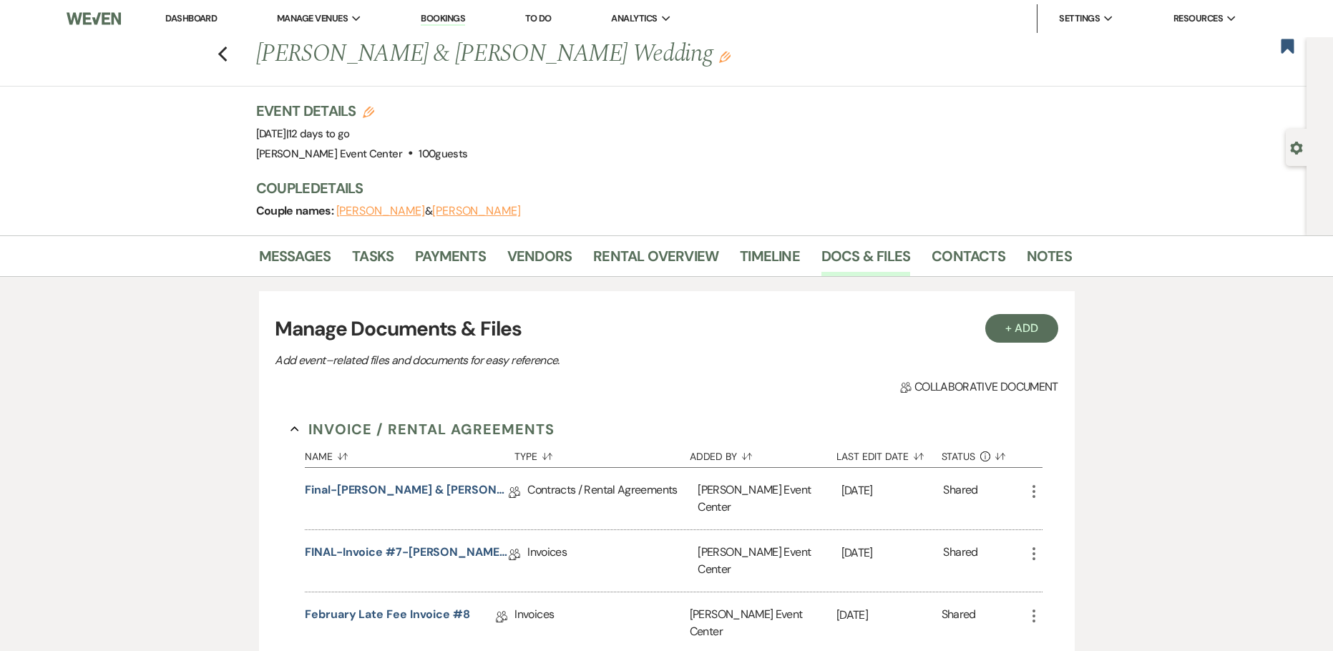
scroll to position [143, 0]
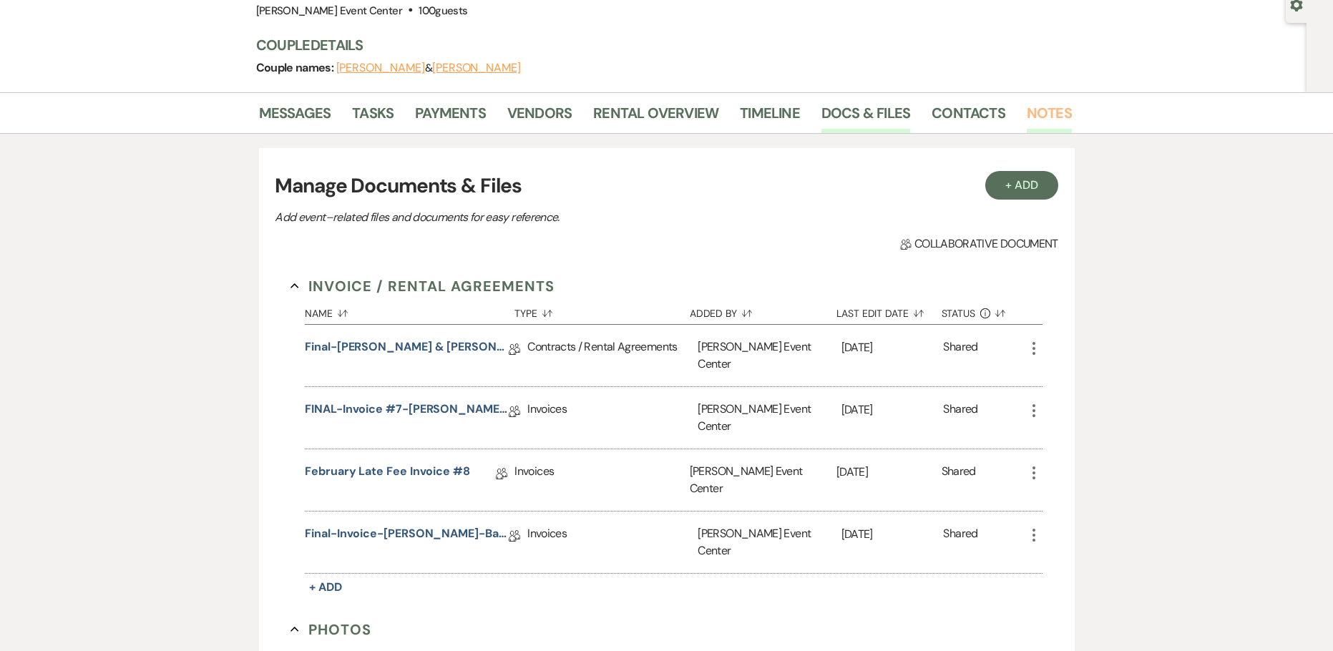
click at [1041, 109] on link "Notes" at bounding box center [1048, 117] width 45 height 31
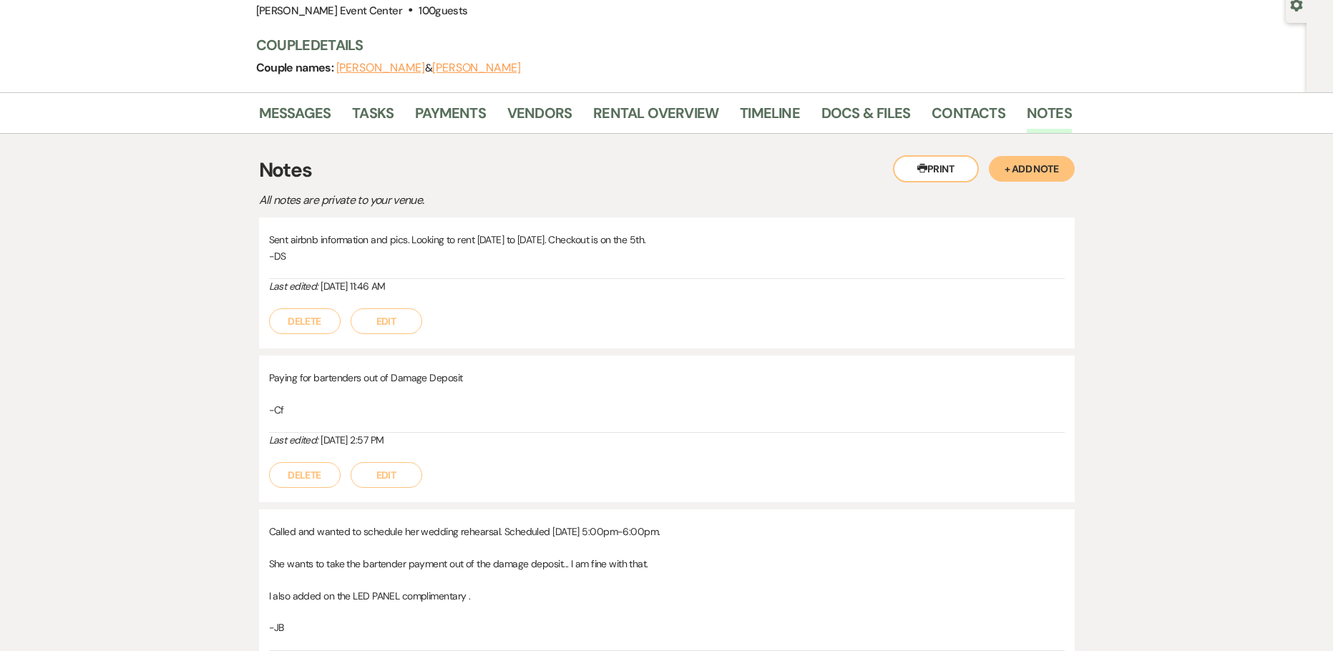
click at [1014, 164] on button "+ Add Note" at bounding box center [1031, 169] width 86 height 26
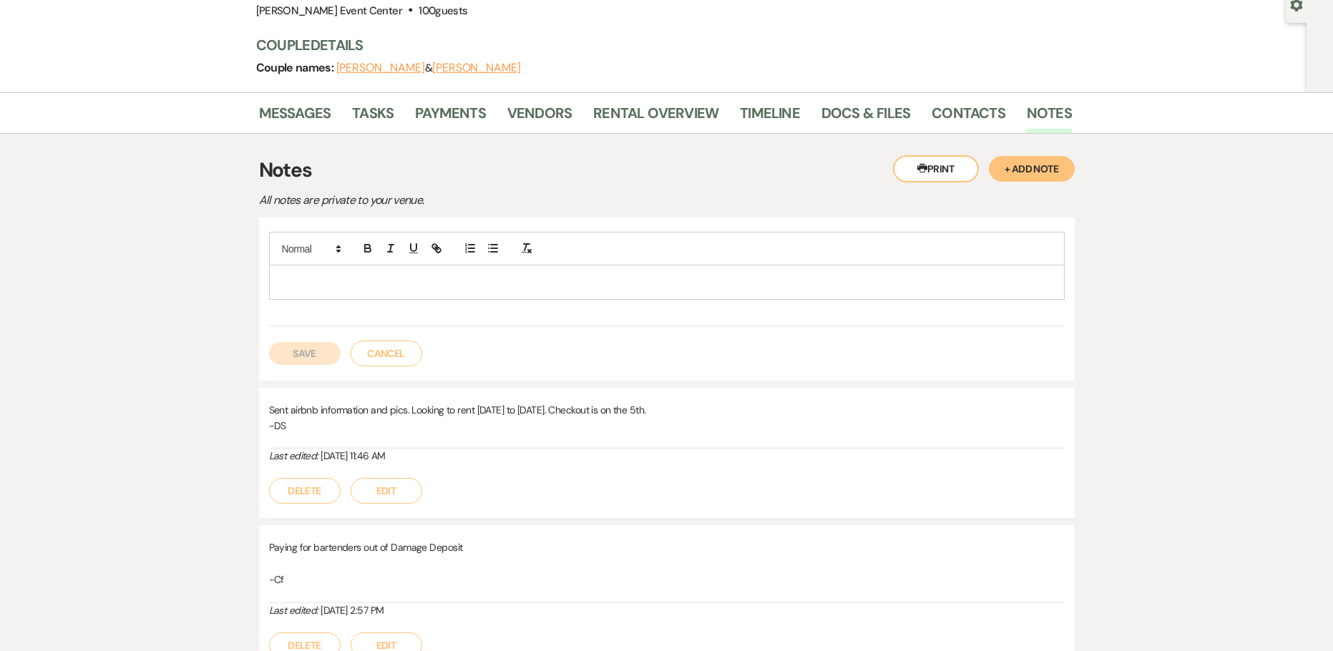
click at [396, 290] on div at bounding box center [667, 281] width 794 height 33
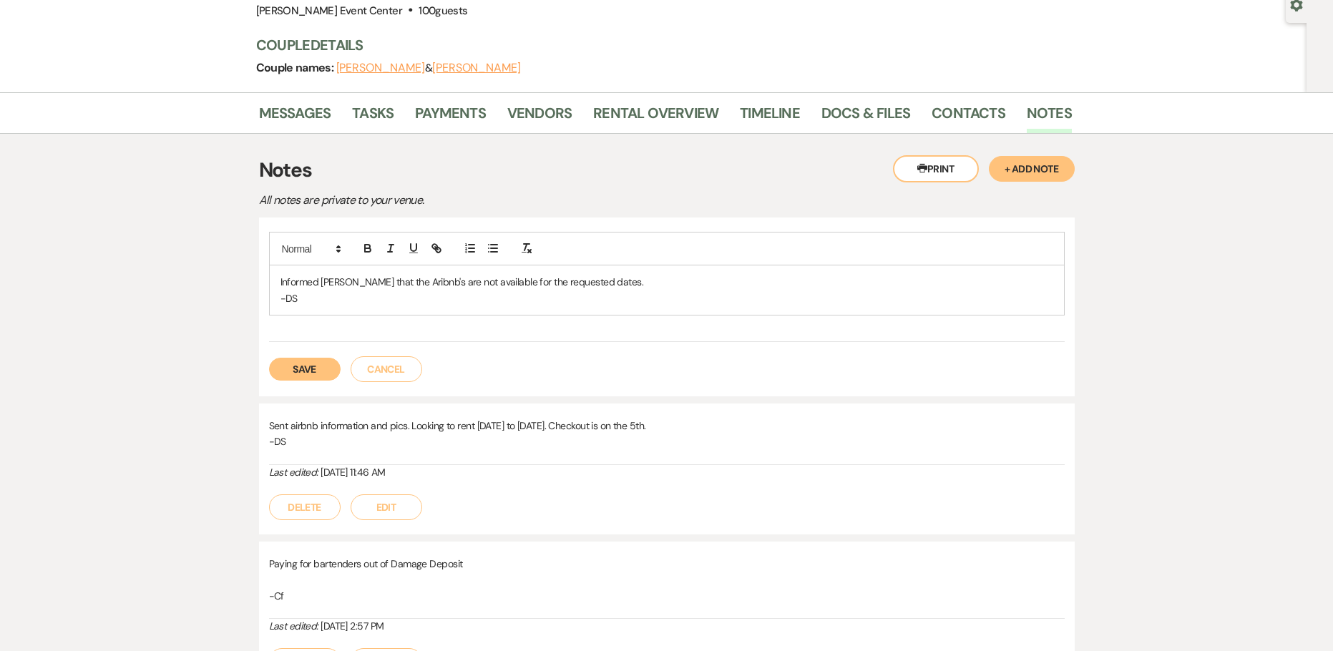
drag, startPoint x: 298, startPoint y: 366, endPoint x: 286, endPoint y: 368, distance: 12.3
click at [298, 366] on button "Save" at bounding box center [305, 369] width 72 height 23
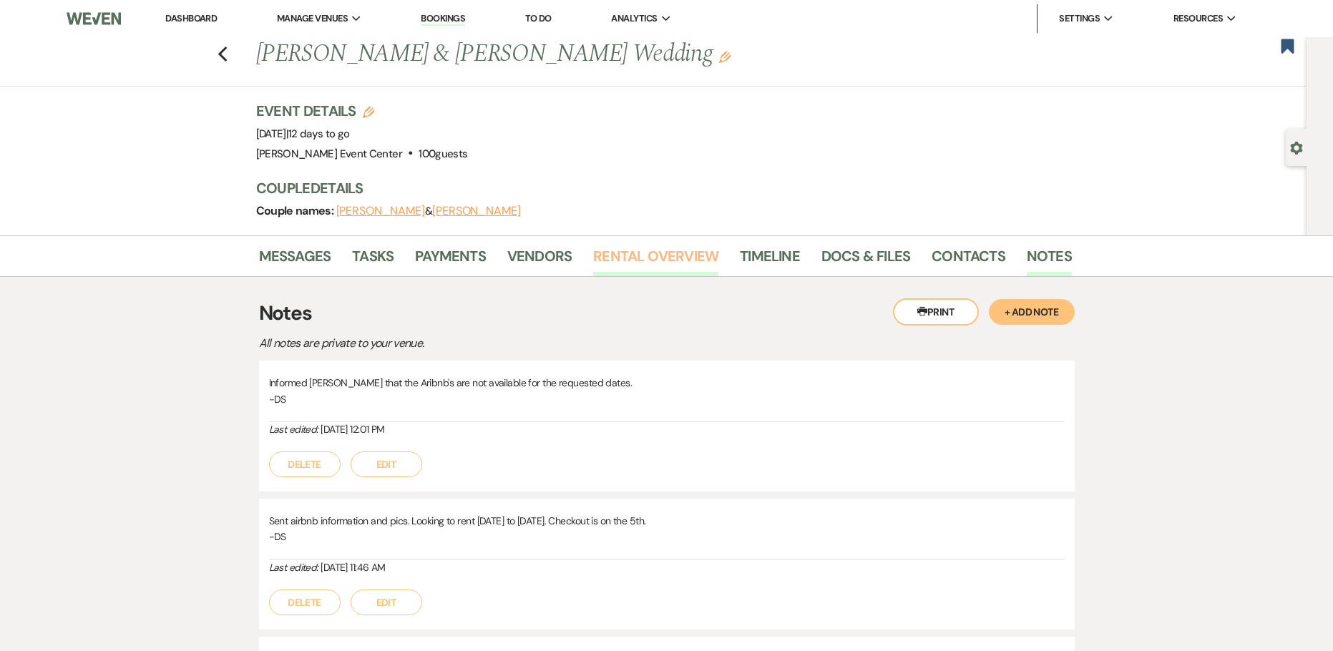
click at [616, 254] on link "Rental Overview" at bounding box center [655, 260] width 125 height 31
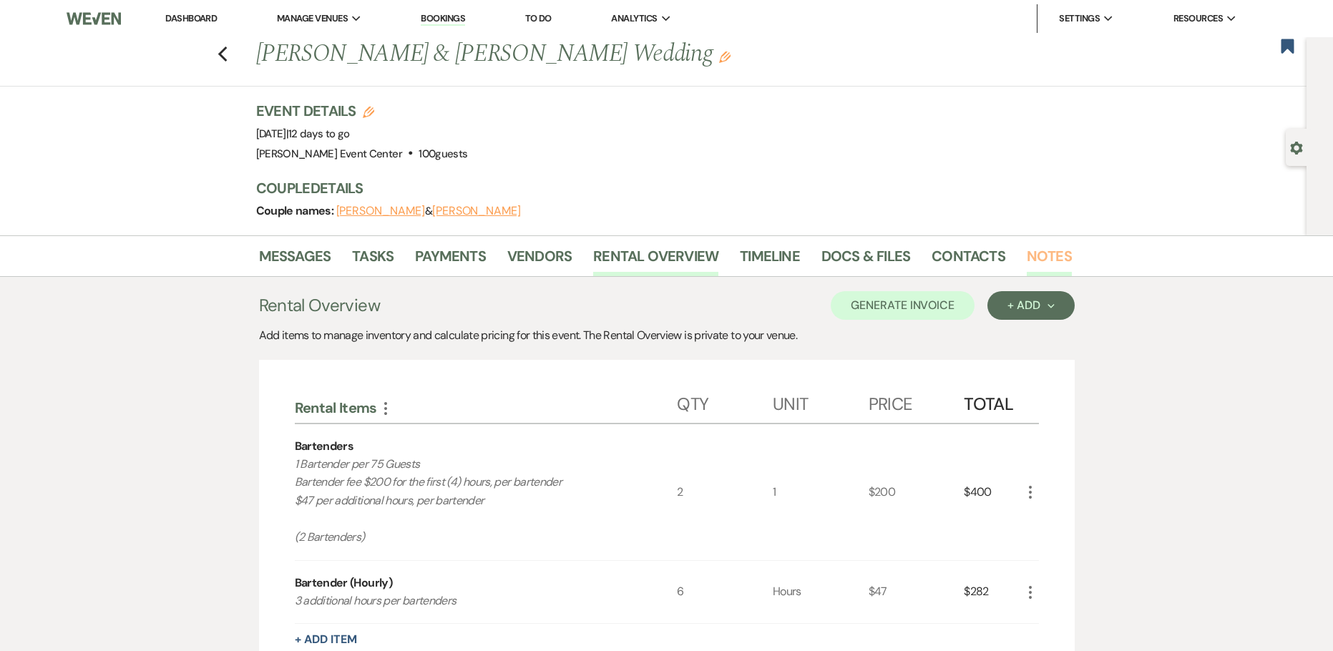
click at [1031, 256] on link "Notes" at bounding box center [1048, 260] width 45 height 31
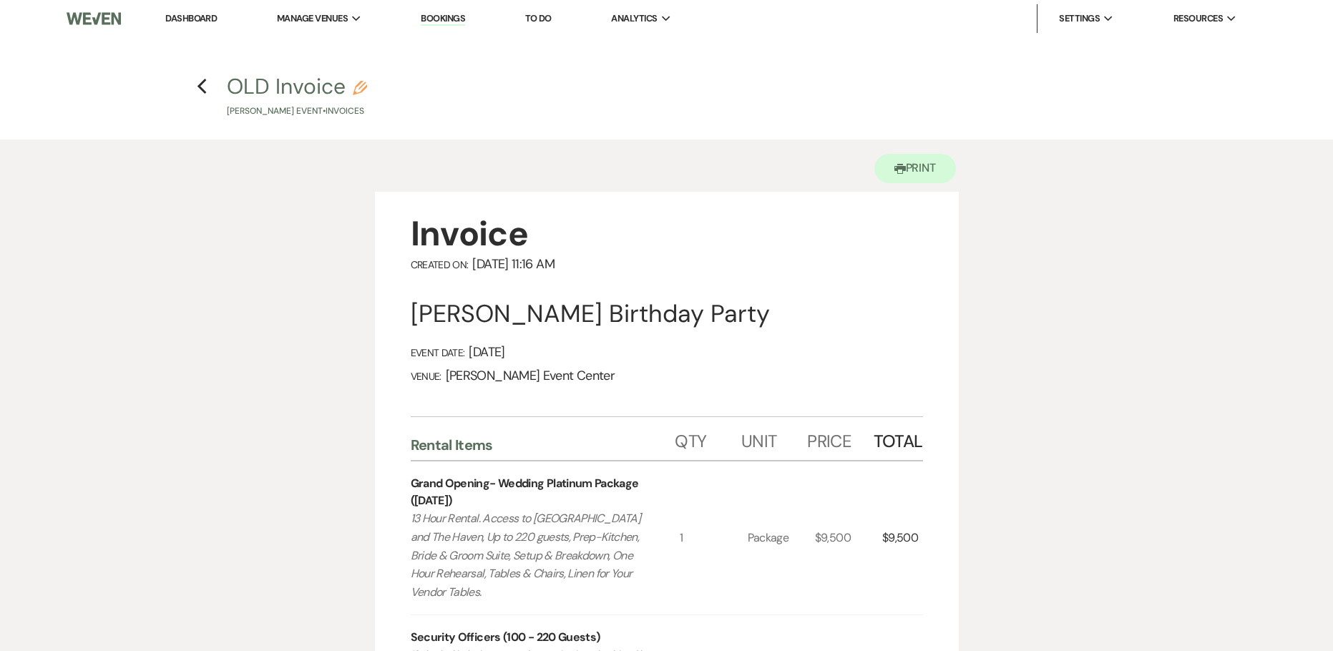
click at [207, 80] on h4 "Previous OLD Invoice Pencil Rory Prince's Event • Invoices" at bounding box center [667, 95] width 1030 height 46
click at [205, 84] on icon "Previous" at bounding box center [202, 86] width 11 height 17
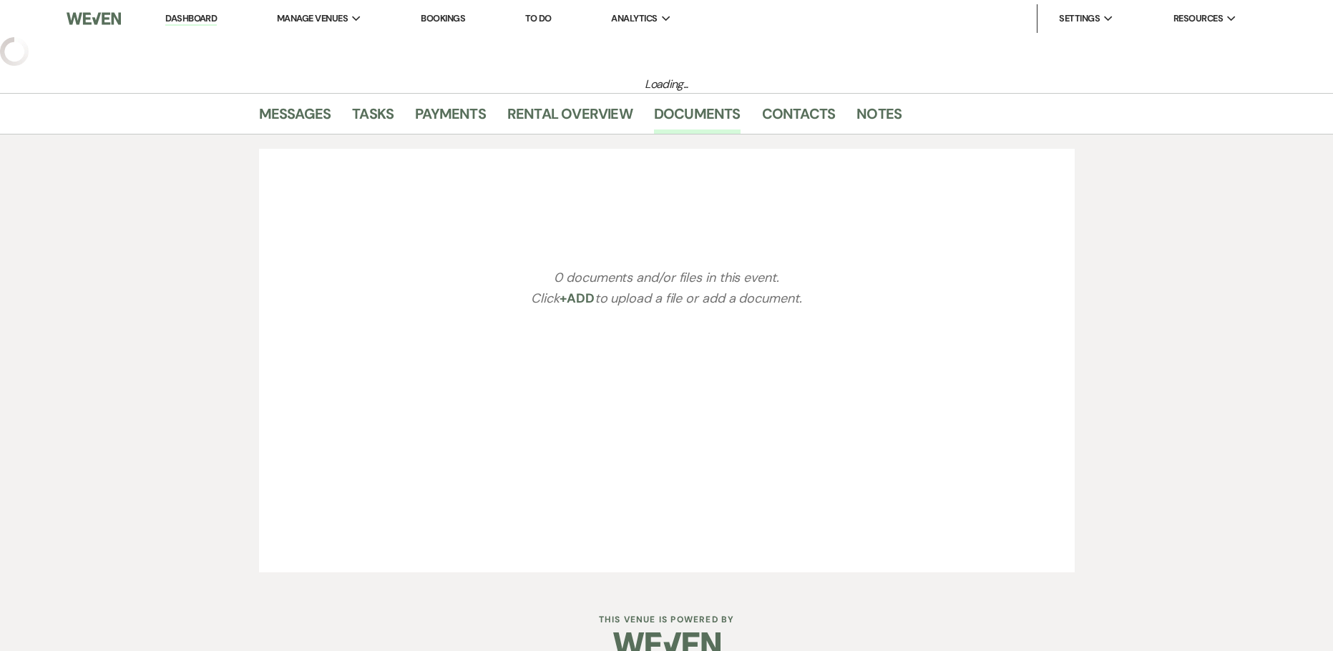
select select "5"
select select "4"
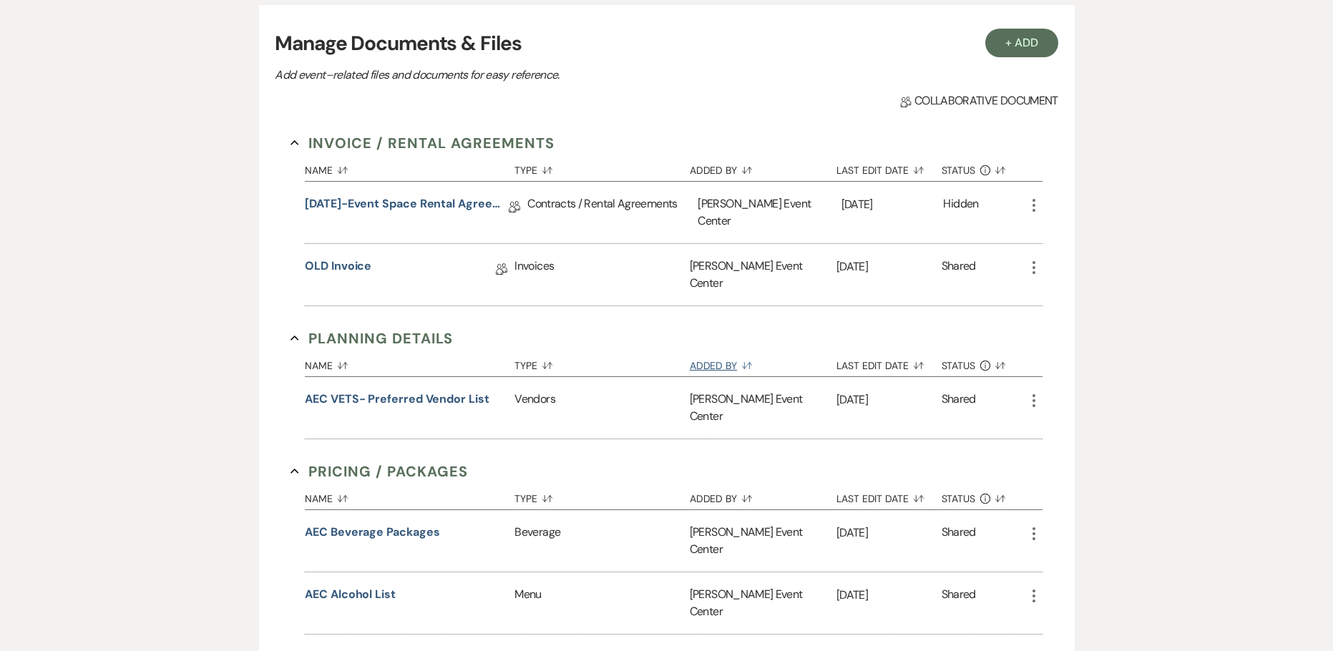
scroll to position [429, 0]
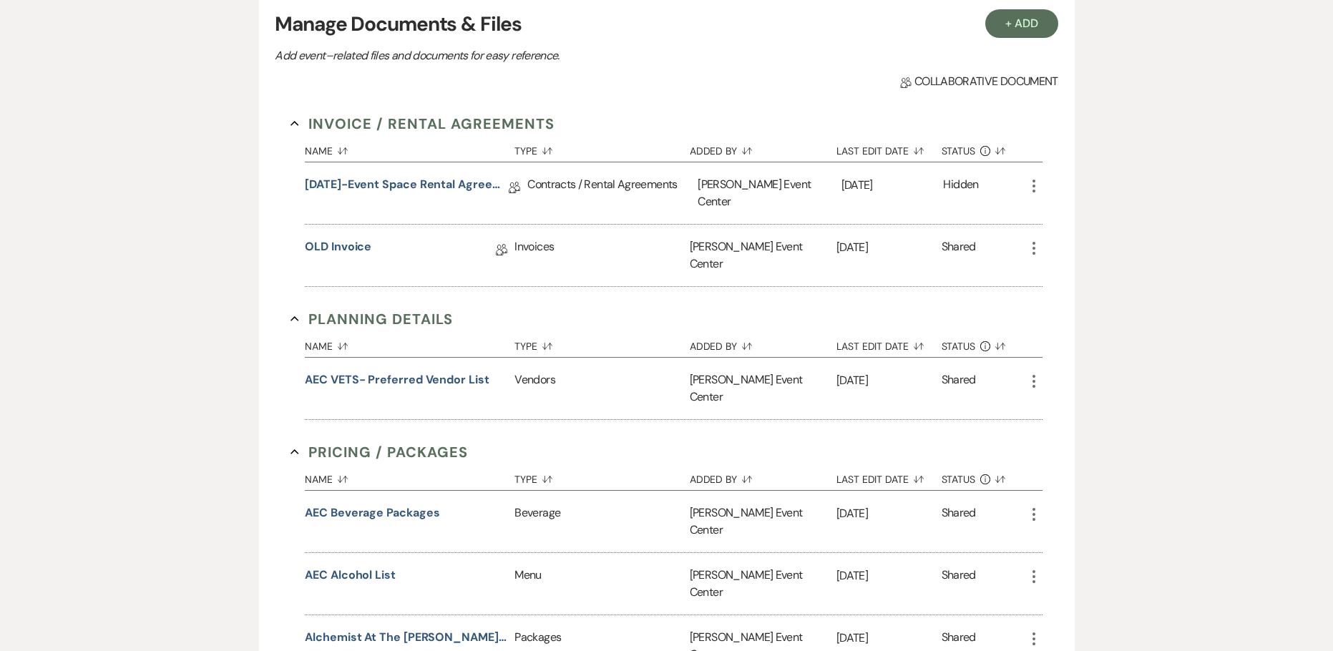
click at [1029, 240] on icon "More" at bounding box center [1033, 248] width 17 height 17
click at [880, 257] on div "[DATE]" at bounding box center [888, 256] width 105 height 62
click at [1031, 180] on icon "More" at bounding box center [1033, 185] width 17 height 17
click at [596, 247] on div "Invoices" at bounding box center [601, 256] width 175 height 62
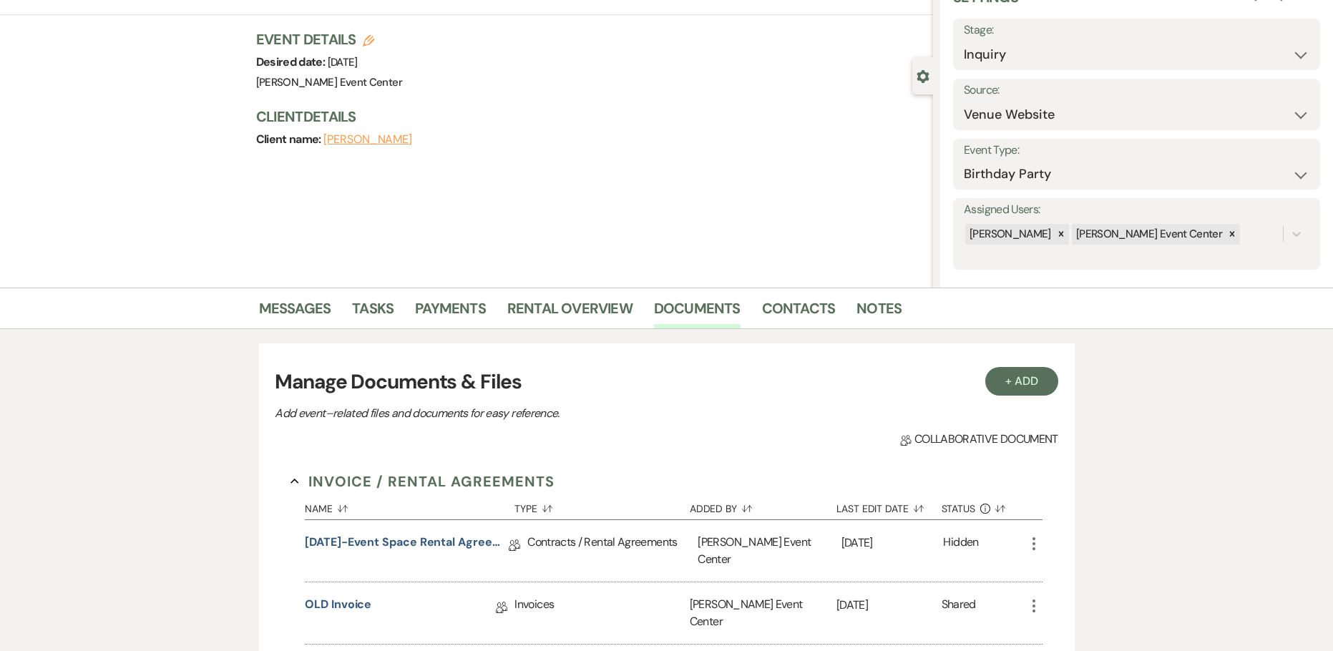
scroll to position [0, 0]
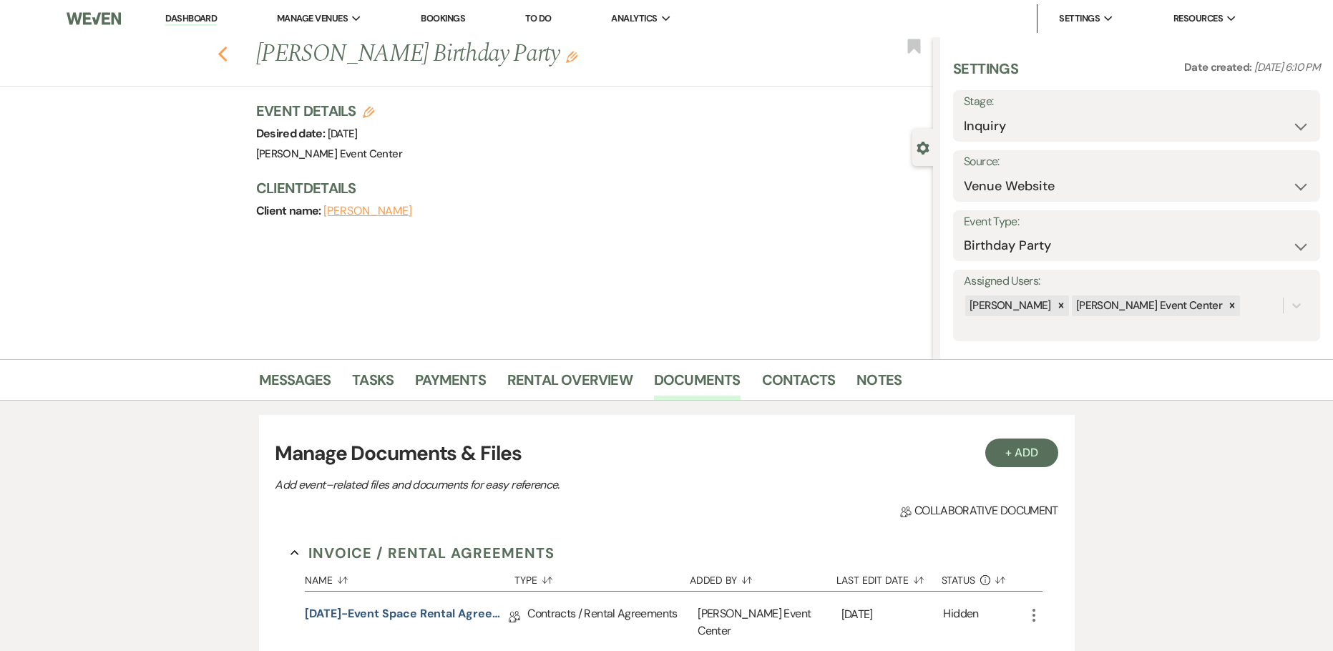
click at [227, 60] on use "button" at bounding box center [221, 54] width 9 height 16
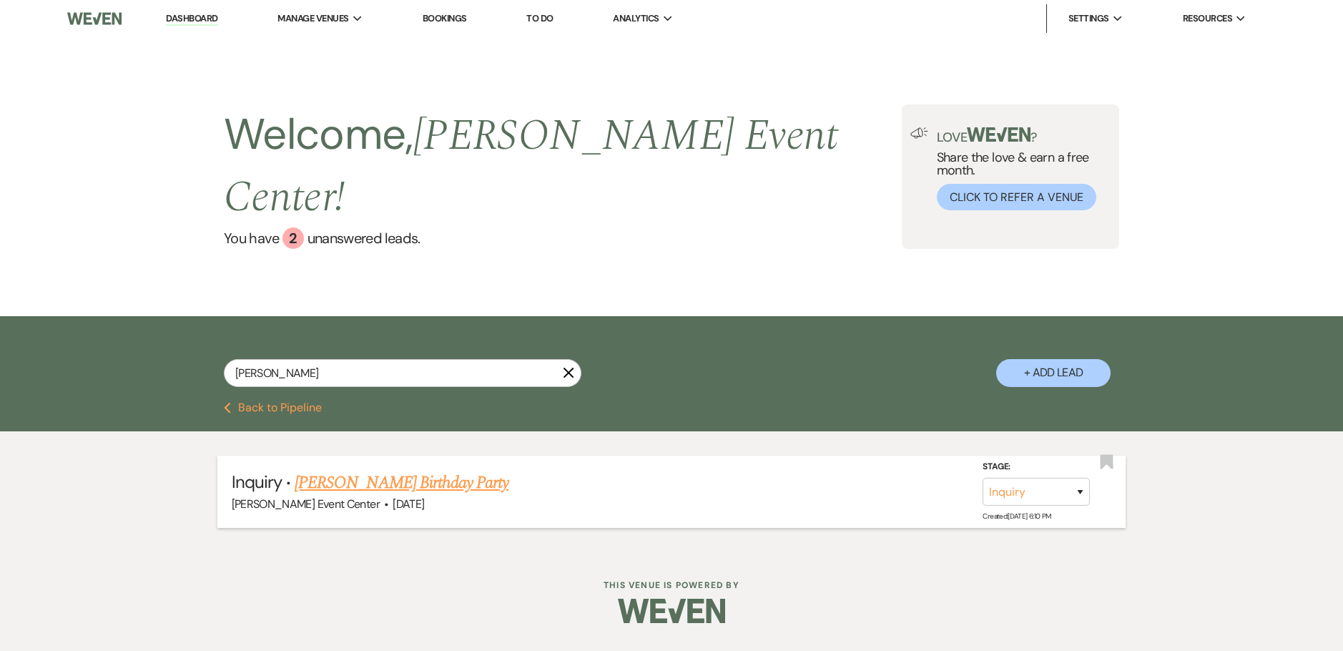
click at [363, 470] on link "[PERSON_NAME] Birthday Party" at bounding box center [402, 483] width 214 height 26
select select "5"
select select "4"
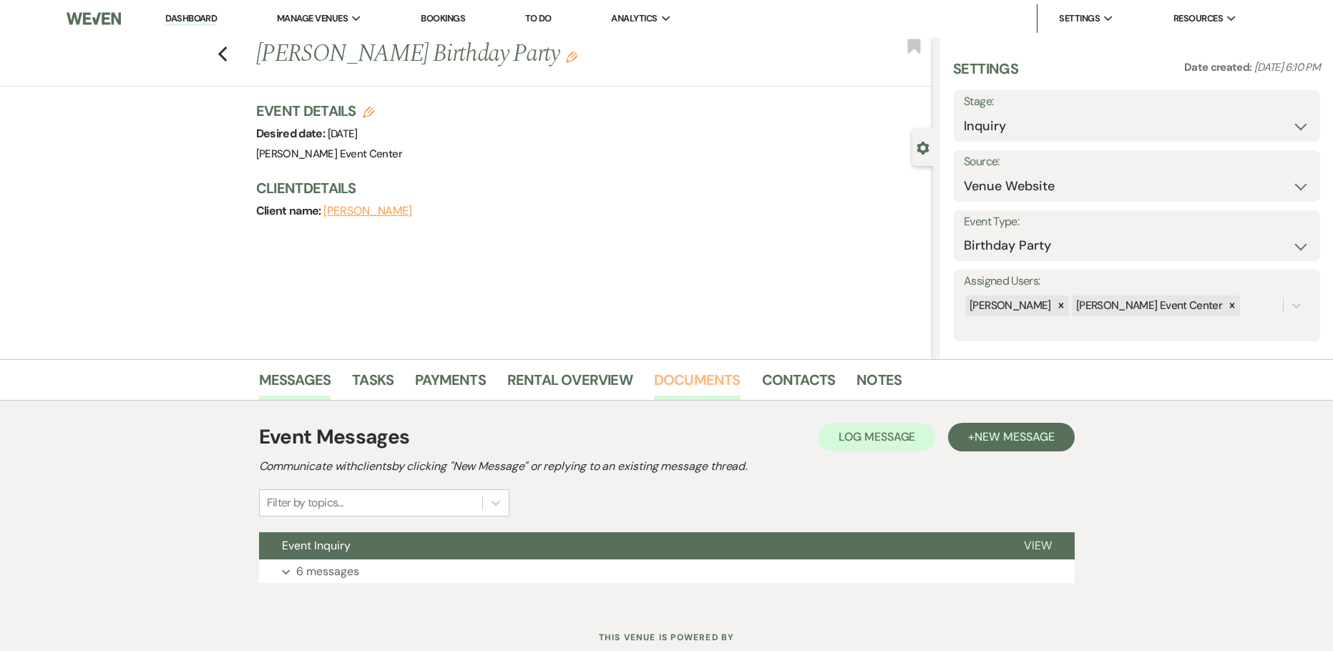
click at [714, 376] on link "Documents" at bounding box center [697, 383] width 87 height 31
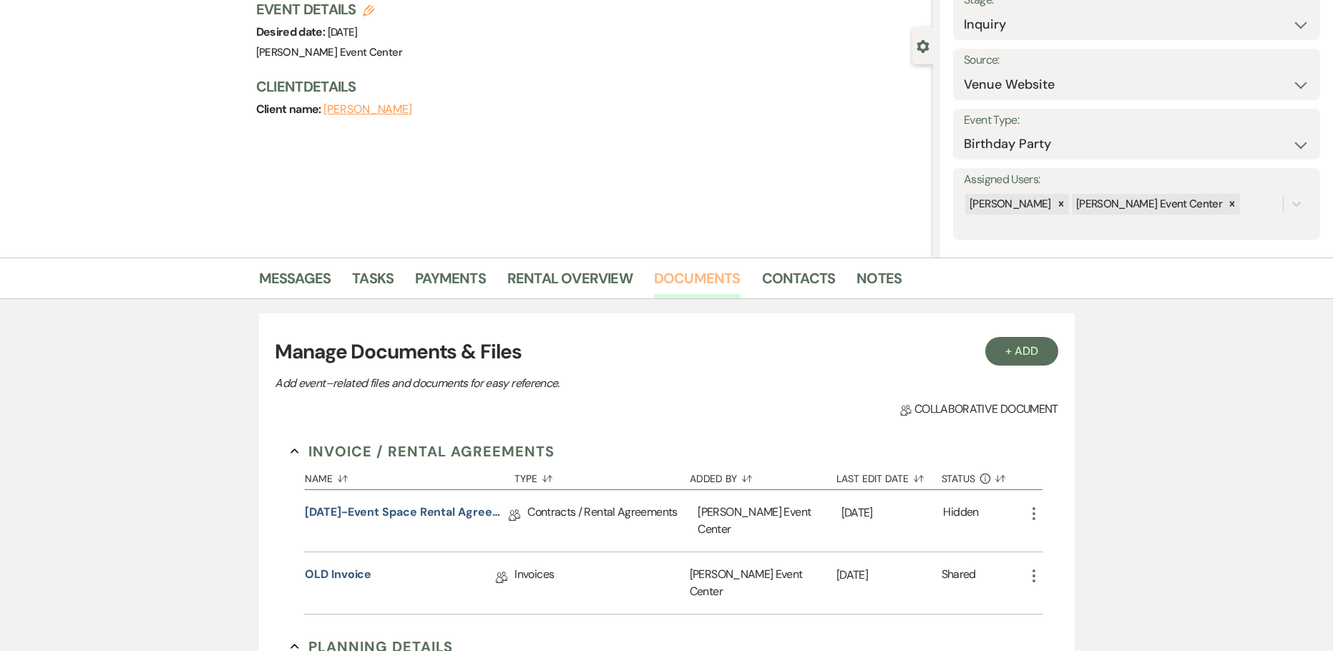
scroll to position [286, 0]
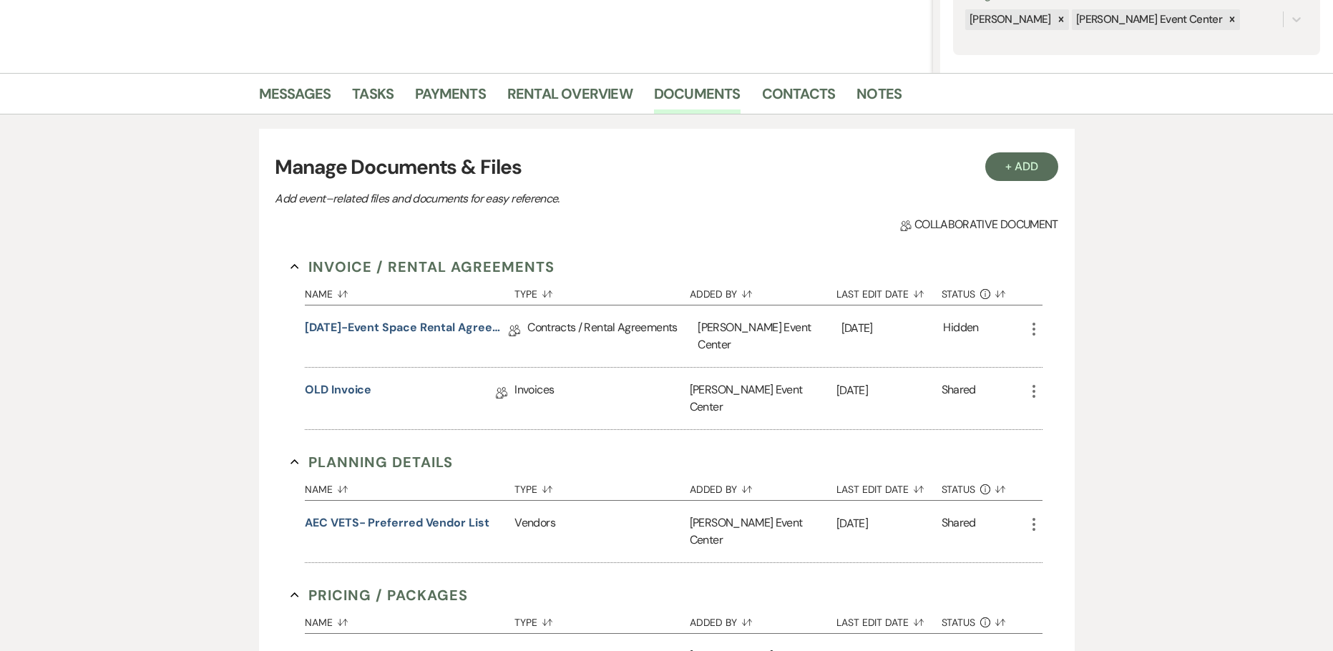
click at [1033, 385] on use "button" at bounding box center [1033, 391] width 3 height 13
click at [481, 101] on li "Payments" at bounding box center [461, 96] width 92 height 34
click at [535, 99] on link "Rental Overview" at bounding box center [569, 97] width 125 height 31
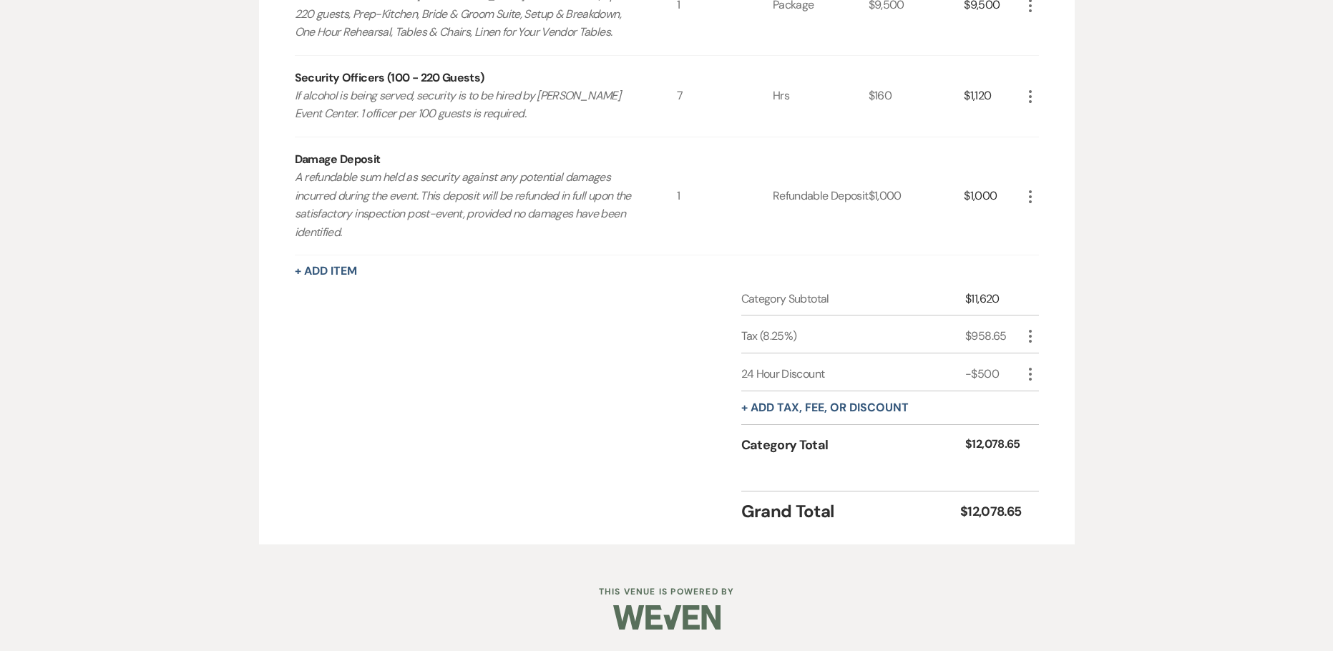
scroll to position [235, 0]
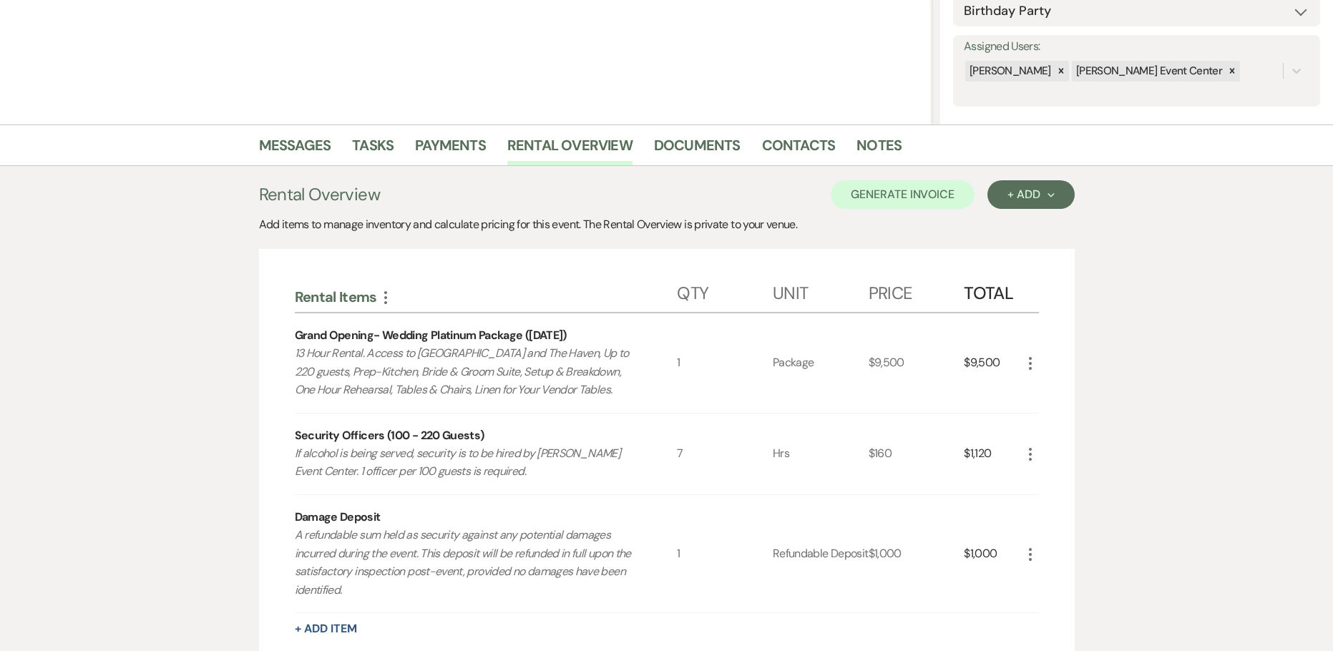
click at [941, 178] on div "Rental Overview Generate Invoice + Add Next Add items to manage inventory and c…" at bounding box center [666, 541] width 815 height 750
click at [933, 196] on button "Generate Invoice" at bounding box center [902, 194] width 144 height 29
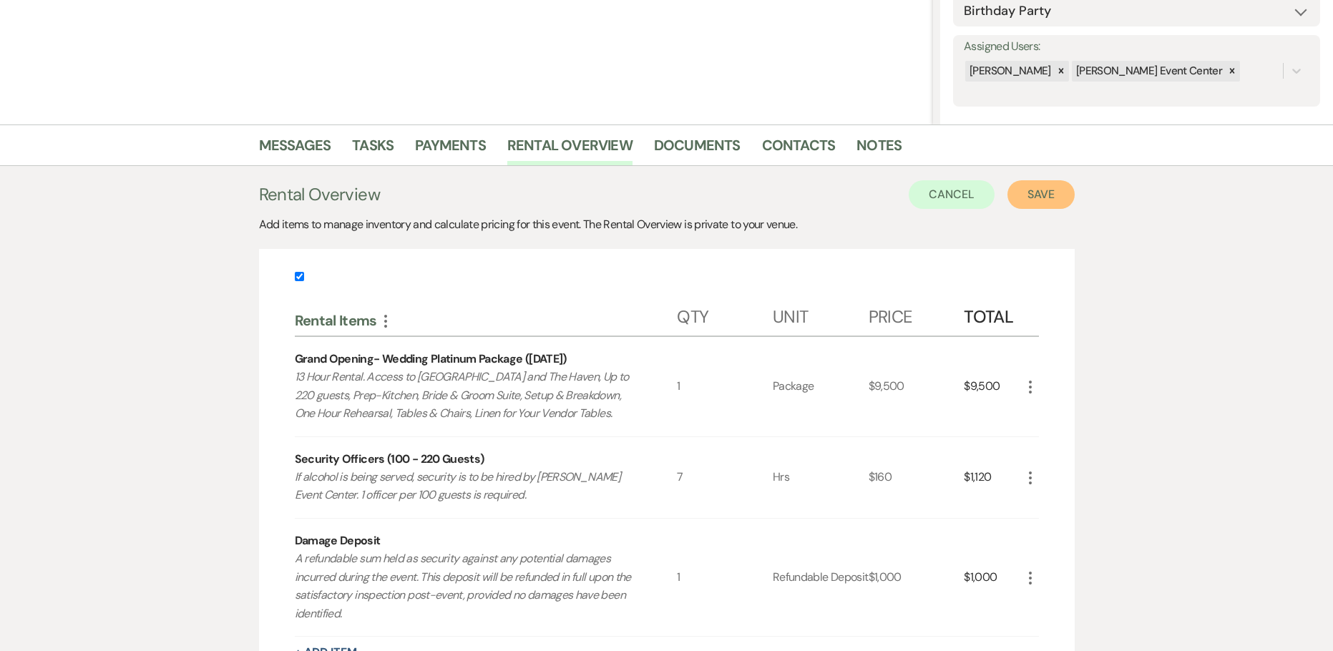
click at [1026, 196] on button "Save" at bounding box center [1040, 194] width 67 height 29
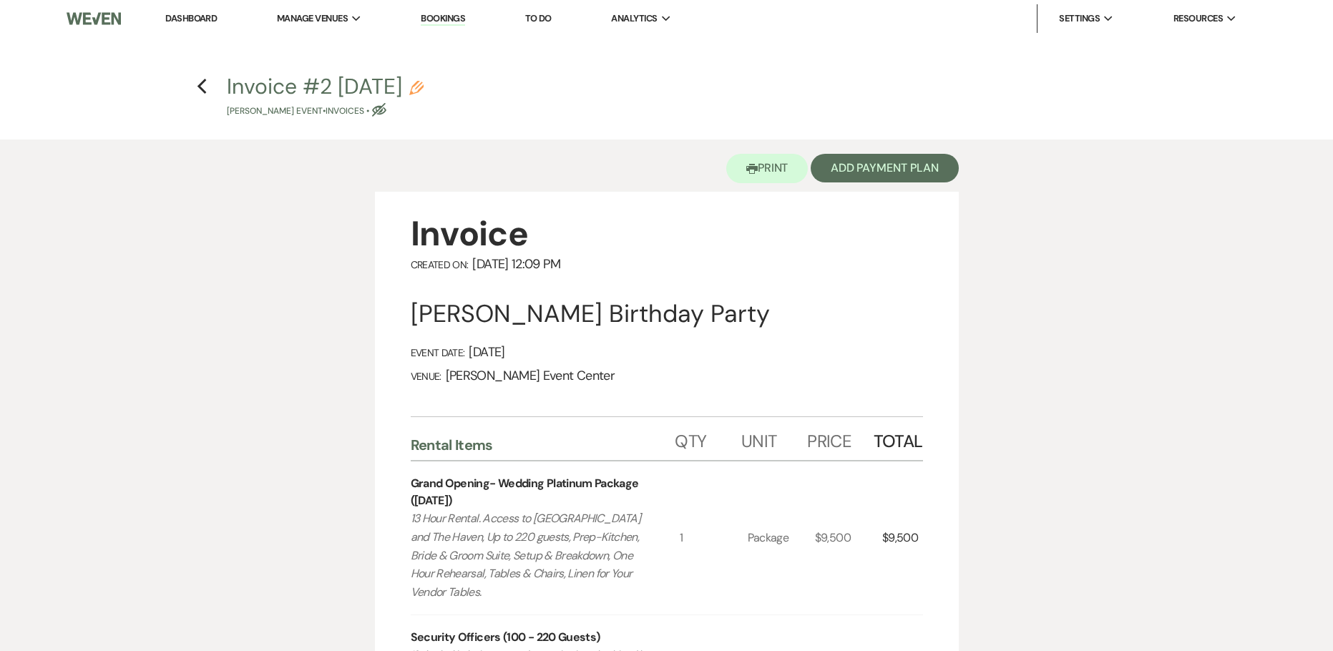
click at [423, 85] on icon "Pencil" at bounding box center [416, 88] width 14 height 14
select select "22"
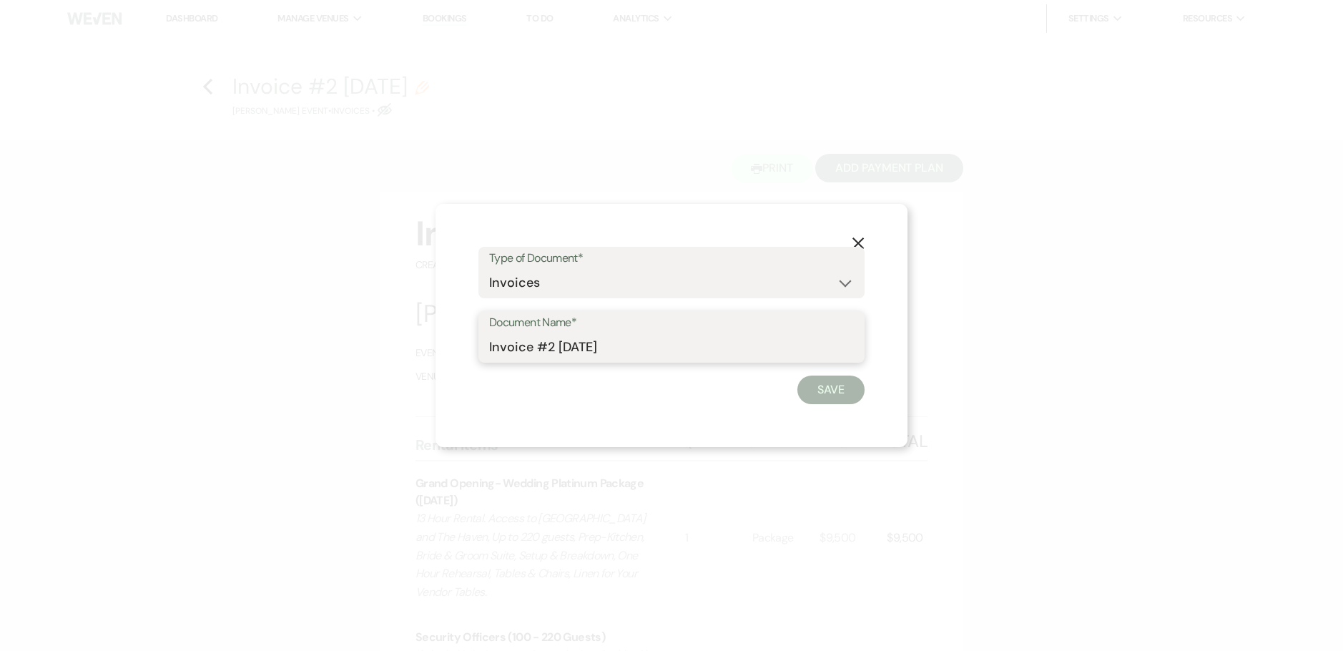
drag, startPoint x: 639, startPoint y: 341, endPoint x: 476, endPoint y: 347, distance: 162.5
click at [479, 346] on div "Document Name* Invoice #2 9-20-2025" at bounding box center [672, 336] width 386 height 51
paste input "[DATE]: $1,811.80"
drag, startPoint x: 661, startPoint y: 343, endPoint x: 359, endPoint y: 333, distance: 302.0
click at [359, 333] on div "X Type of Document* Special Event Insurance Vendor Certificate of Insurance Con…" at bounding box center [671, 325] width 1343 height 651
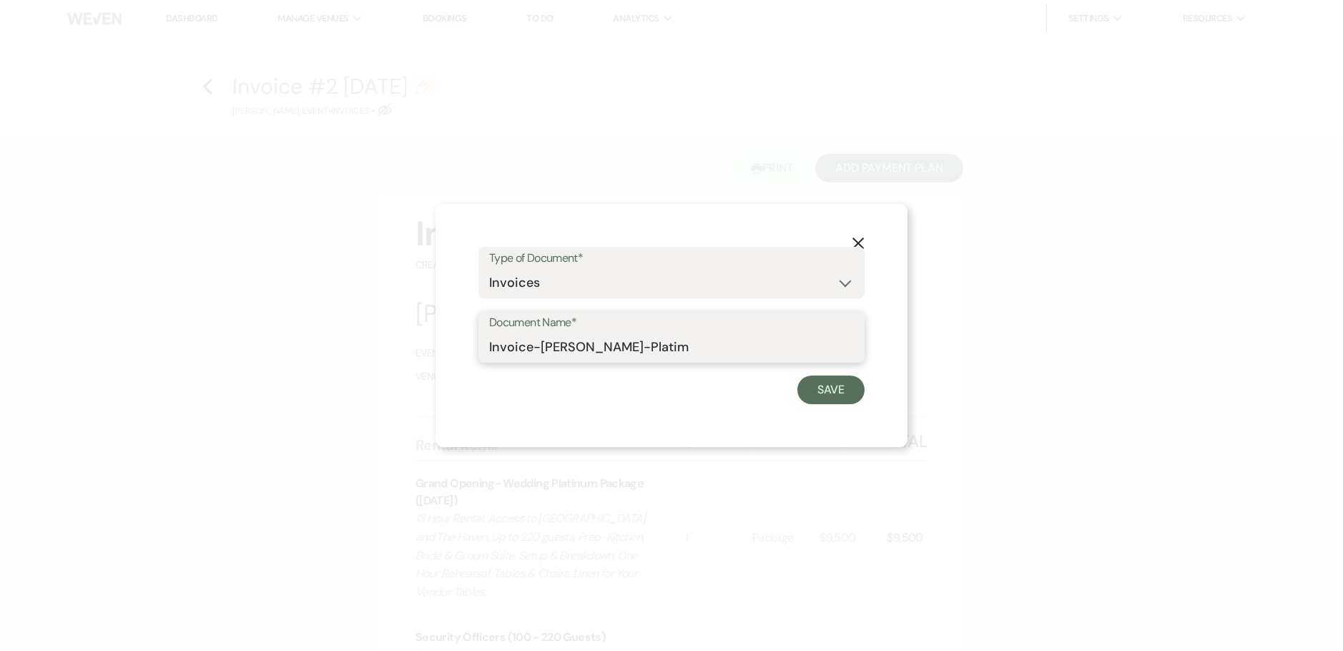
type input "Invoice-Rory Prince-Platim"
click at [858, 240] on icon "X" at bounding box center [858, 243] width 13 height 13
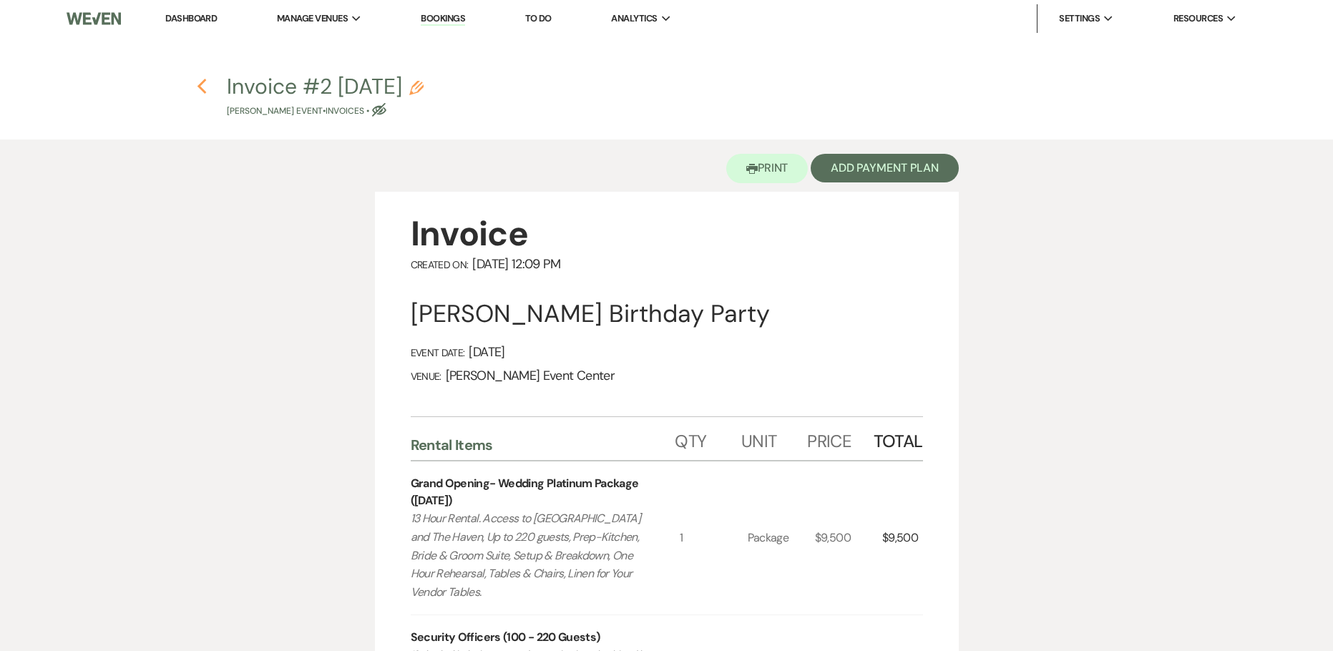
click at [201, 87] on icon "Previous" at bounding box center [202, 86] width 11 height 17
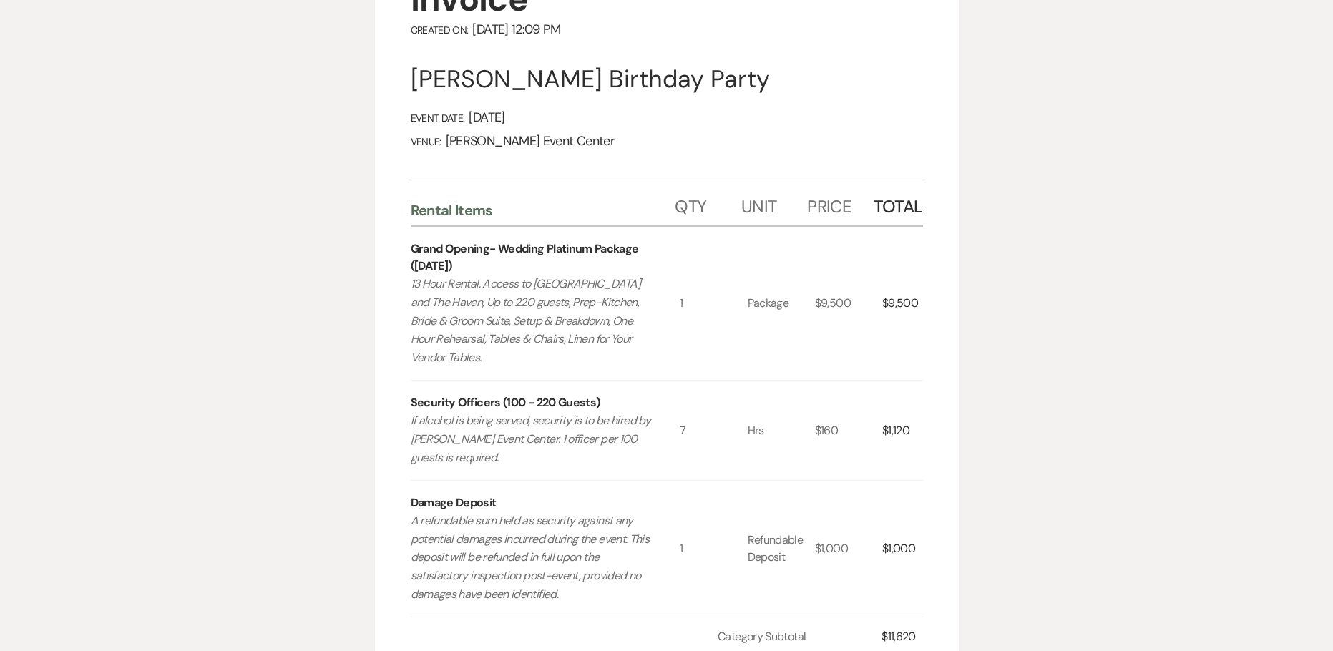
select select "5"
select select "4"
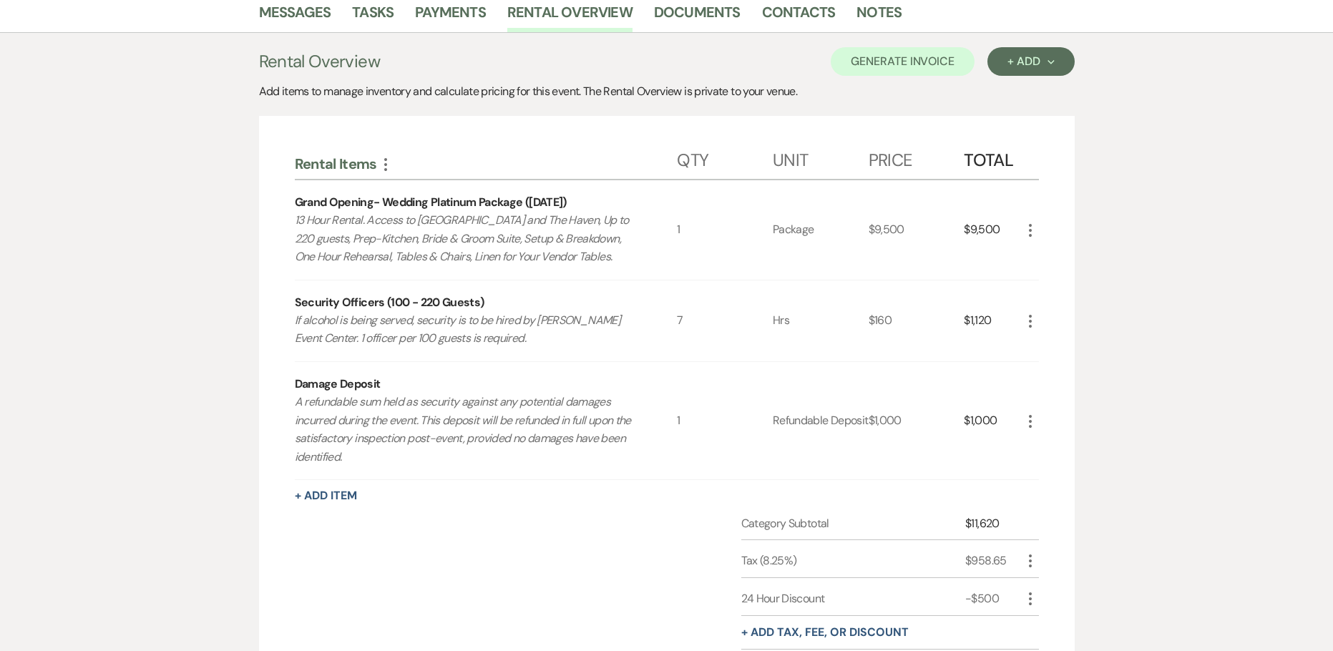
scroll to position [378, 0]
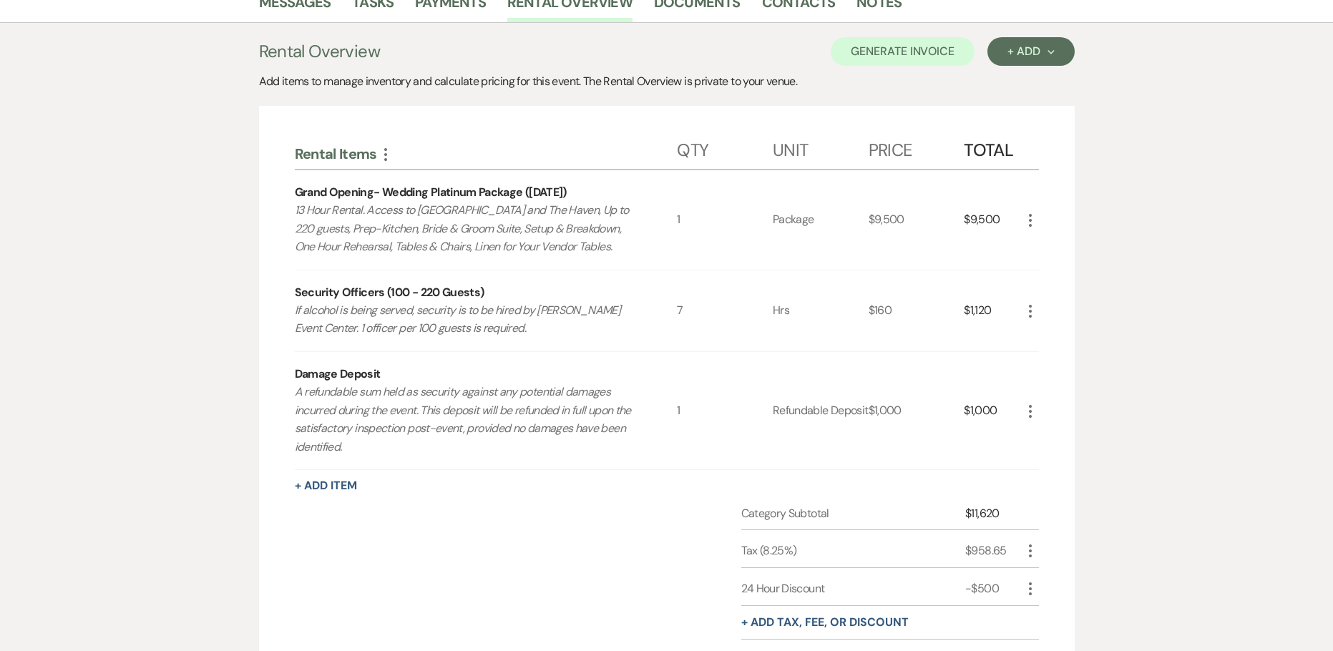
click at [1030, 224] on use "button" at bounding box center [1030, 220] width 3 height 13
click at [1039, 248] on use "button" at bounding box center [1041, 248] width 9 height 9
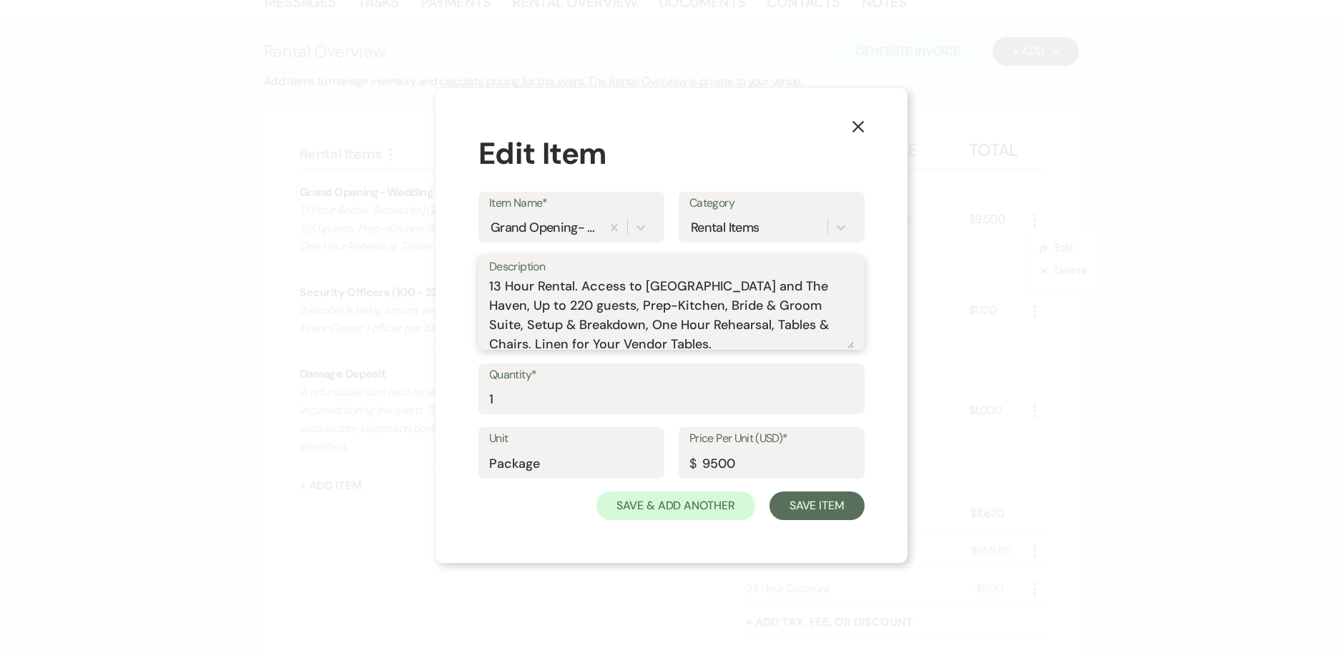
drag, startPoint x: 783, startPoint y: 282, endPoint x: 815, endPoint y: 286, distance: 32.5
click at [815, 286] on textarea "13 Hour Rental. Access to AEC Ballroom and The Haven, Up to 220 guests, Prep-Ki…" at bounding box center [671, 313] width 365 height 72
type textarea "13 Hour Rental. Access to AEC Ballroom and The Oasis, Up to 220 guests, Prep-Ki…"
click at [801, 508] on button "Save Item" at bounding box center [817, 505] width 95 height 29
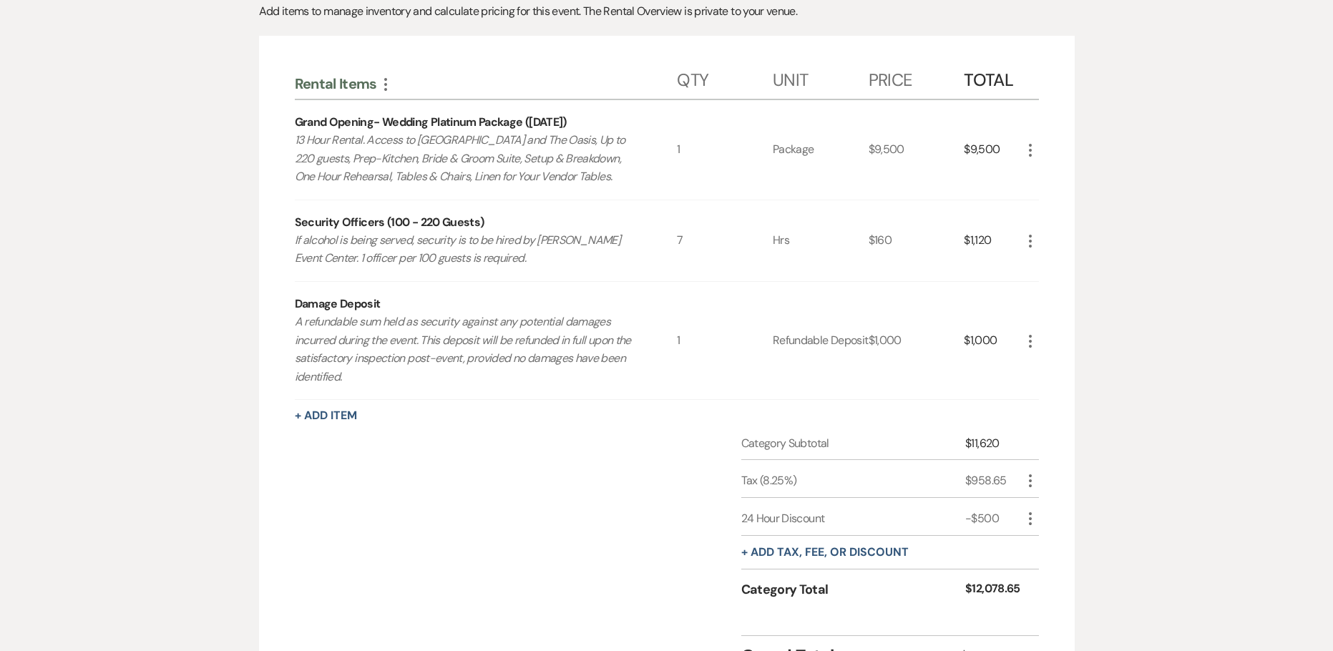
scroll to position [163, 0]
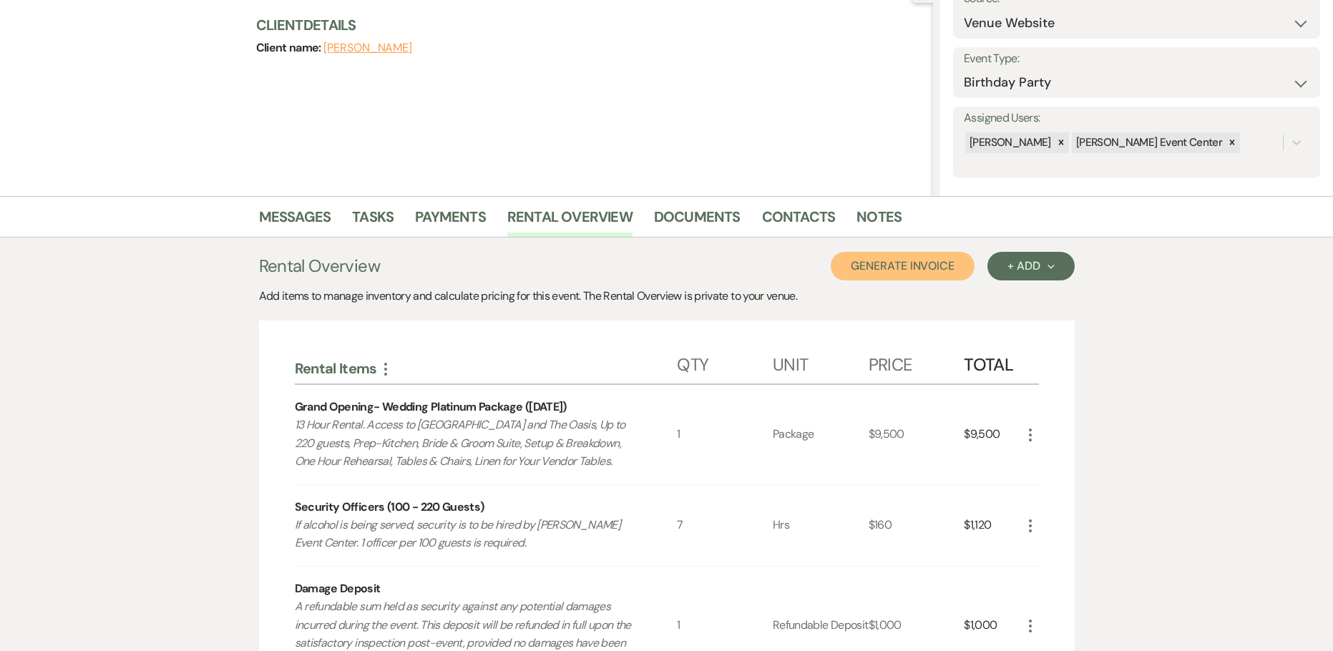
click at [898, 268] on button "Generate Invoice" at bounding box center [902, 266] width 144 height 29
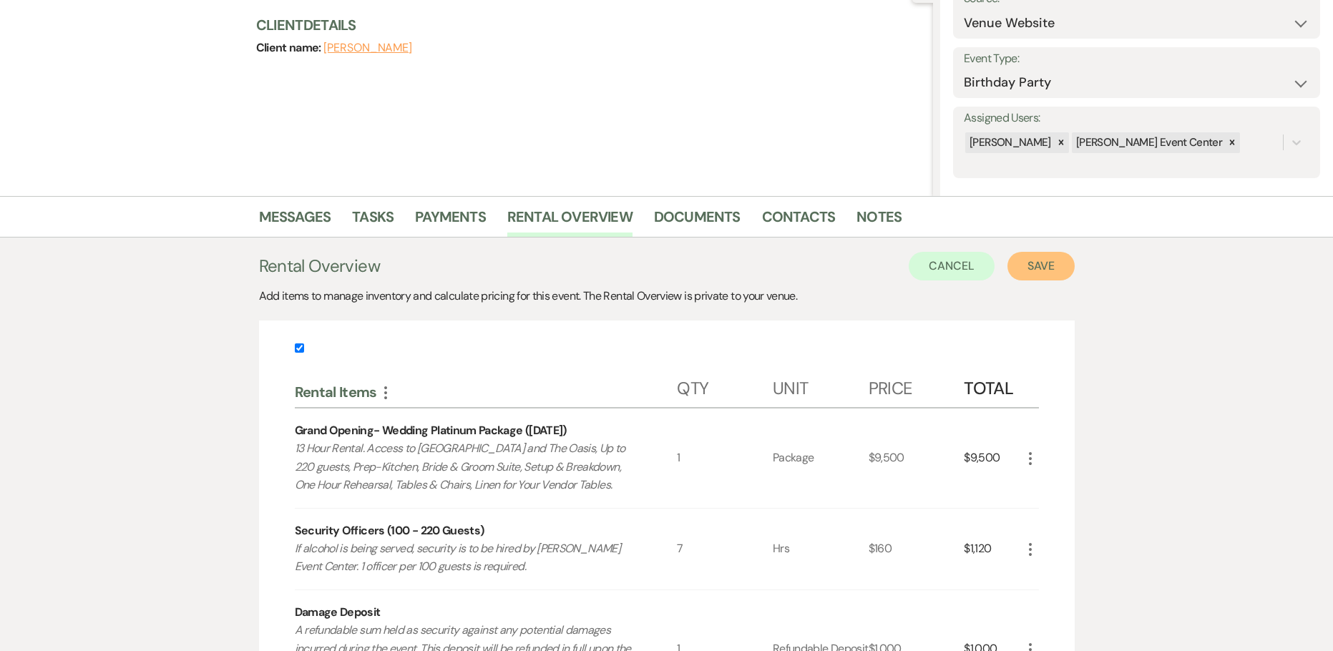
click at [1049, 280] on button "Save" at bounding box center [1040, 266] width 67 height 29
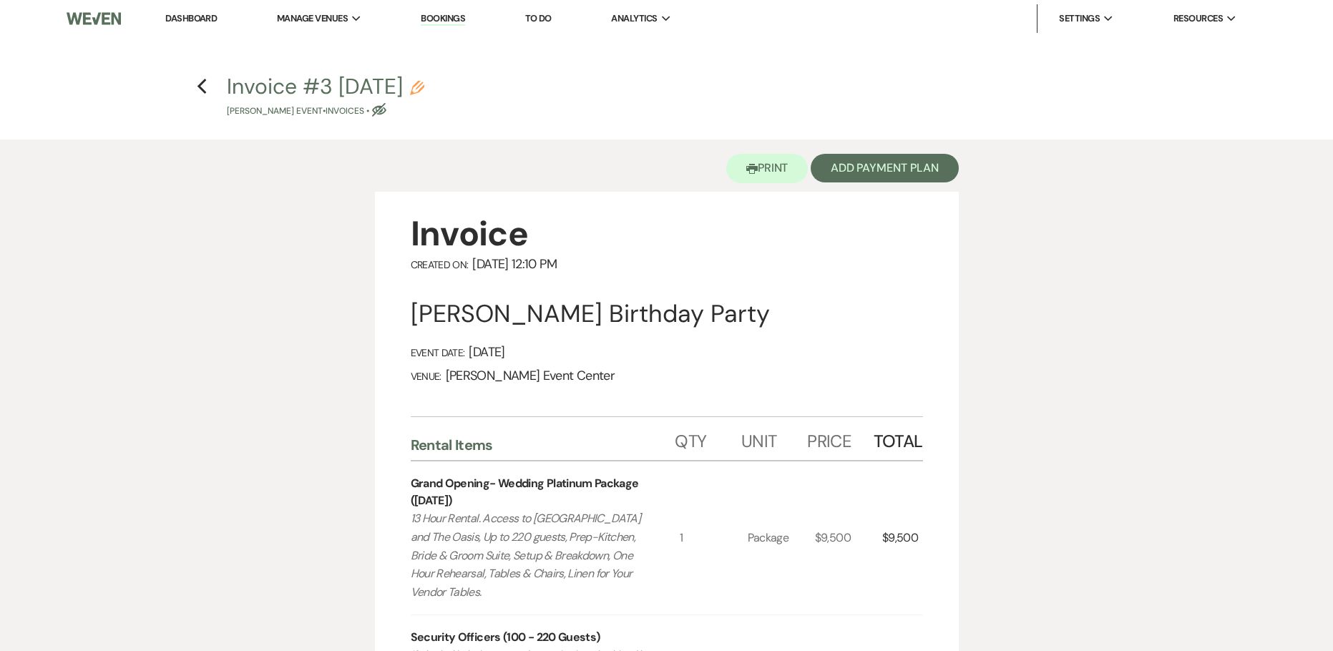
click at [424, 92] on icon "Pencil" at bounding box center [417, 88] width 14 height 14
select select "22"
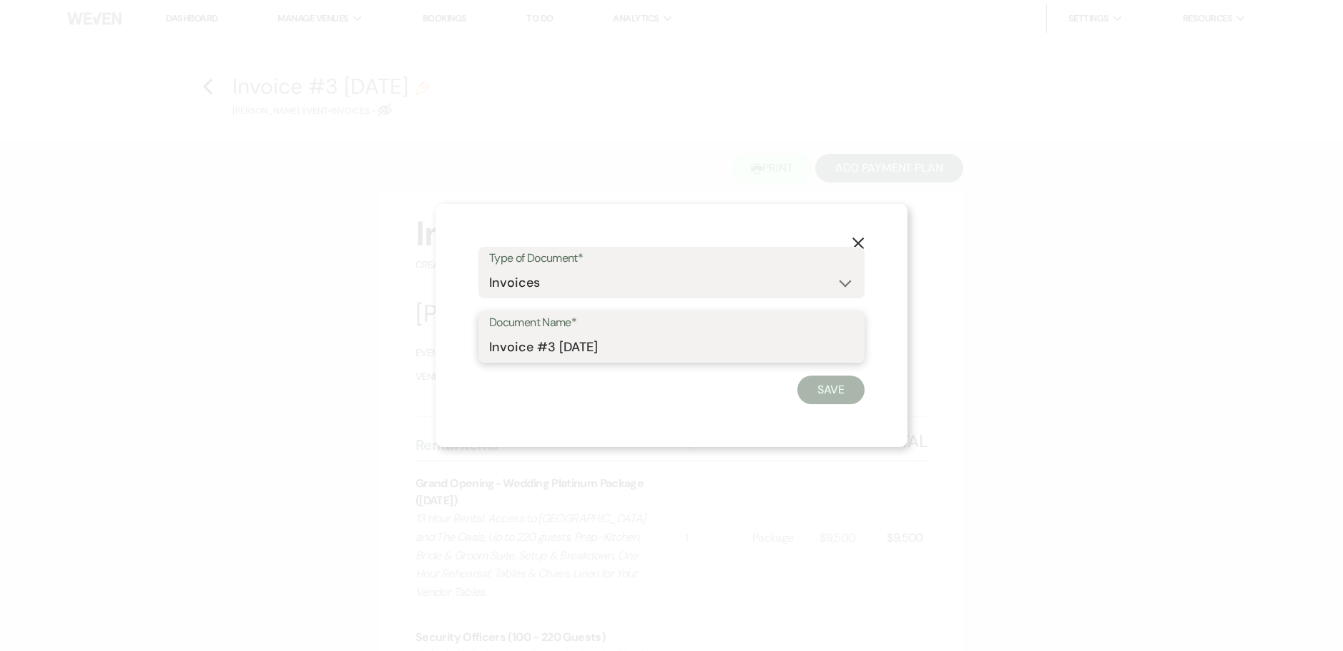
click at [636, 342] on input "Invoice #3 9-20-2025" at bounding box center [671, 347] width 365 height 28
type input "Invoice-Rory Prince-Platinum-5.23.26"
click at [823, 392] on button "Save" at bounding box center [831, 390] width 67 height 29
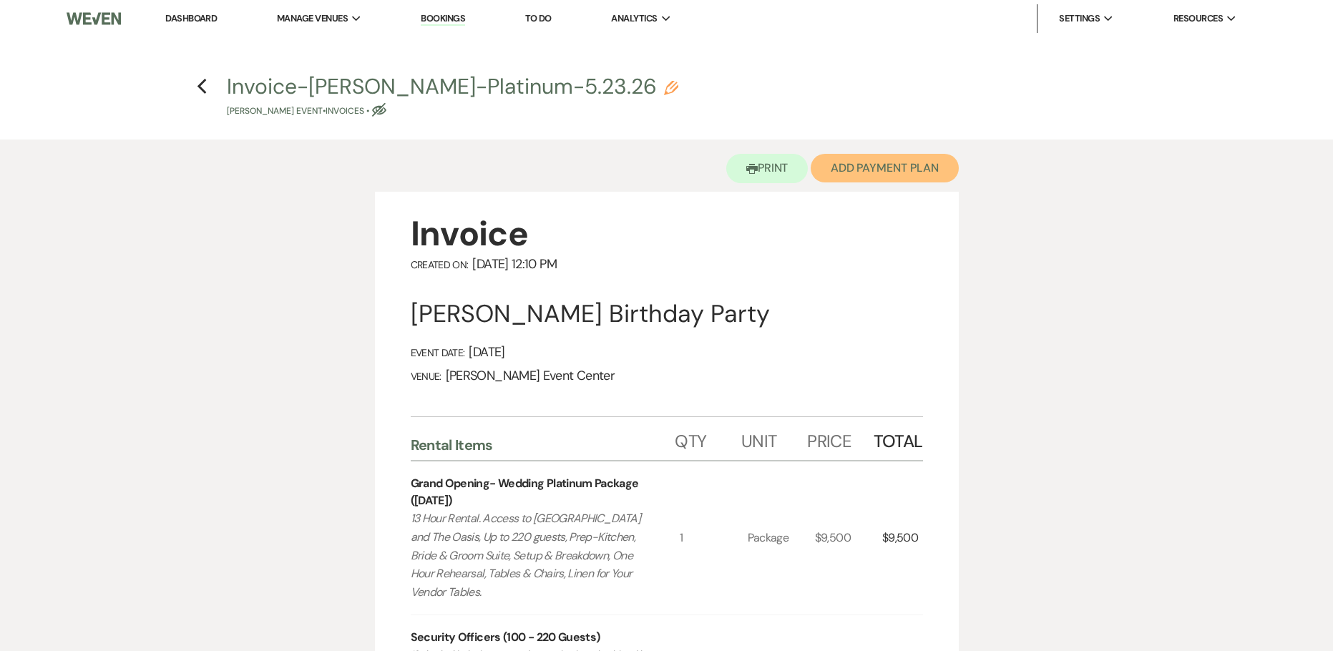
click at [885, 177] on button "Add Payment Plan" at bounding box center [884, 168] width 148 height 29
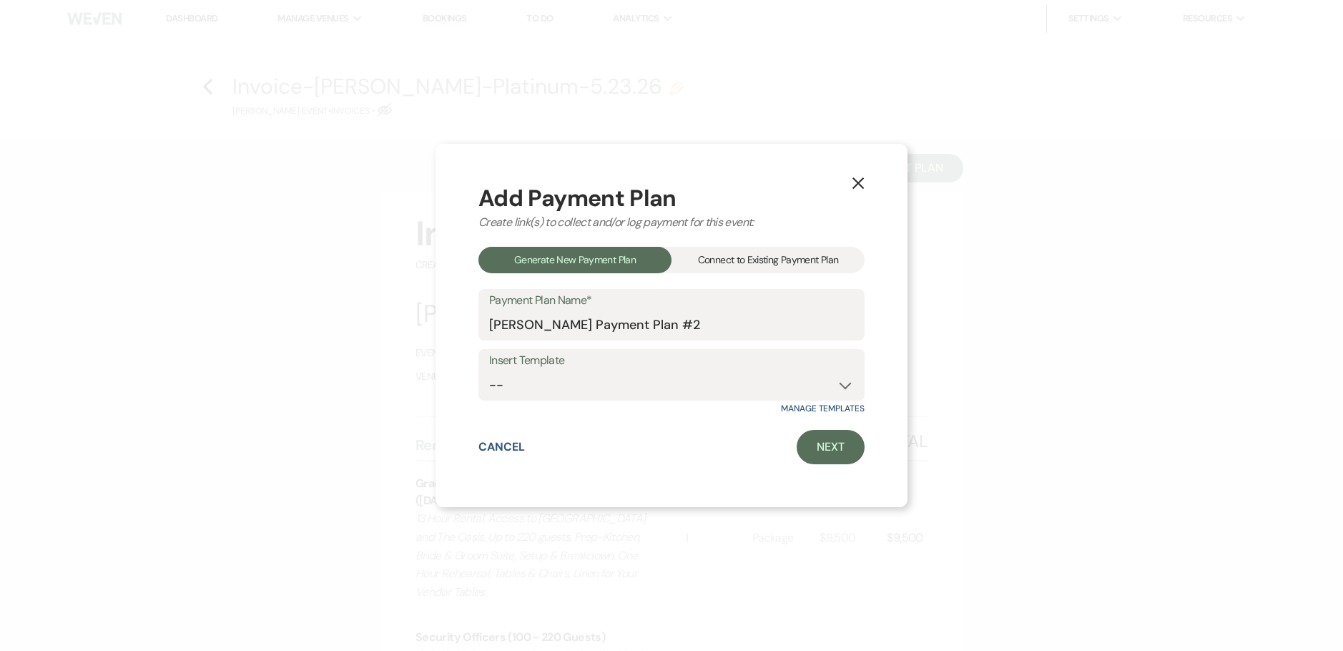
click at [755, 262] on div "Connect to Existing Payment Plan" at bounding box center [768, 260] width 193 height 26
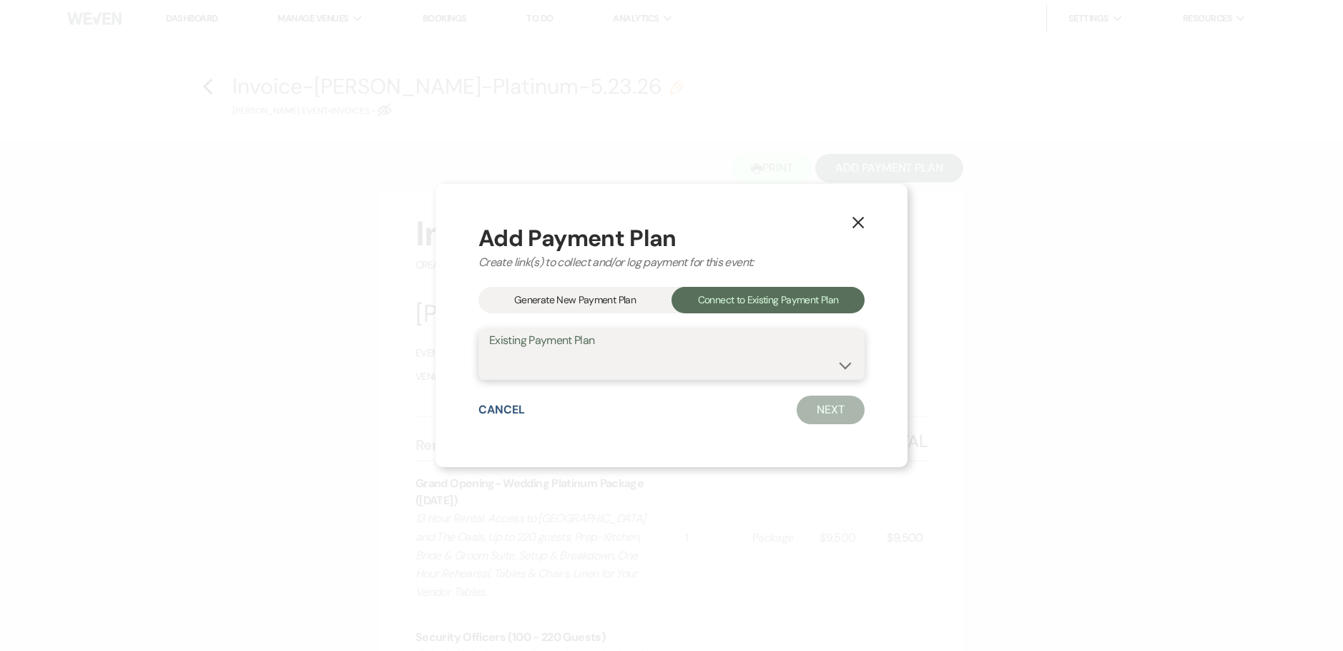
click at [735, 355] on select "Rory Prince's Payment Plan #1" at bounding box center [671, 364] width 365 height 28
select select "25528"
click at [489, 350] on select "Rory Prince's Payment Plan #1" at bounding box center [671, 364] width 365 height 28
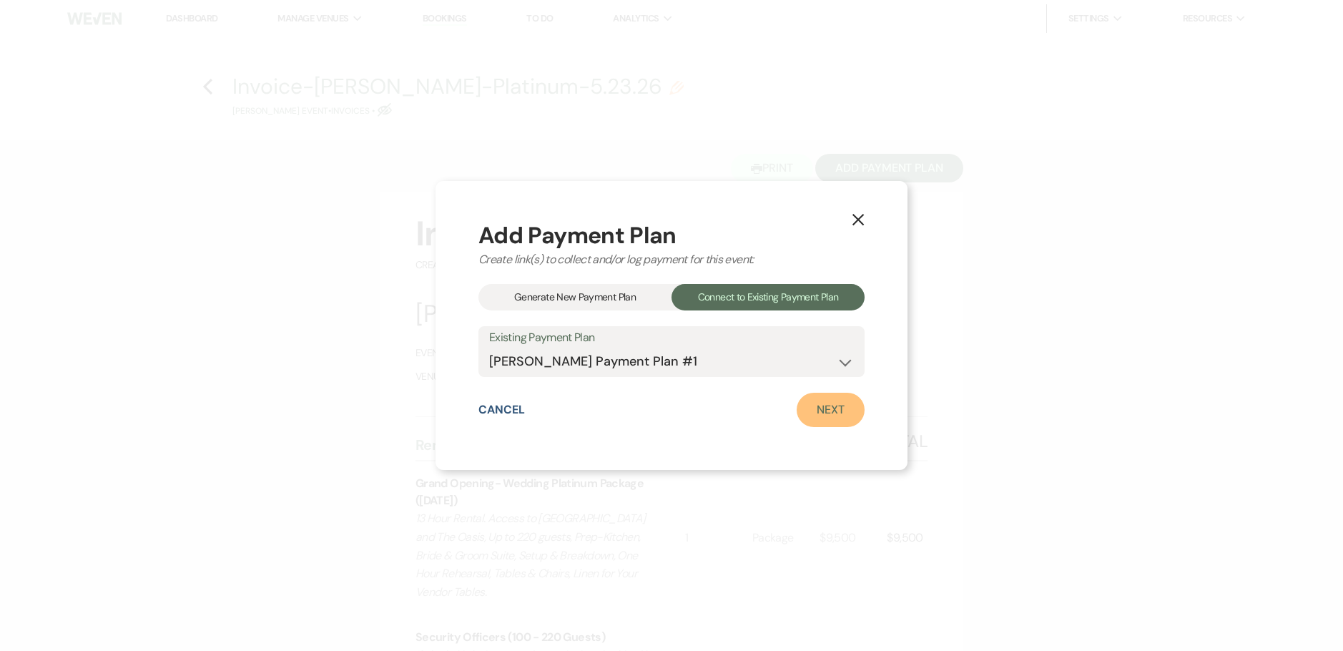
click at [820, 408] on link "Next" at bounding box center [831, 410] width 68 height 34
select select "28875"
select select "2"
select select "percentage"
select select "true"
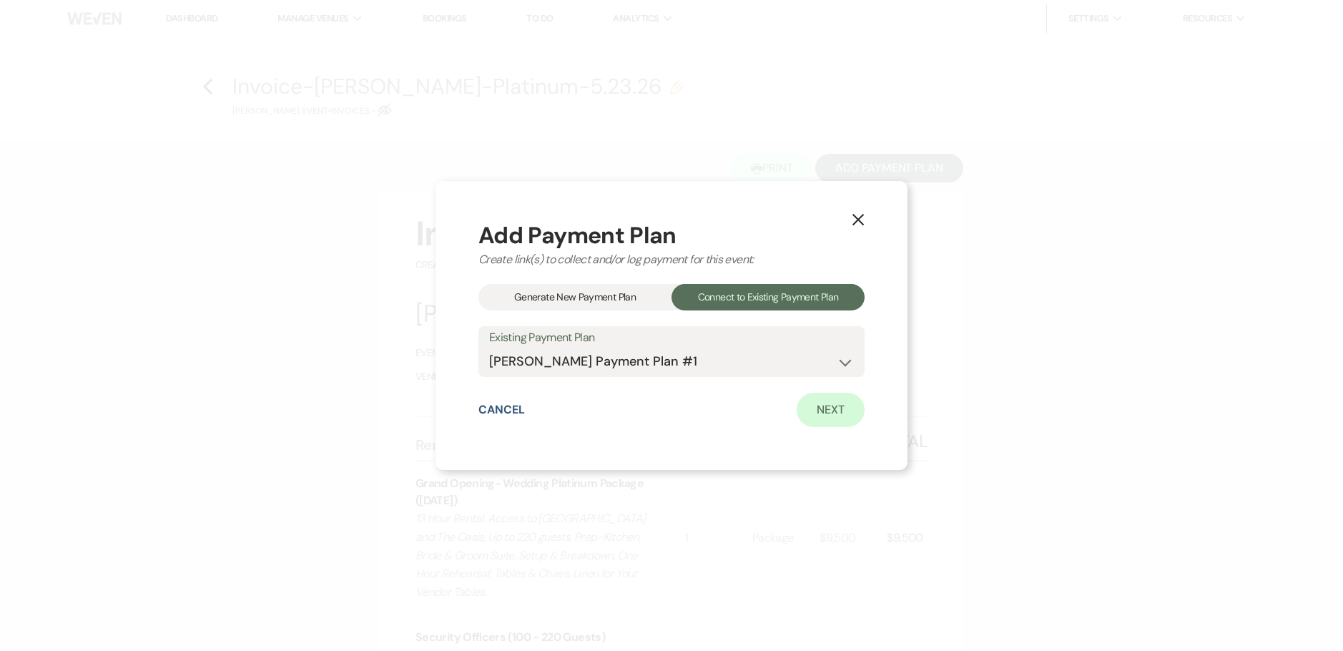
select select "client"
select select "weeks"
select select "both"
select select "onDueDate"
select select "host"
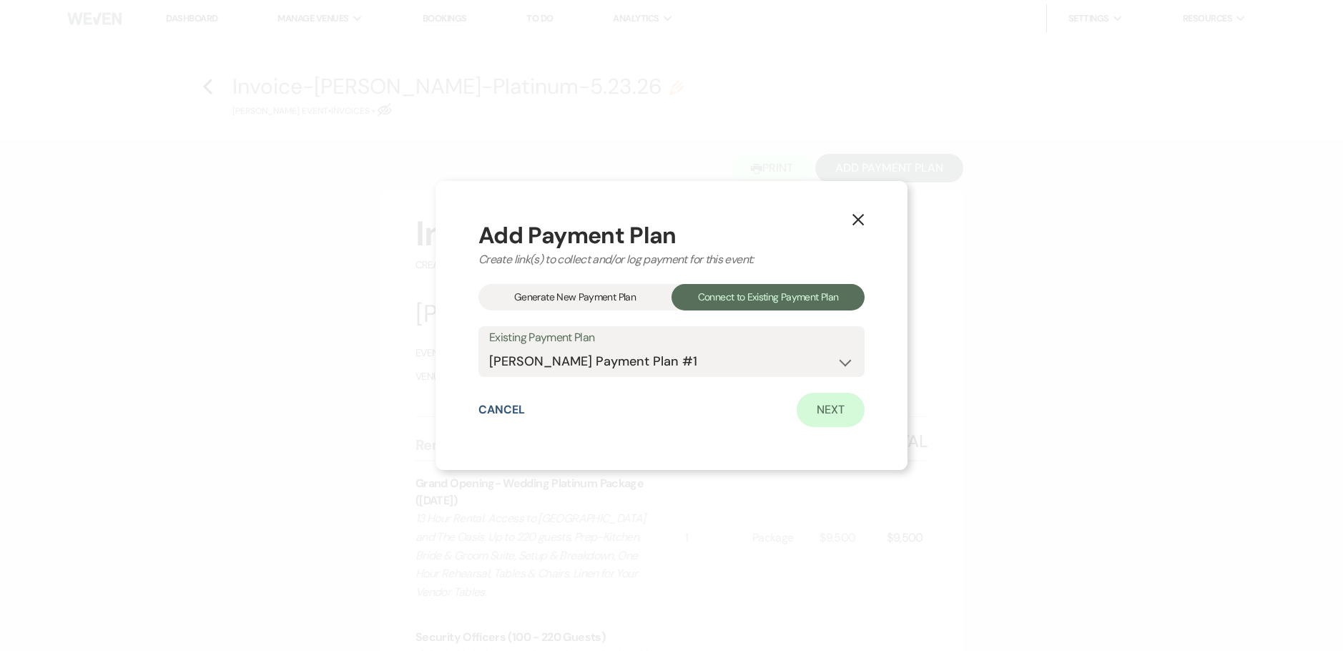
select select "days"
select select "afterDueDate"
select select "2"
select select "percentage"
select select "true"
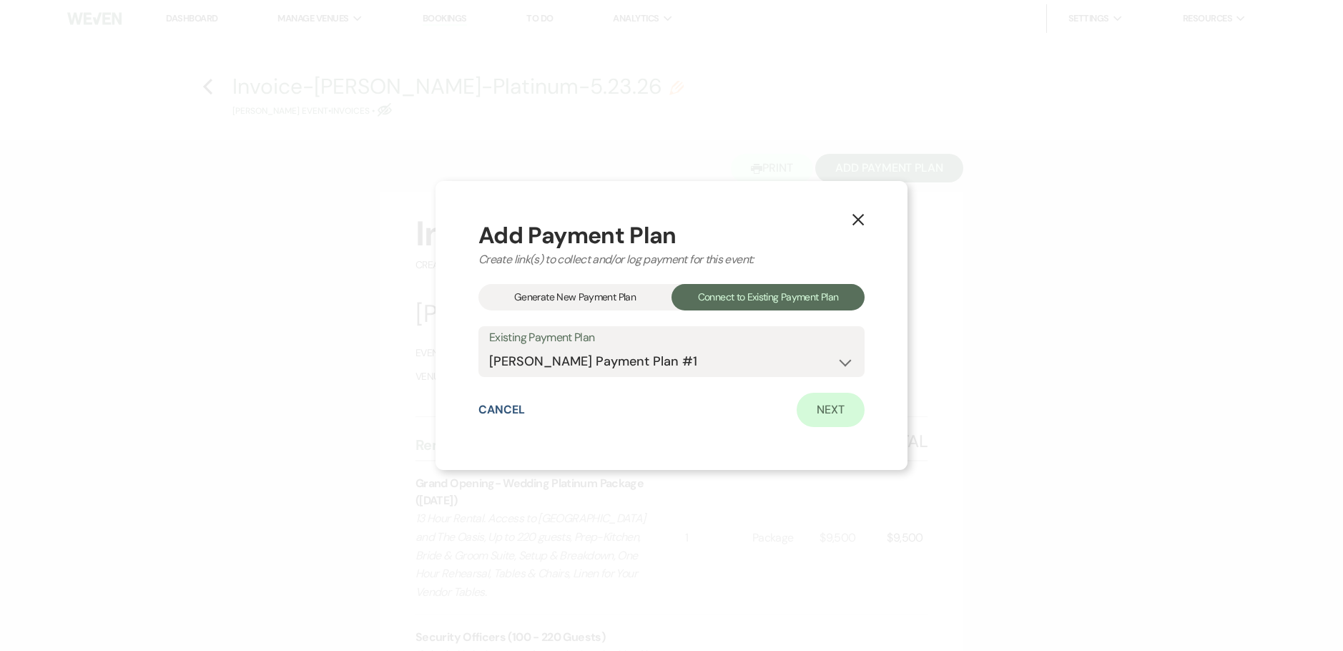
select select "client"
select select "weeks"
select select "both"
select select "onDueDate"
select select "host"
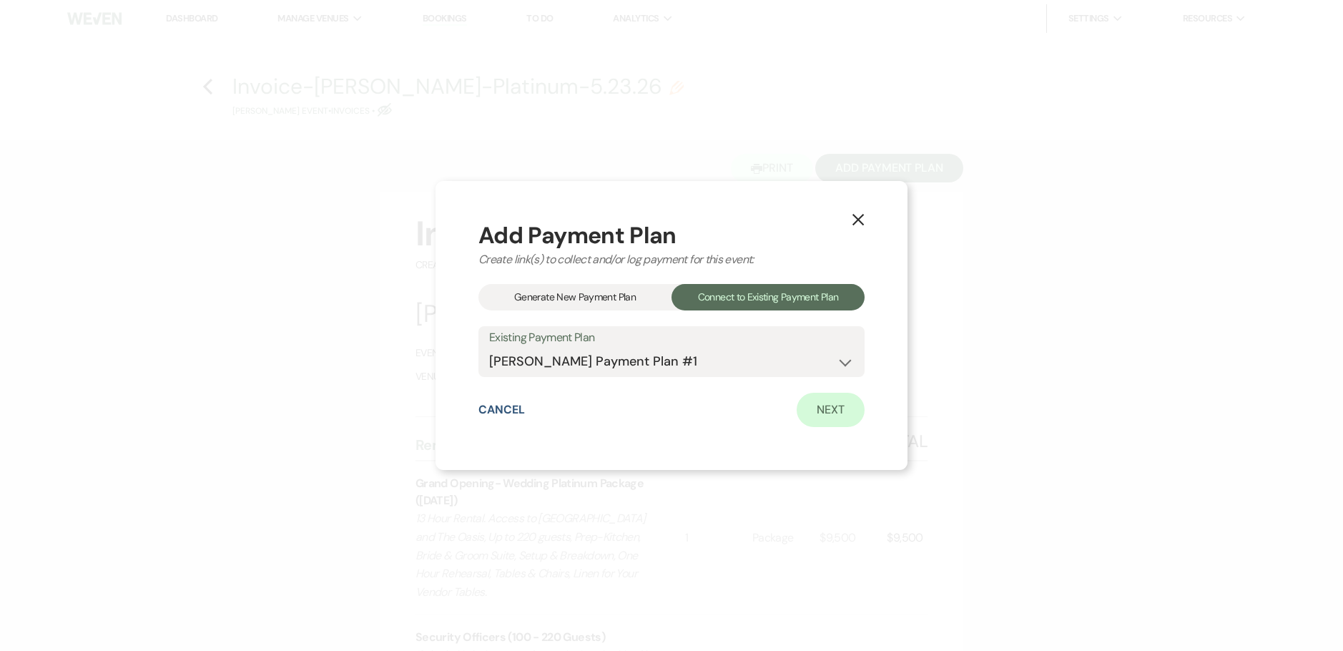
select select "days"
select select "afterDueDate"
select select "2"
select select "percentage"
select select "true"
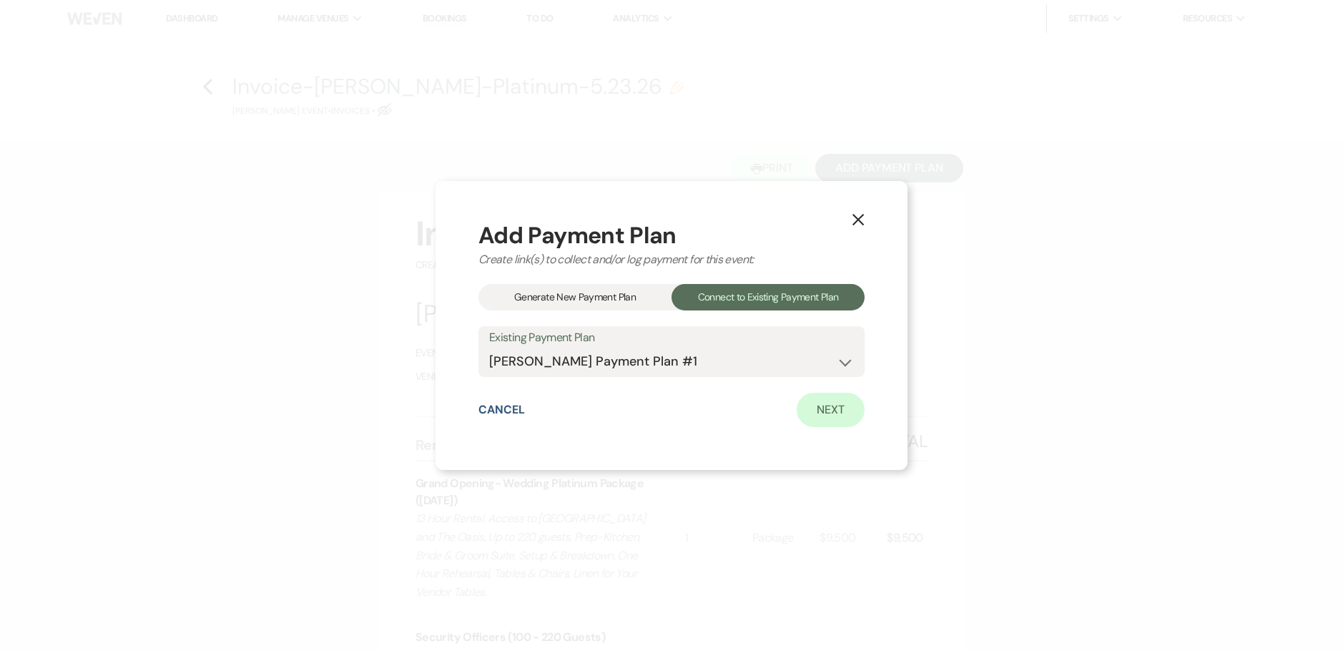
select select "client"
select select "weeks"
select select "both"
select select "onDueDate"
select select "host"
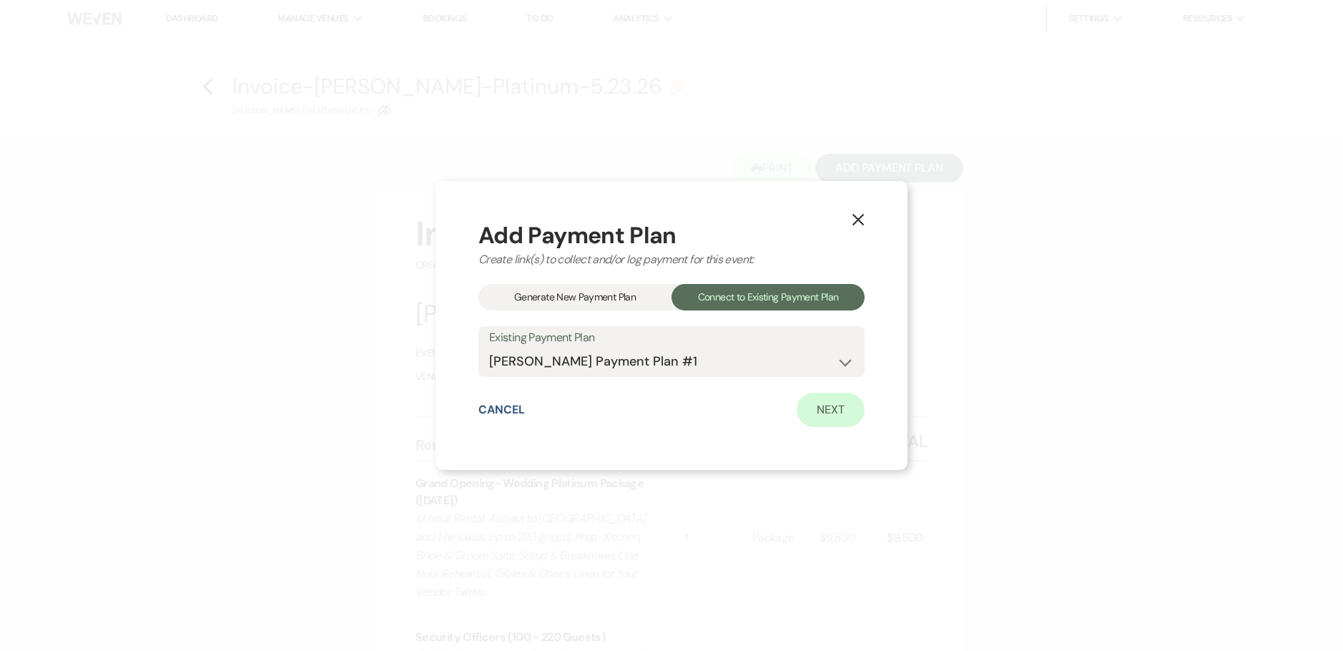
select select "days"
select select "afterDueDate"
select select "2"
select select "percentage"
select select "true"
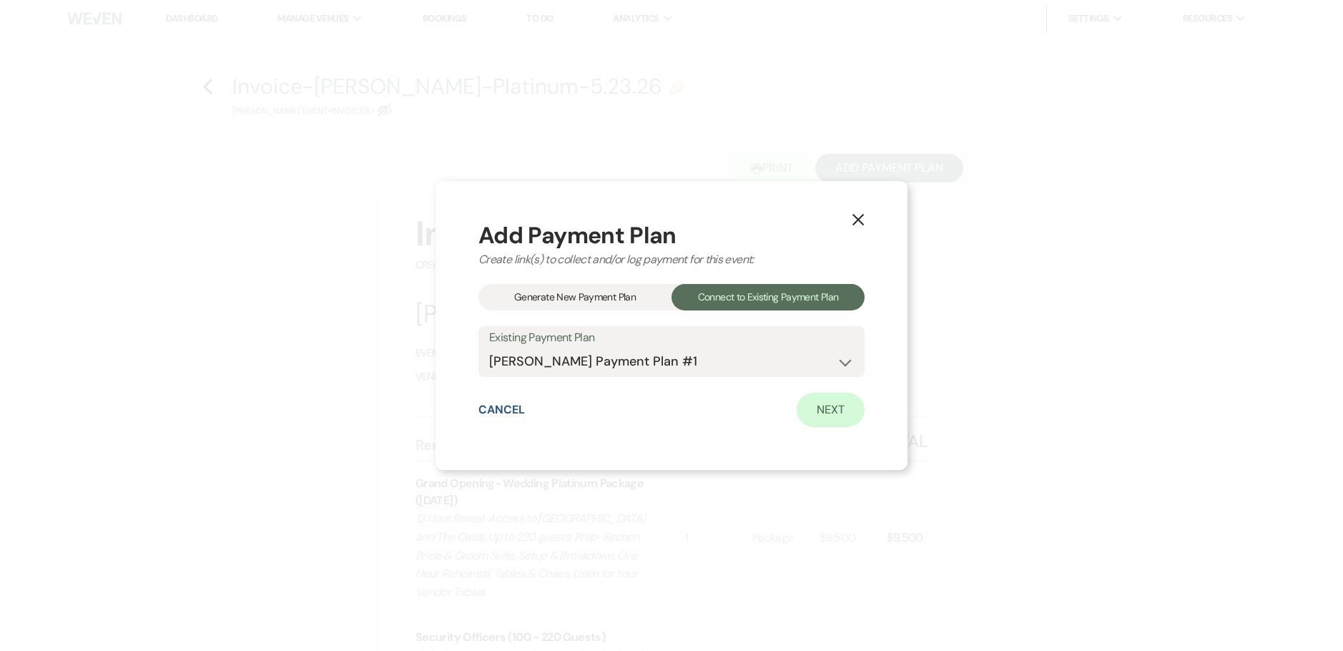
select select "client"
select select "weeks"
select select "both"
select select "onDueDate"
select select "host"
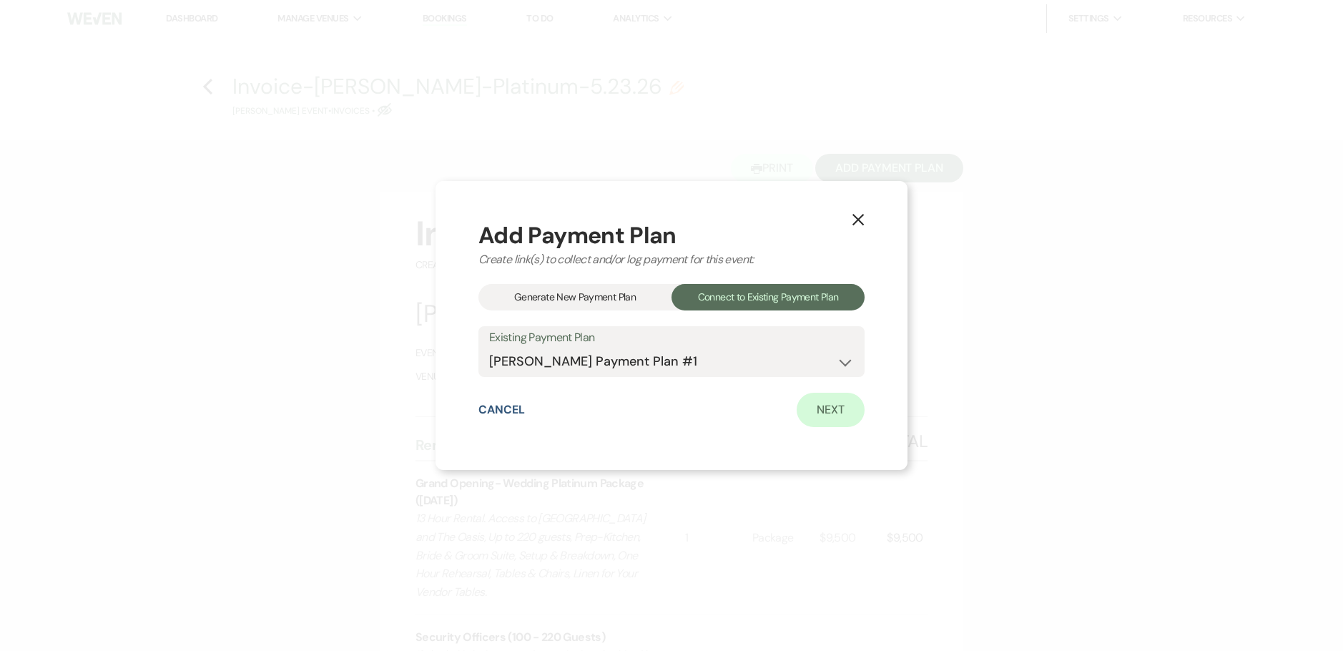
select select "days"
select select "afterDueDate"
select select "2"
select select "percentage"
select select "true"
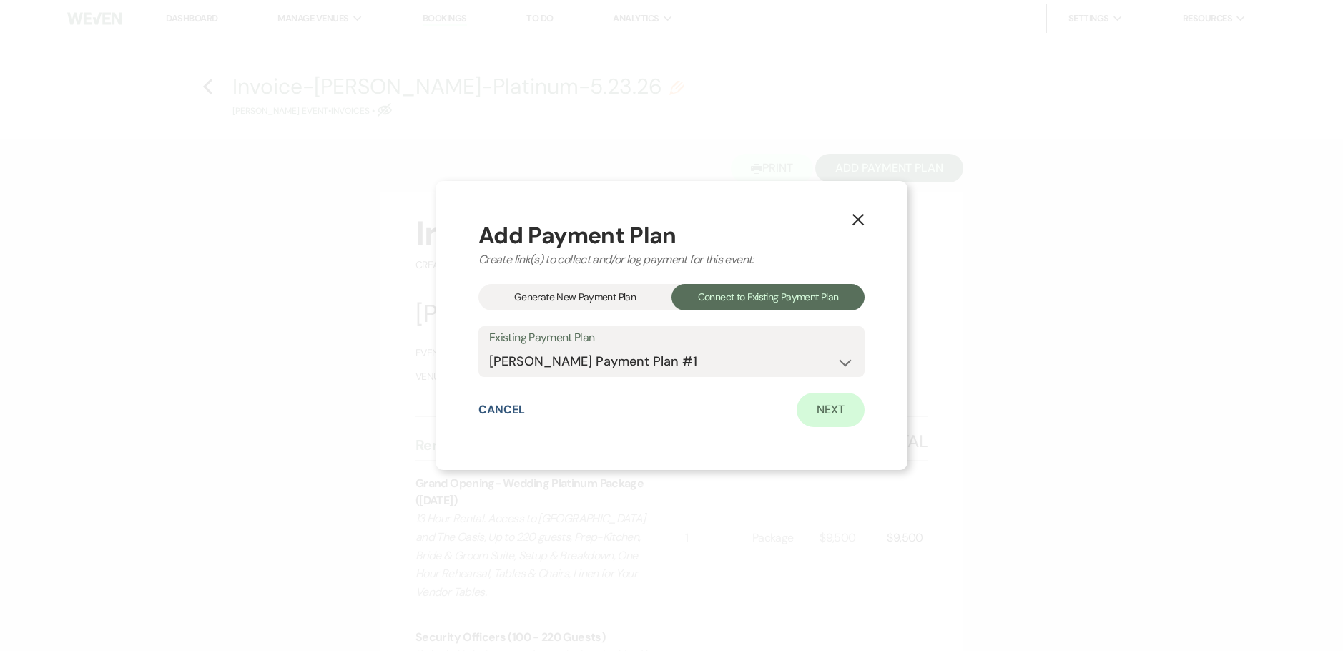
select select "client"
select select "weeks"
select select "both"
select select "onDueDate"
select select "host"
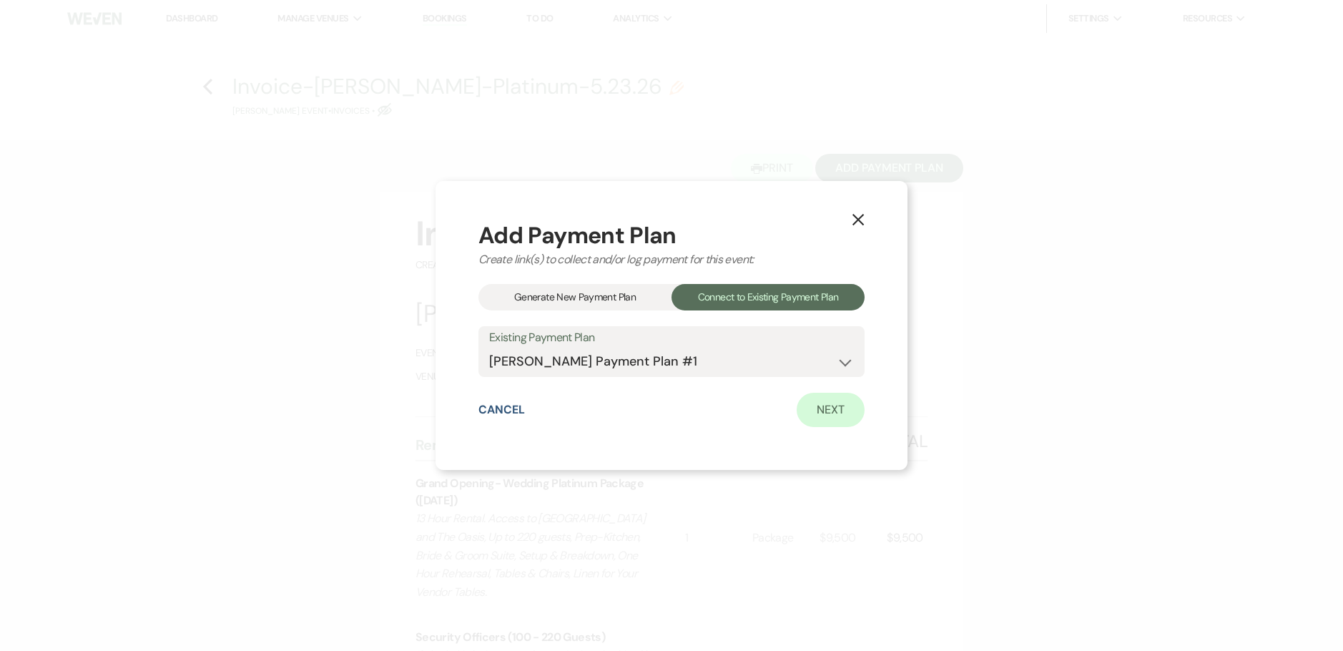
select select "days"
select select "afterDueDate"
select select "2"
select select "percentage"
select select "true"
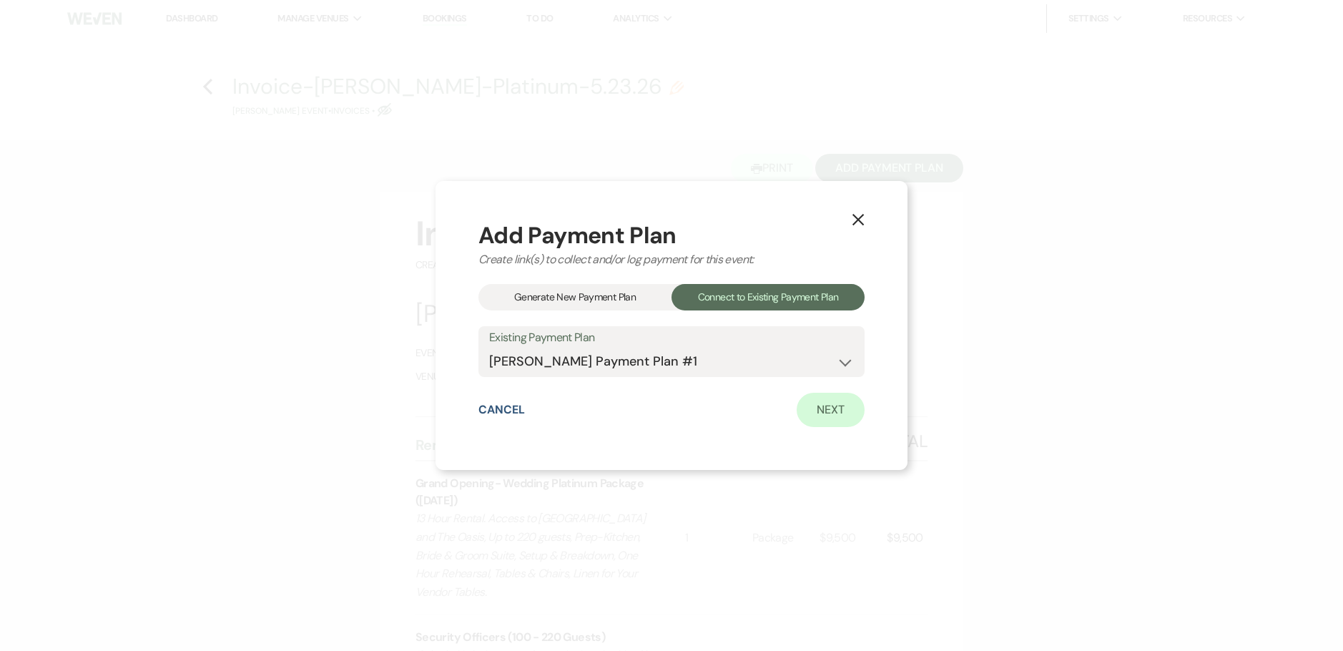
select select "client"
select select "weeks"
select select "both"
select select "onDueDate"
select select "host"
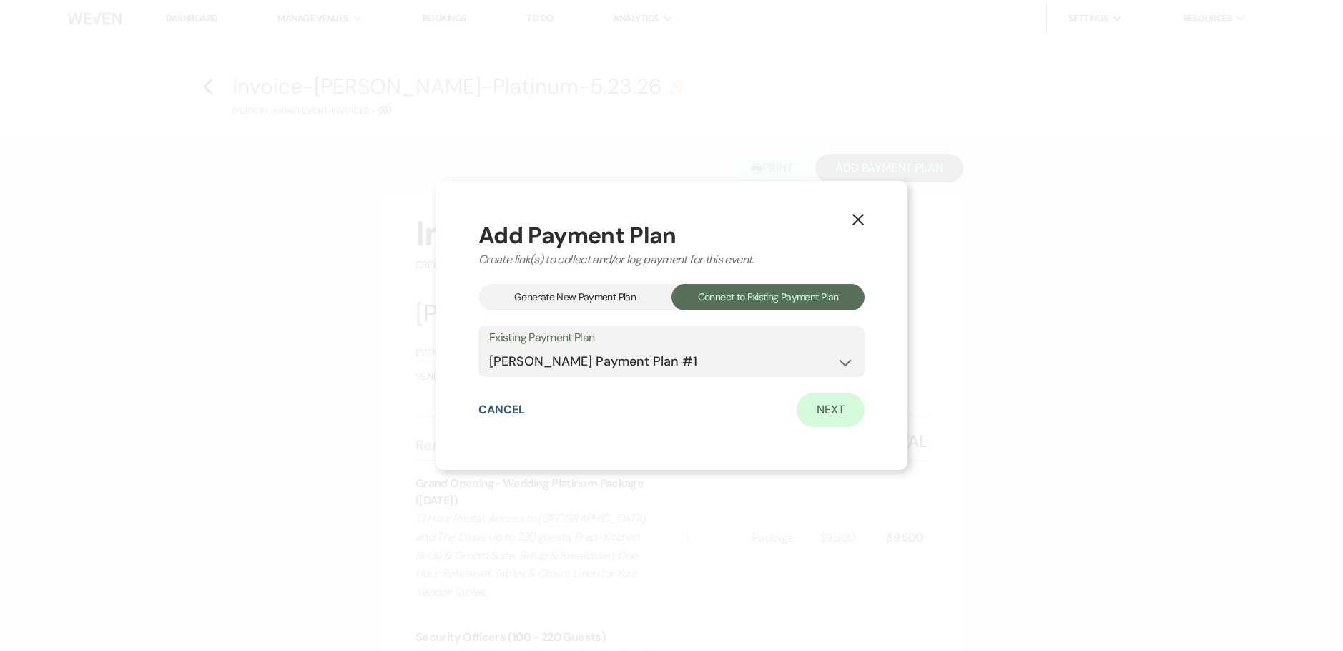
select select "days"
select select "afterDueDate"
select select "2"
select select "flat"
select select "true"
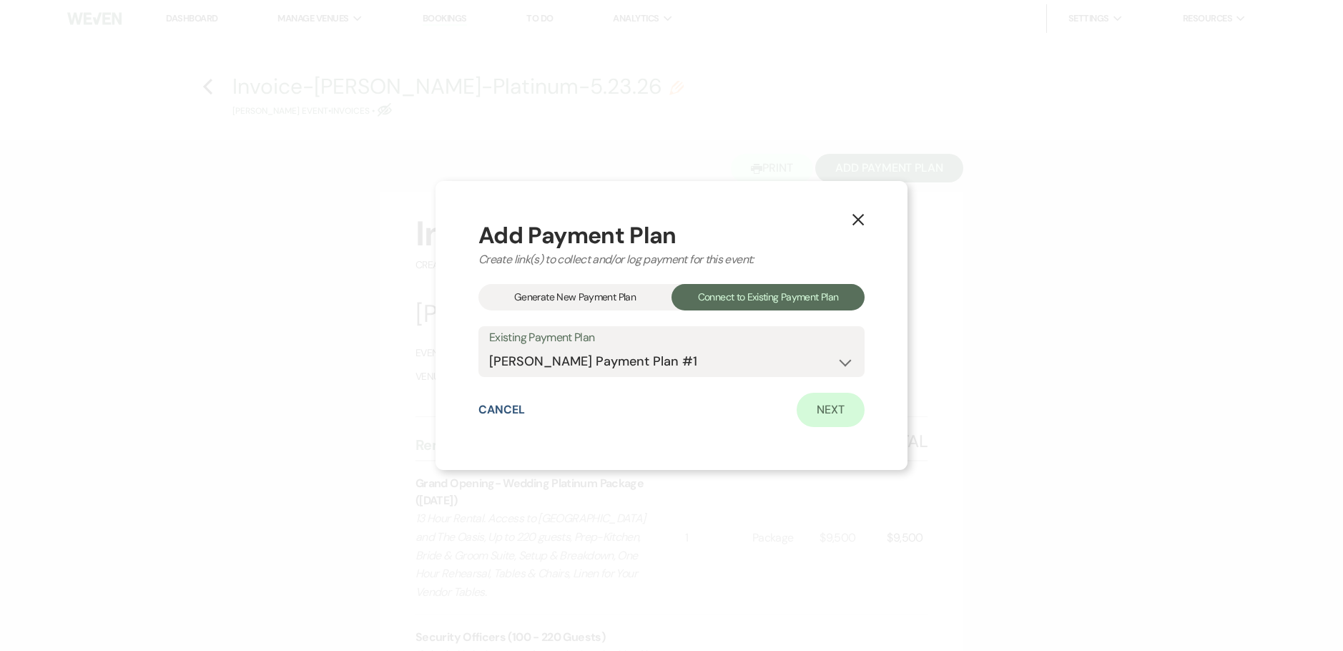
select select "both"
select select "onDueDate"
select select "host"
select select "days"
select select "afterDueDate"
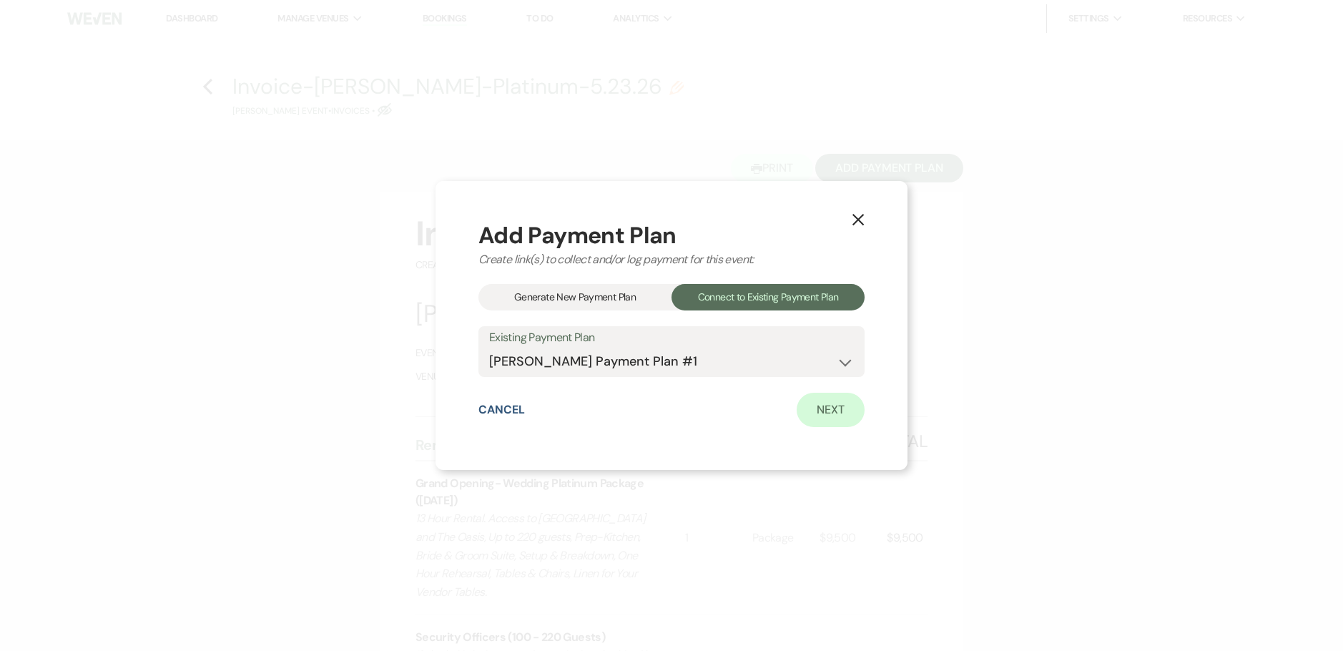
select select "client"
select select "weeks"
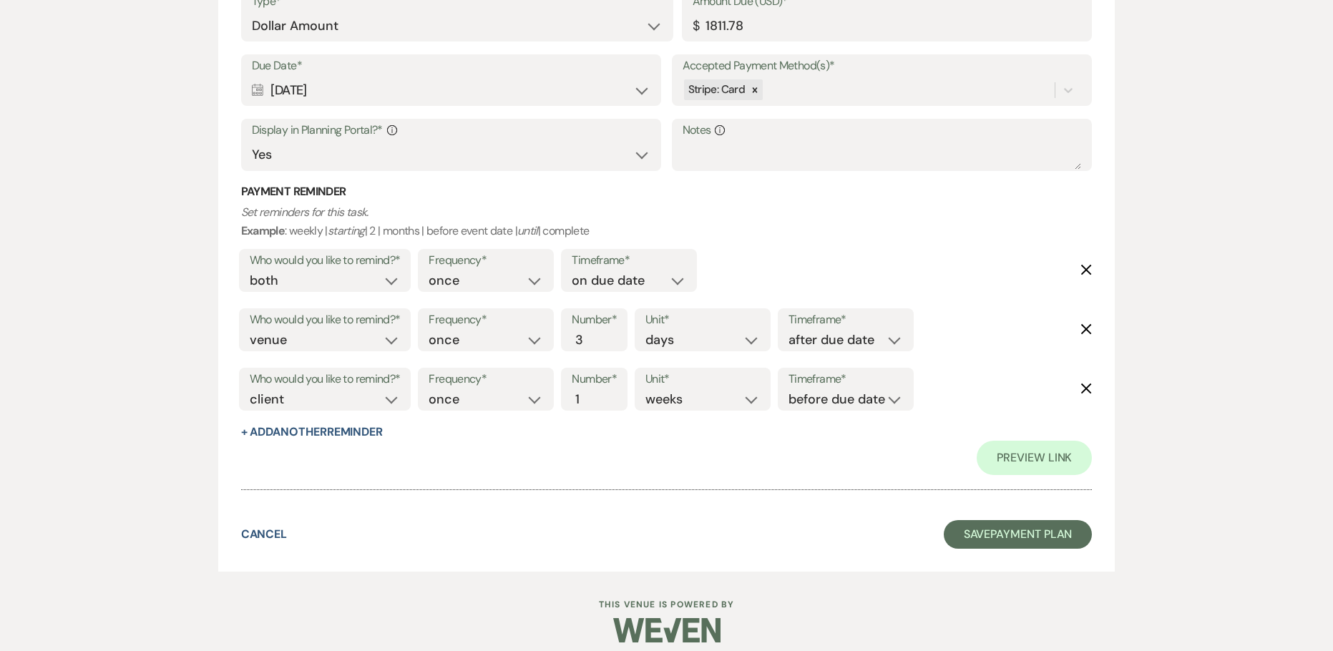
scroll to position [4602, 0]
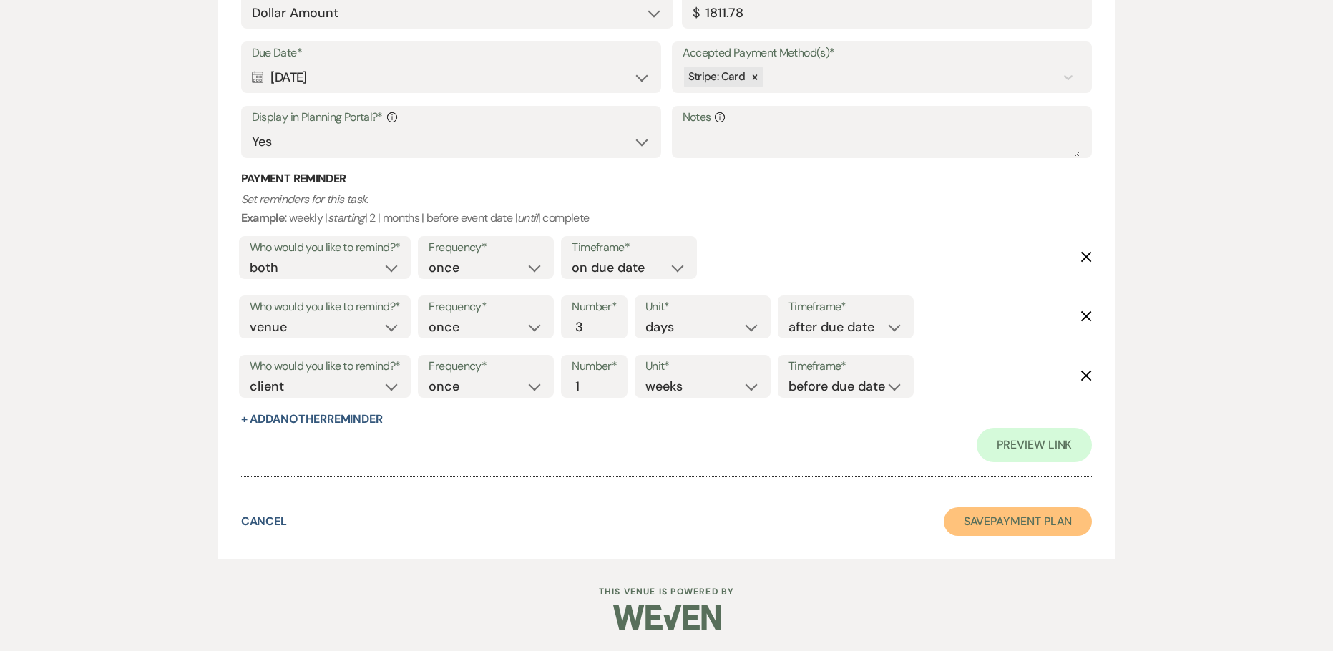
click at [1015, 509] on button "Save Payment Plan" at bounding box center [1017, 521] width 149 height 29
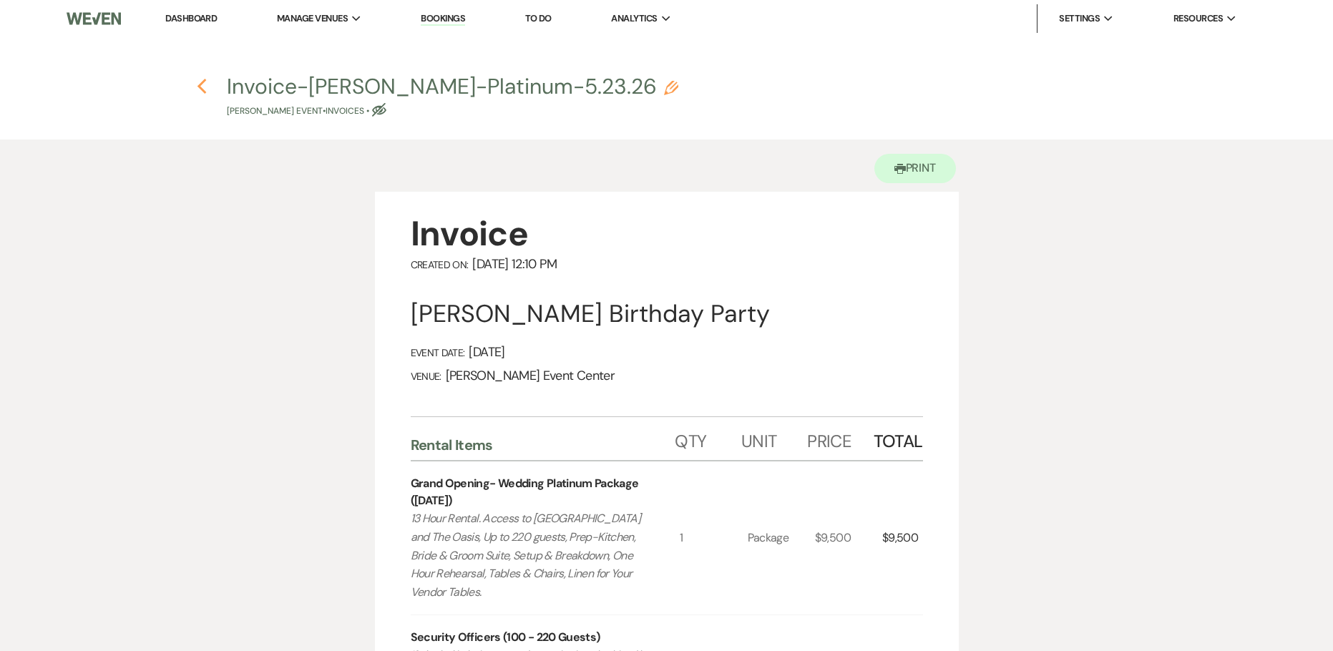
click at [202, 87] on icon "Previous" at bounding box center [202, 86] width 11 height 17
select select "5"
select select "4"
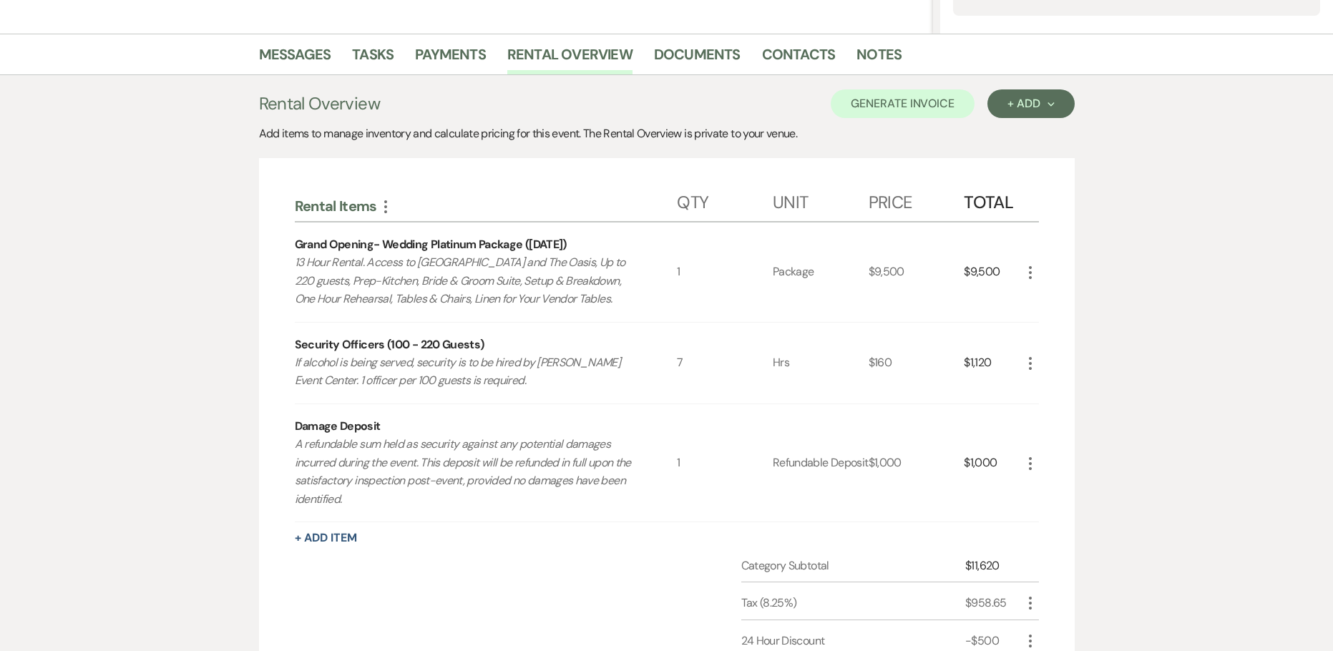
scroll to position [163, 0]
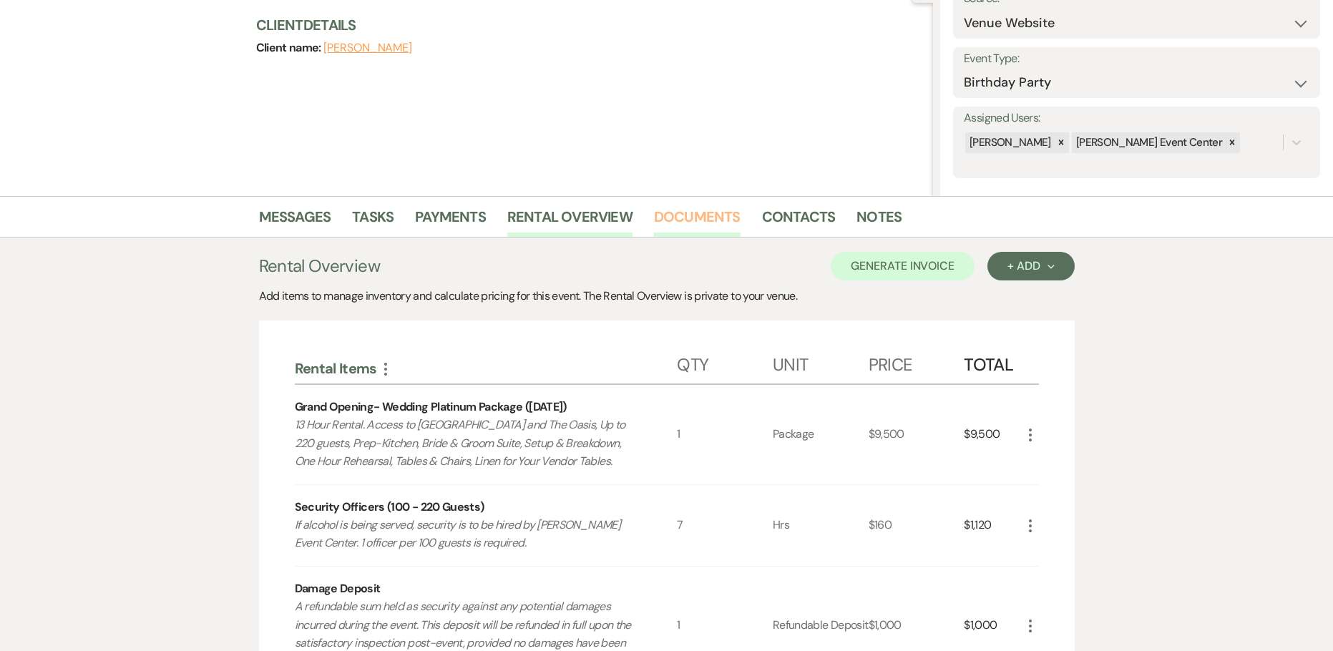
click at [702, 219] on link "Documents" at bounding box center [697, 220] width 87 height 31
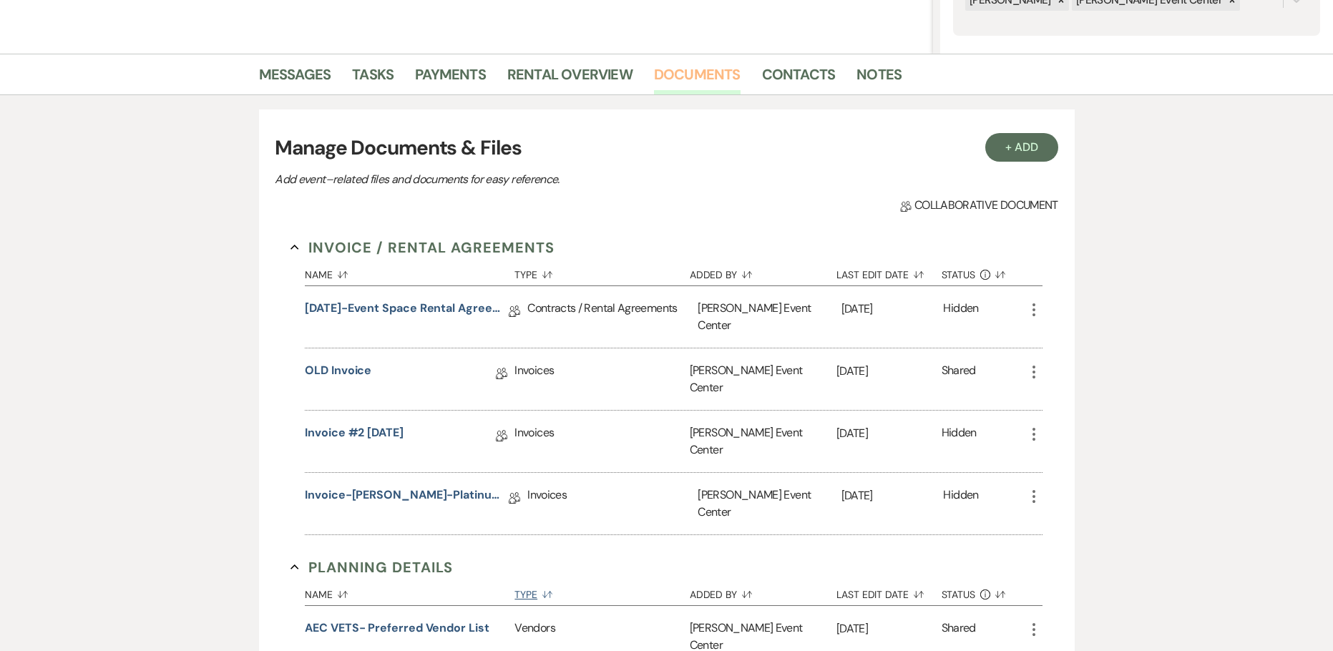
scroll to position [306, 0]
click at [1030, 425] on icon "More" at bounding box center [1033, 433] width 17 height 17
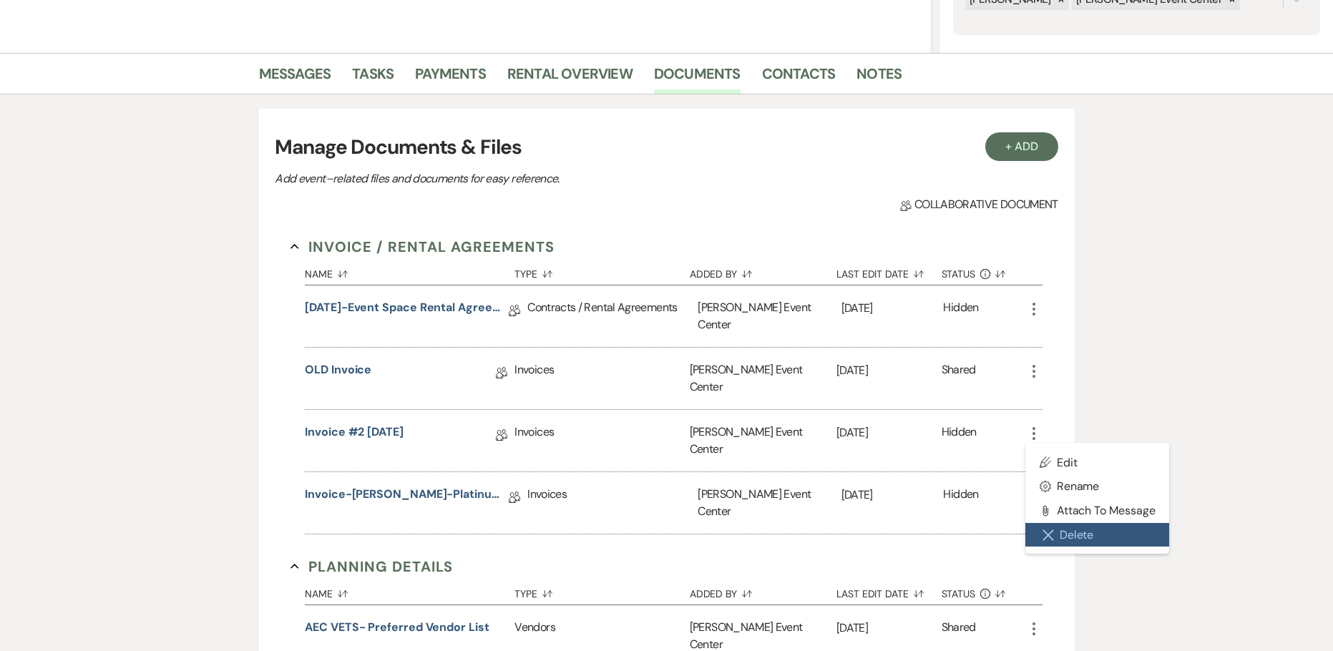
click at [1049, 529] on icon "Close Delete X" at bounding box center [1047, 534] width 11 height 11
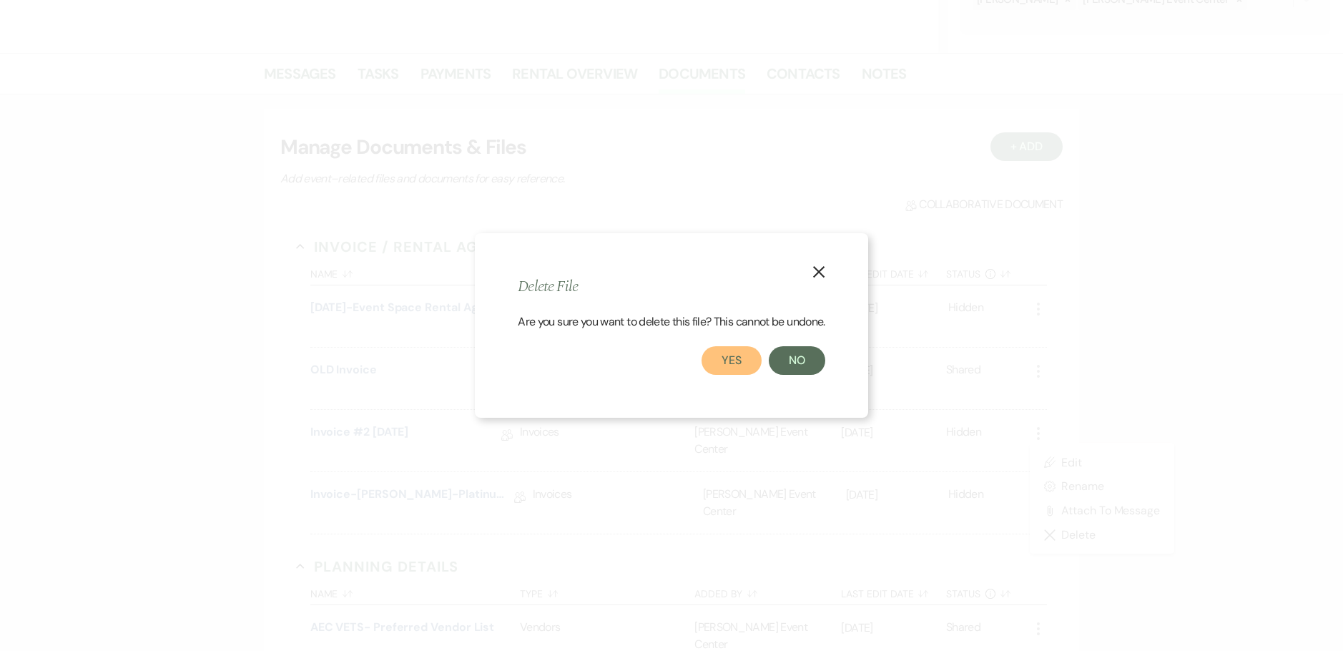
click at [729, 353] on button "Yes" at bounding box center [732, 360] width 60 height 29
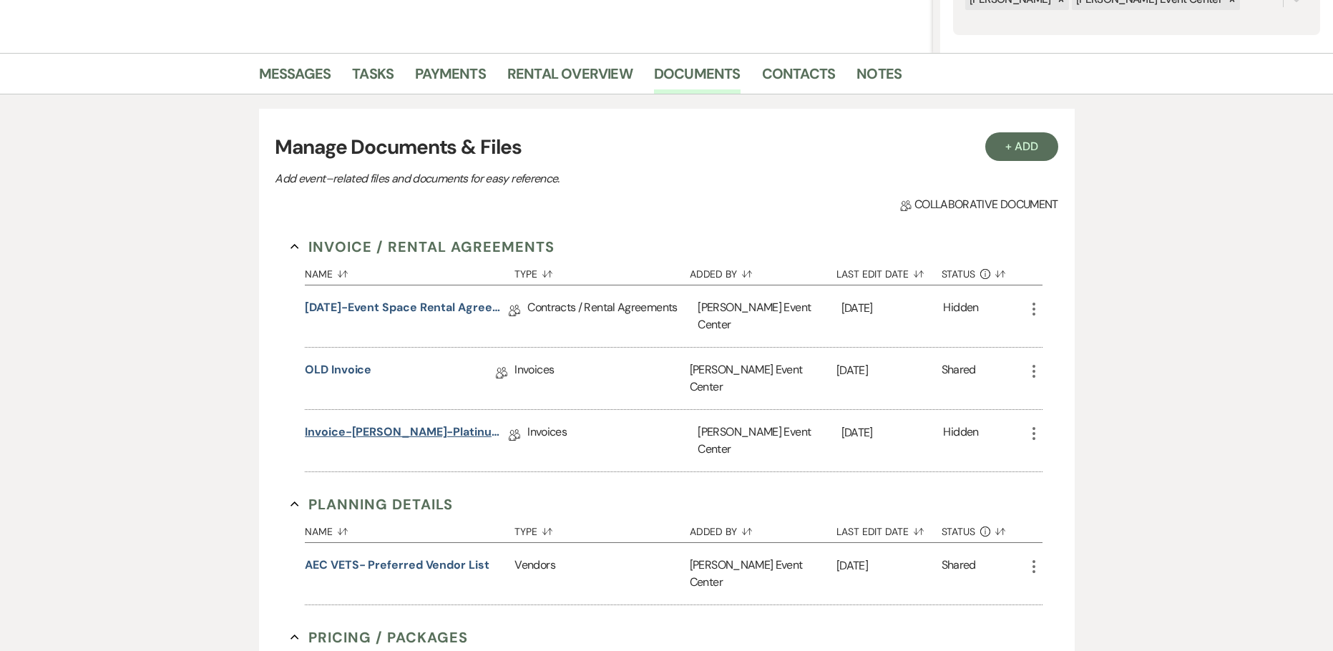
click at [416, 423] on link "Invoice-[PERSON_NAME]-Platinum-5.23.26" at bounding box center [407, 434] width 204 height 22
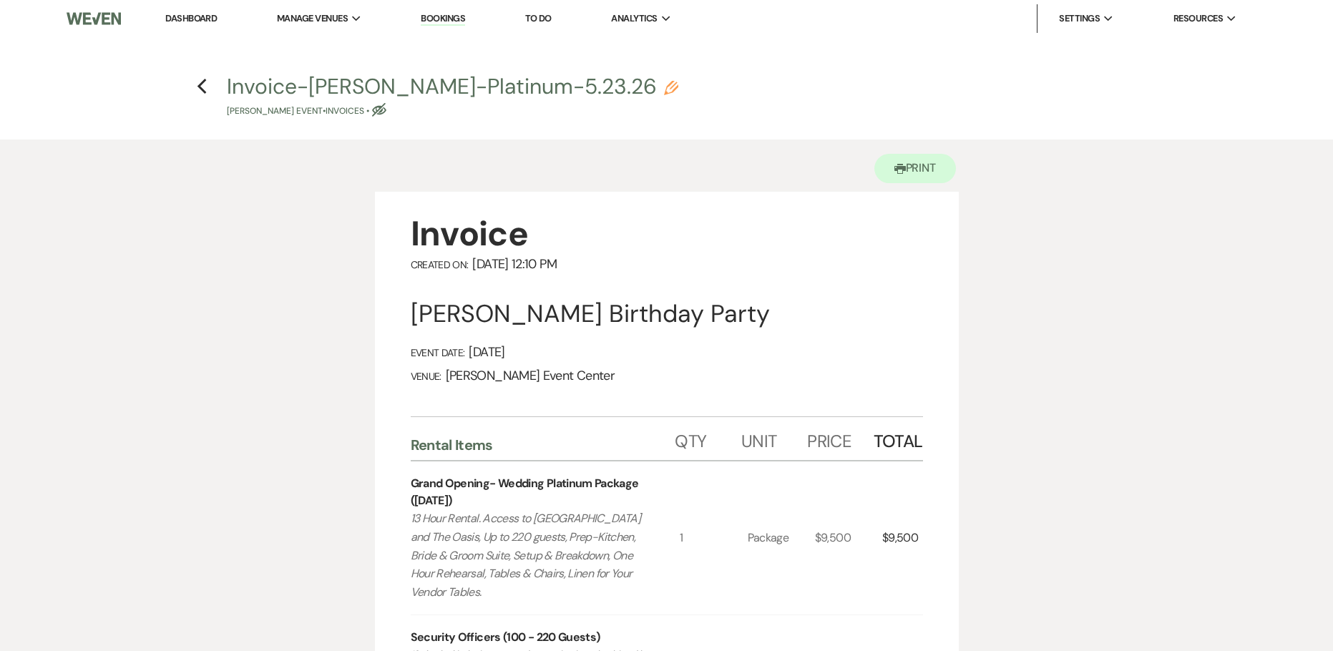
click at [664, 89] on icon "Pencil" at bounding box center [671, 88] width 14 height 14
select select "22"
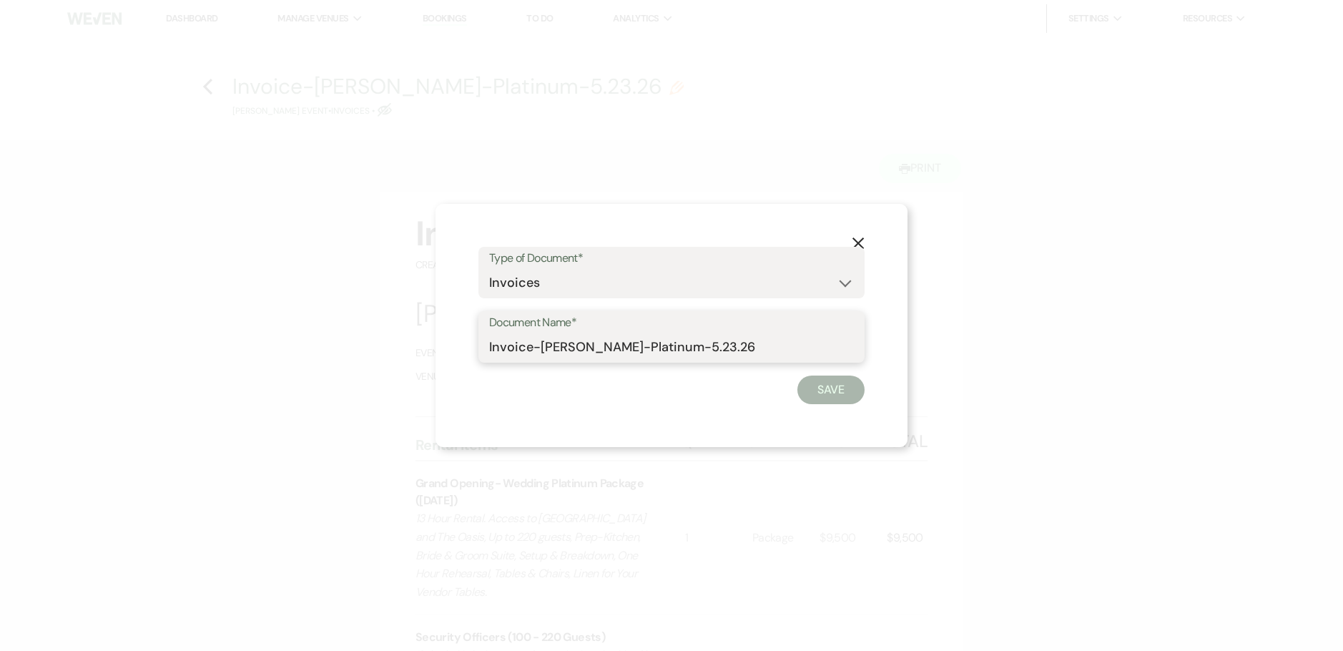
drag, startPoint x: 731, startPoint y: 343, endPoint x: 536, endPoint y: 348, distance: 194.6
click at [536, 348] on input "Invoice-[PERSON_NAME]-Platinum-5.23.26" at bounding box center [671, 347] width 365 height 28
click at [749, 131] on div "X Type of Document* Special Event Insurance Vendor Certificate of Insurance Con…" at bounding box center [671, 325] width 1343 height 651
click at [856, 235] on button "X" at bounding box center [858, 242] width 21 height 25
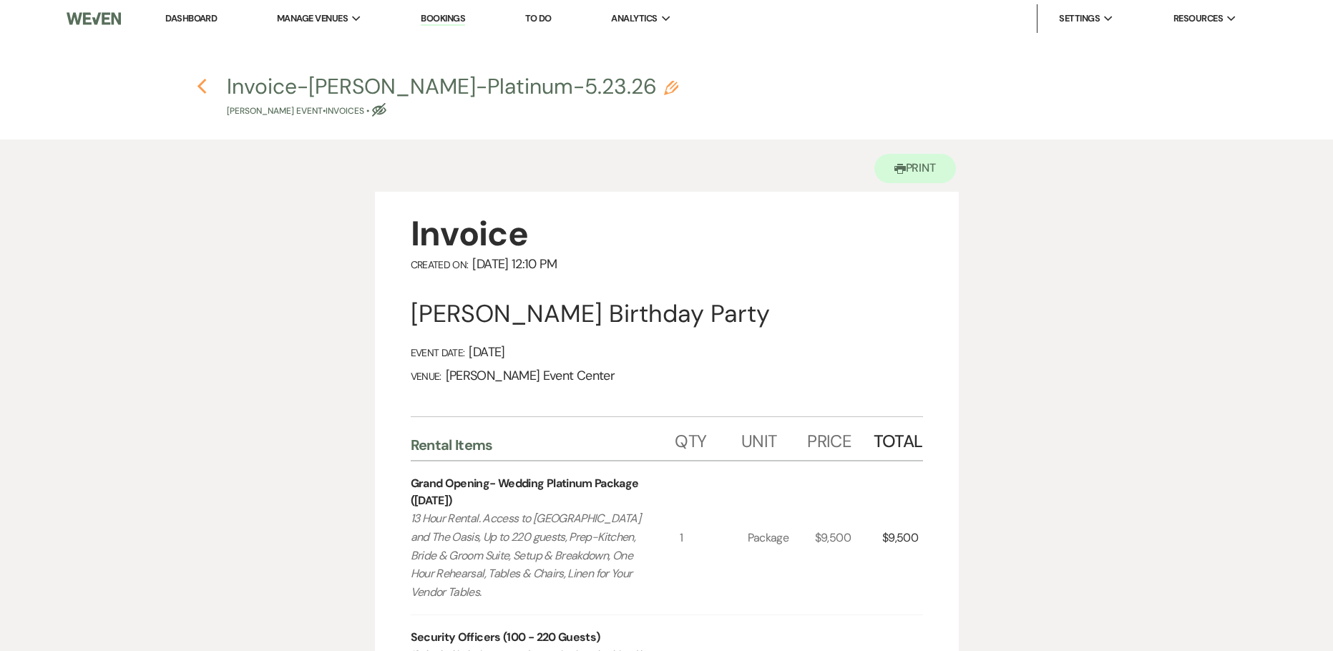
click at [202, 83] on use "button" at bounding box center [201, 87] width 9 height 16
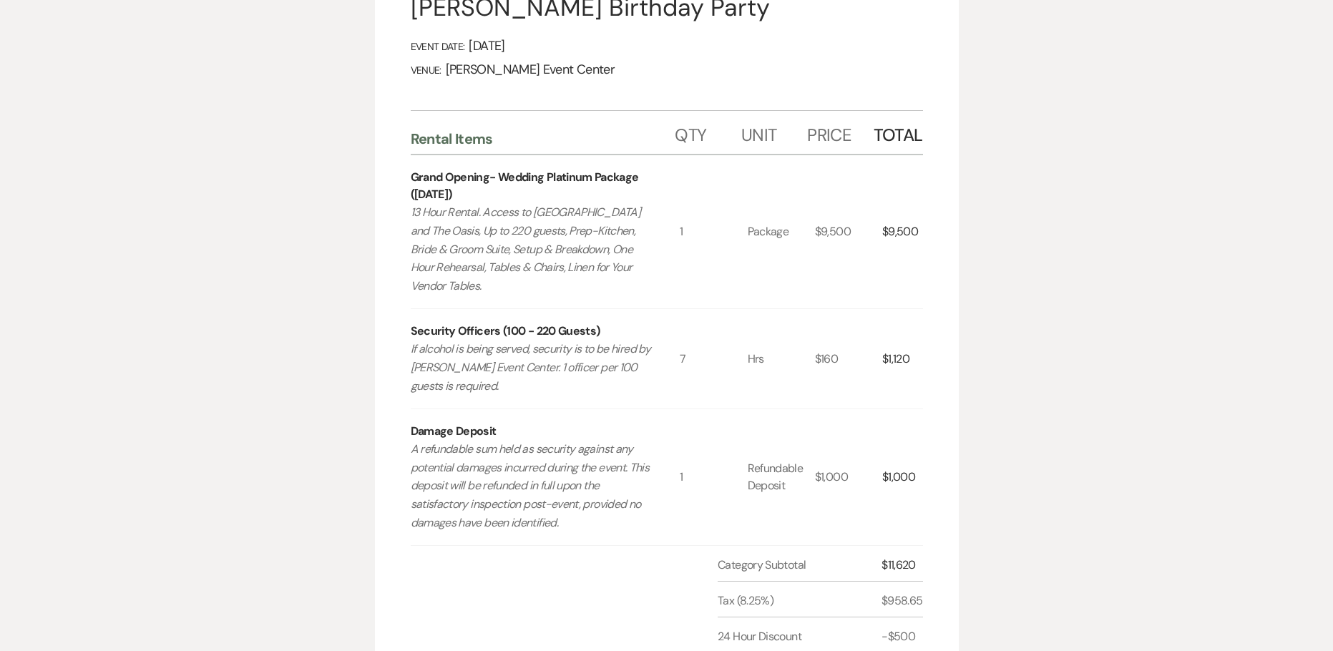
select select "5"
select select "4"
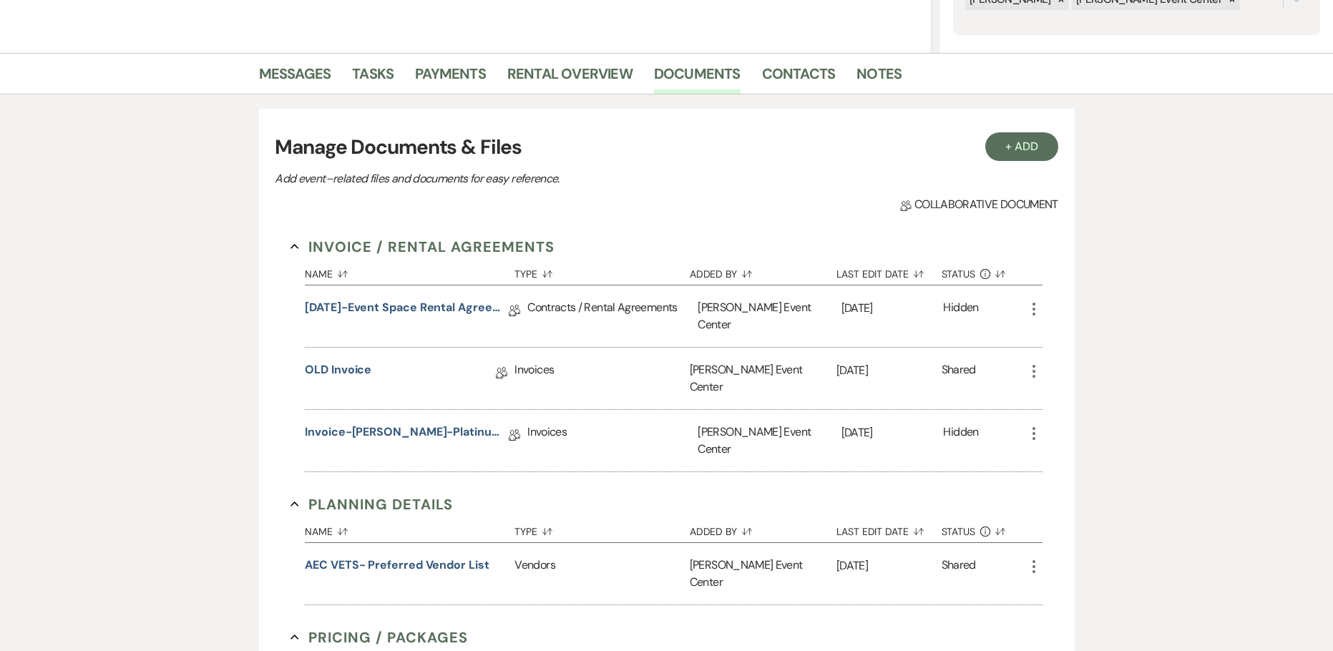
click at [1036, 305] on icon "More" at bounding box center [1033, 308] width 17 height 17
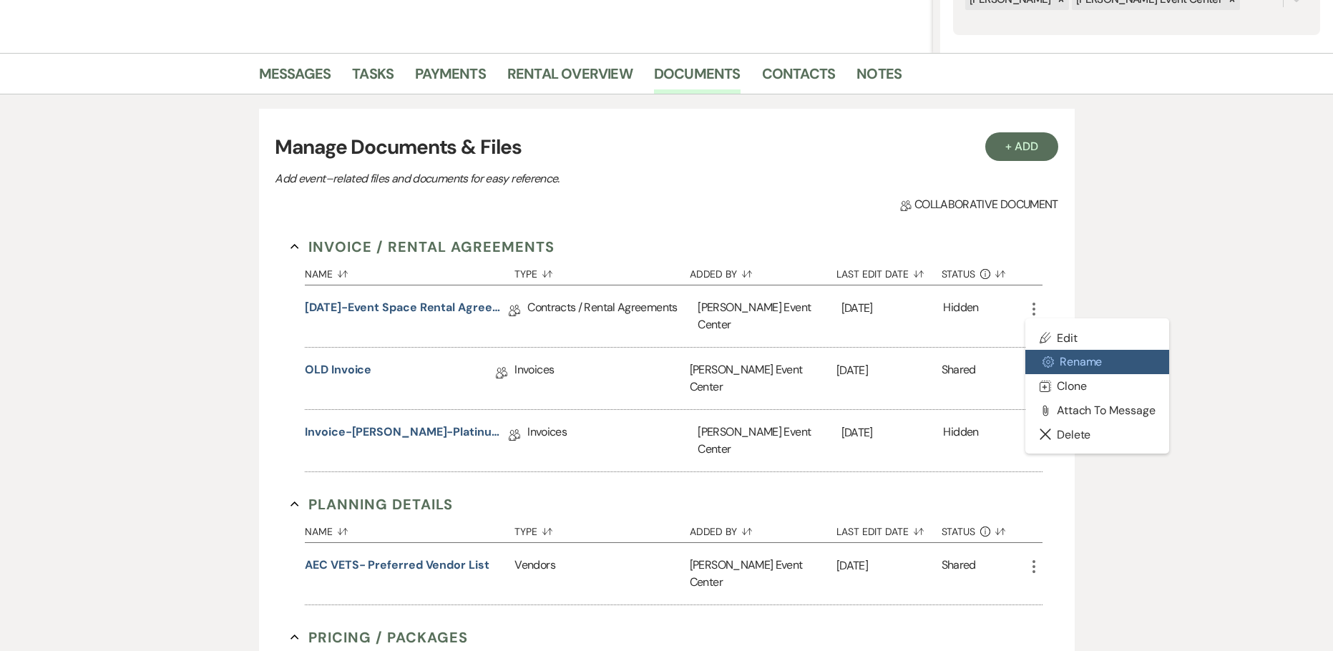
click at [1061, 363] on button "Settings Gear Rename" at bounding box center [1097, 362] width 144 height 24
select select "10"
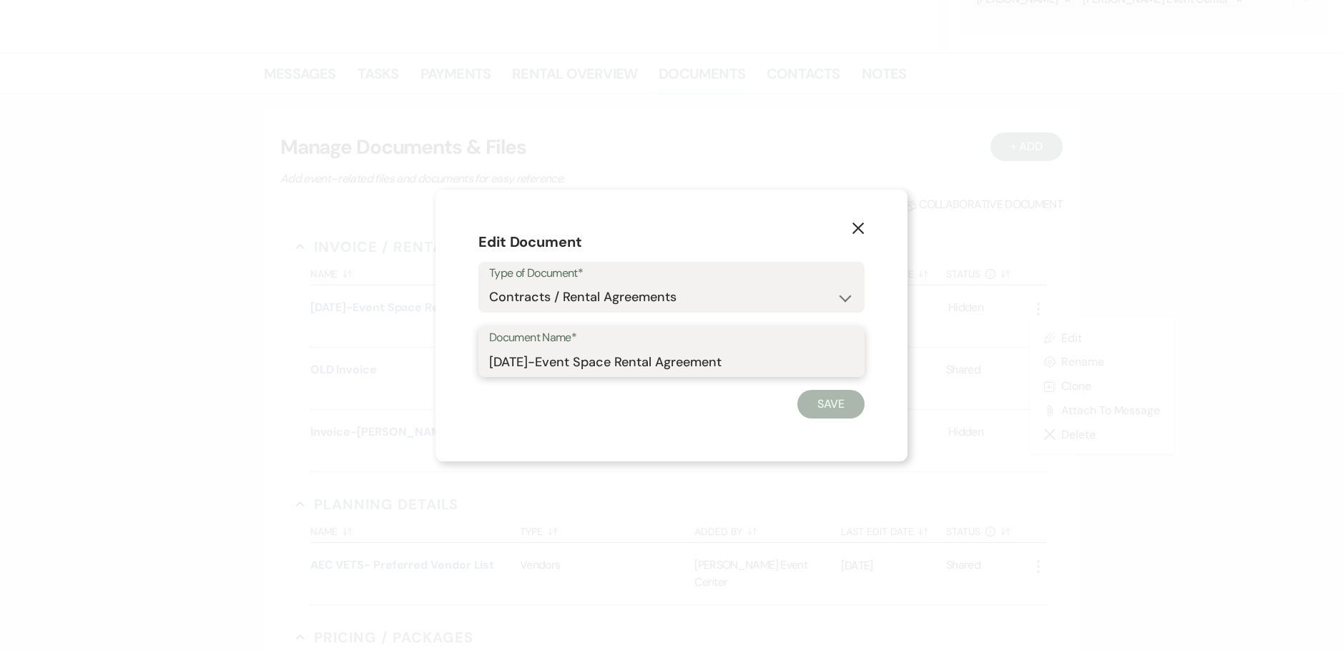
click at [744, 355] on input "9.10.25-Event Space Rental Agreement" at bounding box center [671, 362] width 365 height 28
paste input "Rory Prince-Platinum-5.23.26"
drag, startPoint x: 784, startPoint y: 358, endPoint x: 374, endPoint y: 375, distance: 410.2
click at [374, 375] on div "X Edit Document Type of Document* Special Event Insurance Vendor Certificate of…" at bounding box center [671, 325] width 1343 height 651
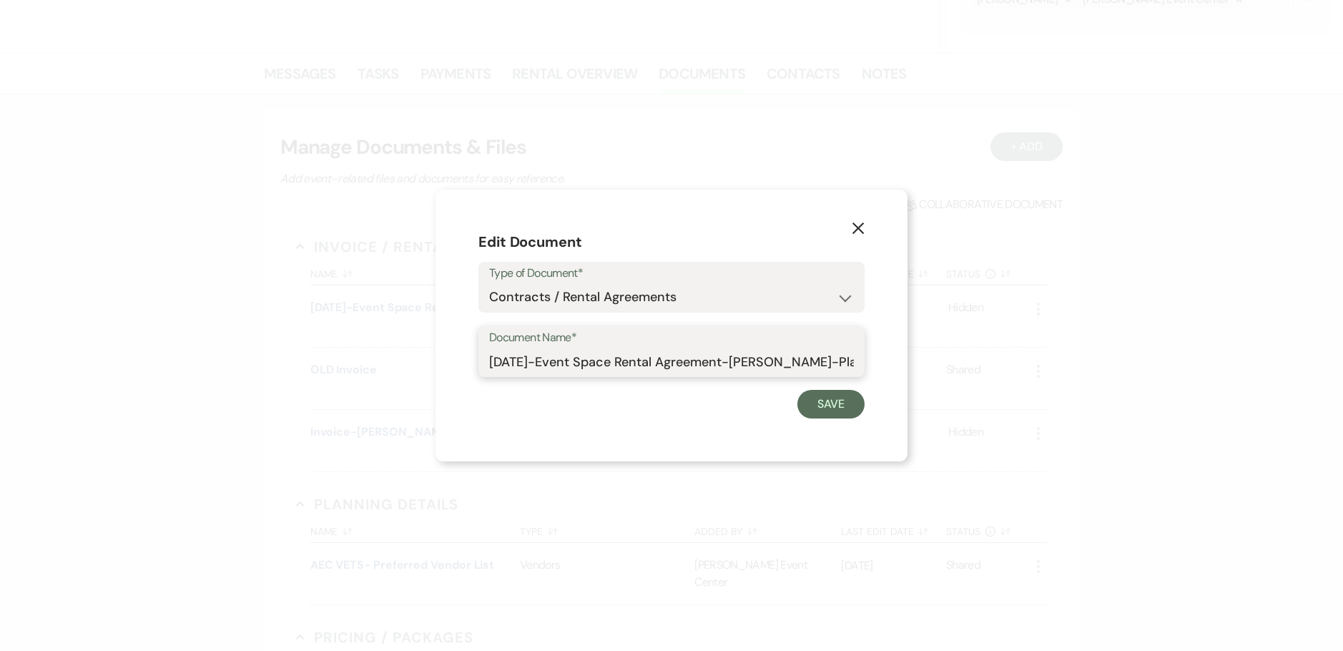
click at [503, 366] on input "9.10.25-Event Space Rental Agreement-Rory Prince-Platinum-5.23.26" at bounding box center [671, 362] width 365 height 28
click at [535, 359] on input "9.10.25-Event Space Rental Agreement-Rory Prince-Platinum-5.23.26" at bounding box center [671, 362] width 365 height 28
type input "Event Space Rental Agreement-Rory Prince-Platinum-5.23.26"
click at [826, 400] on button "Save" at bounding box center [831, 404] width 67 height 29
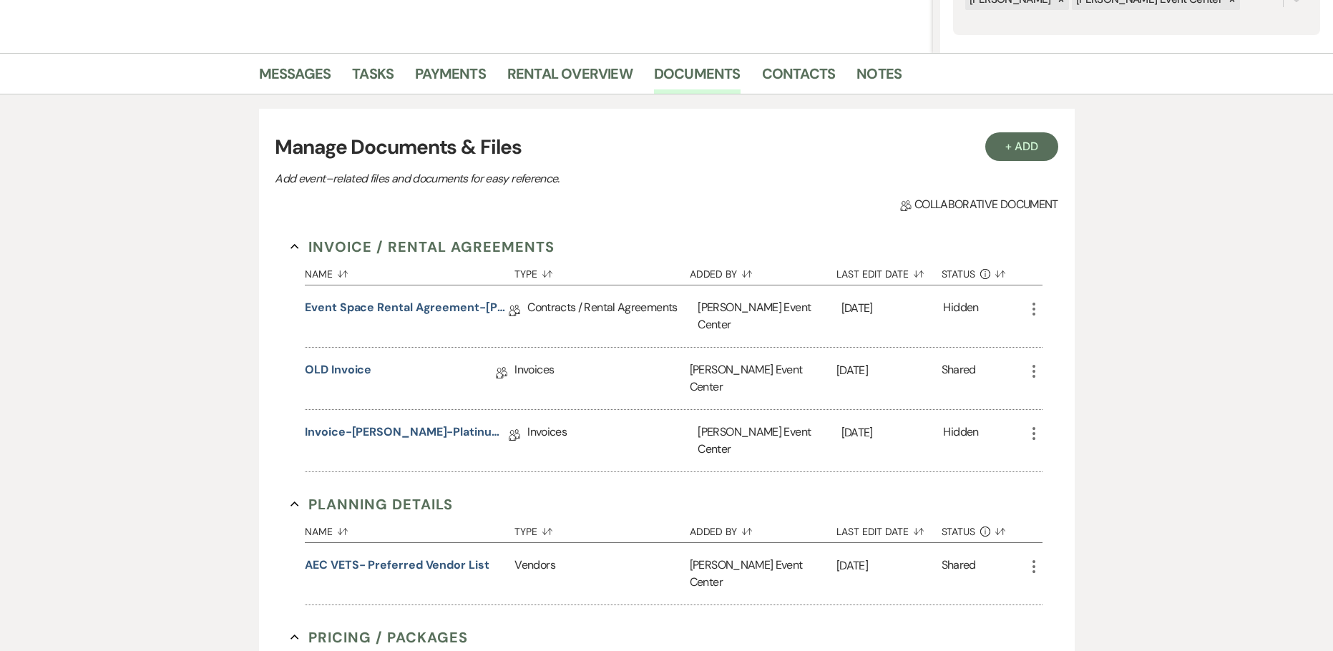
click at [1026, 313] on icon "More" at bounding box center [1033, 308] width 17 height 17
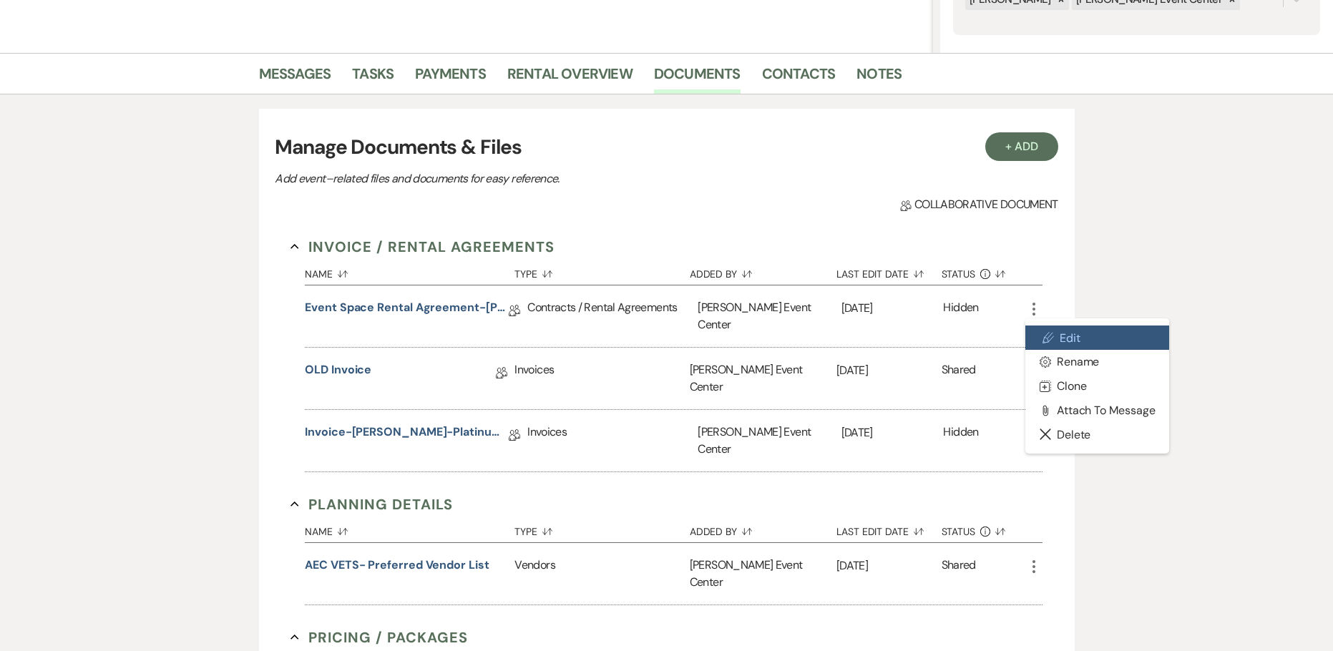
click at [1050, 343] on icon "Pencil" at bounding box center [1047, 337] width 11 height 11
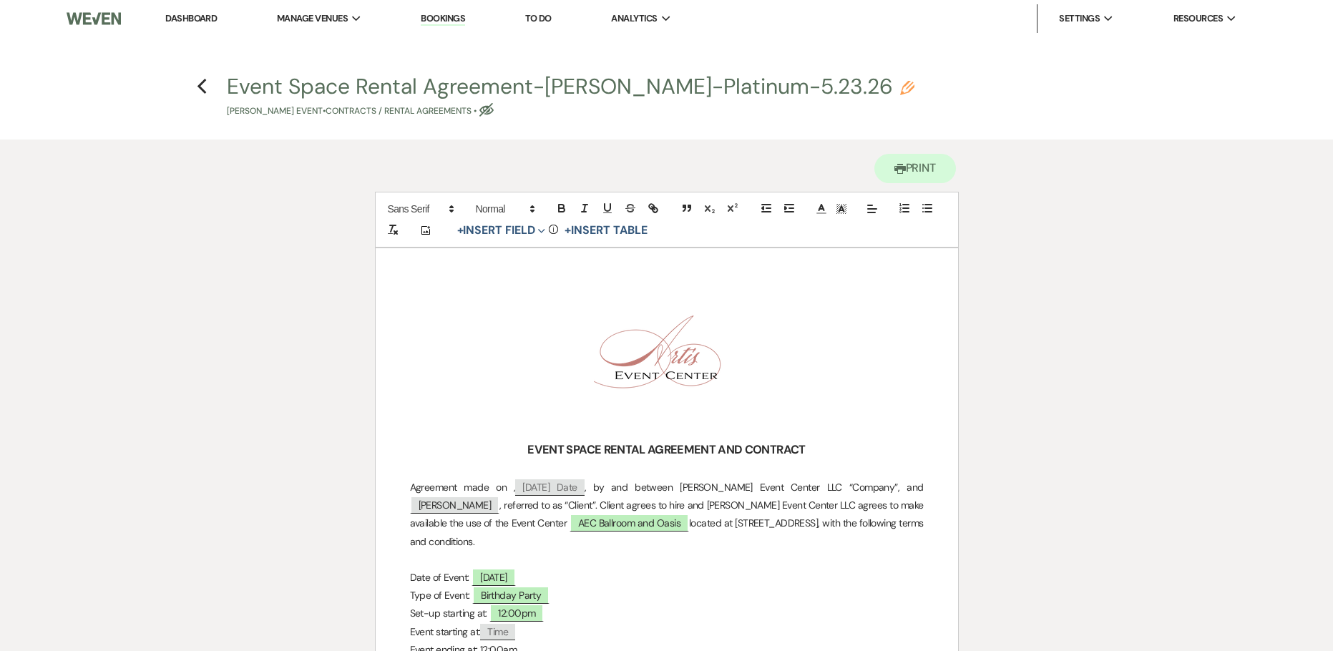
click at [900, 87] on icon "Pencil" at bounding box center [907, 88] width 14 height 14
select select "10"
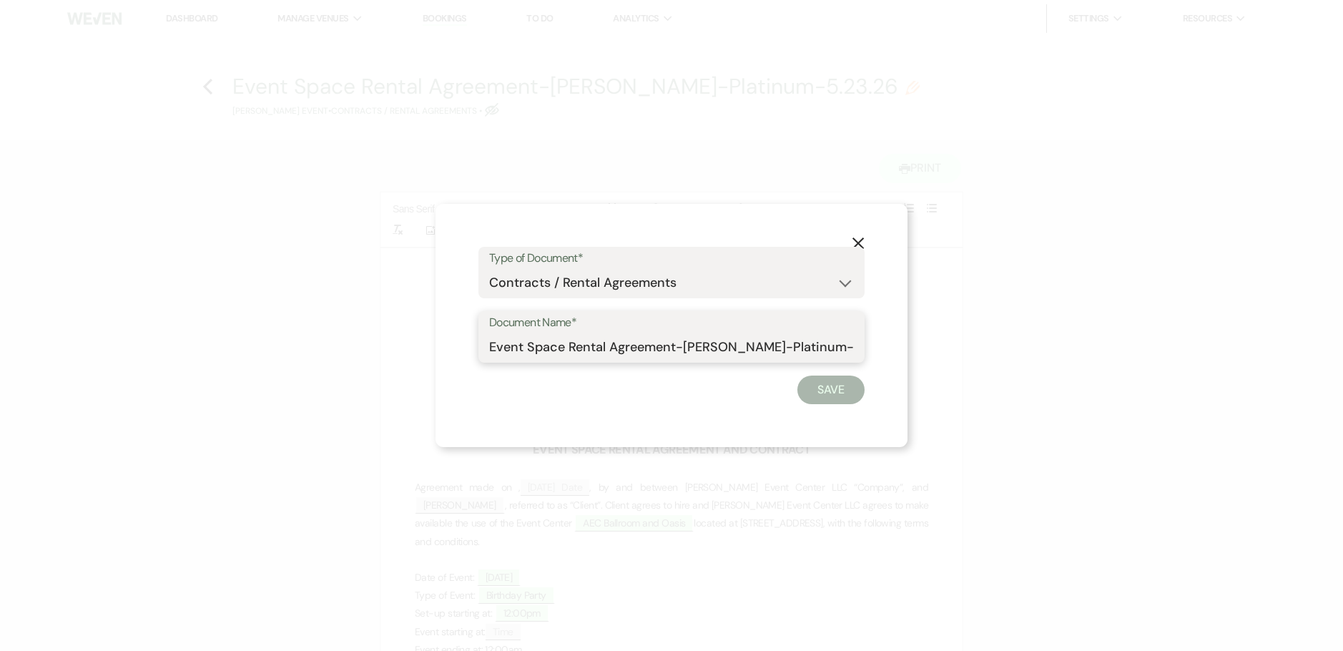
drag, startPoint x: 564, startPoint y: 347, endPoint x: 321, endPoint y: 327, distance: 244.0
click at [322, 328] on div "X Type of Document* Special Event Insurance Vendor Certificate of Insurance Con…" at bounding box center [671, 325] width 1343 height 651
type input "Rental Agreement-[PERSON_NAME]-Platinum-5.23.26"
click at [843, 383] on button "Save" at bounding box center [831, 390] width 67 height 29
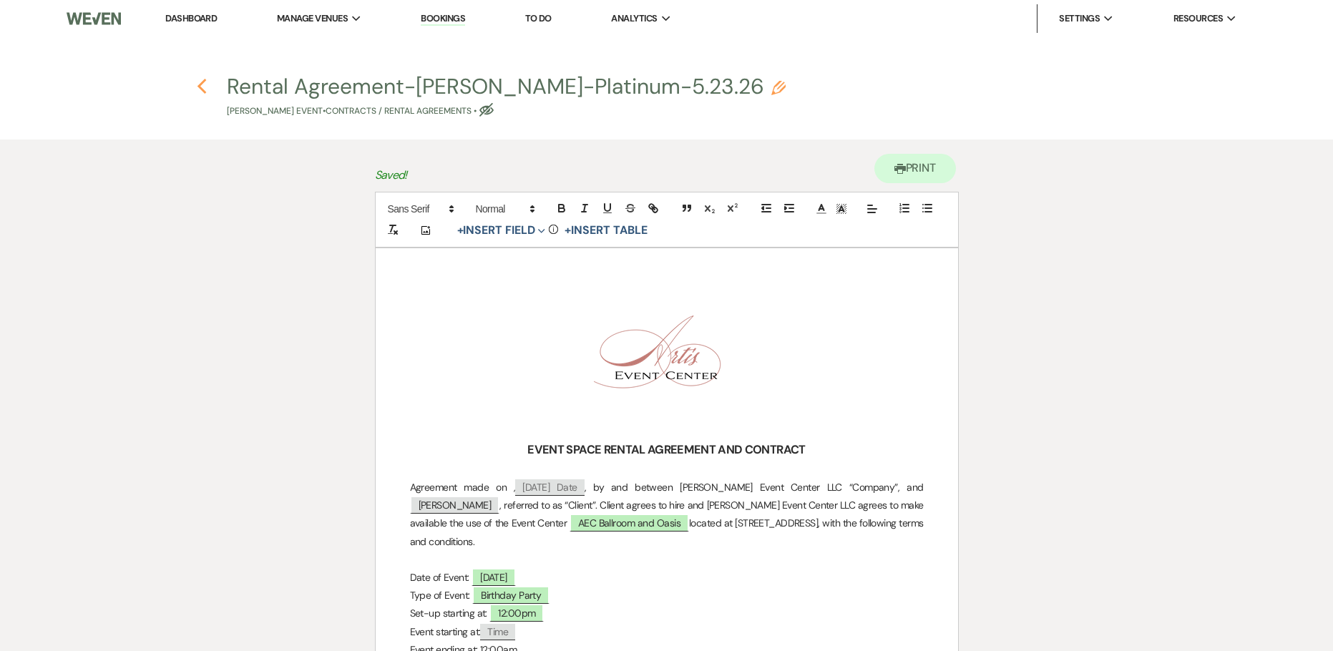
click at [203, 88] on icon "Previous" at bounding box center [202, 86] width 11 height 17
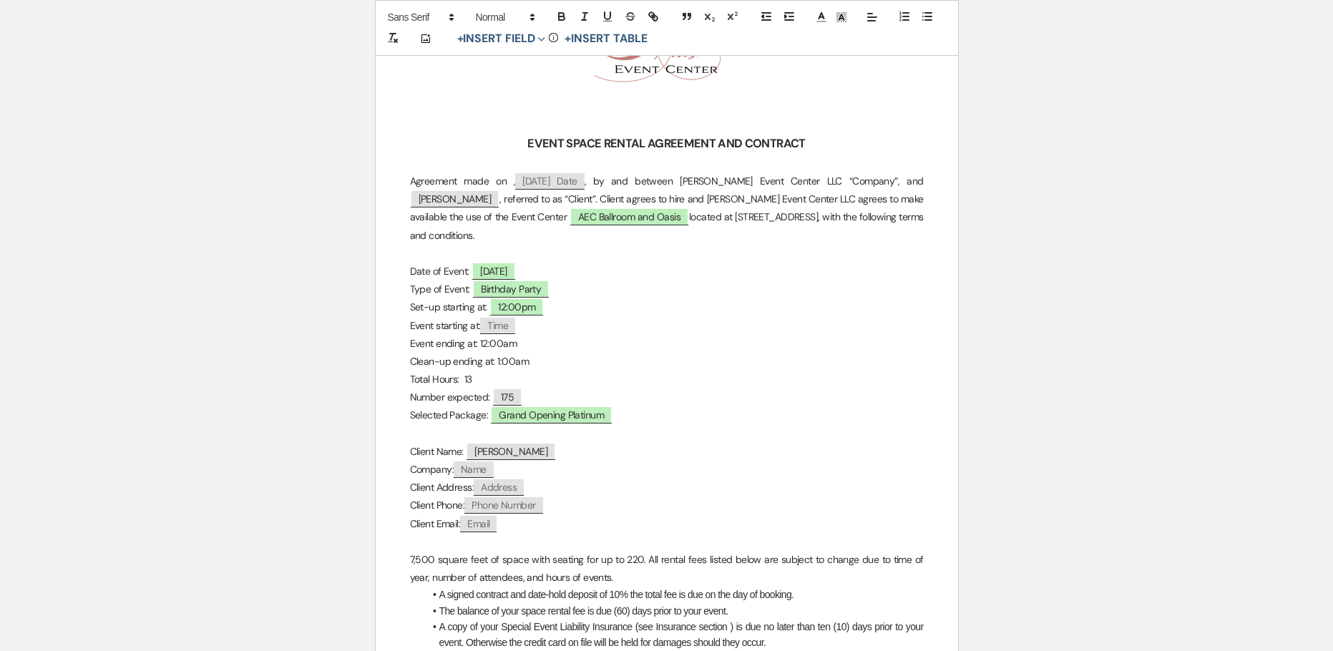
select select "5"
select select "4"
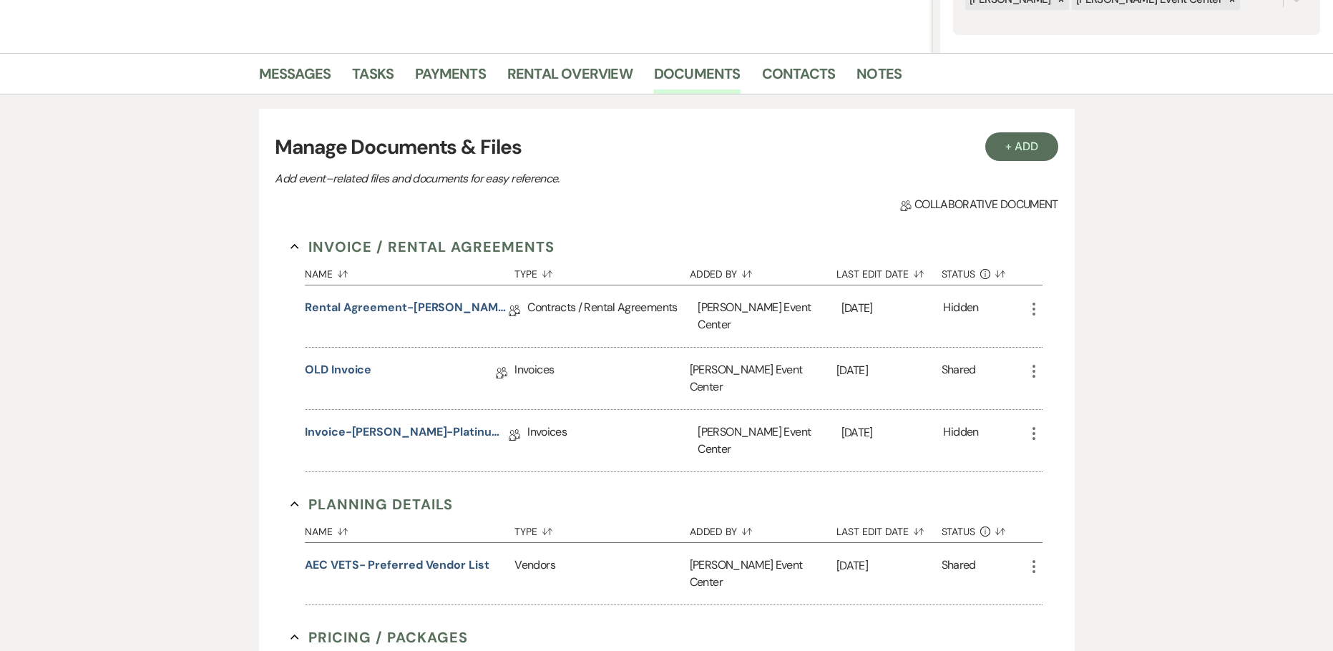
click at [1034, 363] on icon "More" at bounding box center [1033, 371] width 17 height 17
click at [283, 379] on div "Invoice / Rental Agreements Collapse Name Sort Default Type Sort Default Added …" at bounding box center [666, 622] width 782 height 804
click at [387, 314] on link "Rental Agreement-[PERSON_NAME]-Platinum-5.23.26" at bounding box center [407, 310] width 204 height 22
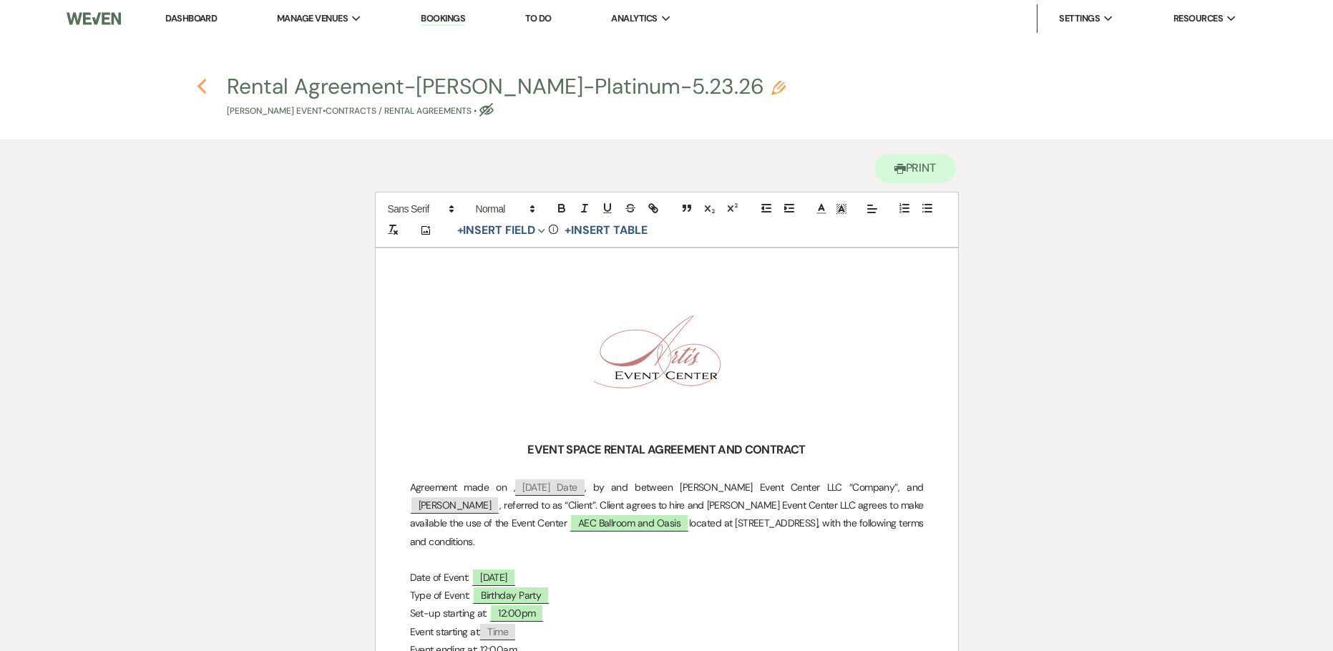
click at [201, 88] on use "button" at bounding box center [201, 87] width 9 height 16
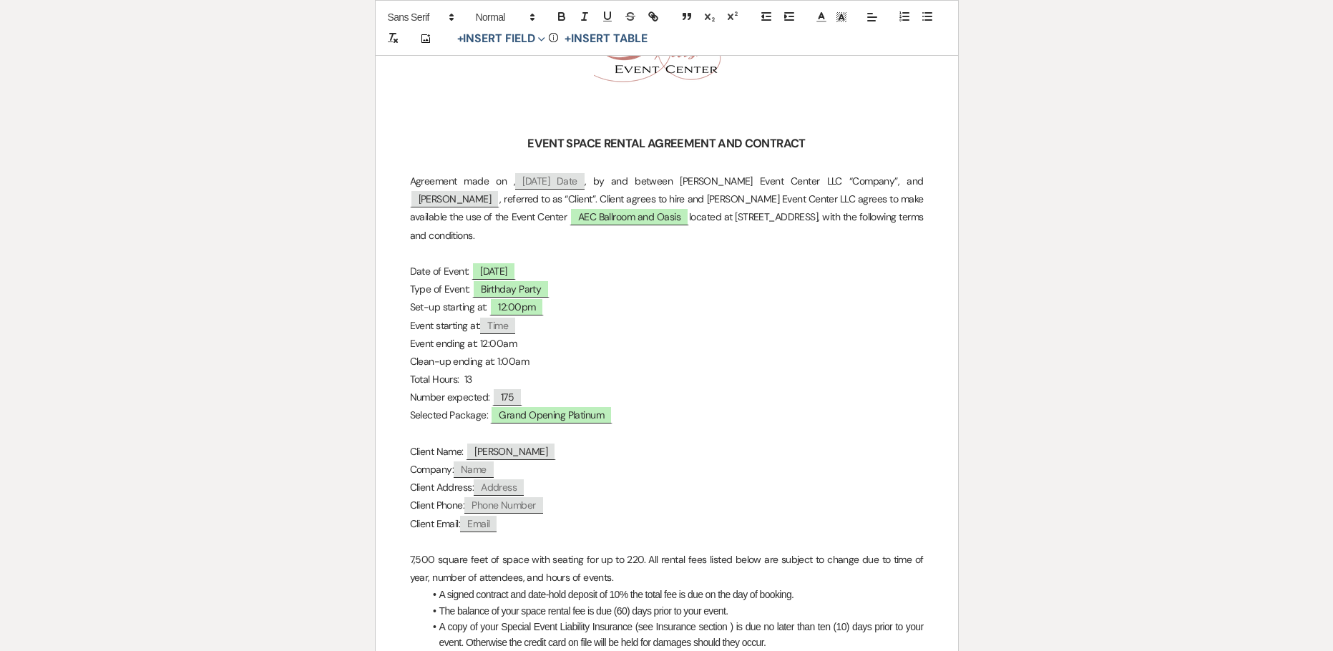
select select "5"
select select "4"
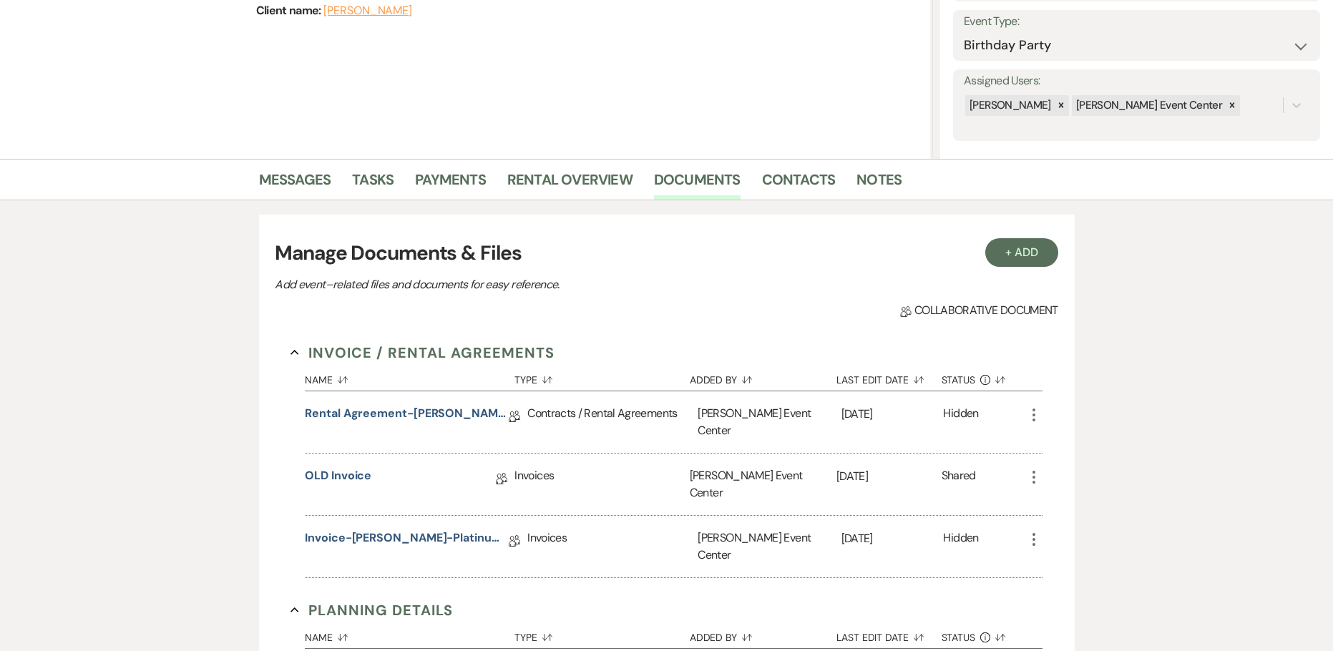
scroll to position [0, 0]
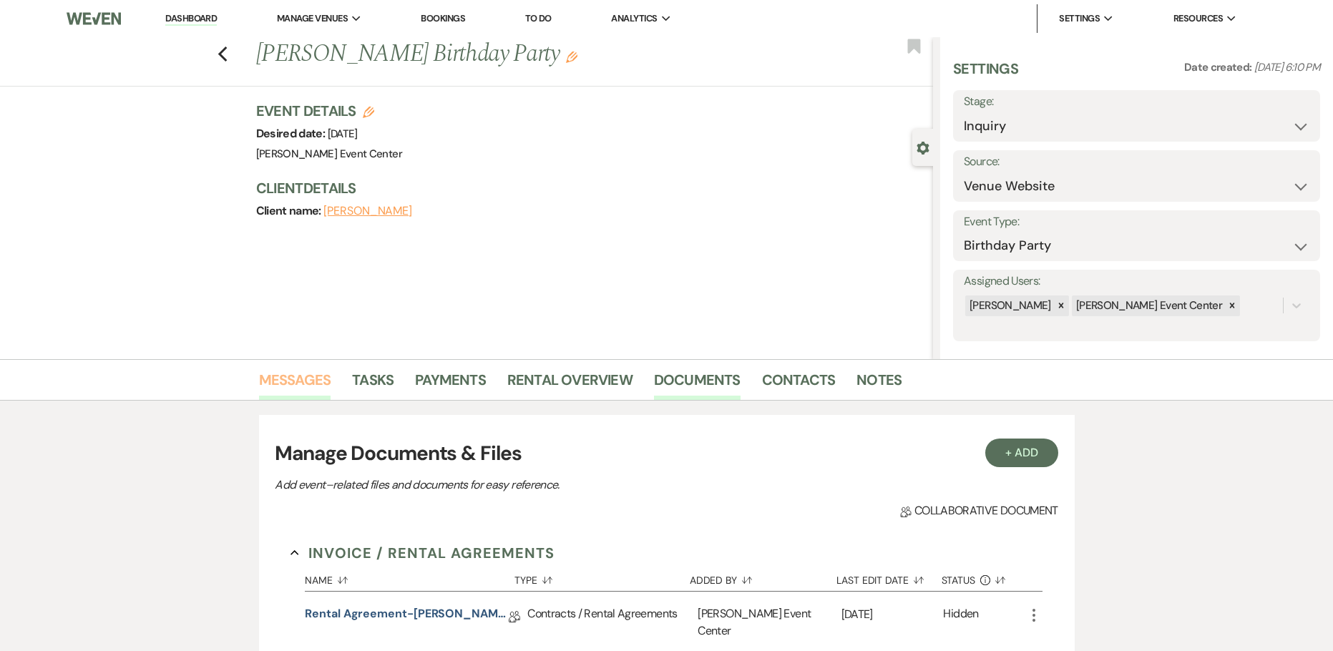
click at [308, 375] on link "Messages" at bounding box center [295, 383] width 72 height 31
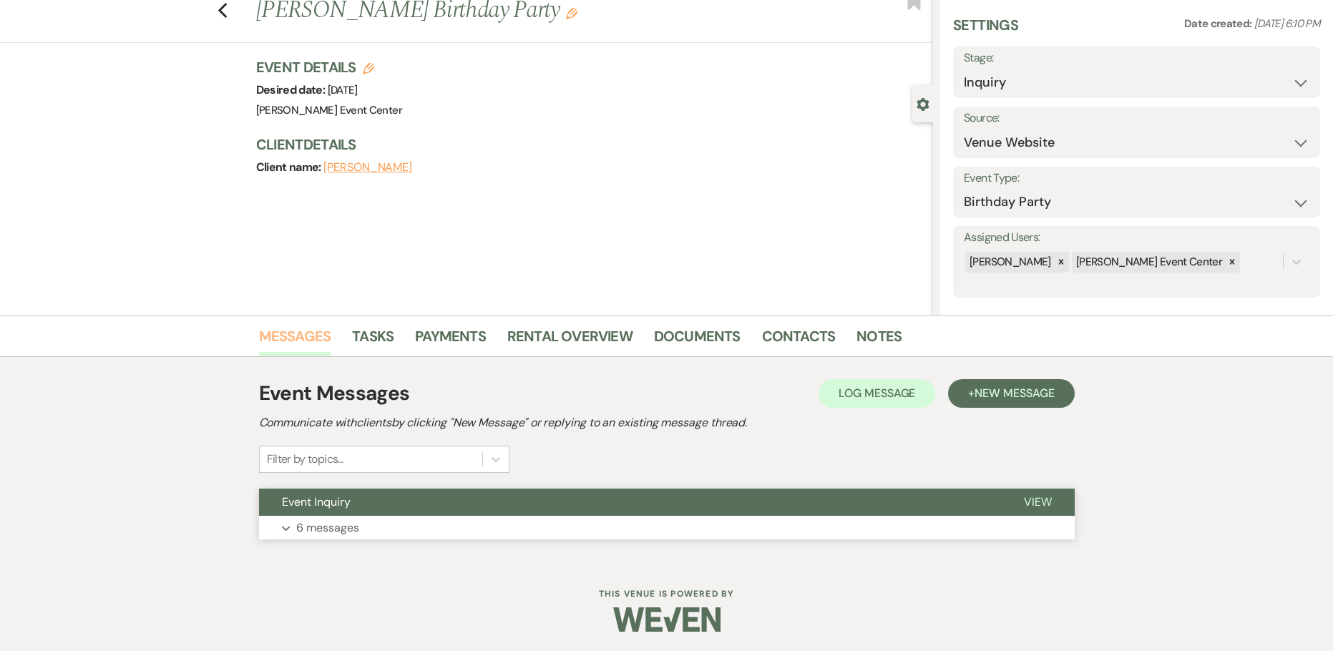
scroll to position [46, 0]
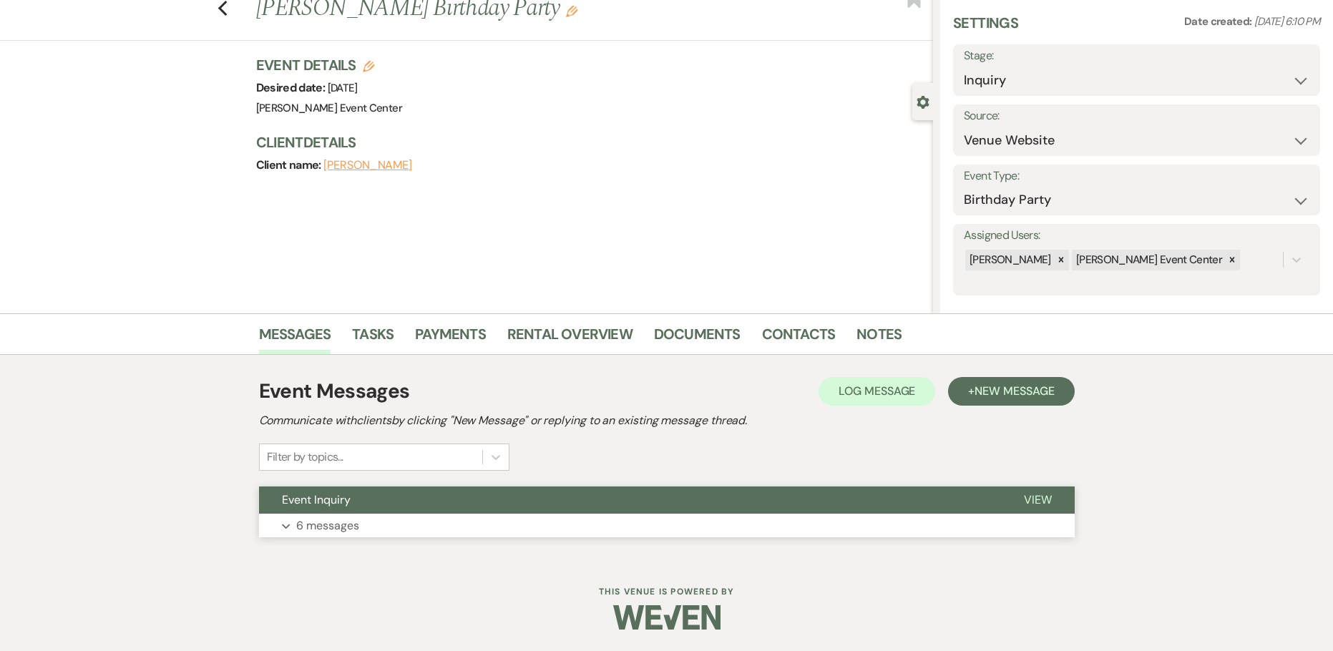
click at [334, 526] on p "6 messages" at bounding box center [327, 525] width 63 height 19
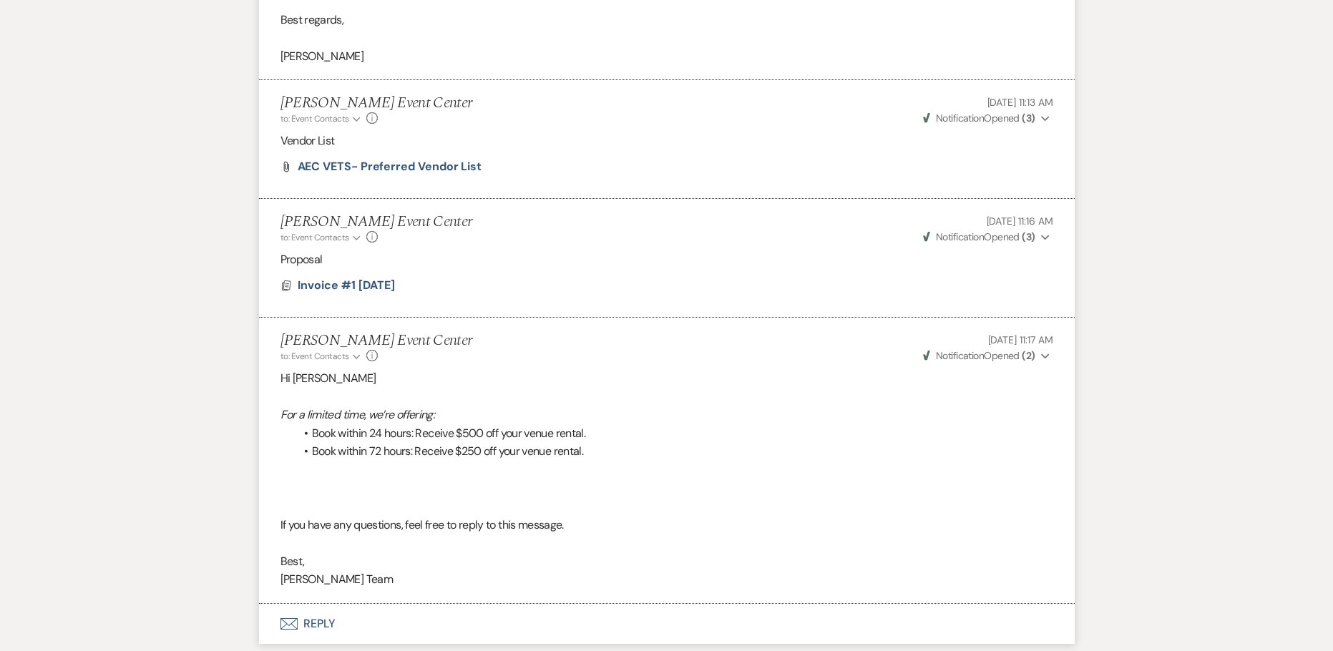
scroll to position [1674, 0]
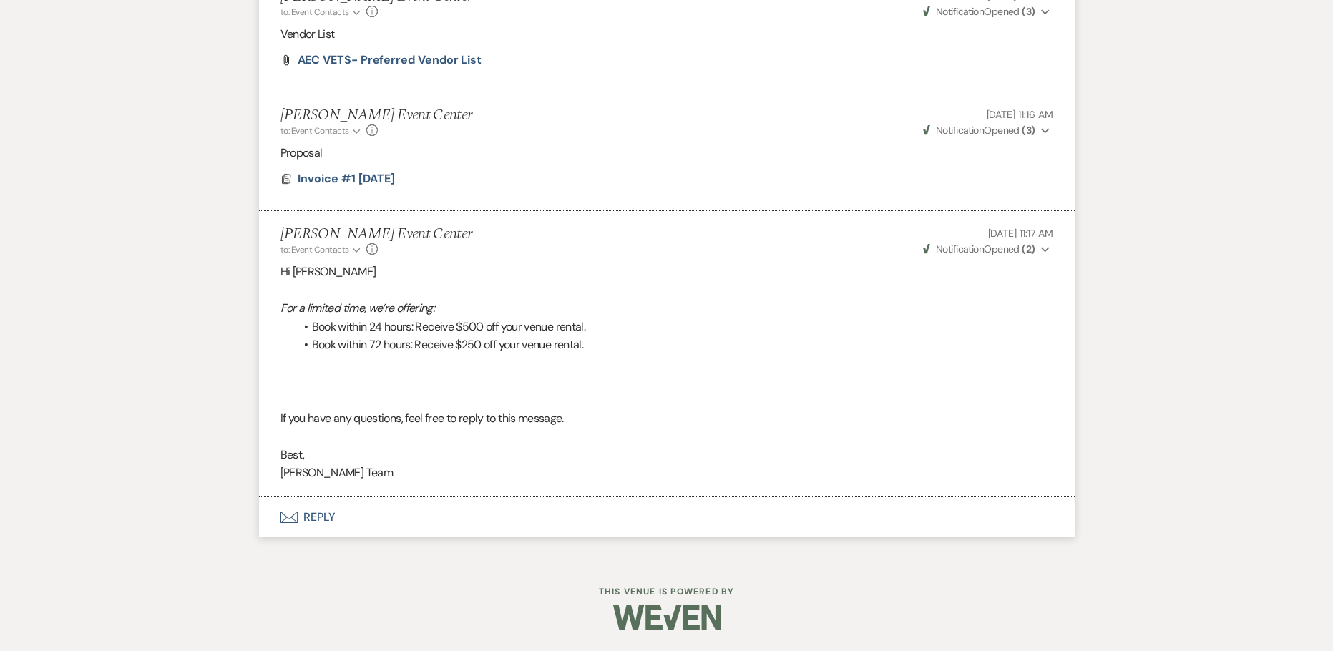
click at [323, 511] on button "Envelope Reply" at bounding box center [666, 517] width 815 height 40
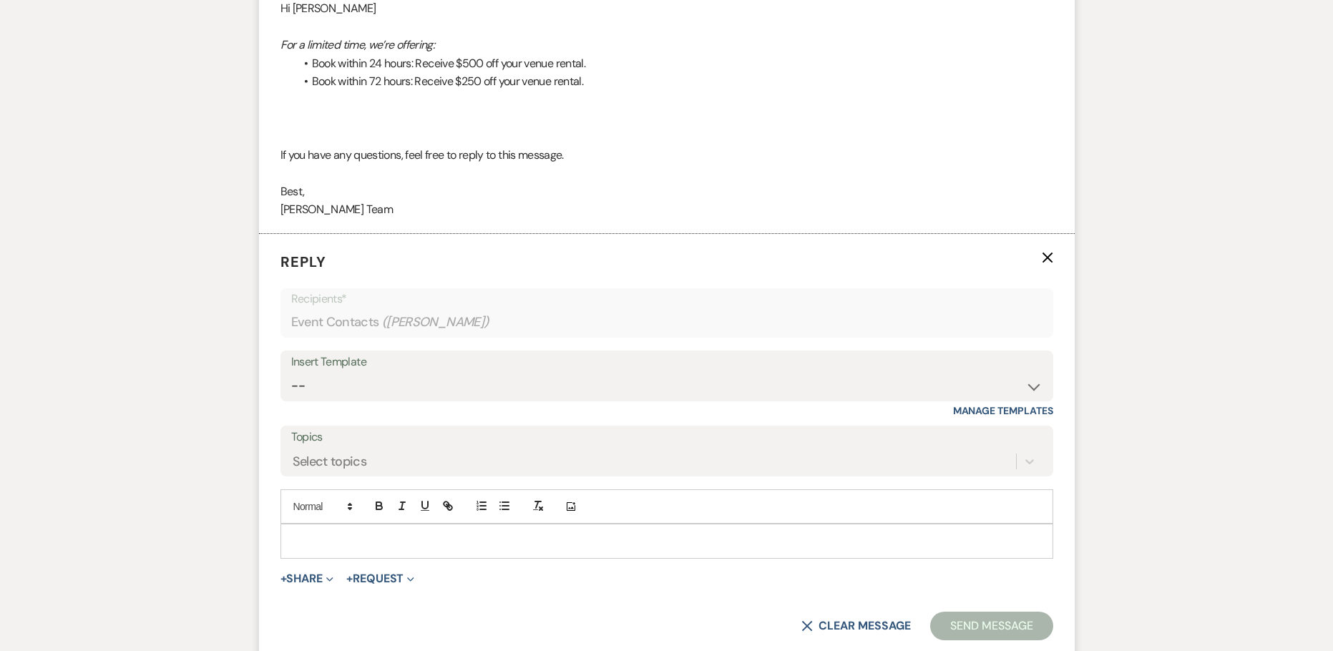
scroll to position [1947, 0]
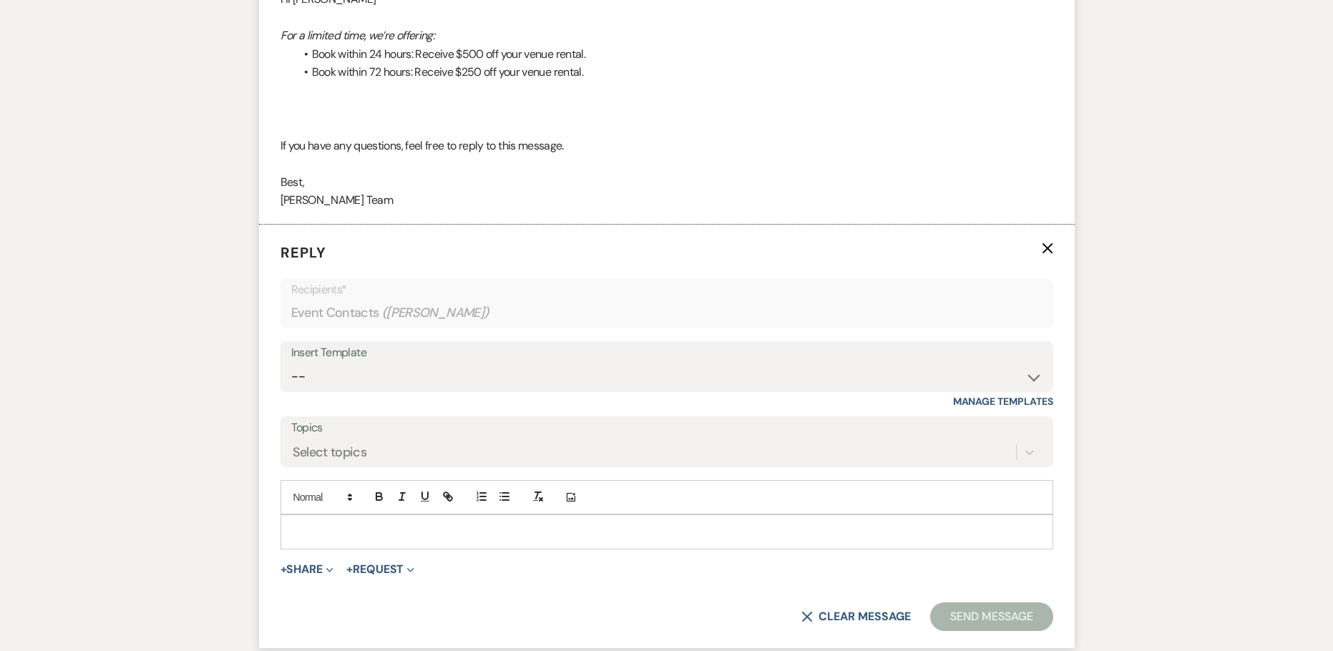
click at [470, 358] on div "Insert Template" at bounding box center [666, 353] width 751 height 21
click at [466, 368] on select "-- Weven Planning Portal Introduction (Booked Events) Initial Inquiry Response …" at bounding box center [666, 377] width 751 height 28
select select "978"
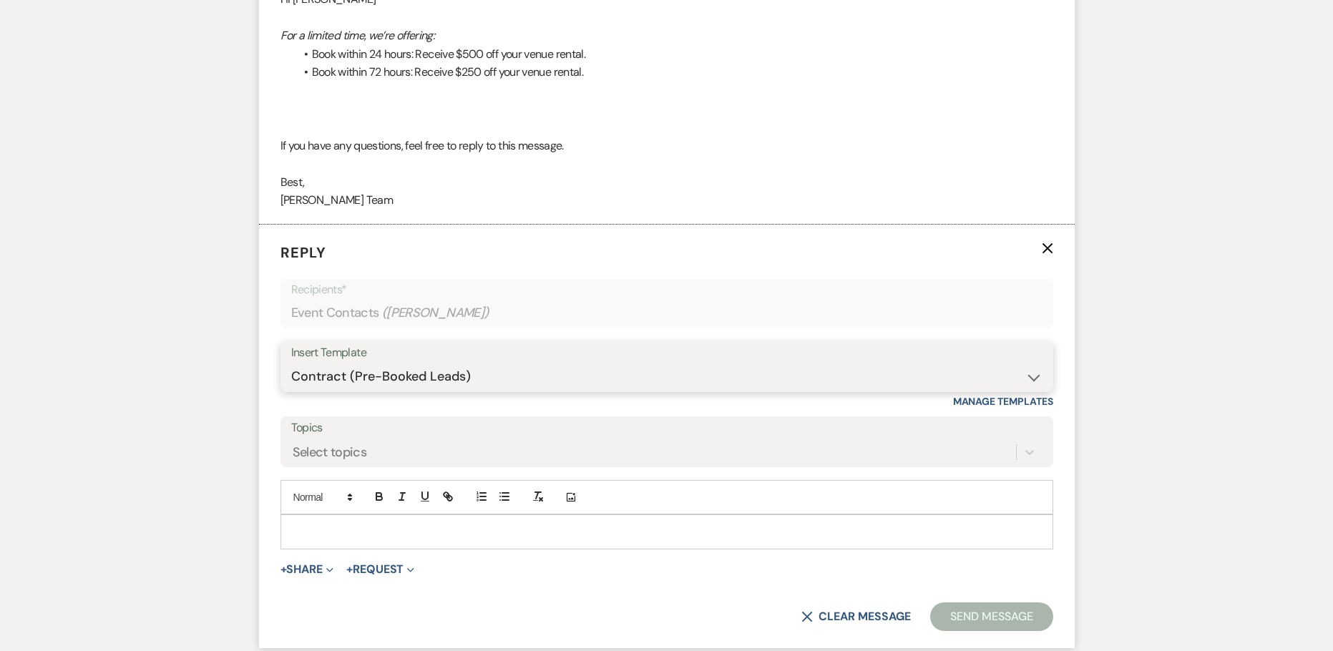
click at [291, 363] on select "-- Weven Planning Portal Introduction (Booked Events) Initial Inquiry Response …" at bounding box center [666, 377] width 751 height 28
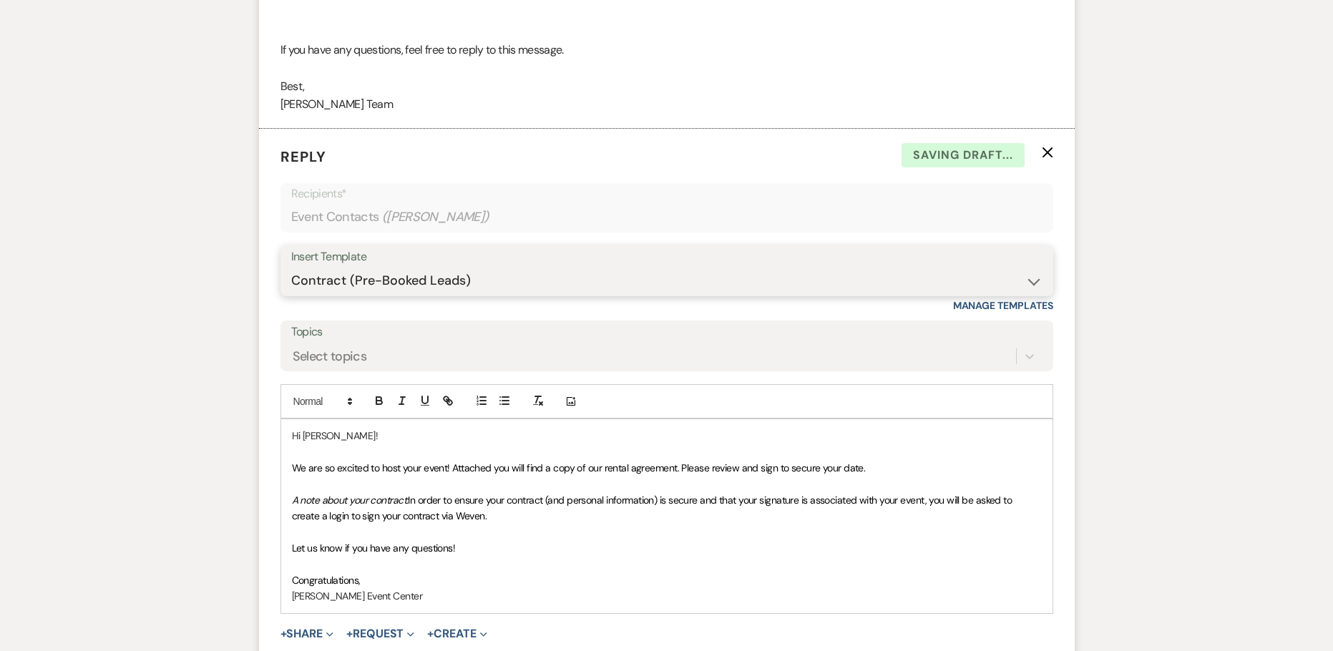
scroll to position [2162, 0]
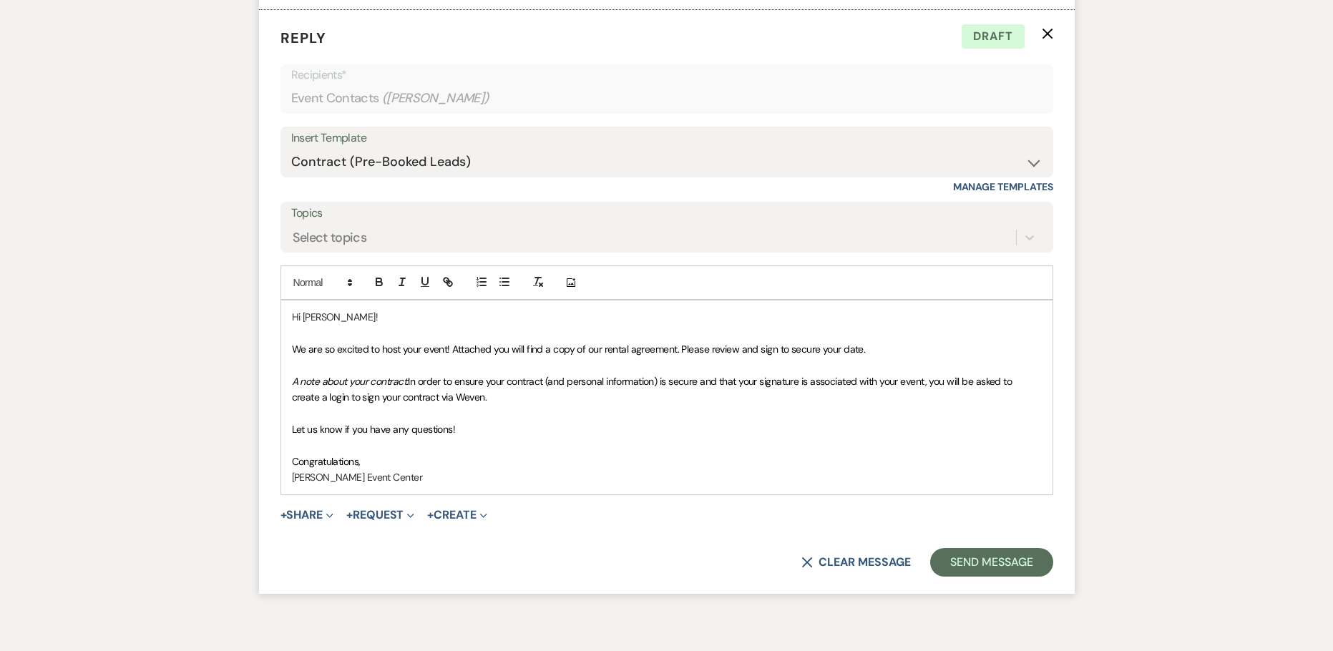
click at [789, 348] on span "We are so excited to host your event! Attached you will find a copy of our rent…" at bounding box center [579, 349] width 574 height 13
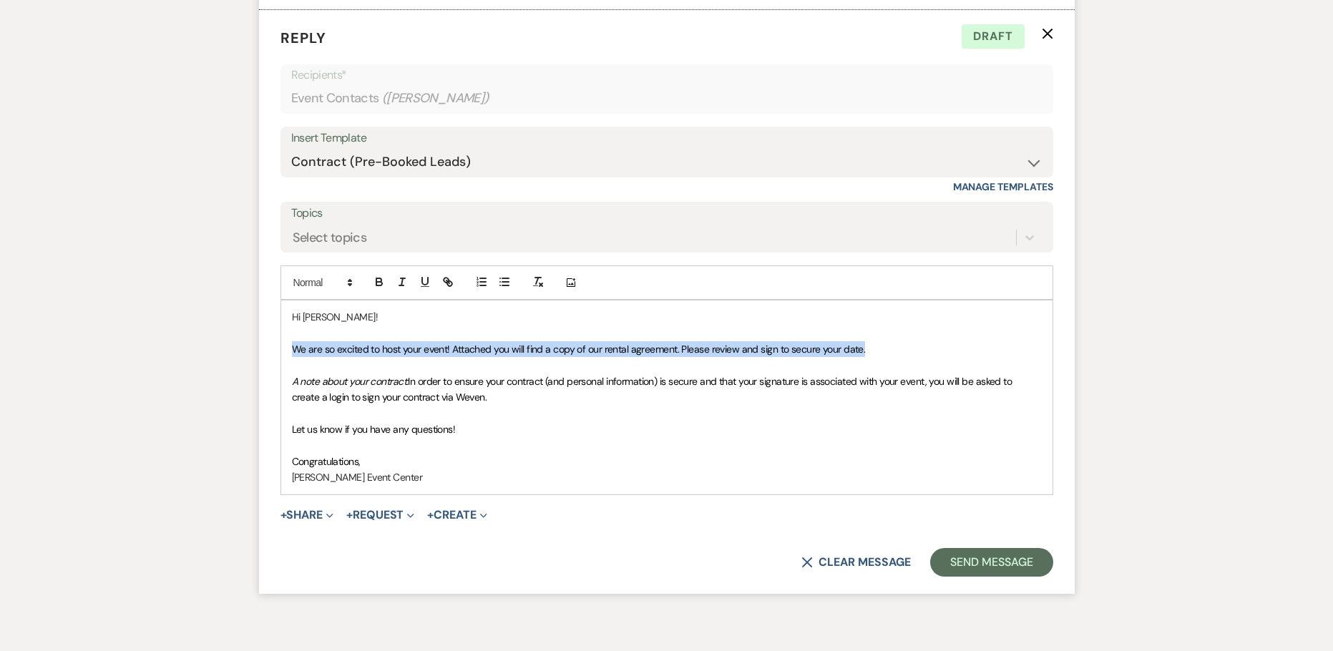
drag, startPoint x: 872, startPoint y: 347, endPoint x: 288, endPoint y: 355, distance: 584.4
click at [288, 355] on div "Hi [PERSON_NAME]! We are so excited to host your event! Attached you will find …" at bounding box center [666, 396] width 771 height 193
copy span "We are so excited to host your event! Attached you will find a copy of our rent…"
click at [880, 353] on p "We are so excited to host your event! Attached you will find a copy of our rent…" at bounding box center [667, 349] width 750 height 16
drag, startPoint x: 880, startPoint y: 351, endPoint x: 277, endPoint y: 349, distance: 603.7
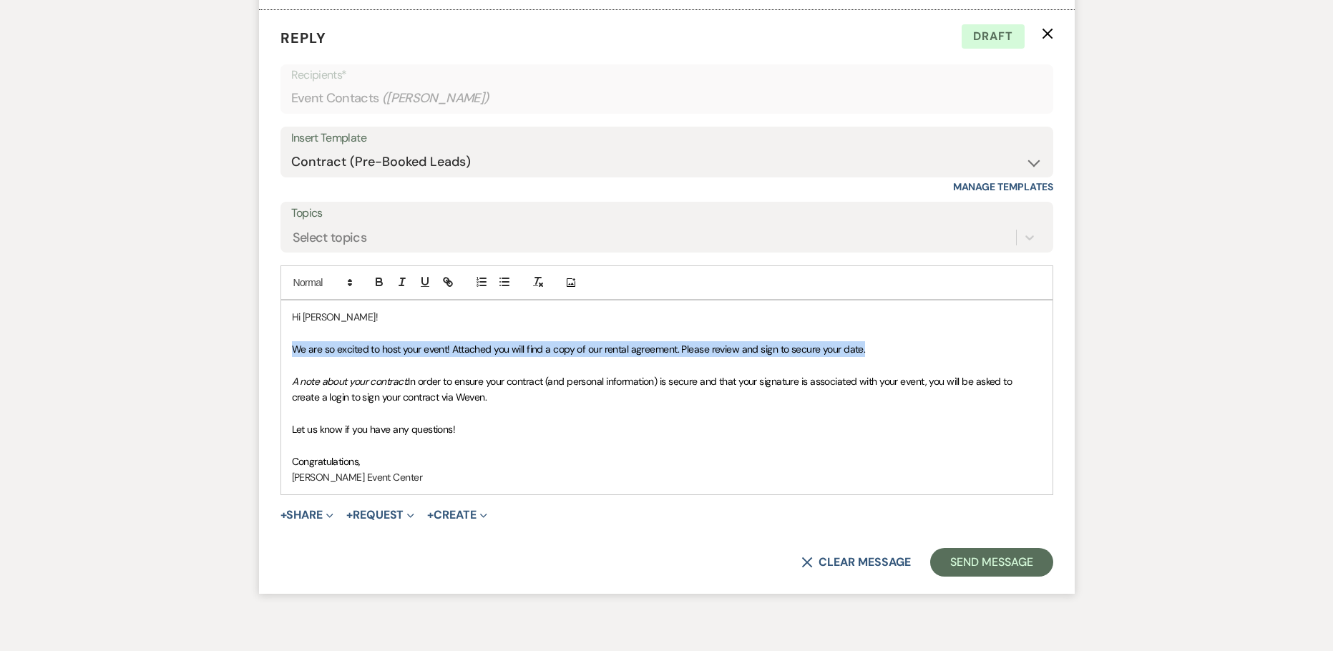
click at [277, 349] on form "Reply X Draft Recipients* Event Contacts ( [PERSON_NAME] ) Insert Template -- W…" at bounding box center [666, 302] width 815 height 584
drag, startPoint x: 886, startPoint y: 352, endPoint x: 288, endPoint y: 356, distance: 598.7
click at [288, 356] on div "Hi [PERSON_NAME]! We are so excited to host your event! Attached you will find …" at bounding box center [666, 396] width 771 height 193
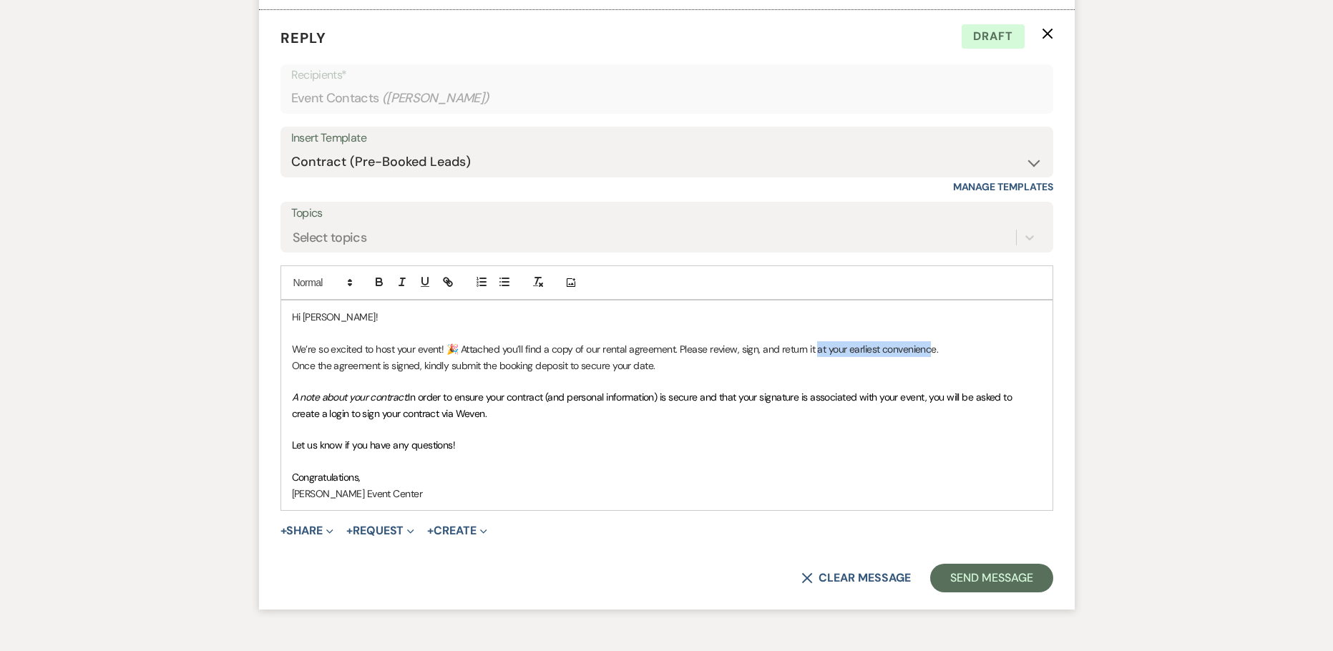
drag, startPoint x: 816, startPoint y: 349, endPoint x: 932, endPoint y: 353, distance: 115.9
click at [932, 353] on p "We’re so excited to host your event! 🎉 Attached you’ll find a copy of our renta…" at bounding box center [667, 349] width 750 height 16
click at [587, 451] on p "Let us know if you have any questions!" at bounding box center [667, 445] width 750 height 16
click at [298, 533] on button "+ Share Expand" at bounding box center [307, 530] width 54 height 11
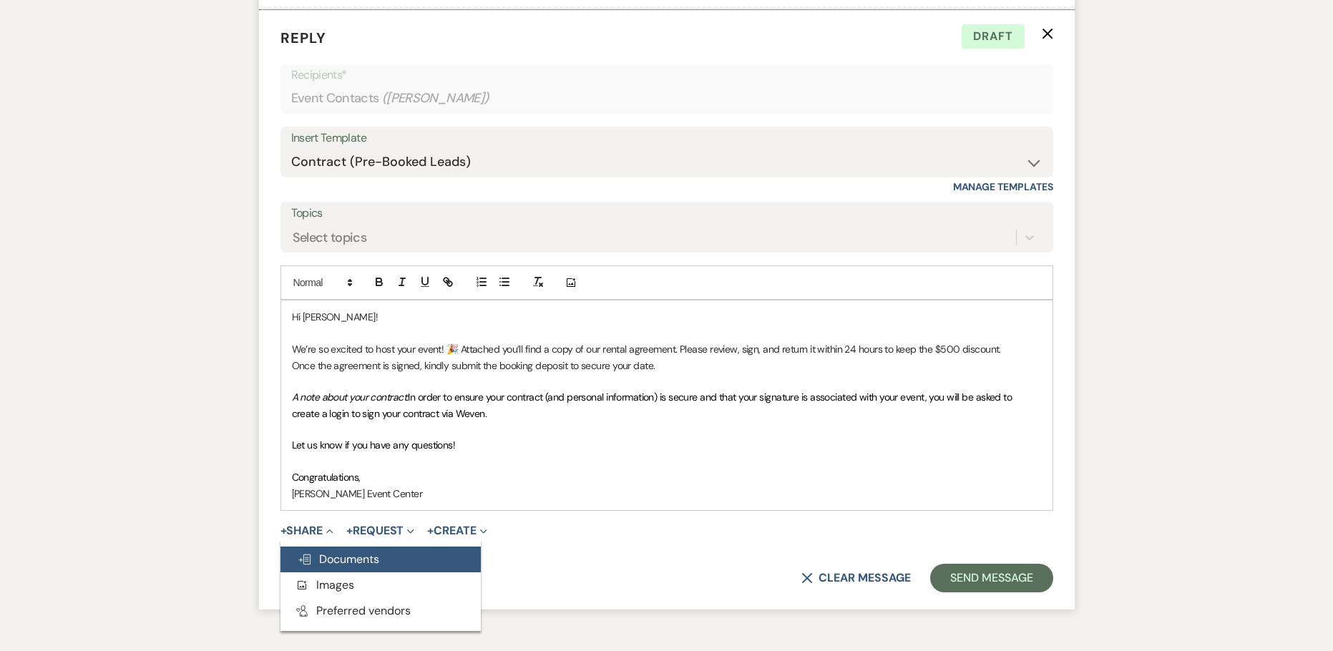
click at [318, 551] on span "Doc Upload Documents" at bounding box center [339, 558] width 82 height 15
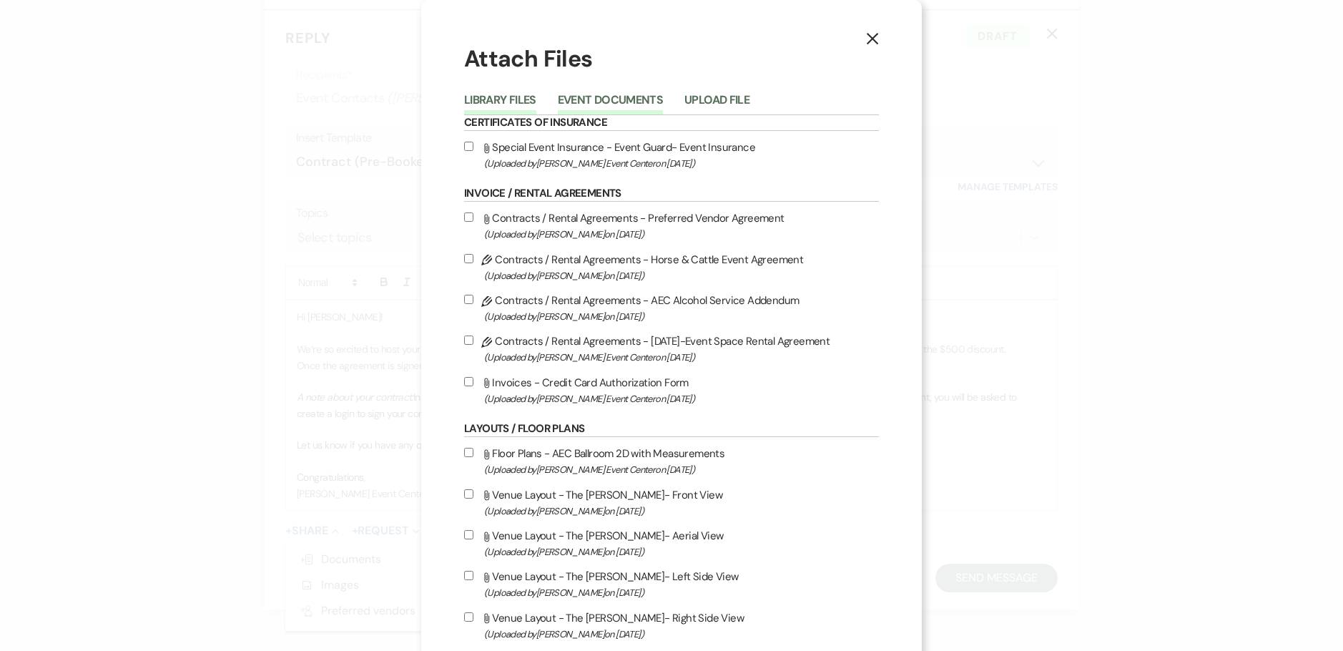
click at [600, 101] on button "Event Documents" at bounding box center [610, 104] width 105 height 20
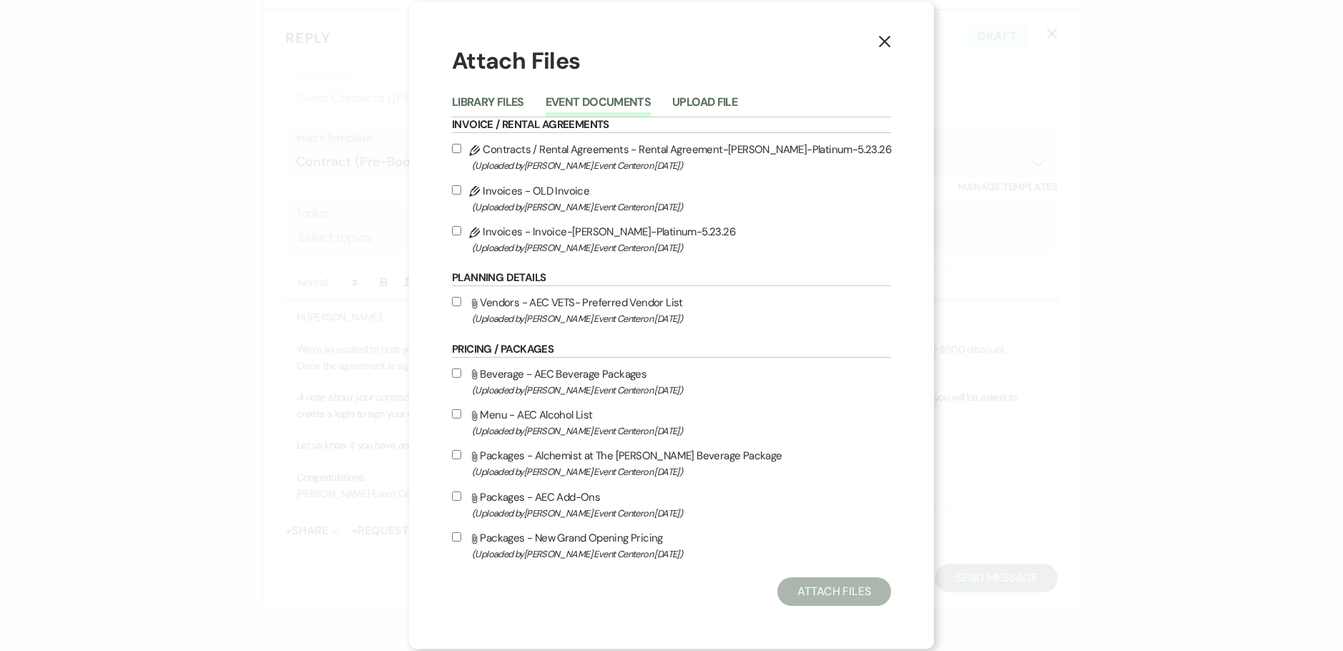
click at [463, 146] on div "X Attach Files Library Files Event Documents Upload File Invoice / Rental Agree…" at bounding box center [671, 325] width 525 height 646
click at [461, 149] on input "Pencil Contracts / Rental Agreements - Rental Agreement-[PERSON_NAME]-Platinum-…" at bounding box center [456, 148] width 9 height 9
checkbox input "true"
click at [461, 227] on input "Pencil Invoices - Invoice-[PERSON_NAME]-Platinum-5.23.26 (Uploaded by [PERSON_N…" at bounding box center [456, 230] width 9 height 9
checkbox input "true"
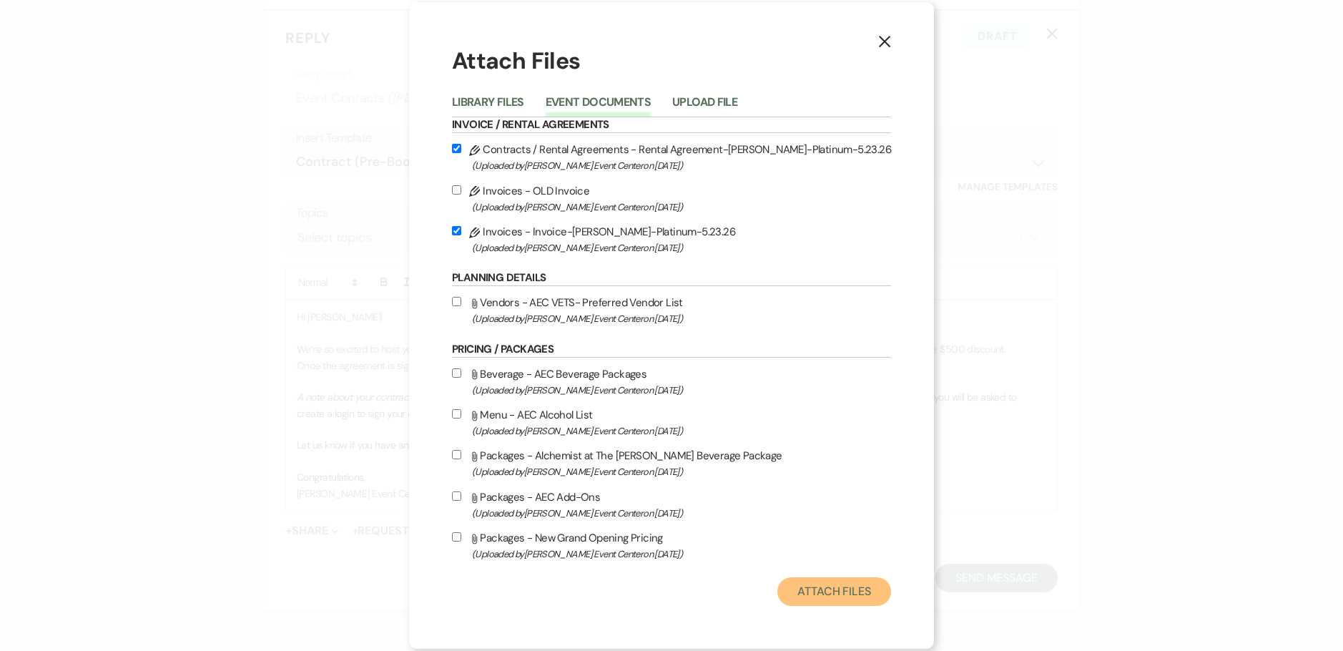
click at [800, 583] on button "Attach Files" at bounding box center [834, 591] width 114 height 29
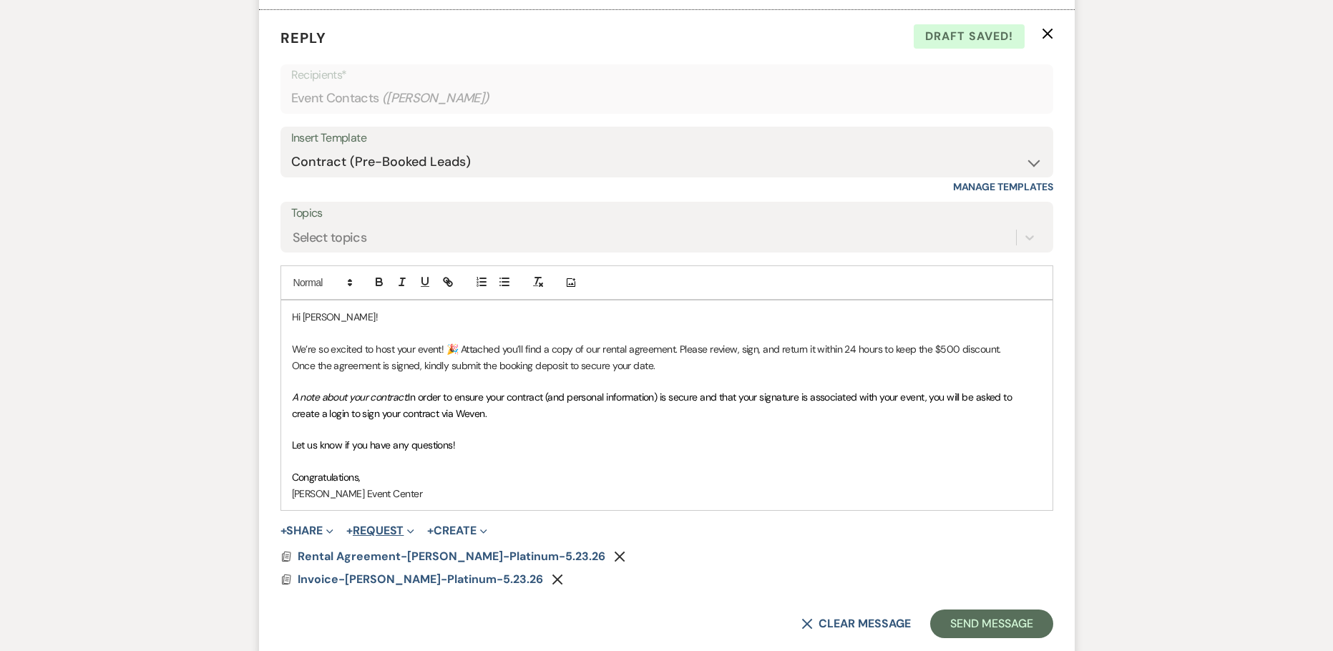
click at [373, 529] on button "+ Request Expand" at bounding box center [380, 530] width 68 height 11
click at [394, 554] on button "Generate Payment Payment" at bounding box center [446, 559] width 200 height 26
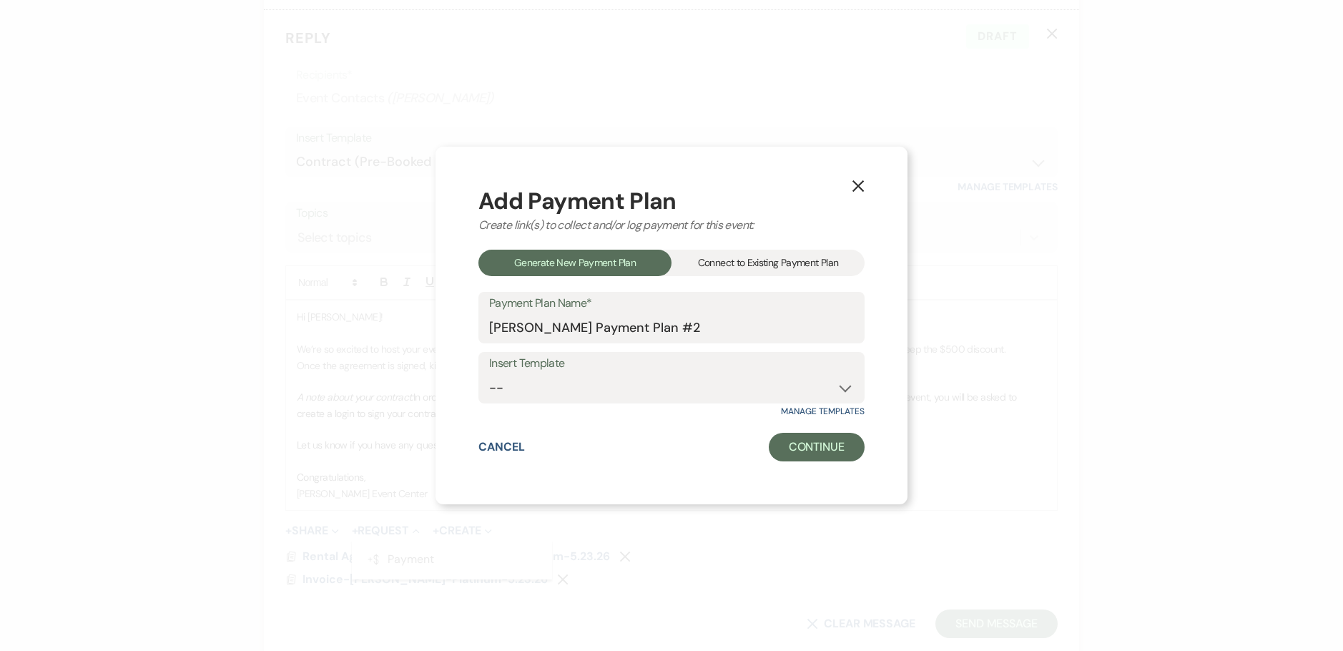
click at [711, 265] on div "Connect to Existing Payment Plan" at bounding box center [768, 263] width 193 height 26
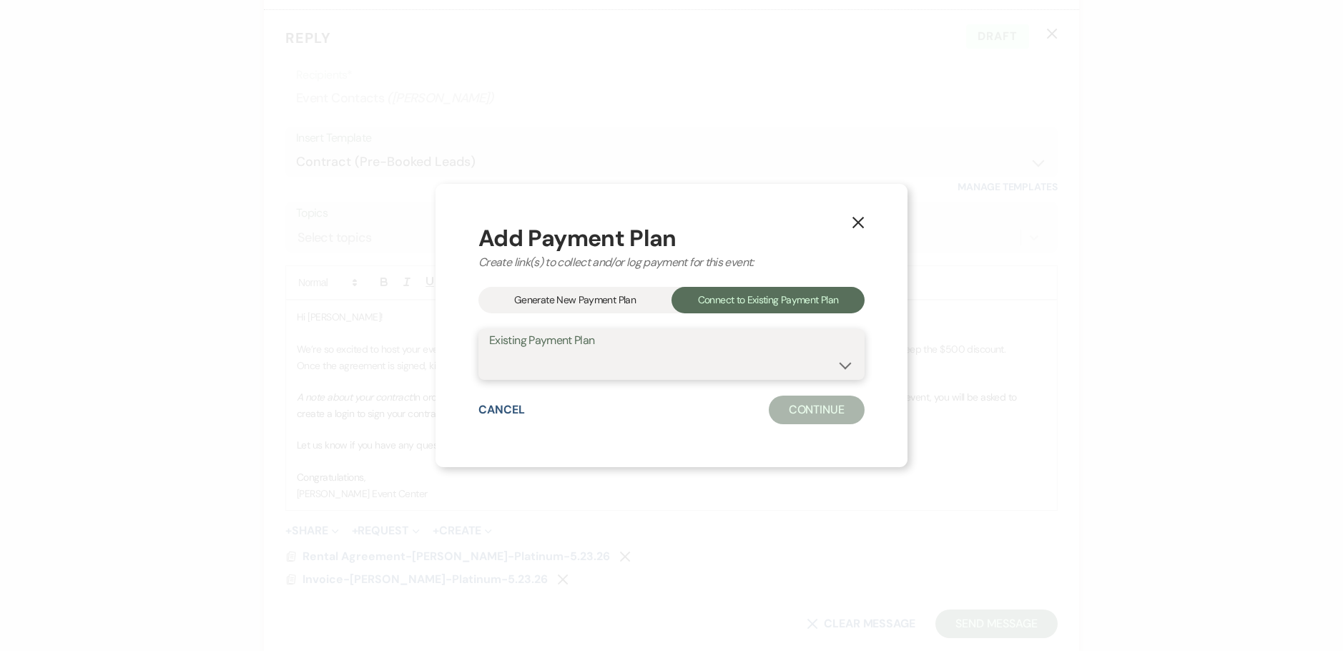
click at [607, 360] on select "[PERSON_NAME] Payment Plan #1" at bounding box center [671, 364] width 365 height 28
select select "25528"
click at [489, 350] on select "[PERSON_NAME] Payment Plan #1" at bounding box center [671, 364] width 365 height 28
click at [783, 416] on button "Continue" at bounding box center [817, 410] width 96 height 29
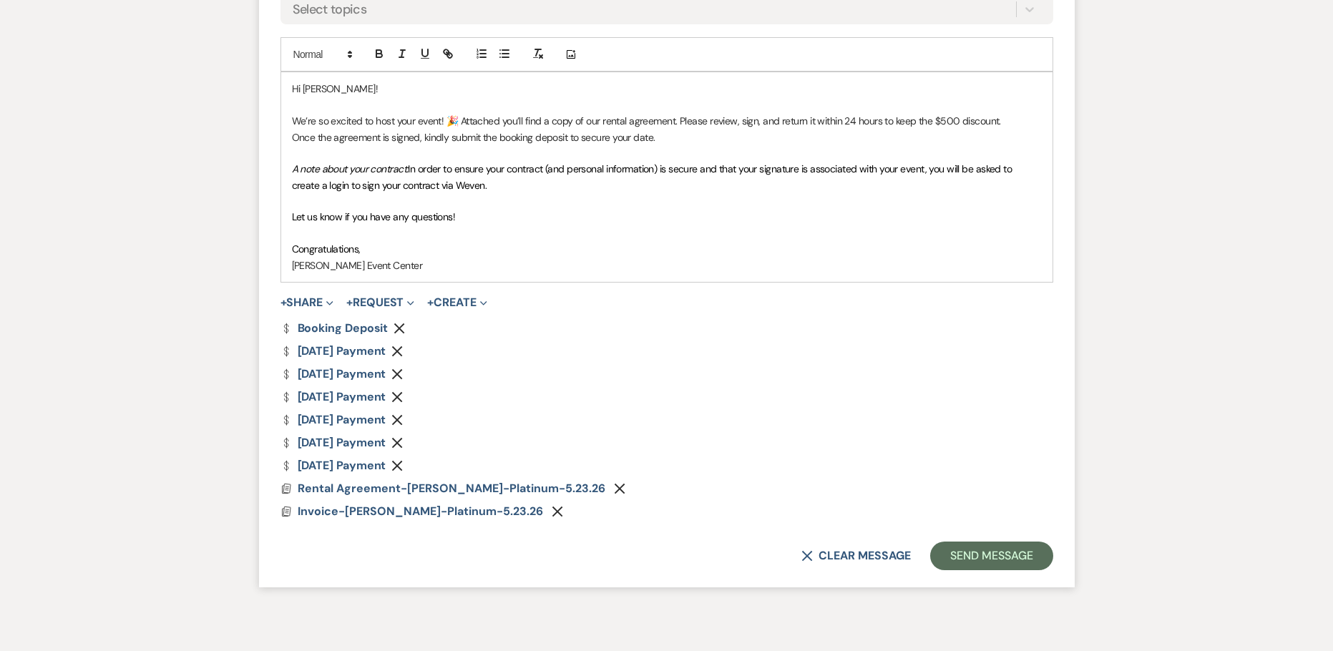
scroll to position [2448, 0]
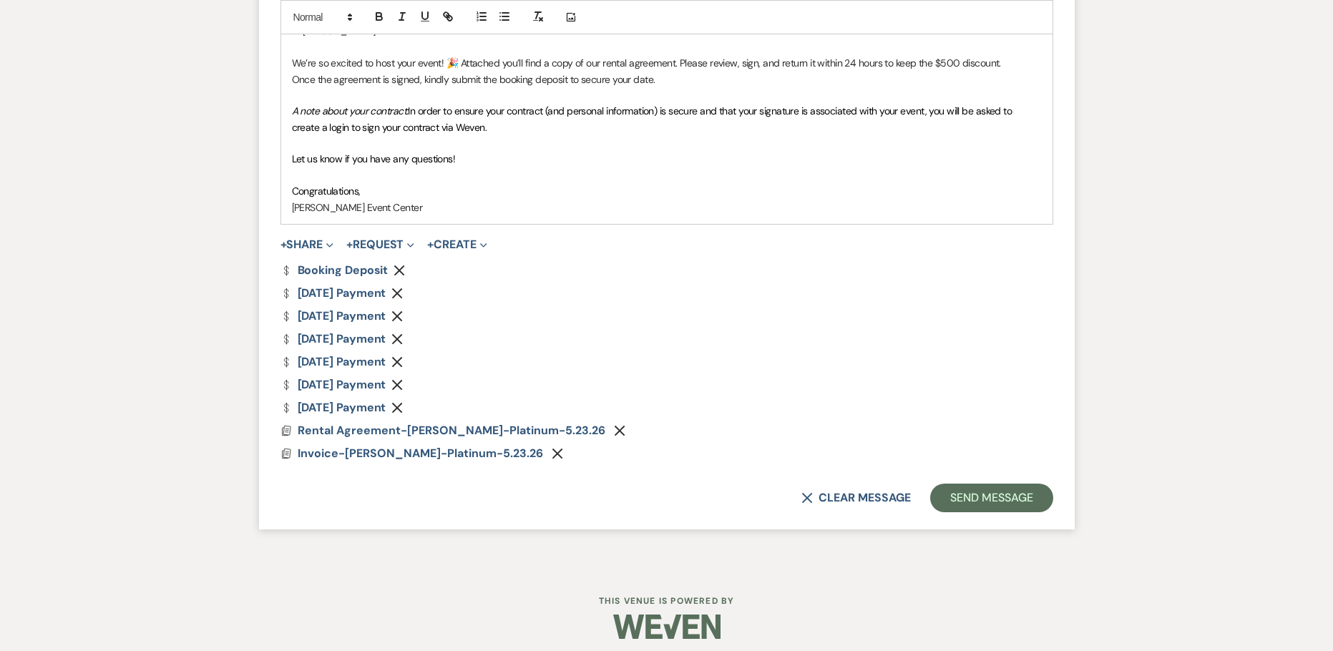
drag, startPoint x: 431, startPoint y: 431, endPoint x: 412, endPoint y: 261, distance: 170.6
click at [412, 261] on form "Reply X Draft Recipients* Event Contacts ( [PERSON_NAME] ) Insert Template -- W…" at bounding box center [666, 126] width 815 height 805
click at [340, 269] on link "Dollar Payment Booking Deposit" at bounding box center [334, 270] width 108 height 11
click at [919, 235] on form "Reply X Draft Recipients* Event Contacts ( [PERSON_NAME] ) Insert Template -- W…" at bounding box center [666, 126] width 815 height 805
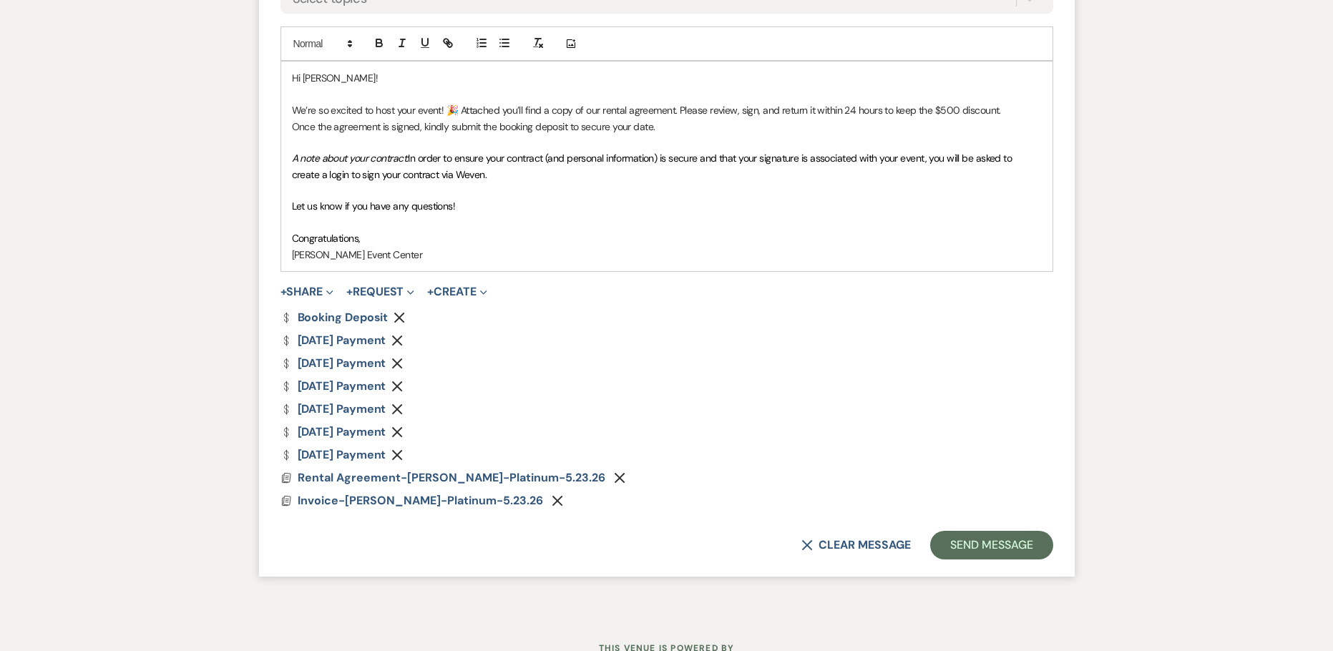
scroll to position [2376, 0]
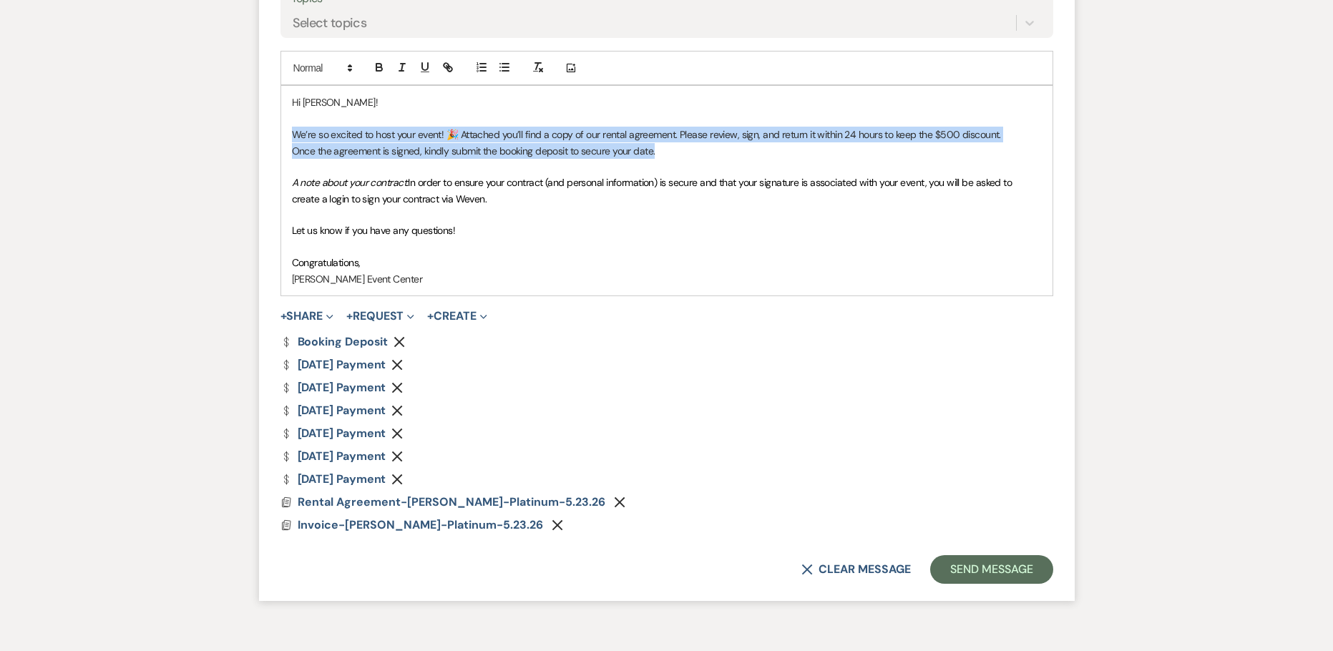
drag, startPoint x: 676, startPoint y: 154, endPoint x: 294, endPoint y: 138, distance: 382.3
click at [294, 138] on div "Hi [PERSON_NAME]! We’re so excited to host your event! 🎉 Attached you’ll find a…" at bounding box center [666, 191] width 771 height 210
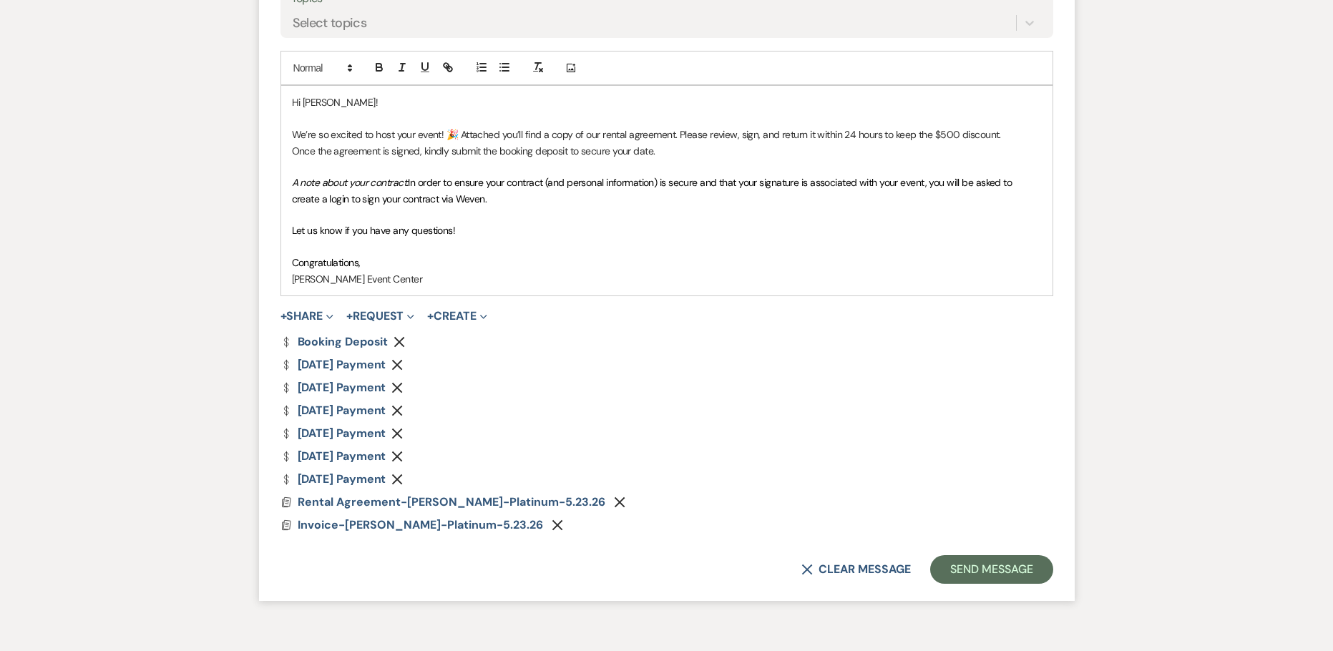
click at [564, 166] on p at bounding box center [667, 167] width 750 height 16
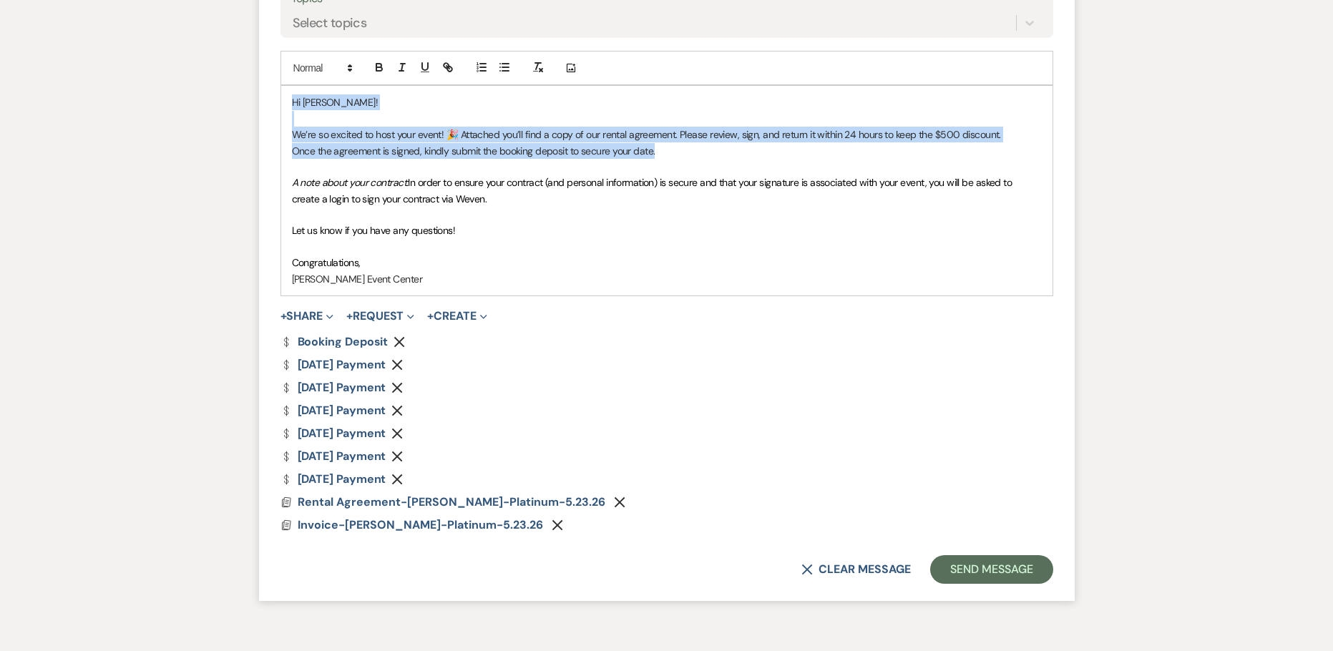
drag, startPoint x: 437, startPoint y: 116, endPoint x: 278, endPoint y: 94, distance: 161.0
click at [278, 94] on form "Reply X Draft Recipients* Event Contacts ( [PERSON_NAME] ) Insert Template -- W…" at bounding box center [666, 197] width 815 height 805
copy div "Hi [PERSON_NAME]! We’re so excited to host your event! 🎉 Attached you’ll find a…"
click at [972, 564] on button "Send Message" at bounding box center [991, 569] width 122 height 29
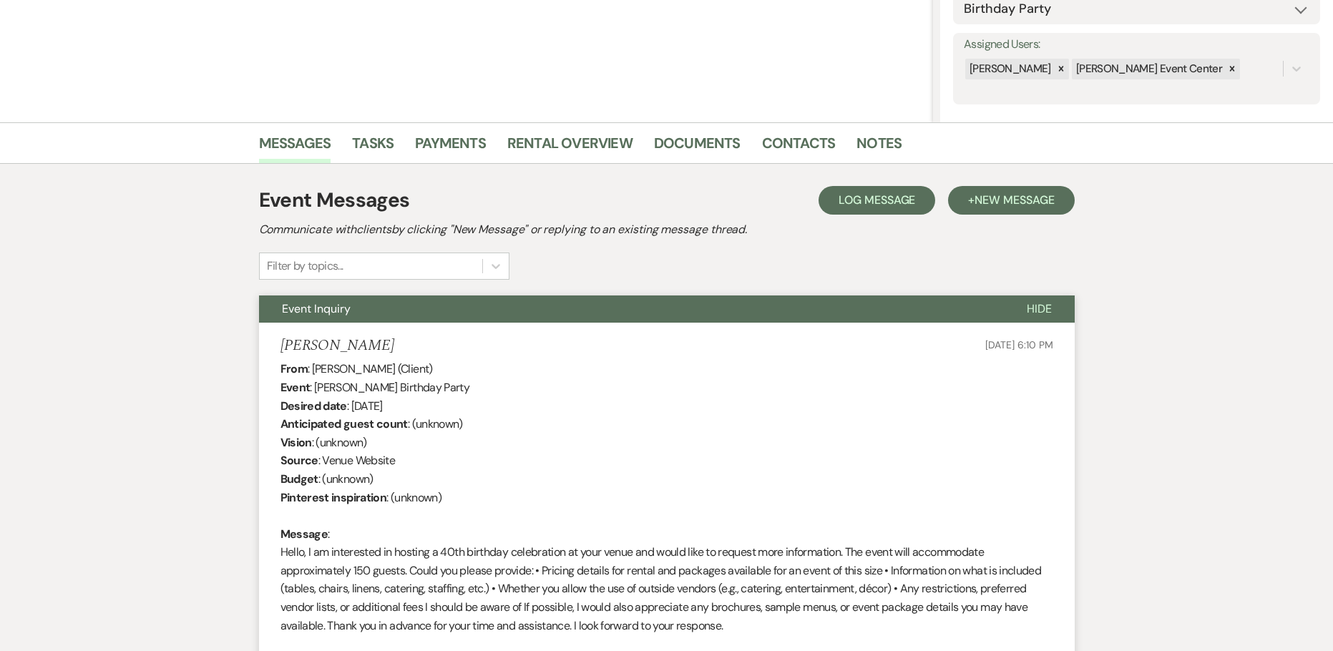
scroll to position [121, 0]
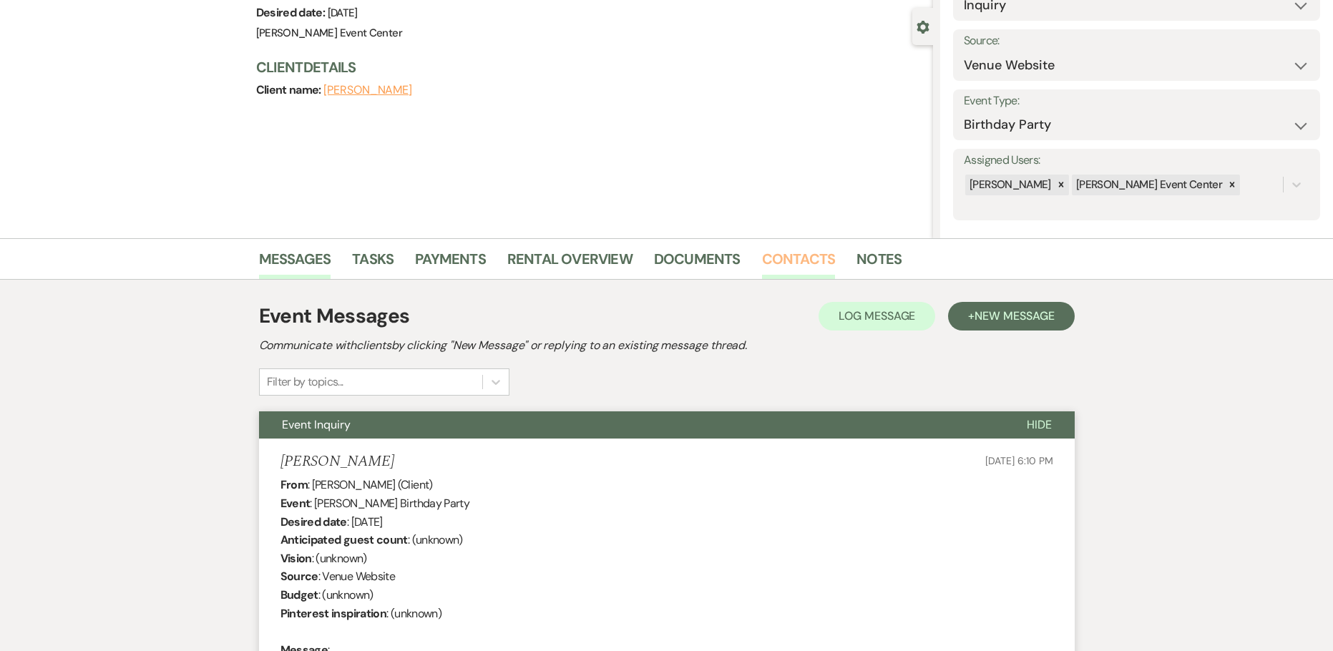
click at [798, 264] on link "Contacts" at bounding box center [799, 262] width 74 height 31
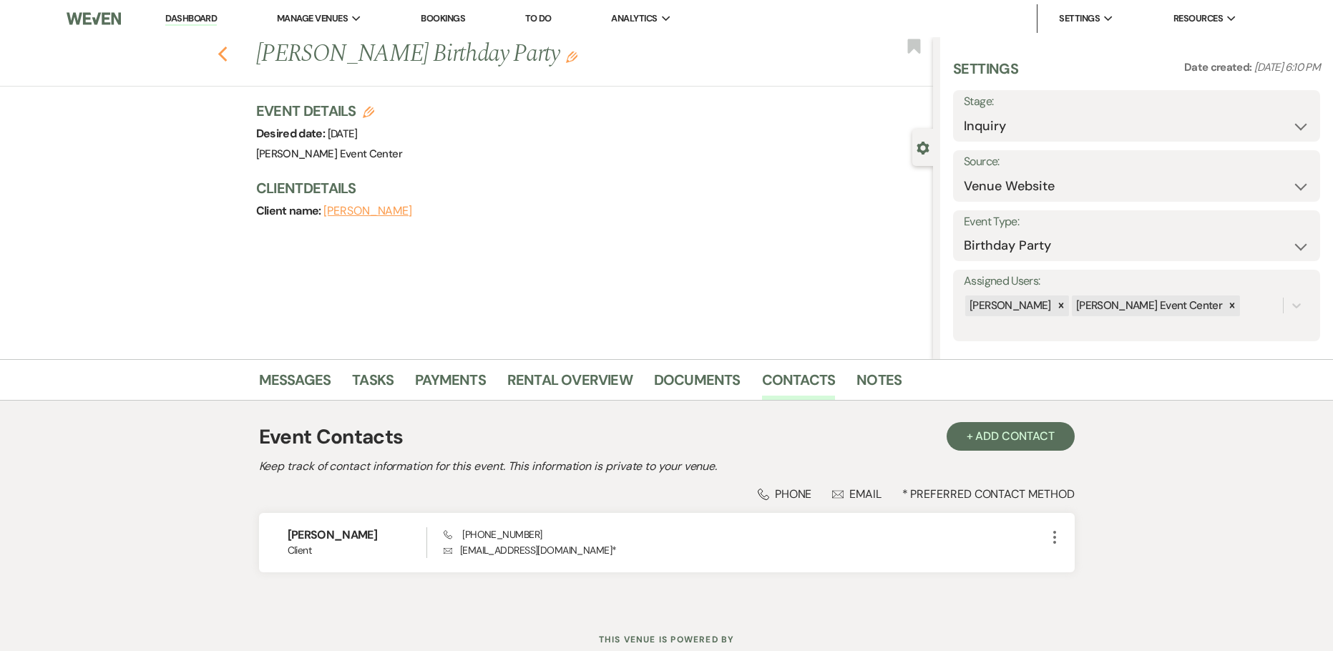
click at [227, 49] on icon "Previous" at bounding box center [222, 54] width 11 height 17
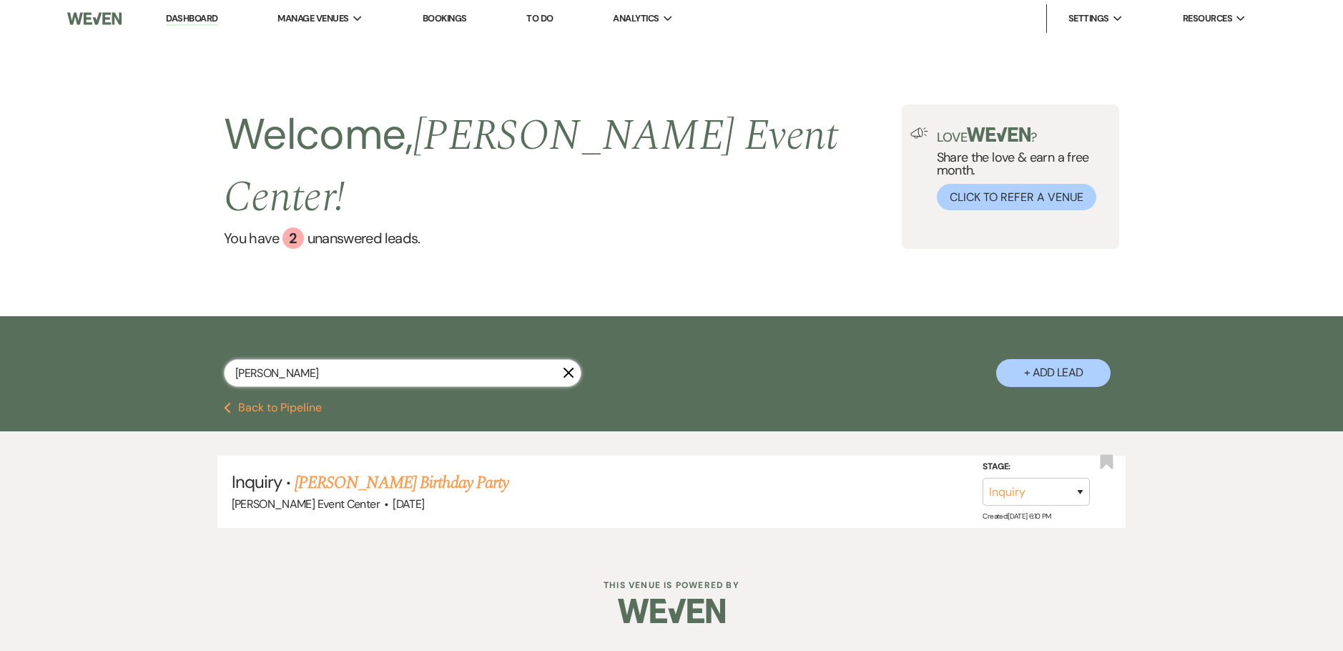
drag, startPoint x: 304, startPoint y: 342, endPoint x: 73, endPoint y: 331, distance: 231.3
click at [73, 331] on div "[PERSON_NAME] X + Add Lead" at bounding box center [671, 359] width 1343 height 86
paste input "[PERSON_NAME]"
type input "[PERSON_NAME]"
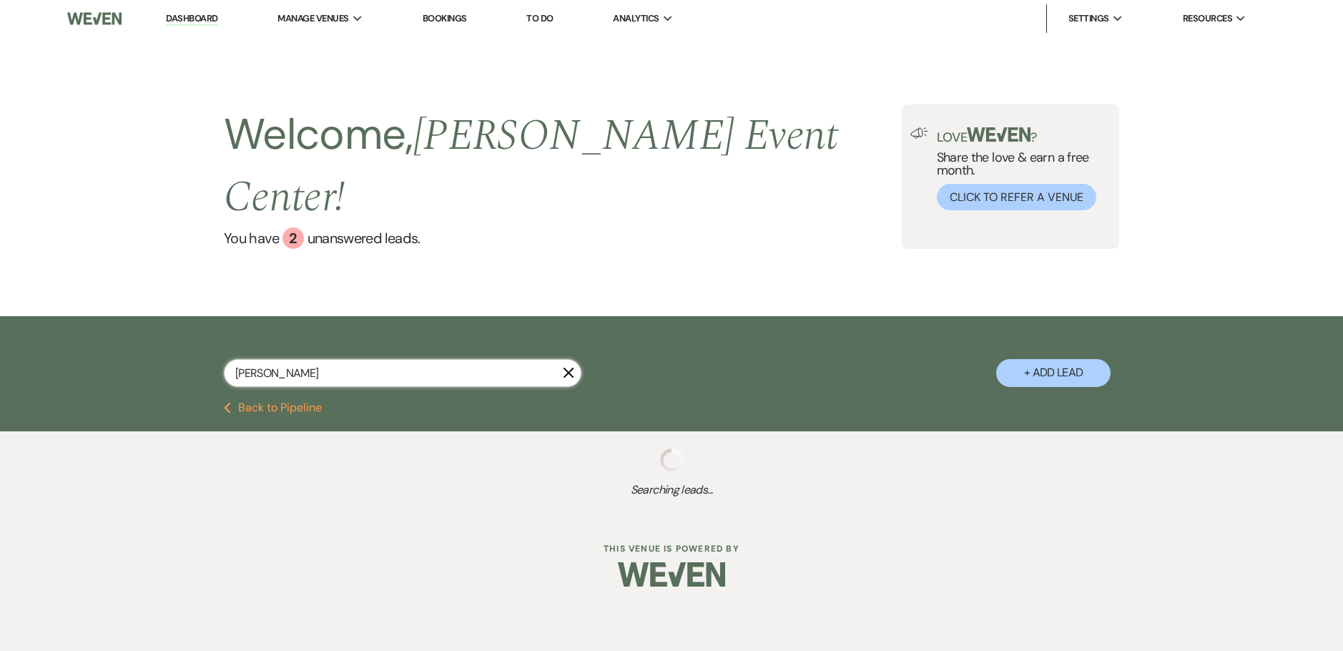
select select "2"
select select "8"
select select "1"
select select "5"
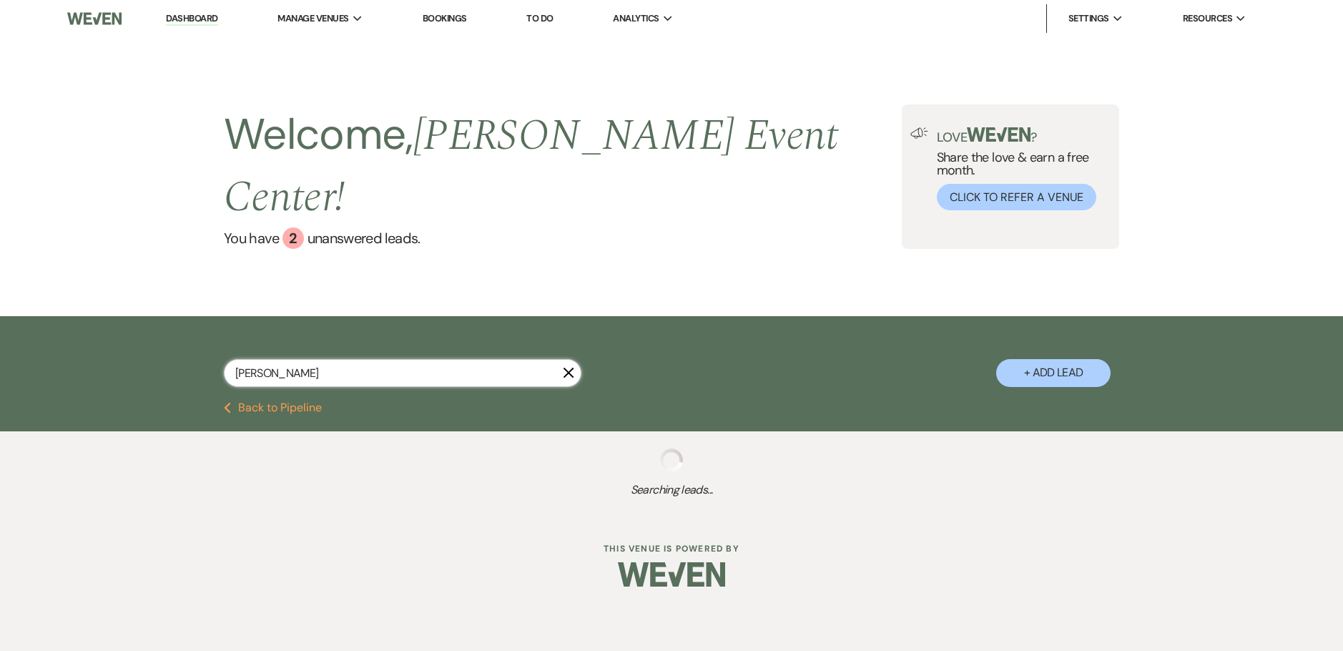
select select "4"
select select "8"
select select "1"
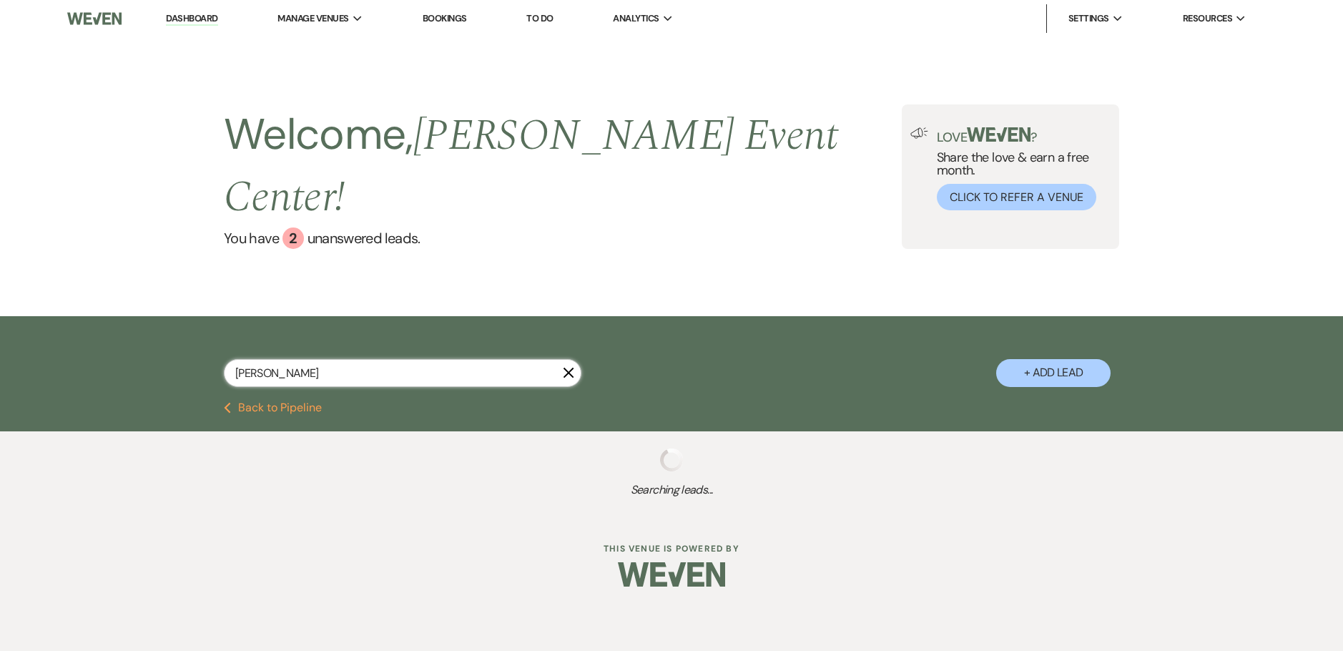
select select "8"
select select "7"
select select "8"
select select "5"
select select "8"
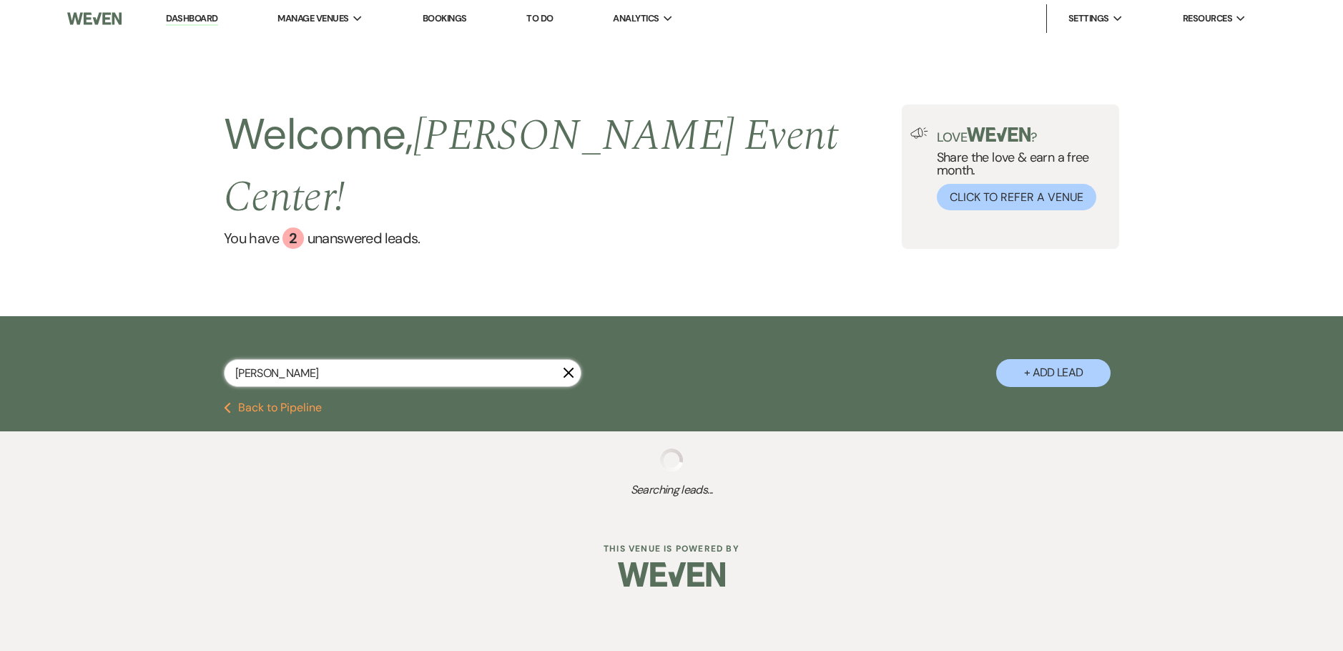
select select "1"
select select "8"
select select "7"
select select "8"
select select "6"
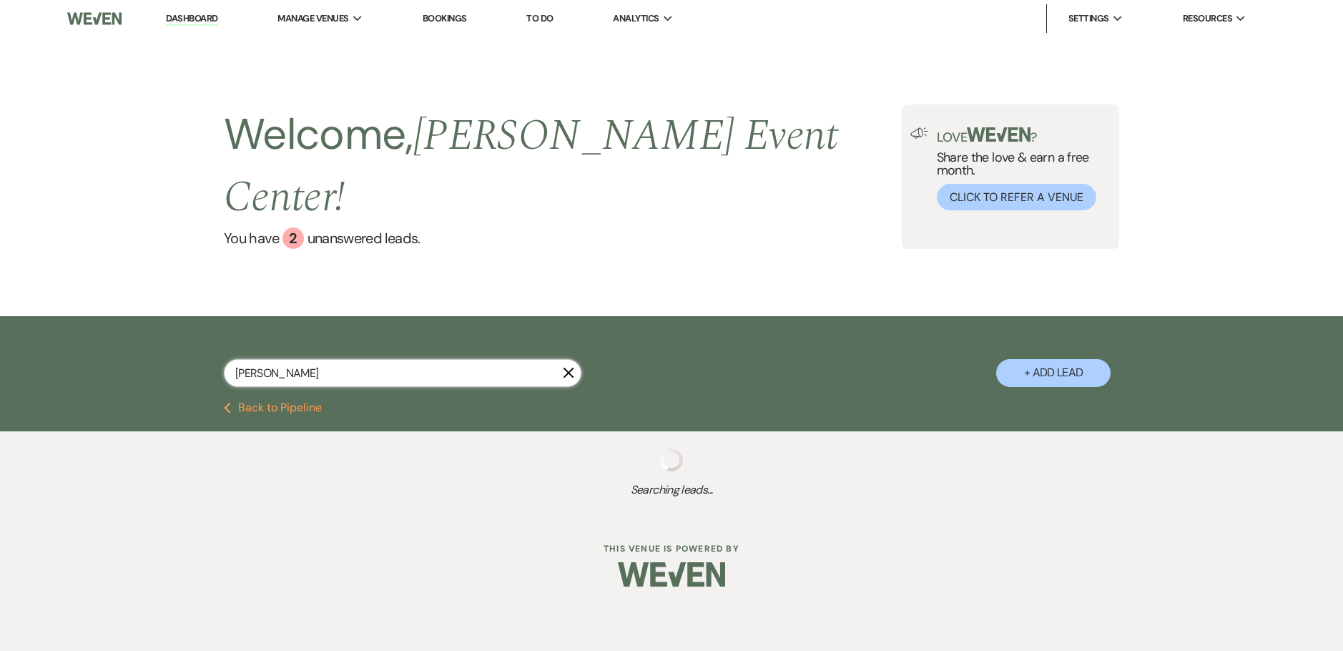
select select "2"
select select "8"
select select "1"
select select "8"
select select "4"
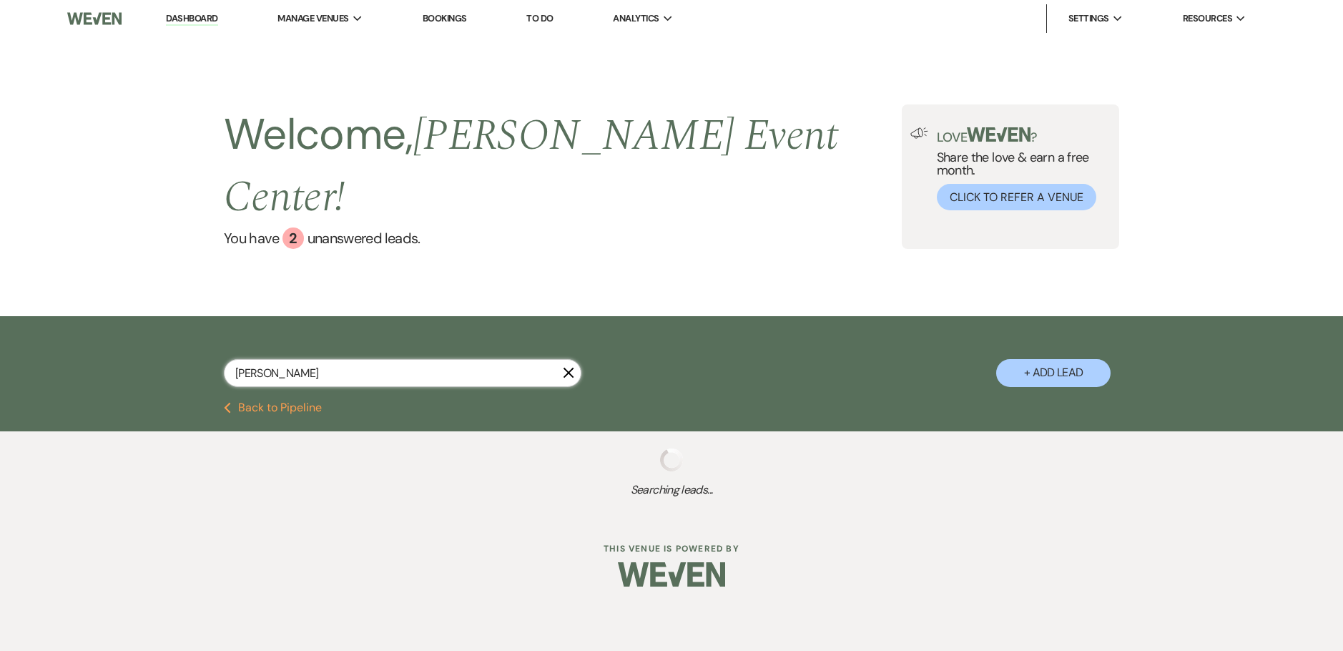
select select "8"
select select "1"
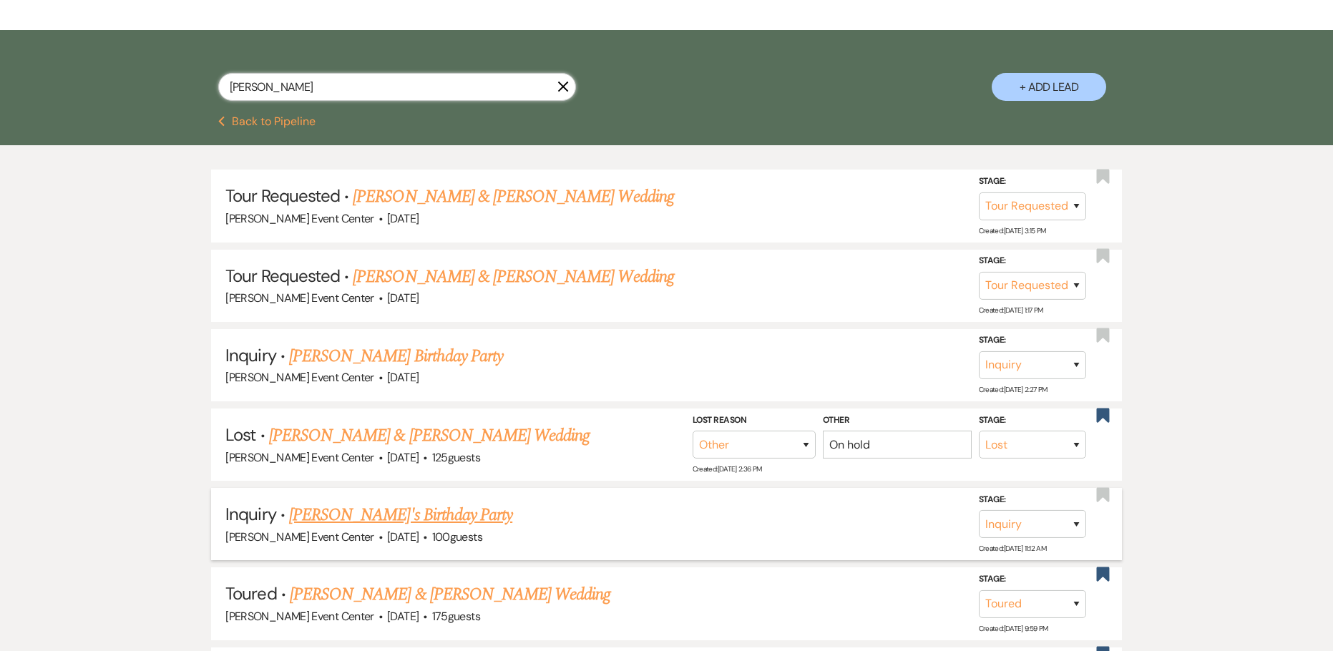
scroll to position [286, 0]
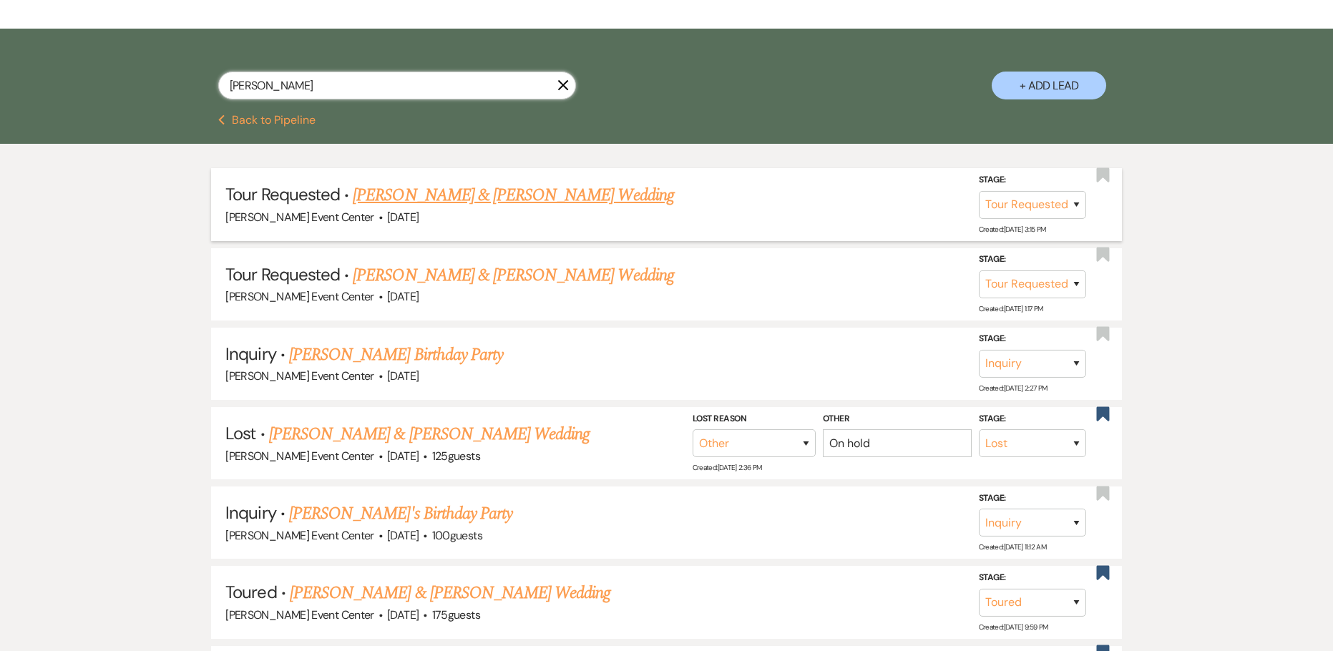
type input "[PERSON_NAME]"
click at [492, 182] on link "[PERSON_NAME] & [PERSON_NAME] Wedding" at bounding box center [513, 195] width 320 height 26
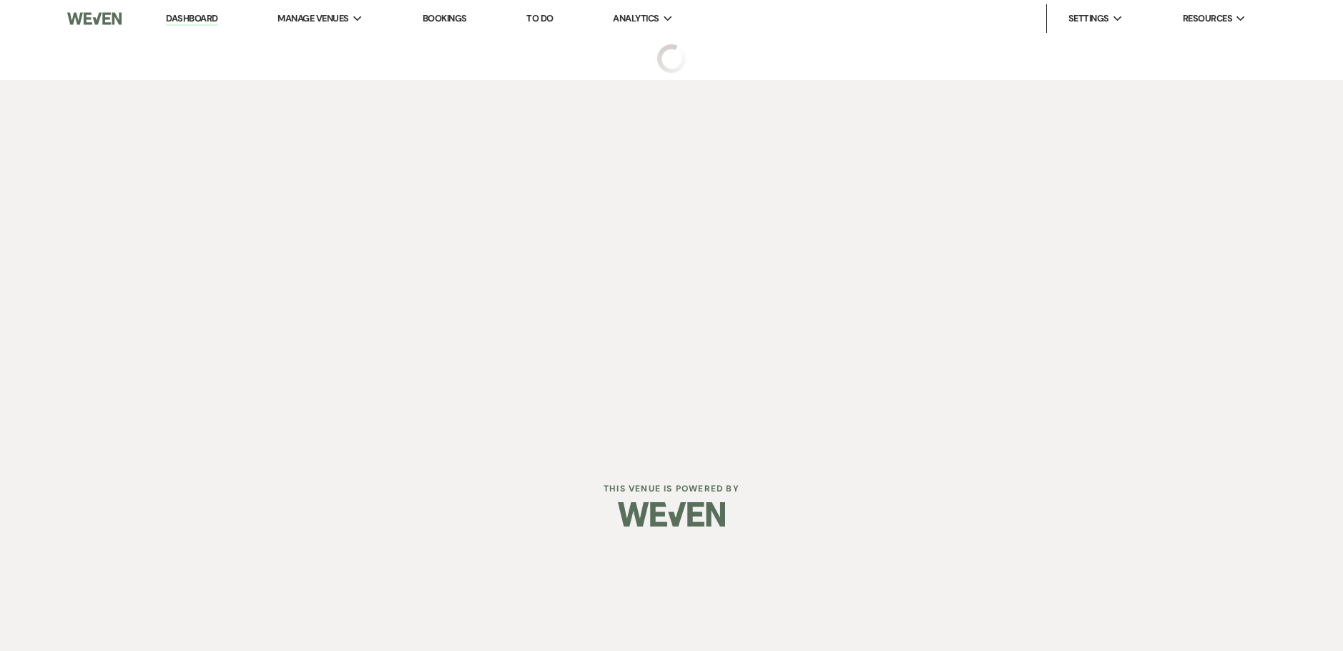
select select "2"
select select "5"
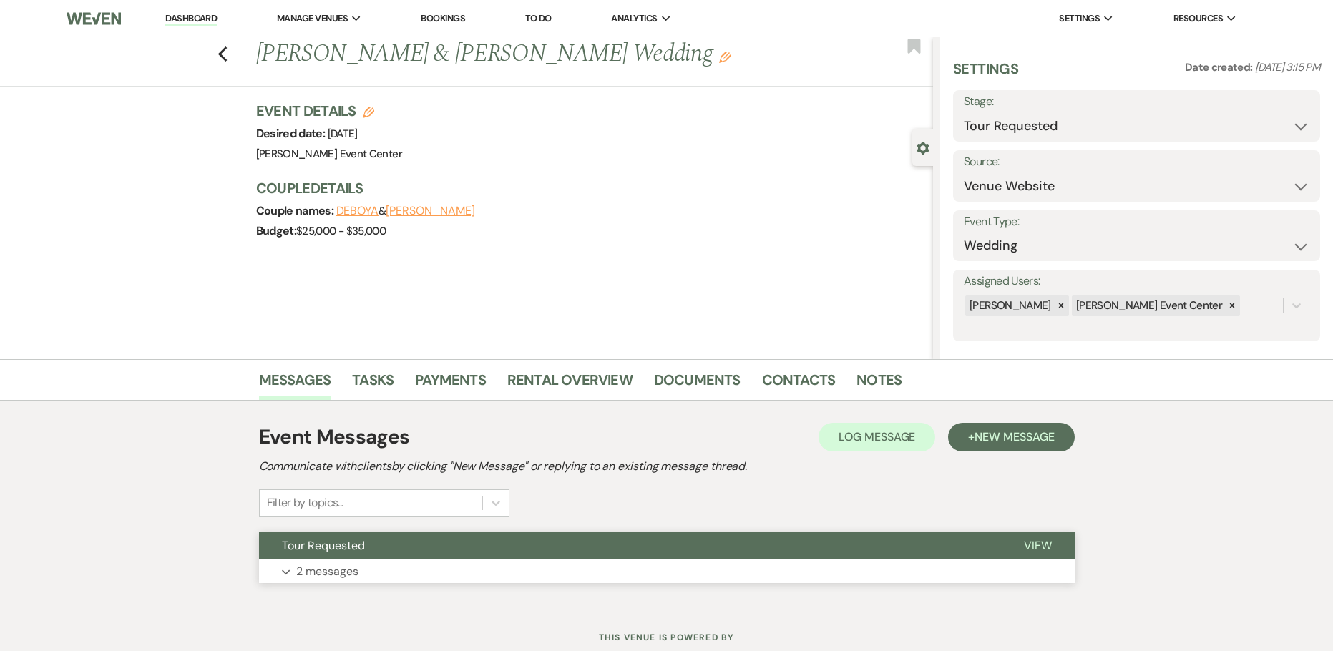
click at [348, 565] on p "2 messages" at bounding box center [327, 571] width 62 height 19
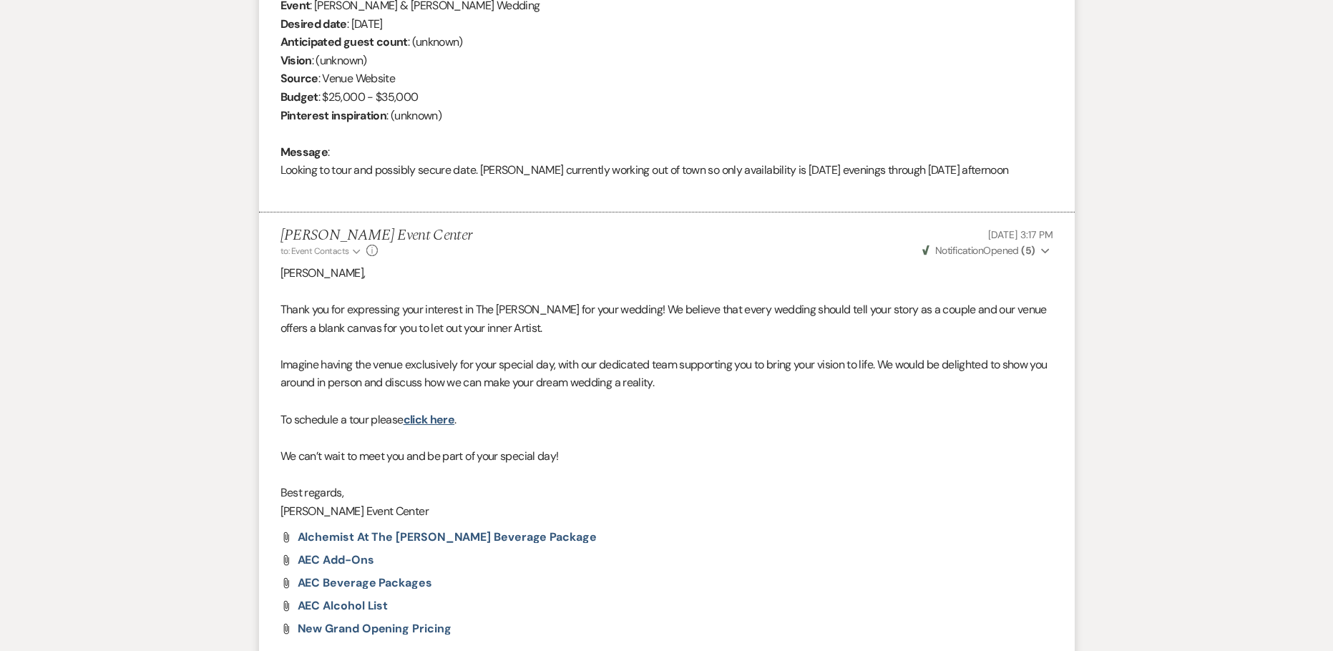
scroll to position [353, 0]
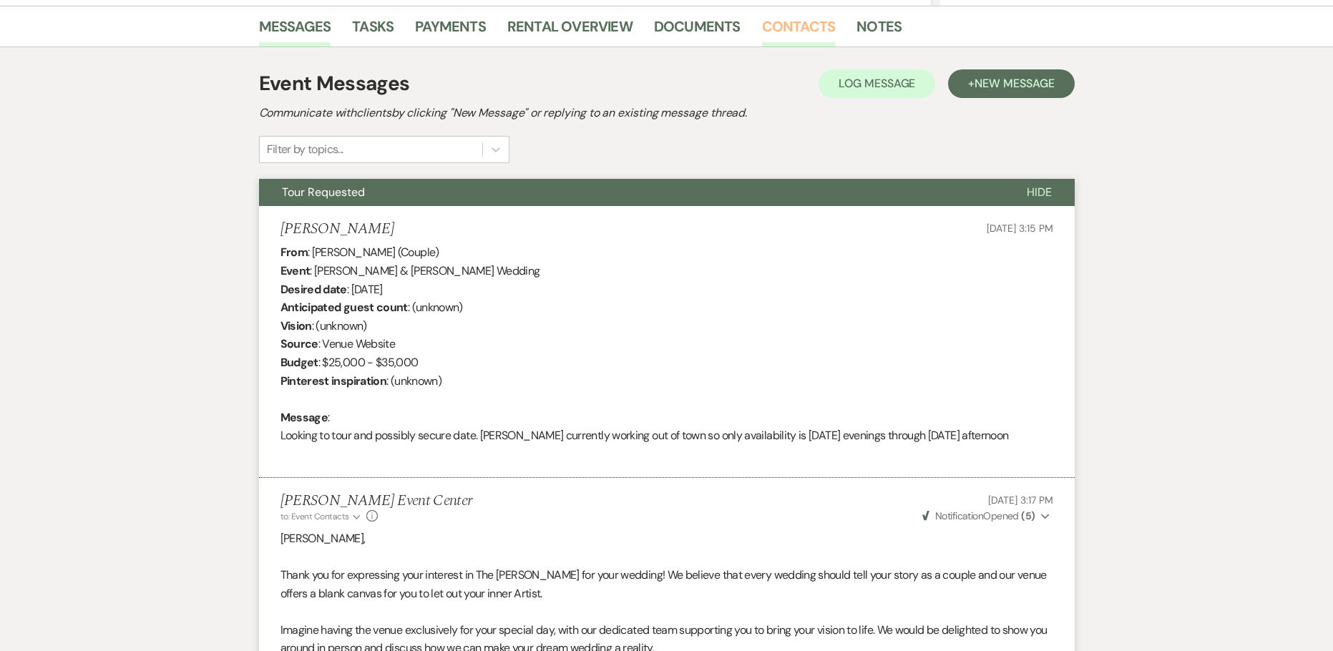
click at [797, 26] on link "Contacts" at bounding box center [799, 30] width 74 height 31
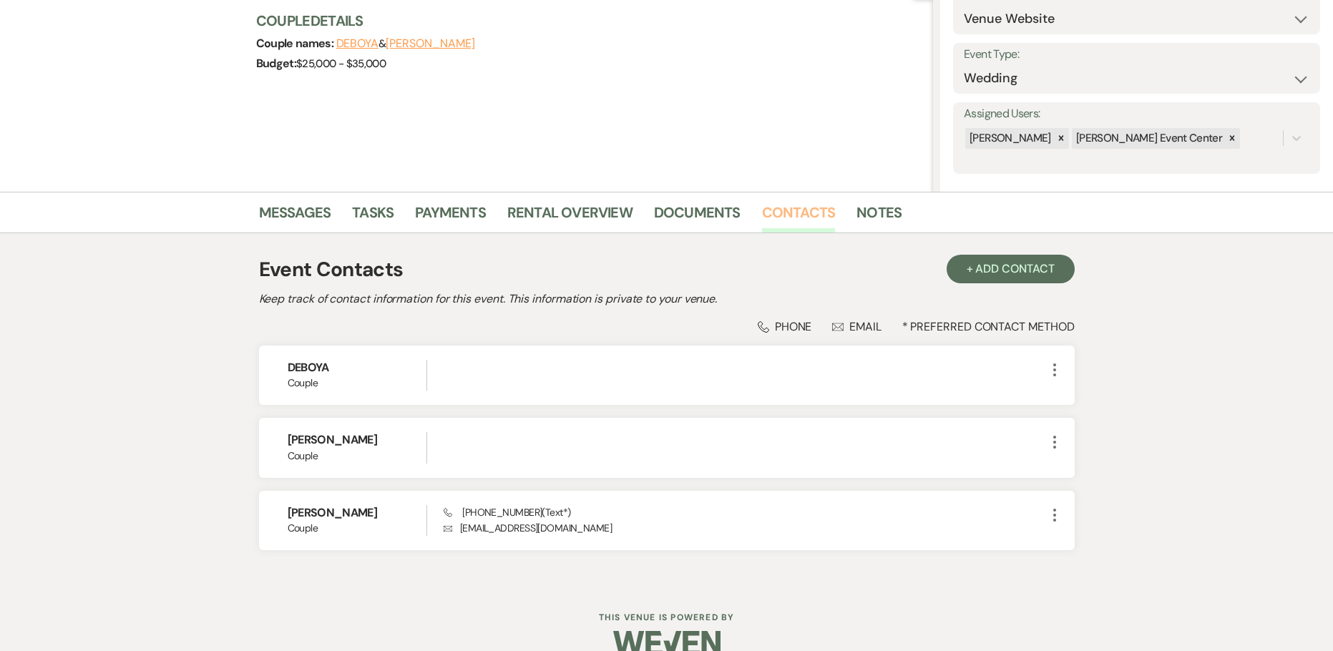
scroll to position [193, 0]
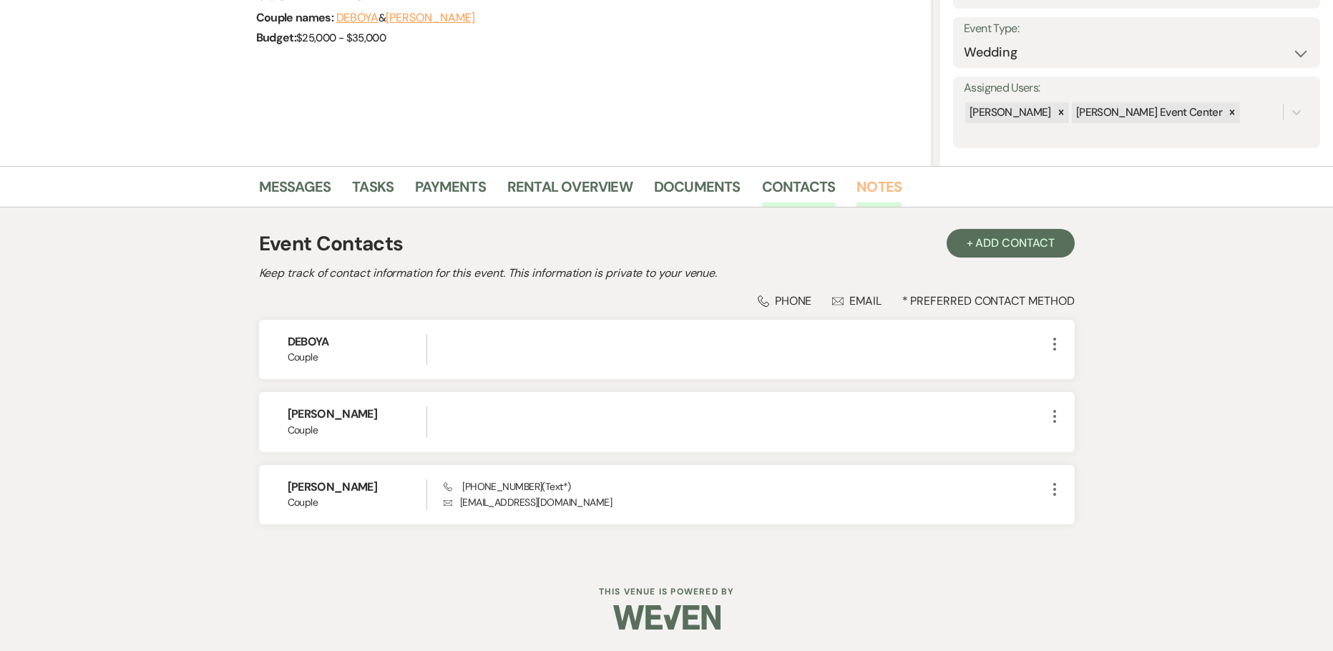
click at [878, 190] on link "Notes" at bounding box center [878, 190] width 45 height 31
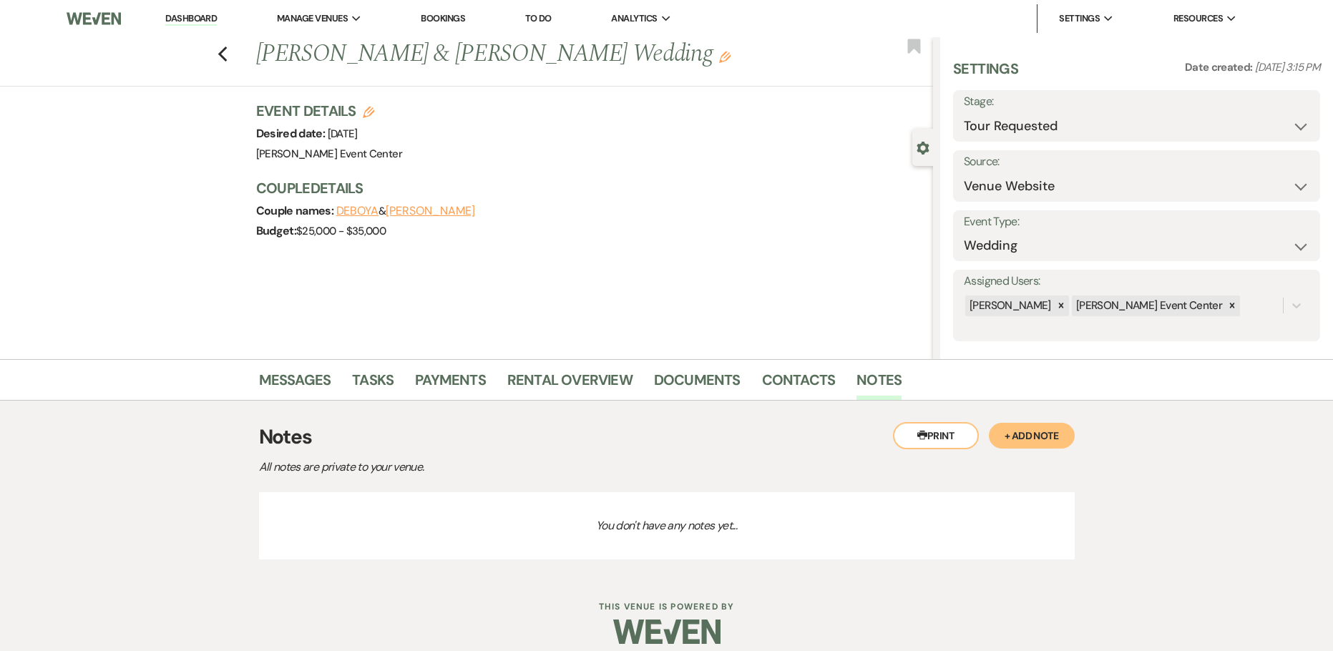
click at [1041, 438] on button "+ Add Note" at bounding box center [1031, 436] width 86 height 26
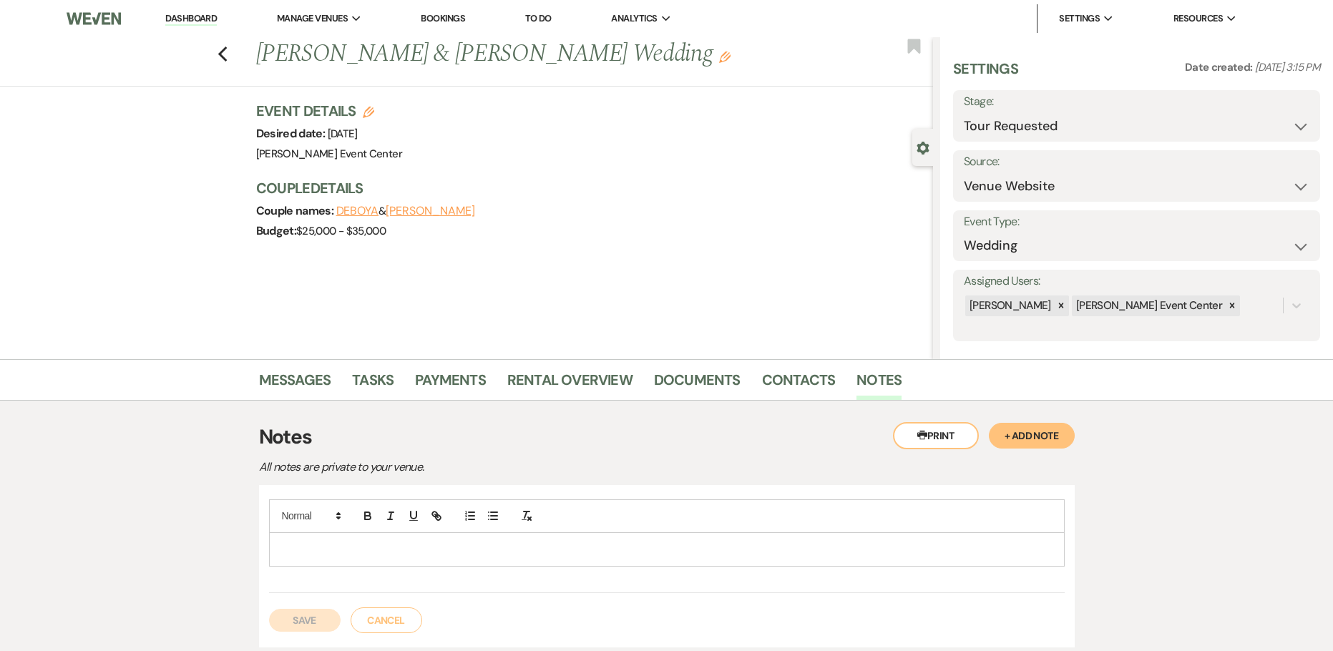
click at [532, 558] on div at bounding box center [667, 549] width 794 height 33
click at [550, 548] on p "Said that she changed her tour time to 3pm" at bounding box center [666, 549] width 772 height 16
click at [311, 634] on button "Save" at bounding box center [305, 635] width 72 height 23
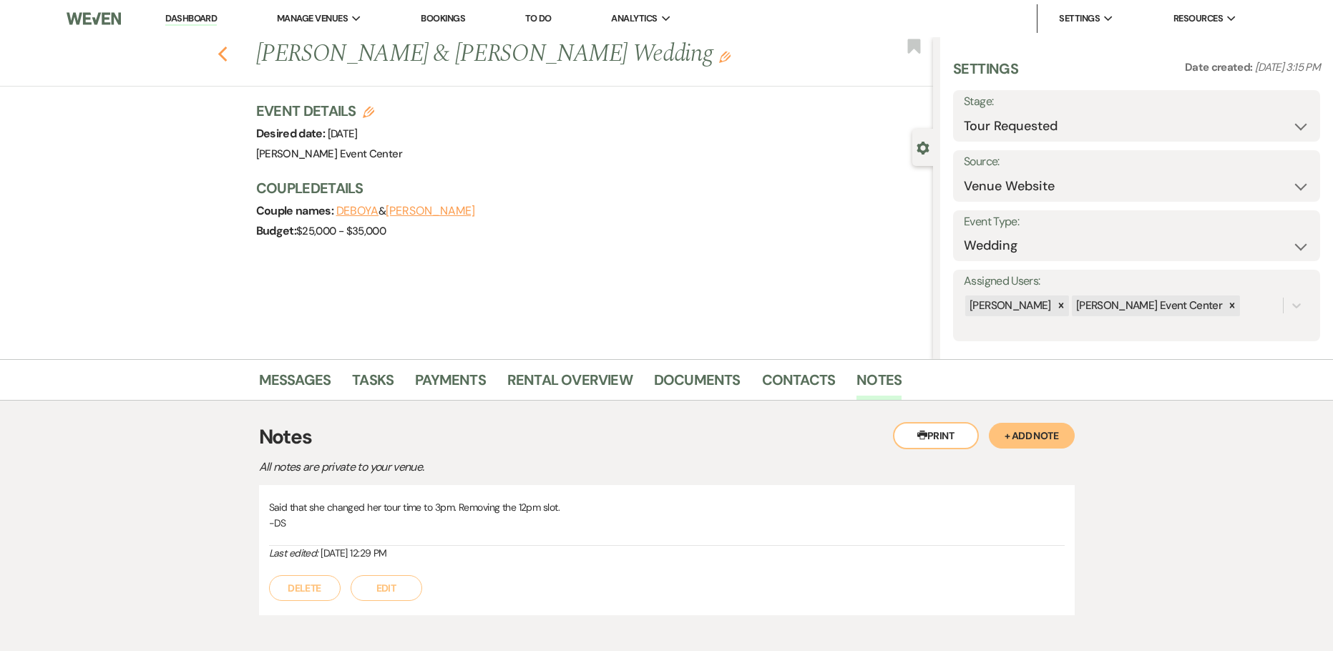
click at [227, 60] on use "button" at bounding box center [221, 54] width 9 height 16
select select "2"
select select "8"
select select "1"
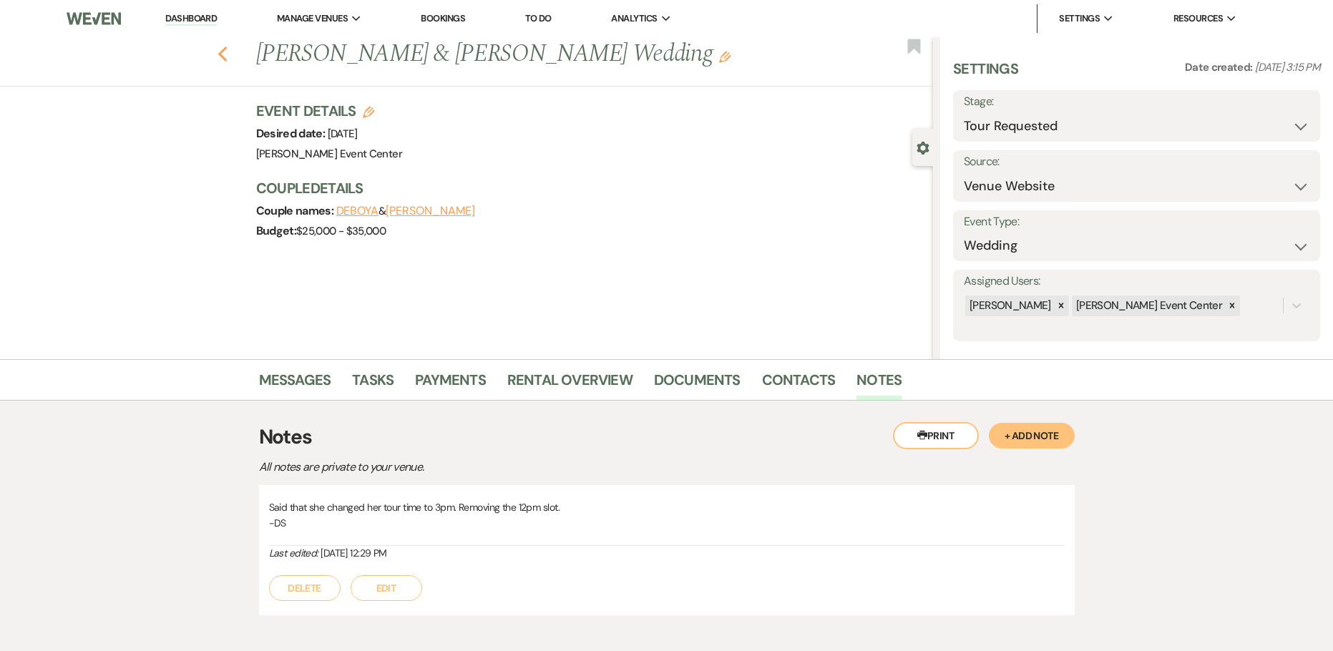
select select "5"
select select "4"
select select "8"
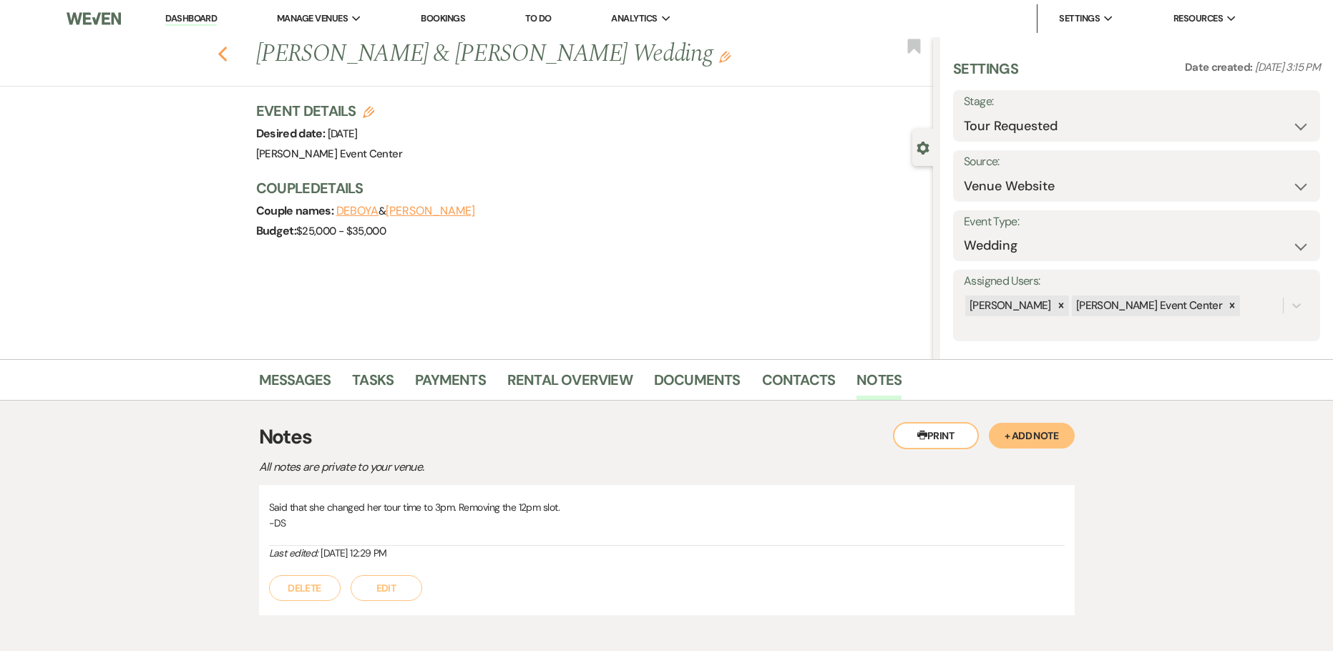
select select "1"
select select "8"
select select "7"
select select "8"
select select "5"
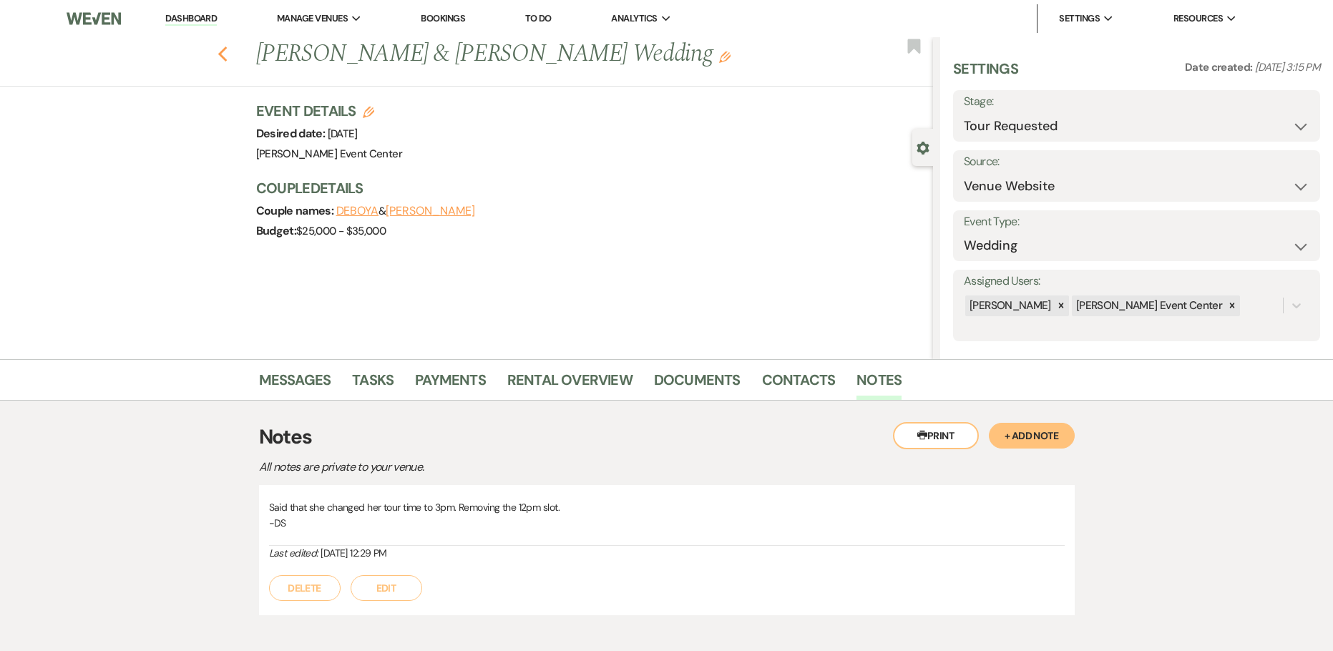
select select "8"
select select "1"
select select "8"
select select "7"
select select "8"
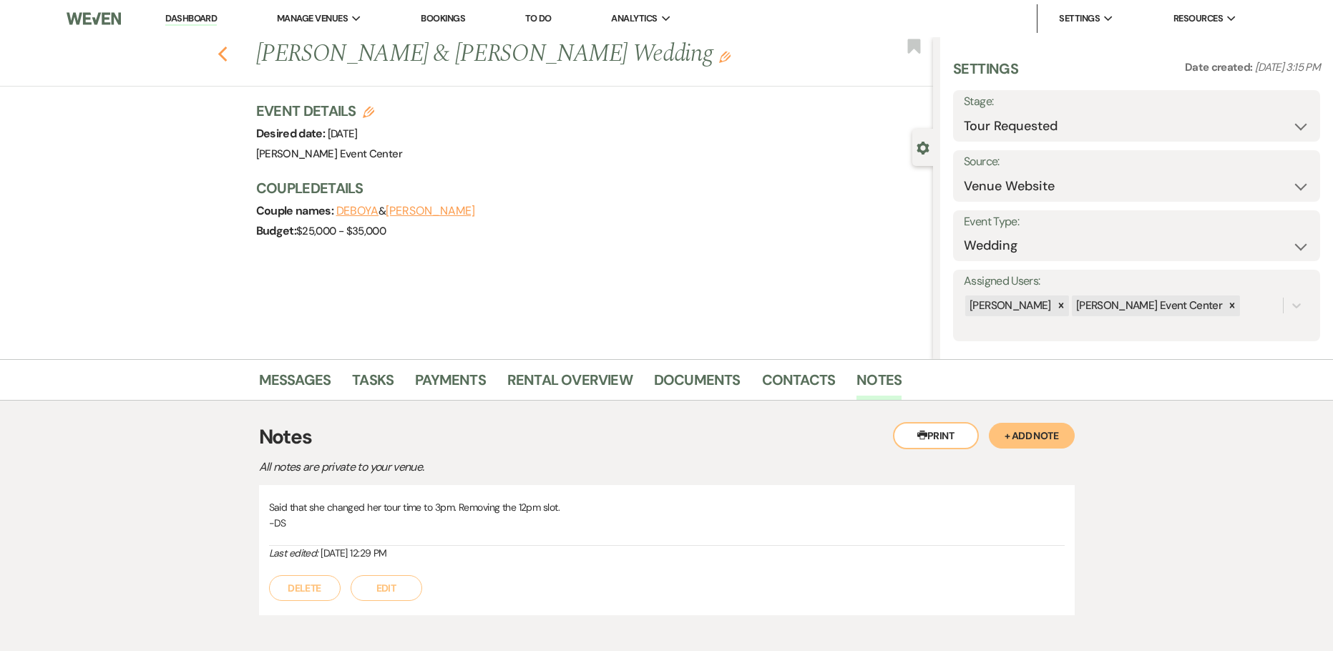
select select "6"
select select "2"
select select "8"
select select "1"
select select "8"
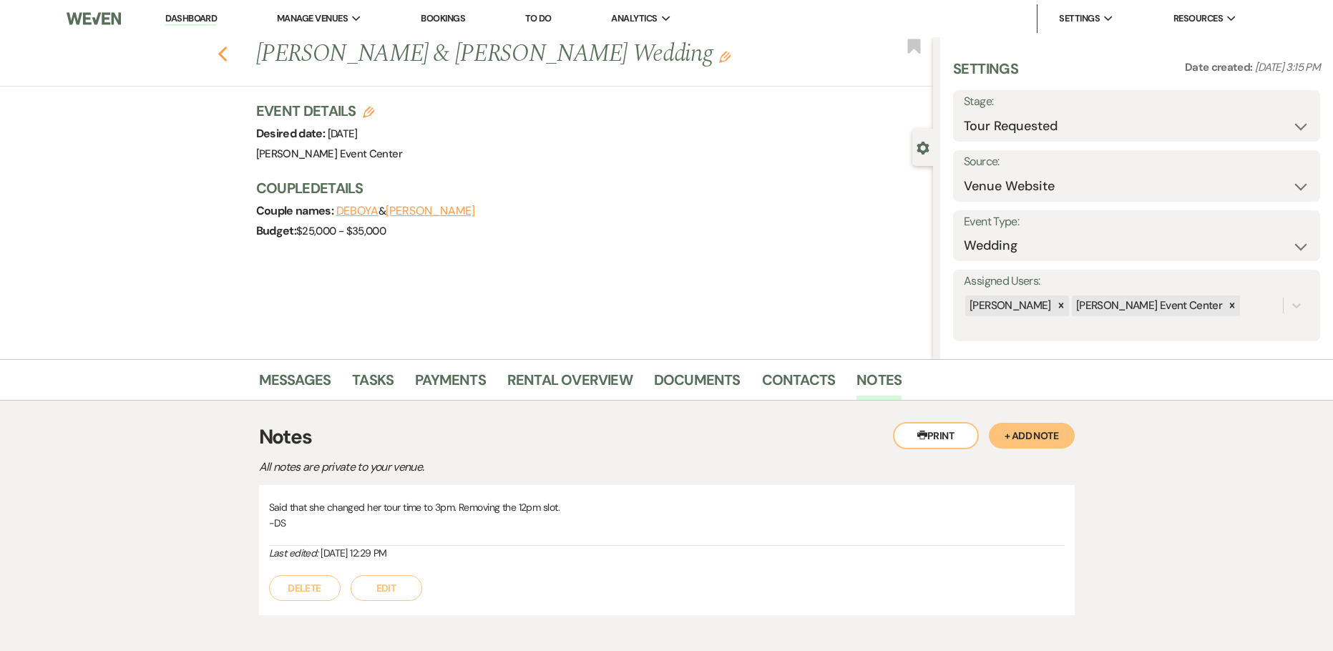
select select "4"
select select "8"
select select "1"
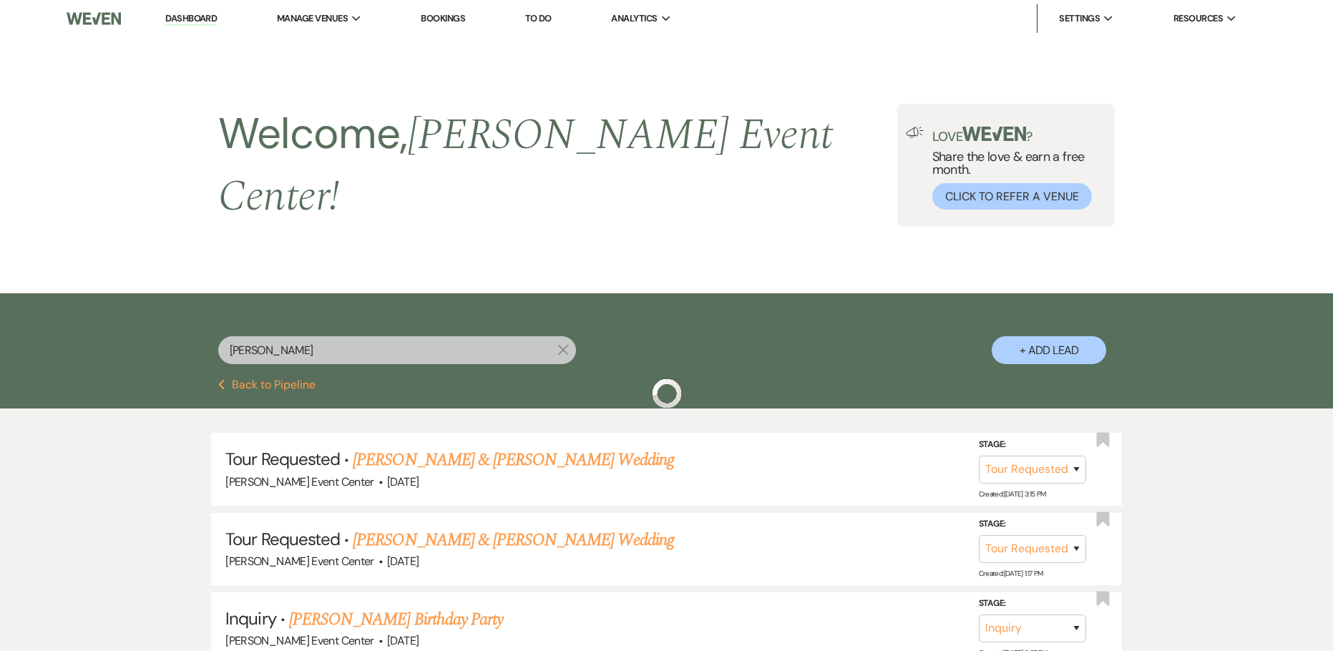
scroll to position [286, 0]
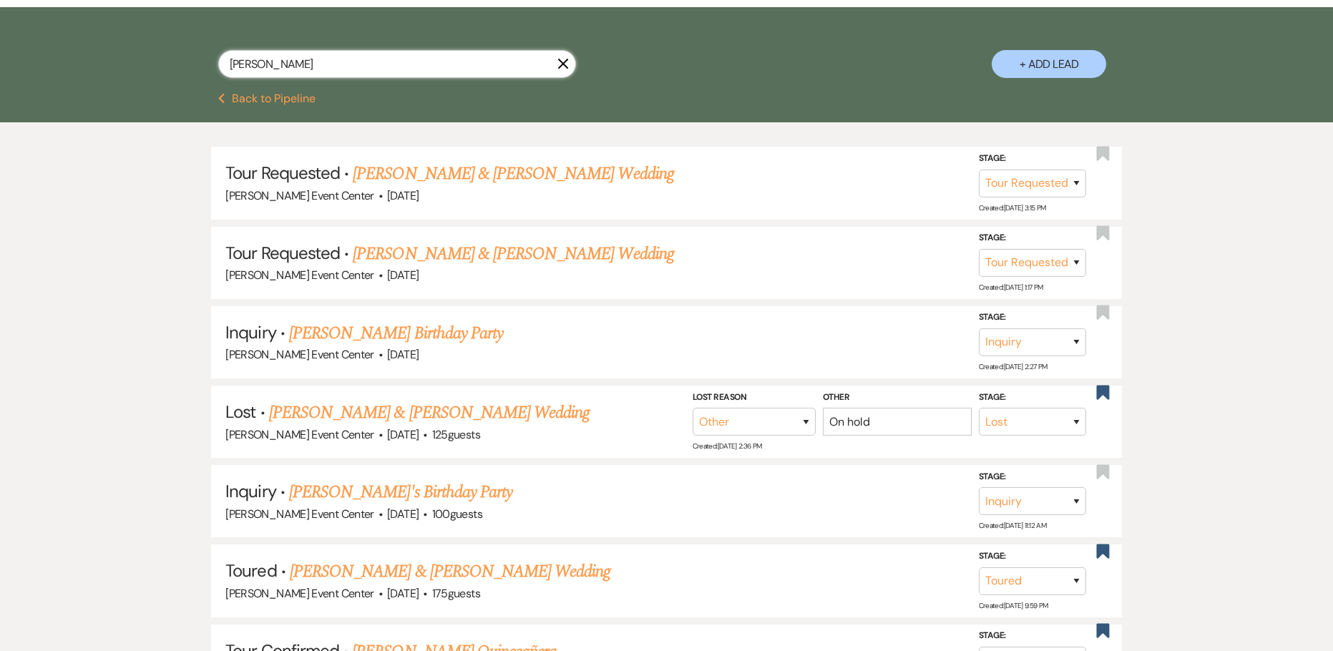
drag, startPoint x: 363, startPoint y: 44, endPoint x: 60, endPoint y: 29, distance: 303.6
click at [77, 32] on div "[PERSON_NAME] X + Add Lead" at bounding box center [666, 50] width 1333 height 86
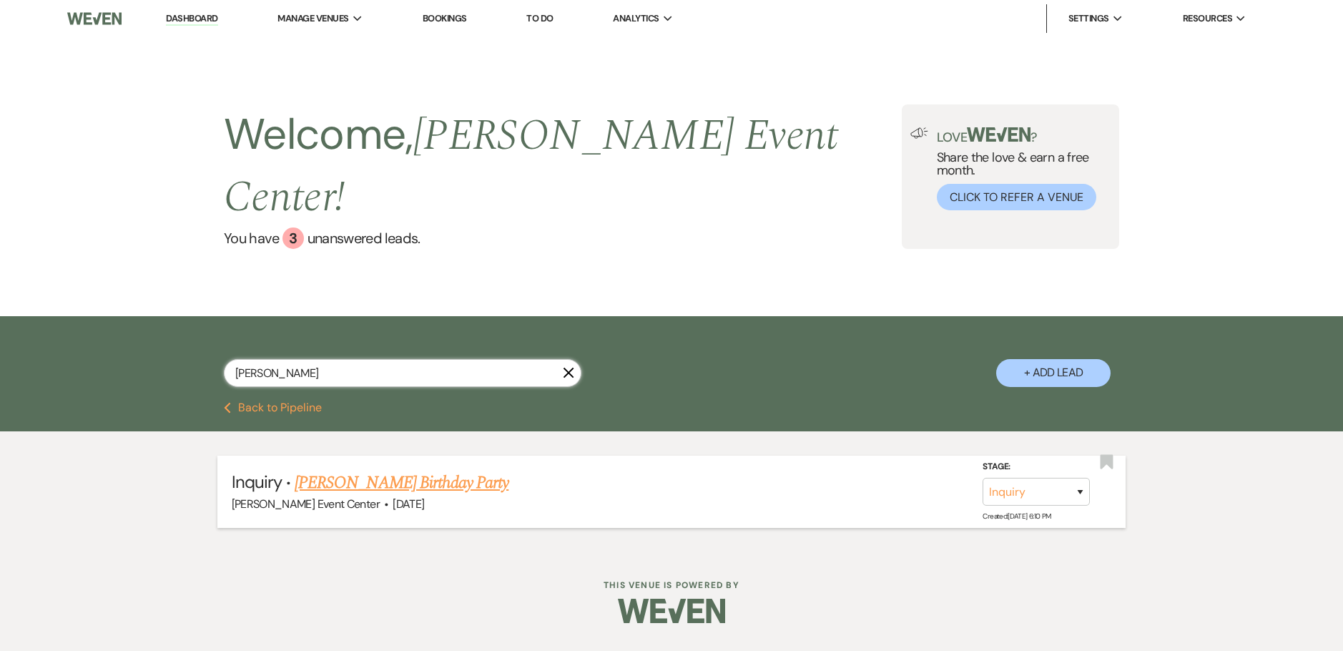
type input "[PERSON_NAME]"
click at [426, 470] on link "[PERSON_NAME] Birthday Party" at bounding box center [402, 483] width 214 height 26
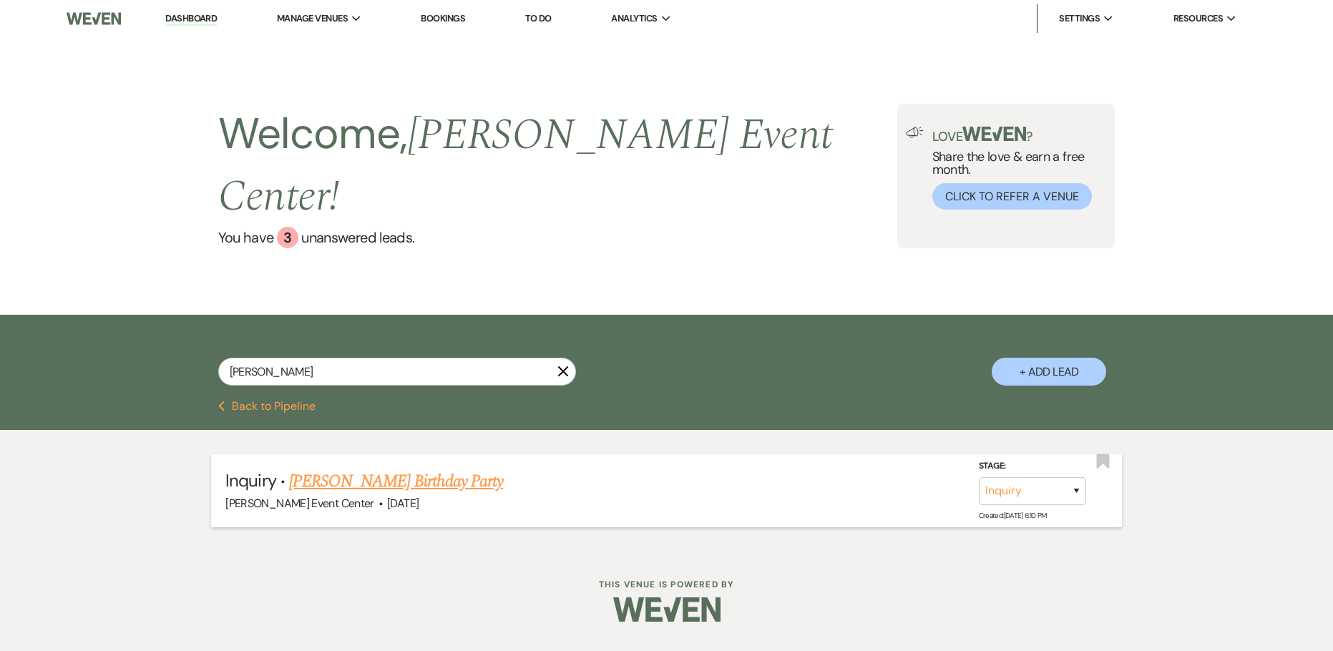
select select "5"
select select "4"
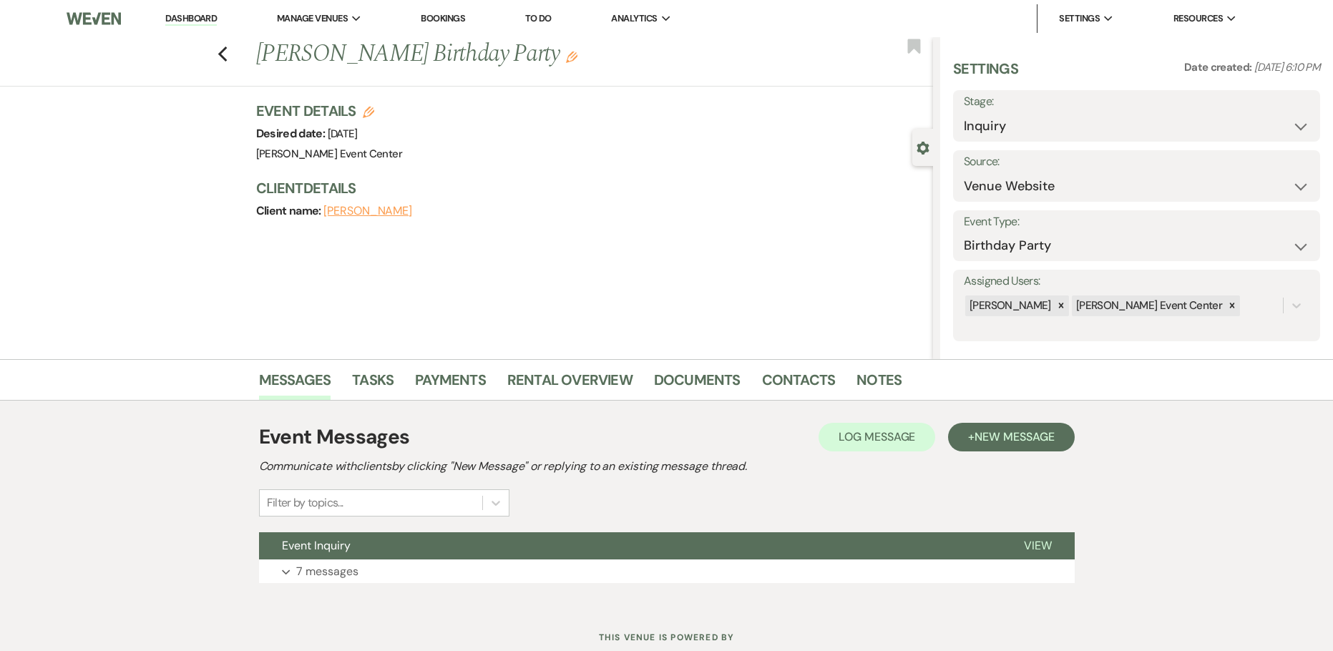
drag, startPoint x: 461, startPoint y: 134, endPoint x: 373, endPoint y: 137, distance: 87.3
click at [375, 137] on div "Event Details Edit Desired date: [DATE] Venue: [PERSON_NAME] Event Center Venue…" at bounding box center [587, 132] width 663 height 63
click at [358, 140] on span "[DATE]" at bounding box center [343, 134] width 30 height 14
click at [371, 114] on icon "Edit" at bounding box center [368, 112] width 11 height 11
select select "754"
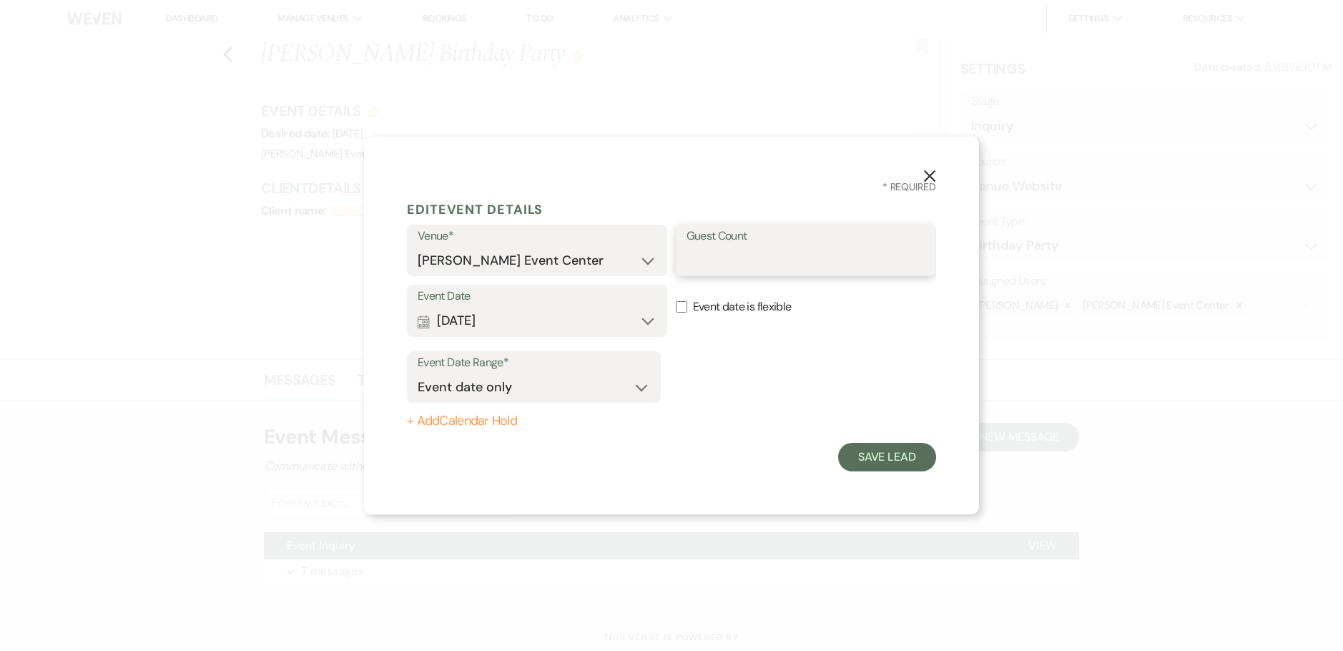
click at [722, 247] on input "Guest Count" at bounding box center [806, 261] width 239 height 28
type input "175"
click at [875, 453] on button "Save Lead" at bounding box center [887, 457] width 98 height 29
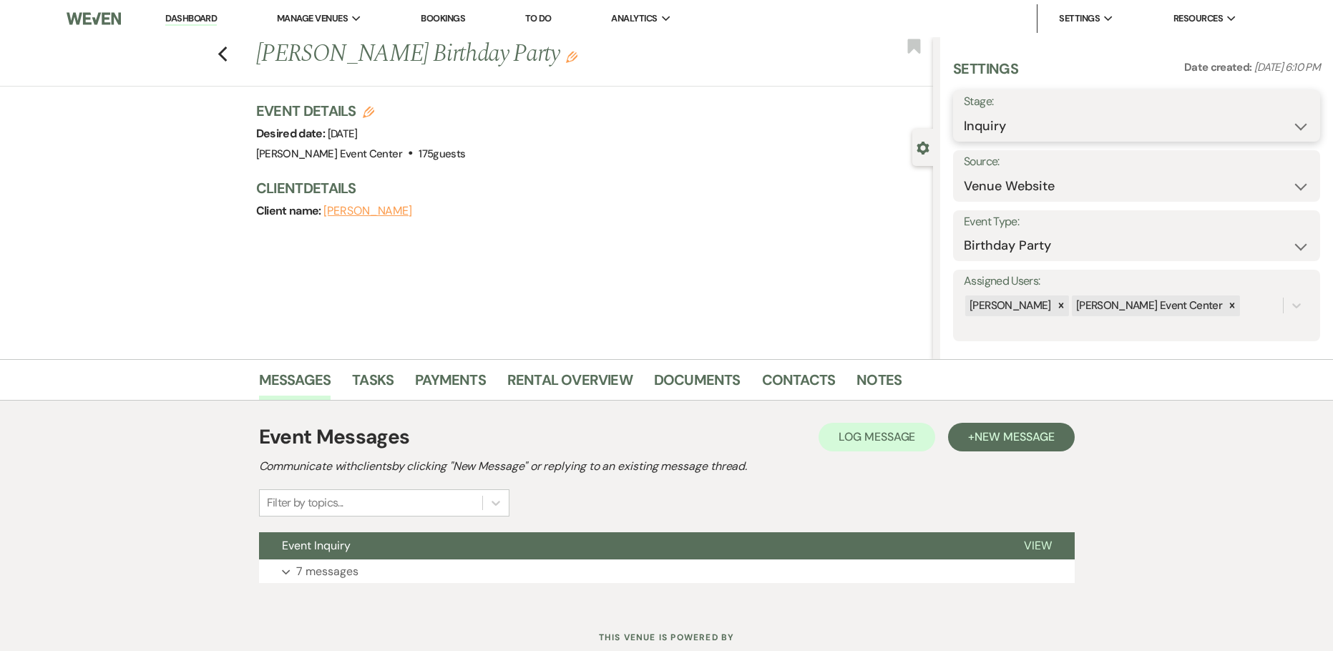
click at [1006, 128] on select "Inquiry Follow Up Tour Requested Tour Confirmed Toured Proposal Sent Booked Lost" at bounding box center [1135, 126] width 345 height 28
select select "6"
click at [963, 112] on select "Inquiry Follow Up Tour Requested Tour Confirmed Toured Proposal Sent Booked Lost" at bounding box center [1135, 126] width 345 height 28
click at [1262, 114] on button "Save" at bounding box center [1279, 116] width 79 height 29
click at [911, 45] on use "button" at bounding box center [914, 46] width 13 height 14
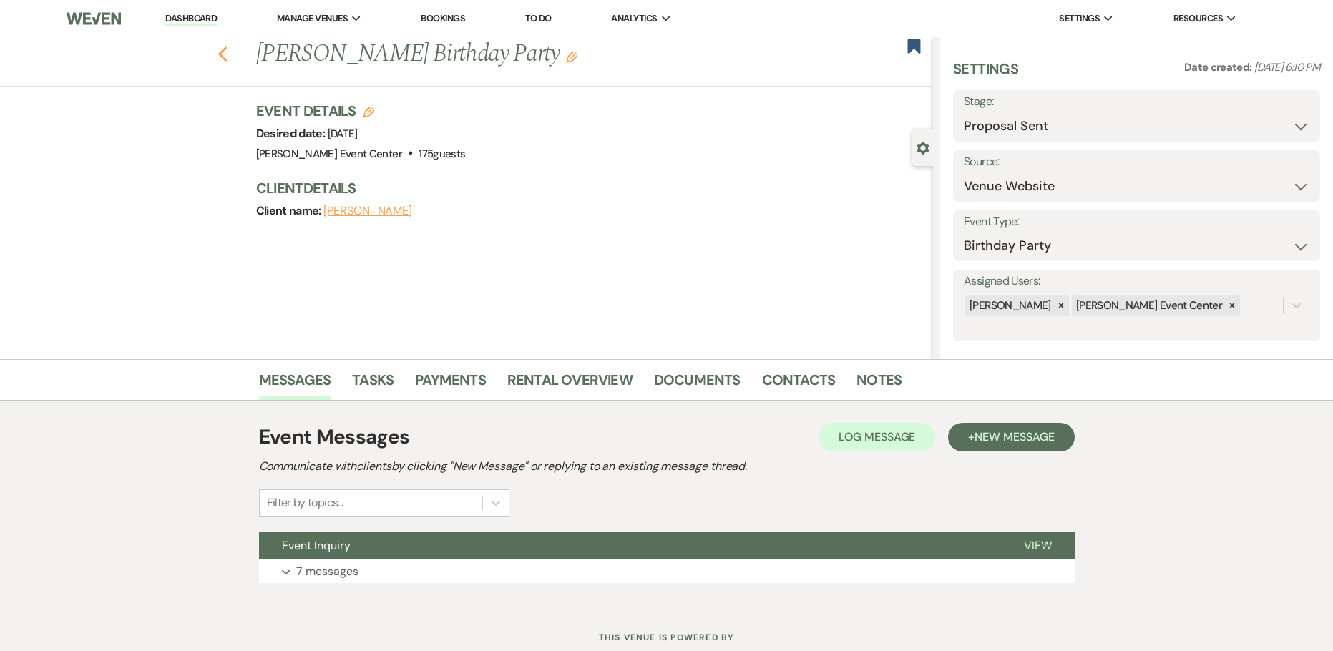
click at [225, 60] on icon "Previous" at bounding box center [222, 54] width 11 height 17
select select "6"
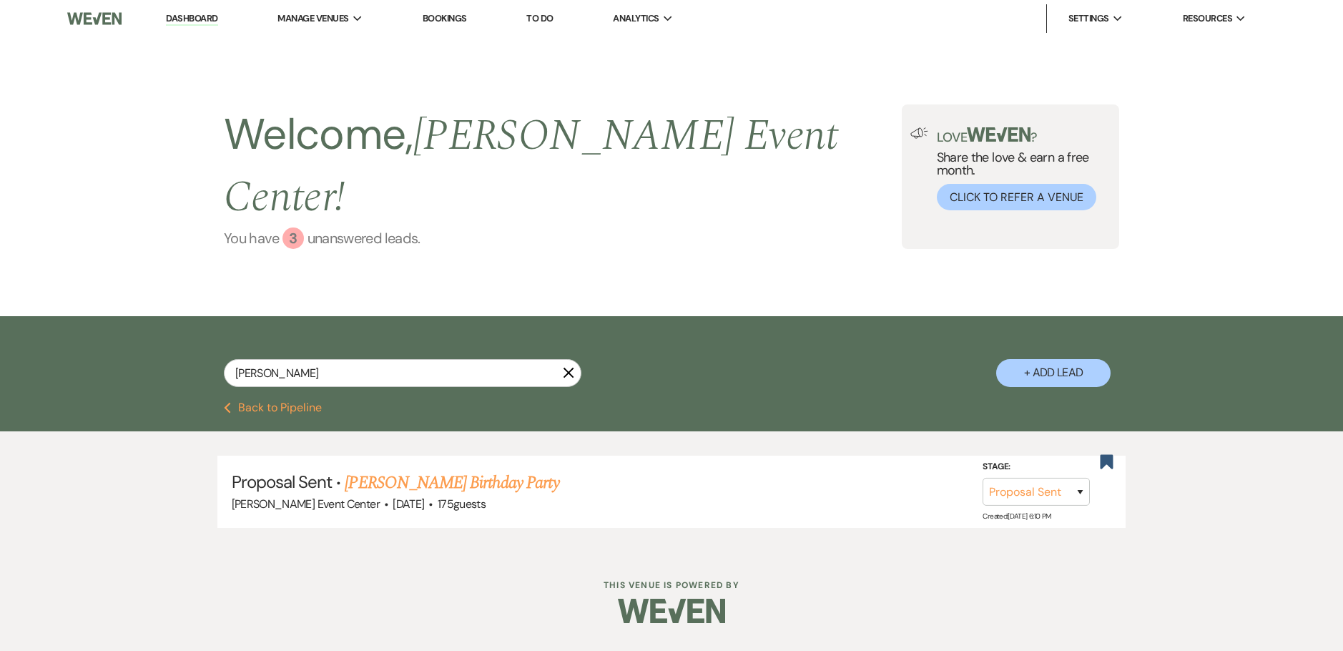
click at [294, 227] on div "3" at bounding box center [293, 237] width 21 height 21
click at [195, 17] on link "Dashboard" at bounding box center [191, 19] width 51 height 14
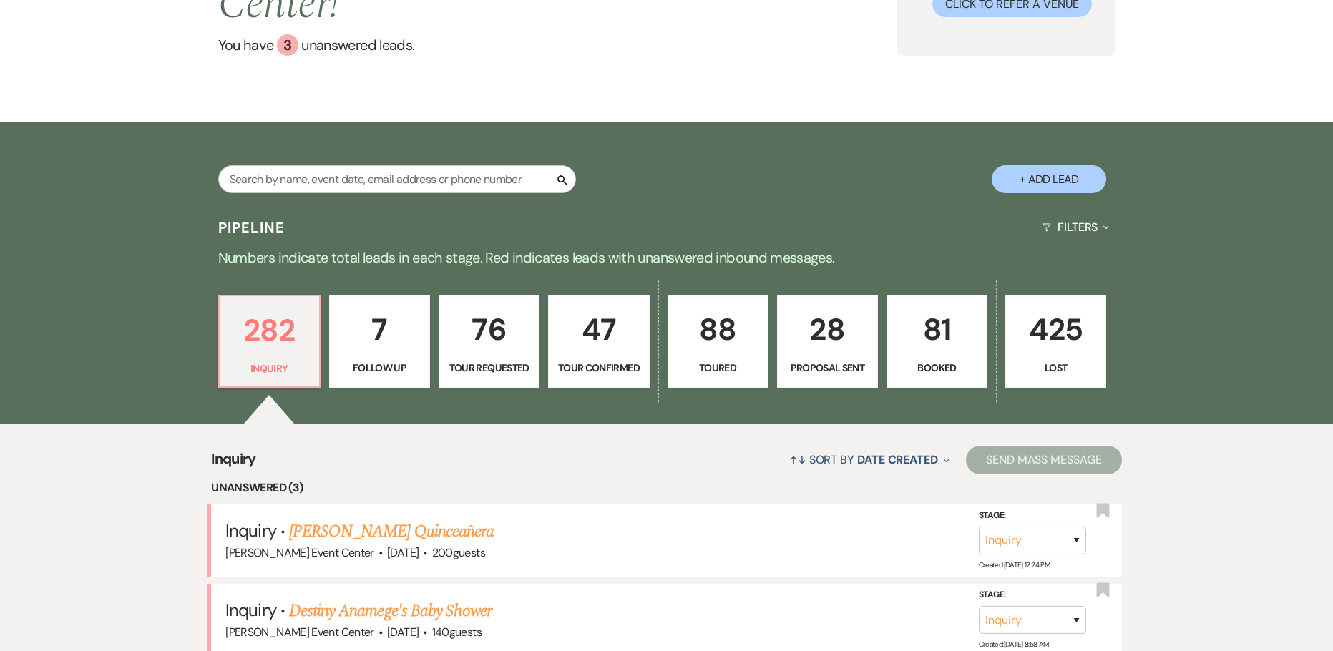
scroll to position [322, 0]
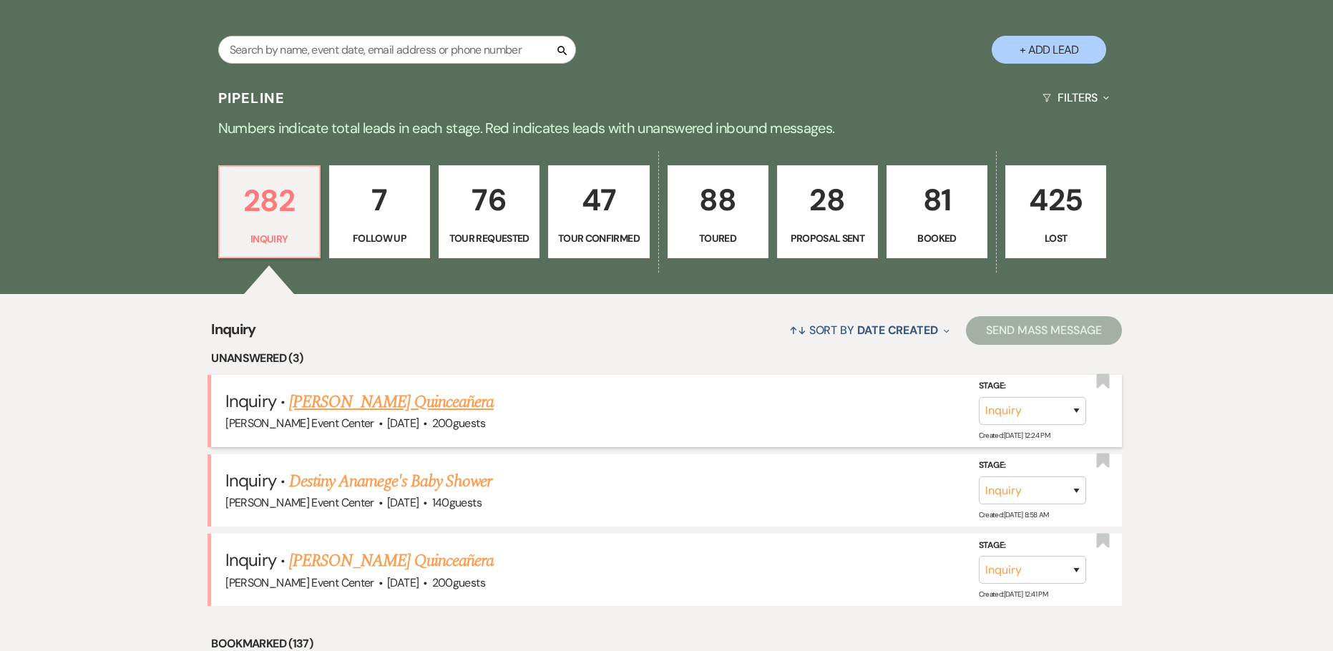
click at [386, 389] on link "[PERSON_NAME] Quinceañera" at bounding box center [391, 402] width 205 height 26
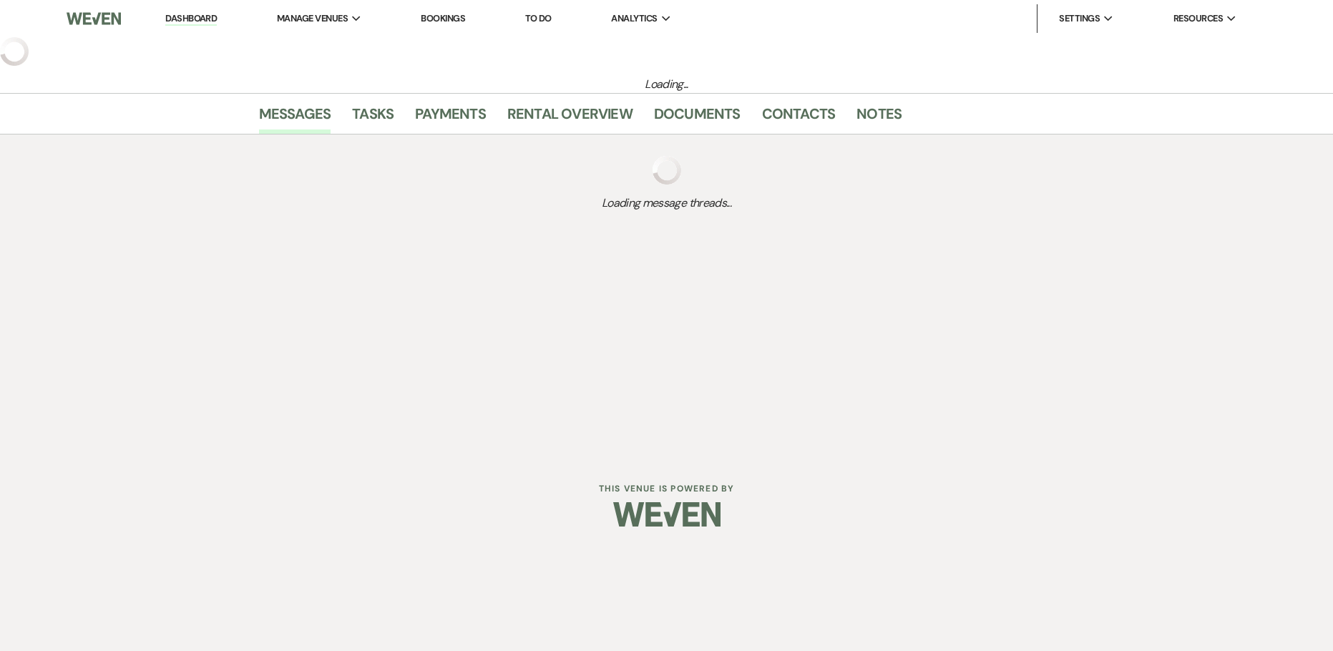
select select "5"
select select "15"
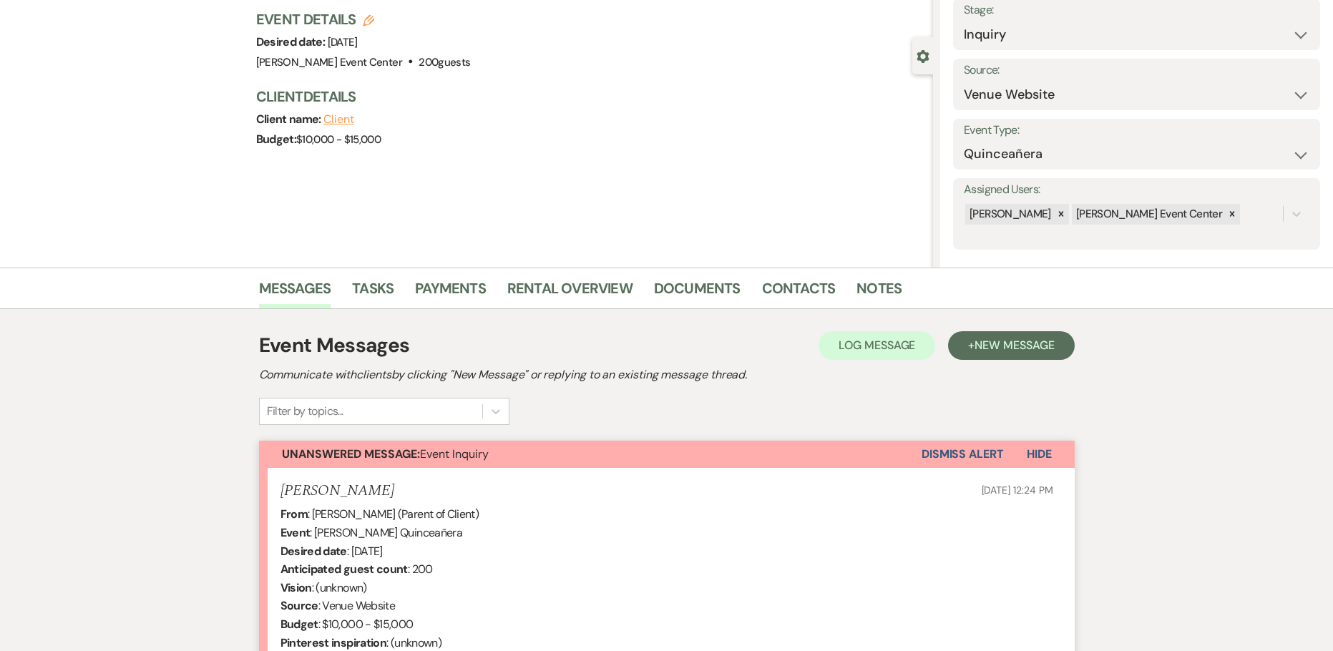
scroll to position [334, 0]
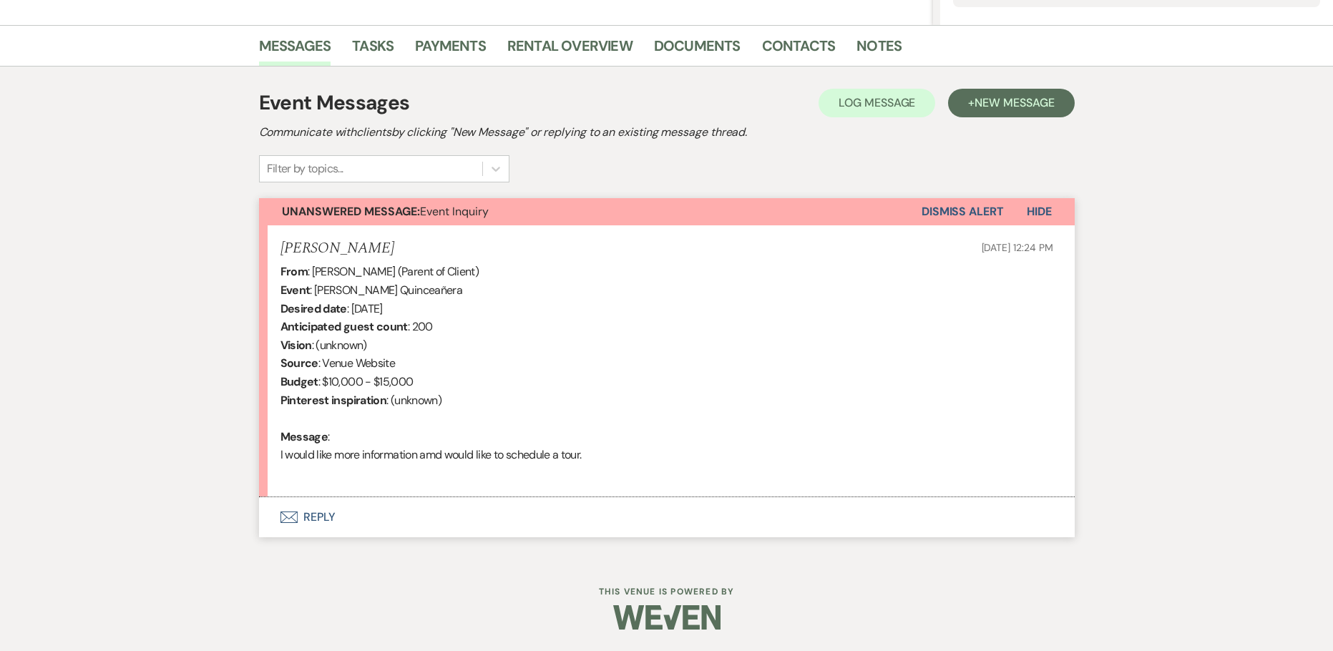
click at [324, 511] on button "Envelope Reply" at bounding box center [666, 517] width 815 height 40
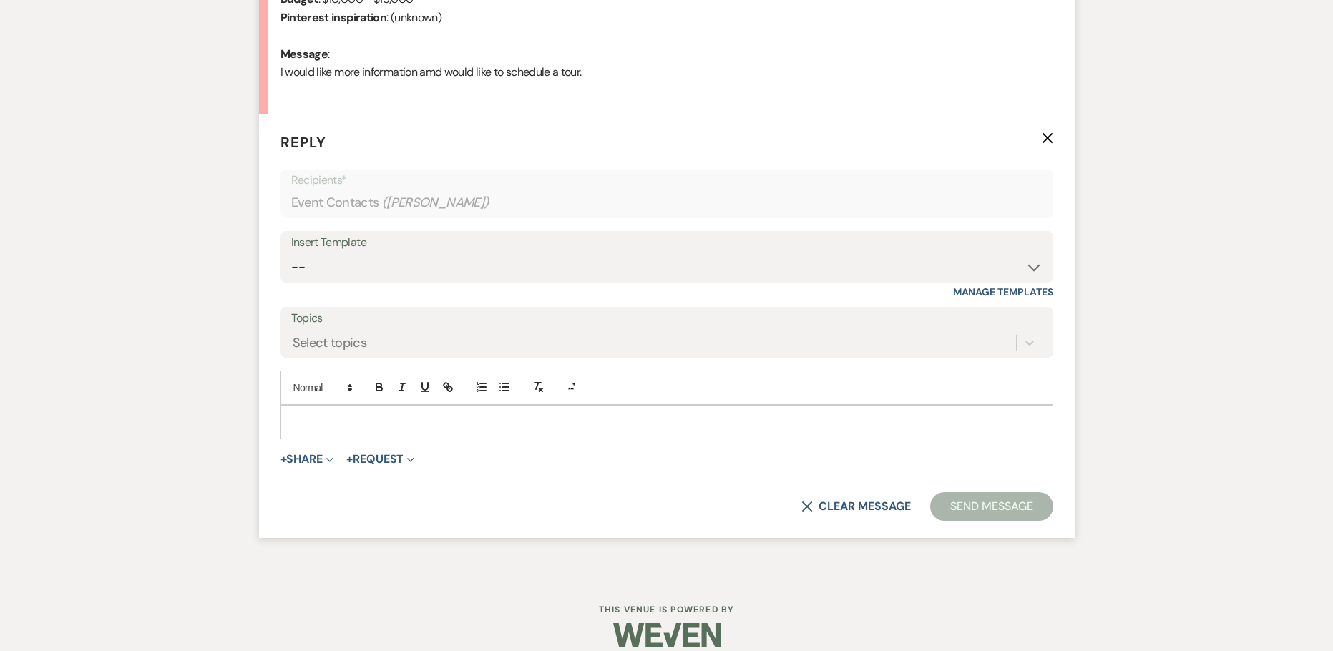
scroll to position [718, 0]
click at [371, 270] on select "-- Weven Planning Portal Introduction (Booked Events) Initial Inquiry Response …" at bounding box center [666, 266] width 751 height 28
select select "2981"
click at [291, 252] on select "-- Weven Planning Portal Introduction (Booked Events) Initial Inquiry Response …" at bounding box center [666, 266] width 751 height 28
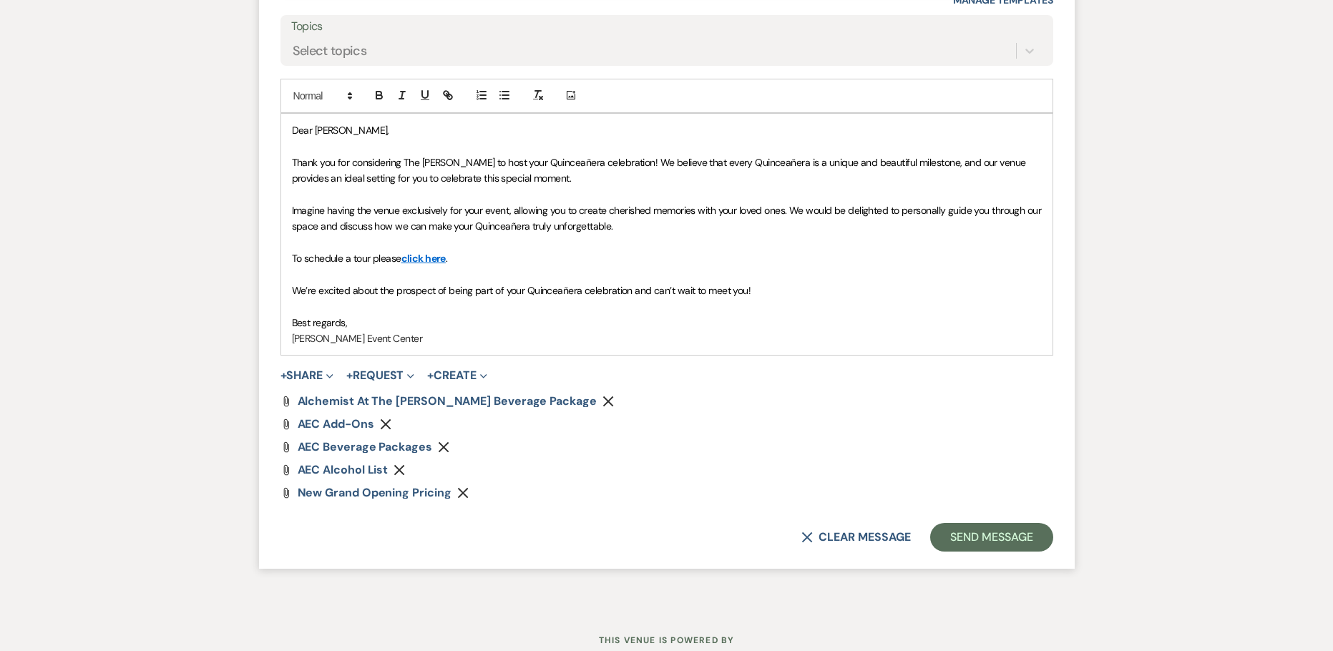
scroll to position [1057, 0]
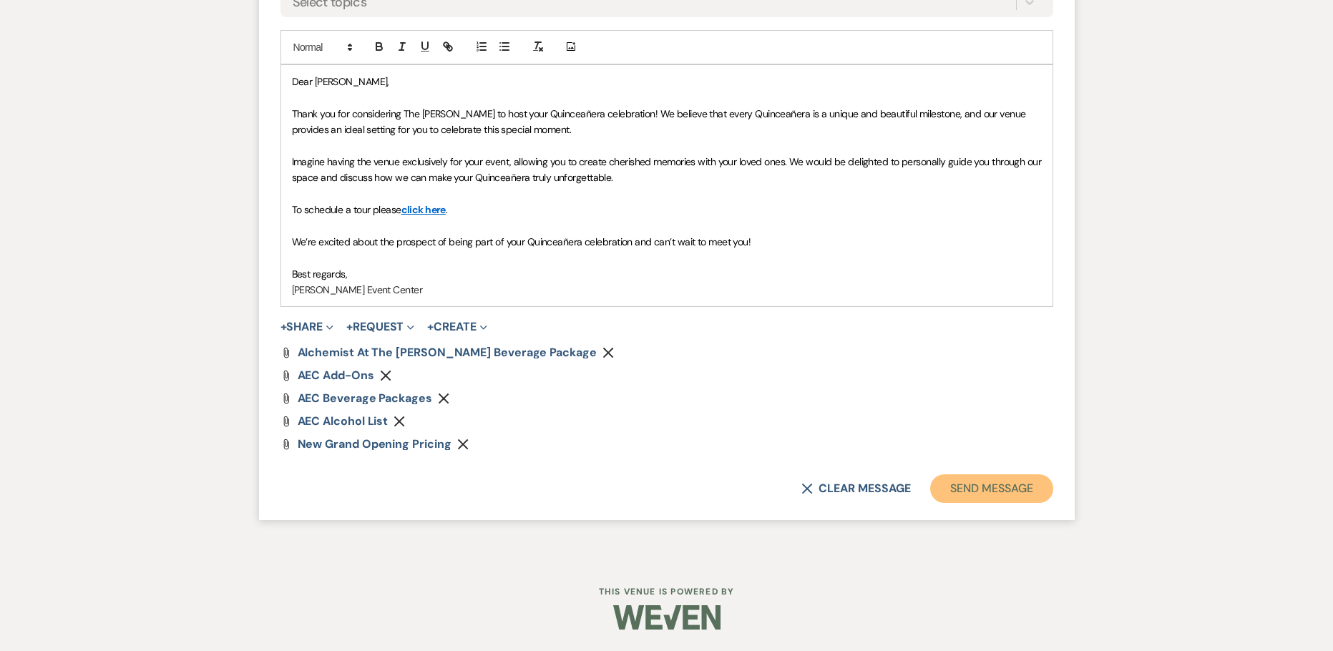
click at [973, 488] on button "Send Message" at bounding box center [991, 488] width 122 height 29
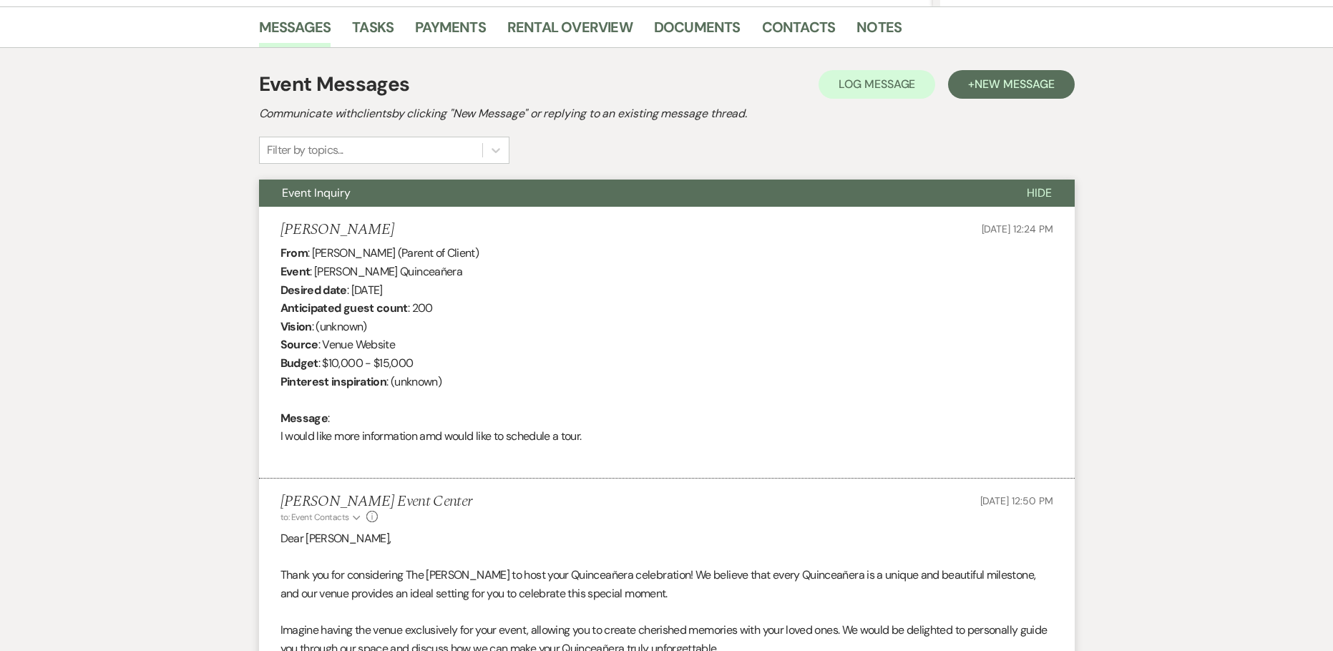
scroll to position [0, 0]
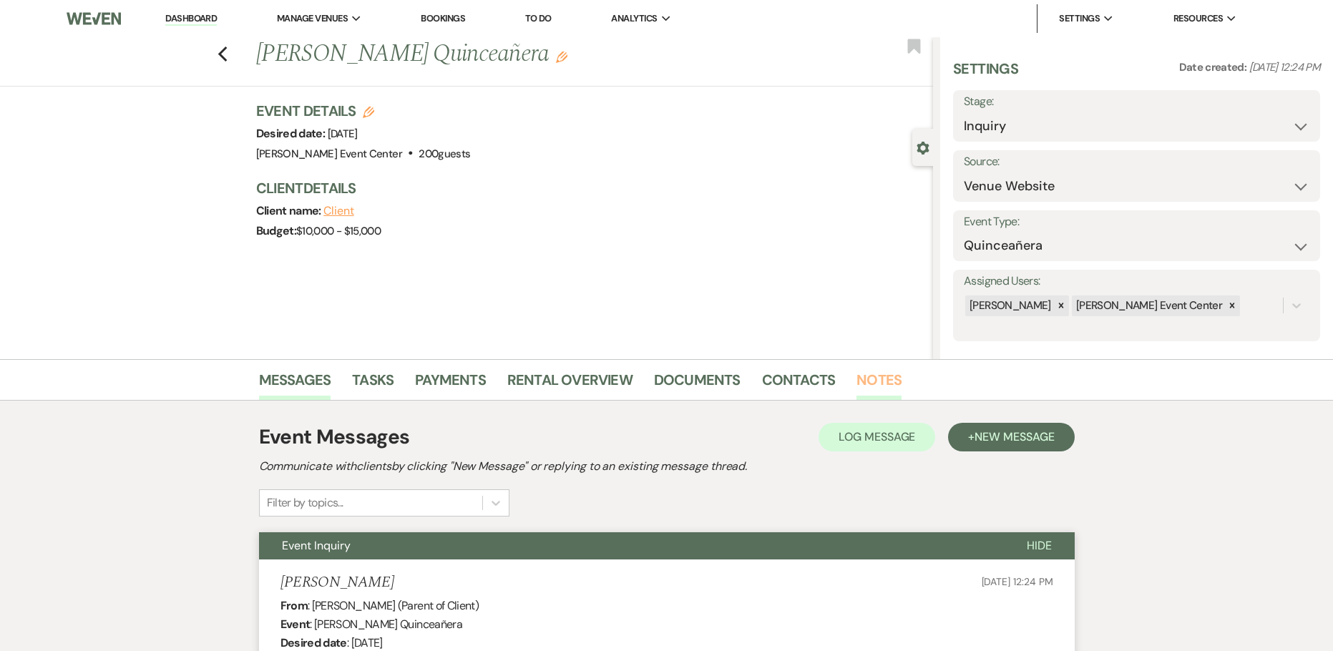
click at [871, 378] on link "Notes" at bounding box center [878, 383] width 45 height 31
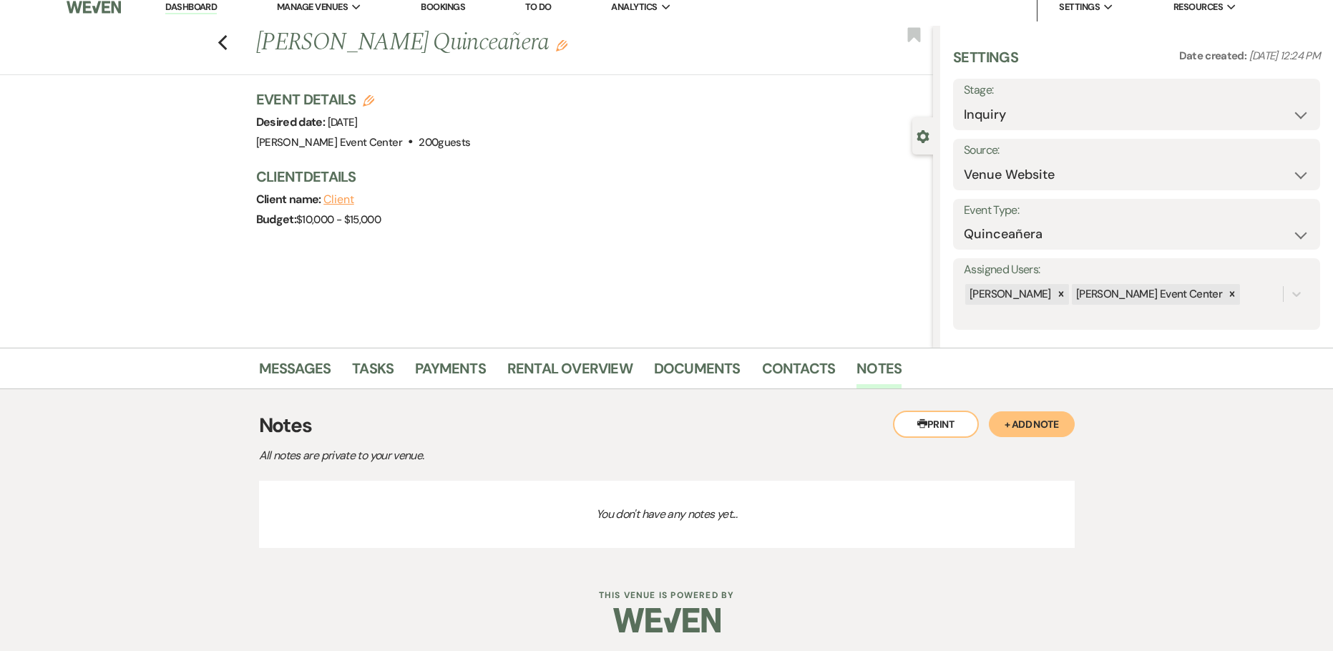
scroll to position [14, 0]
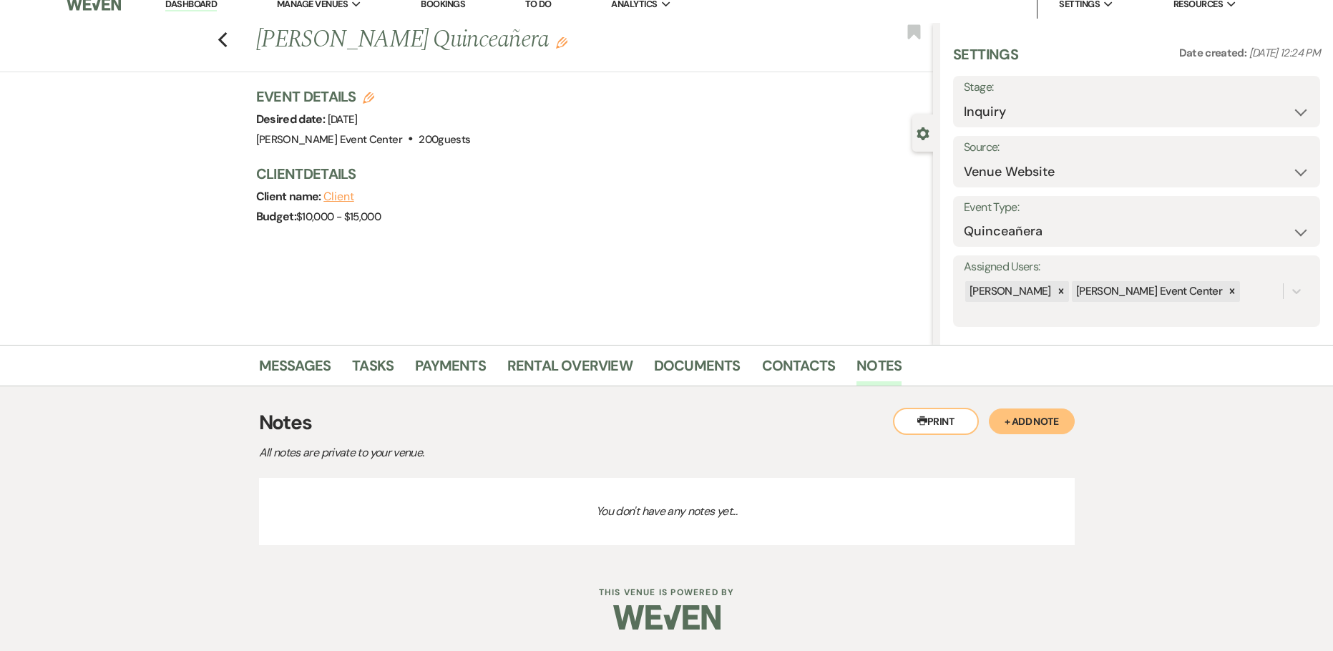
click at [1014, 426] on button "+ Add Note" at bounding box center [1031, 421] width 86 height 26
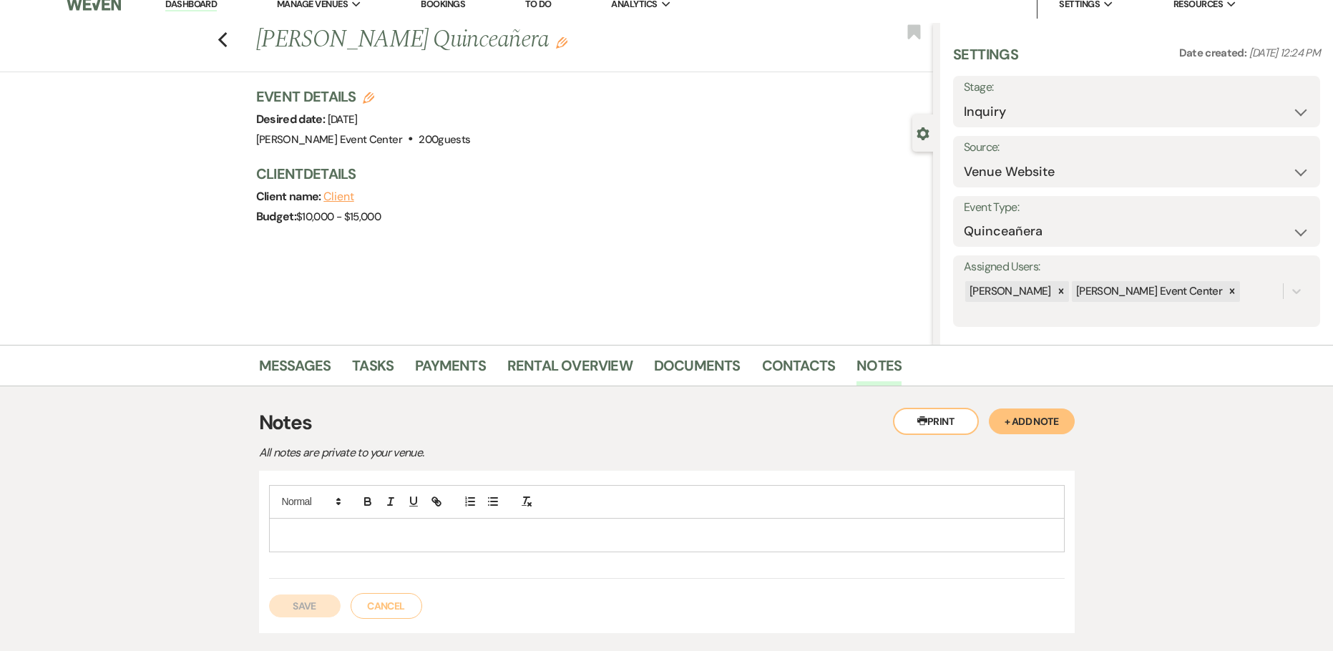
click at [459, 536] on p at bounding box center [666, 535] width 772 height 16
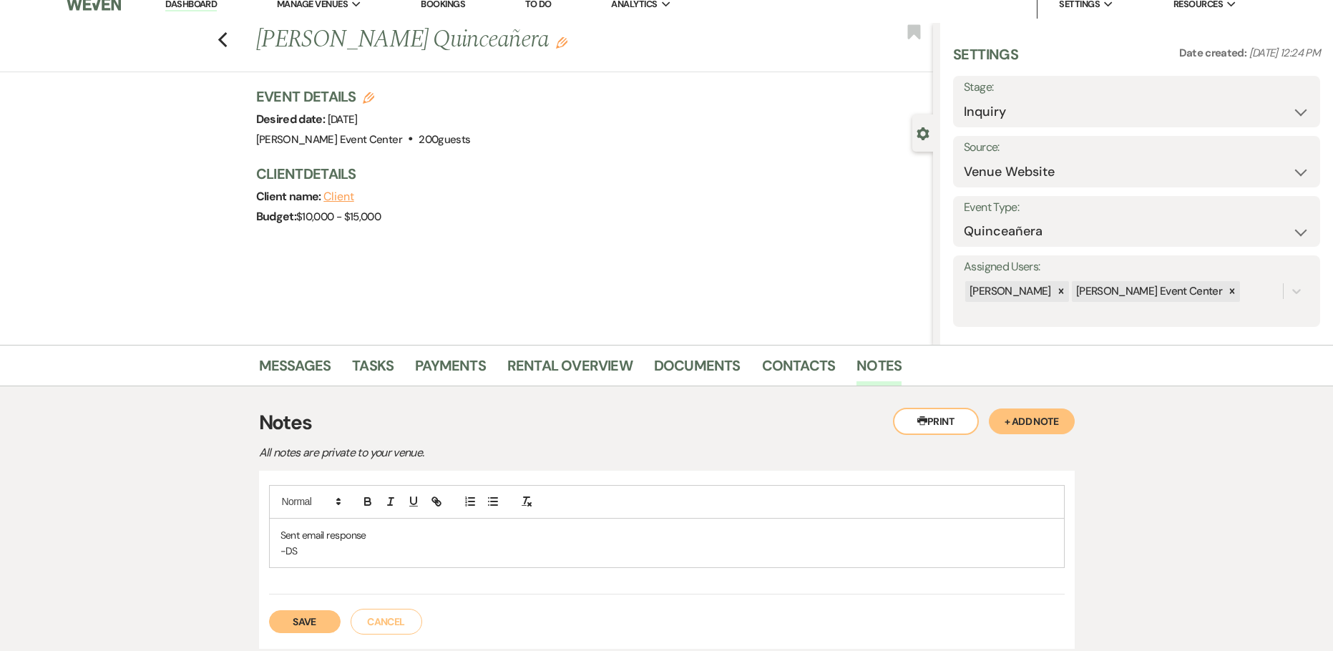
click at [308, 623] on button "Save" at bounding box center [305, 621] width 72 height 23
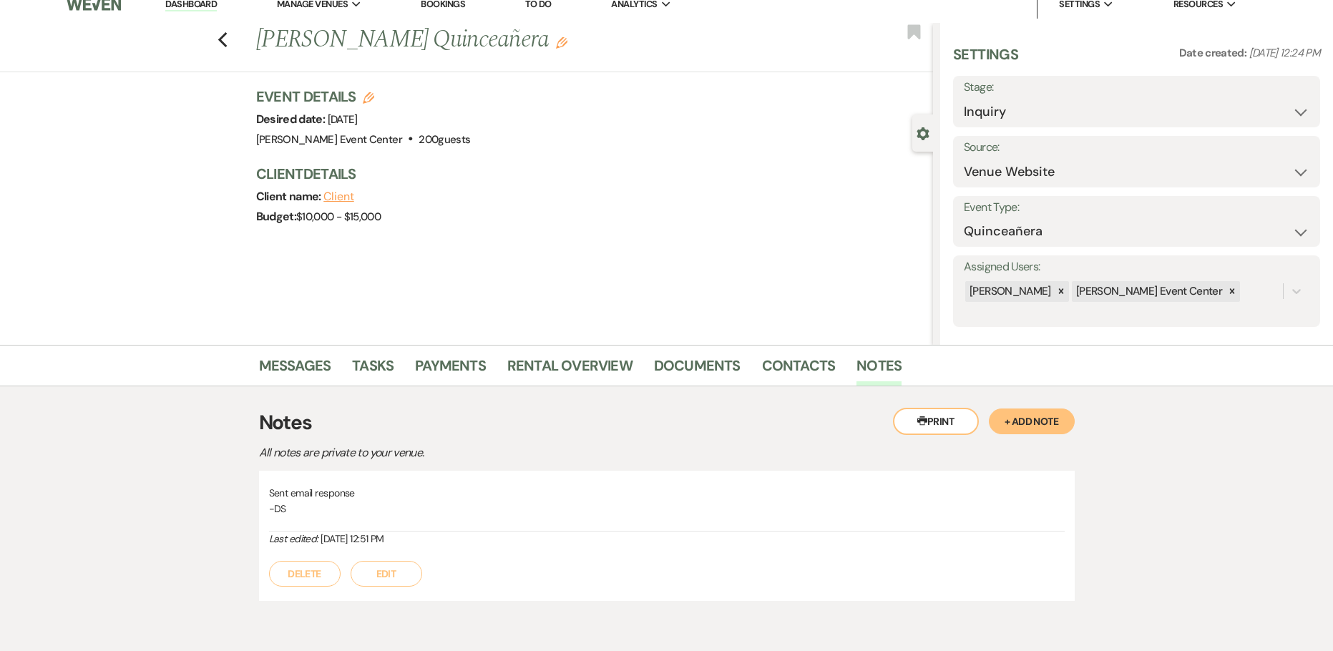
scroll to position [0, 0]
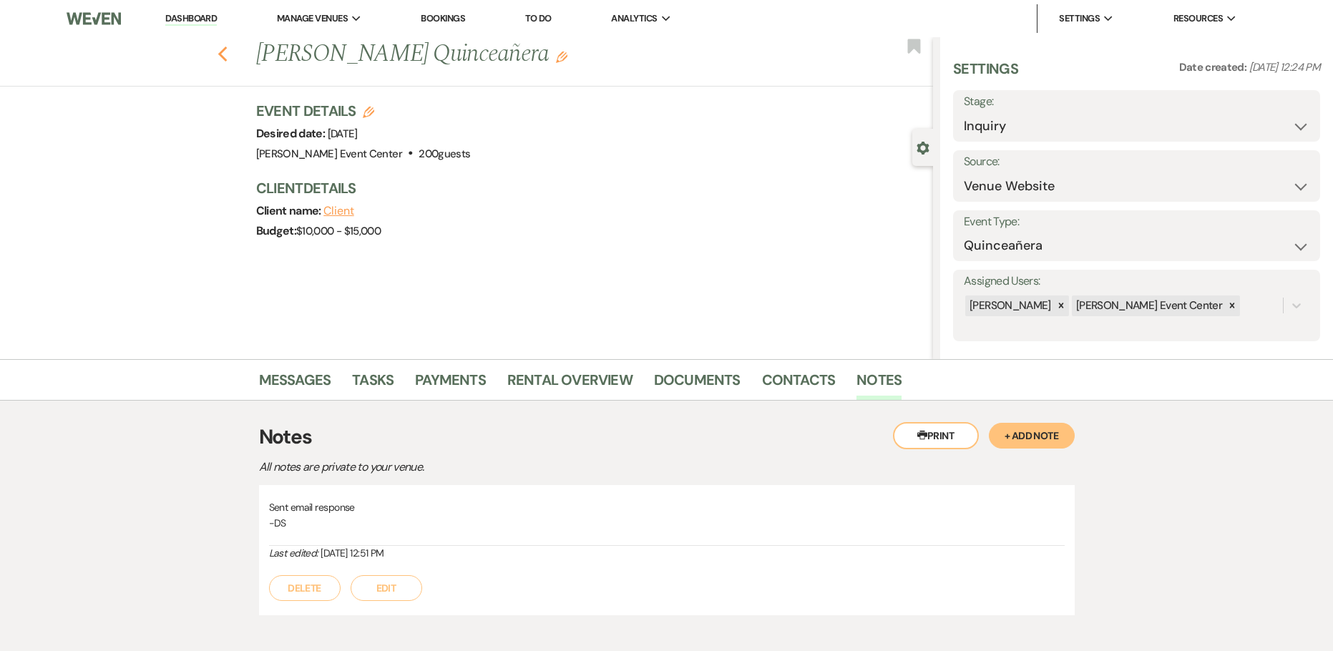
click at [225, 54] on use "button" at bounding box center [221, 54] width 9 height 16
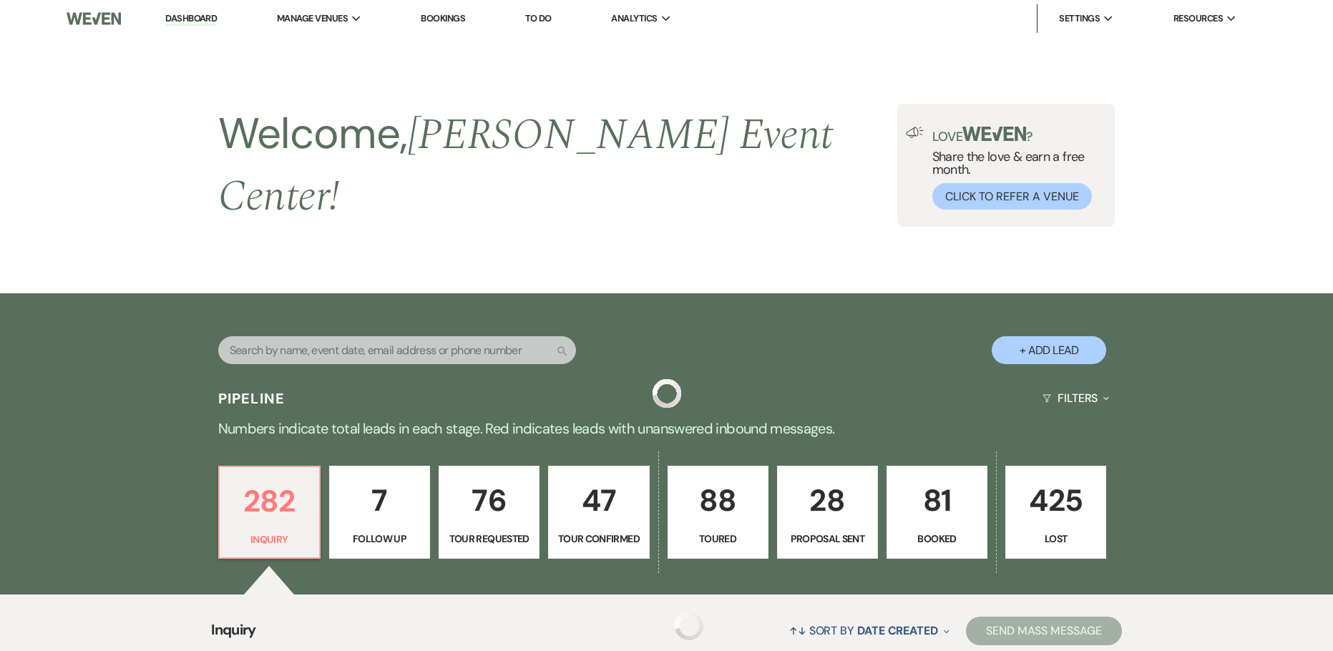
scroll to position [322, 0]
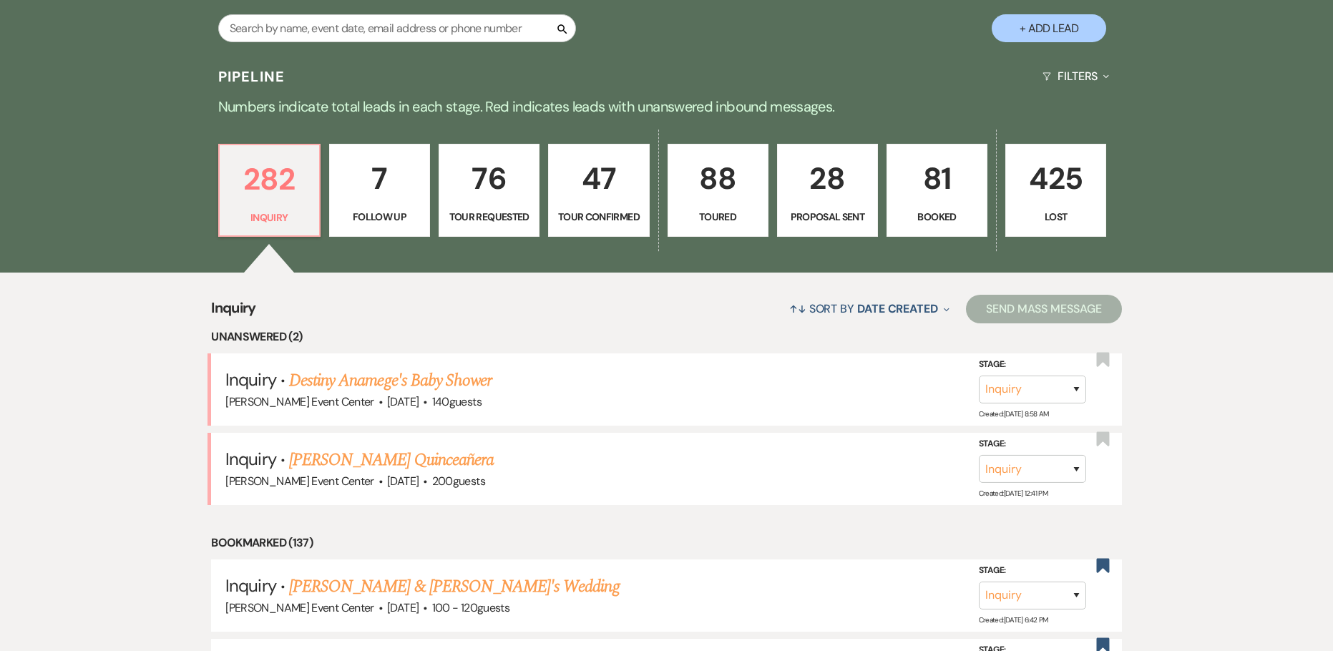
click at [451, 368] on link "Destiny Anamege's Baby Shower" at bounding box center [390, 381] width 202 height 26
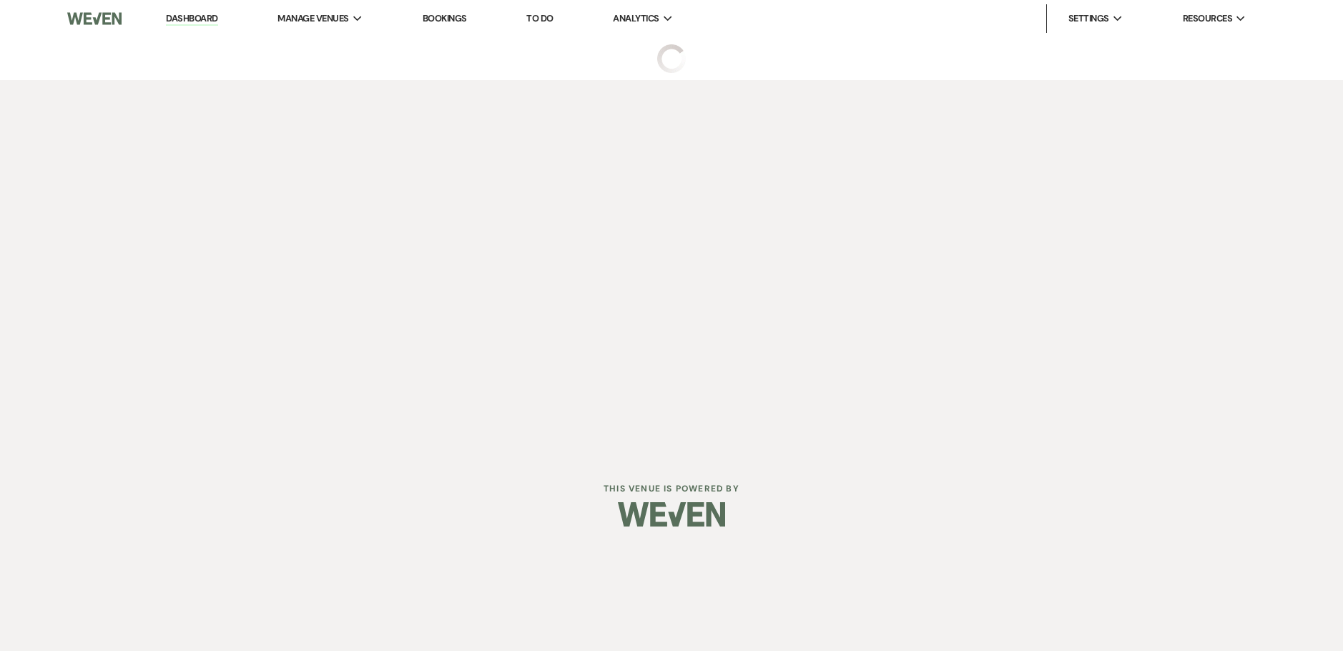
select select "5"
select select "3"
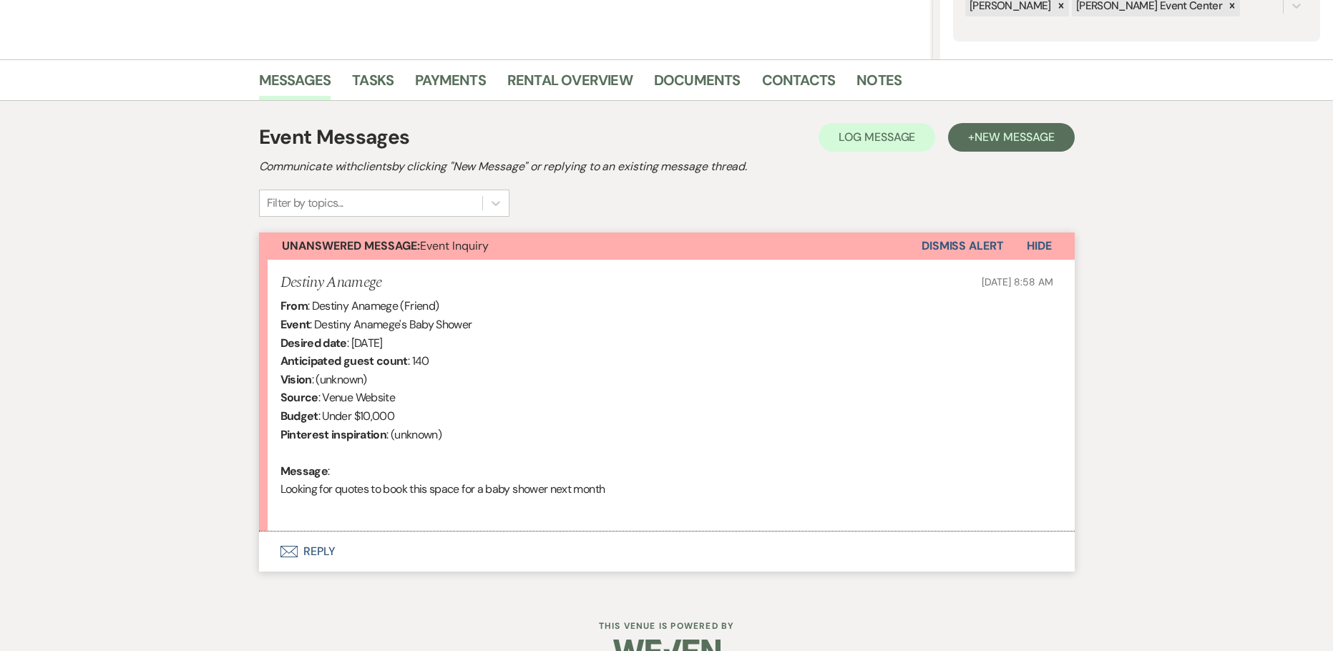
scroll to position [334, 0]
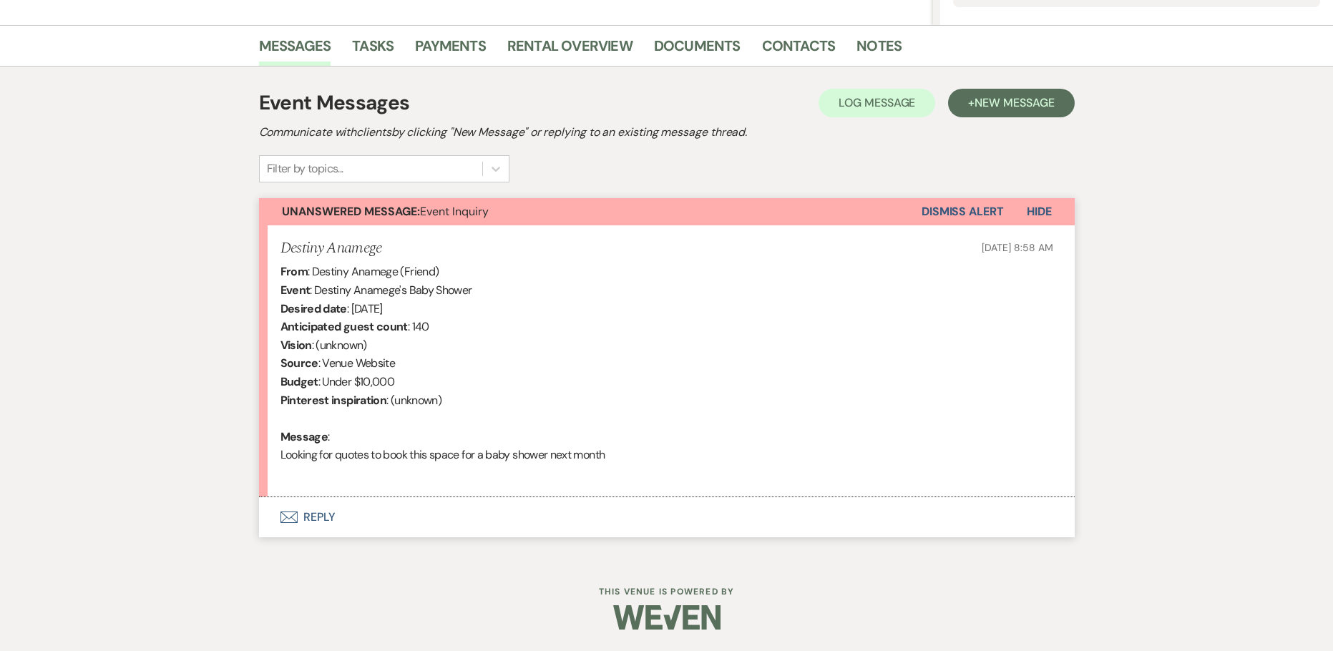
click at [314, 517] on button "Envelope Reply" at bounding box center [666, 517] width 815 height 40
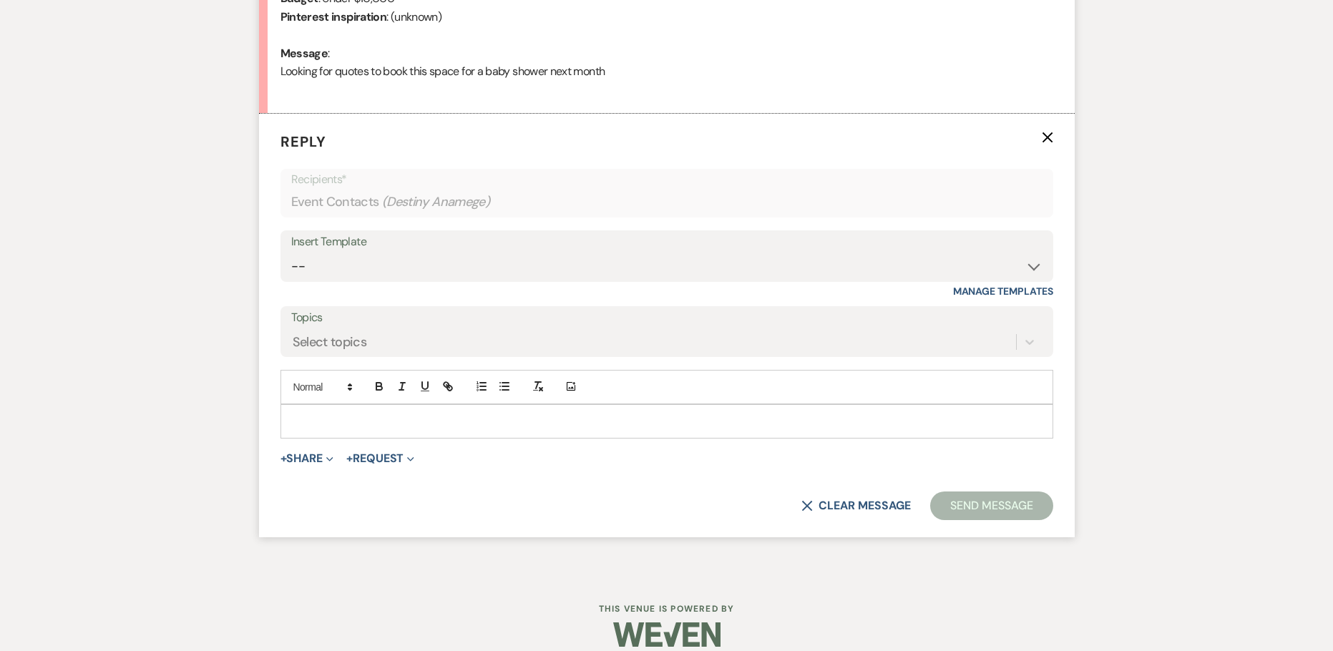
scroll to position [718, 0]
click at [506, 258] on select "-- Weven Planning Portal Introduction (Booked Events) Initial Inquiry Response …" at bounding box center [666, 266] width 751 height 28
click at [291, 252] on select "-- Weven Planning Portal Introduction (Booked Events) Initial Inquiry Response …" at bounding box center [666, 266] width 751 height 28
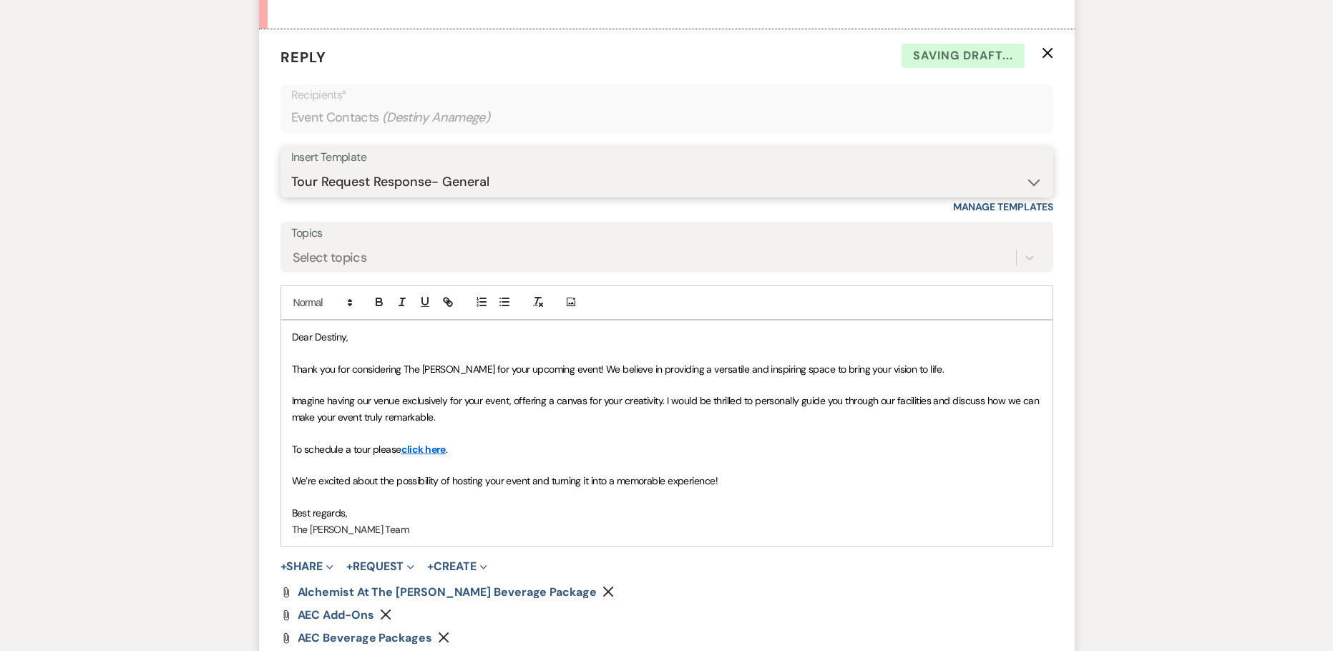
scroll to position [933, 0]
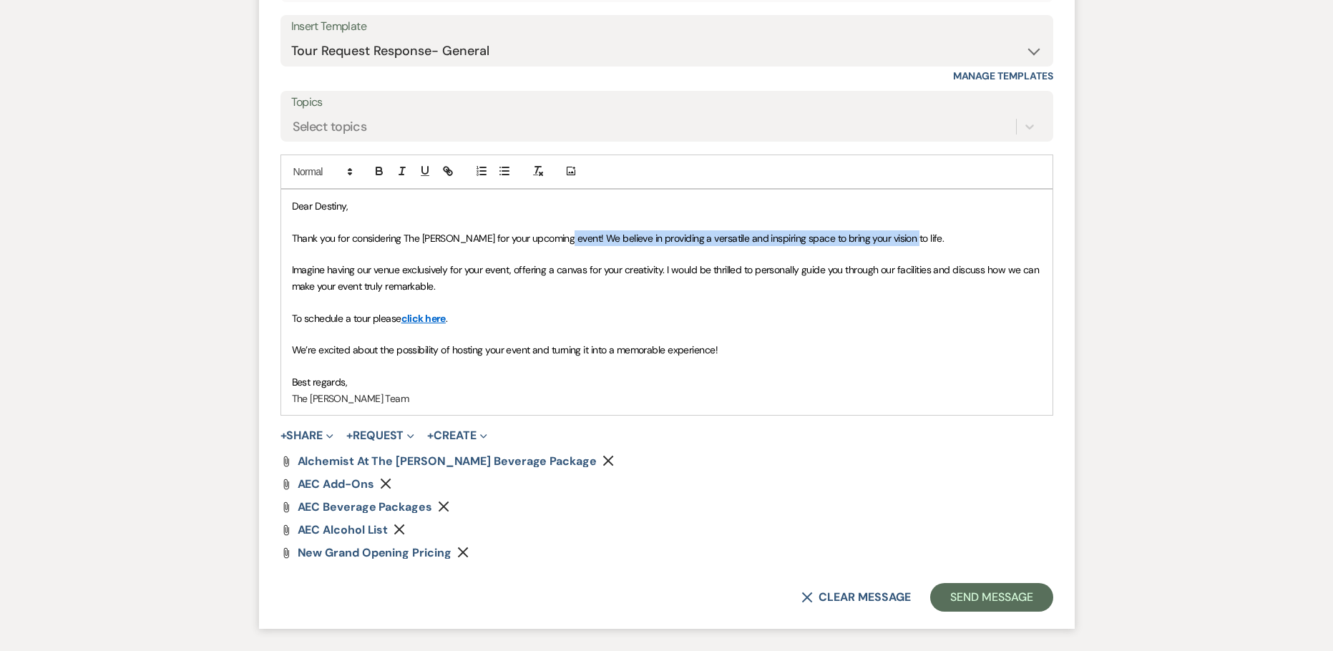
drag, startPoint x: 908, startPoint y: 232, endPoint x: 555, endPoint y: 236, distance: 353.4
click at [555, 236] on p "Thank you for considering The [PERSON_NAME] for your upcoming event! We believe…" at bounding box center [667, 238] width 750 height 16
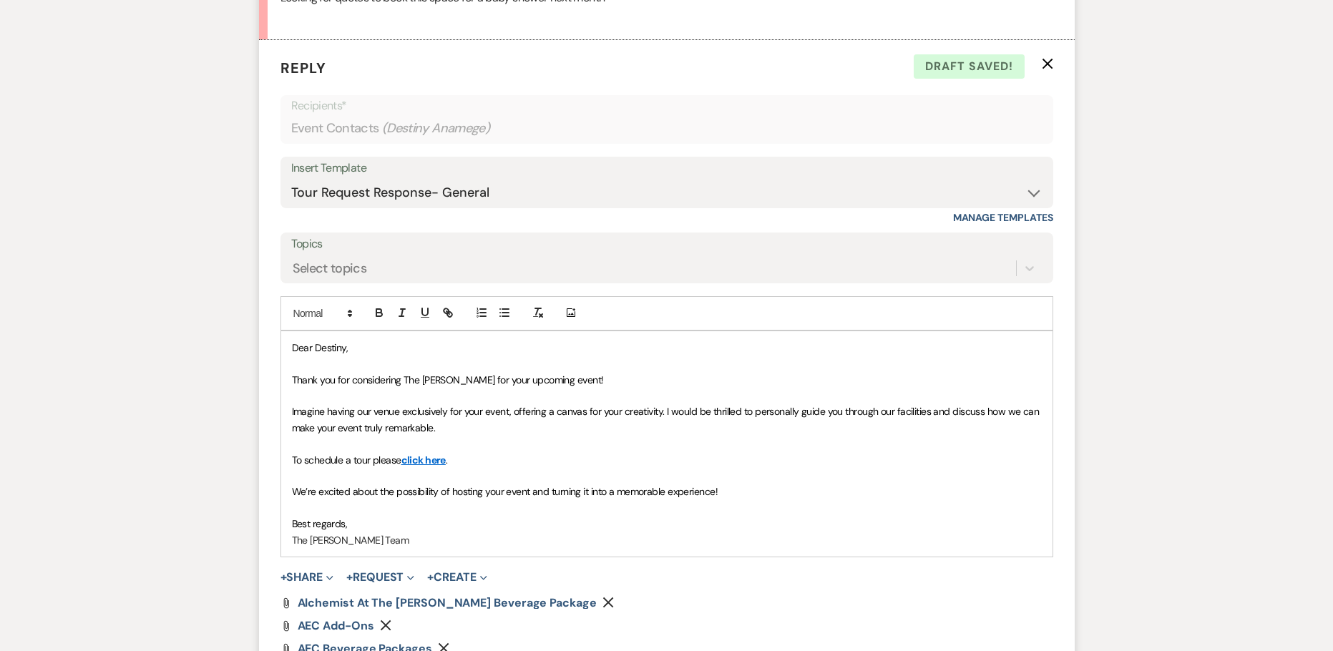
scroll to position [790, 0]
click at [677, 197] on select "-- Weven Planning Portal Introduction (Booked Events) Initial Inquiry Response …" at bounding box center [666, 194] width 751 height 28
click at [291, 180] on select "-- Weven Planning Portal Introduction (Booked Events) Initial Inquiry Response …" at bounding box center [666, 194] width 751 height 28
click at [616, 193] on select "-- Weven Planning Portal Introduction (Booked Events) Initial Inquiry Response …" at bounding box center [666, 194] width 751 height 28
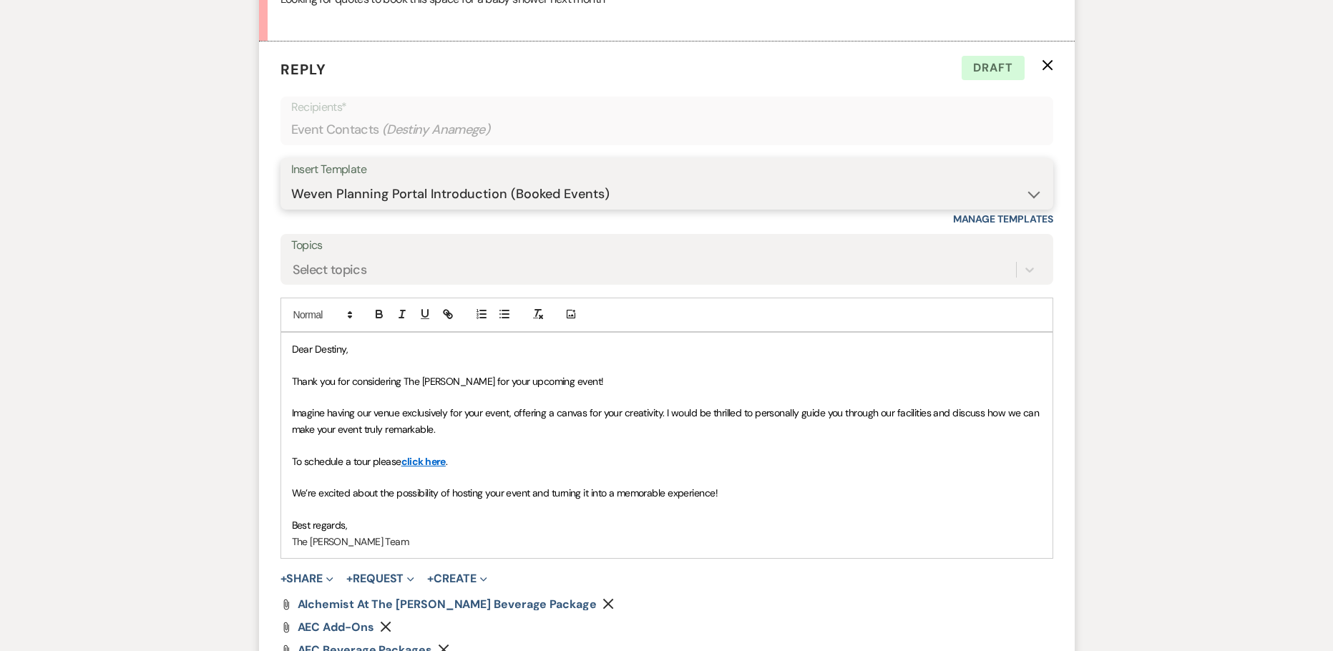
click at [291, 180] on select "-- Weven Planning Portal Introduction (Booked Events) Initial Inquiry Response …" at bounding box center [666, 194] width 751 height 28
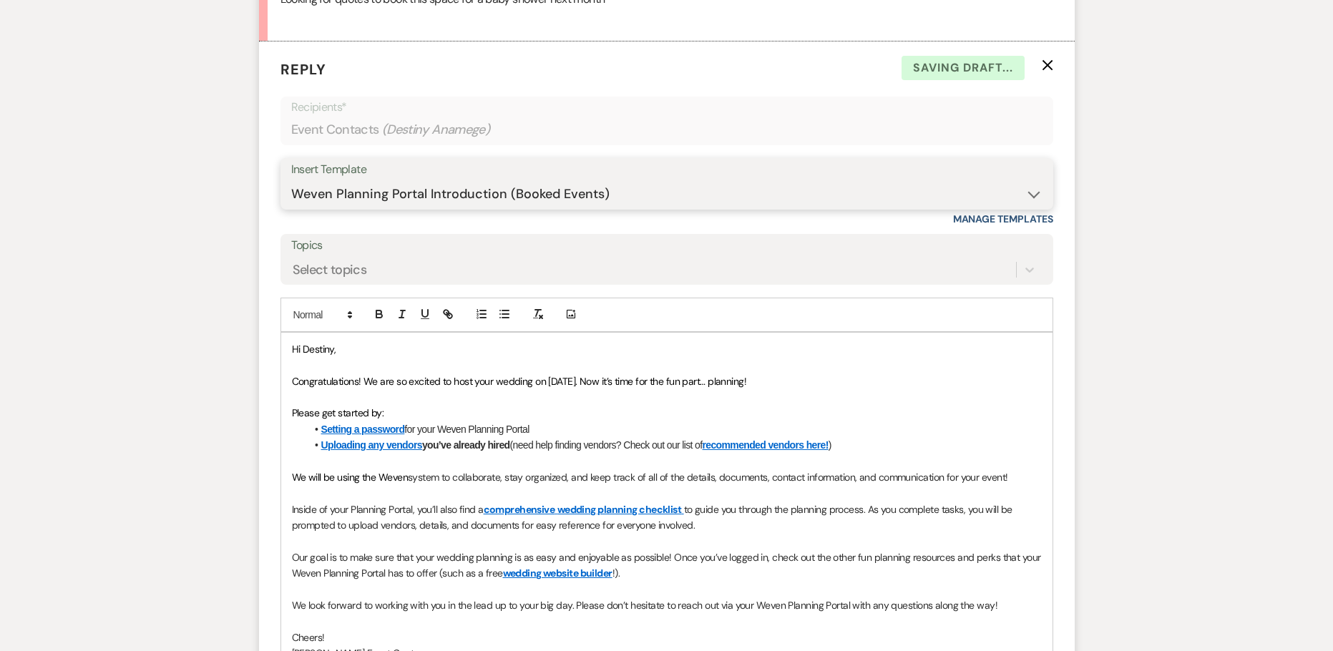
click at [520, 197] on select "-- Weven Planning Portal Introduction (Booked Events) Initial Inquiry Response …" at bounding box center [666, 194] width 751 height 28
select select "2976"
click at [291, 180] on select "-- Weven Planning Portal Introduction (Booked Events) Initial Inquiry Response …" at bounding box center [666, 194] width 751 height 28
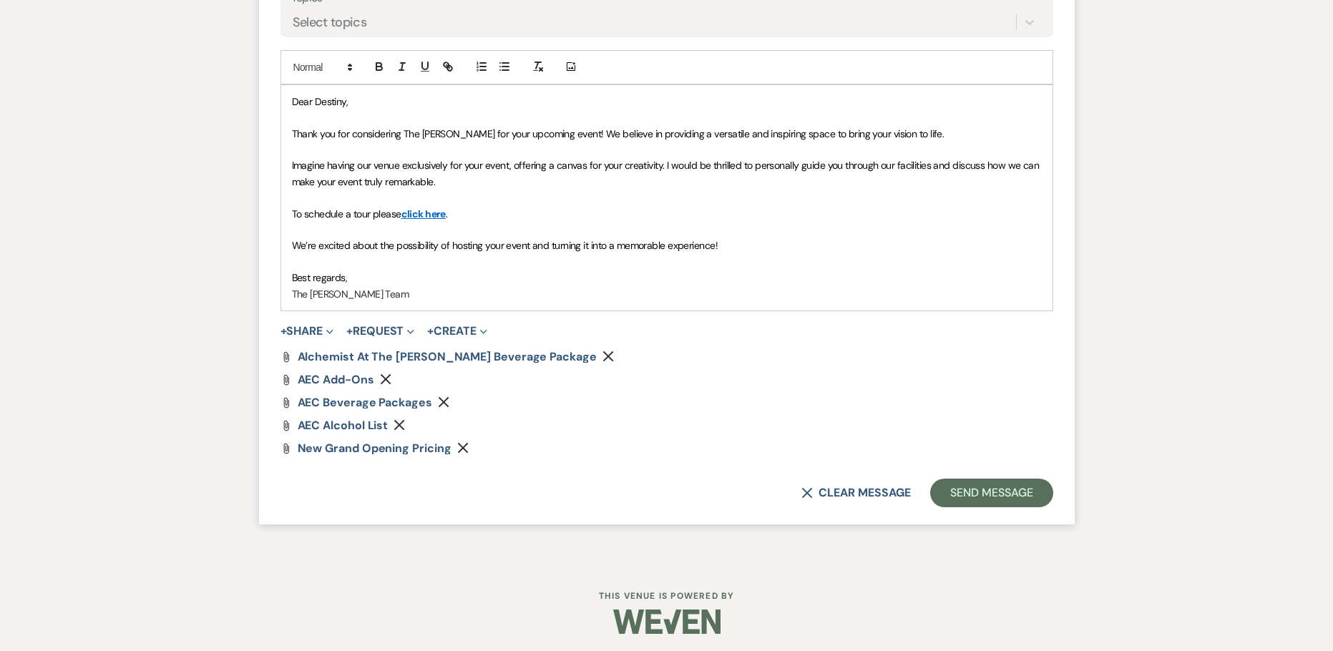
scroll to position [1041, 0]
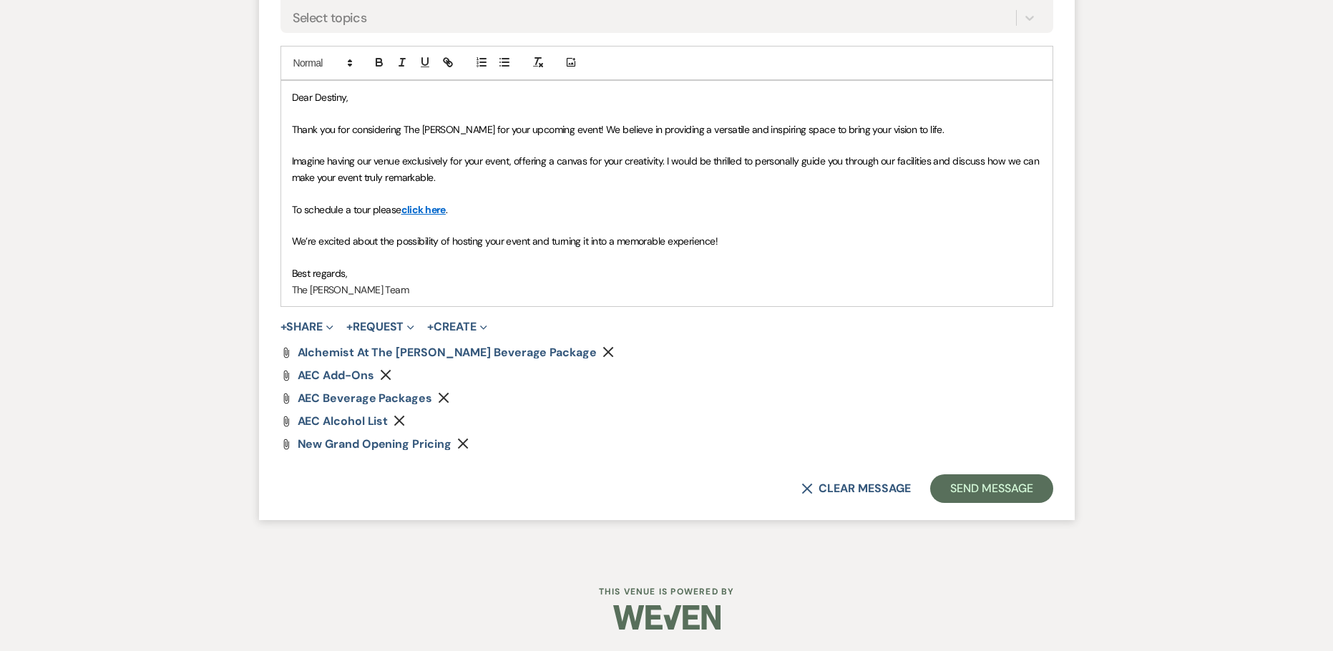
click at [752, 235] on p "We’re excited about the possibility of hosting your event and turning it into a…" at bounding box center [667, 241] width 750 height 16
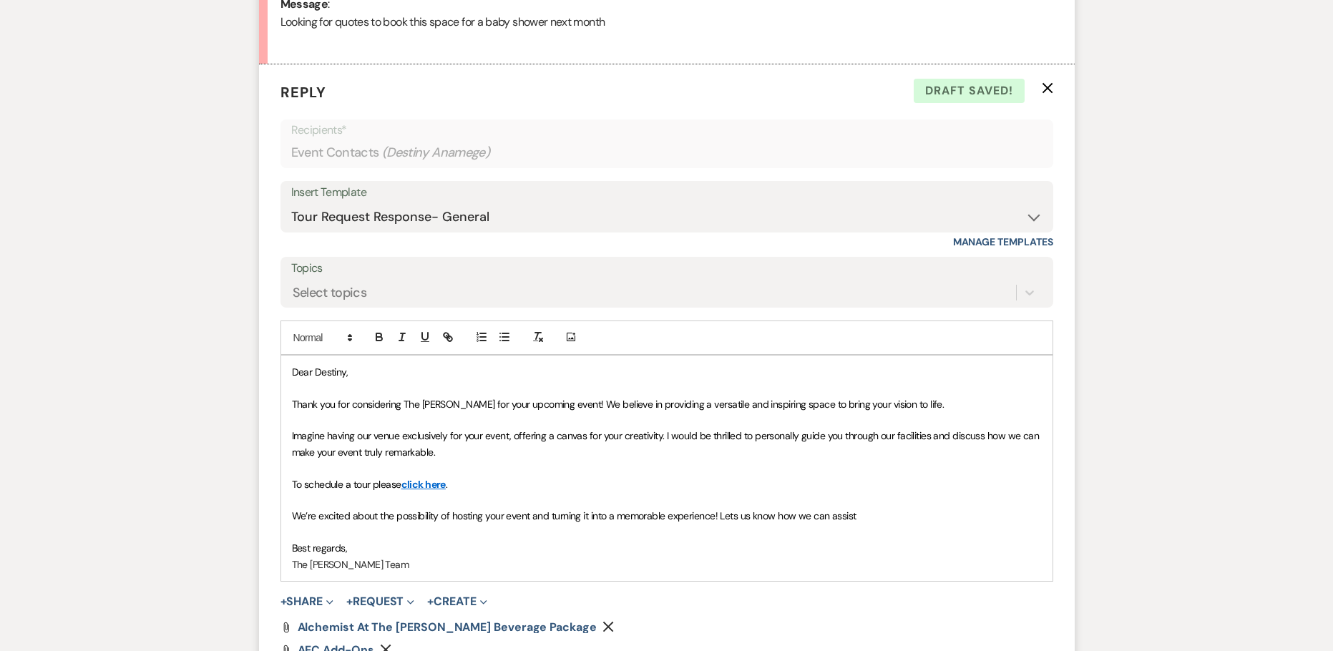
scroll to position [970, 0]
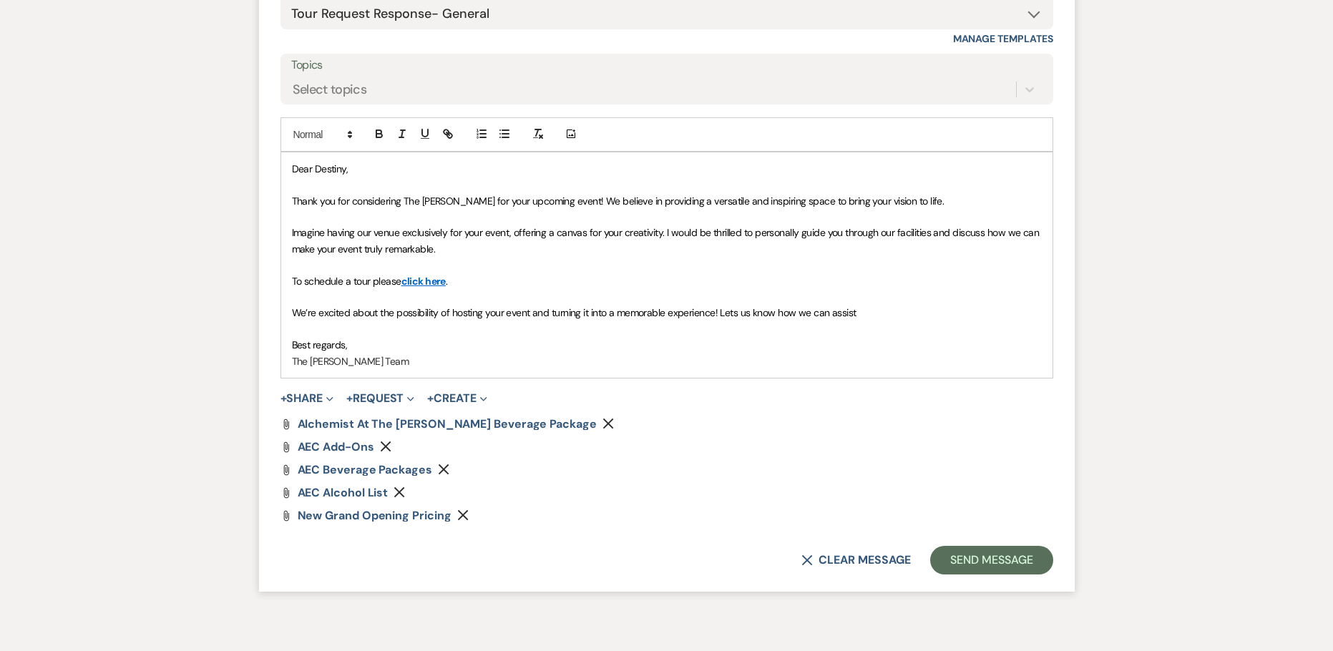
click at [830, 311] on span "We’re excited about the possibility of hosting your event and turning it into a…" at bounding box center [574, 312] width 564 height 13
click at [934, 318] on p "We’re excited about the possibility of hosting your event and turning it into a…" at bounding box center [667, 313] width 750 height 16
click at [1000, 556] on button "Send Message" at bounding box center [991, 560] width 122 height 29
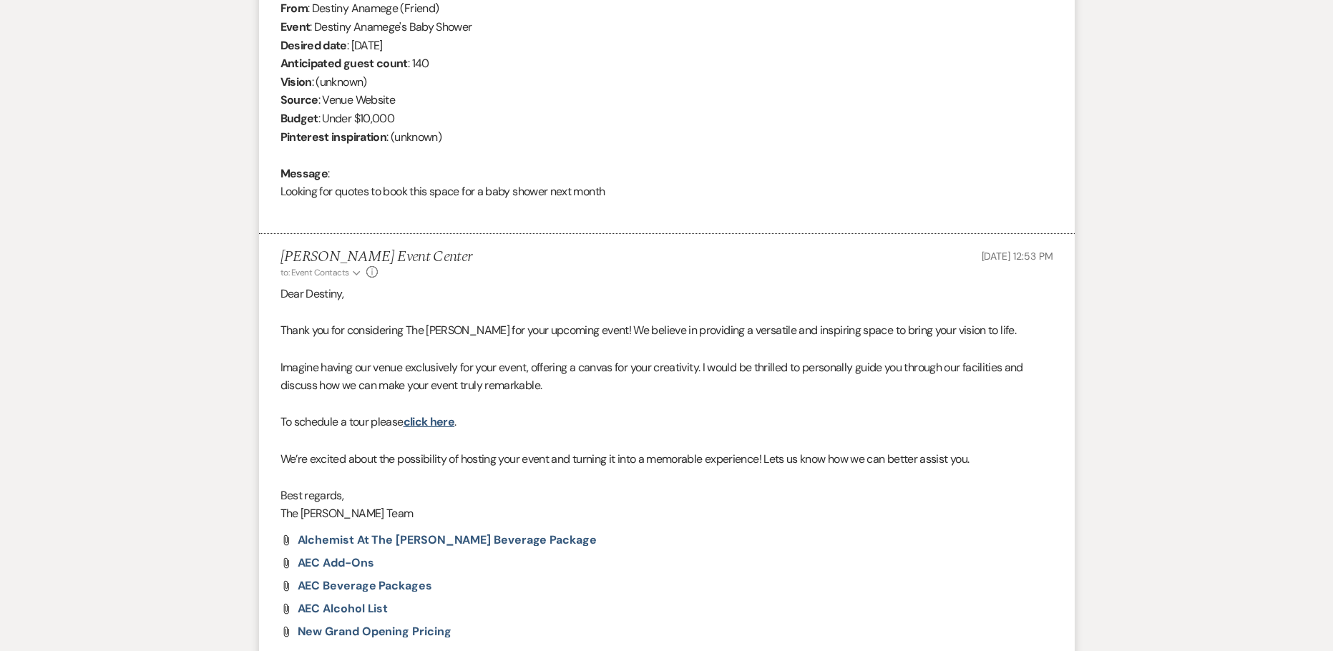
scroll to position [764, 0]
